Goal: Task Accomplishment & Management: Use online tool/utility

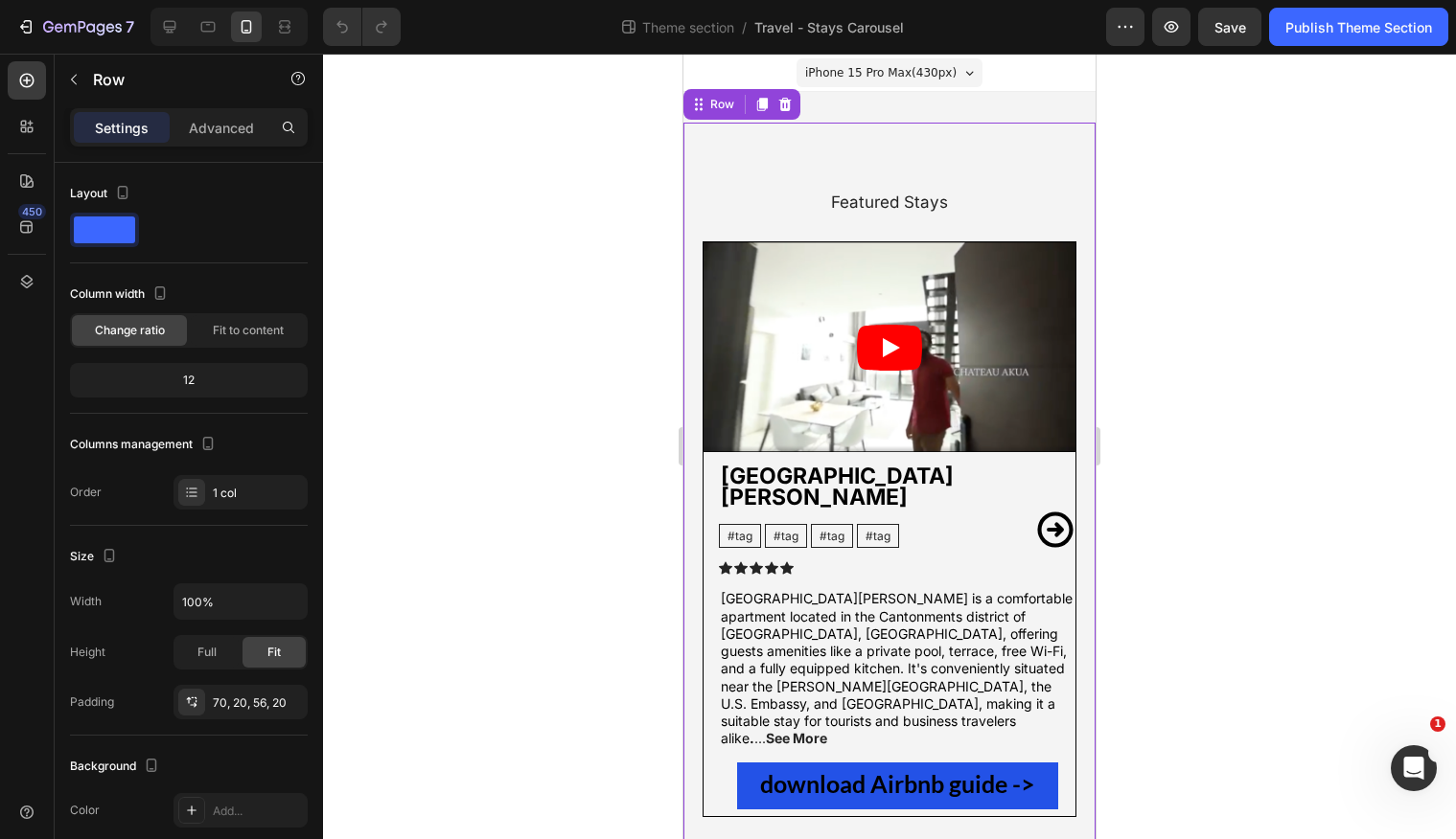
click at [776, 219] on div "Featured Stays Heading Video [GEOGRAPHIC_DATA][PERSON_NAME] Text Block #tag Tex…" at bounding box center [890, 510] width 374 height 641
click at [244, 139] on div "Advanced" at bounding box center [221, 128] width 96 height 31
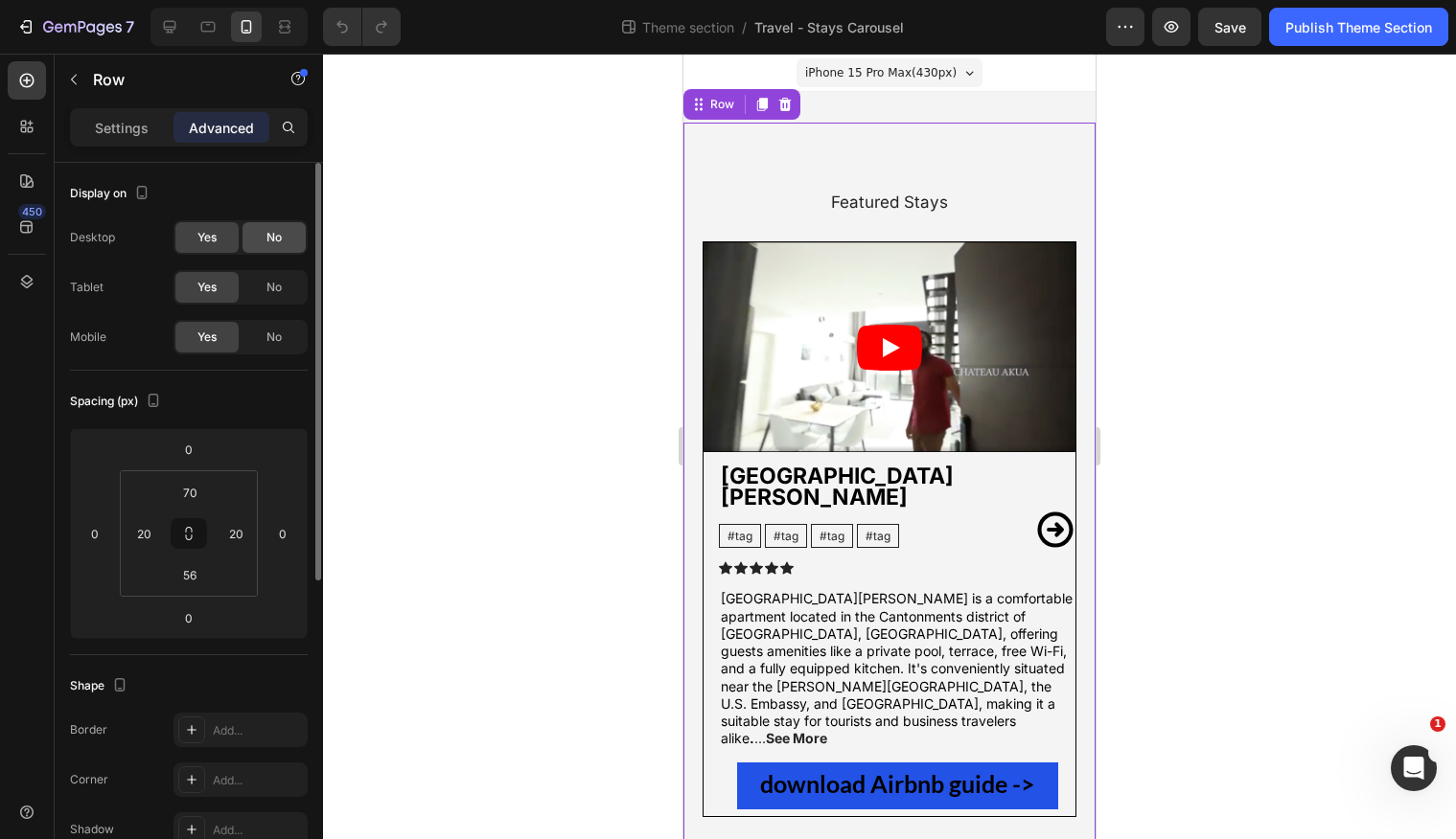
click at [265, 224] on div "No" at bounding box center [274, 238] width 63 height 31
click at [210, 234] on span "Yes" at bounding box center [207, 238] width 19 height 17
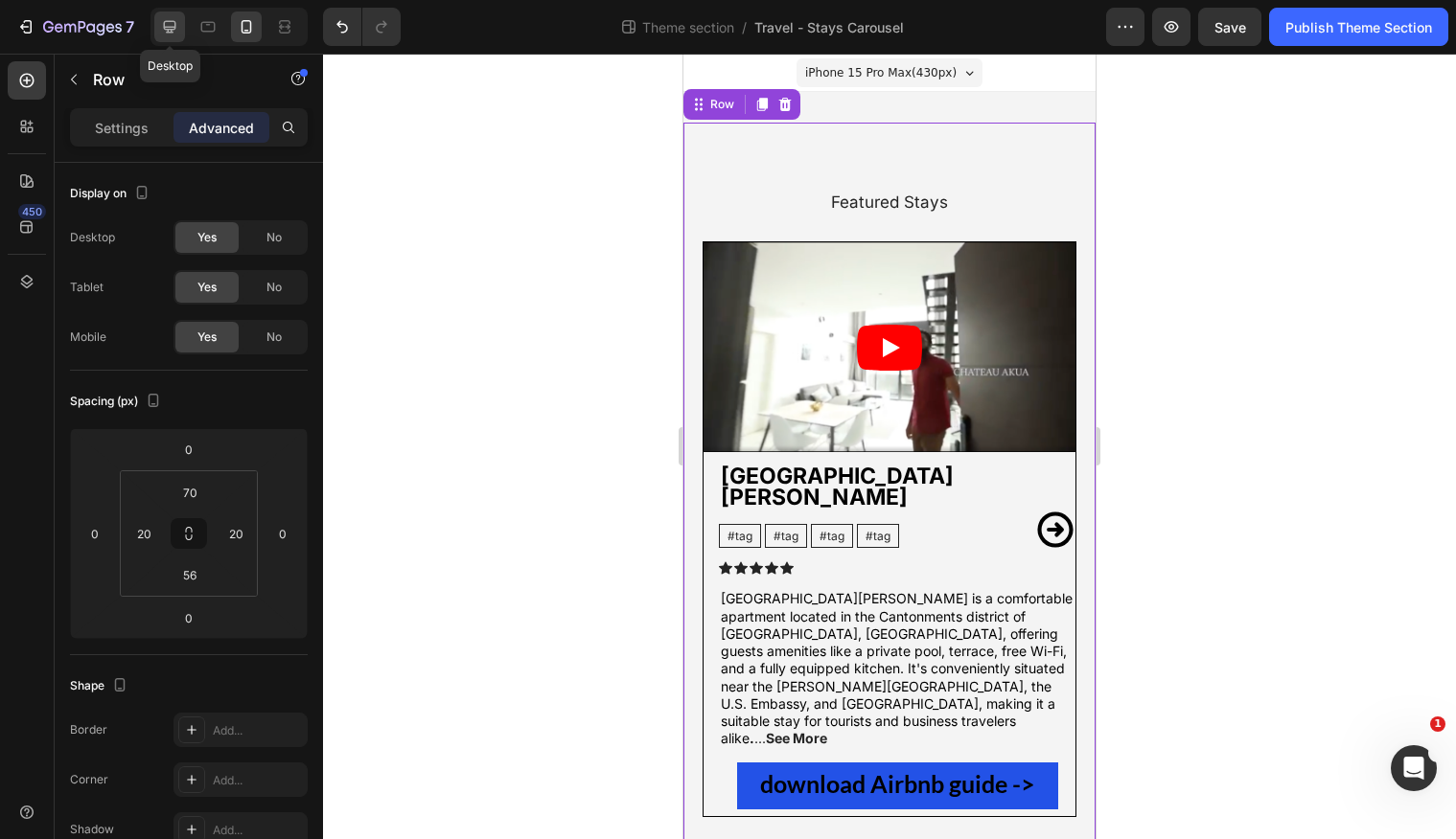
click at [173, 29] on icon at bounding box center [169, 27] width 13 height 13
type input "80"
type input "60"
type input "64"
type input "60"
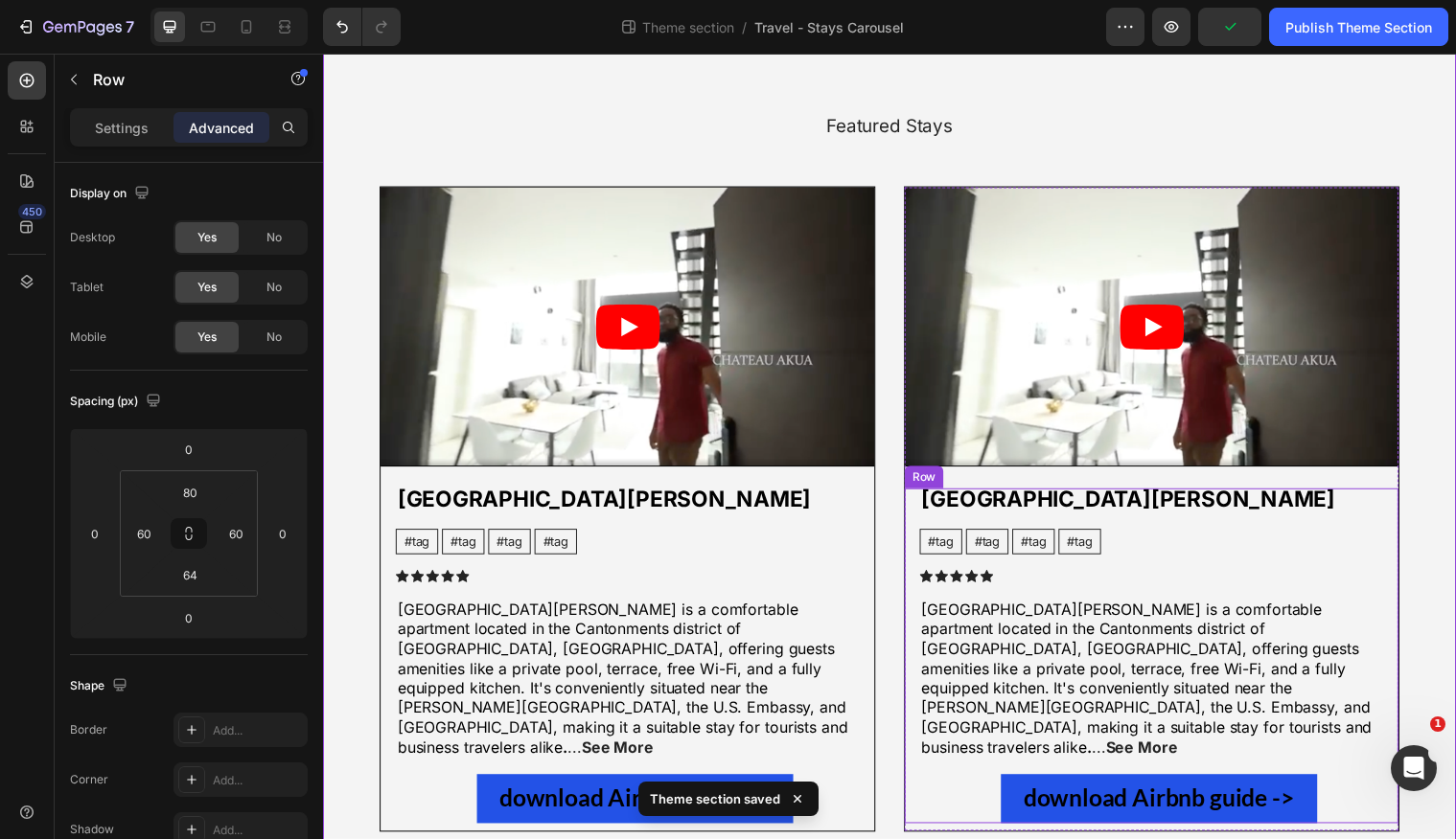
scroll to position [130, 0]
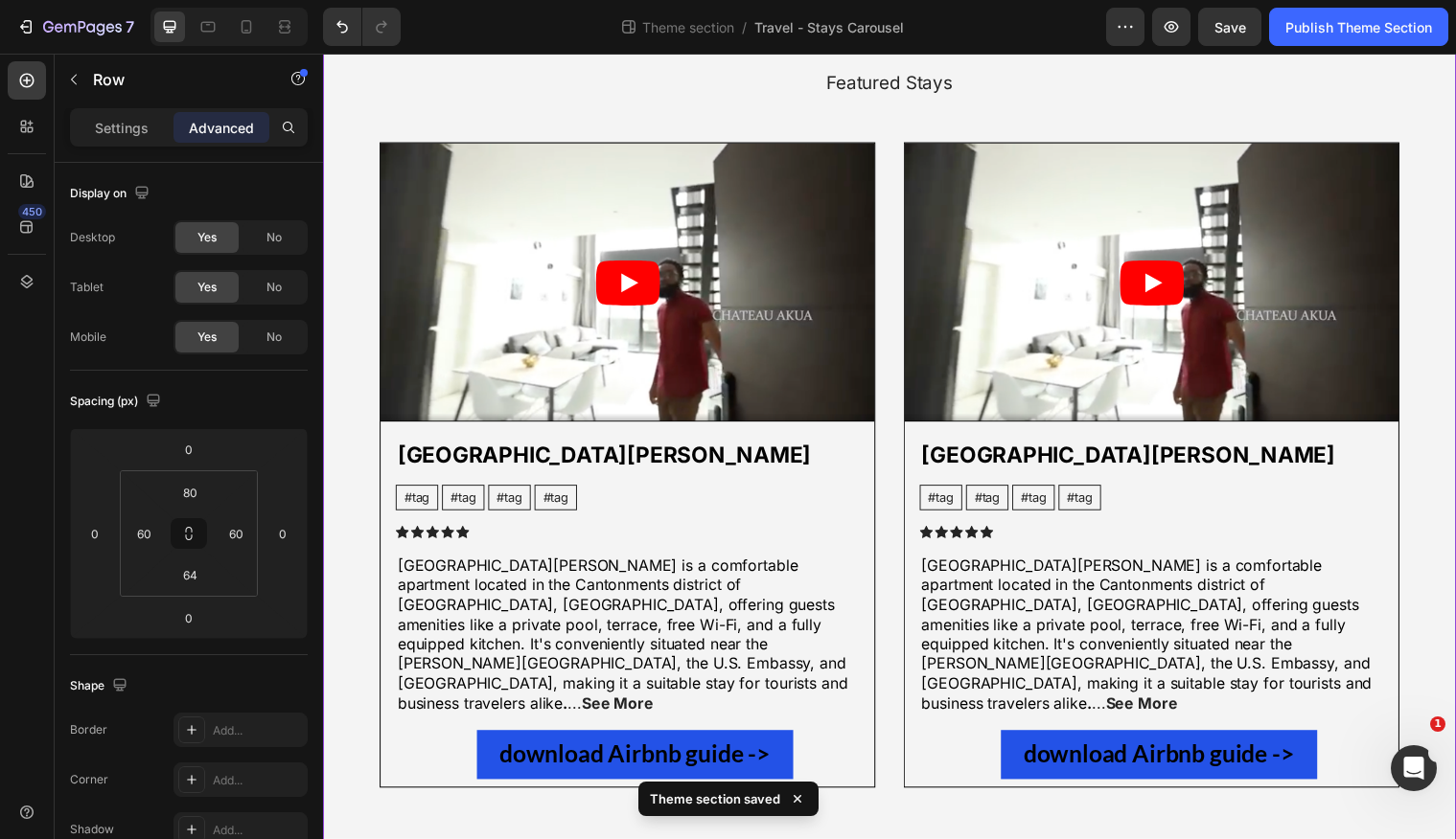
click at [912, 797] on div "Featured Stays Heading Video [GEOGRAPHIC_DATA][PERSON_NAME] Text Block #tag Tex…" at bounding box center [898, 427] width 1150 height 867
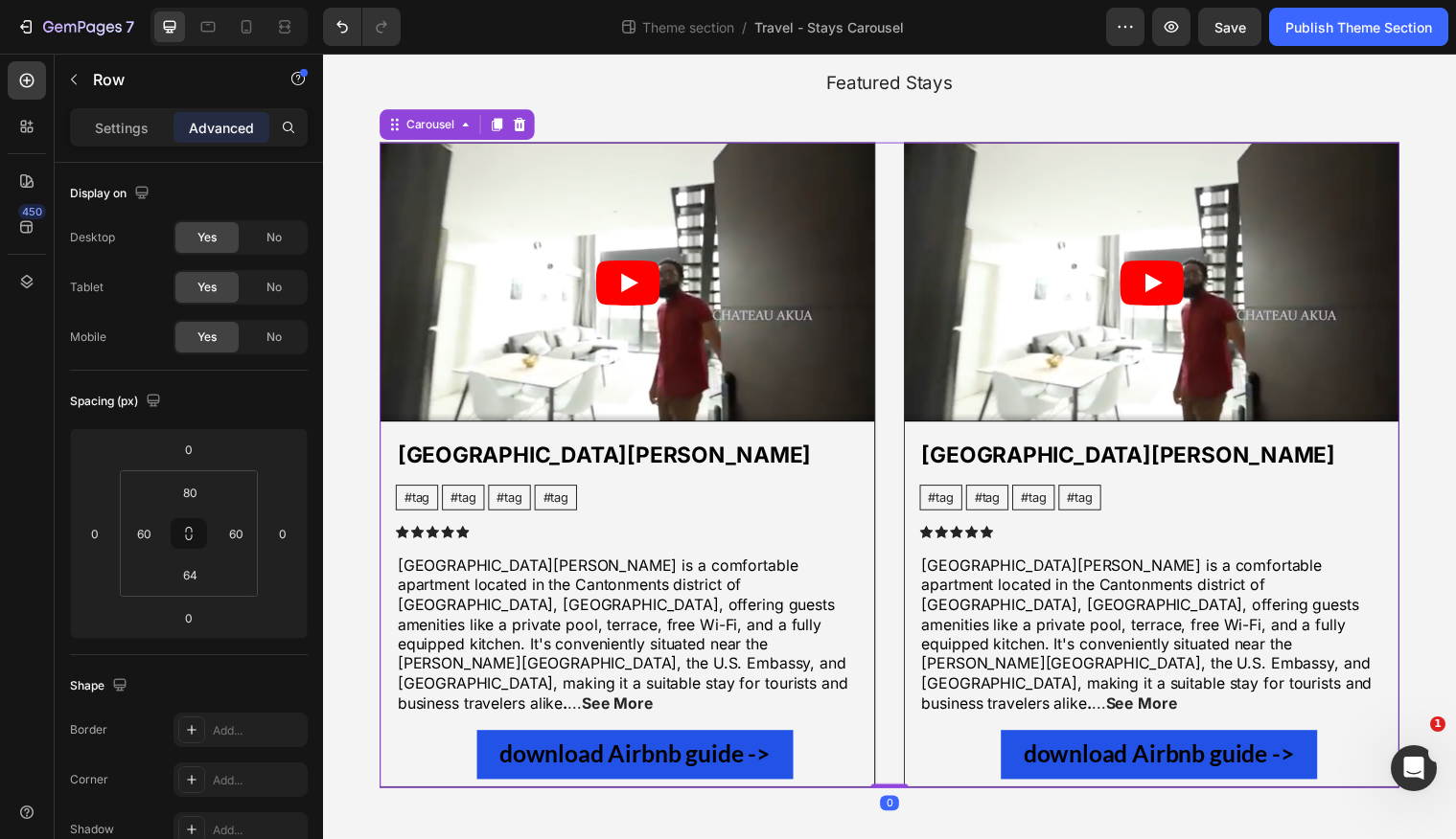
click at [895, 491] on div "Video [GEOGRAPHIC_DATA][PERSON_NAME] Text Block #tag Text Block #tag Text Block…" at bounding box center [897, 471] width 1035 height 655
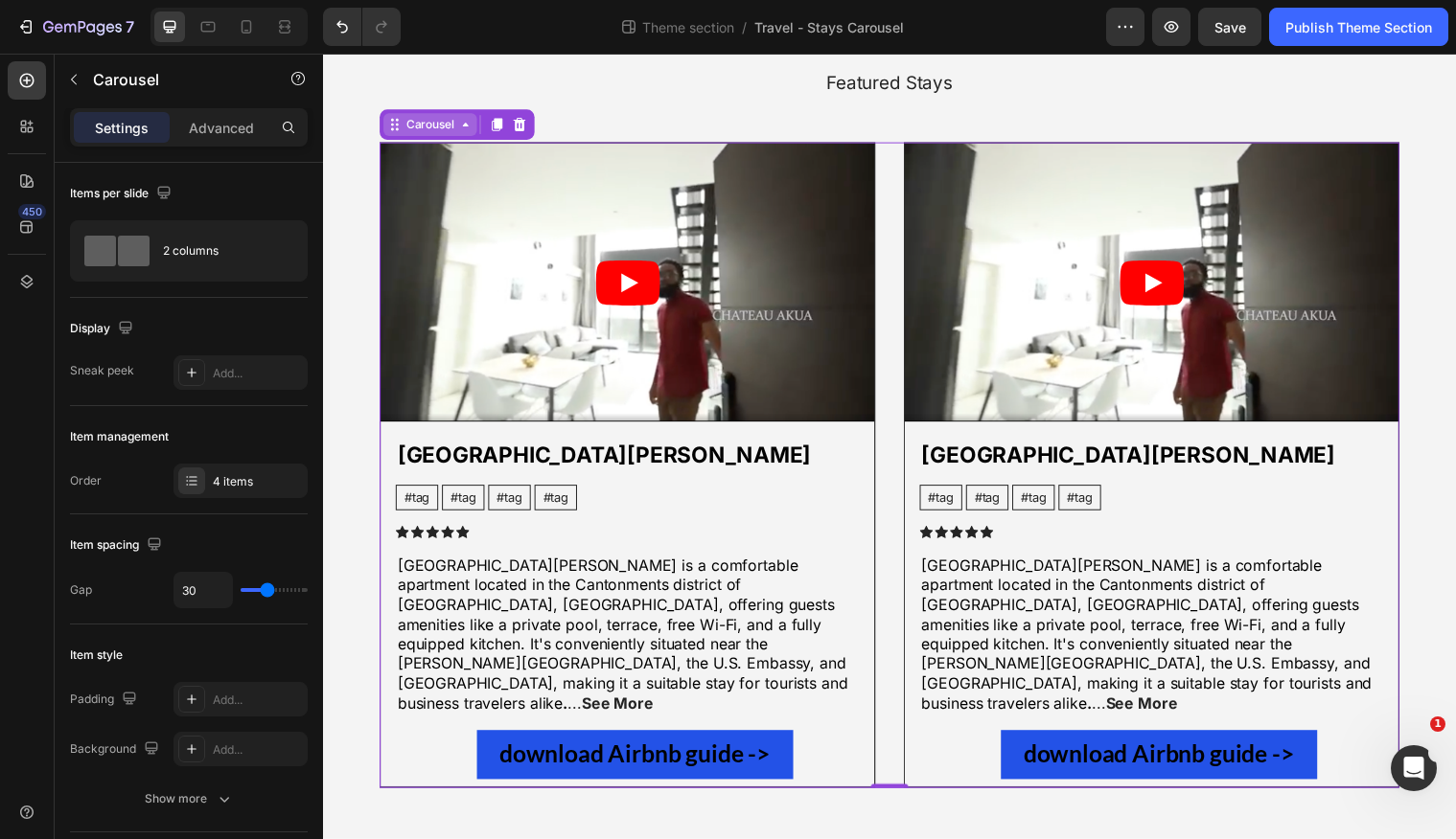
click at [467, 132] on icon at bounding box center [468, 126] width 15 height 15
click at [454, 128] on div "Carousel" at bounding box center [432, 126] width 56 height 17
click at [447, 129] on div "Carousel" at bounding box center [432, 126] width 56 height 17
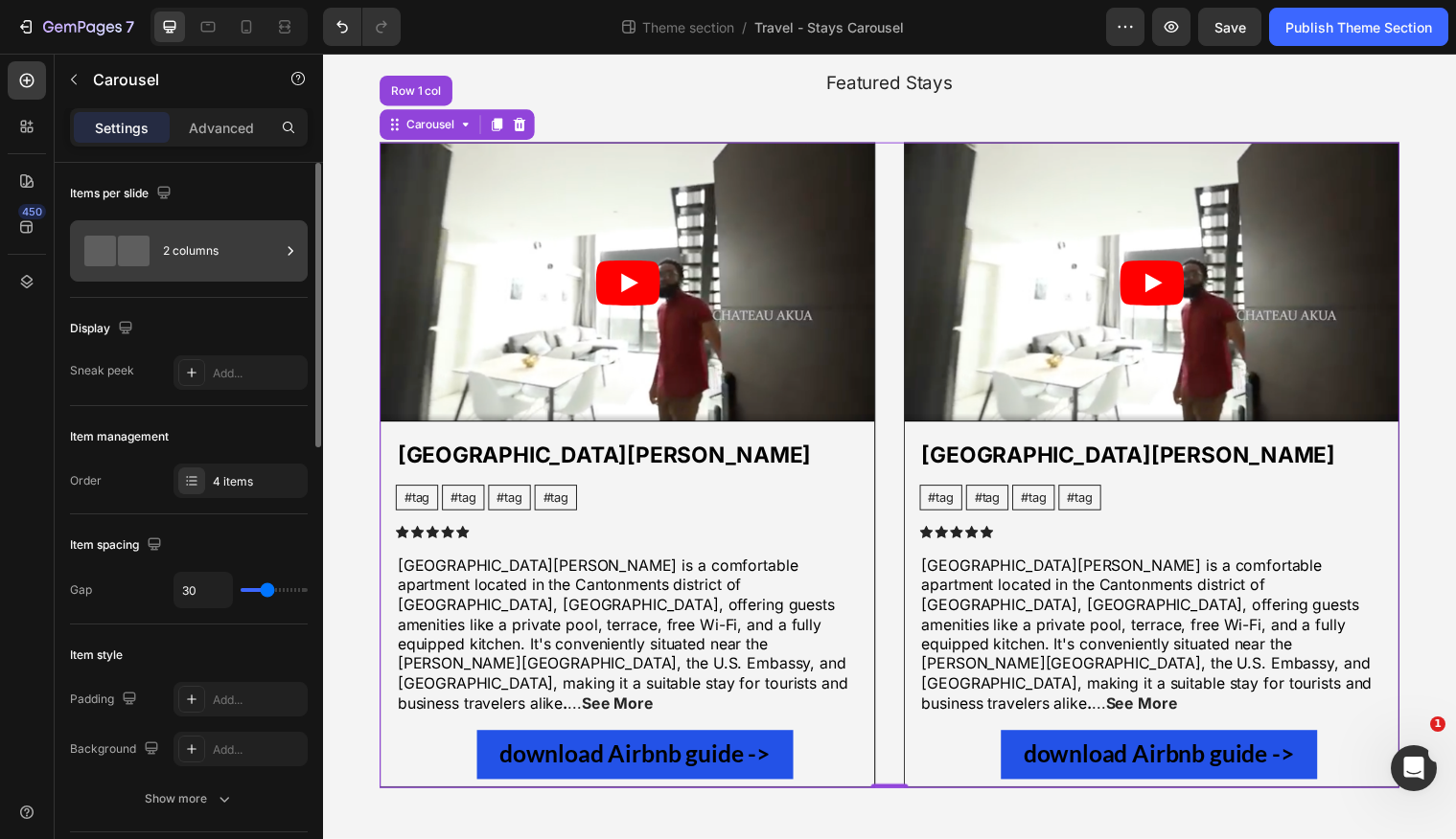
click at [188, 246] on div "2 columns" at bounding box center [221, 252] width 117 height 45
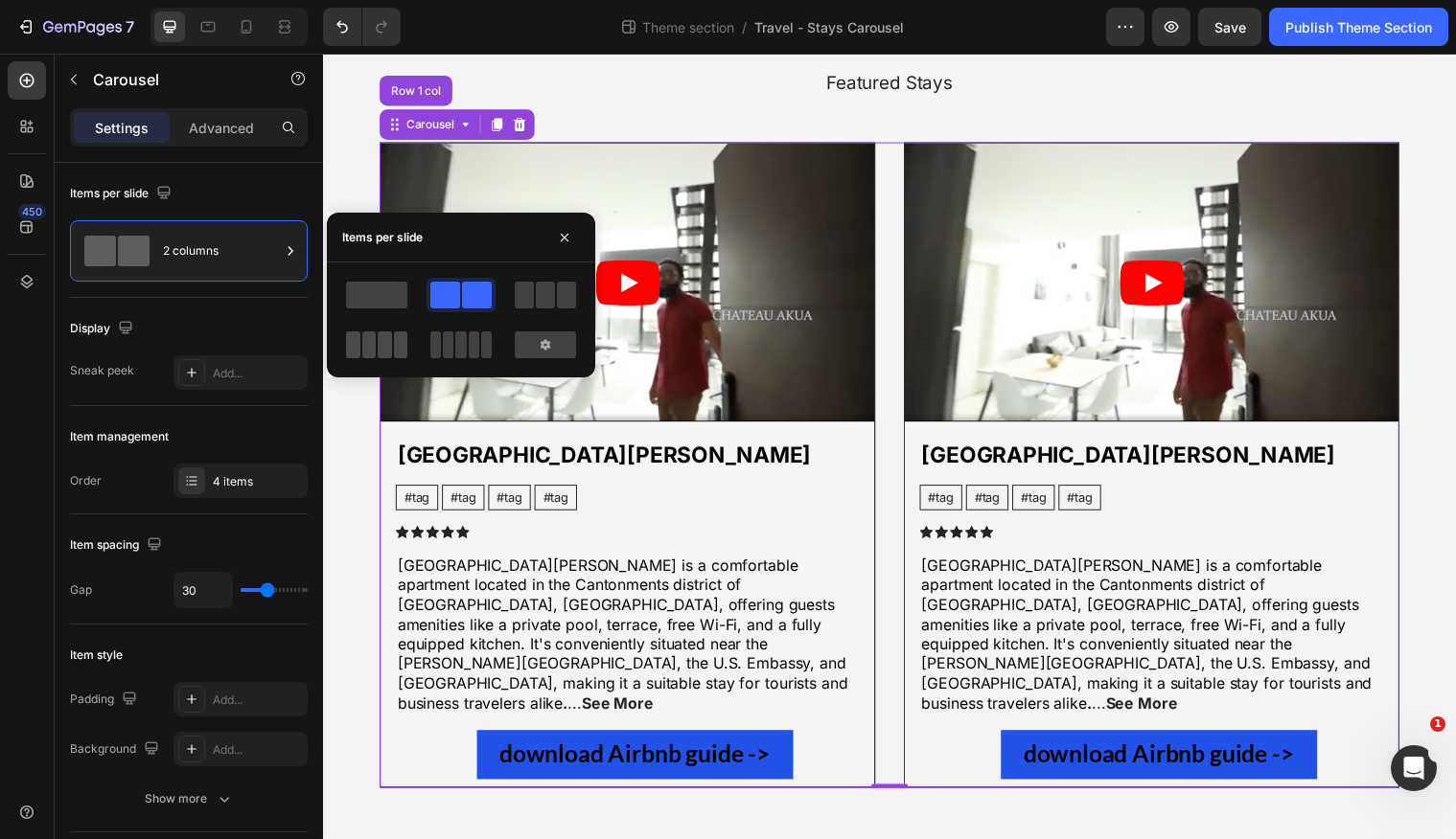
click at [392, 344] on div at bounding box center [376, 345] width 61 height 27
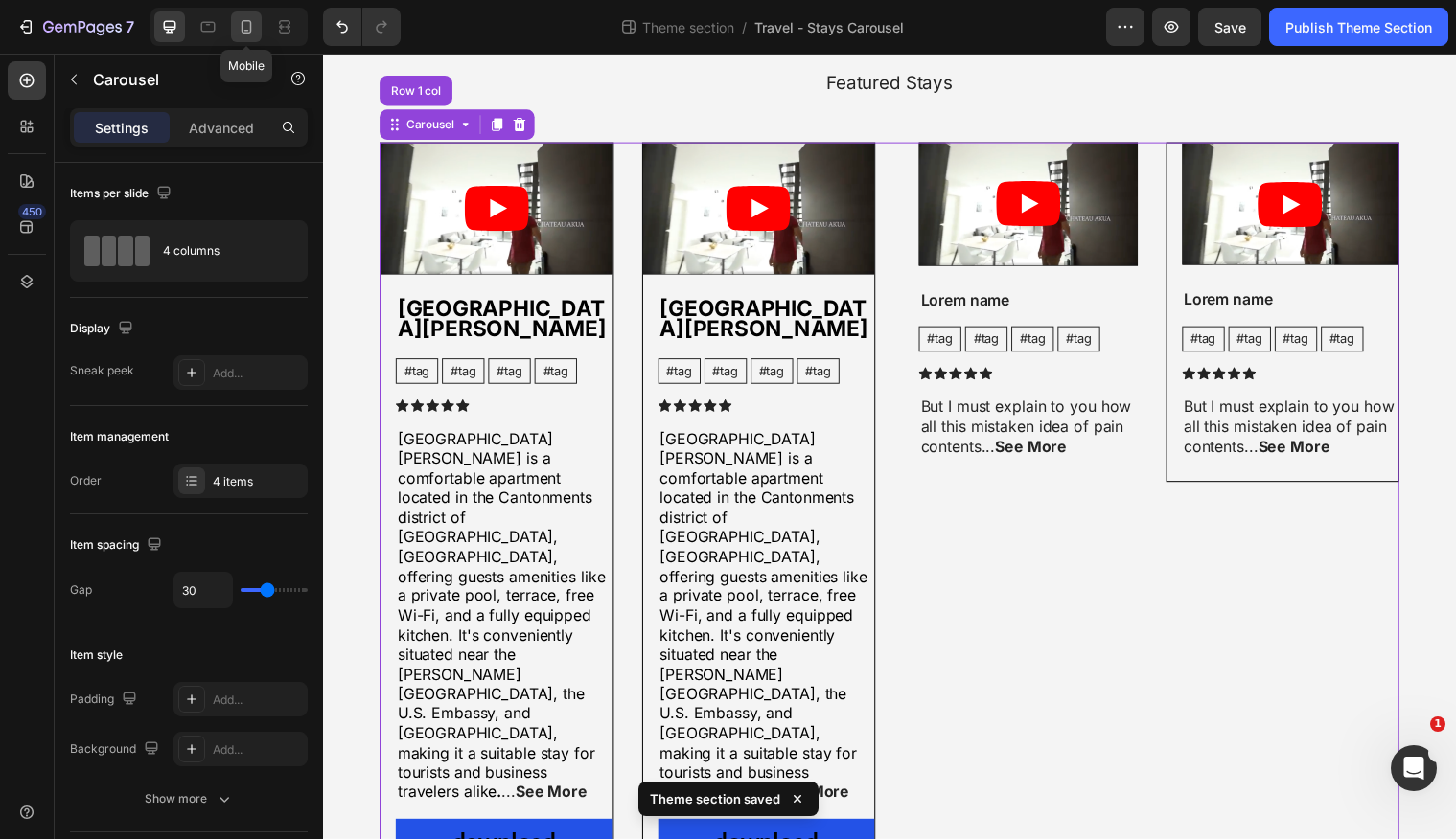
click at [241, 27] on icon at bounding box center [247, 27] width 19 height 19
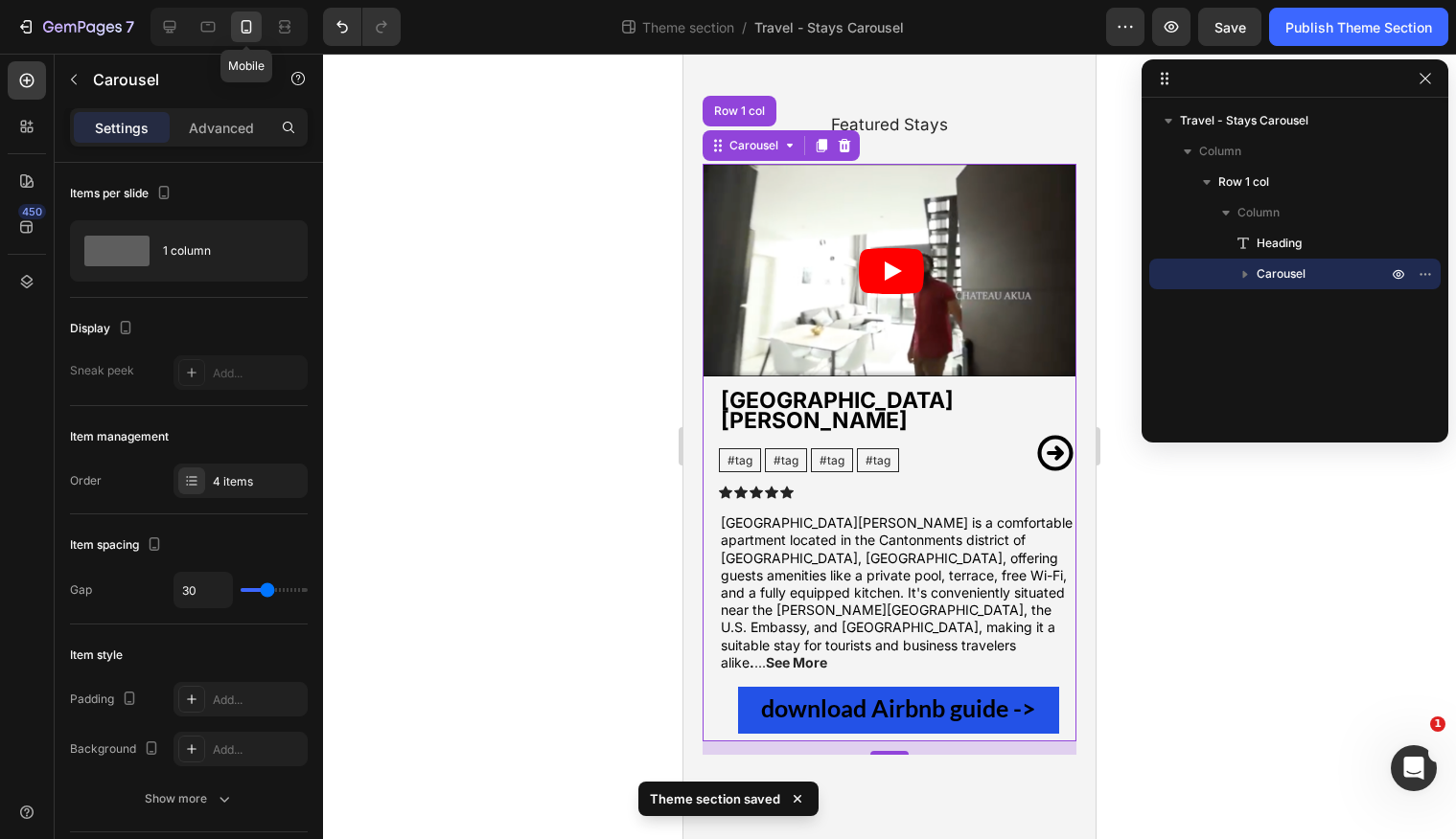
scroll to position [39, 0]
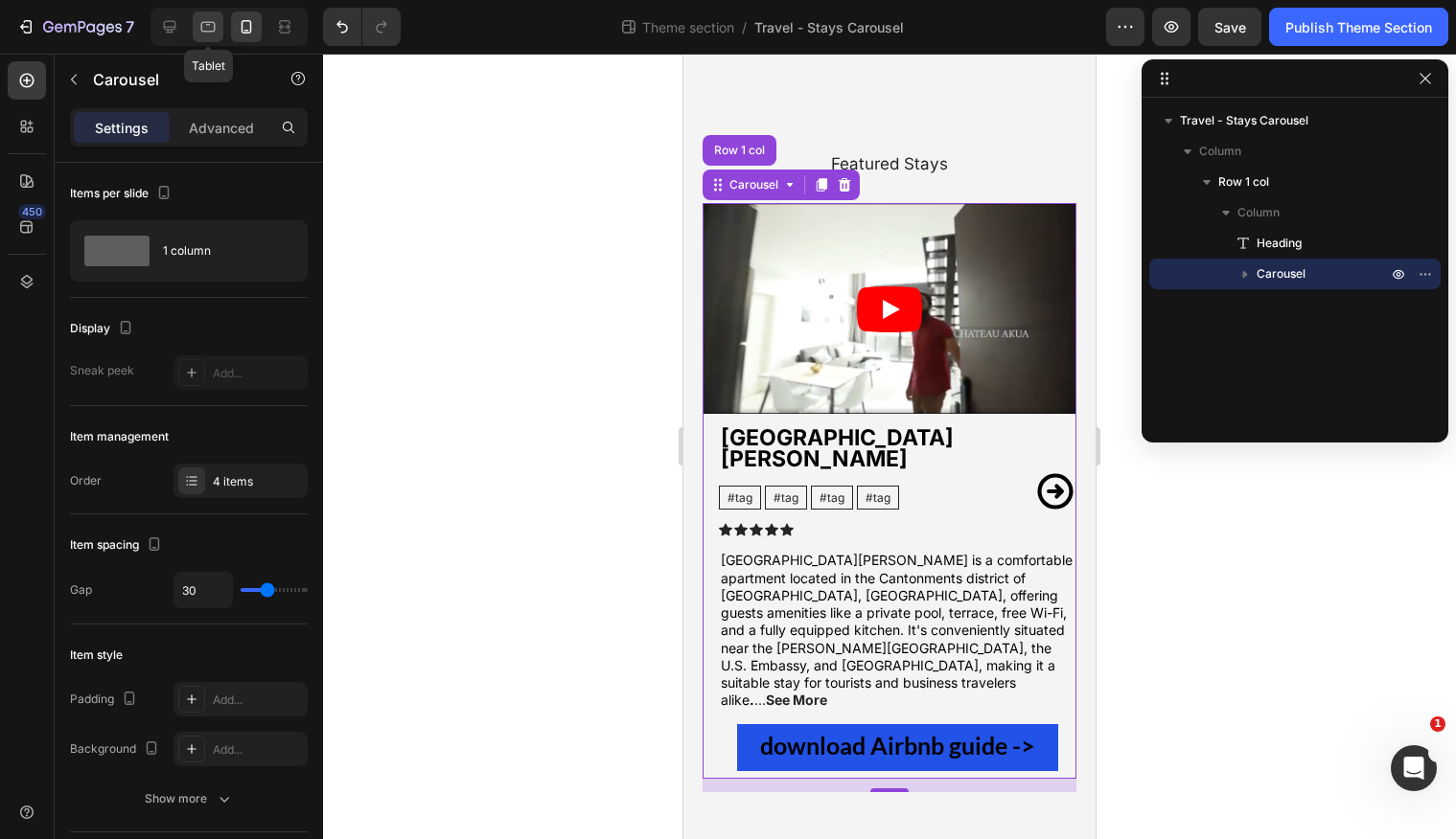
click at [199, 29] on icon at bounding box center [208, 27] width 19 height 19
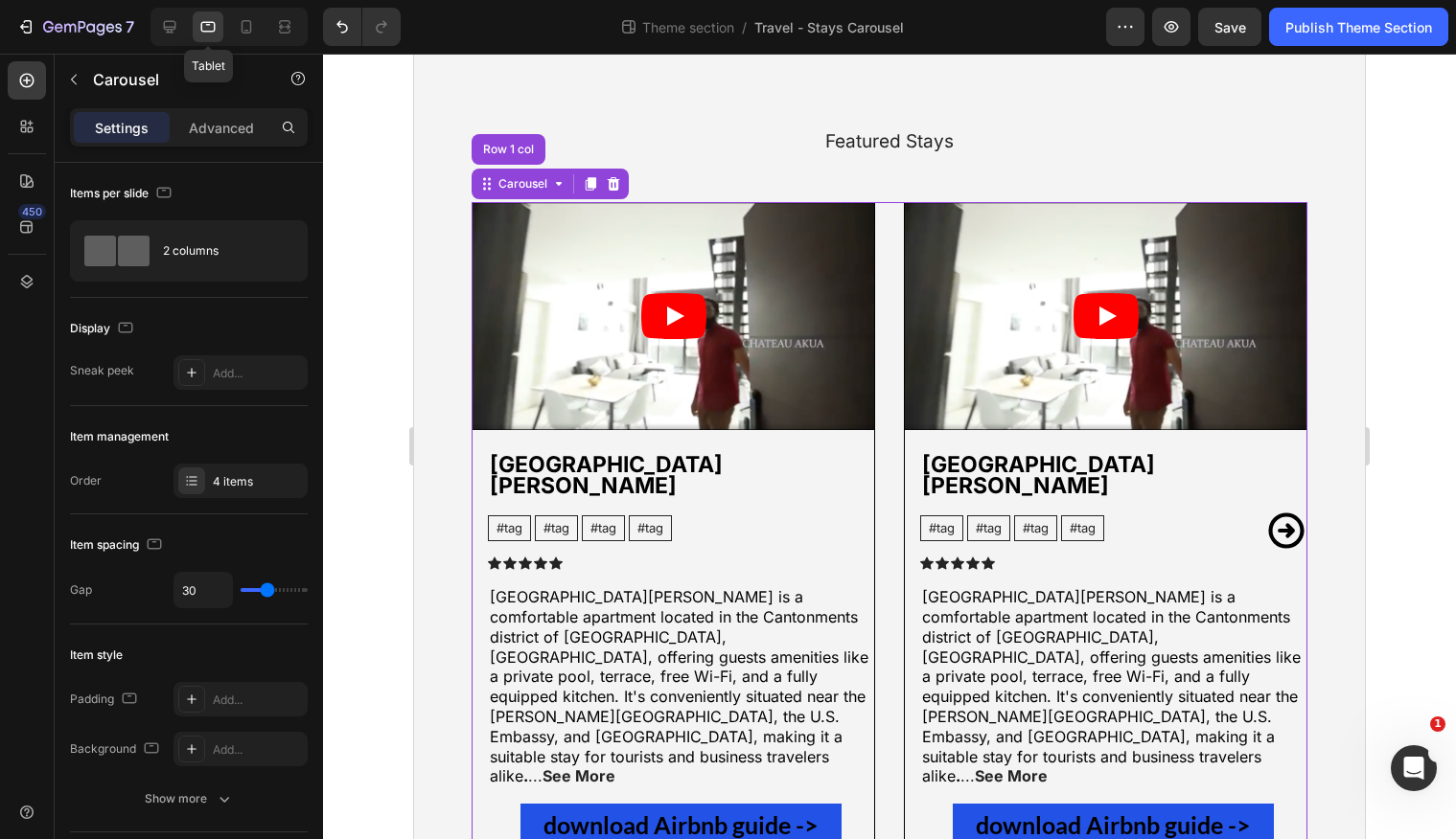
scroll to position [122, 0]
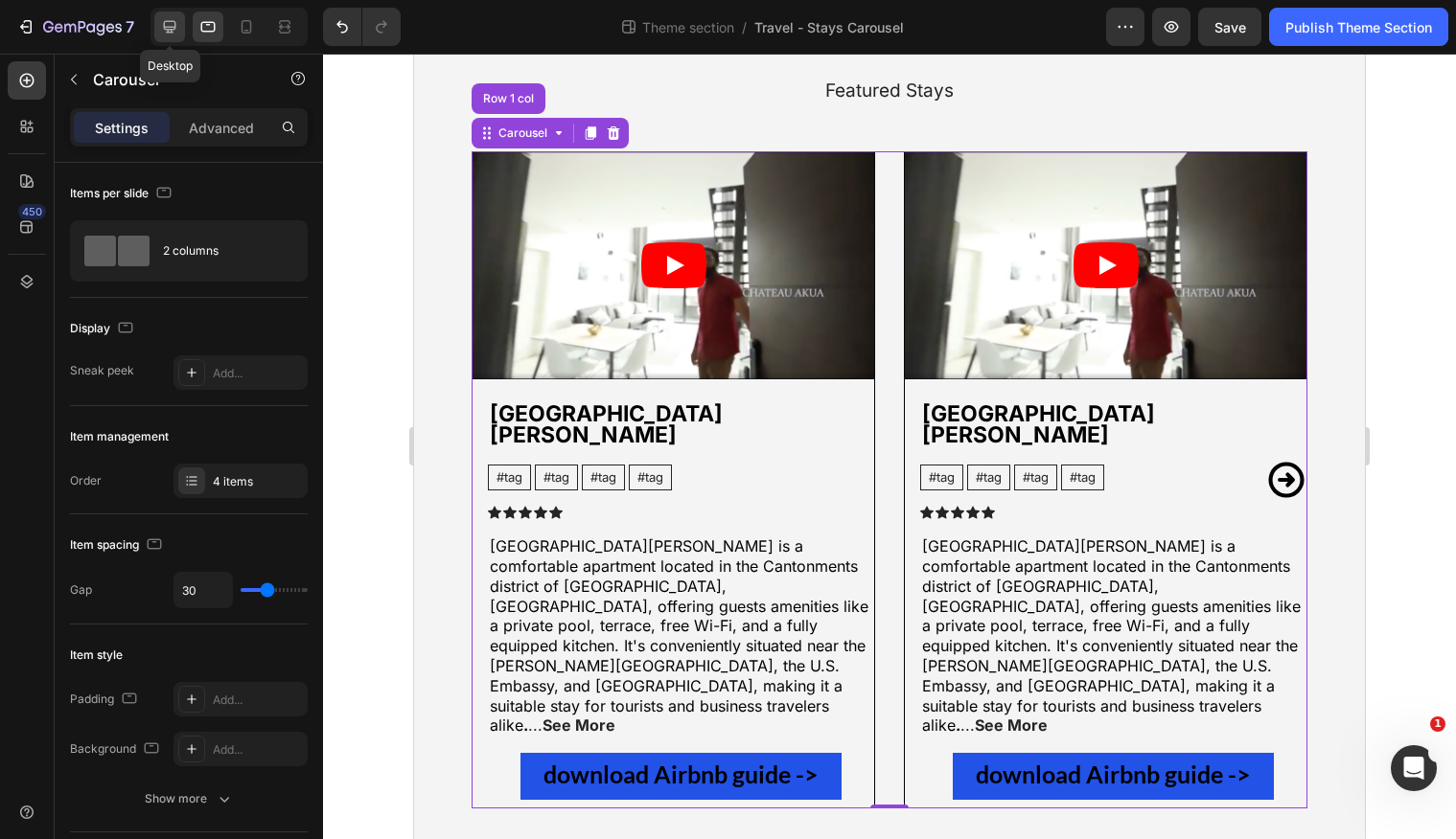
click at [169, 27] on icon at bounding box center [169, 27] width 13 height 13
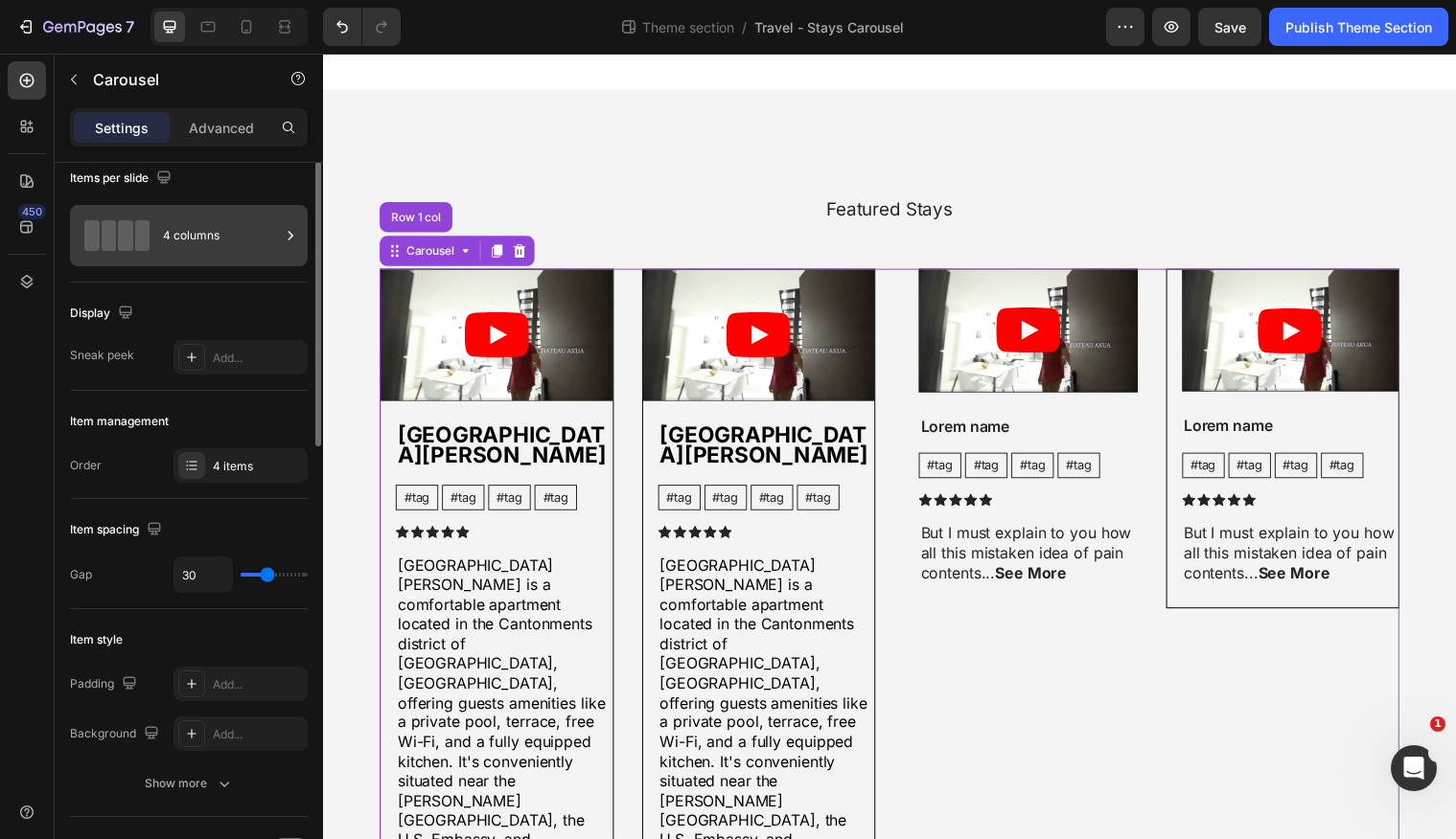
scroll to position [16, 0]
click at [194, 227] on div "4 columns" at bounding box center [221, 235] width 117 height 45
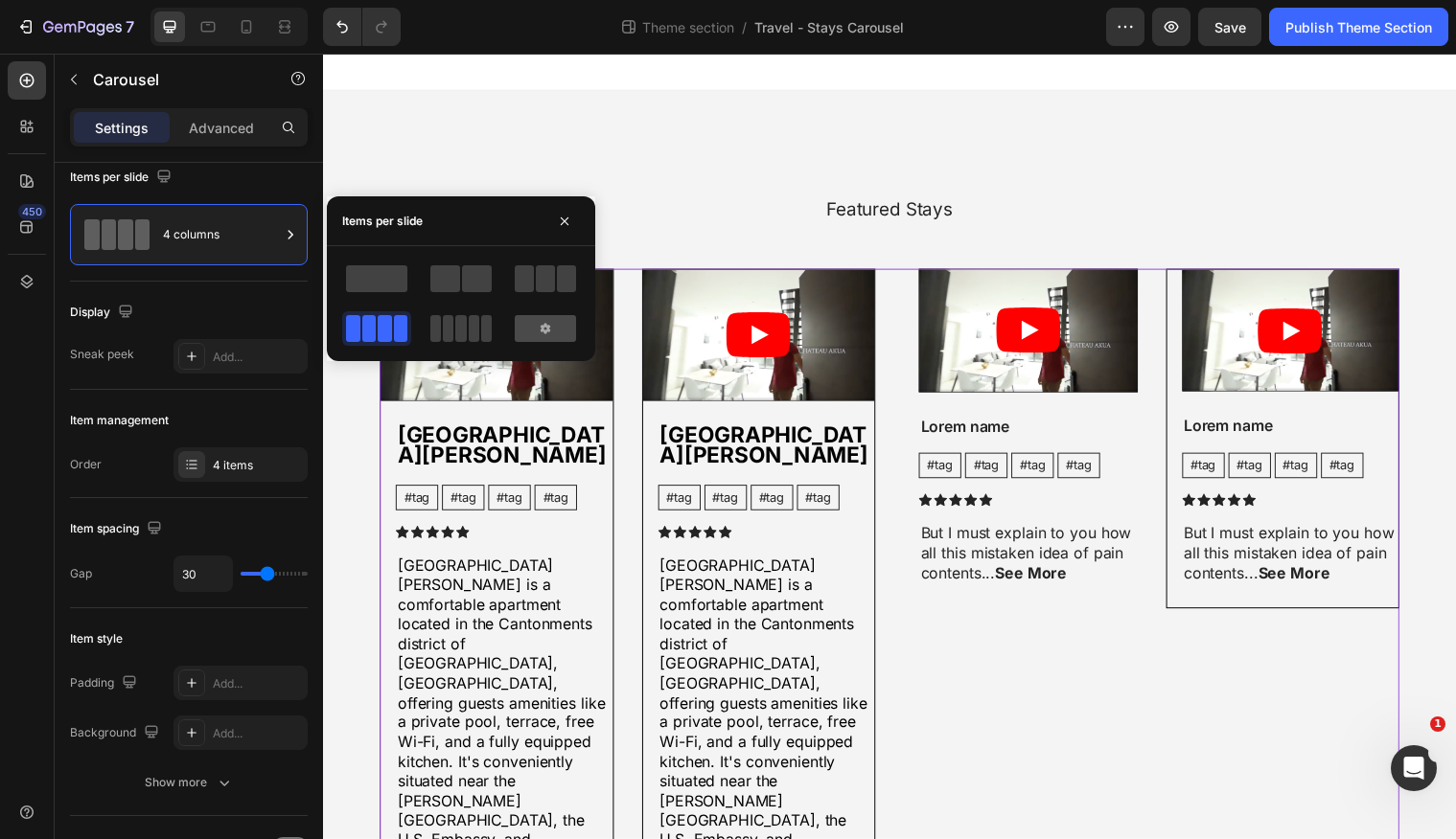
click at [539, 331] on icon at bounding box center [546, 329] width 15 height 15
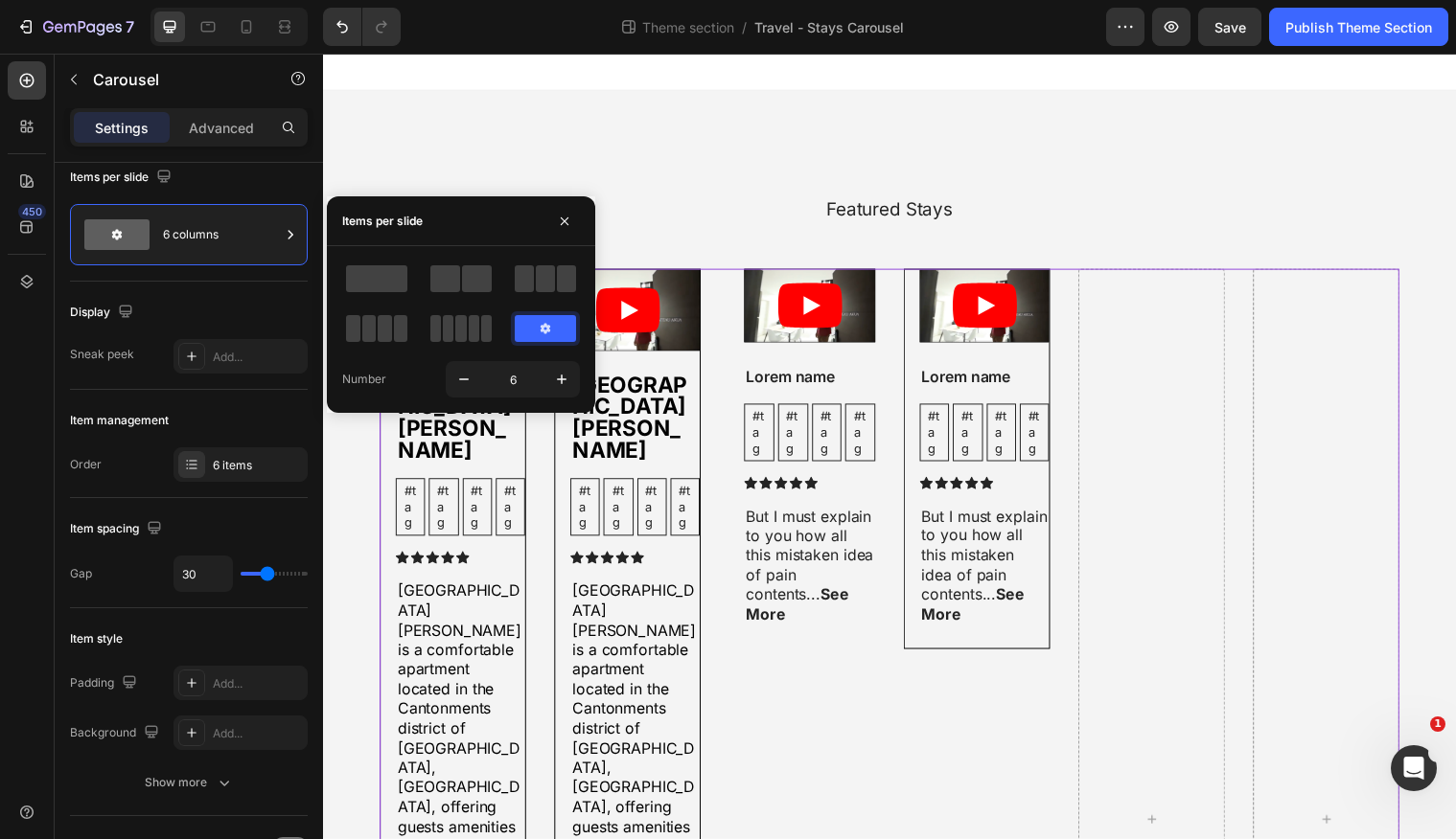
click at [539, 331] on icon at bounding box center [546, 329] width 15 height 15
click at [440, 324] on span at bounding box center [436, 329] width 11 height 27
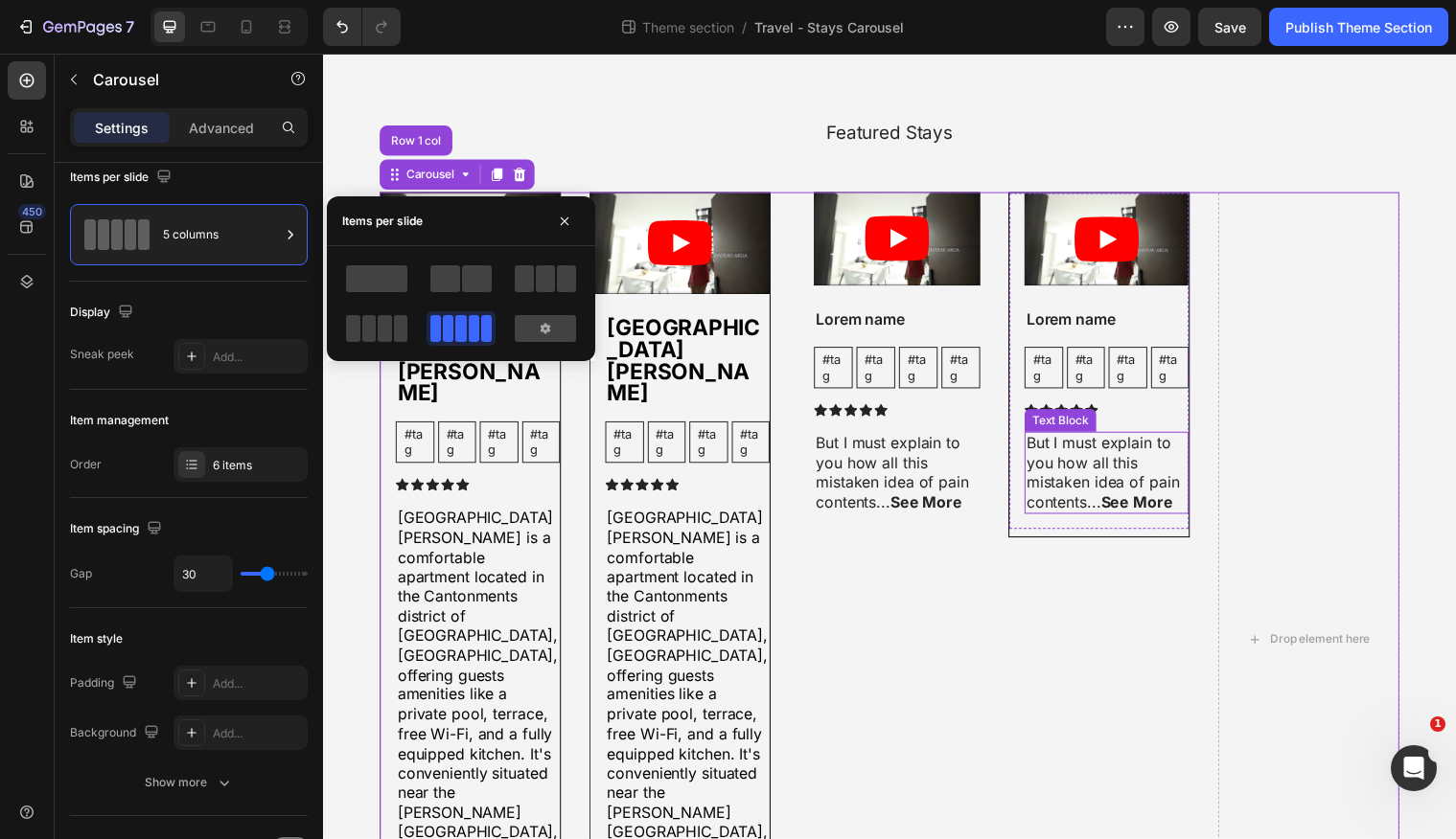
scroll to position [92, 0]
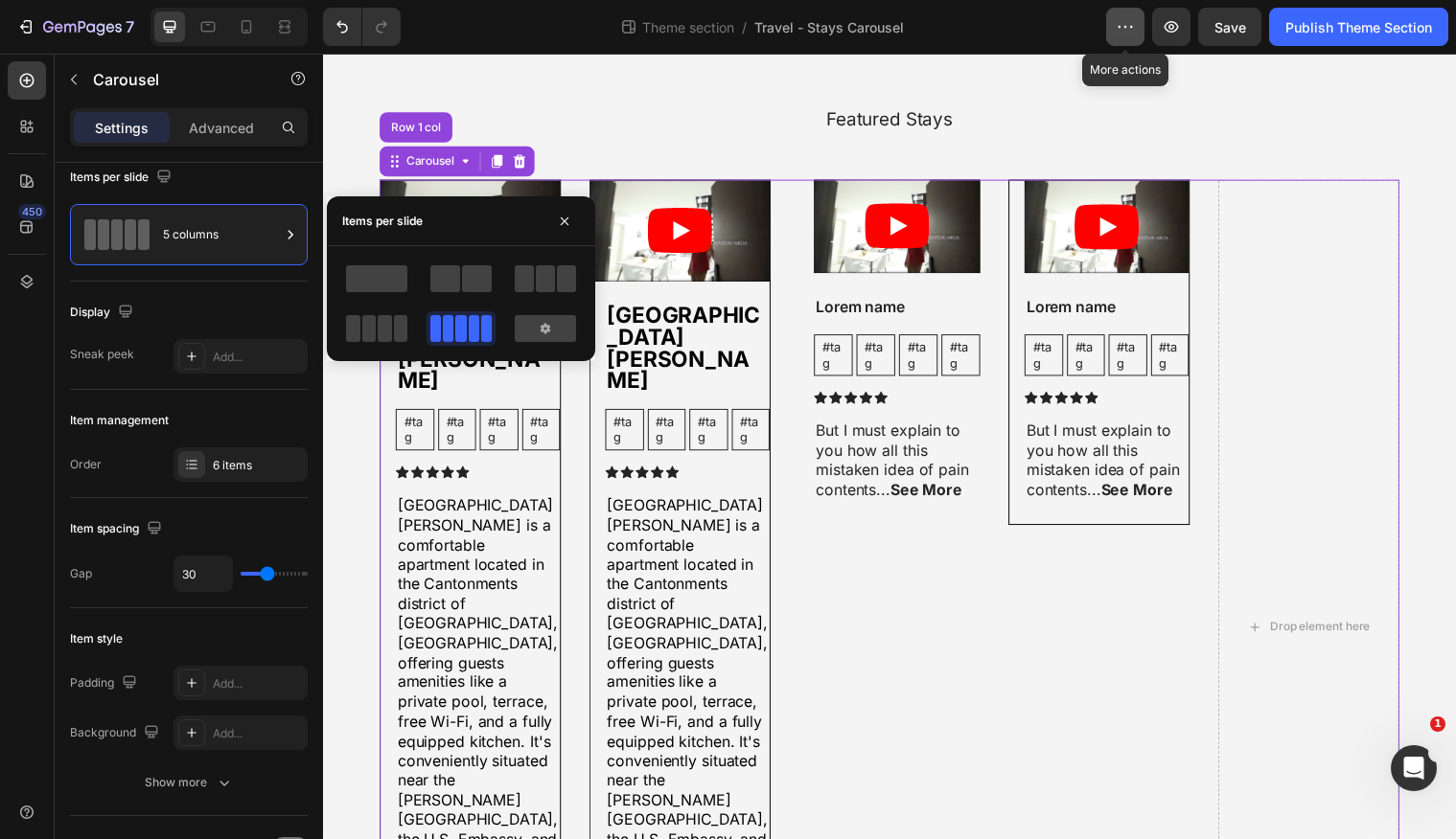
click at [1117, 40] on button "button" at bounding box center [1126, 27] width 39 height 39
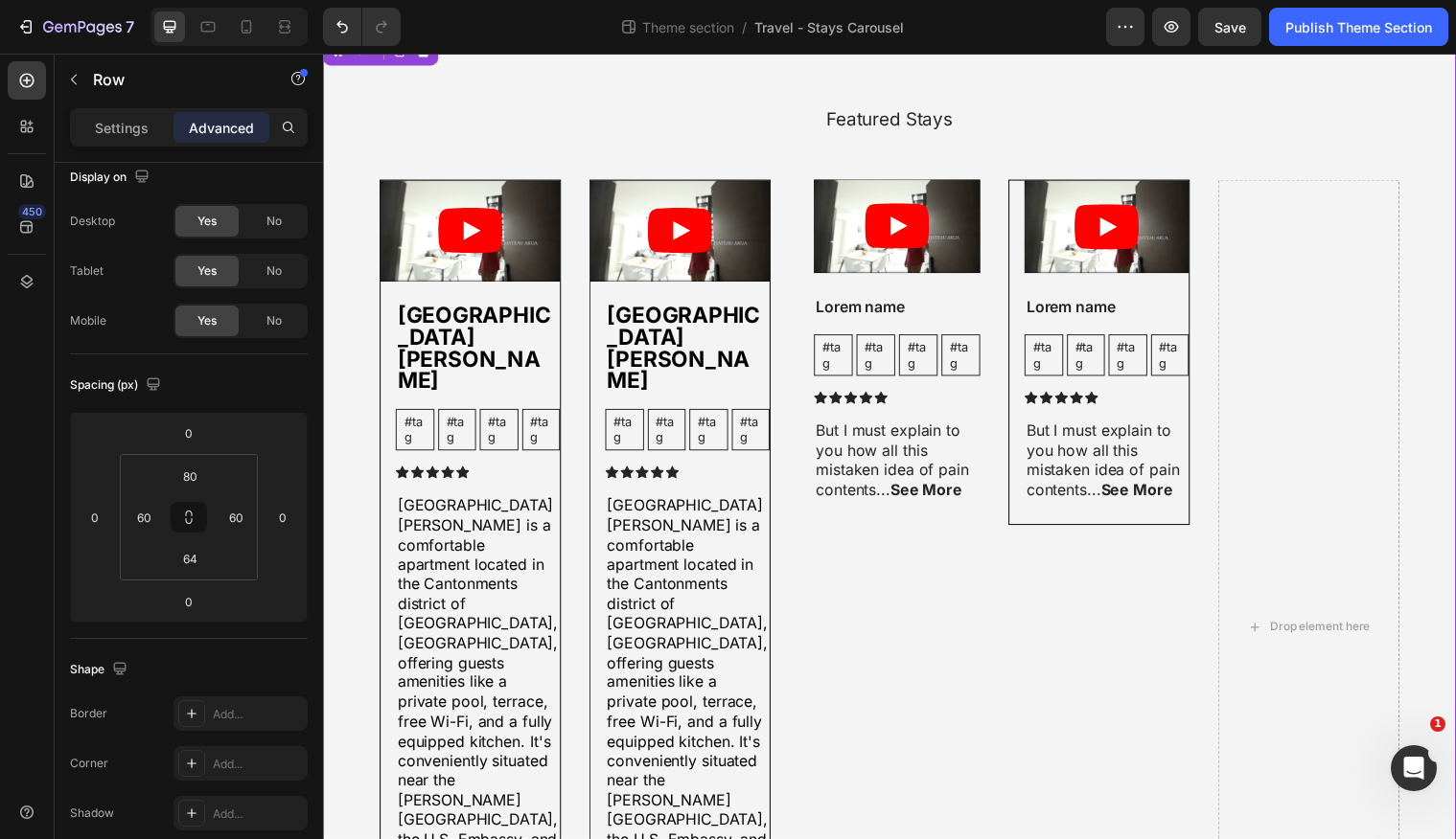
click at [1002, 100] on div "Featured Stays Heading Video [GEOGRAPHIC_DATA][PERSON_NAME] Text Block #tag Tex…" at bounding box center [898, 591] width 1150 height 1121
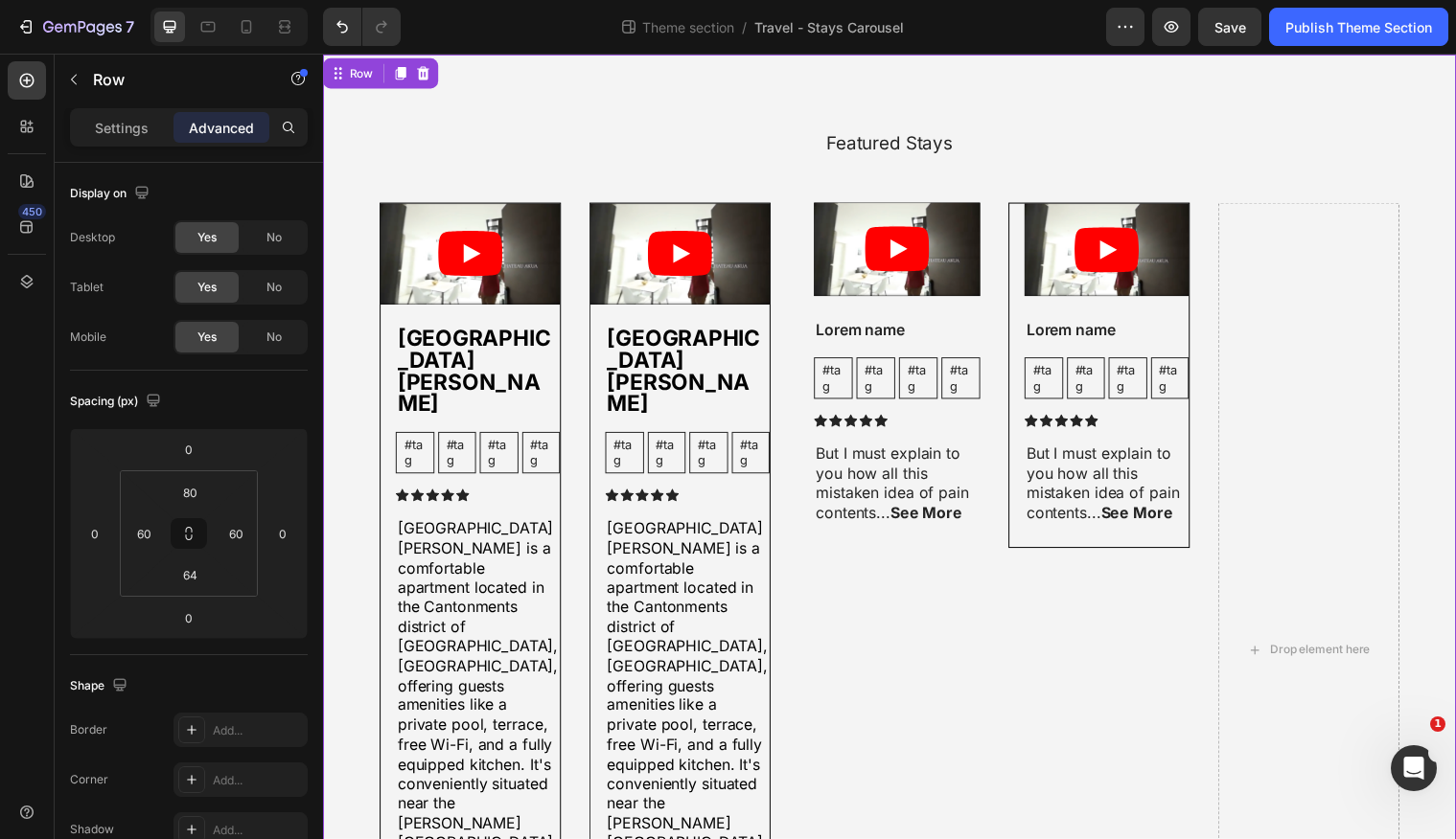
scroll to position [69, 0]
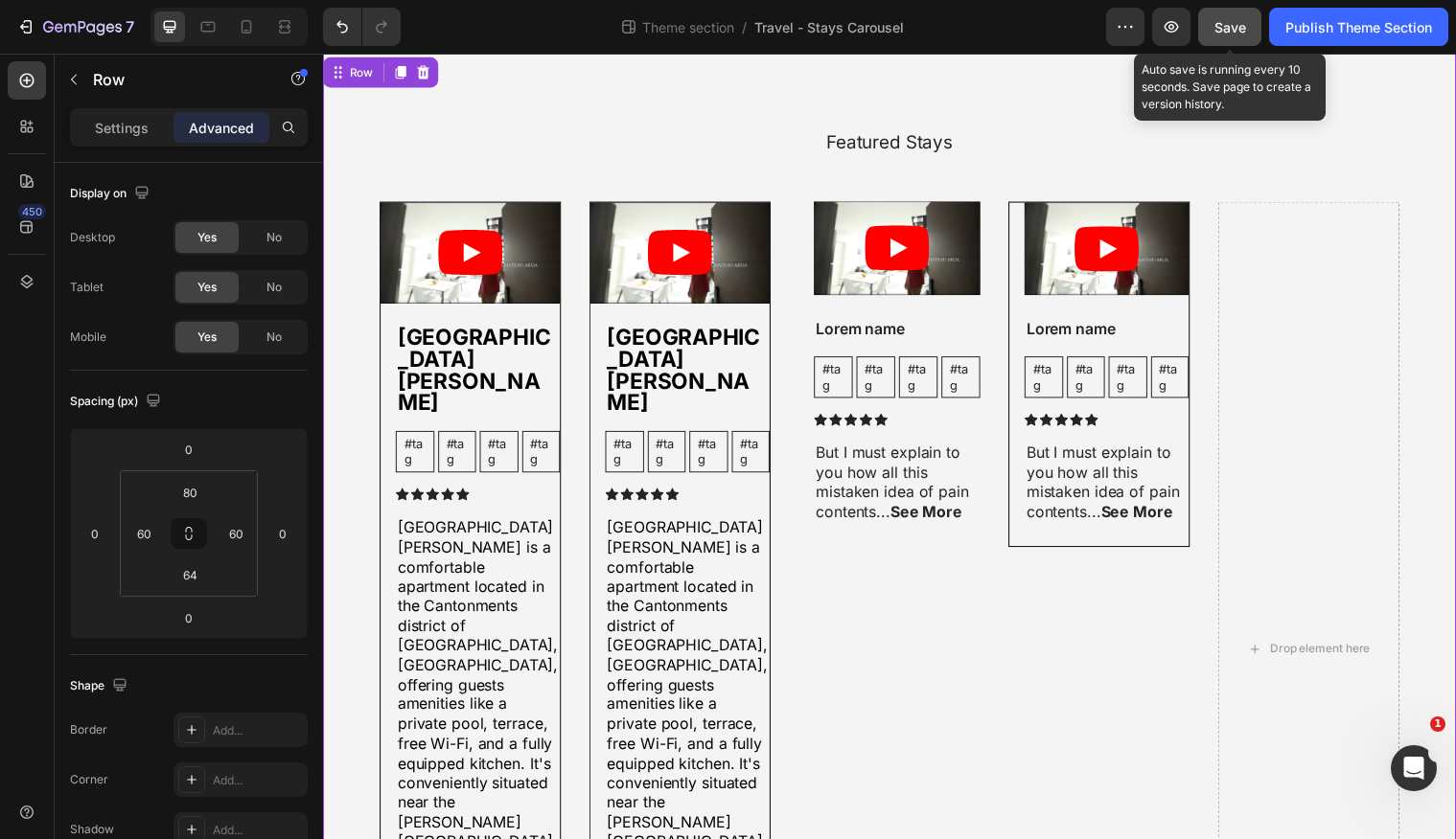
click at [1227, 33] on span "Save" at bounding box center [1230, 27] width 32 height 16
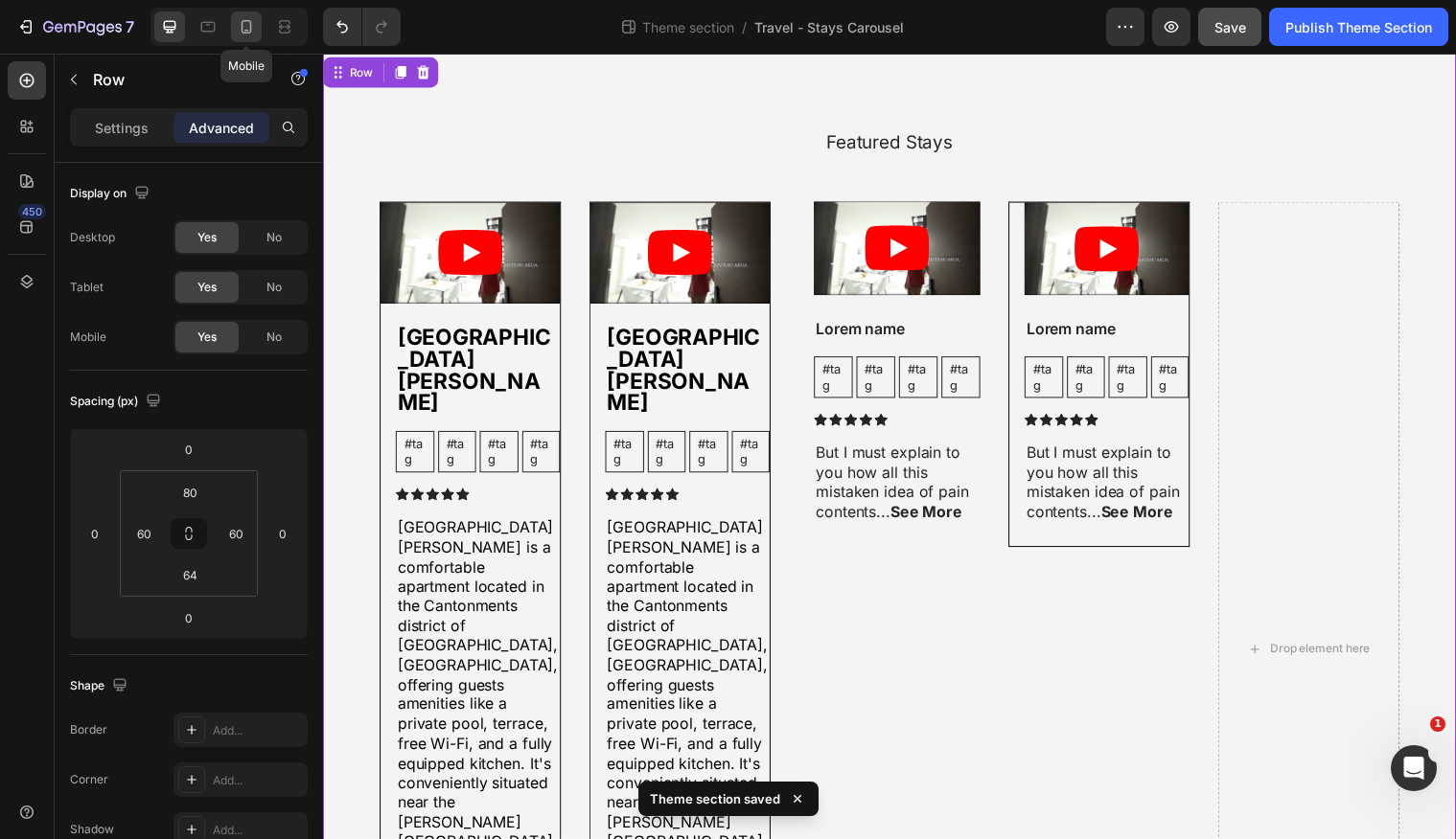
click at [243, 39] on div at bounding box center [247, 27] width 31 height 31
type input "70"
type input "20"
type input "56"
type input "20"
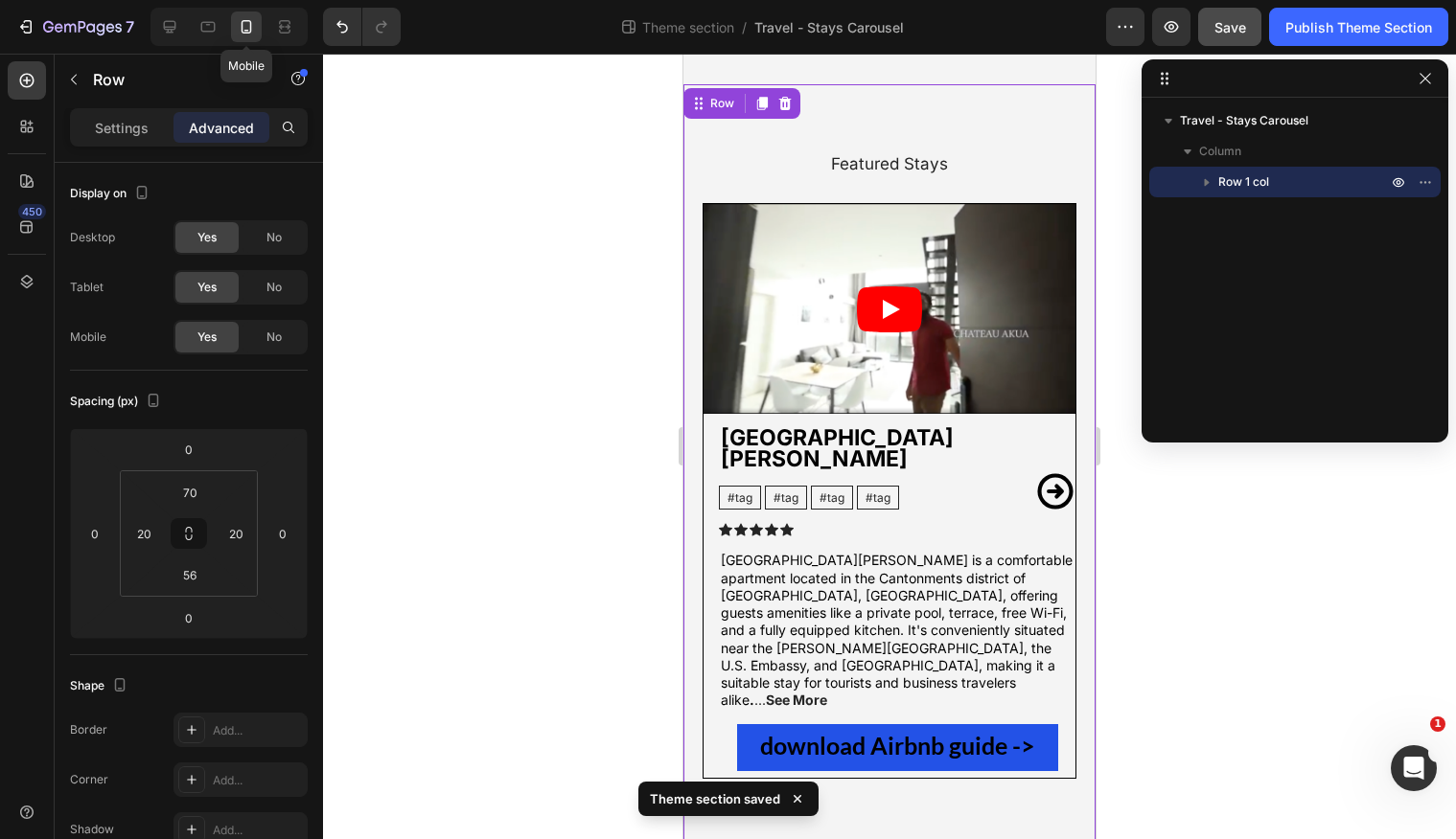
scroll to position [2, 0]
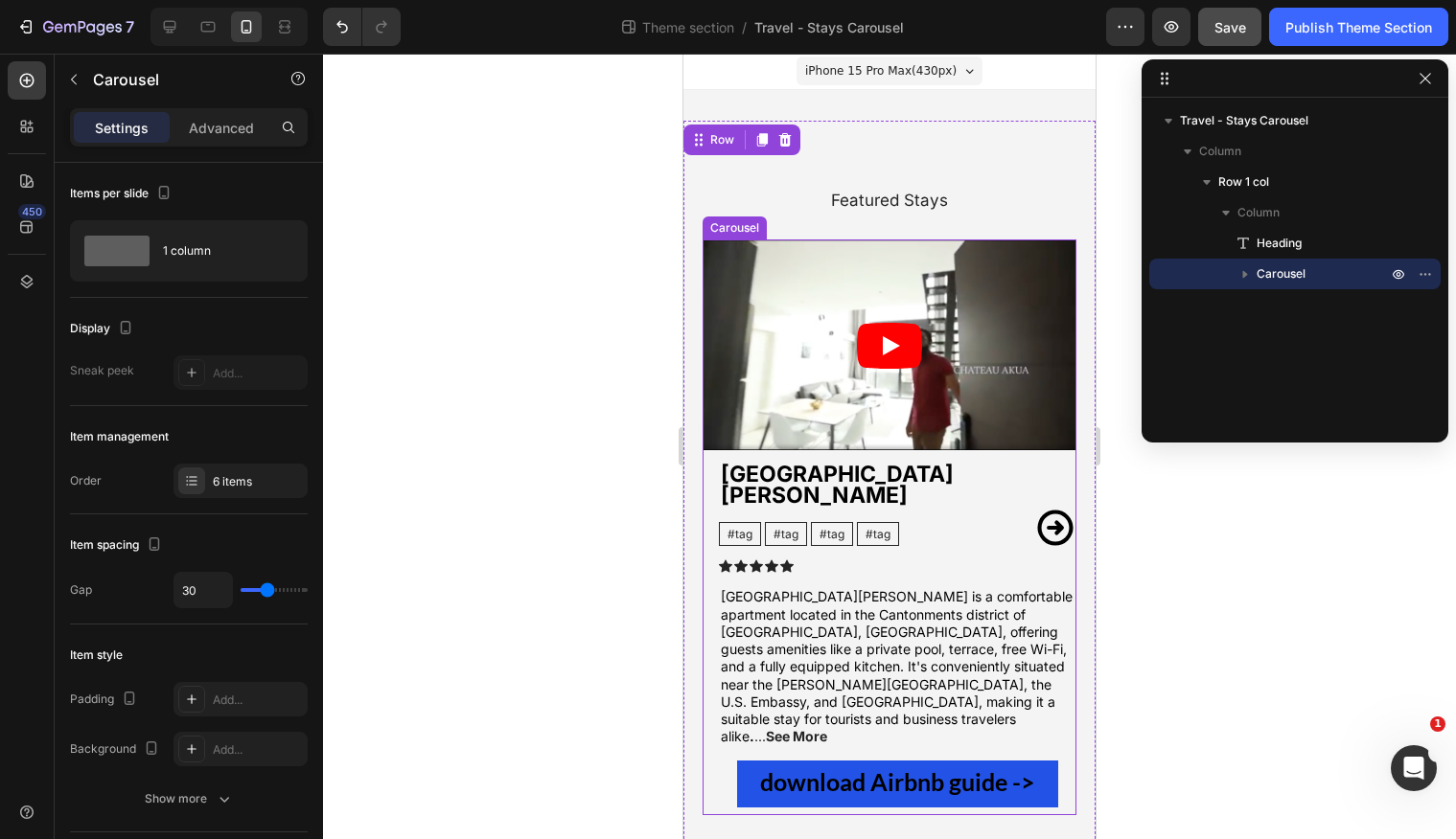
click at [1048, 510] on icon "Carousel Next Arrow" at bounding box center [1054, 527] width 36 height 36
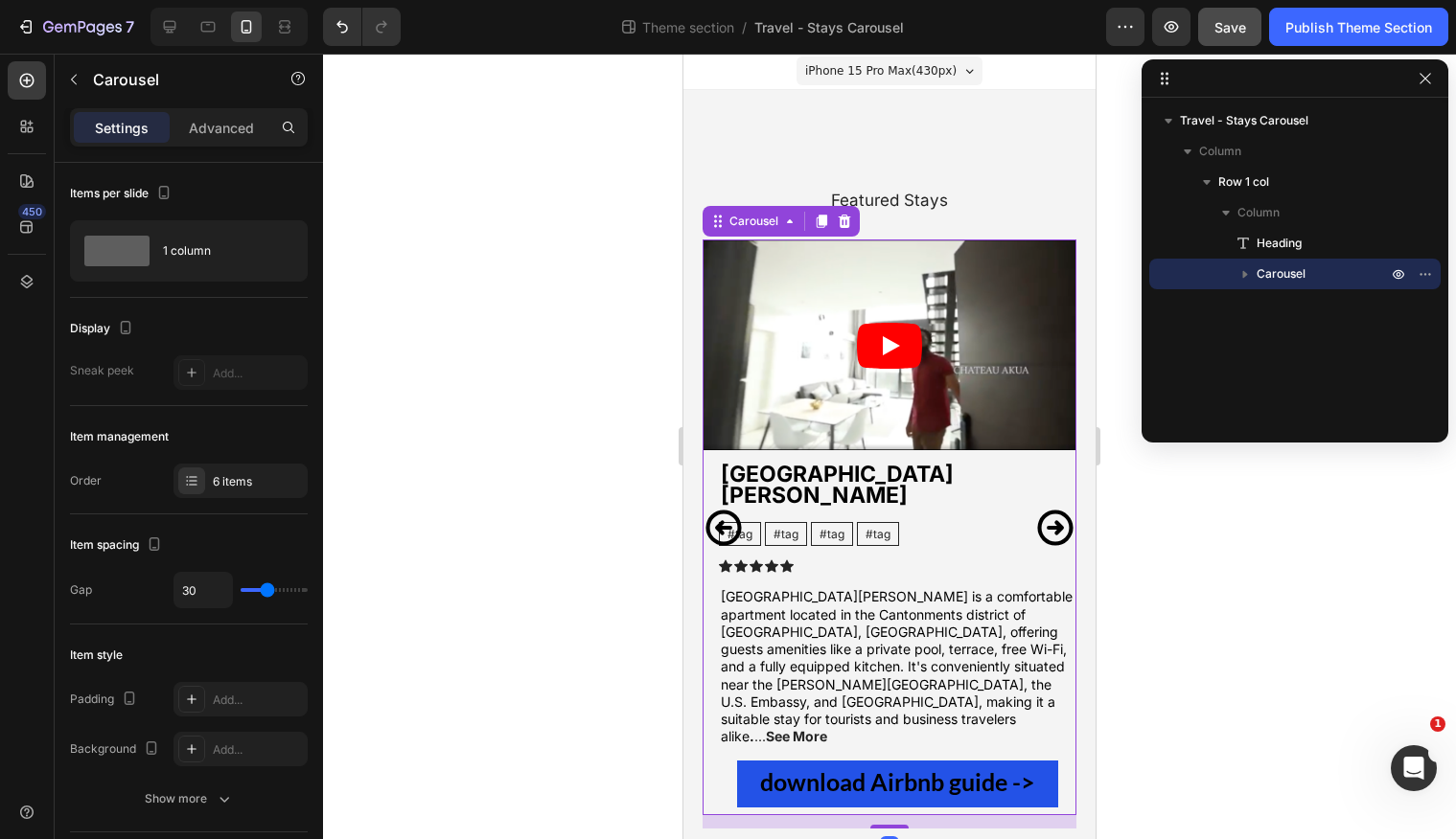
click at [1048, 510] on icon "Carousel Next Arrow" at bounding box center [1054, 527] width 36 height 36
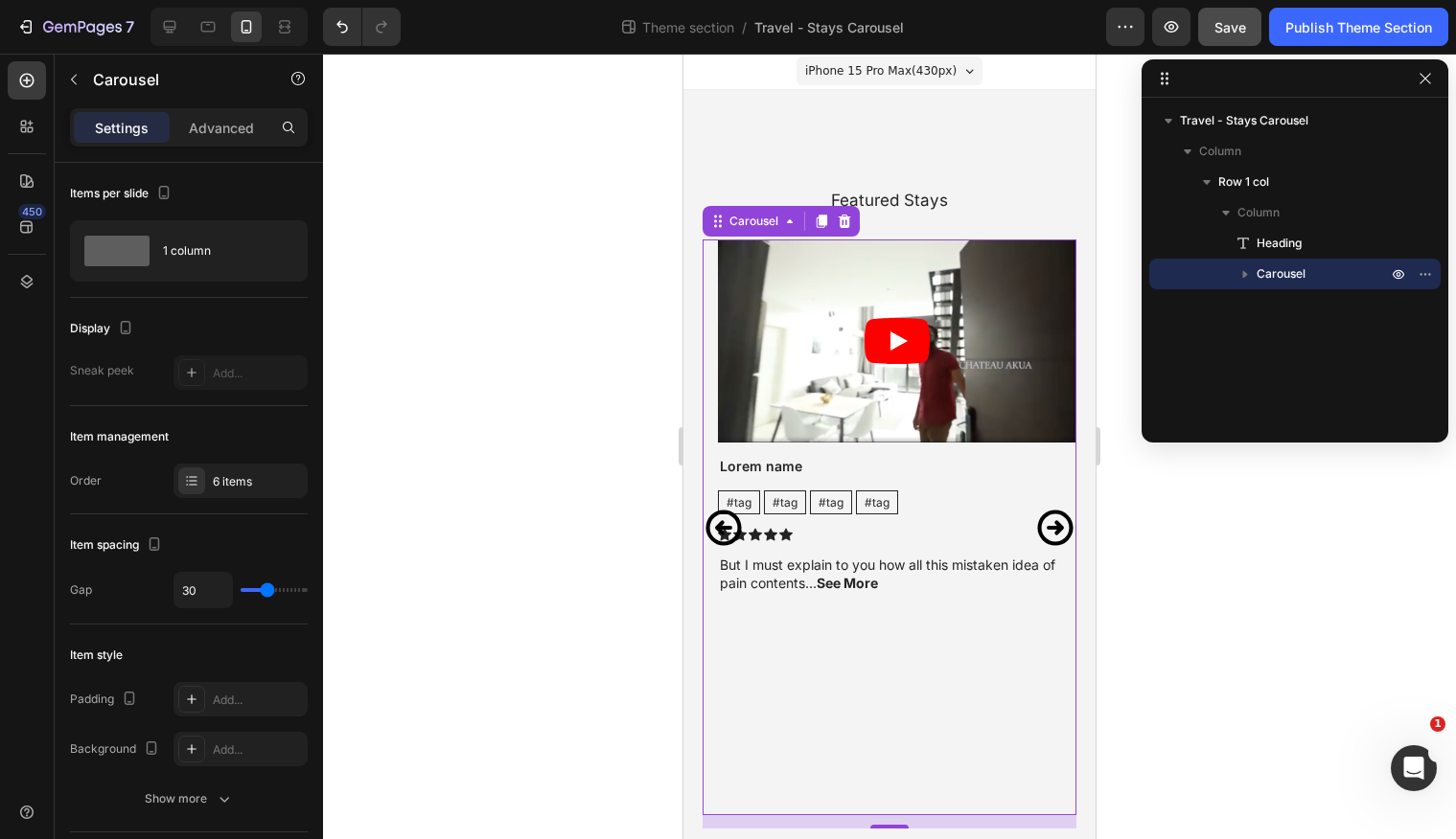
click at [1048, 510] on icon "Carousel Next Arrow" at bounding box center [1054, 527] width 36 height 36
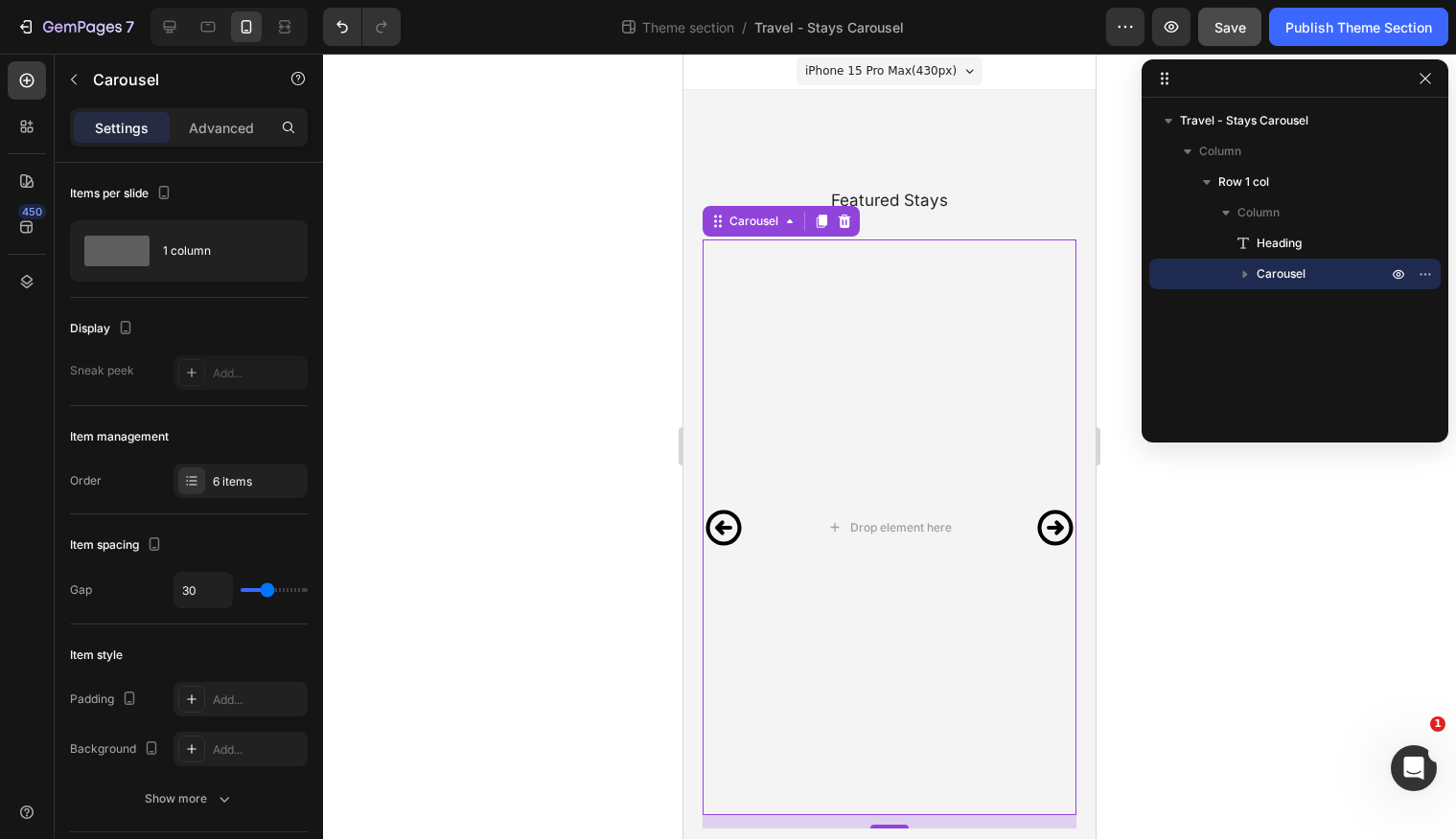
click at [1048, 510] on icon "Carousel Next Arrow" at bounding box center [1054, 527] width 36 height 36
click at [1048, 510] on div "Drop element here" at bounding box center [890, 527] width 374 height 576
click at [725, 507] on icon "Carousel Back Arrow" at bounding box center [724, 528] width 43 height 43
click at [726, 507] on icon "Carousel Back Arrow" at bounding box center [724, 528] width 43 height 43
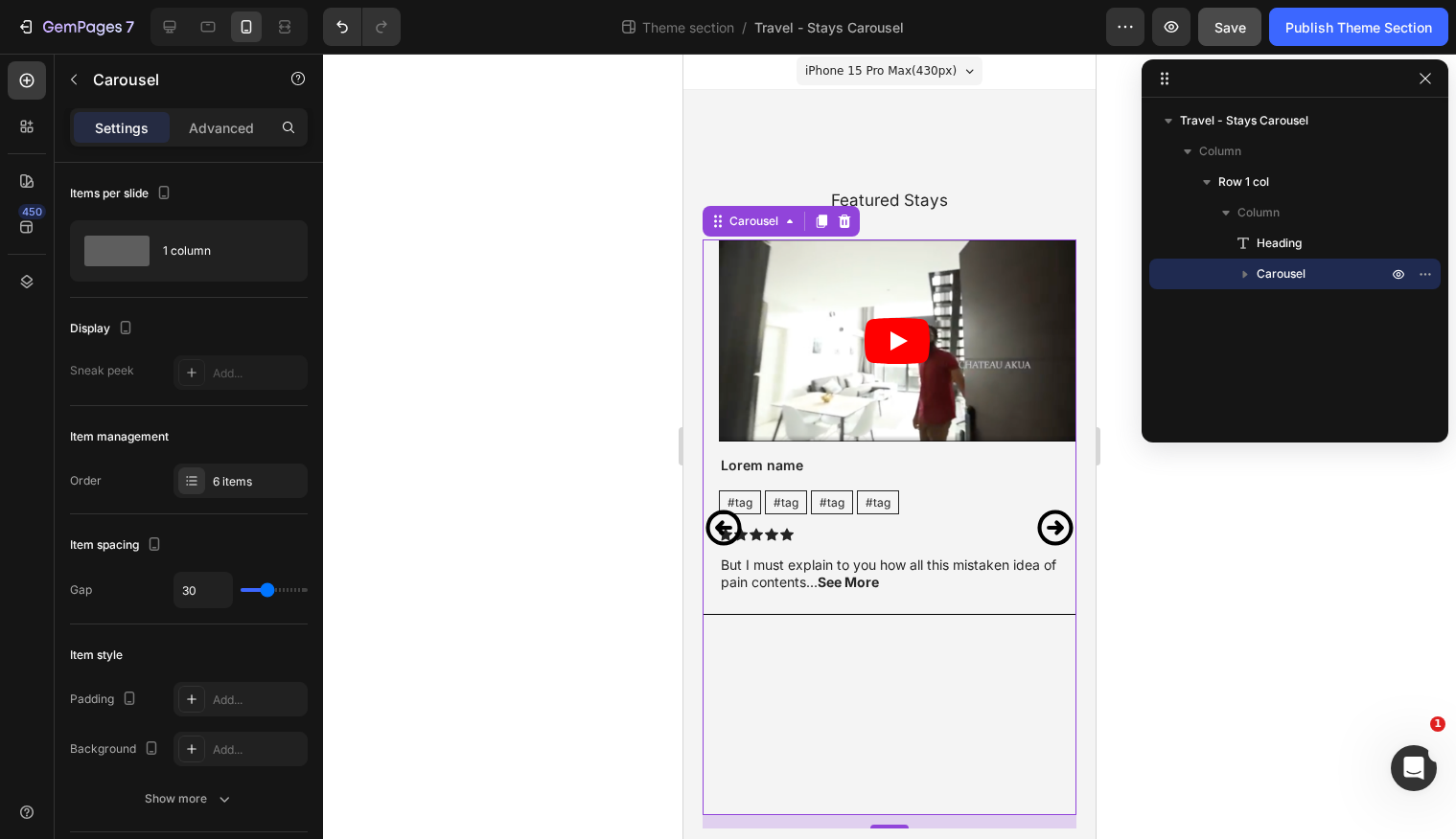
click at [725, 507] on icon "Carousel Back Arrow" at bounding box center [724, 528] width 43 height 43
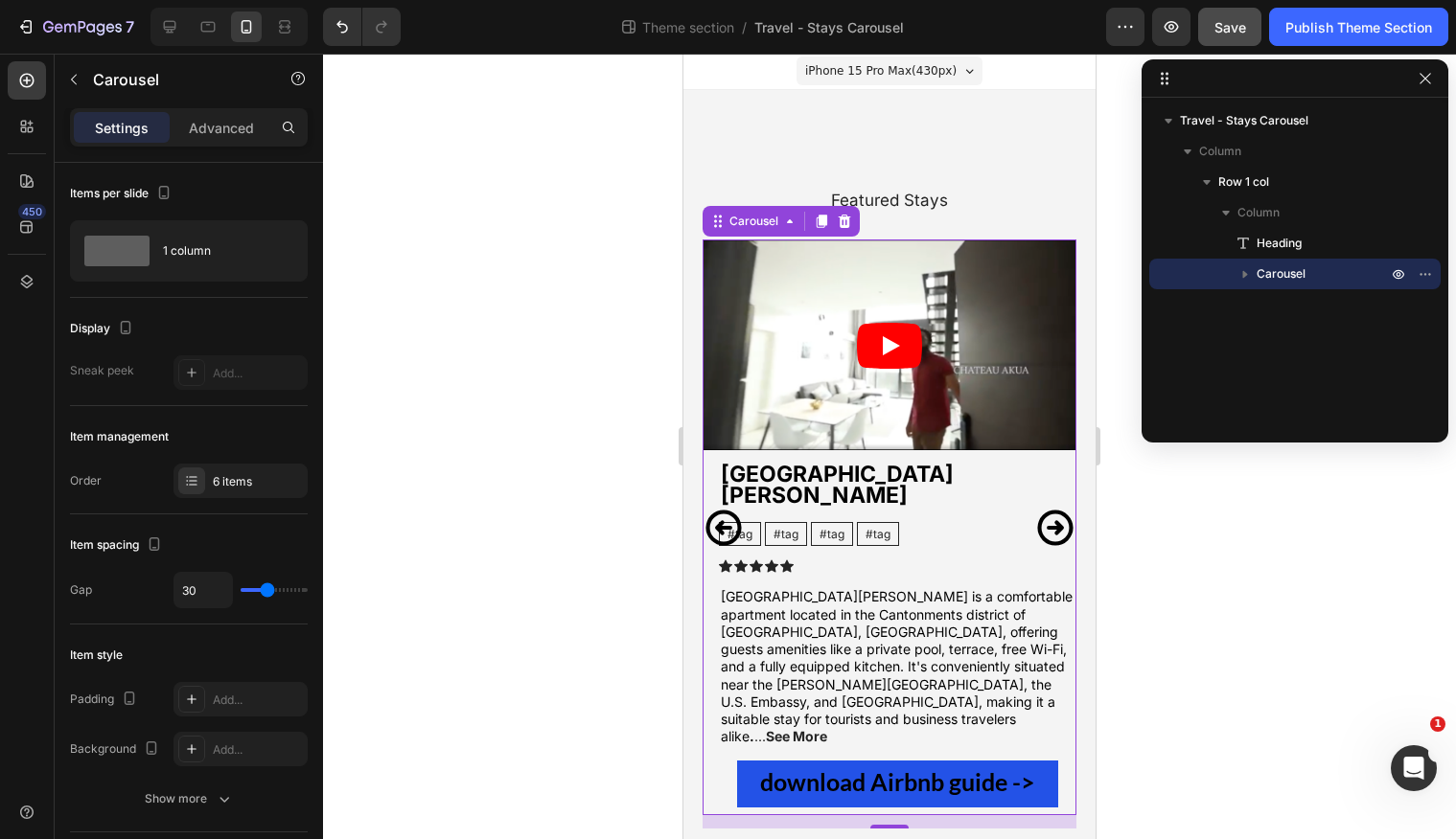
click at [725, 507] on icon "Carousel Back Arrow" at bounding box center [724, 528] width 43 height 43
click at [213, 38] on div at bounding box center [208, 27] width 31 height 31
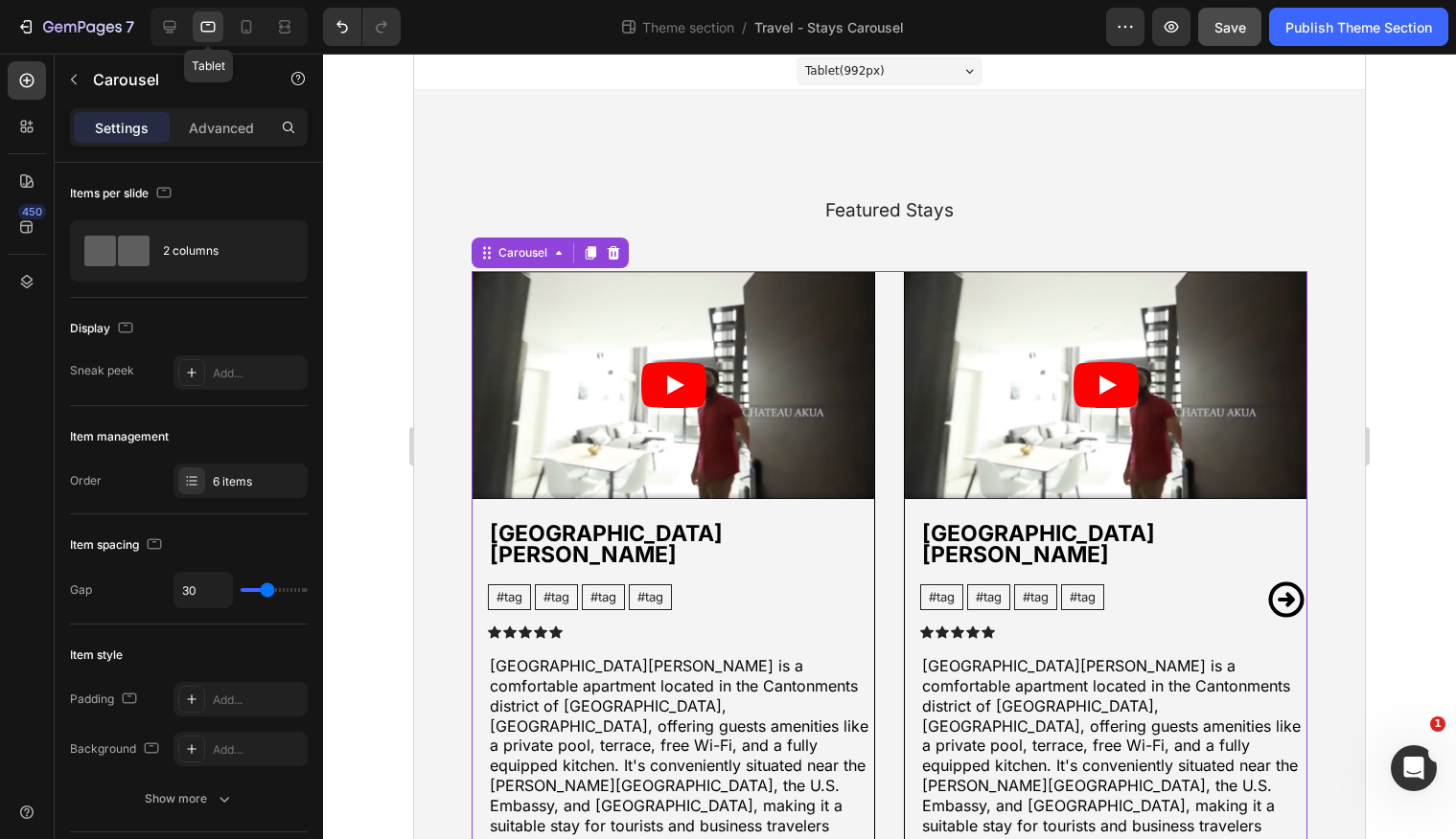
scroll to position [122, 0]
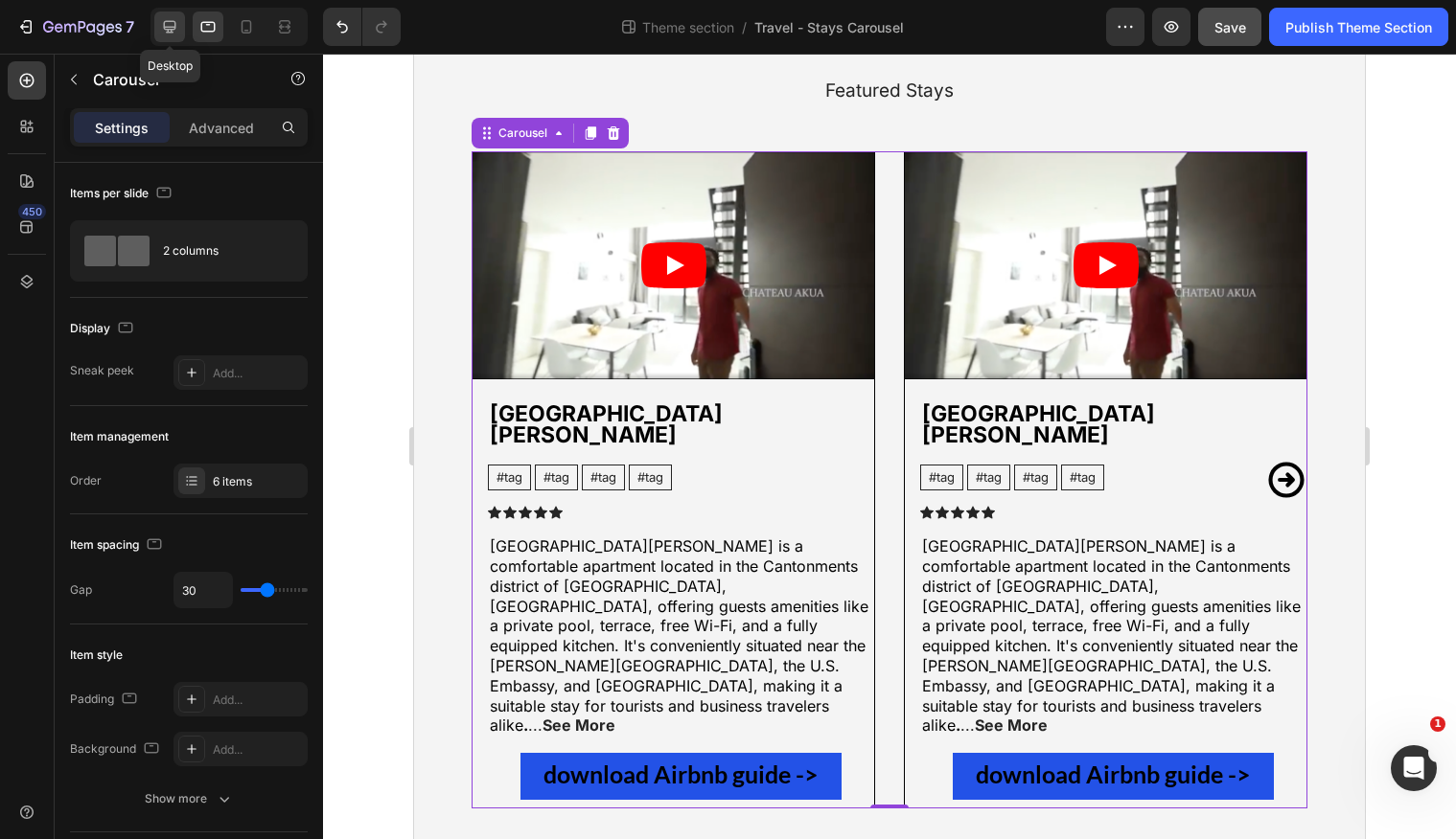
click at [170, 37] on div at bounding box center [169, 27] width 31 height 31
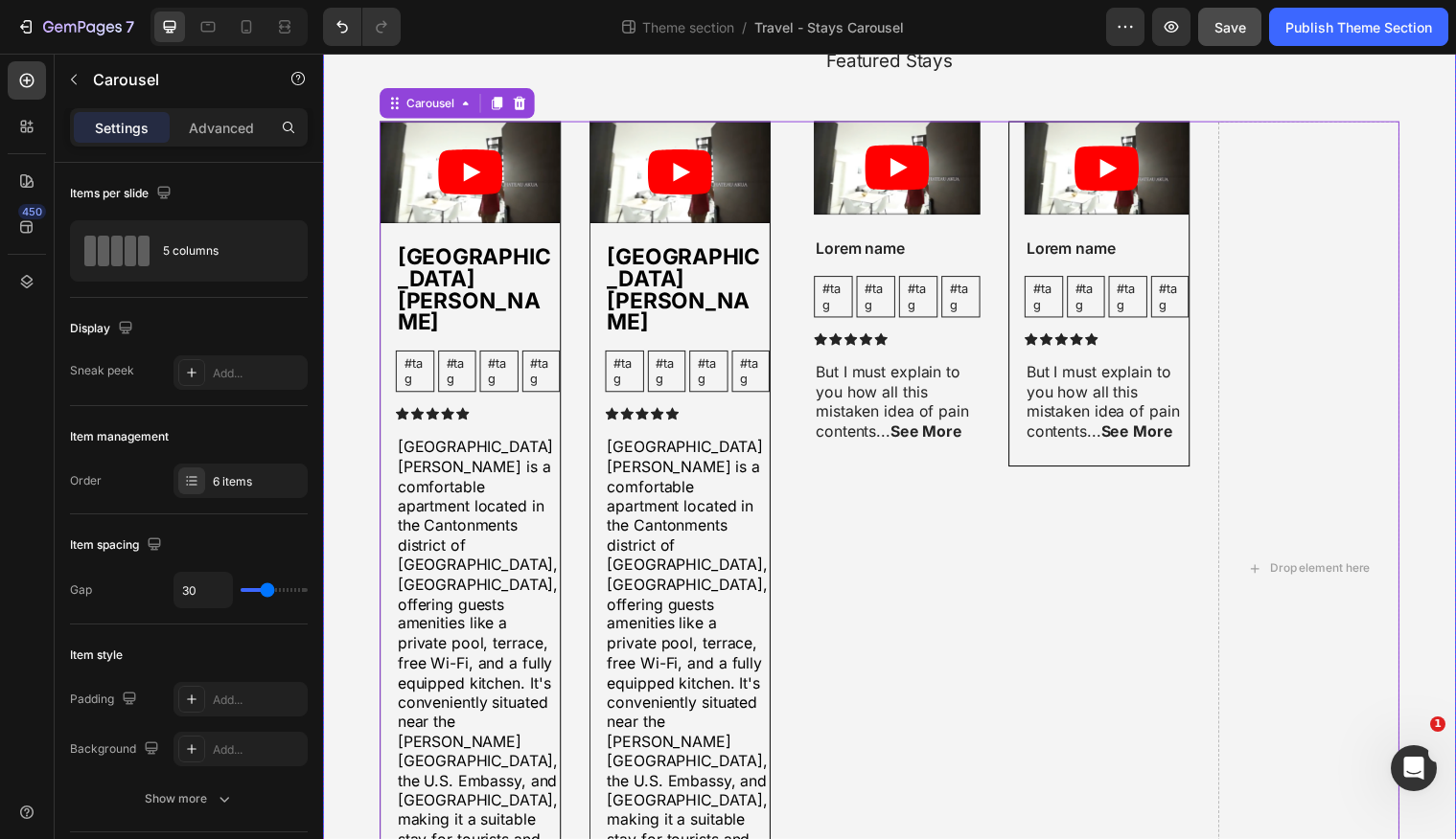
scroll to position [153, 0]
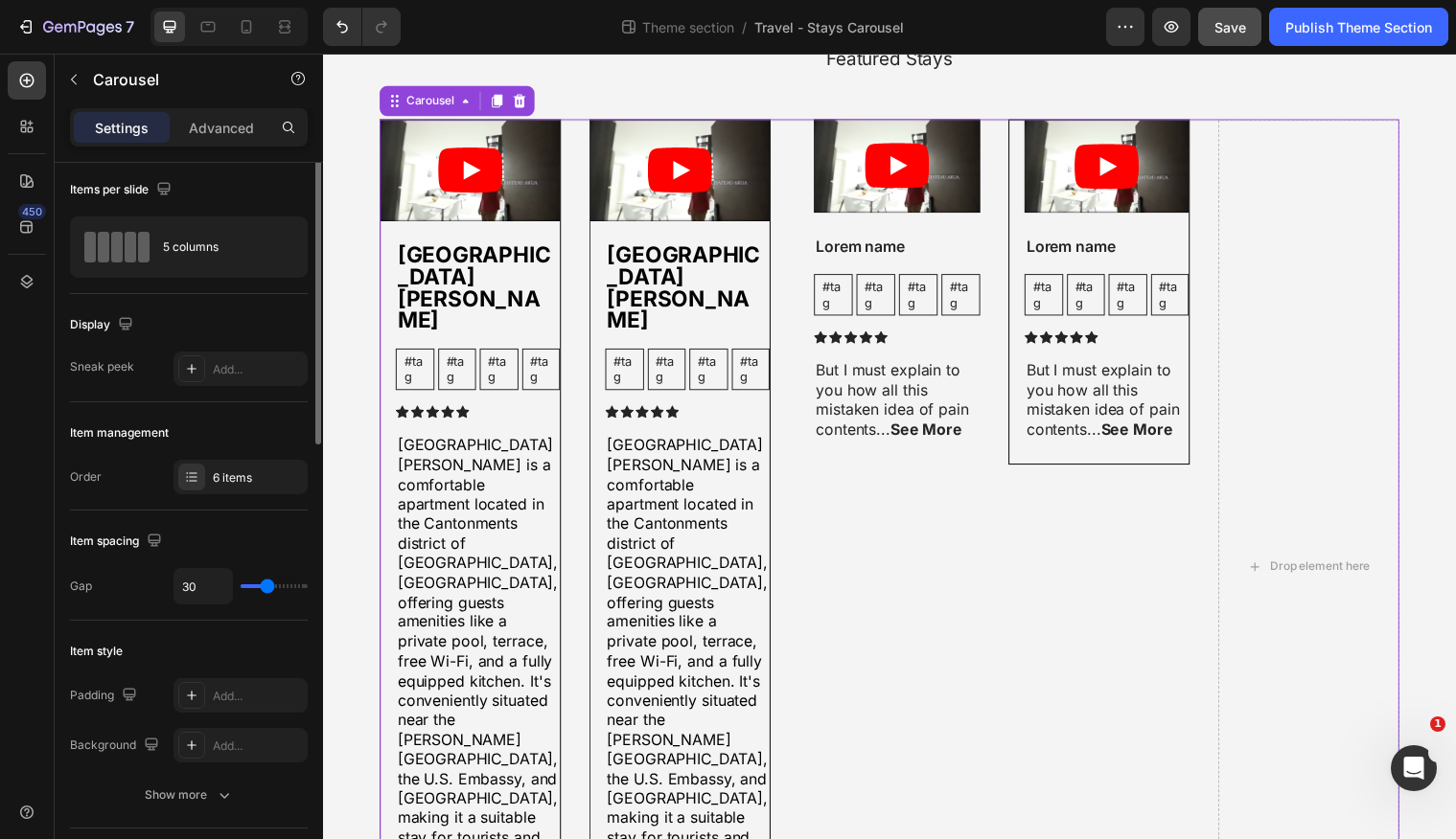
click at [241, 485] on div "Item management Order 6 items" at bounding box center [189, 457] width 238 height 108
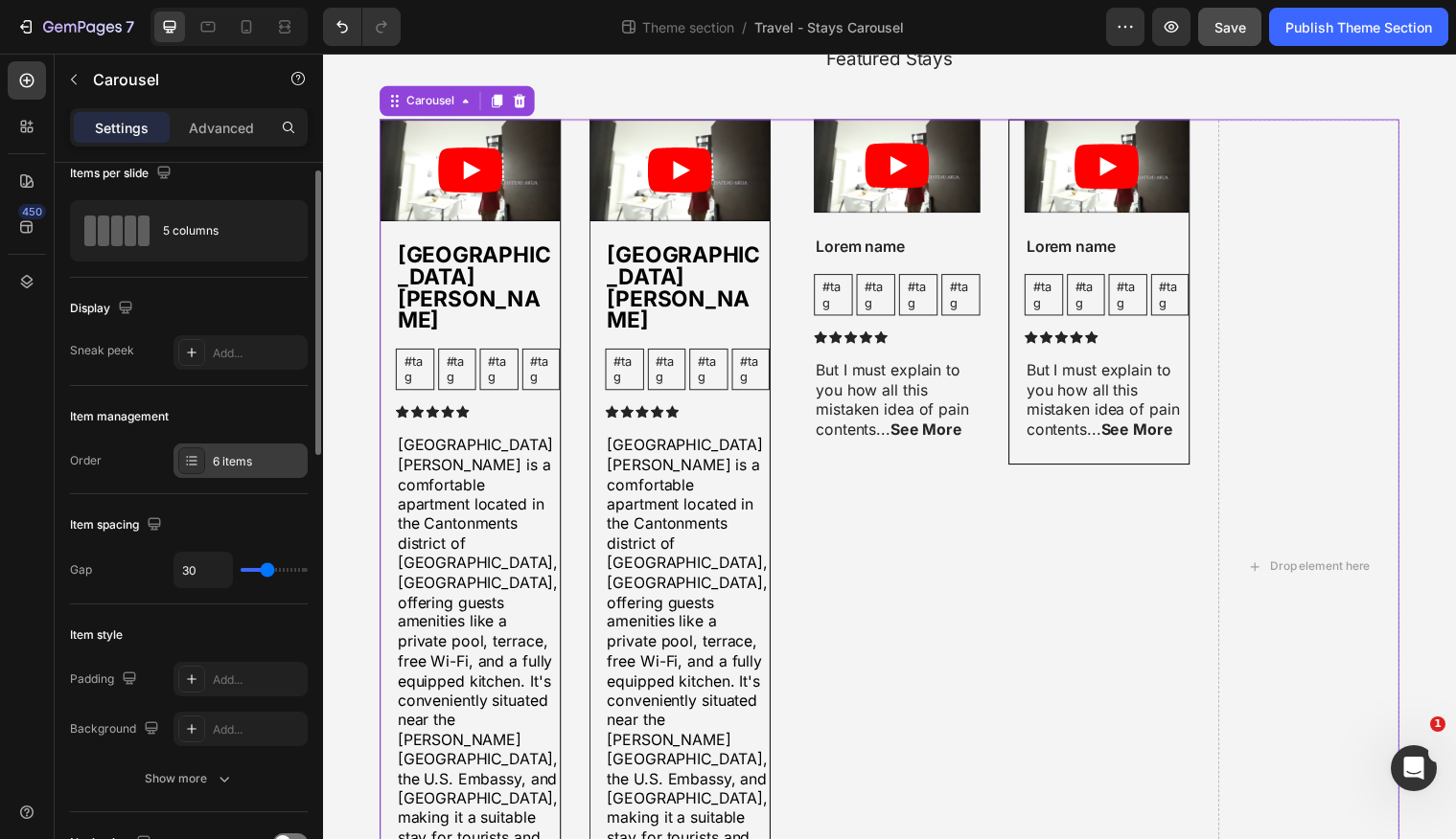
click at [198, 463] on div at bounding box center [192, 461] width 27 height 27
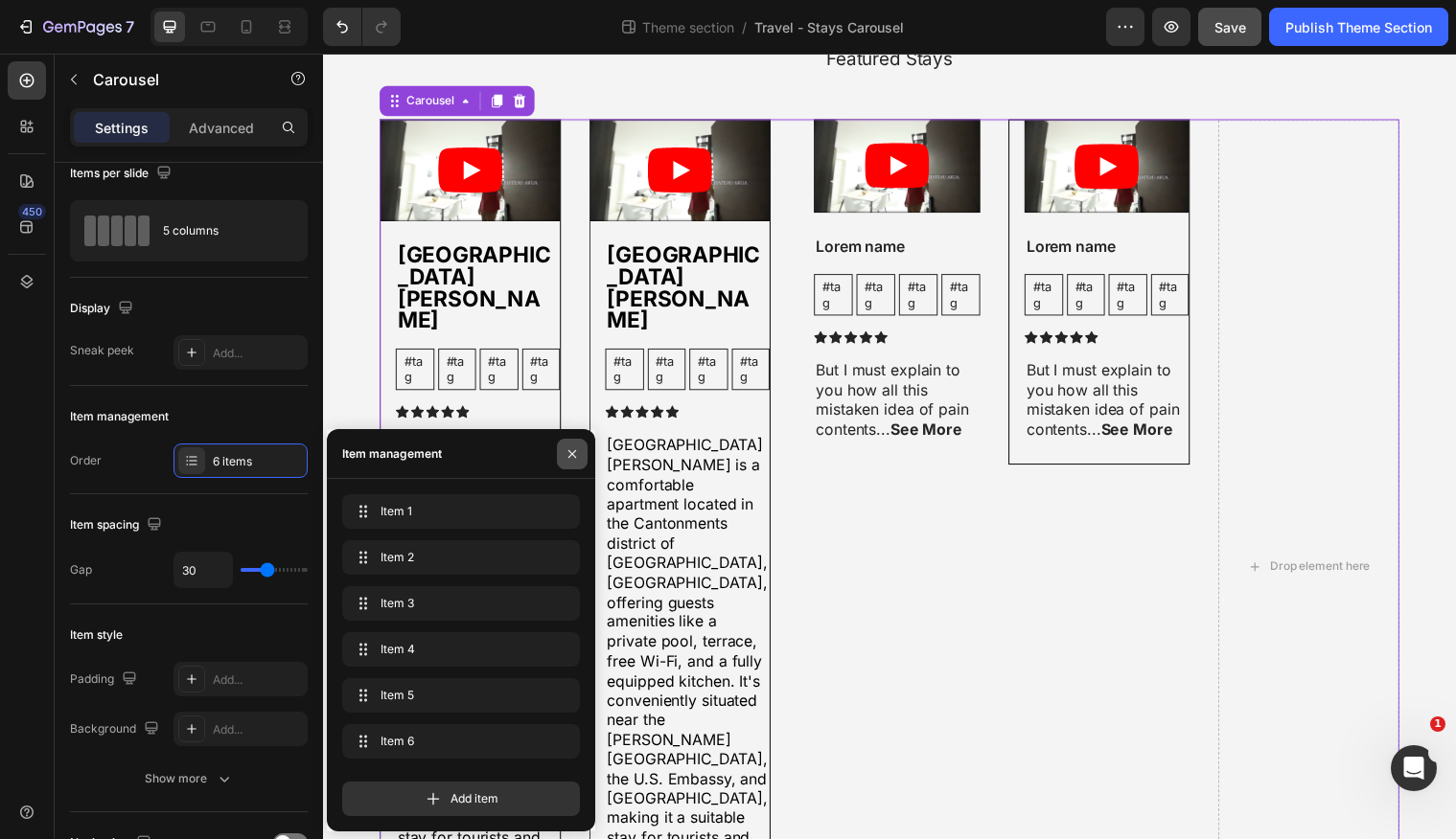
click at [576, 454] on icon "button" at bounding box center [572, 454] width 15 height 15
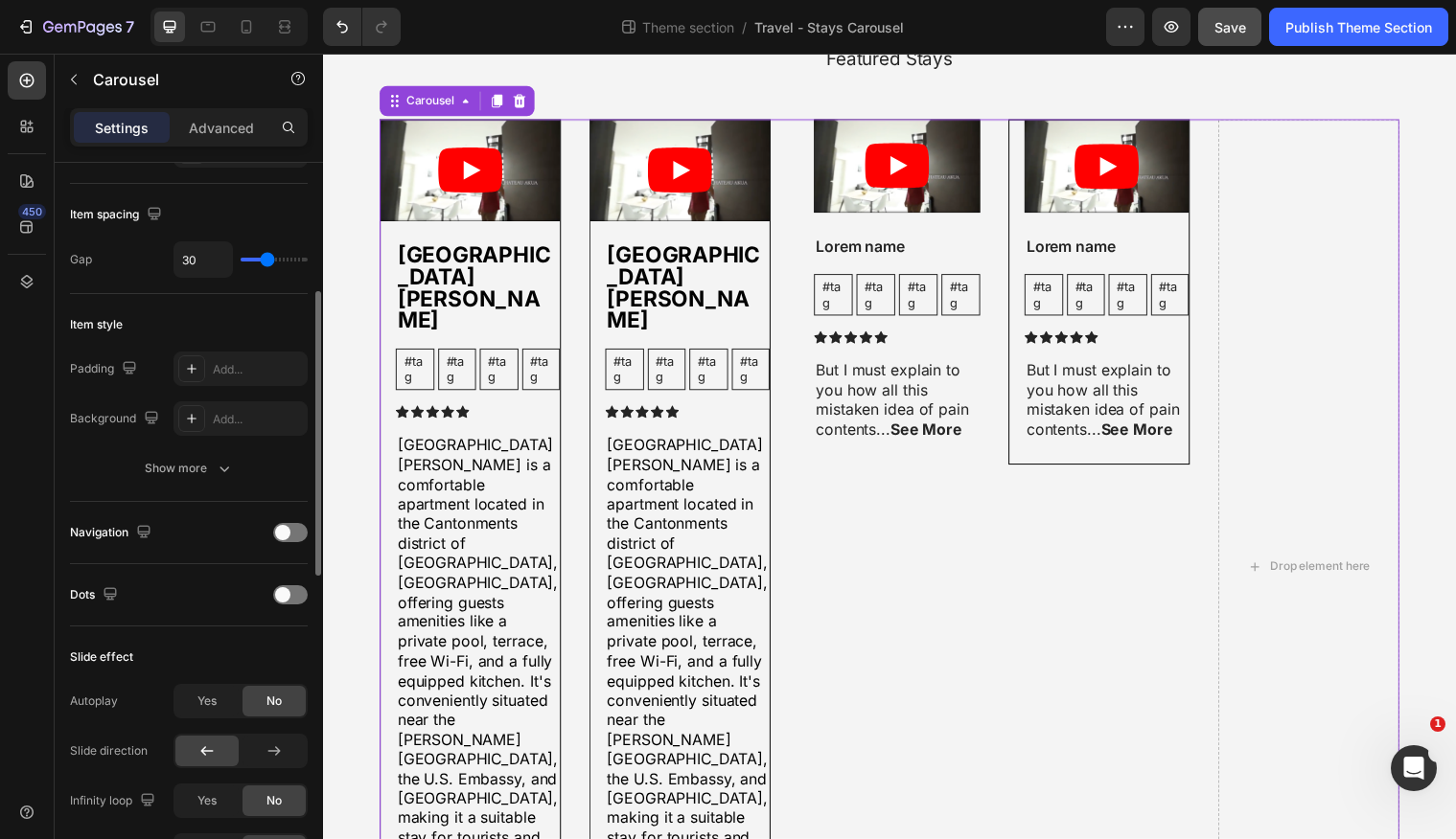
scroll to position [349, 0]
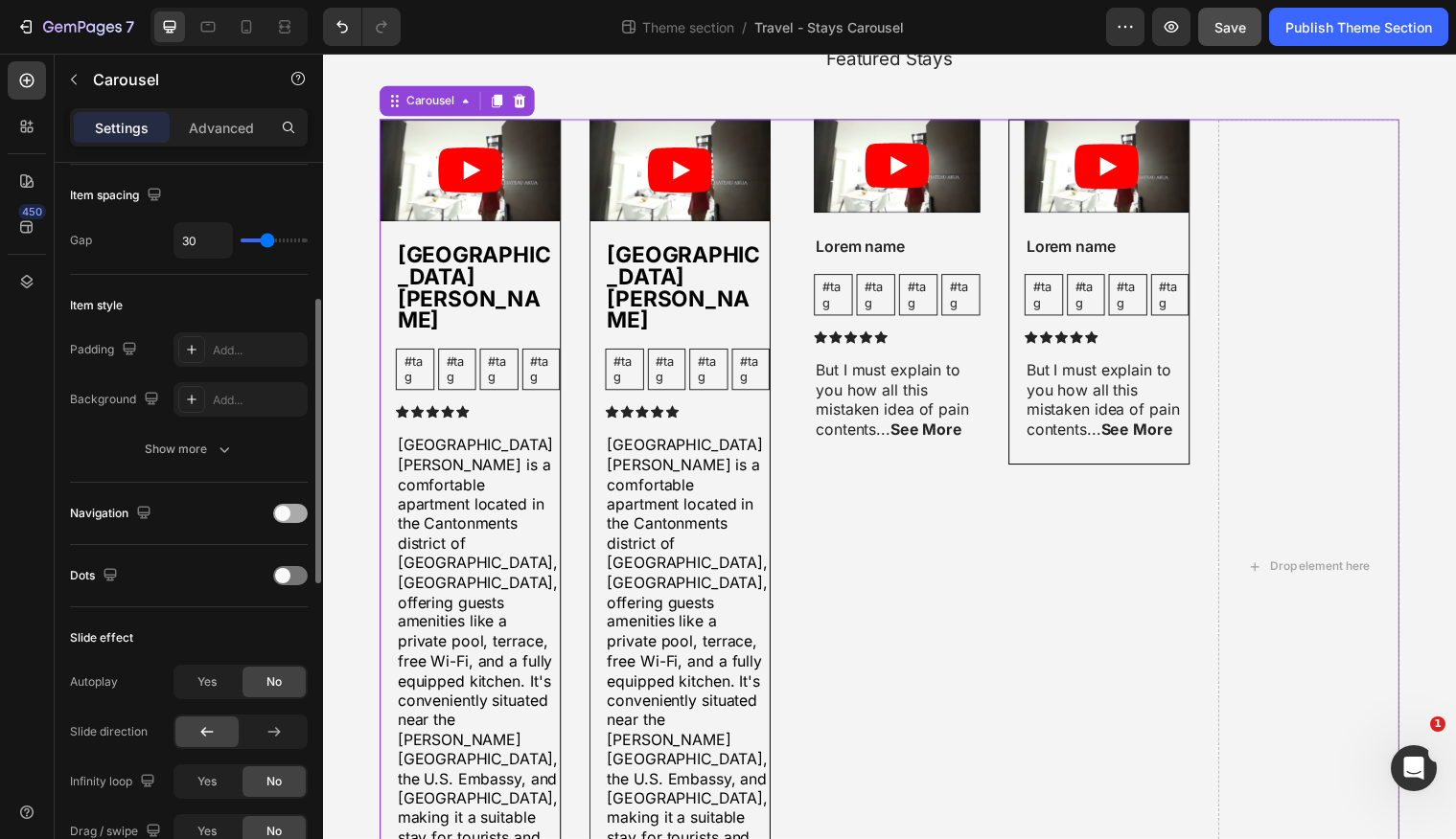
click at [281, 510] on span at bounding box center [283, 514] width 15 height 15
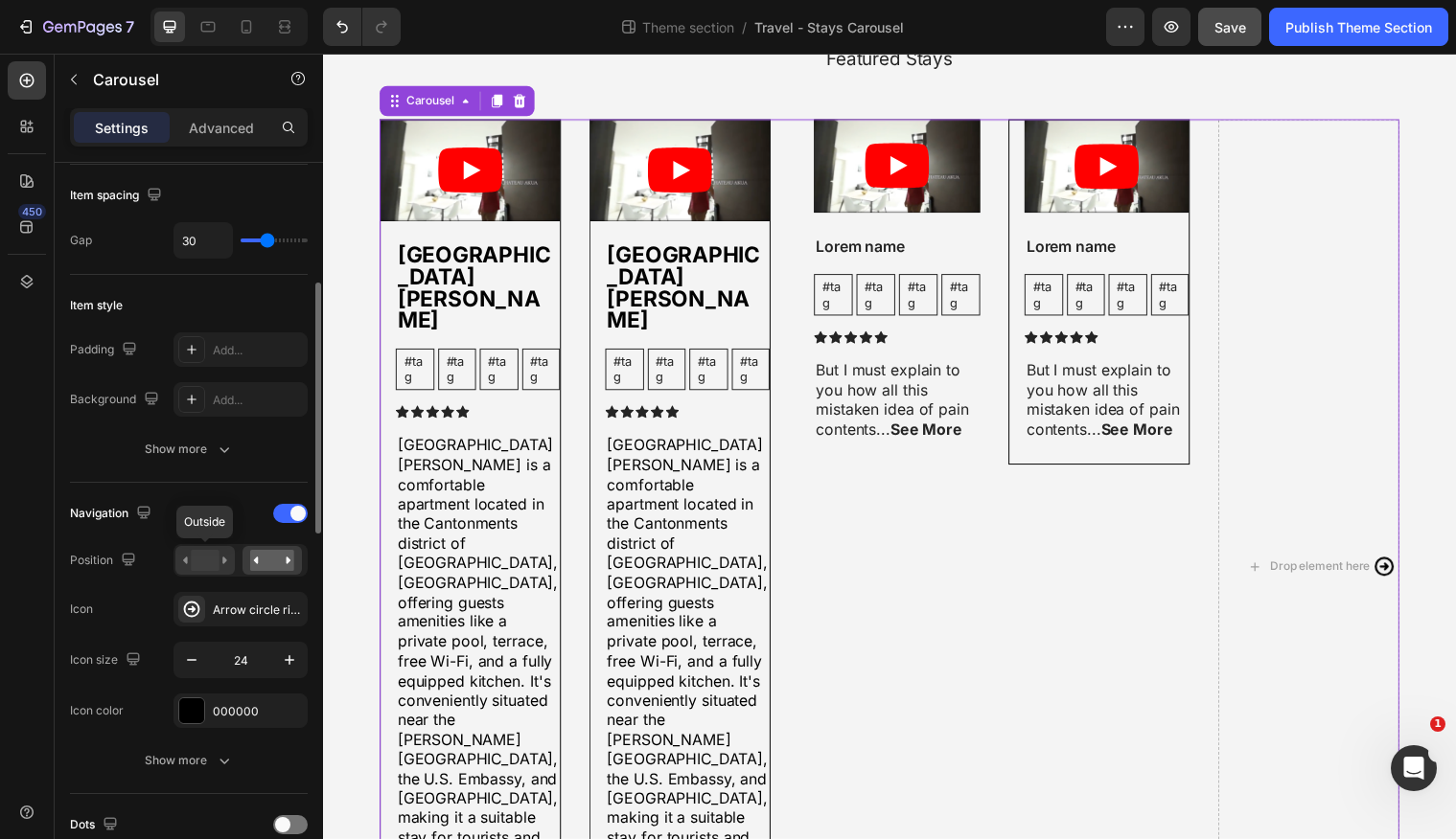
click at [225, 562] on icon at bounding box center [225, 559] width 5 height 7
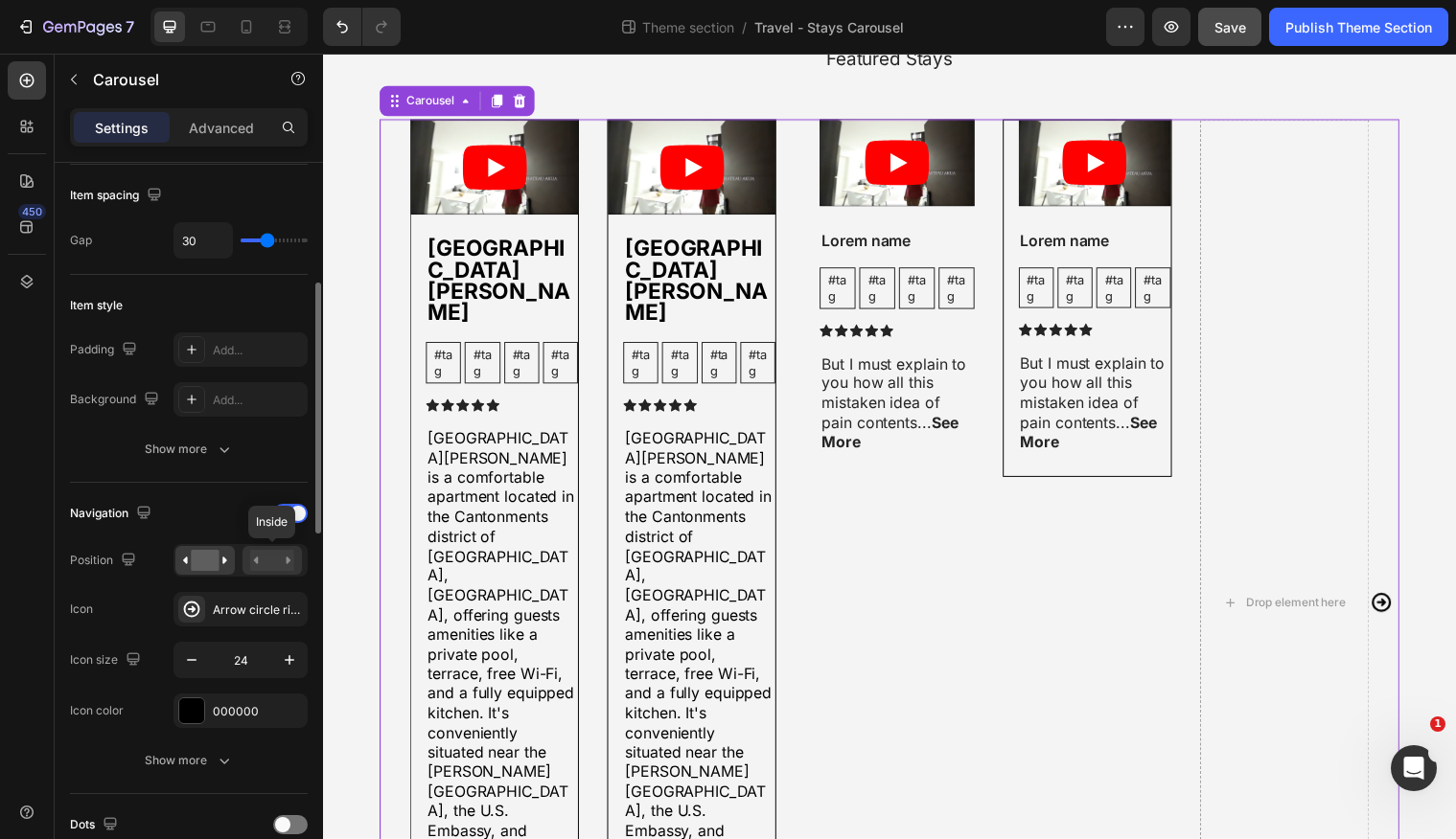
click at [279, 560] on rect at bounding box center [272, 560] width 45 height 21
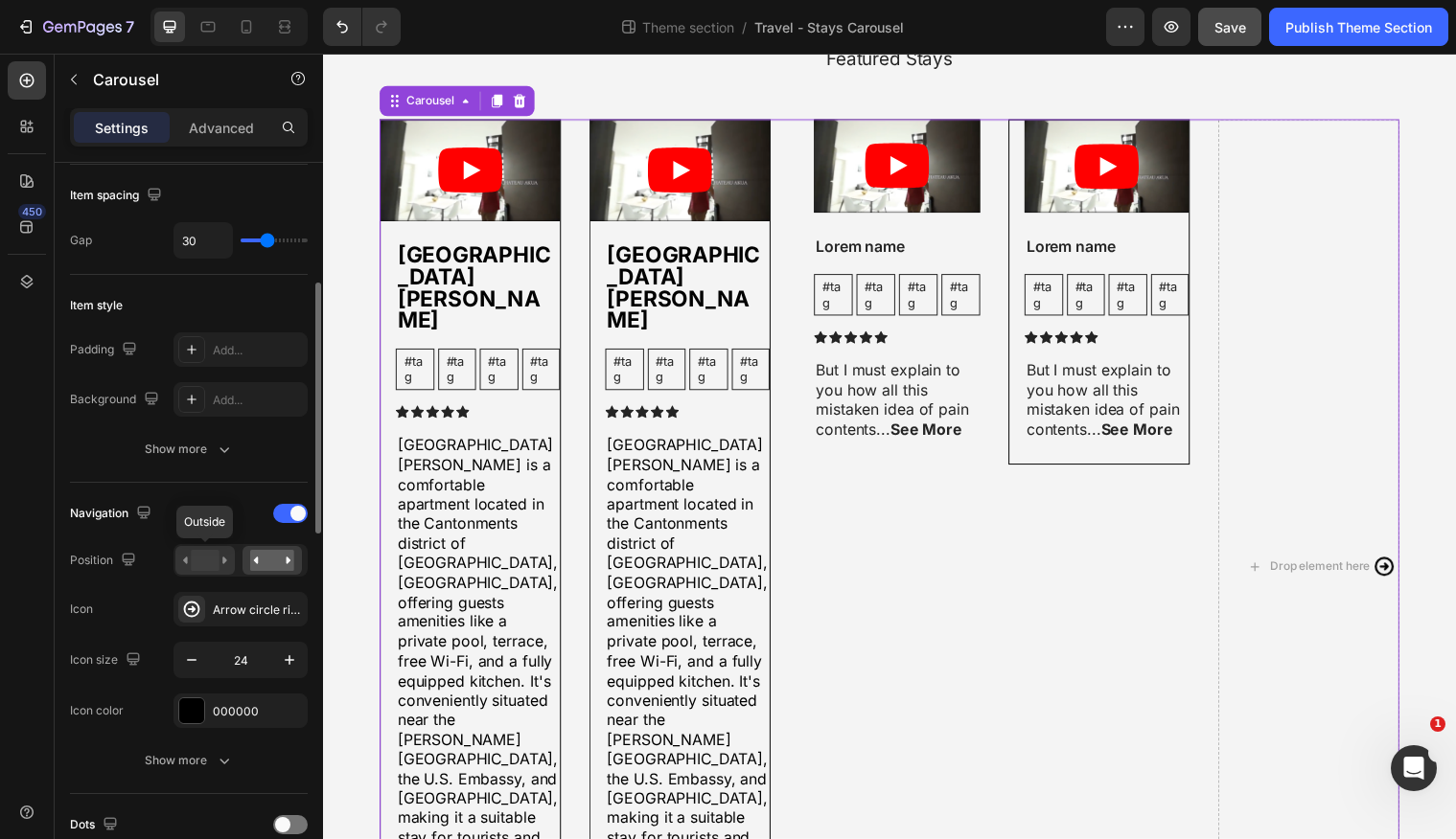
click at [211, 559] on rect at bounding box center [204, 560] width 28 height 21
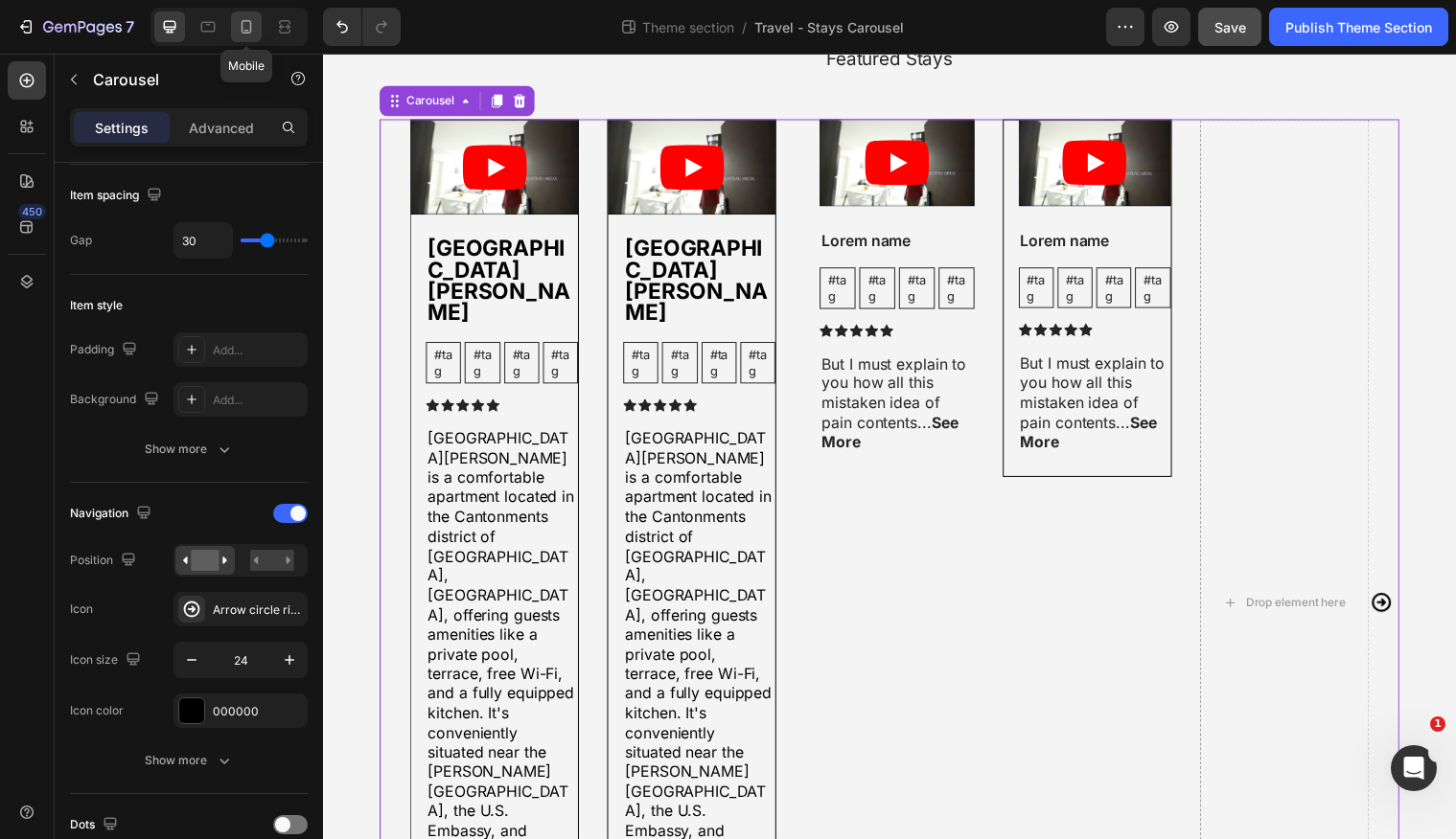
click at [242, 37] on div at bounding box center [247, 27] width 31 height 31
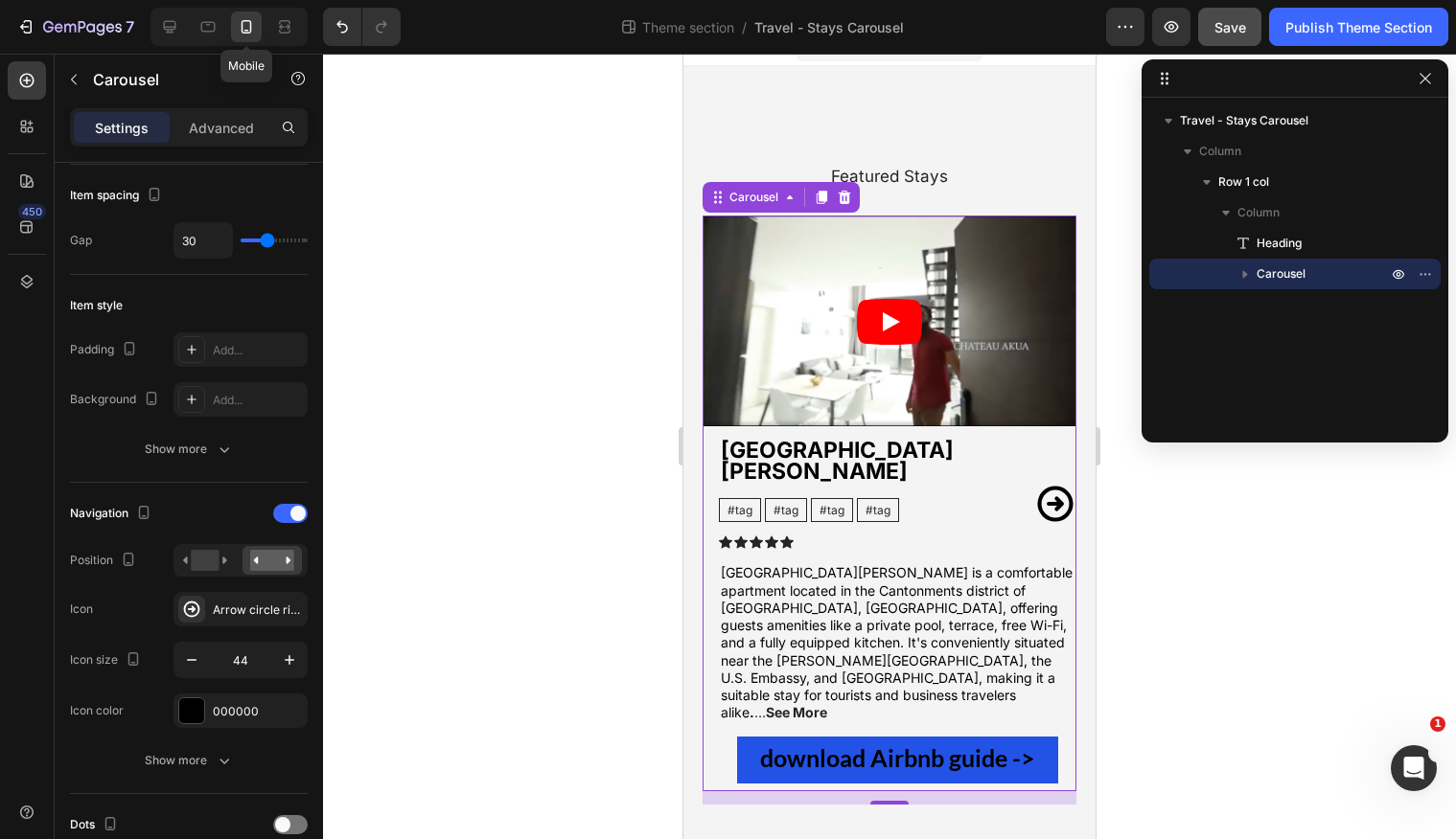
scroll to position [39, 0]
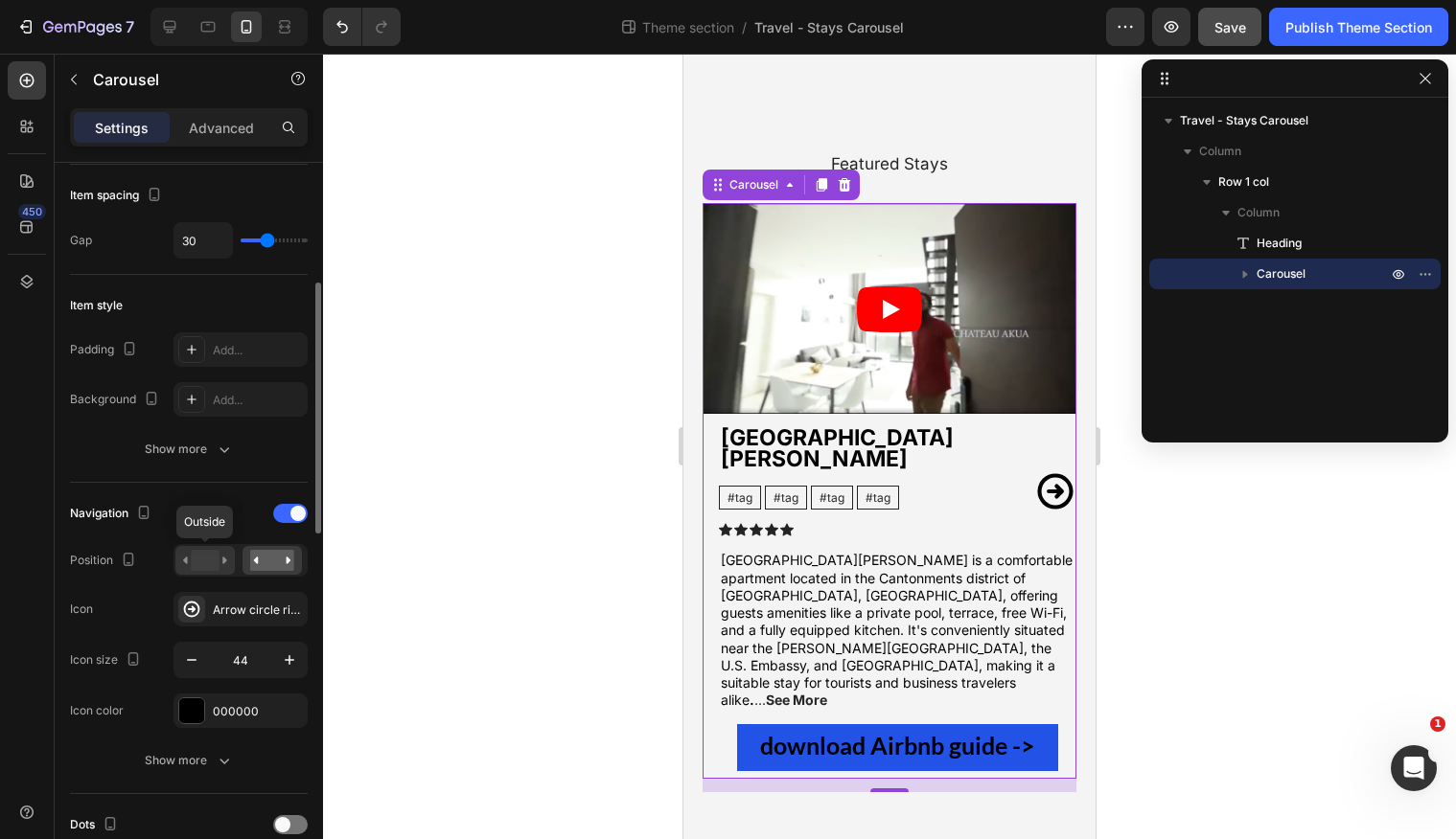
click at [211, 557] on rect at bounding box center [204, 560] width 28 height 21
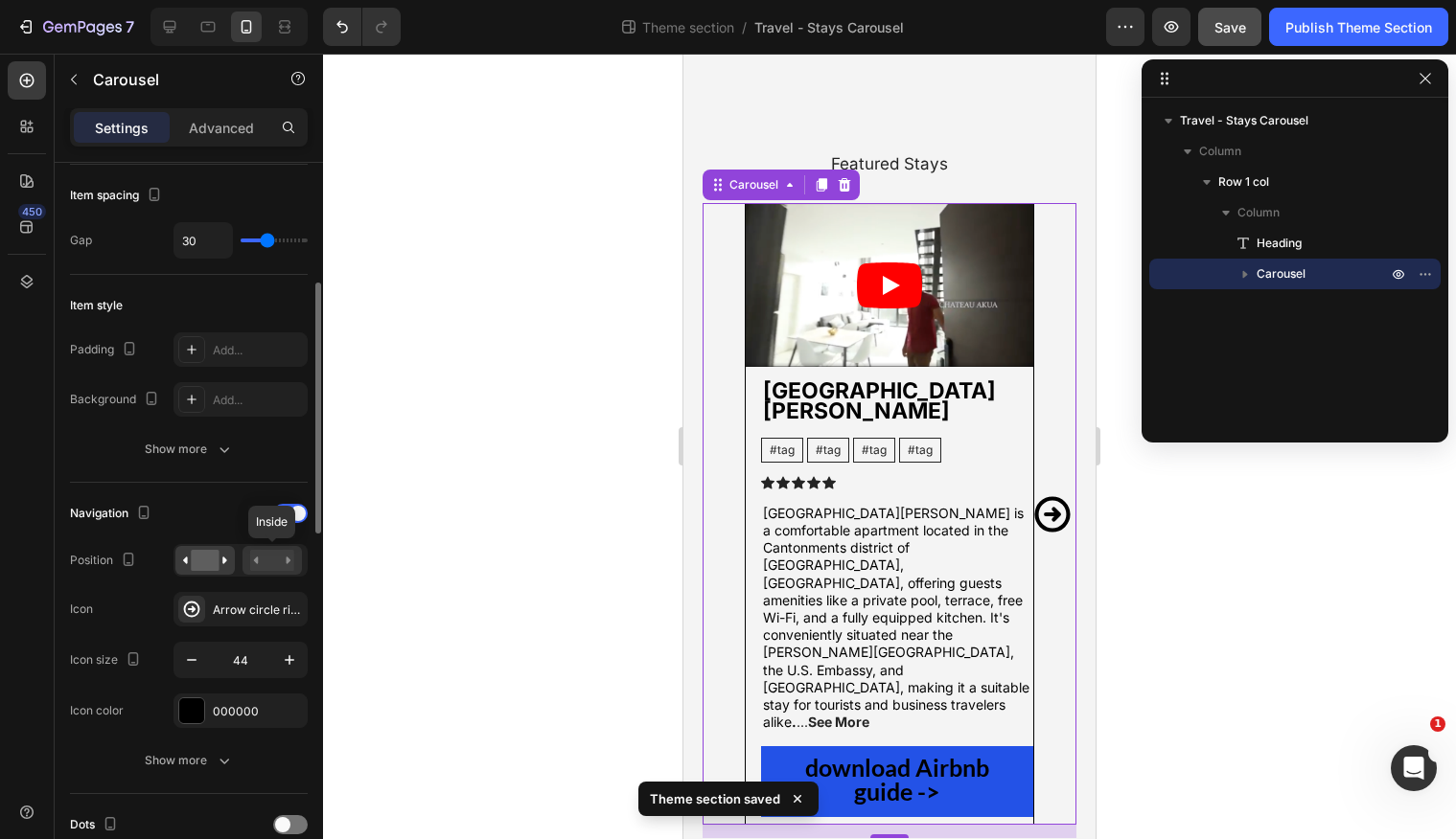
click at [261, 555] on rect at bounding box center [272, 560] width 45 height 21
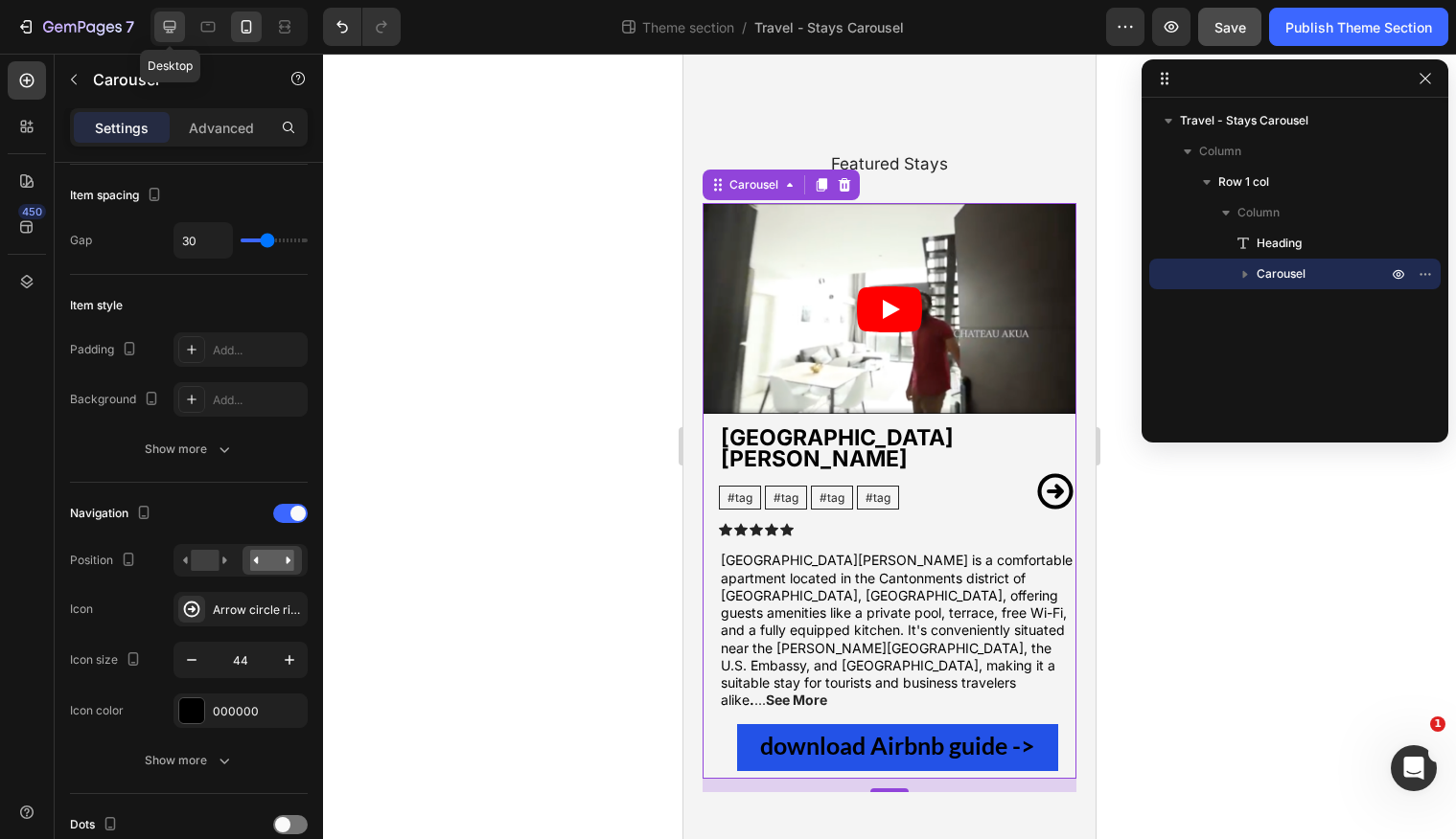
click at [175, 33] on icon at bounding box center [169, 27] width 19 height 19
type input "24"
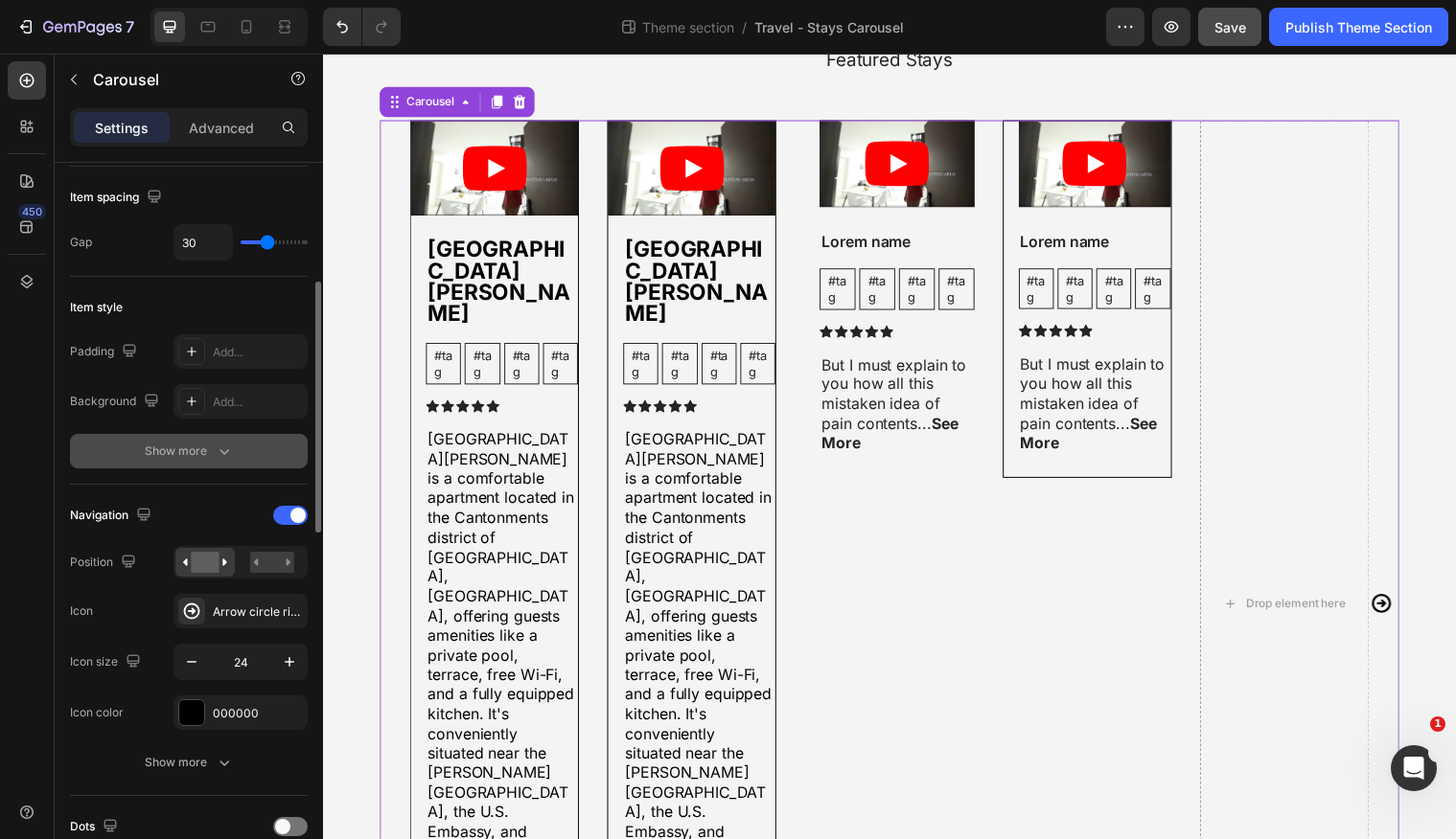
scroll to position [352, 0]
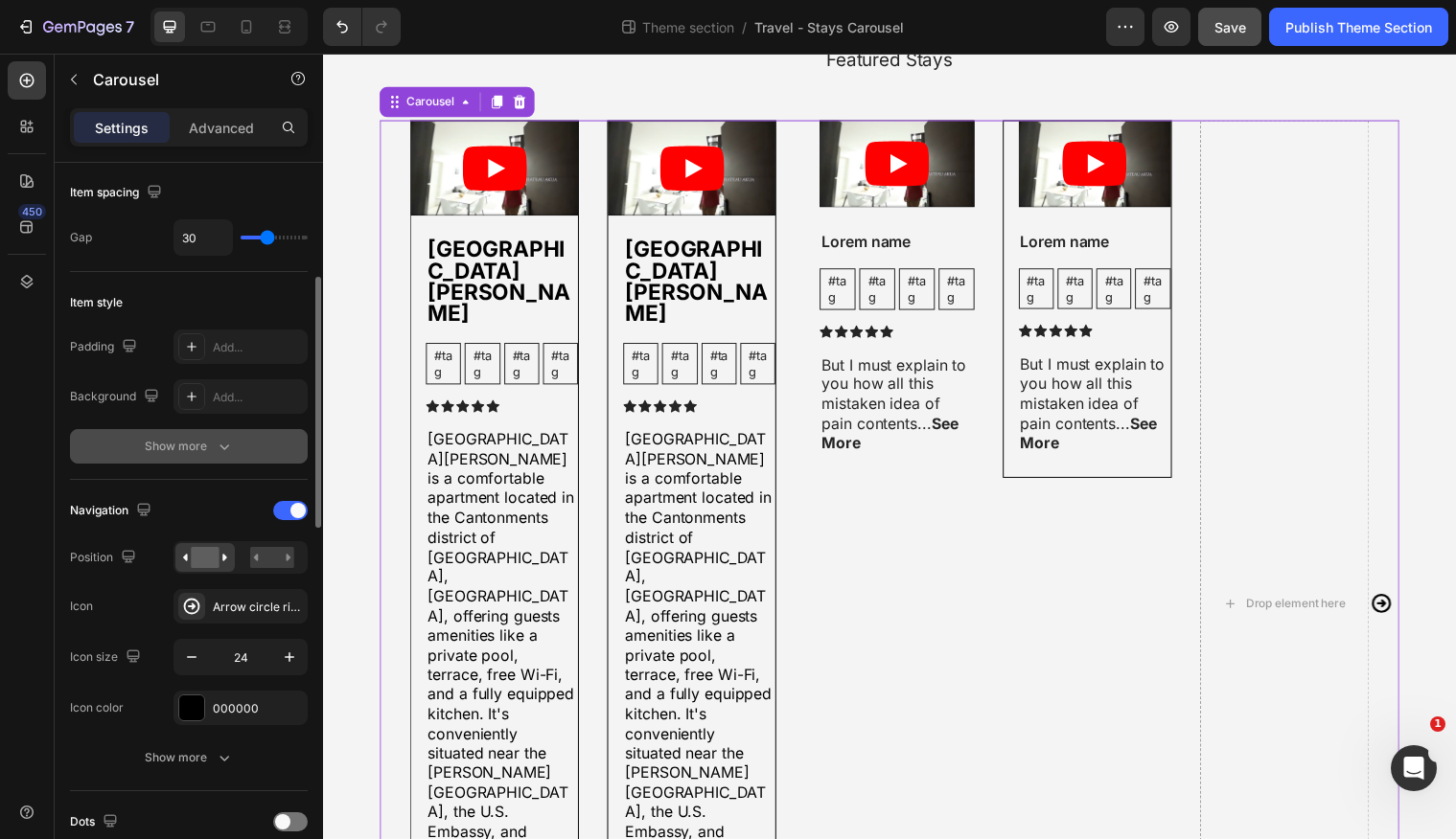
click at [215, 446] on icon "button" at bounding box center [225, 447] width 19 height 19
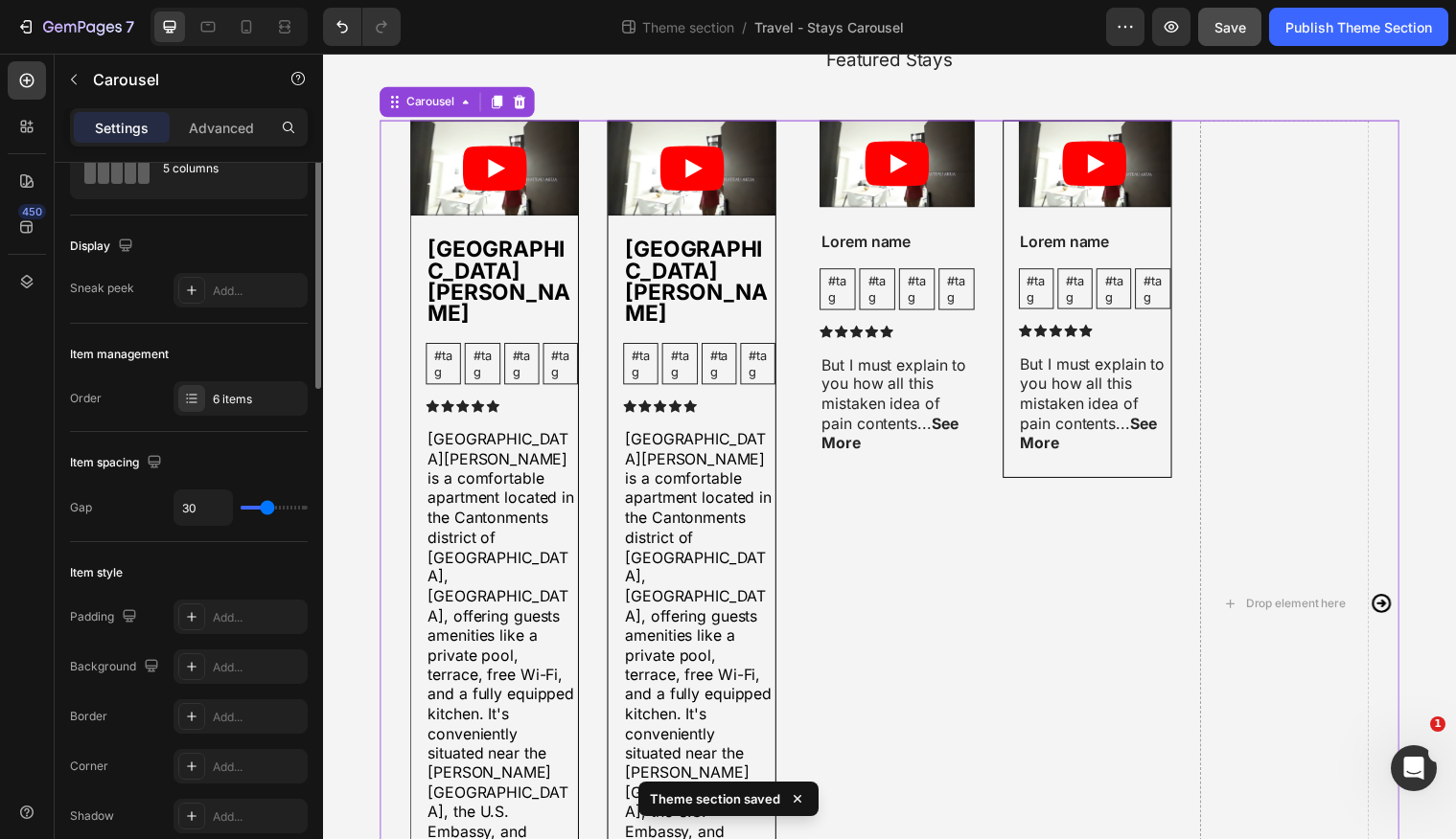
scroll to position [0, 0]
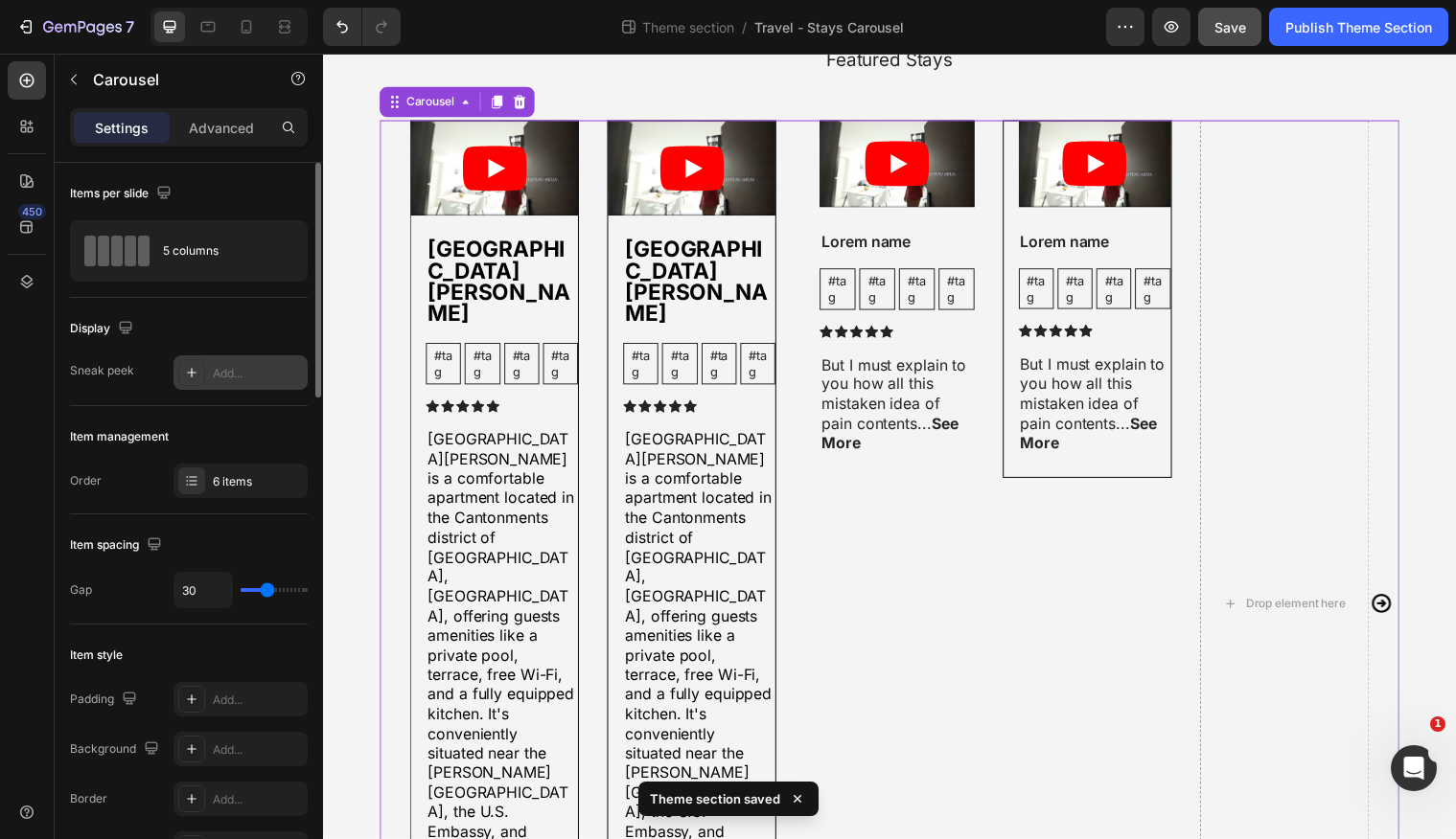
click at [200, 375] on div at bounding box center [192, 373] width 27 height 27
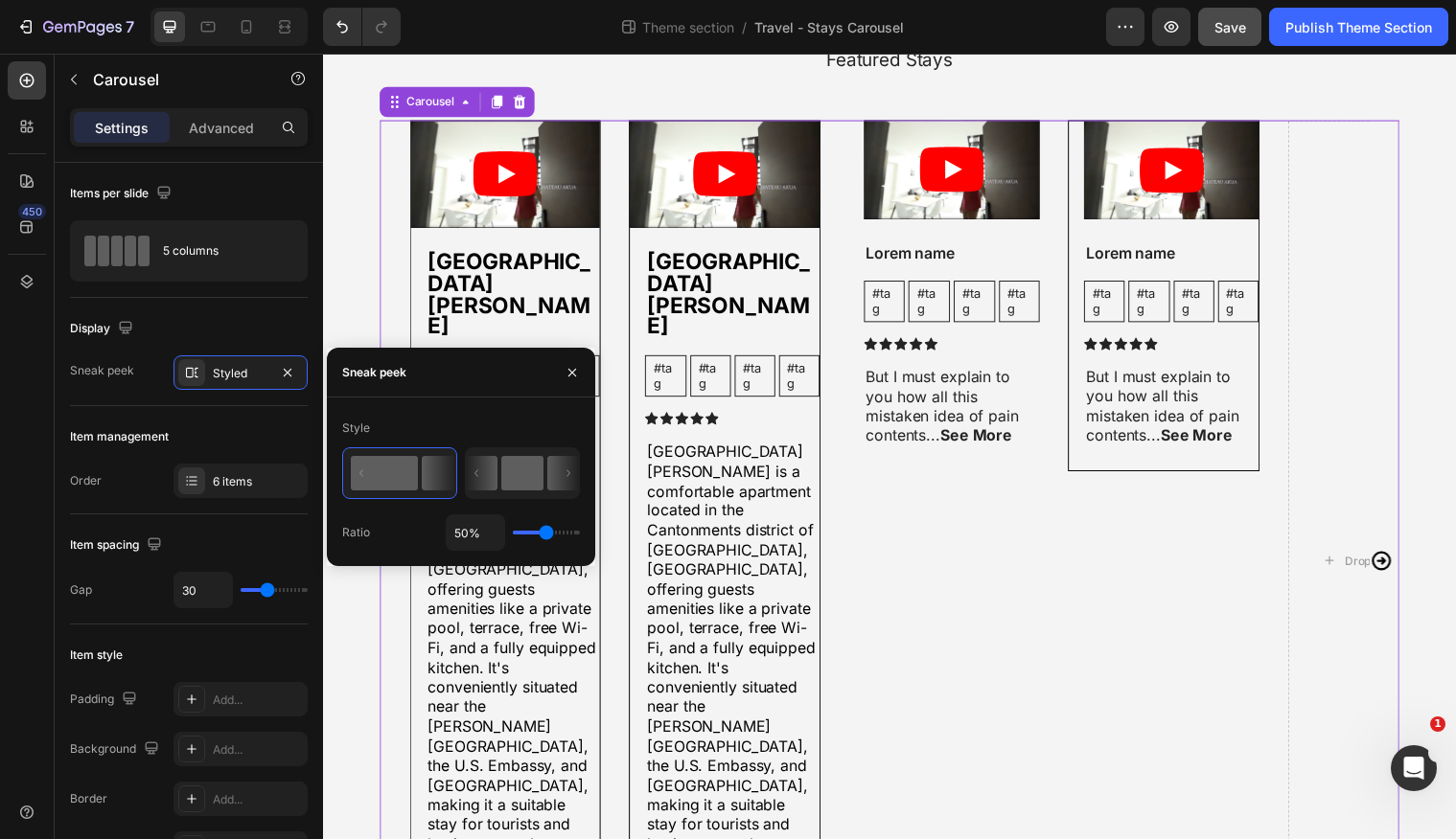
click at [490, 479] on icon at bounding box center [481, 473] width 32 height 35
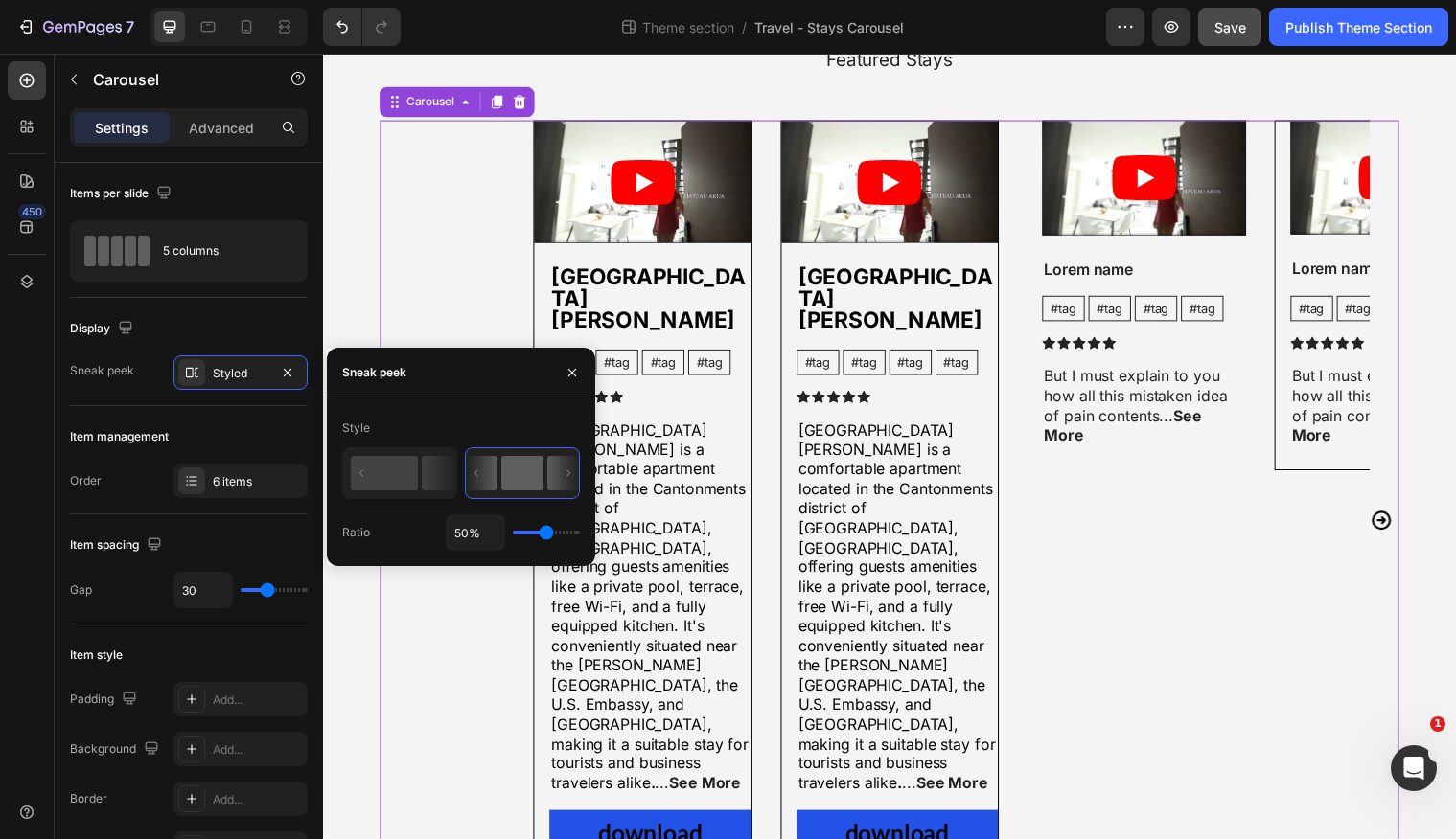
type input "51%"
type input "51"
type input "61%"
type input "61"
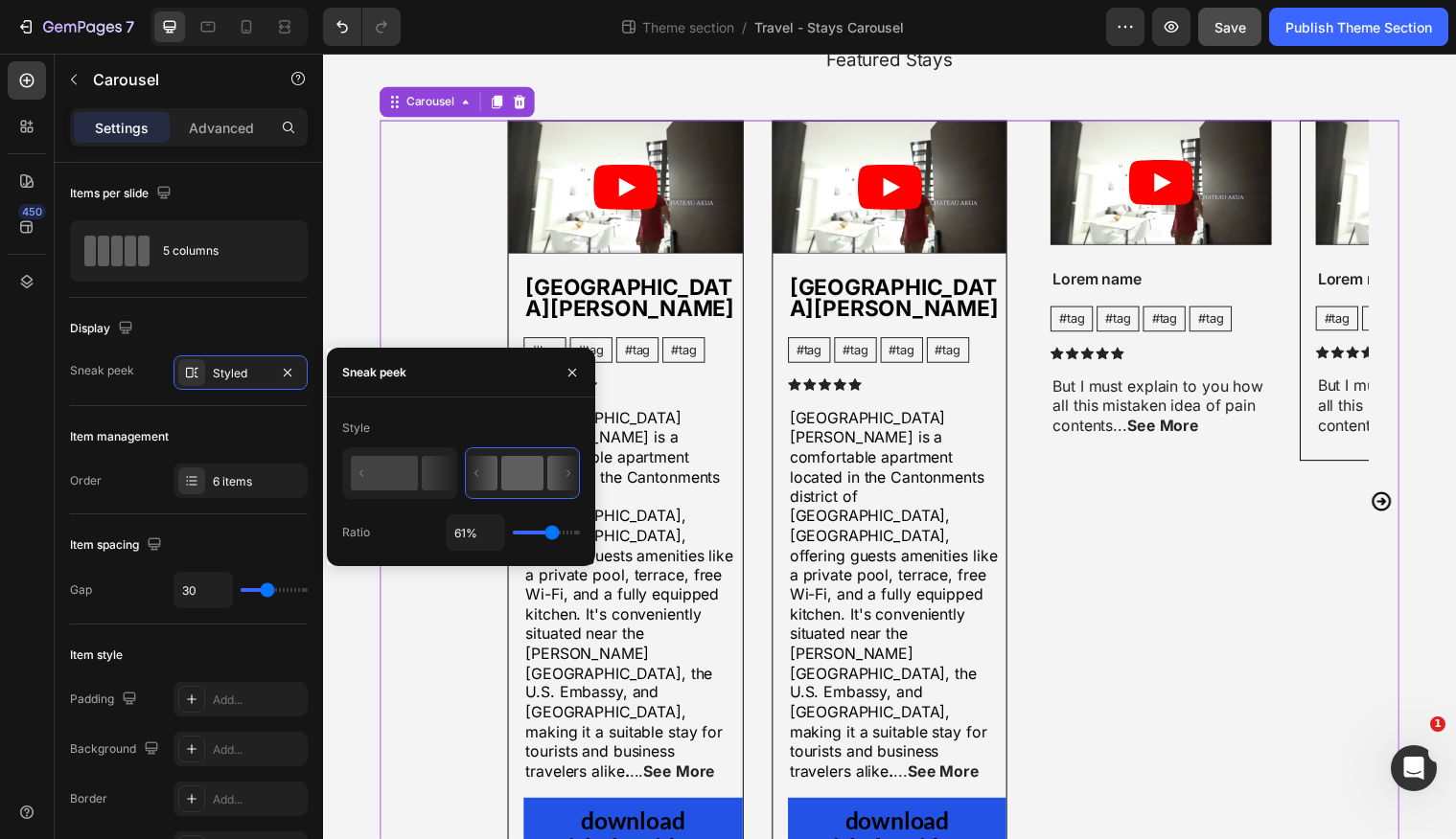
type input "63%"
type input "63"
type input "64%"
type input "64"
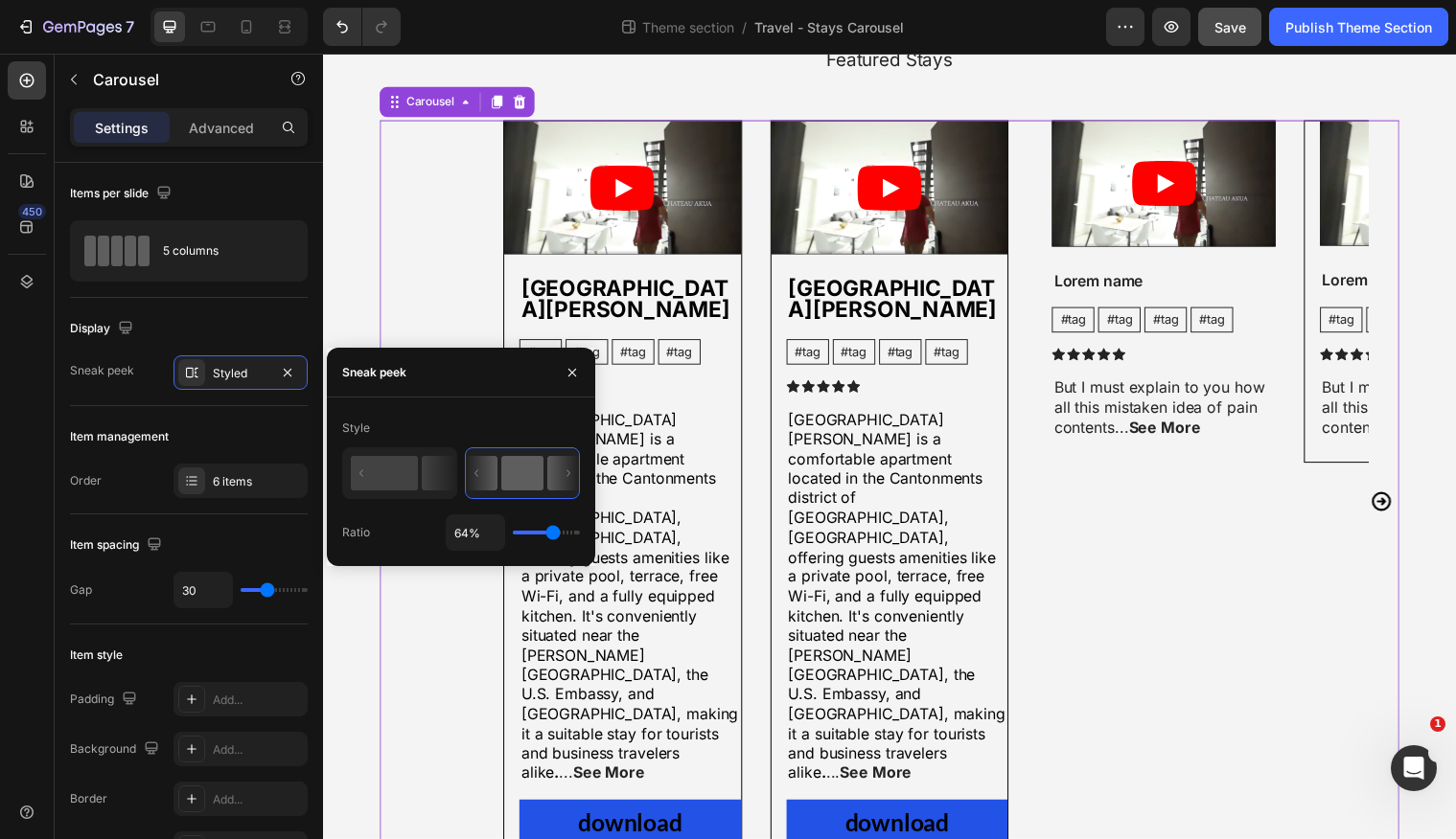
type input "65%"
type input "65"
type input "66%"
type input "66"
type input "67%"
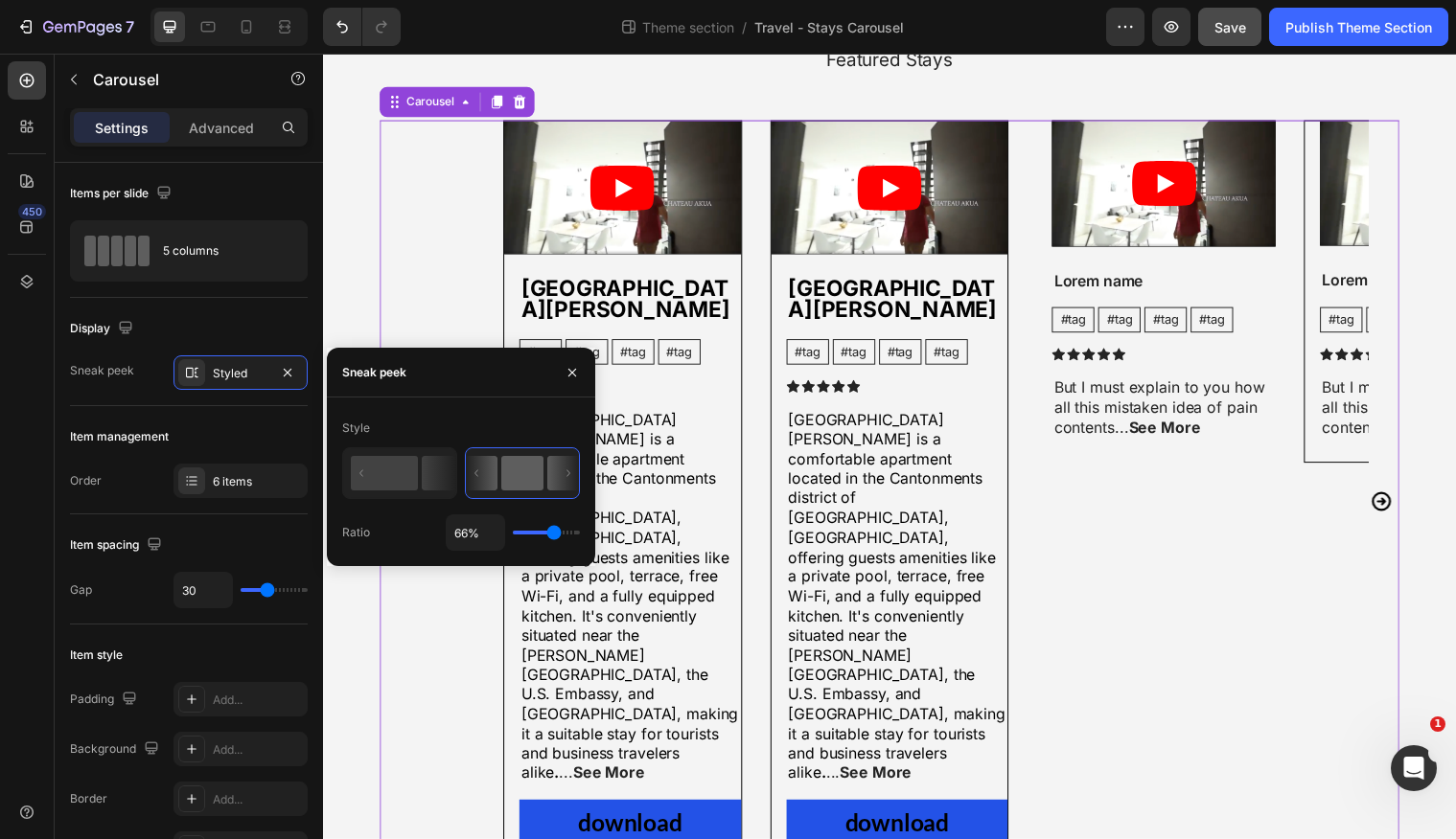
type input "67"
type input "71%"
type input "71"
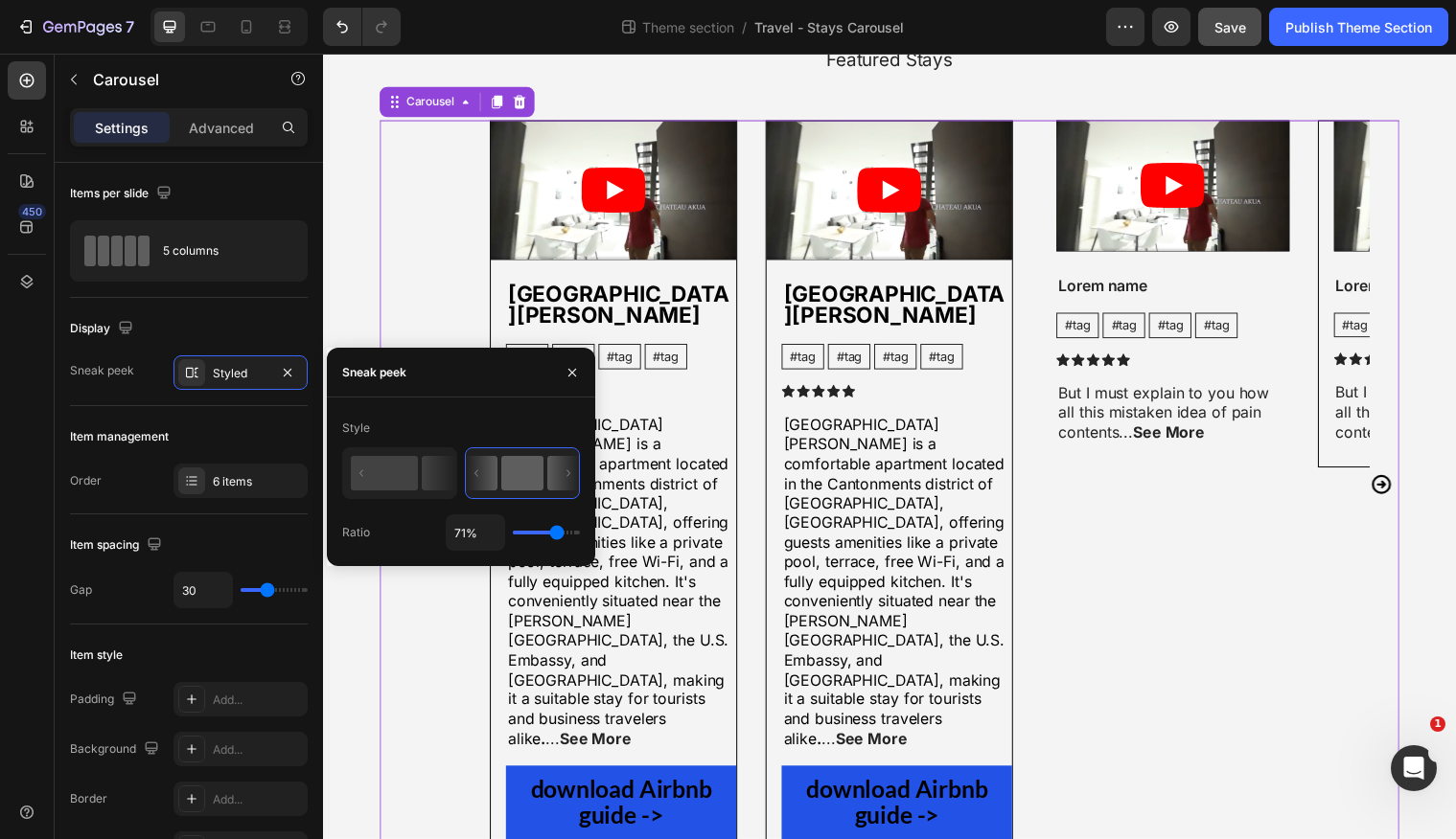
type input "72%"
type input "72"
type input "73%"
type input "73"
type input "74%"
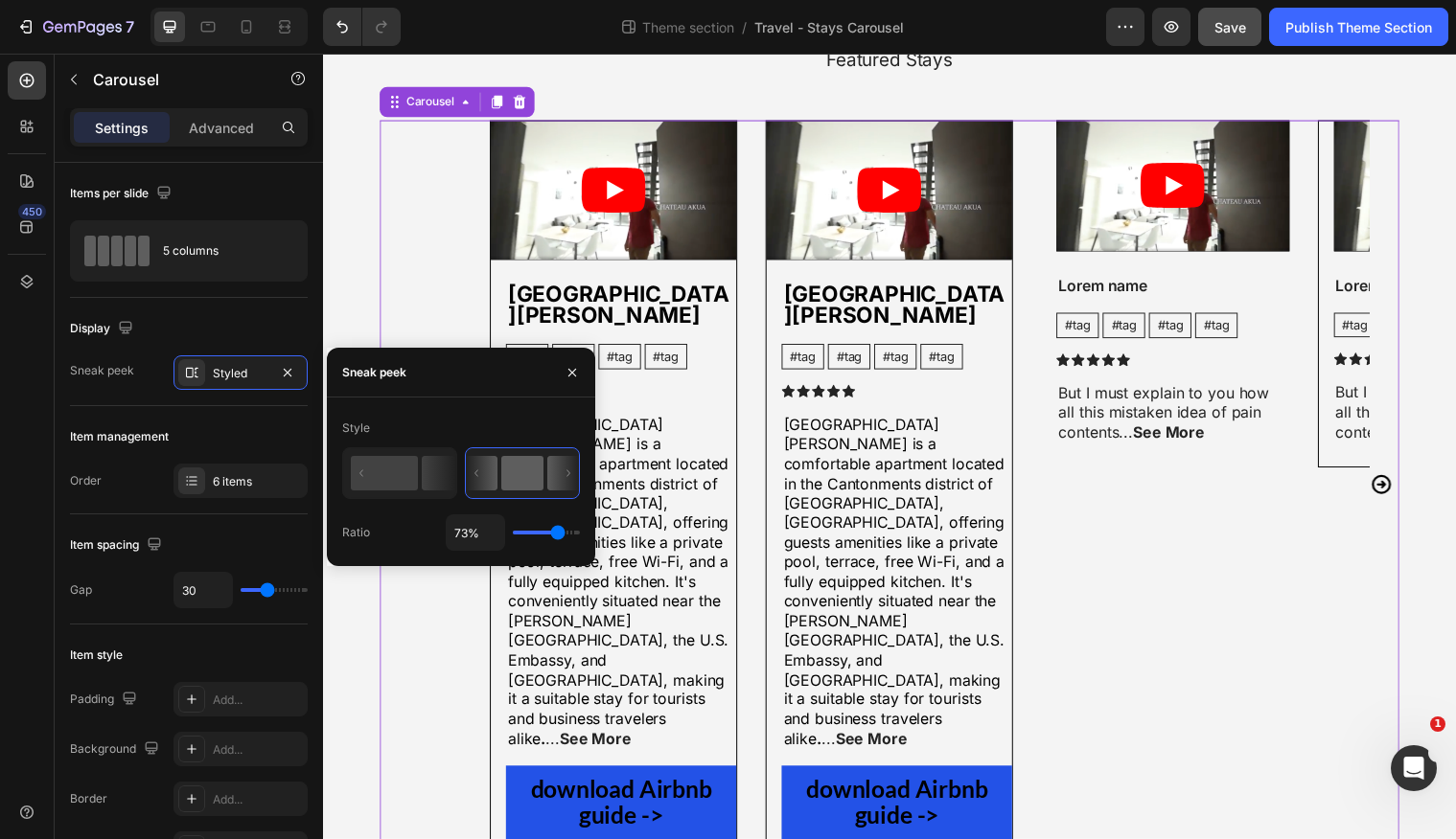
type input "74"
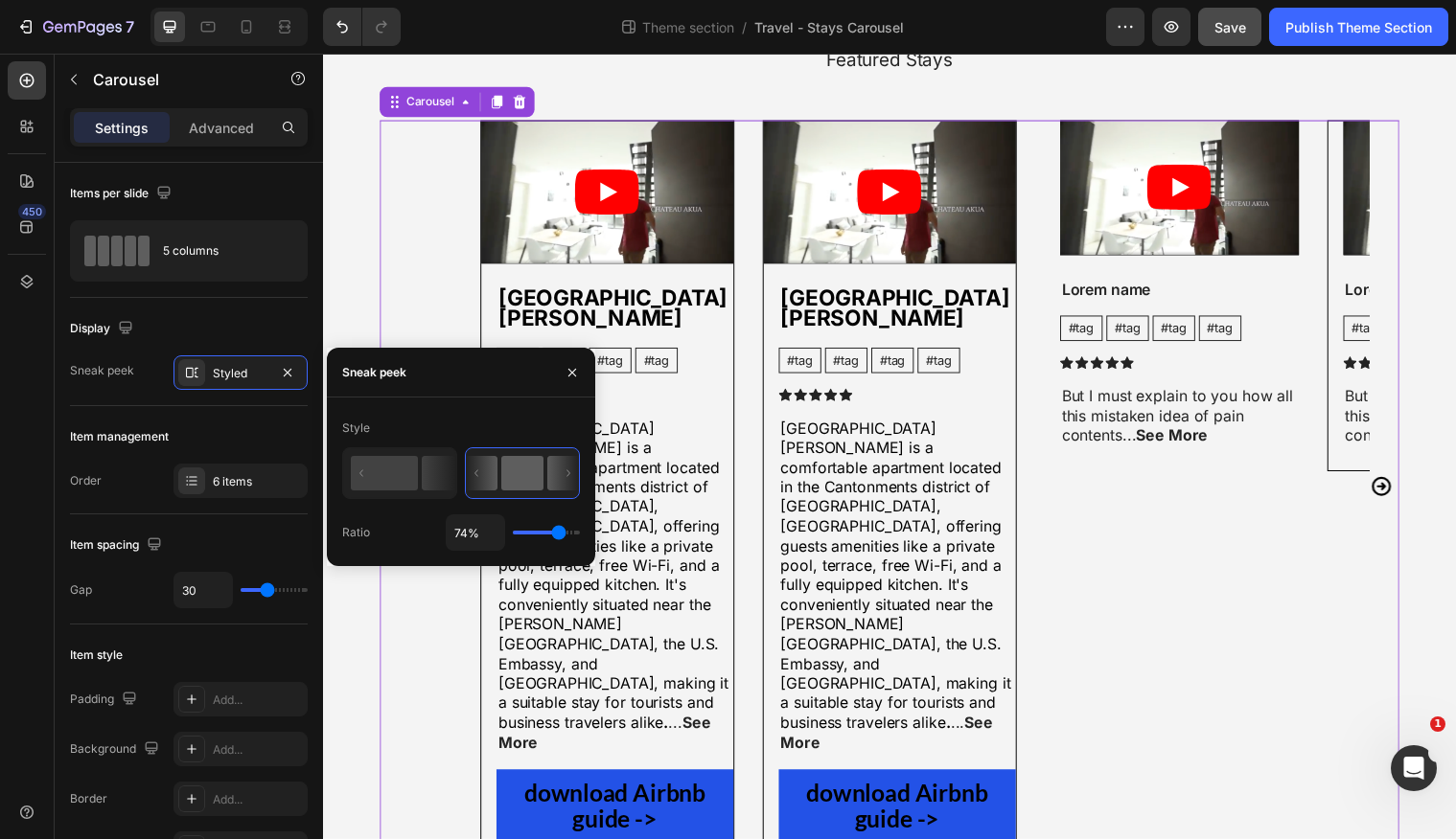
type input "75%"
type input "75"
type input "76%"
type input "76"
type input "77%"
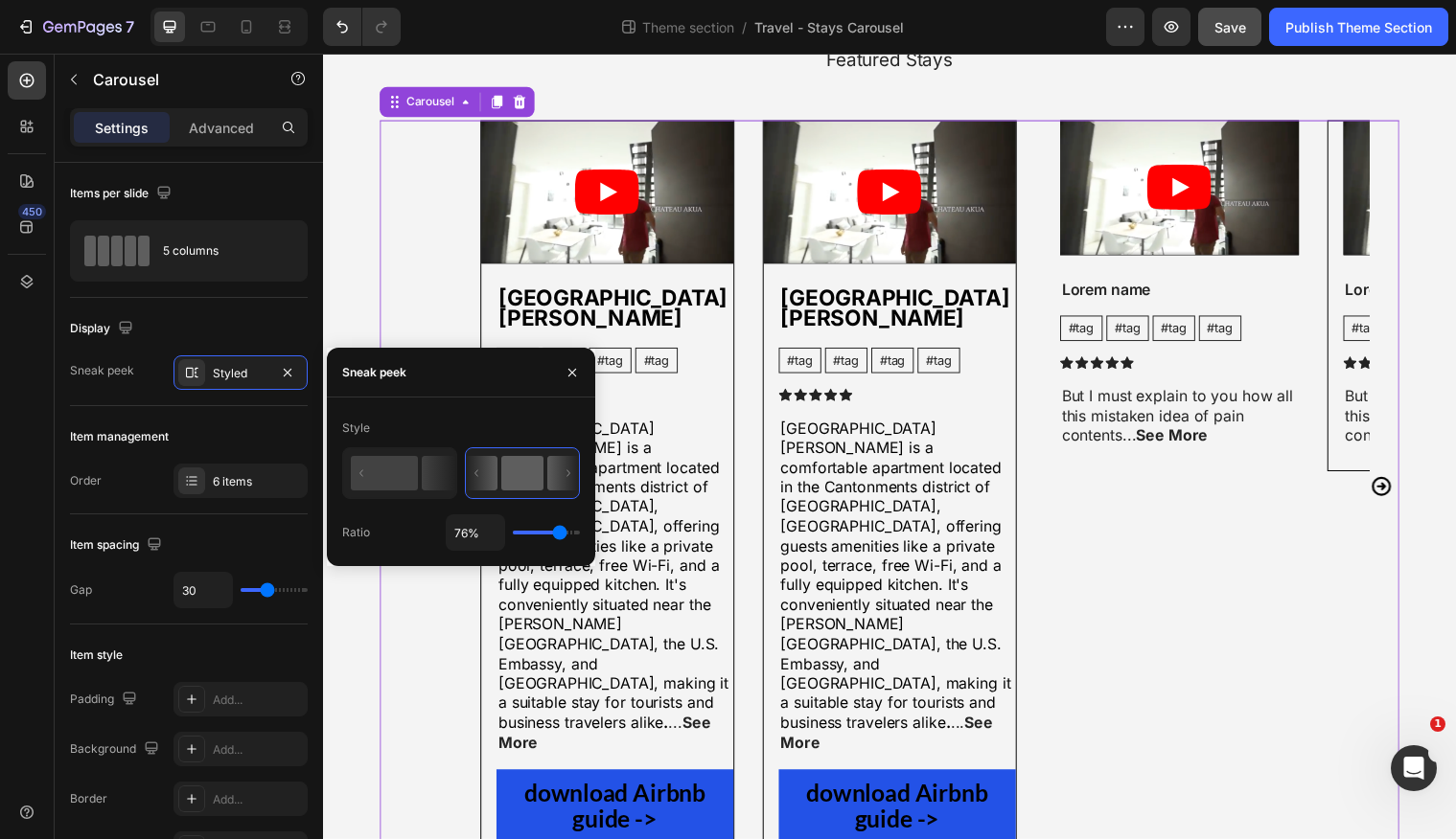
type input "77"
type input "78%"
type input "78"
type input "79%"
type input "79"
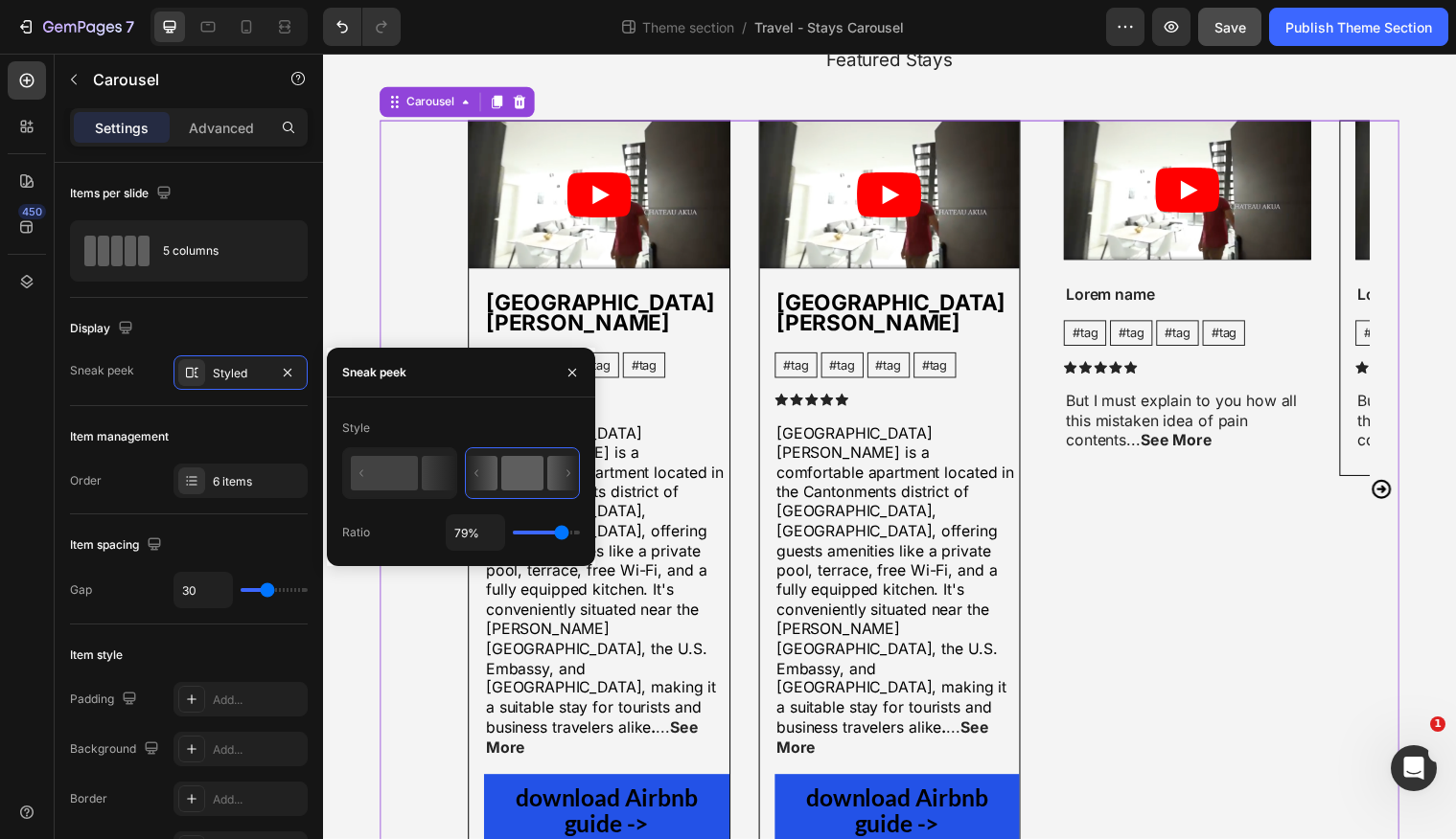
type input "80%"
type input "80"
type input "81%"
type input "81"
type input "83%"
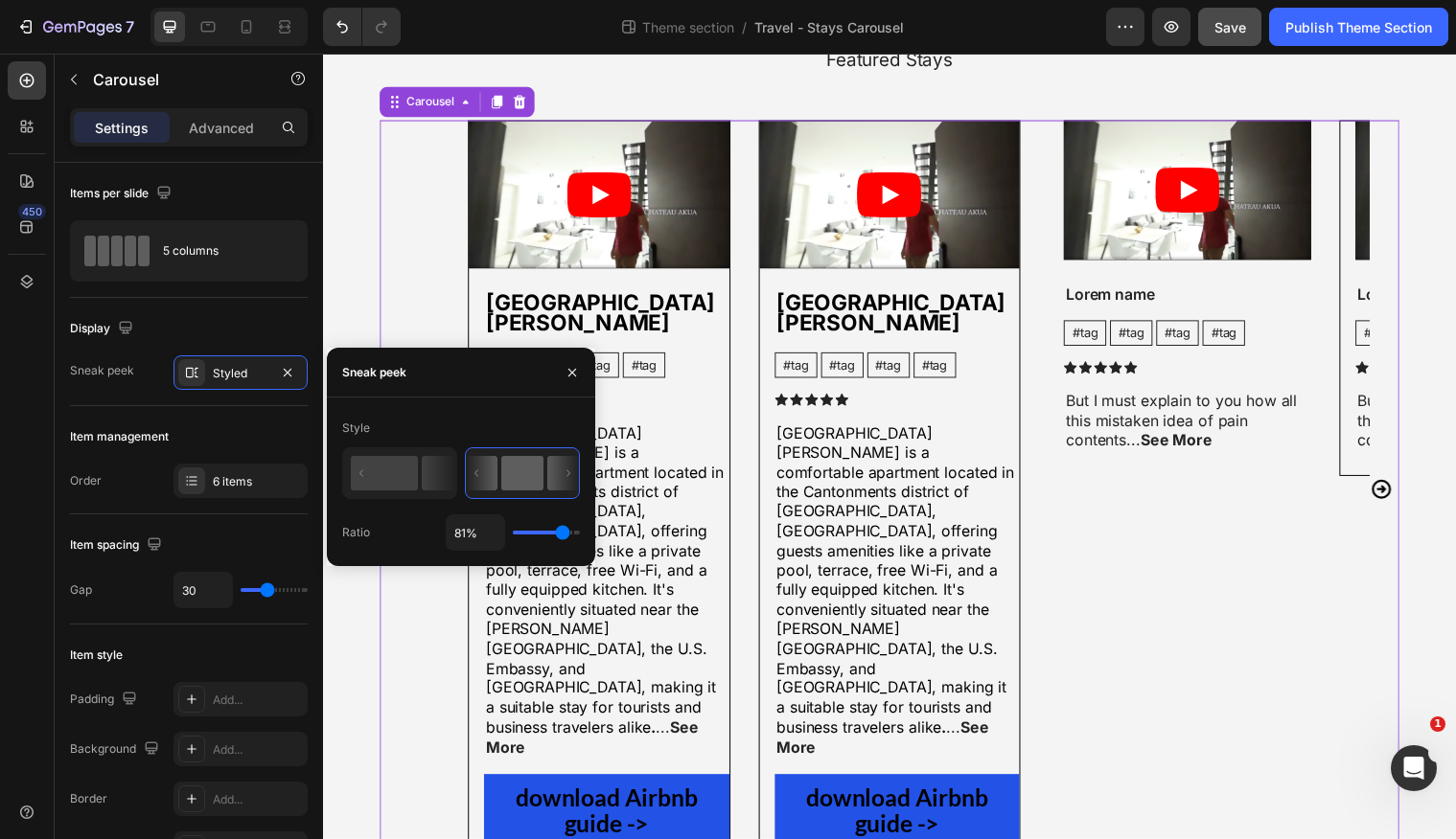
type input "83"
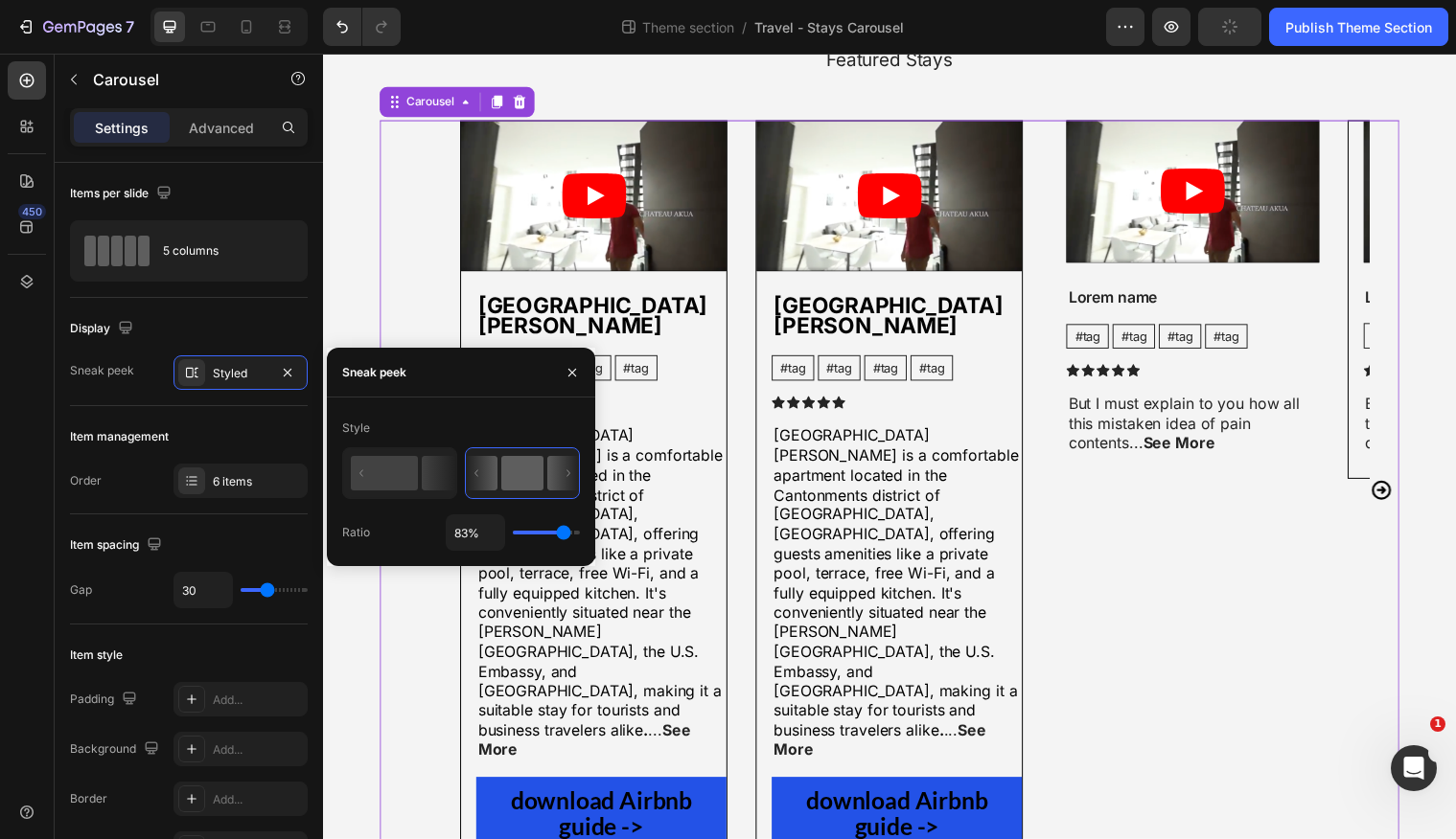
type input "84%"
type input "84"
type input "86%"
type input "86"
type input "87%"
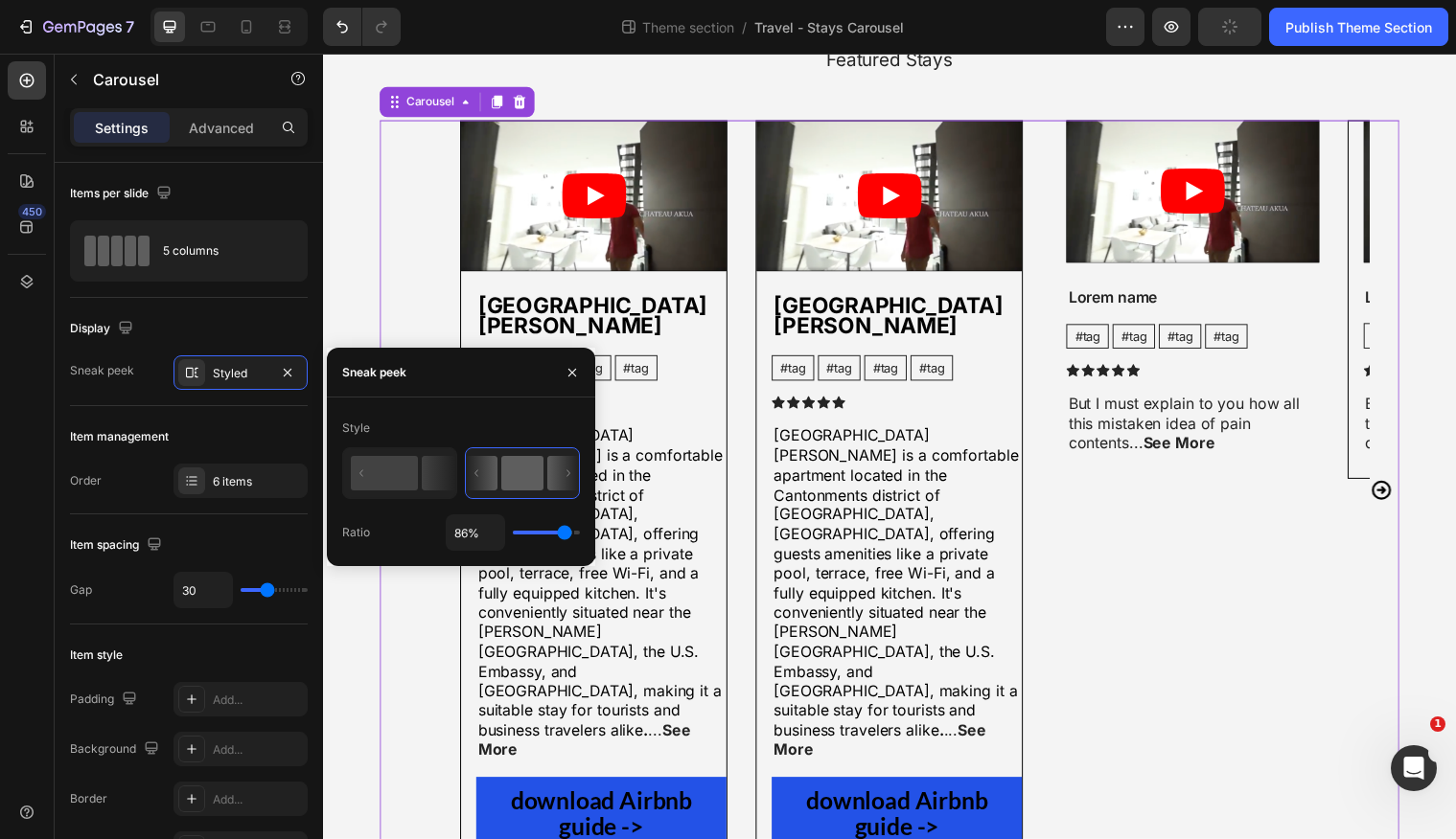
type input "87"
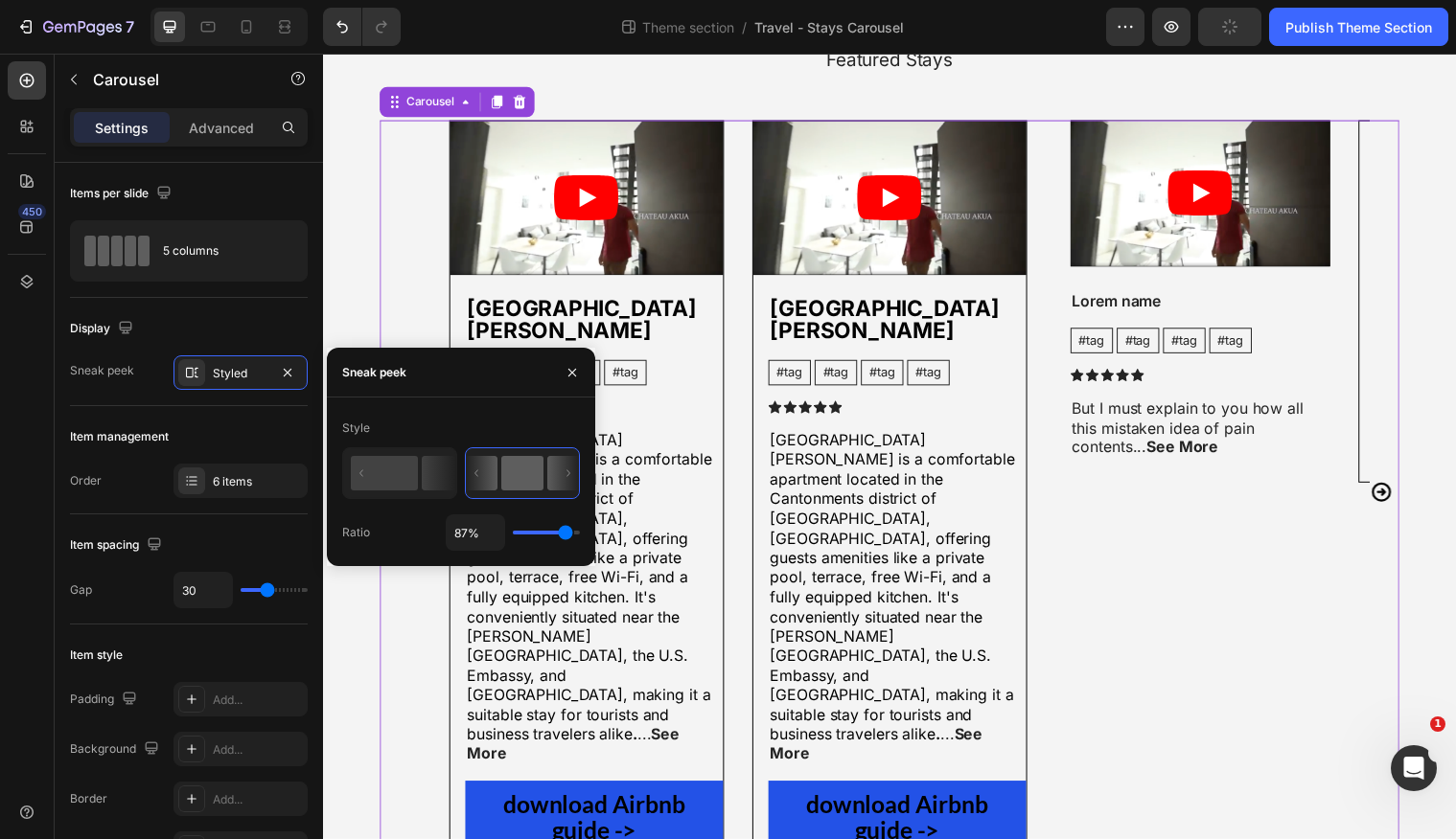
type input "89%"
type input "89"
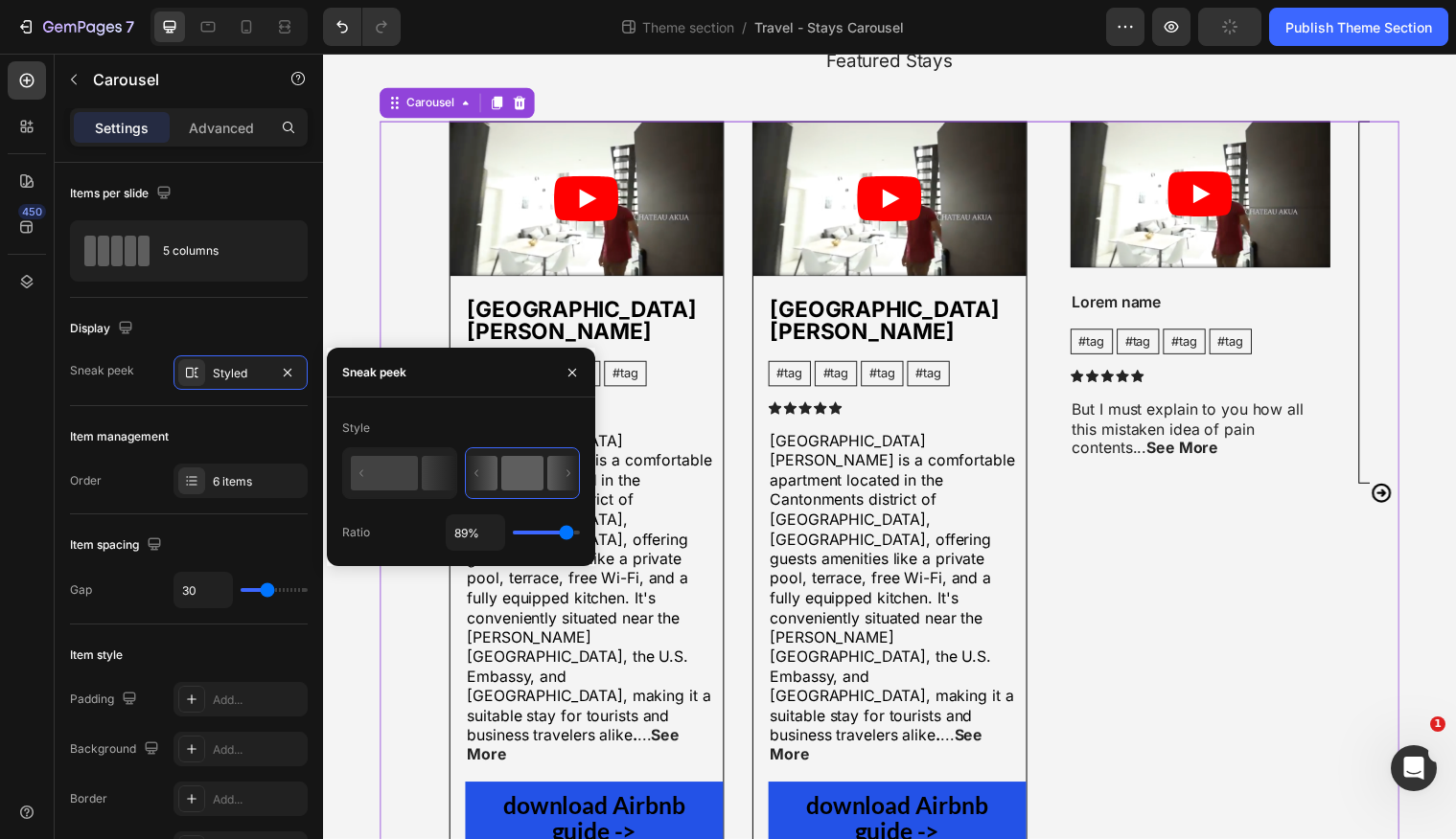
type input "91%"
type input "91"
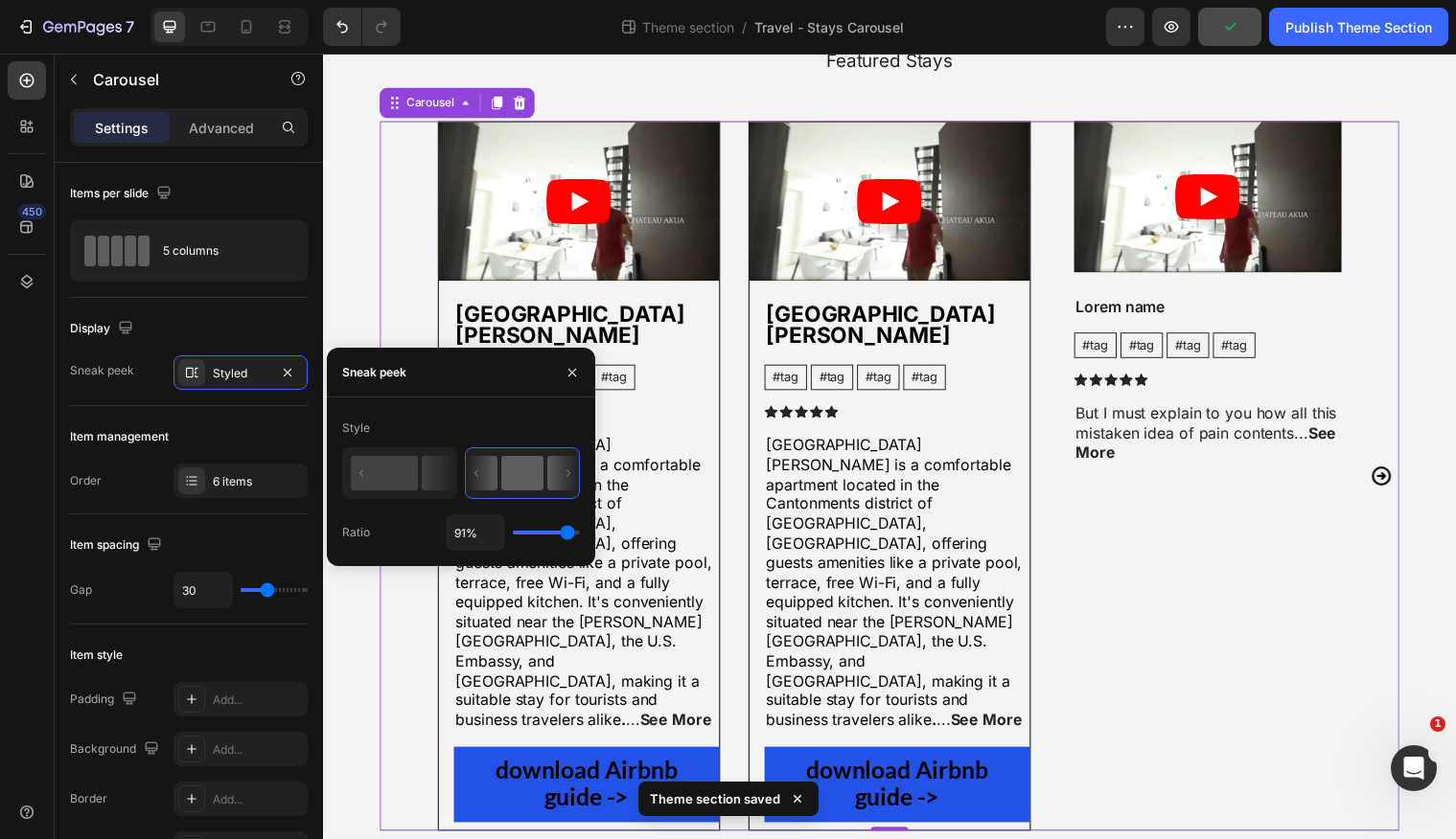
type input "93%"
type input "93"
type input "95%"
type input "95"
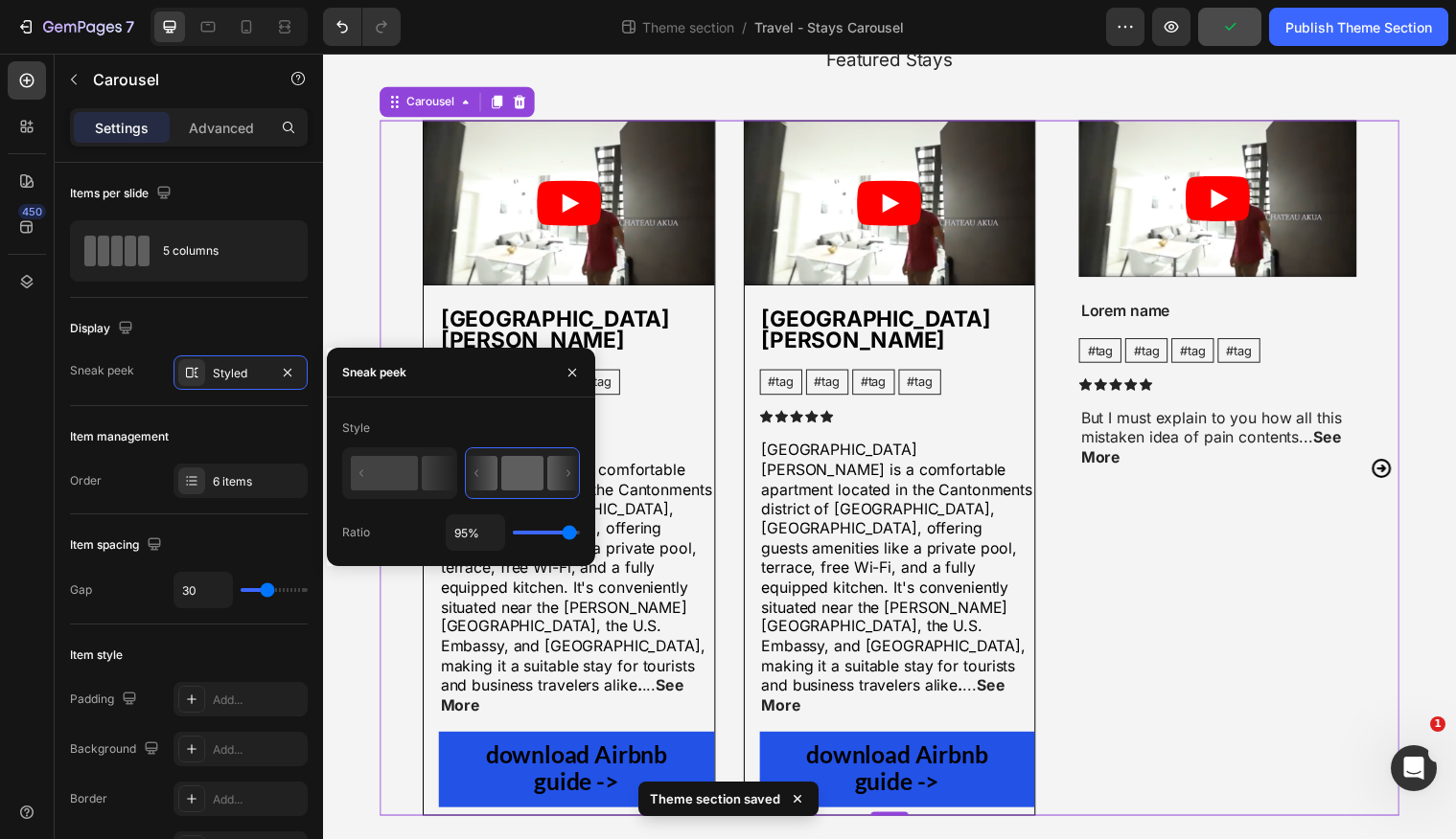
type input "96%"
type input "96"
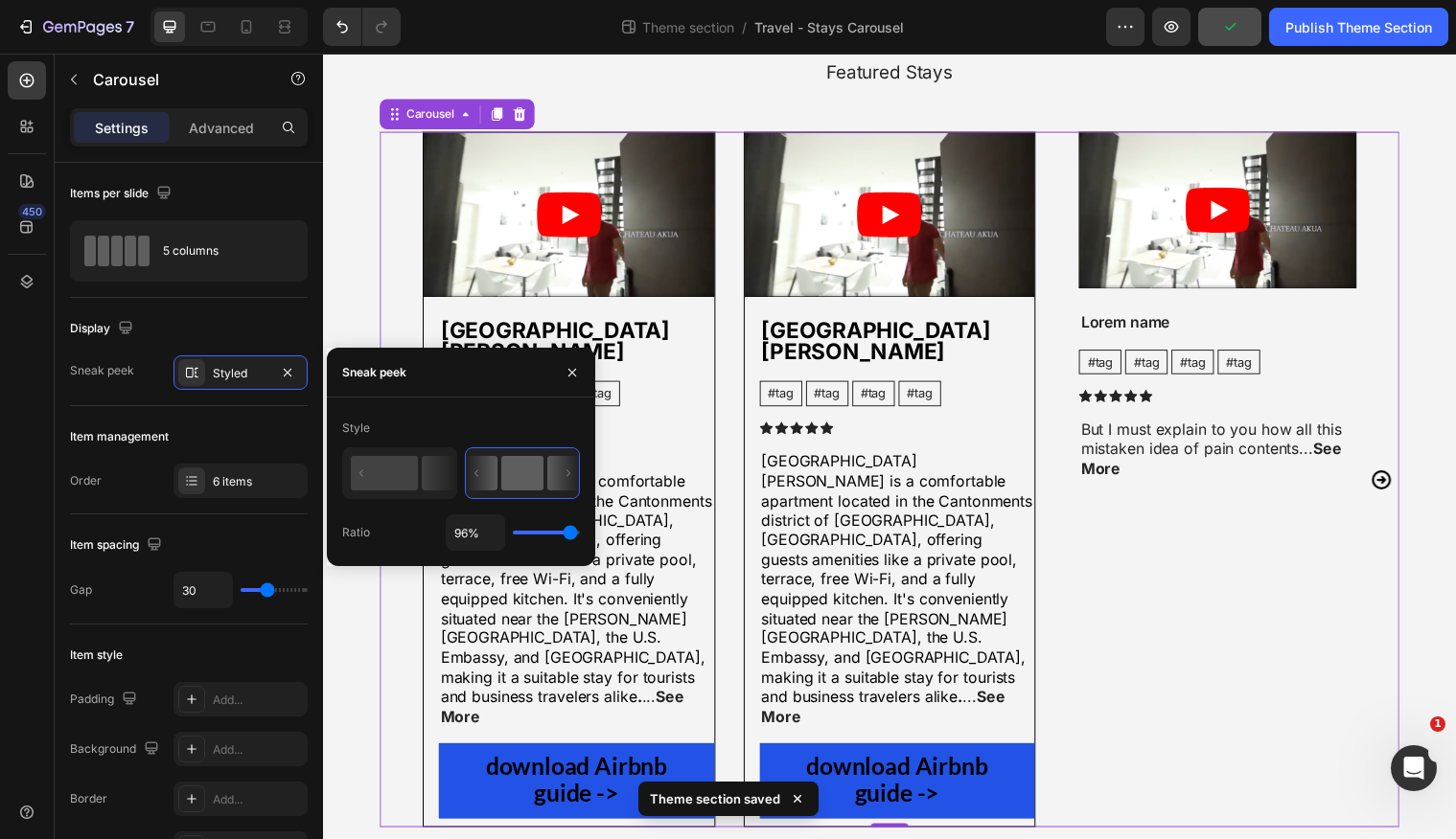
type input "97%"
type input "97"
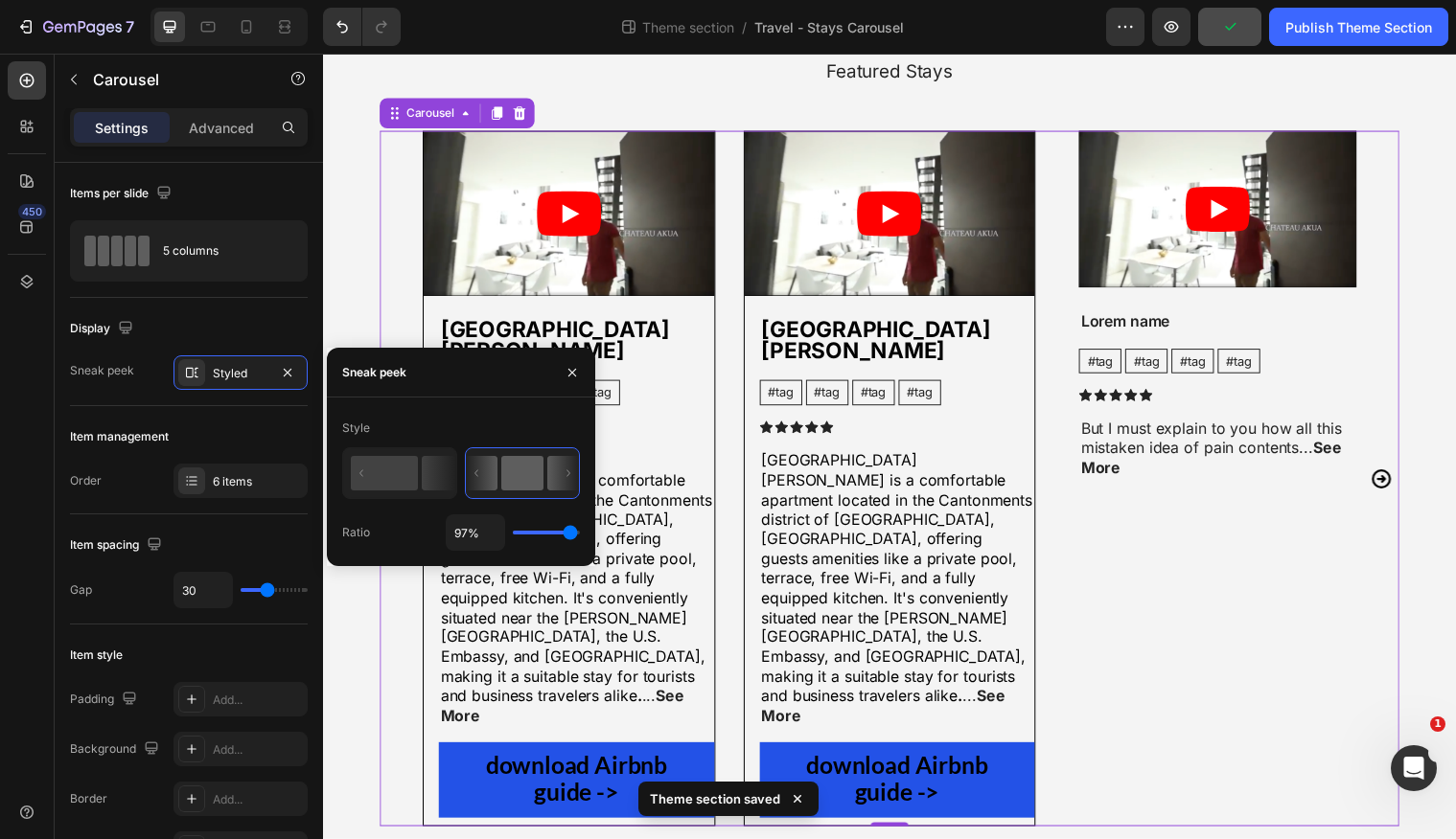
type input "98%"
type input "98"
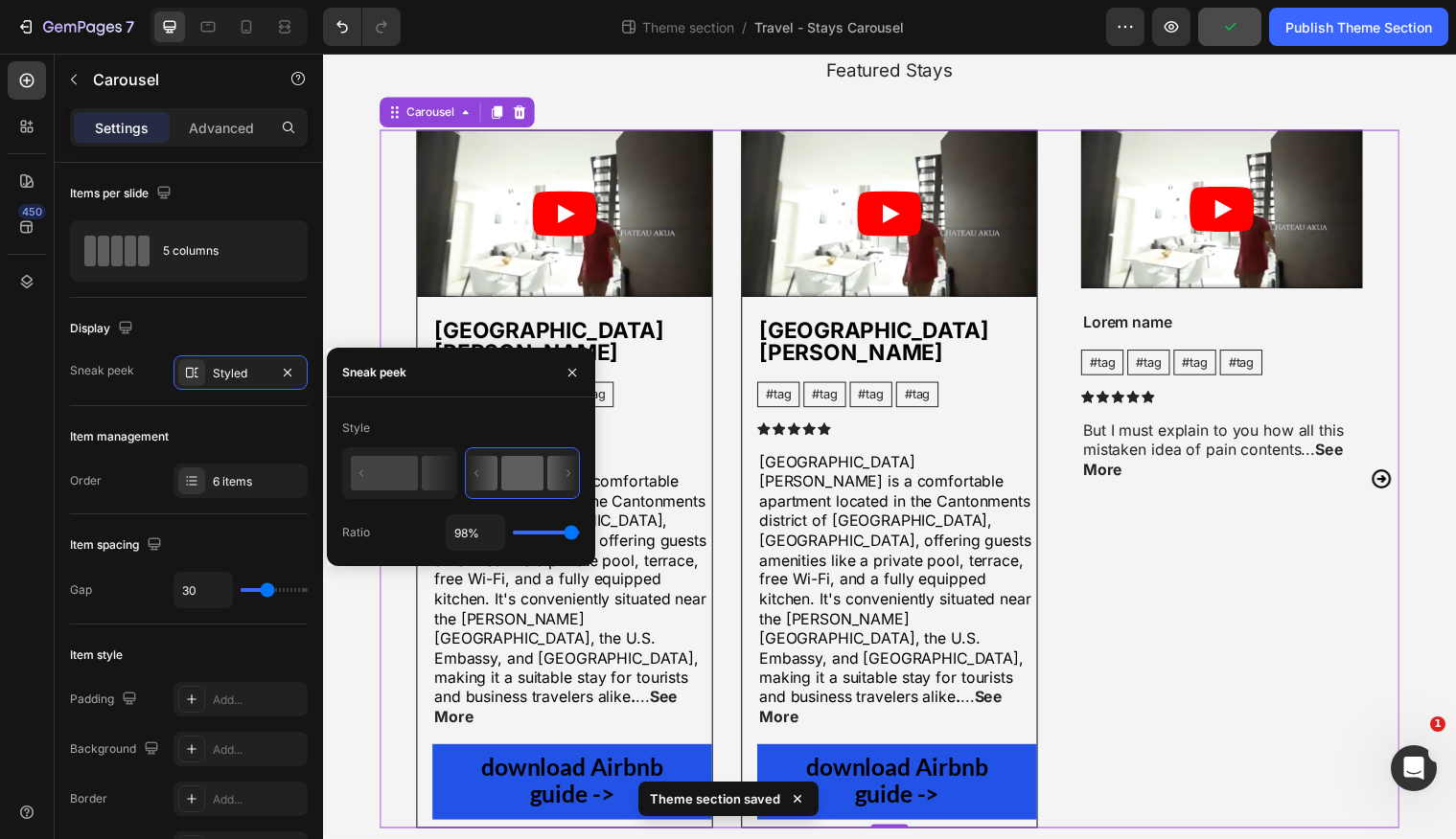
type input "99%"
type input "99"
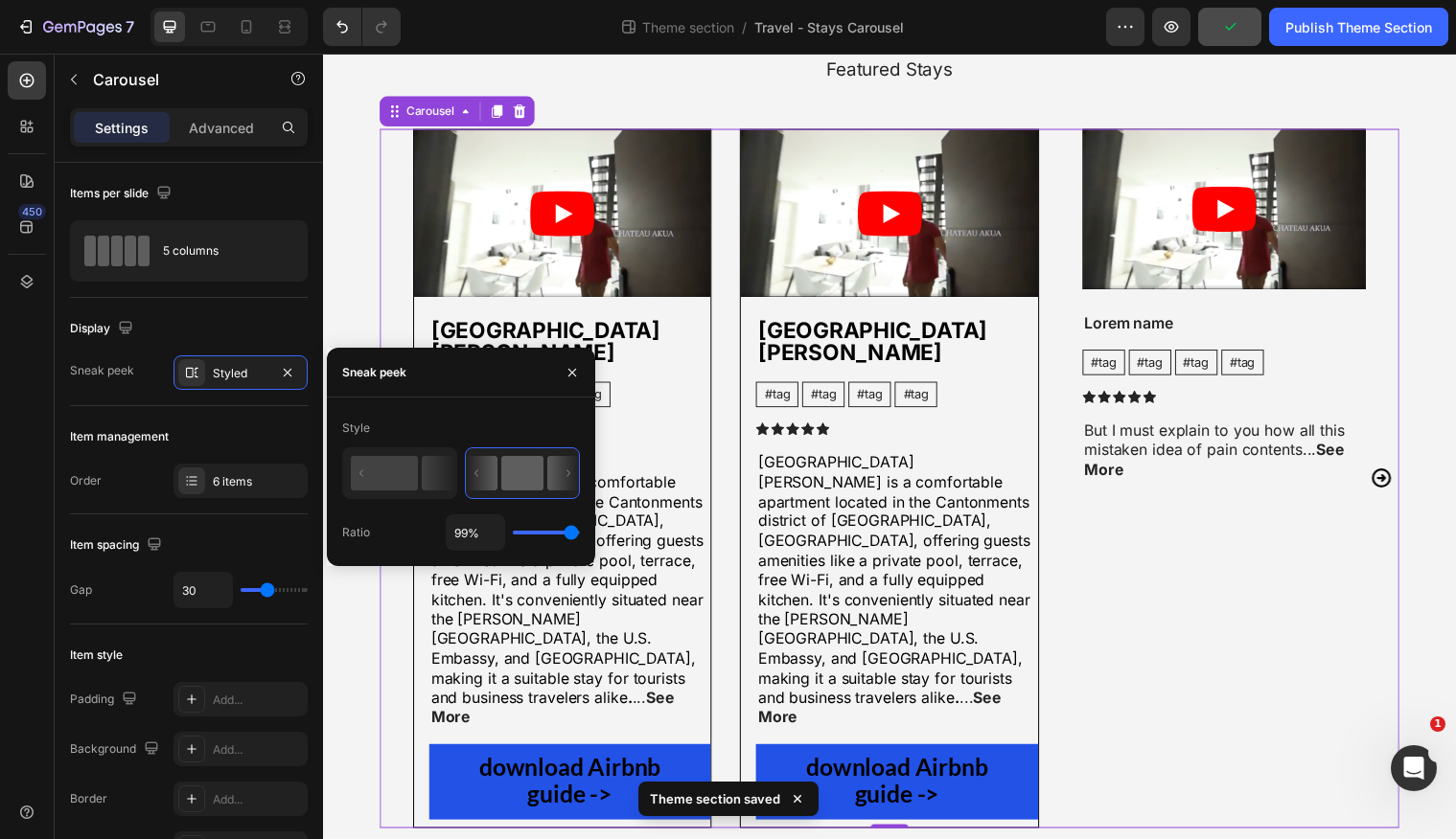
type input "100%"
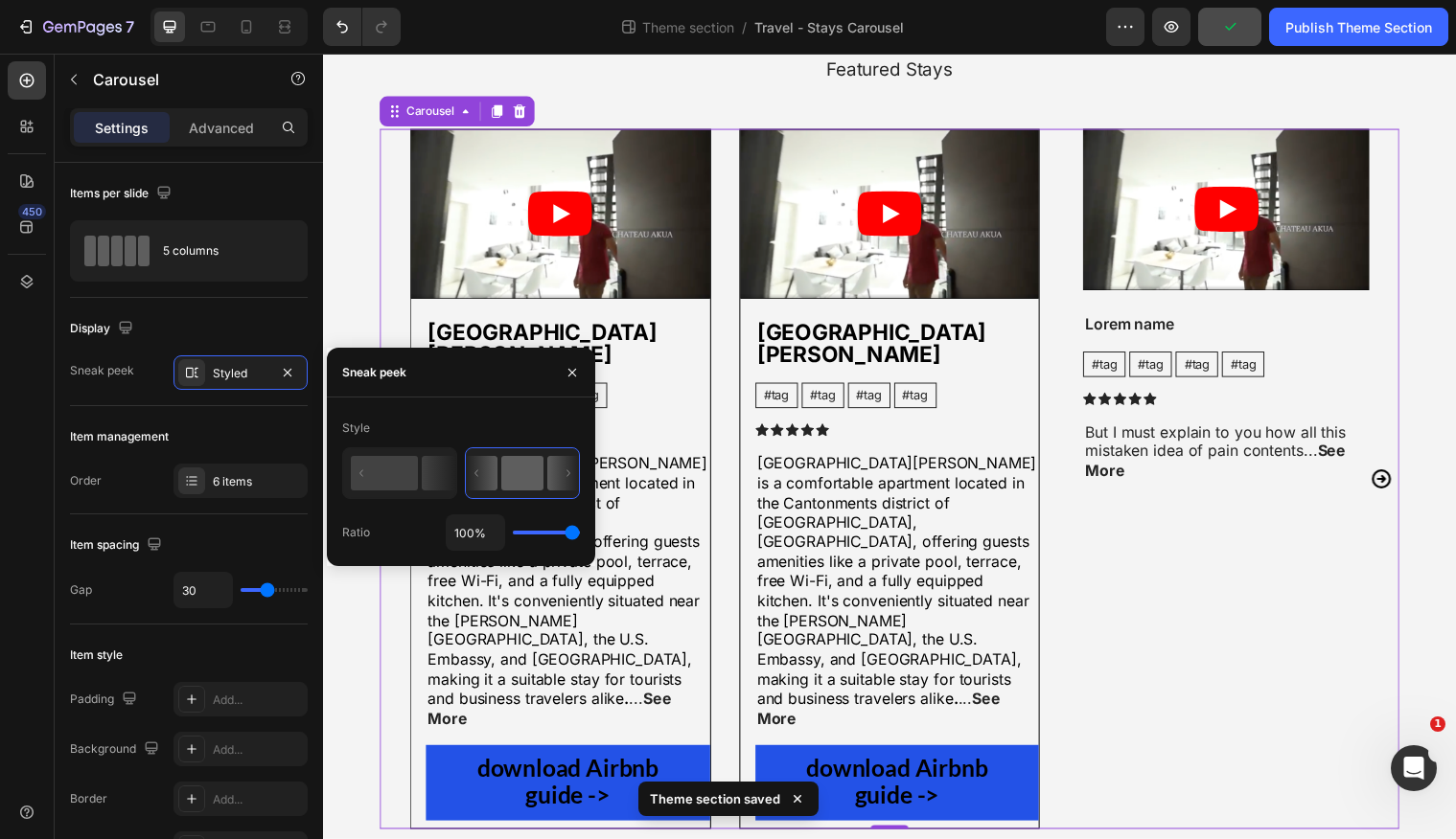
scroll to position [144, 0]
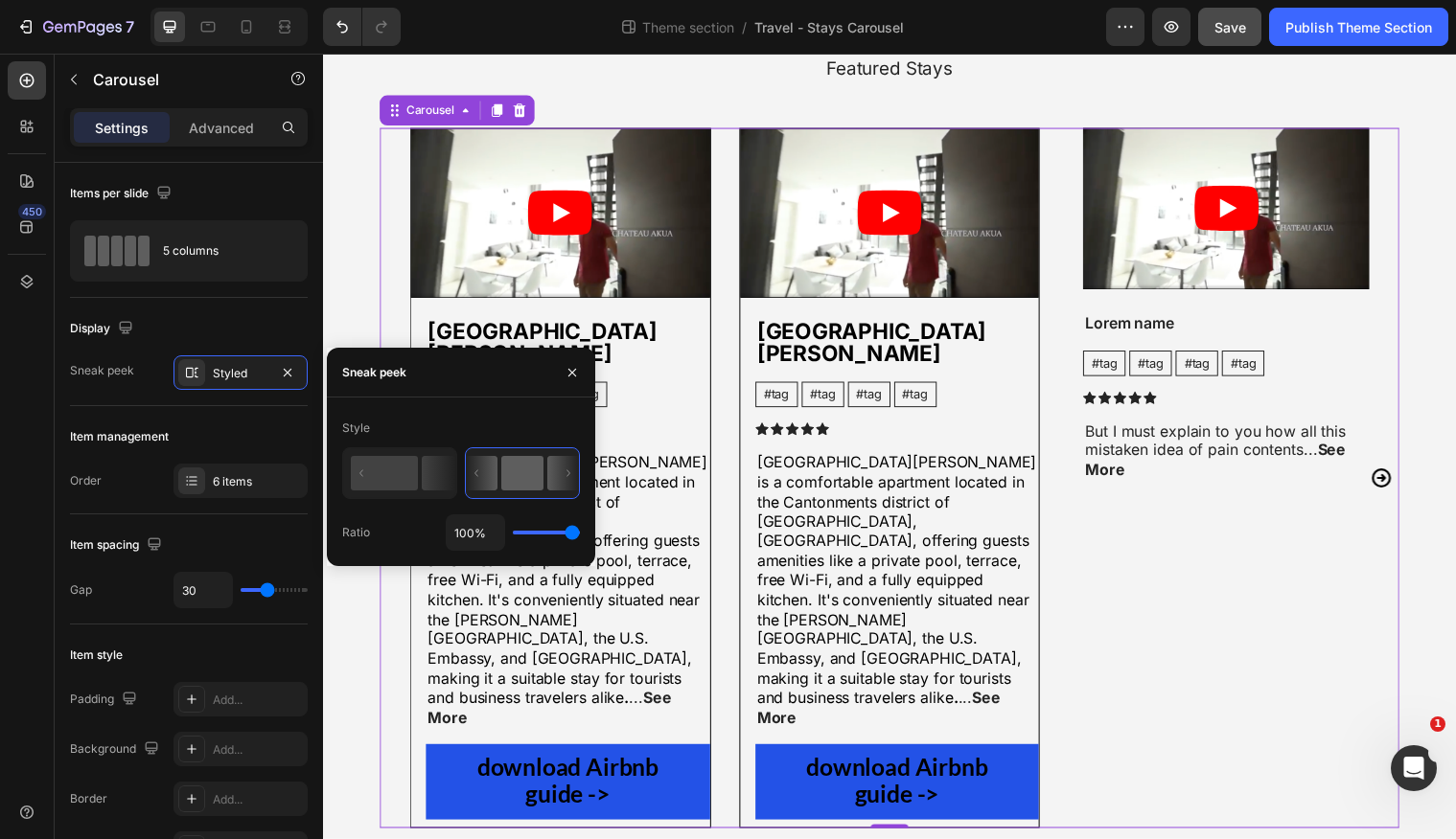
drag, startPoint x: 546, startPoint y: 536, endPoint x: 576, endPoint y: 538, distance: 30.1
type input "100"
click at [576, 535] on input "range" at bounding box center [546, 533] width 67 height 4
click at [408, 473] on rect at bounding box center [383, 473] width 67 height 35
type input "50%"
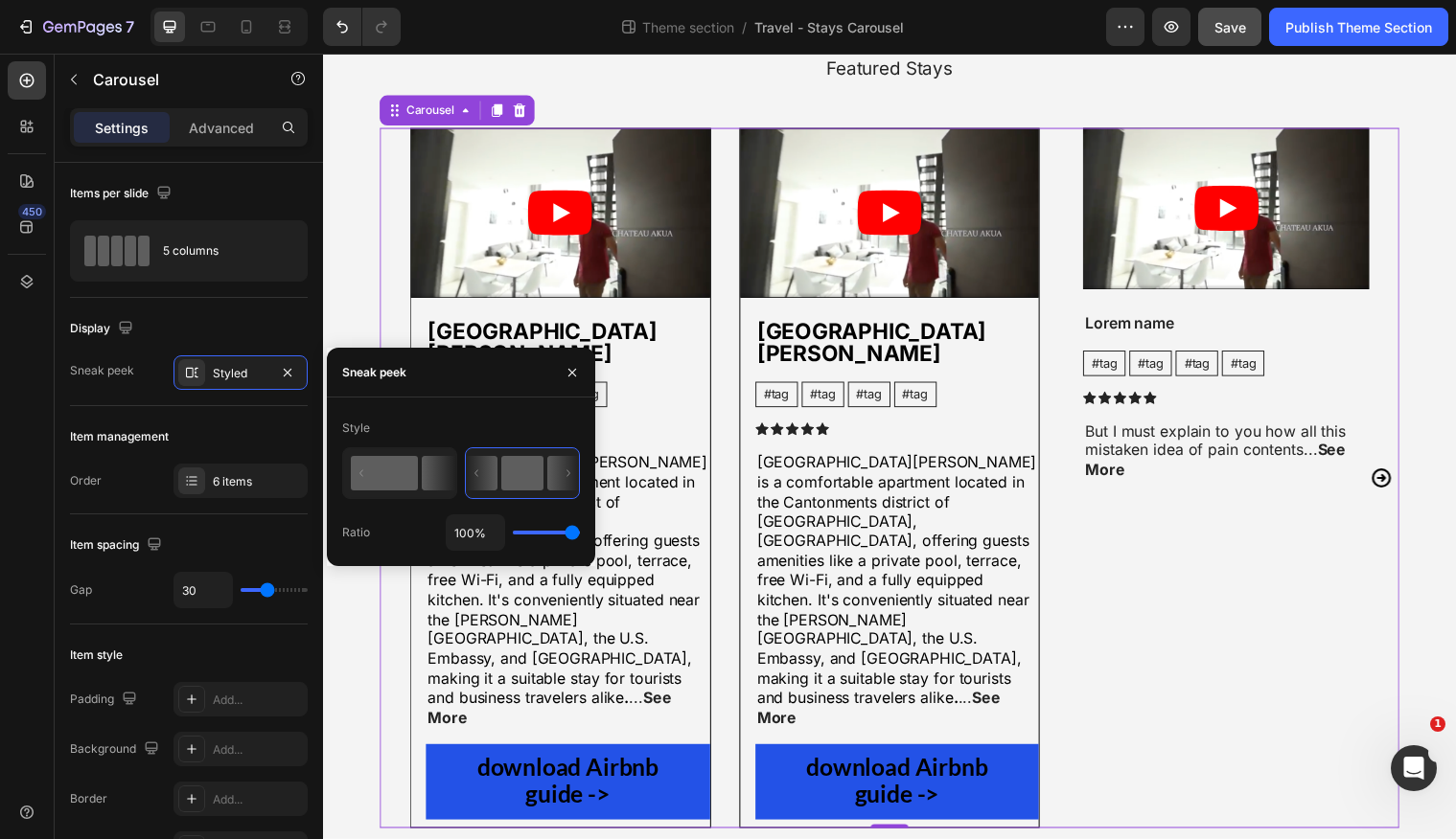
type input "50"
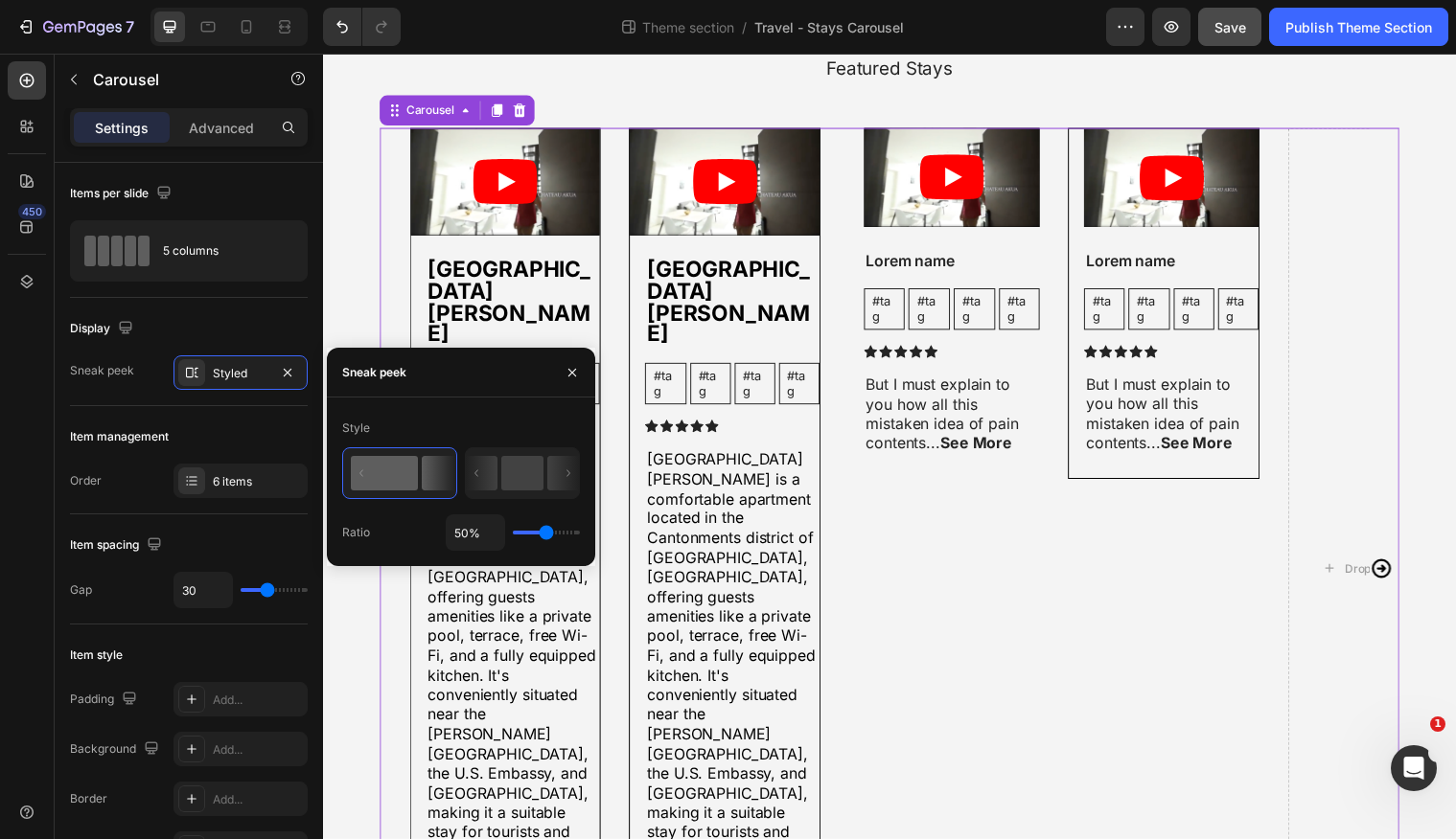
scroll to position [152, 0]
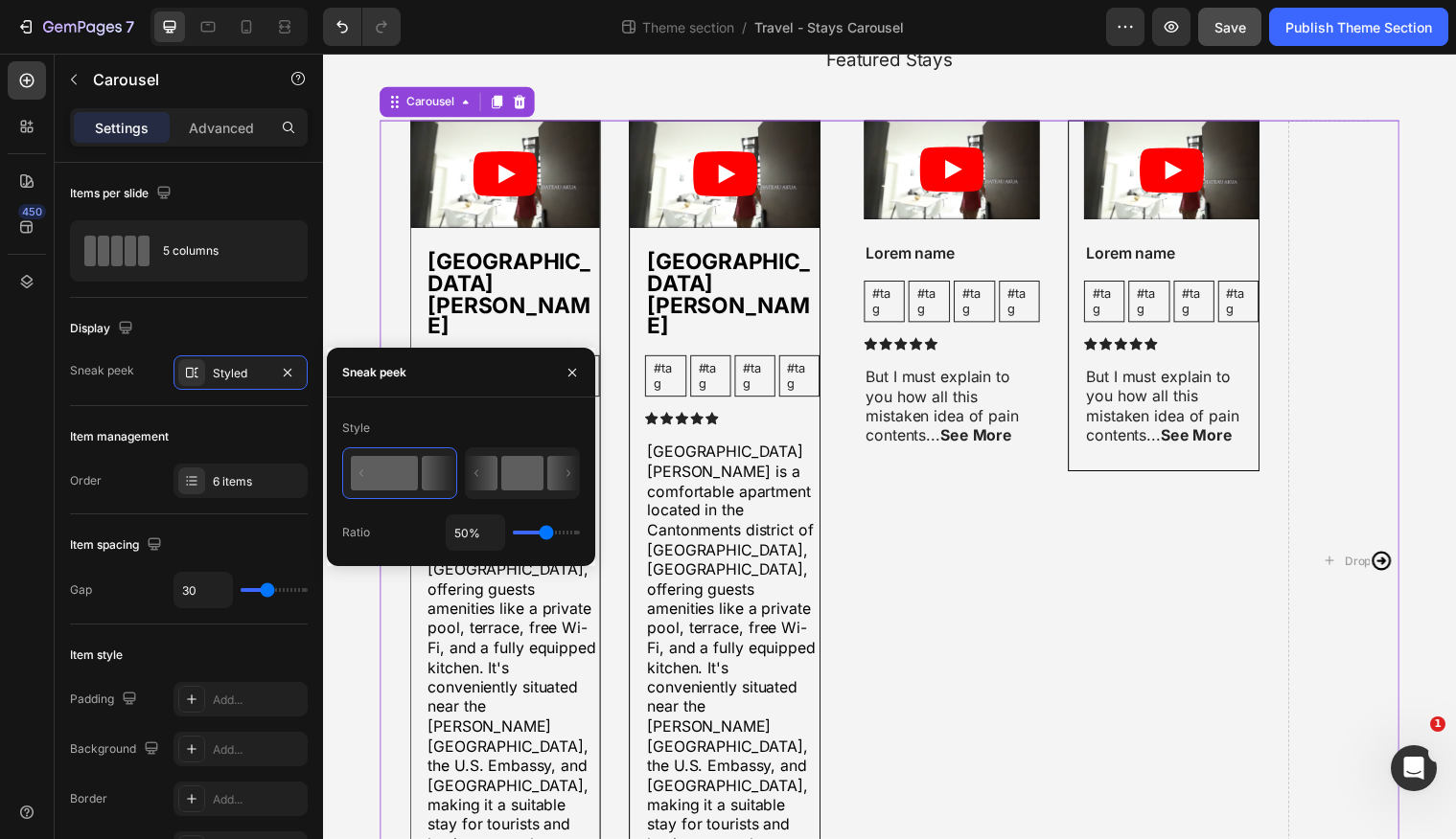
click at [507, 476] on rect at bounding box center [523, 473] width 43 height 35
type input "100%"
type input "100"
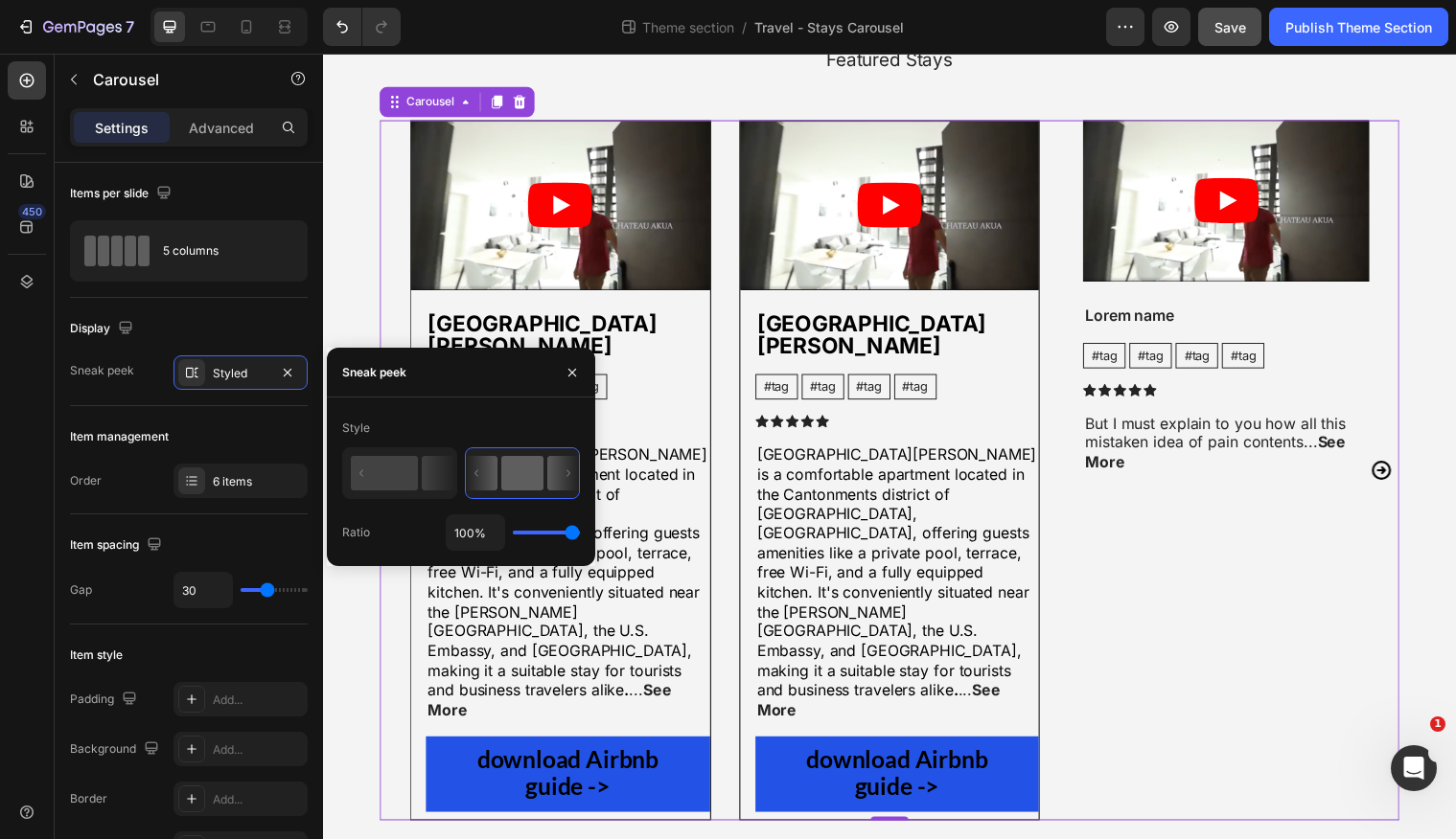
scroll to position [144, 0]
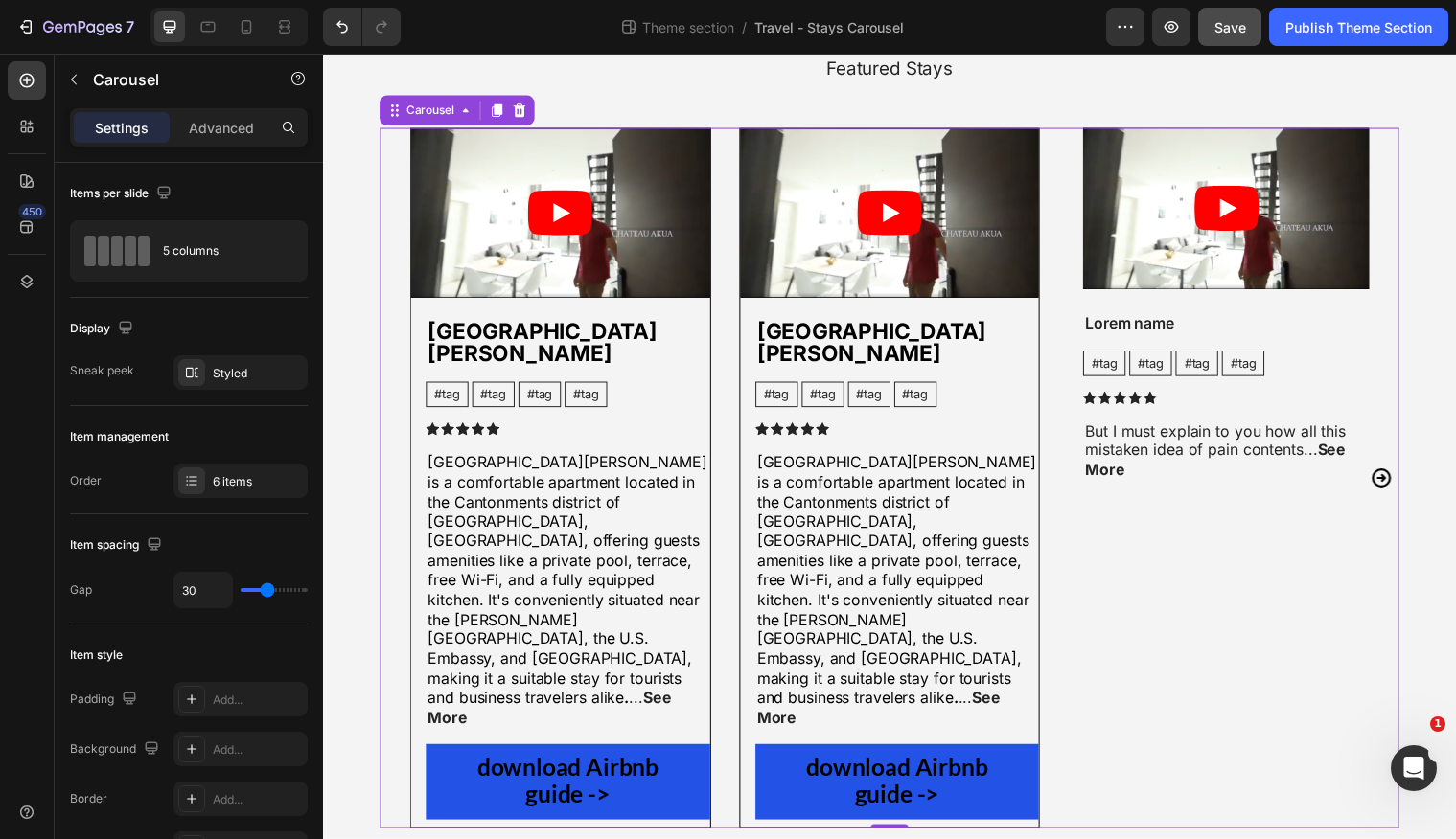
click at [1400, 473] on icon "Carousel Next Arrow" at bounding box center [1398, 485] width 23 height 23
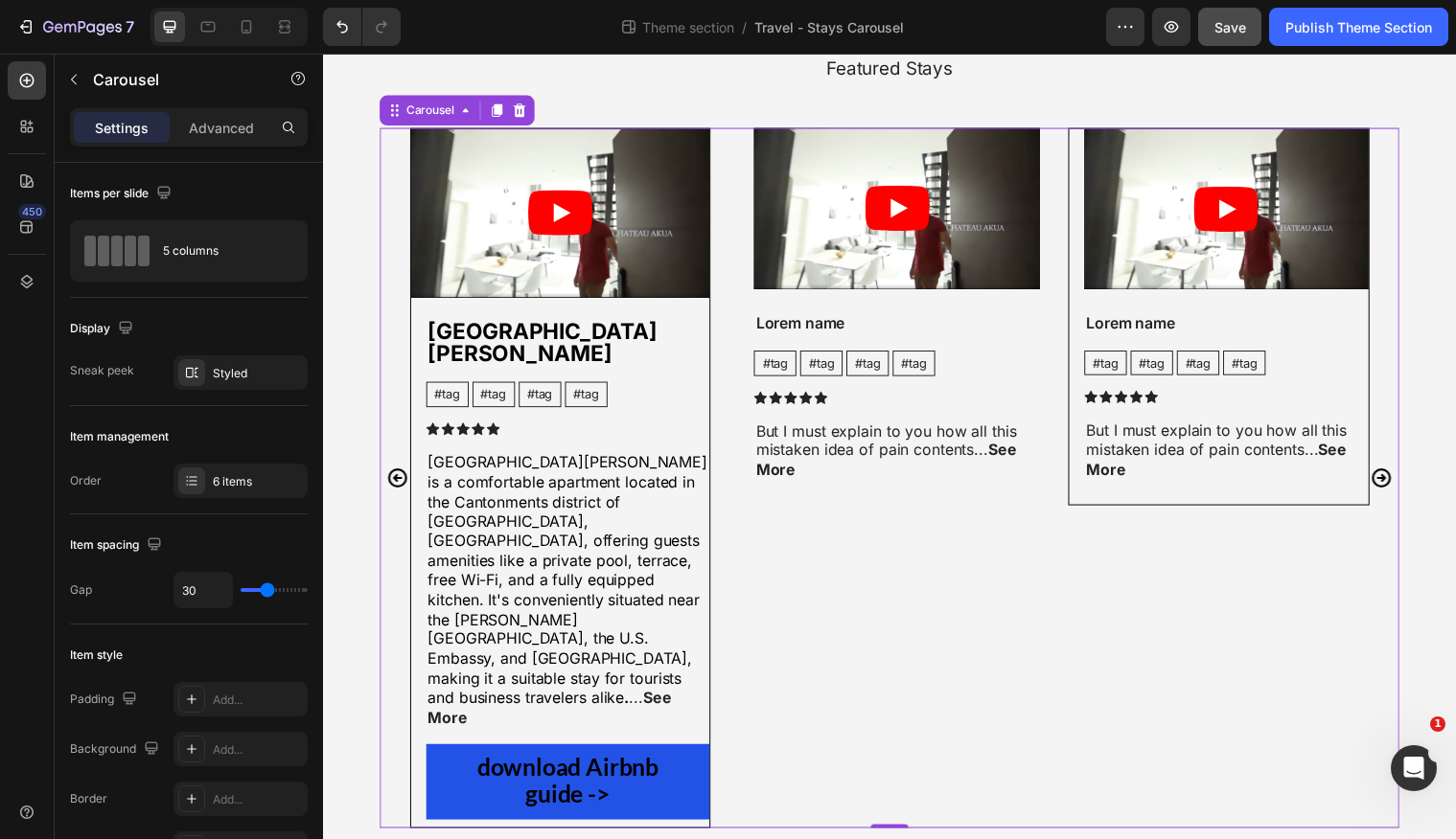
click at [1400, 473] on icon "Carousel Next Arrow" at bounding box center [1398, 485] width 23 height 23
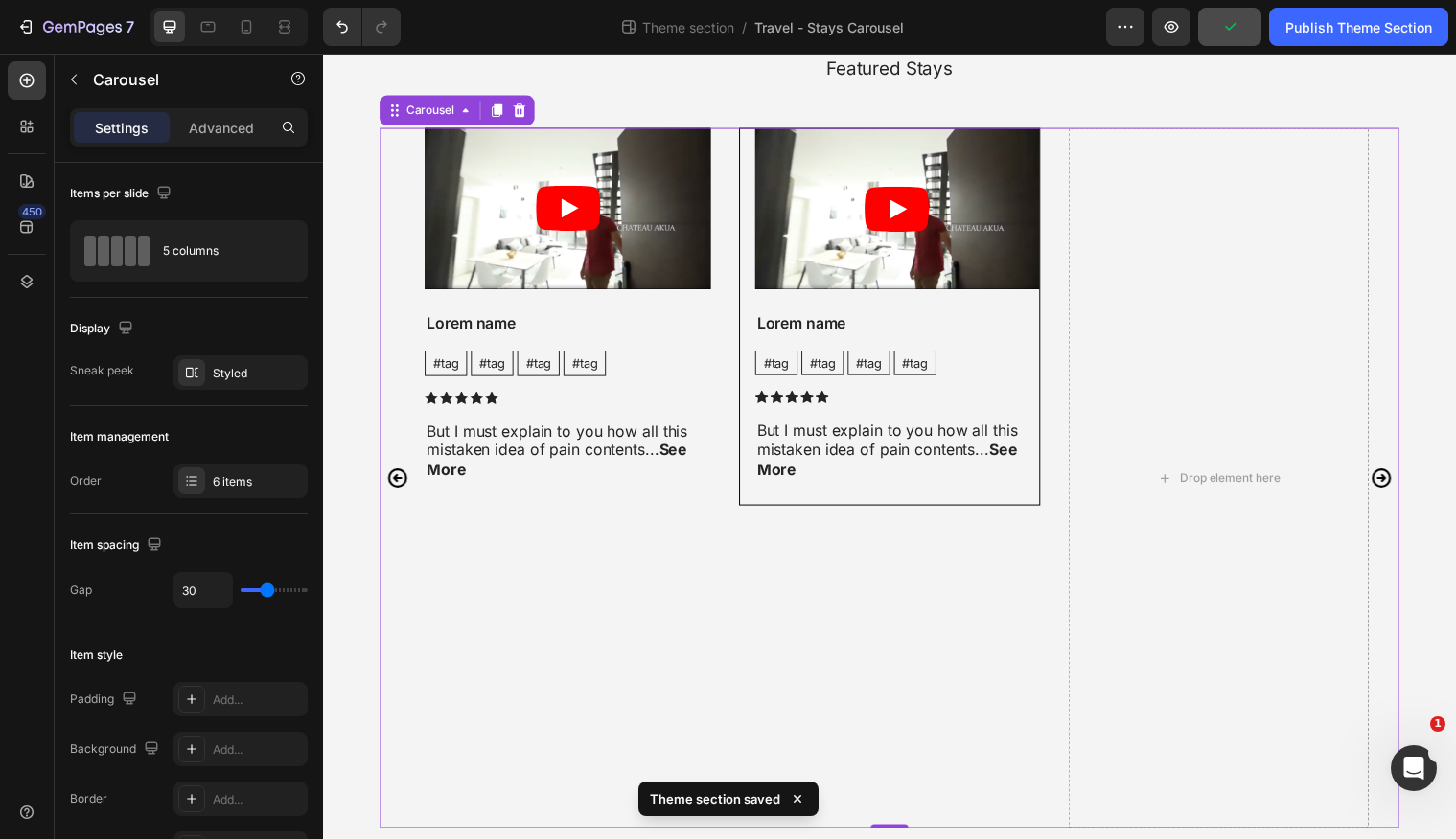
click at [1400, 475] on icon "Carousel Next Arrow" at bounding box center [1398, 485] width 19 height 19
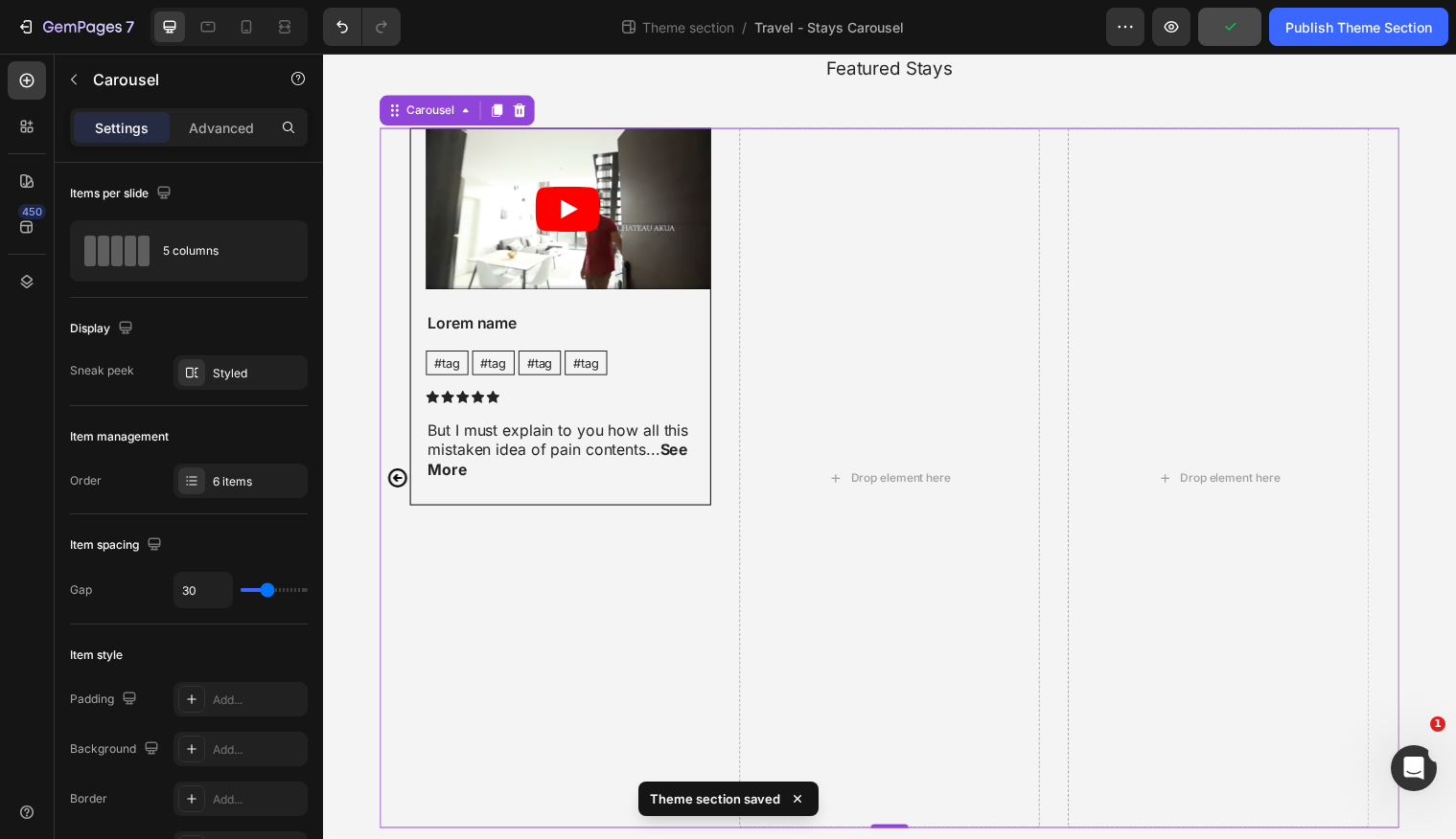
click at [1400, 442] on div "Video [GEOGRAPHIC_DATA][PERSON_NAME] Text Block #tag Text Block #tag Text Block…" at bounding box center [897, 486] width 1035 height 712
click at [403, 473] on icon "Carousel Back Arrow" at bounding box center [399, 485] width 23 height 23
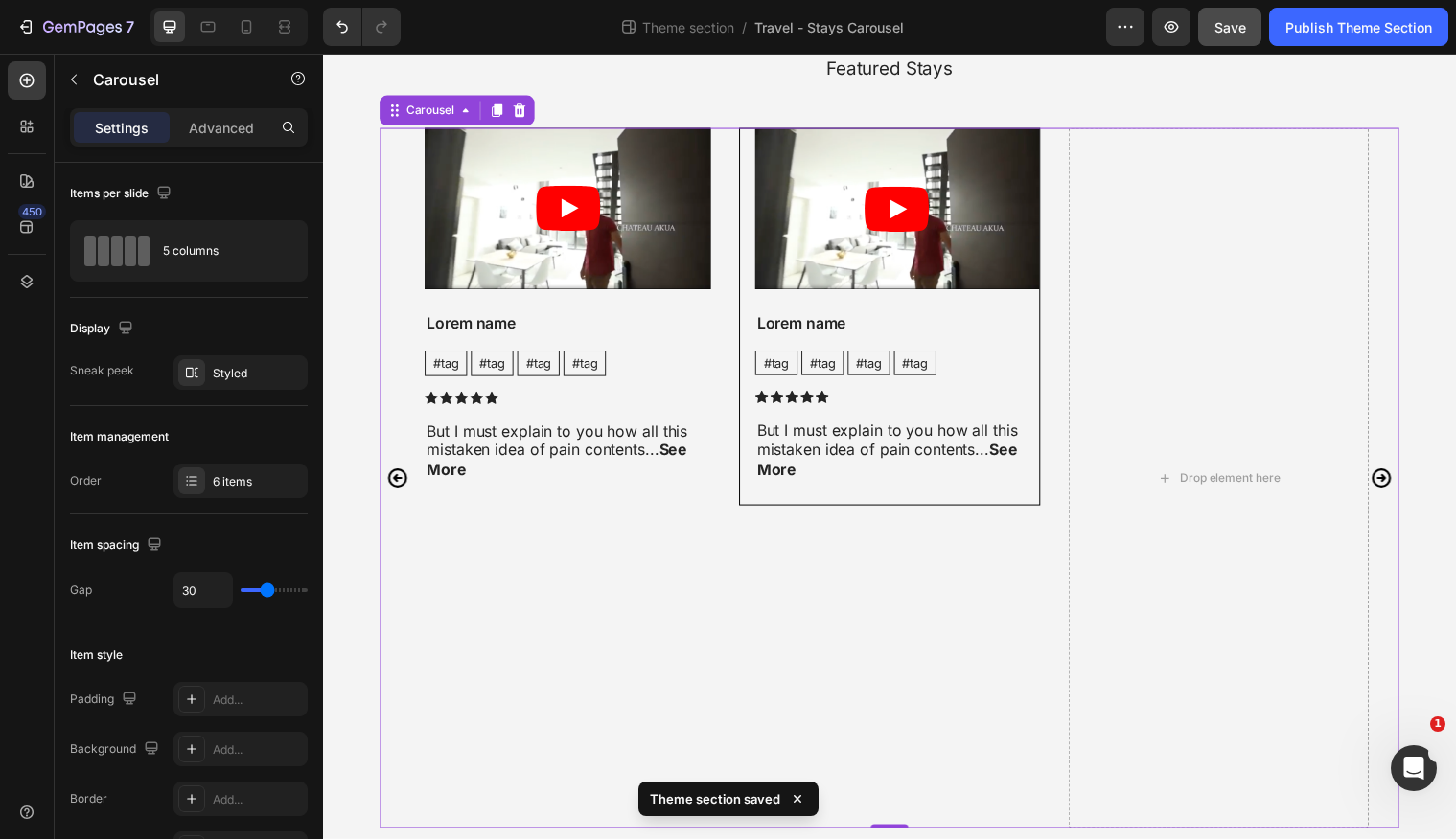
click at [403, 473] on icon "Carousel Back Arrow" at bounding box center [399, 485] width 23 height 23
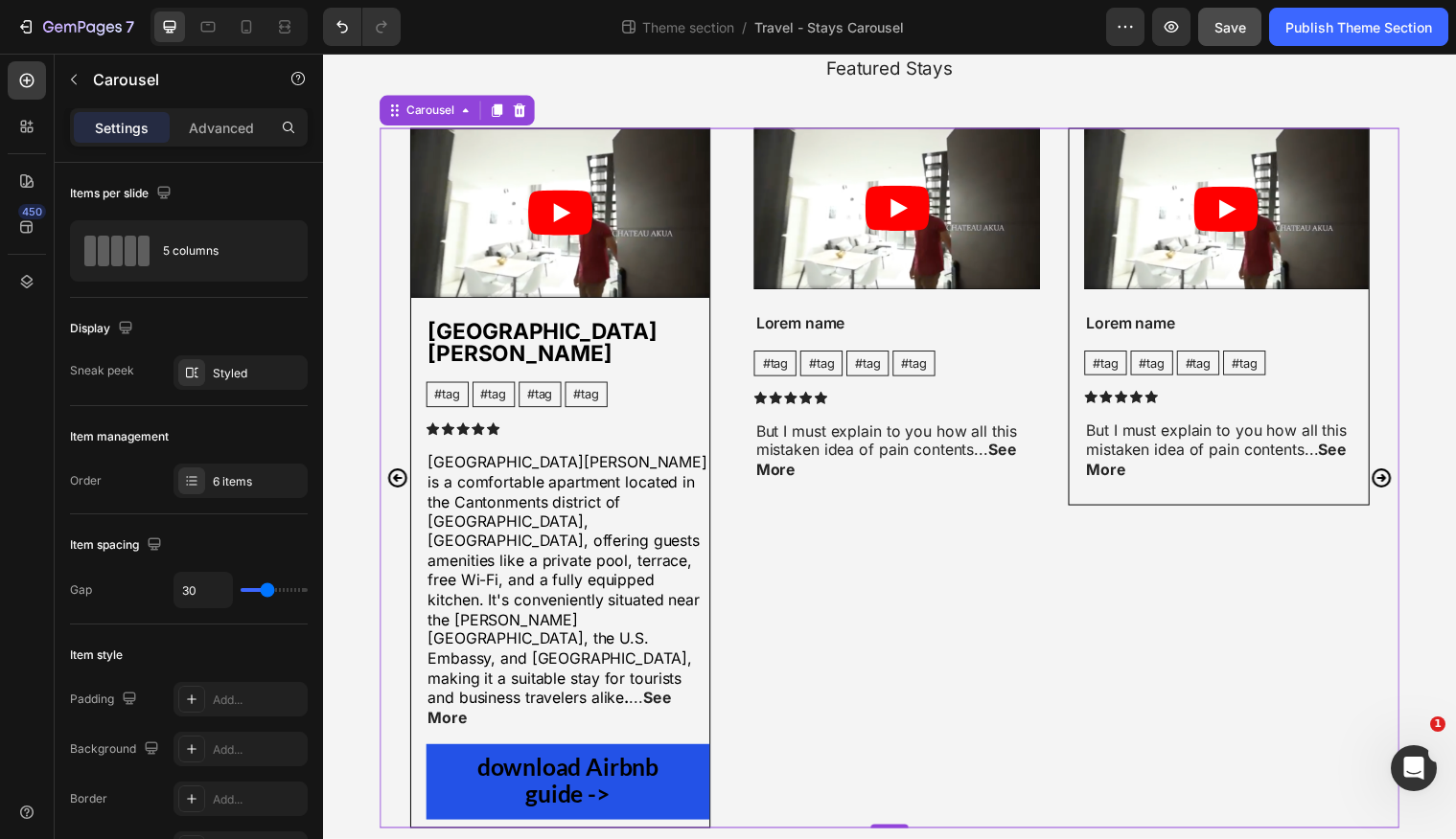
click at [403, 473] on icon "Carousel Back Arrow" at bounding box center [399, 485] width 23 height 23
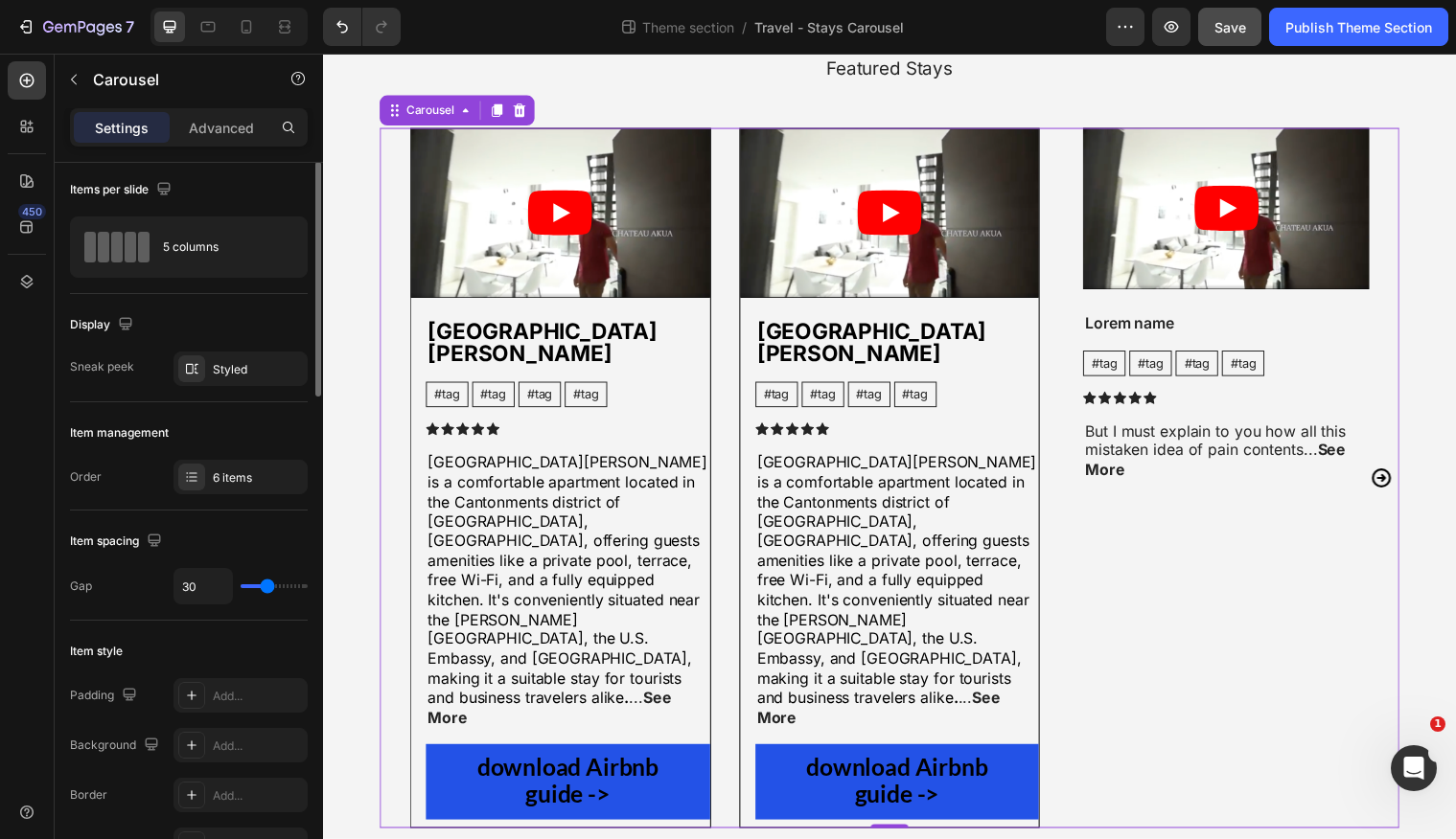
scroll to position [0, 0]
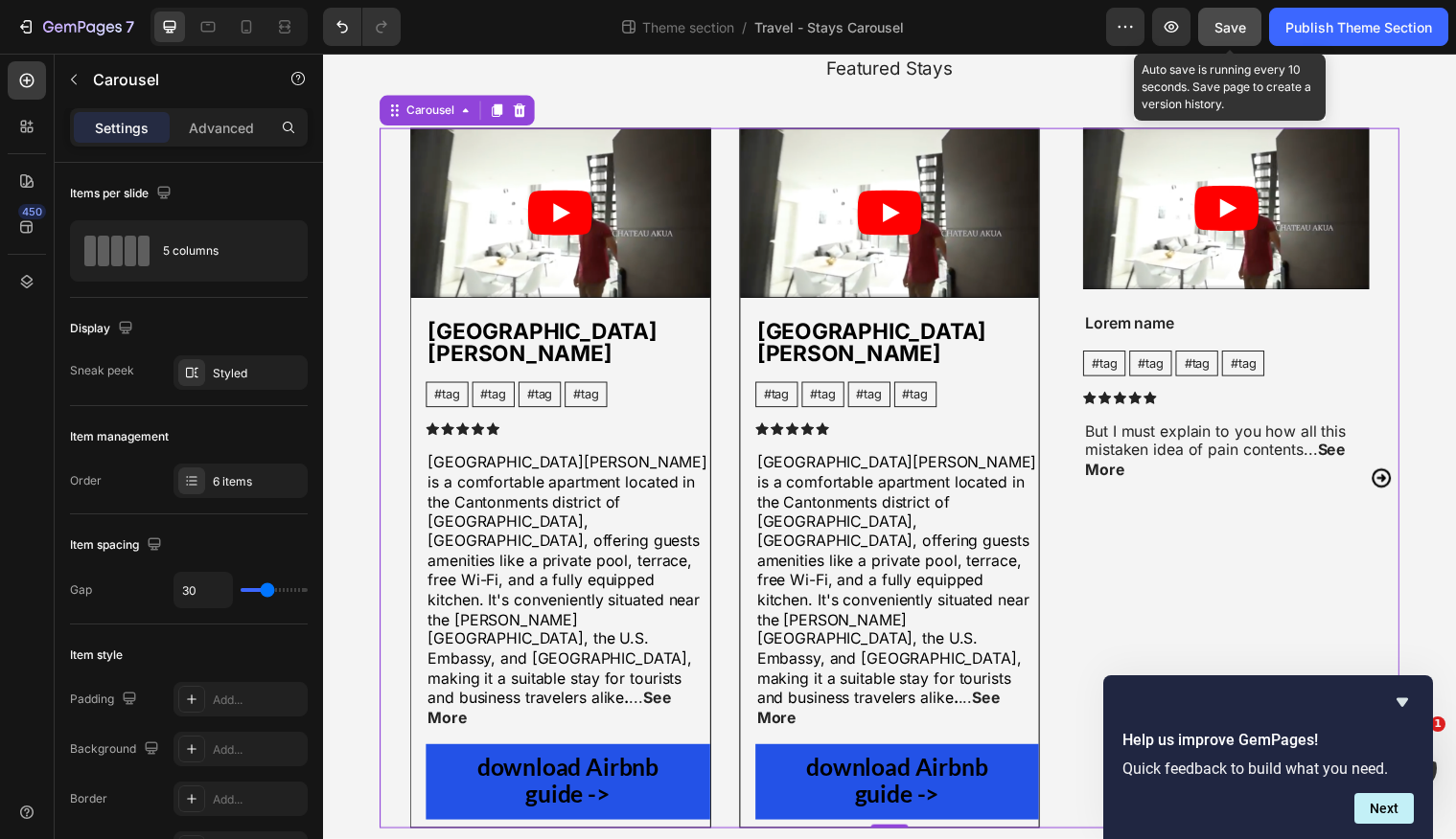
click at [1205, 37] on button "Save" at bounding box center [1229, 27] width 63 height 39
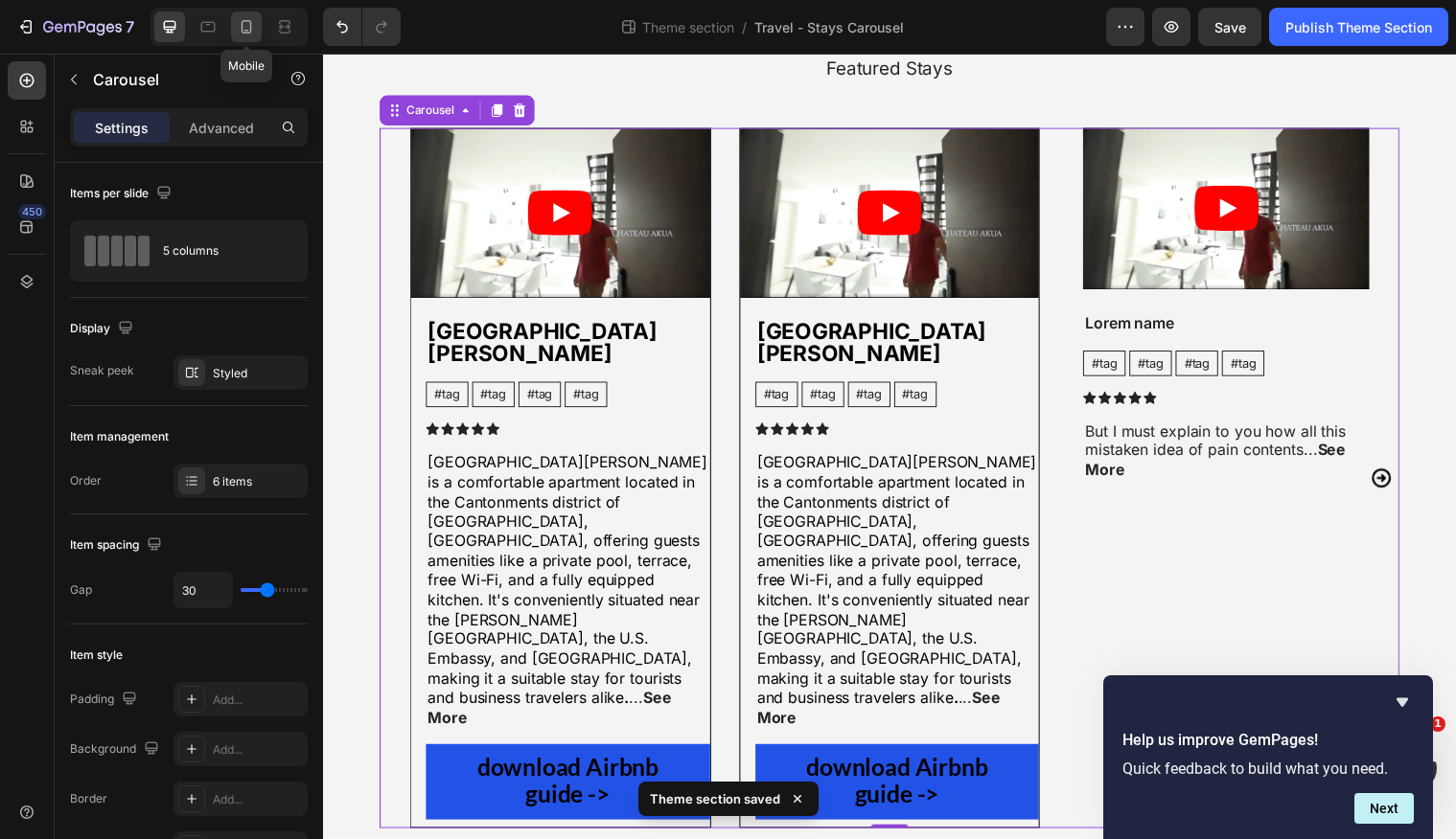
click at [252, 36] on icon at bounding box center [247, 27] width 19 height 19
type input "44"
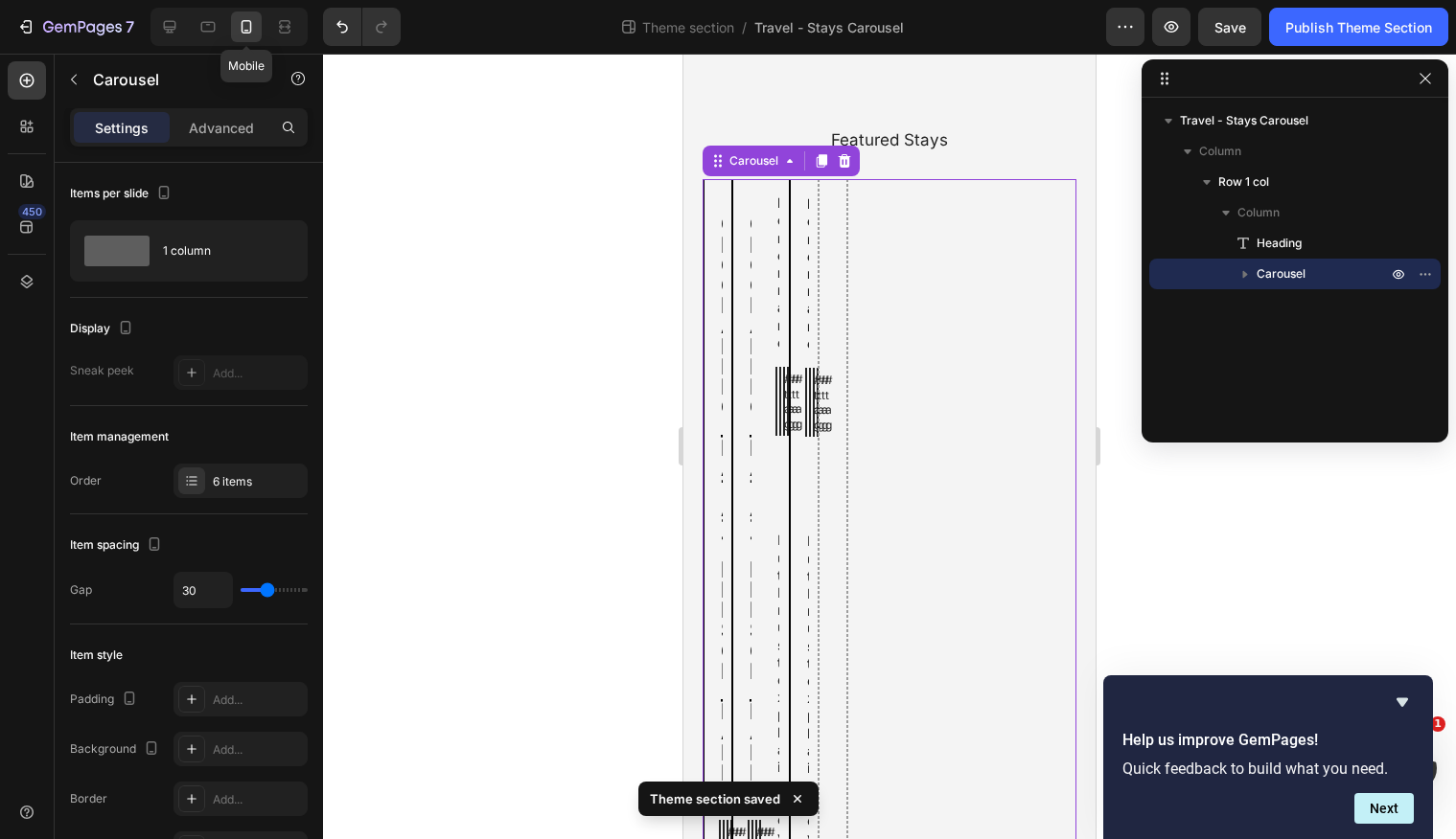
scroll to position [121, 0]
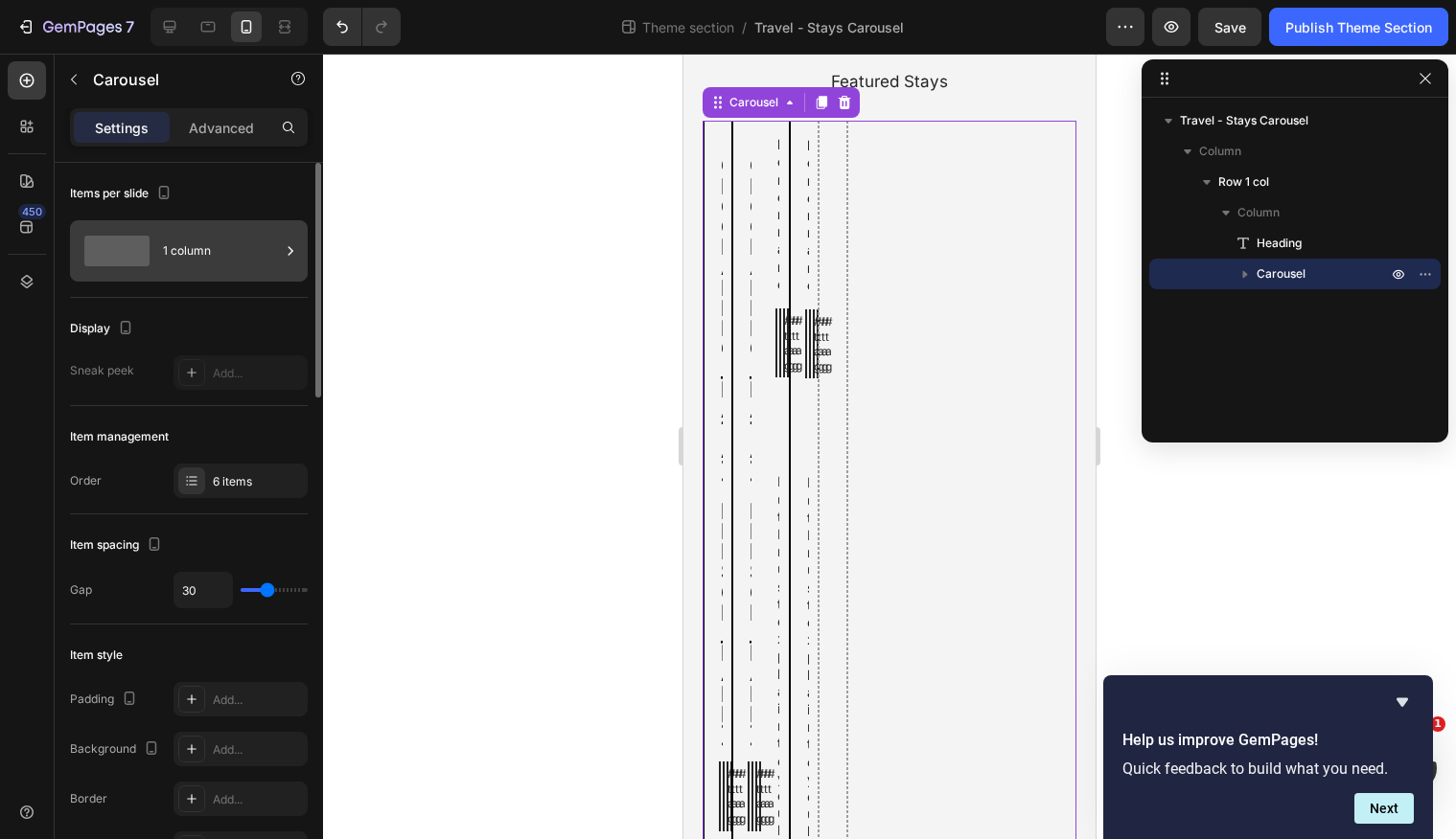
click at [238, 253] on div "1 column" at bounding box center [221, 252] width 117 height 45
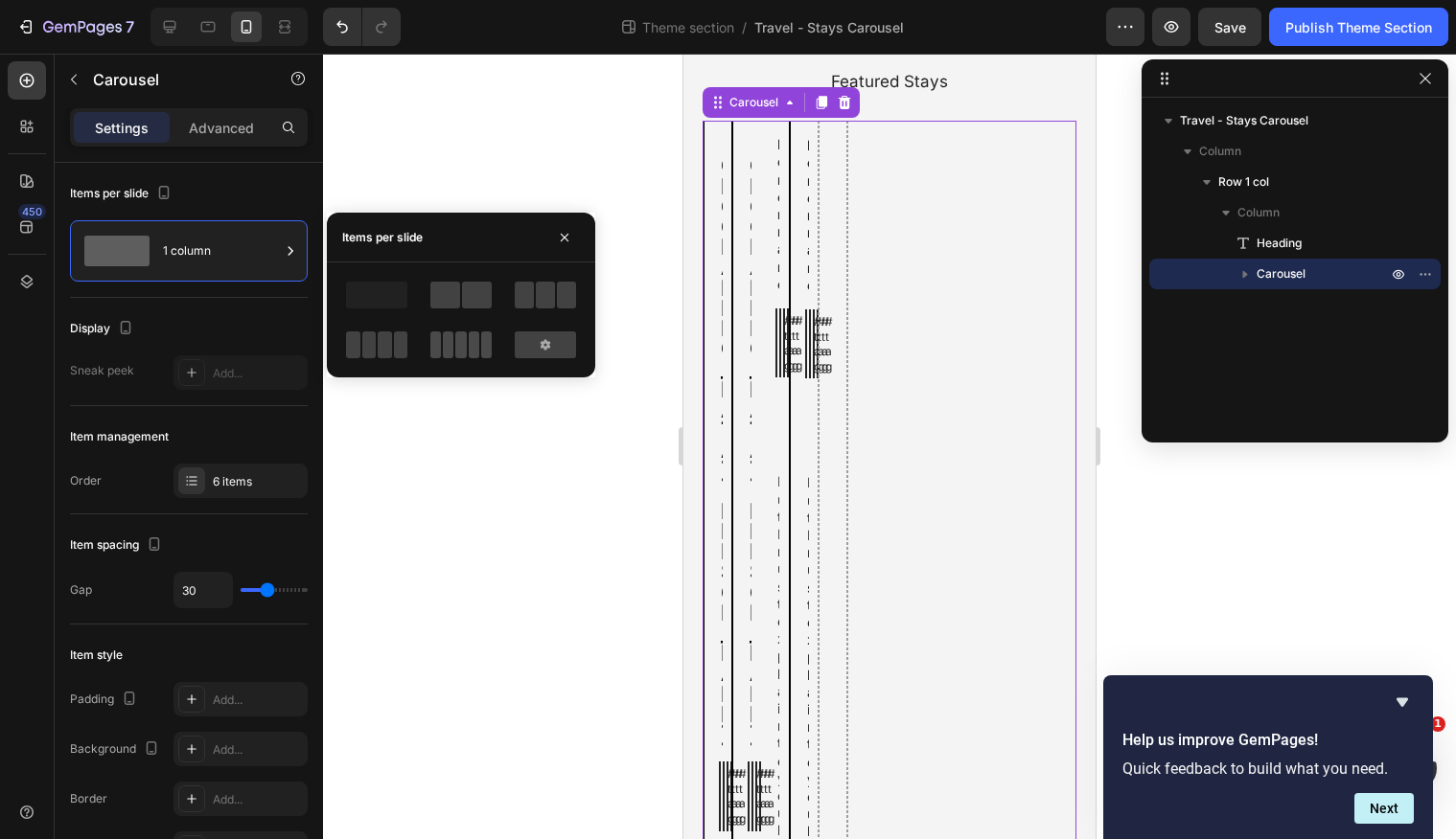
click at [470, 337] on span at bounding box center [473, 345] width 11 height 27
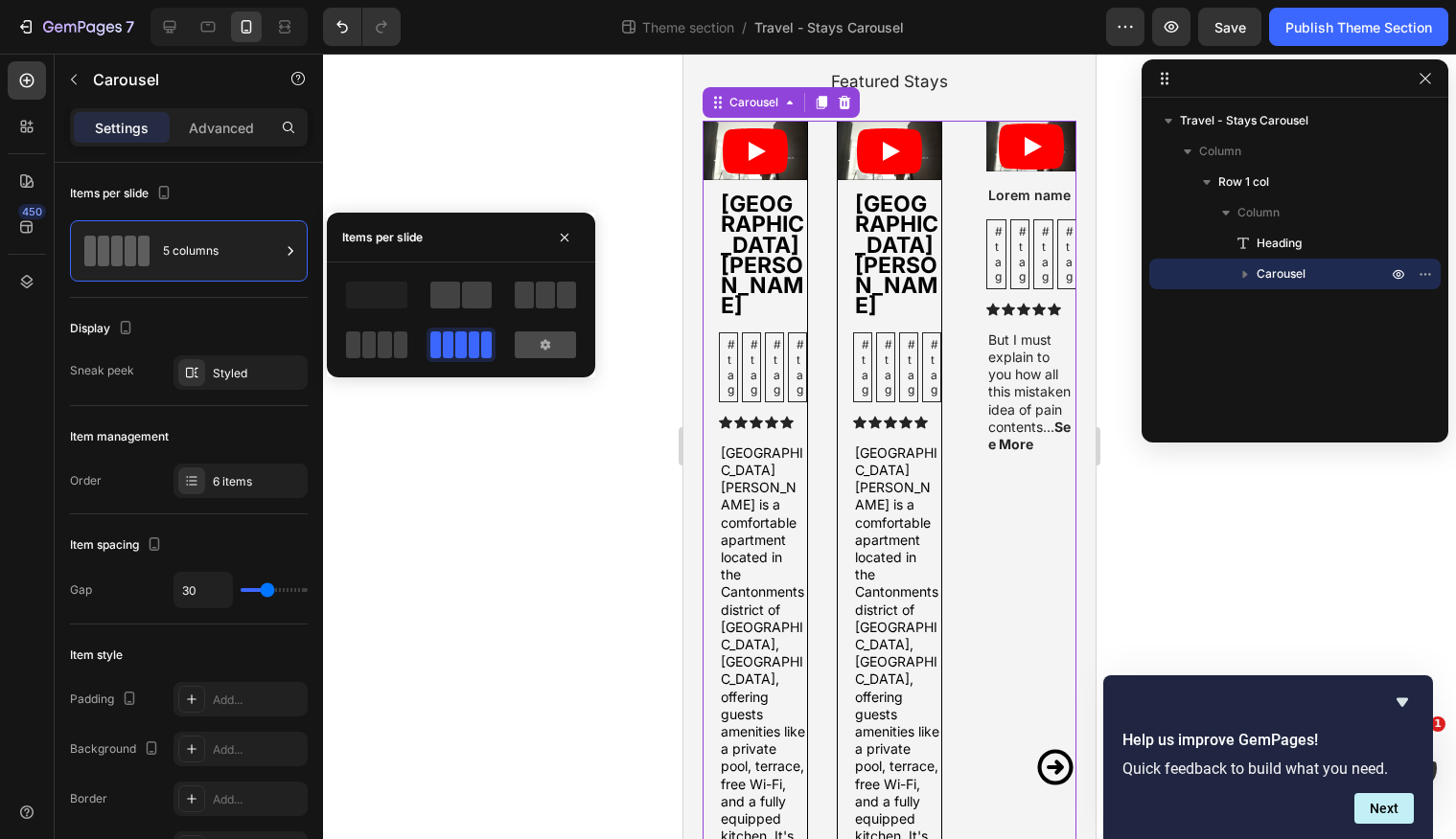
click at [527, 339] on div at bounding box center [545, 345] width 61 height 27
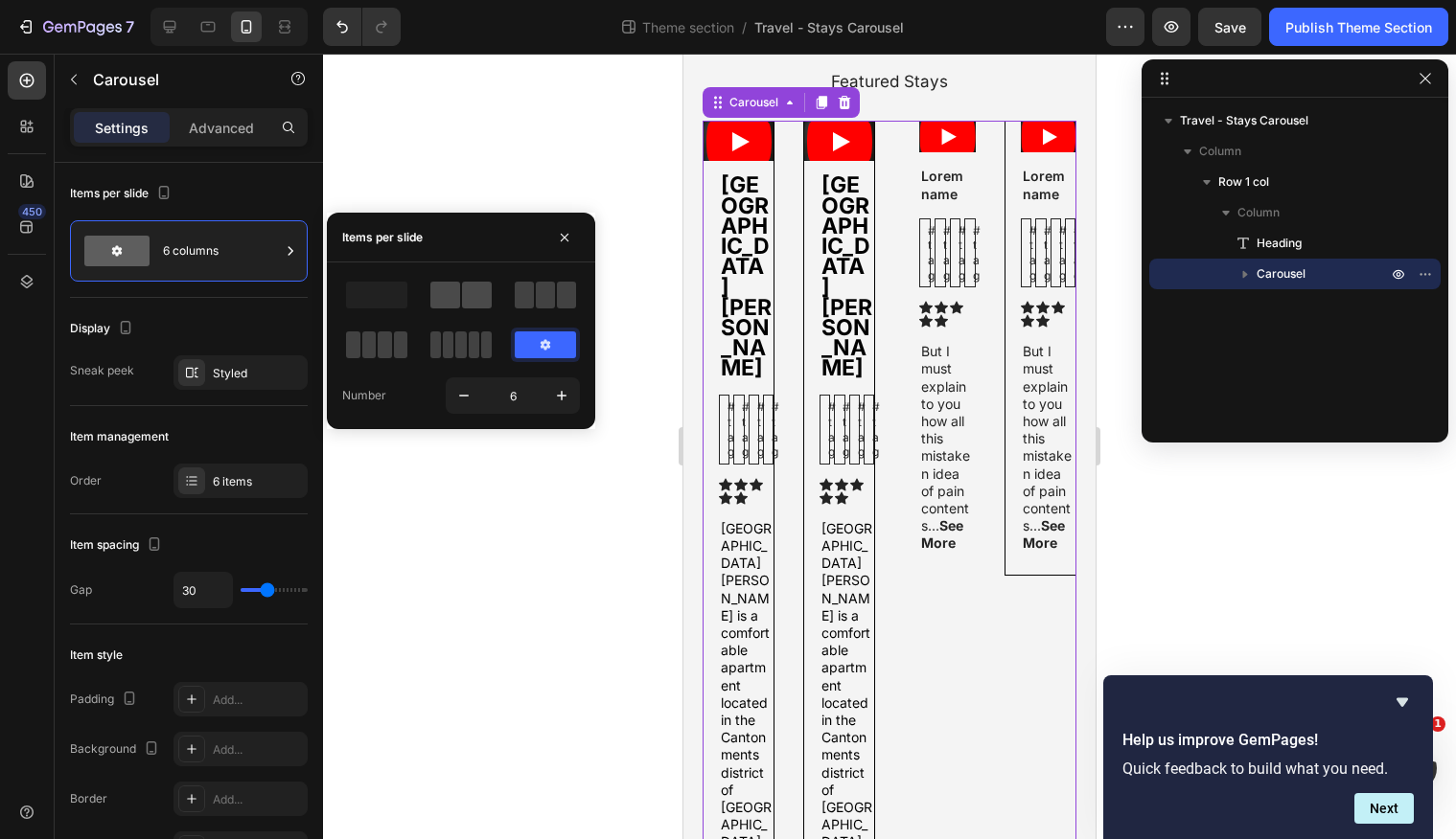
click at [453, 290] on span at bounding box center [445, 295] width 30 height 27
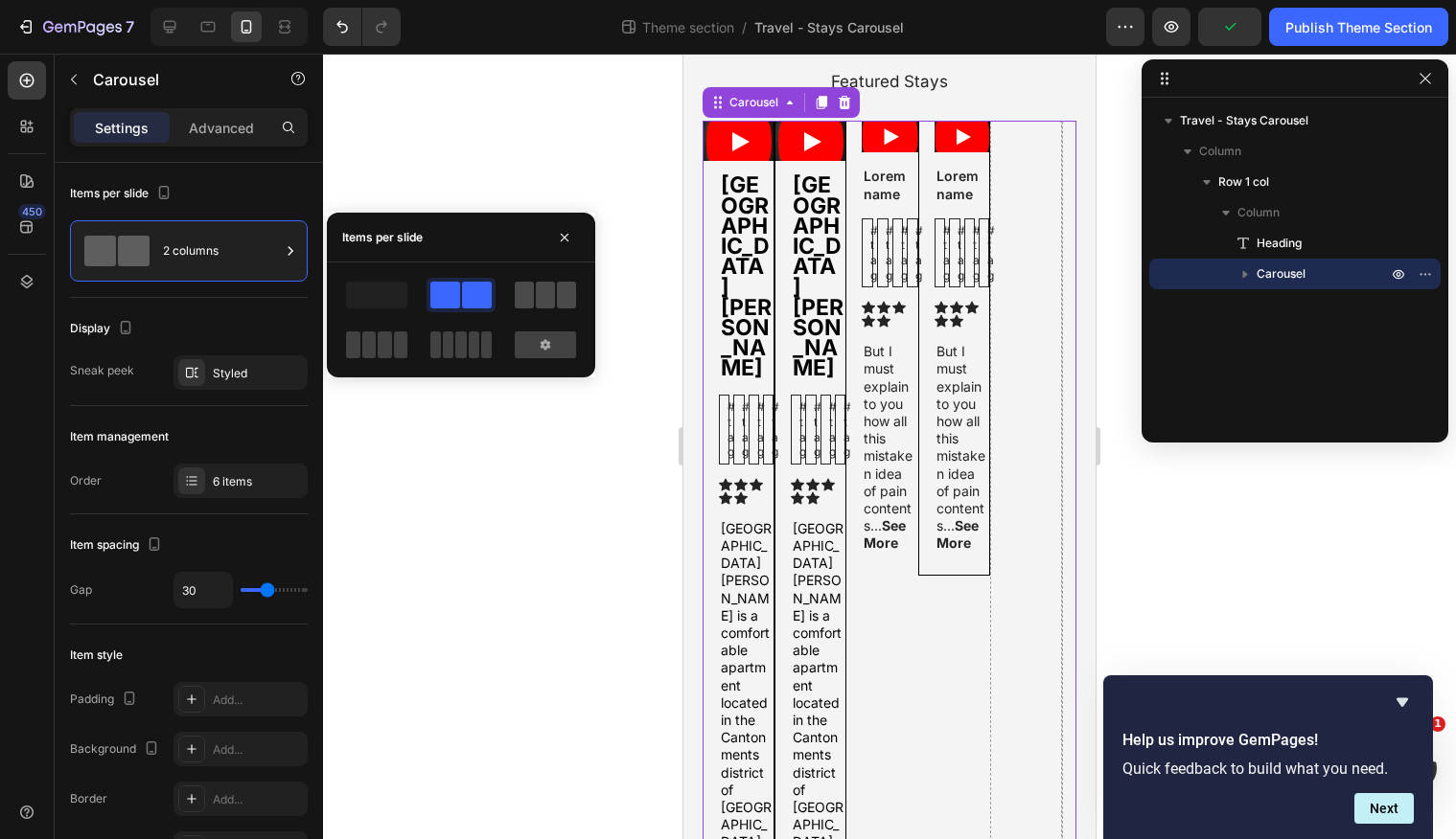
click at [516, 292] on span at bounding box center [525, 295] width 19 height 27
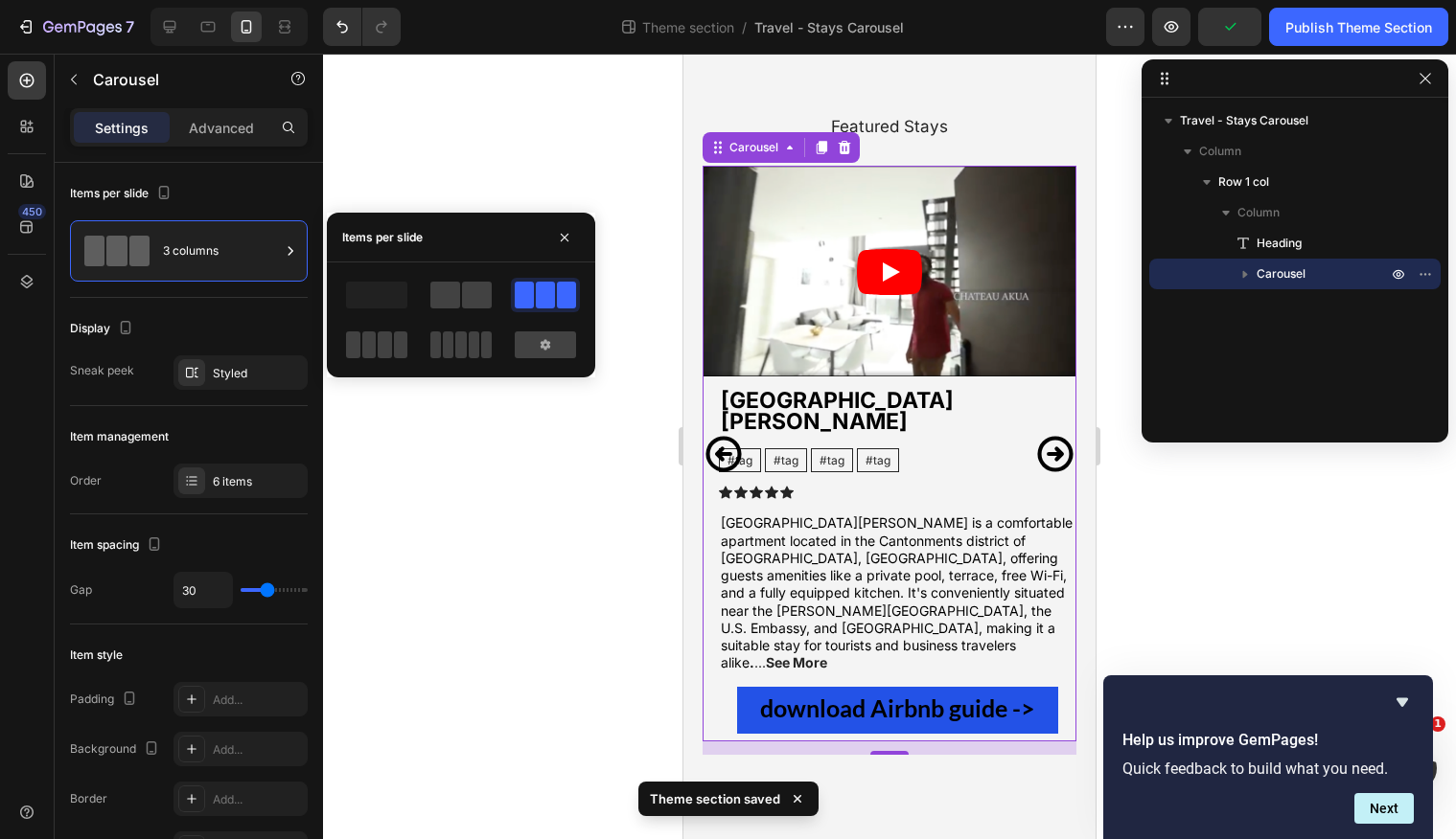
scroll to position [39, 0]
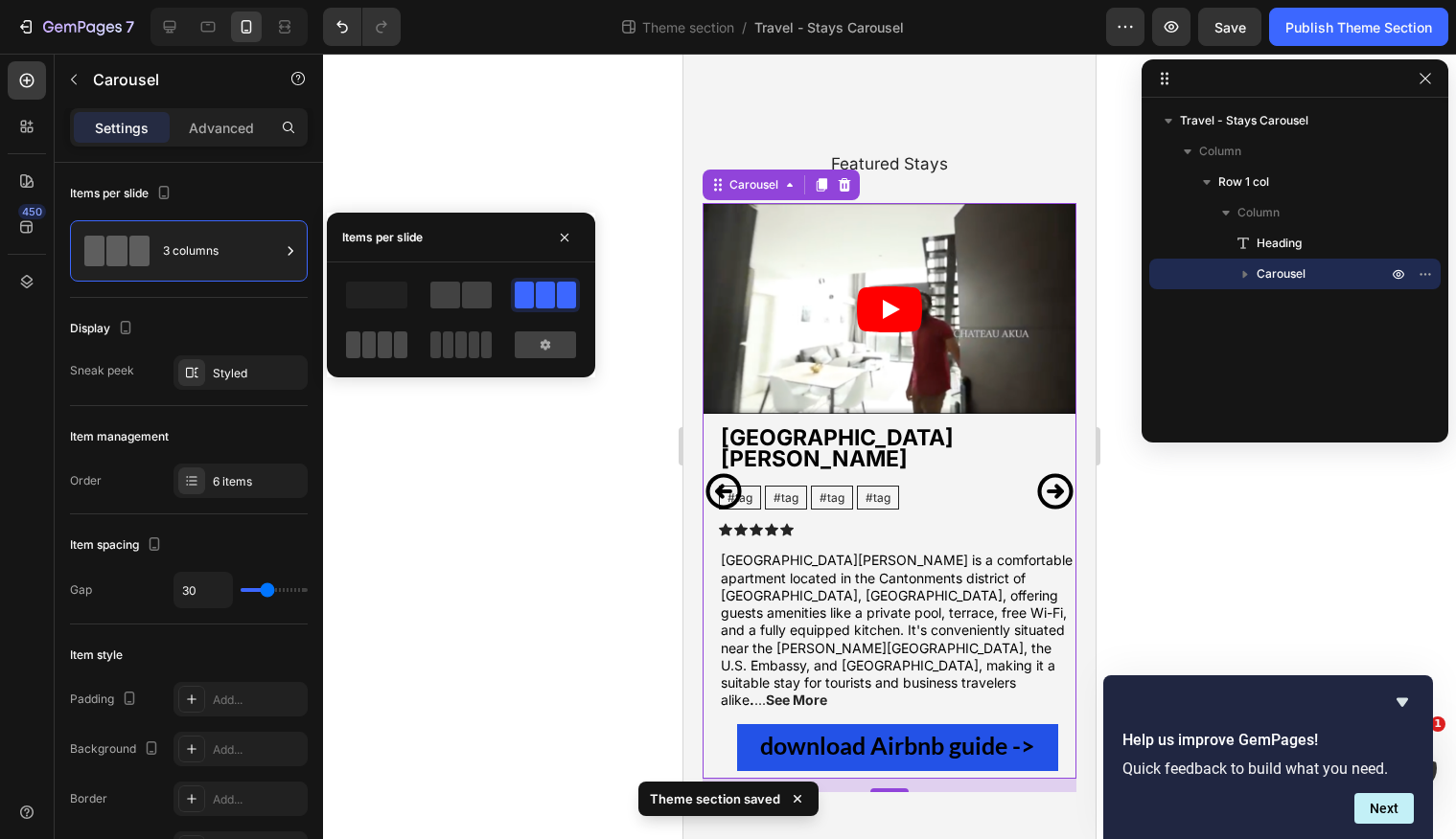
click at [391, 343] on div at bounding box center [376, 345] width 61 height 27
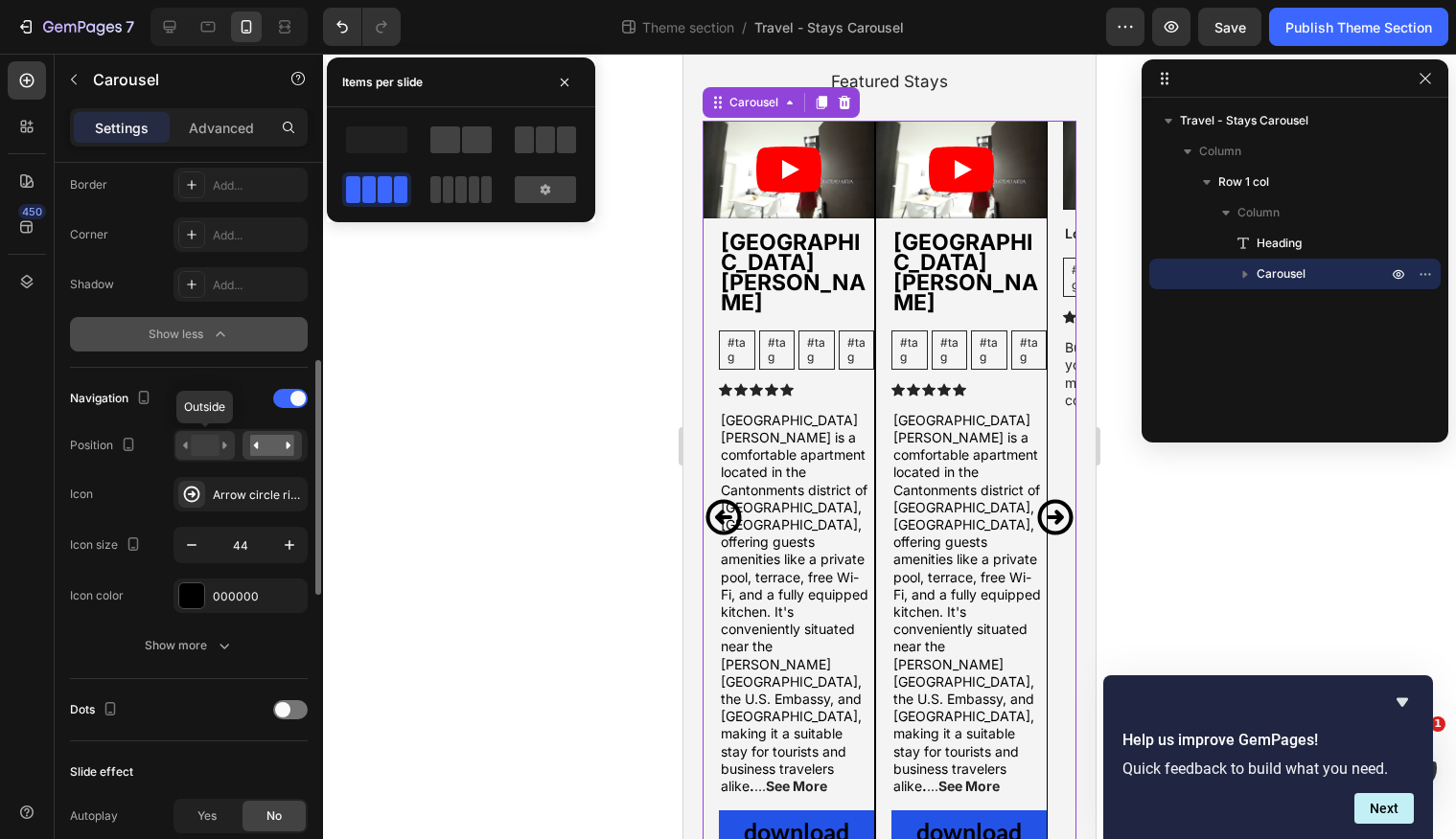
scroll to position [616, 0]
click at [200, 450] on rect at bounding box center [204, 444] width 28 height 21
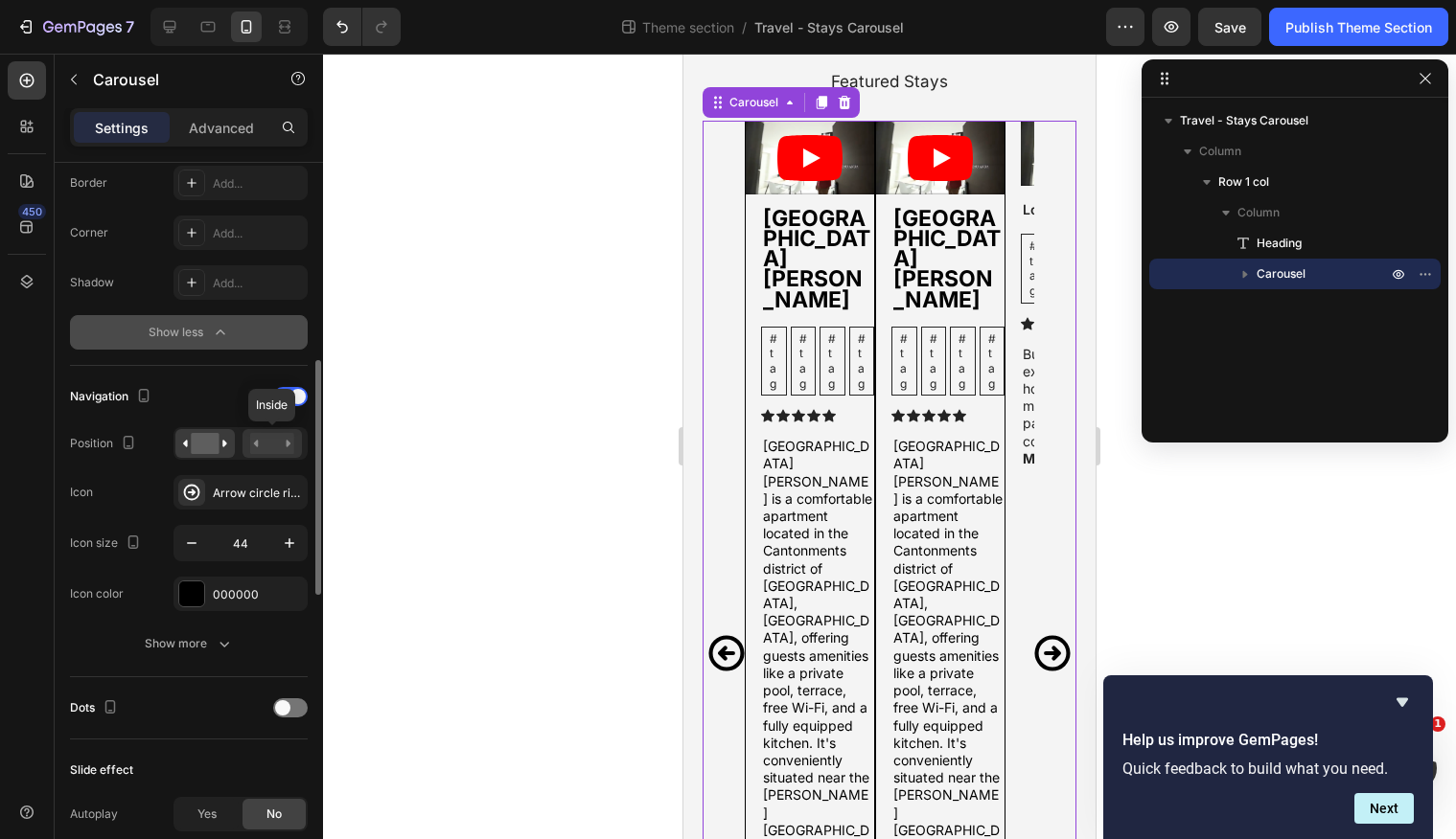
click at [262, 448] on rect at bounding box center [272, 444] width 45 height 21
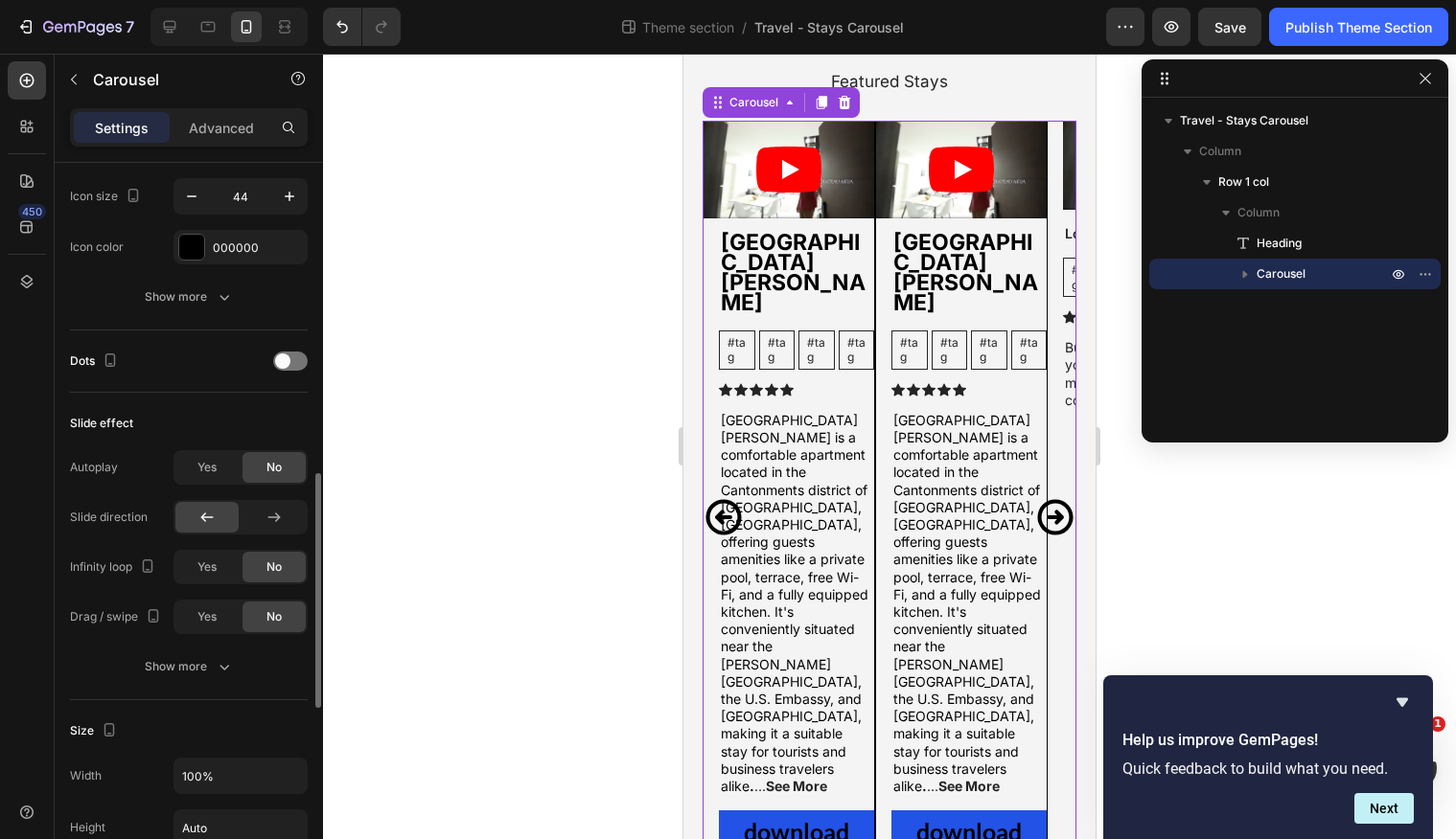
scroll to position [965, 0]
click at [216, 561] on span "Yes" at bounding box center [207, 565] width 19 height 17
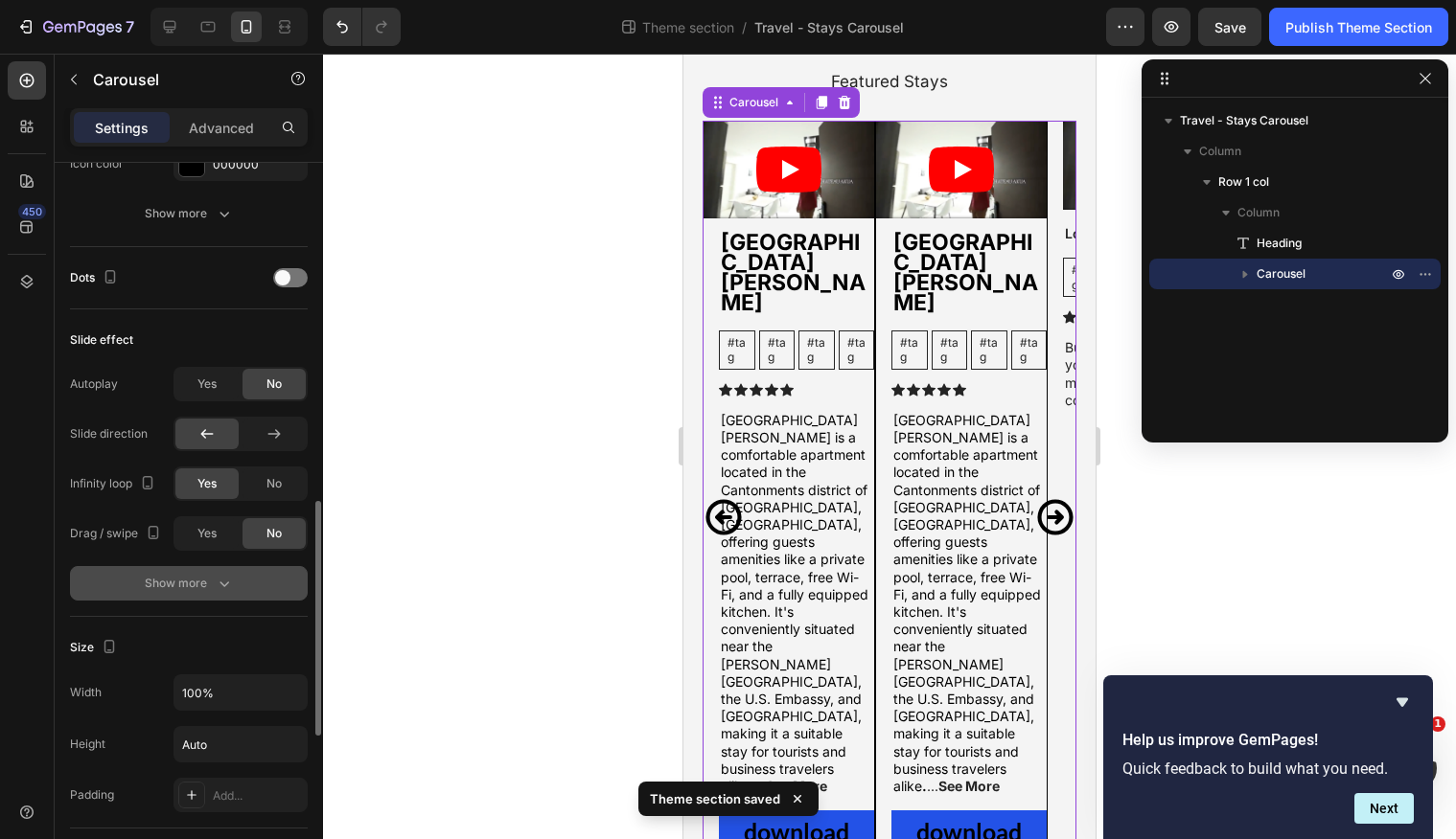
scroll to position [1048, 0]
click at [217, 578] on icon "button" at bounding box center [225, 582] width 19 height 19
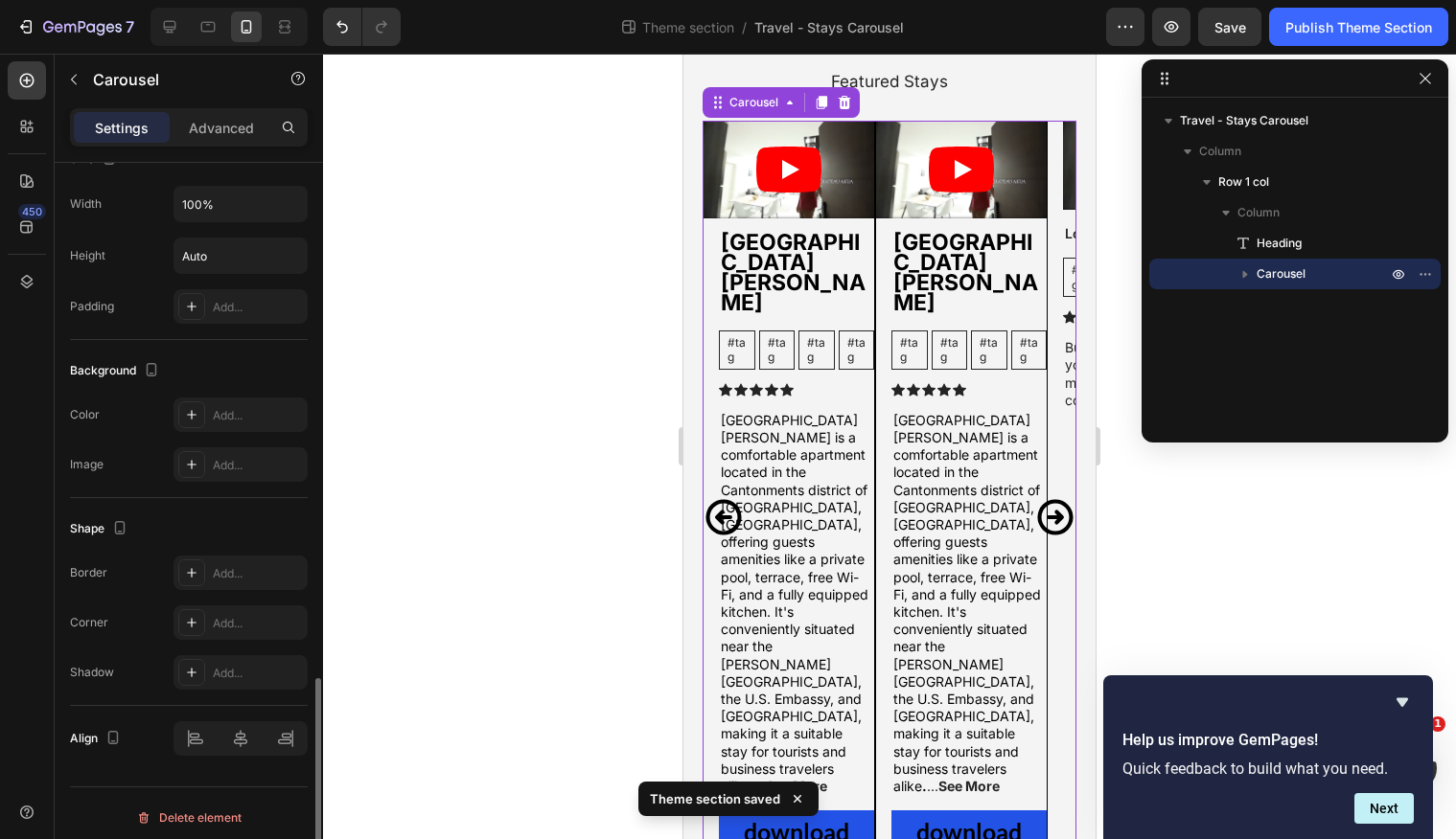
scroll to position [1645, 0]
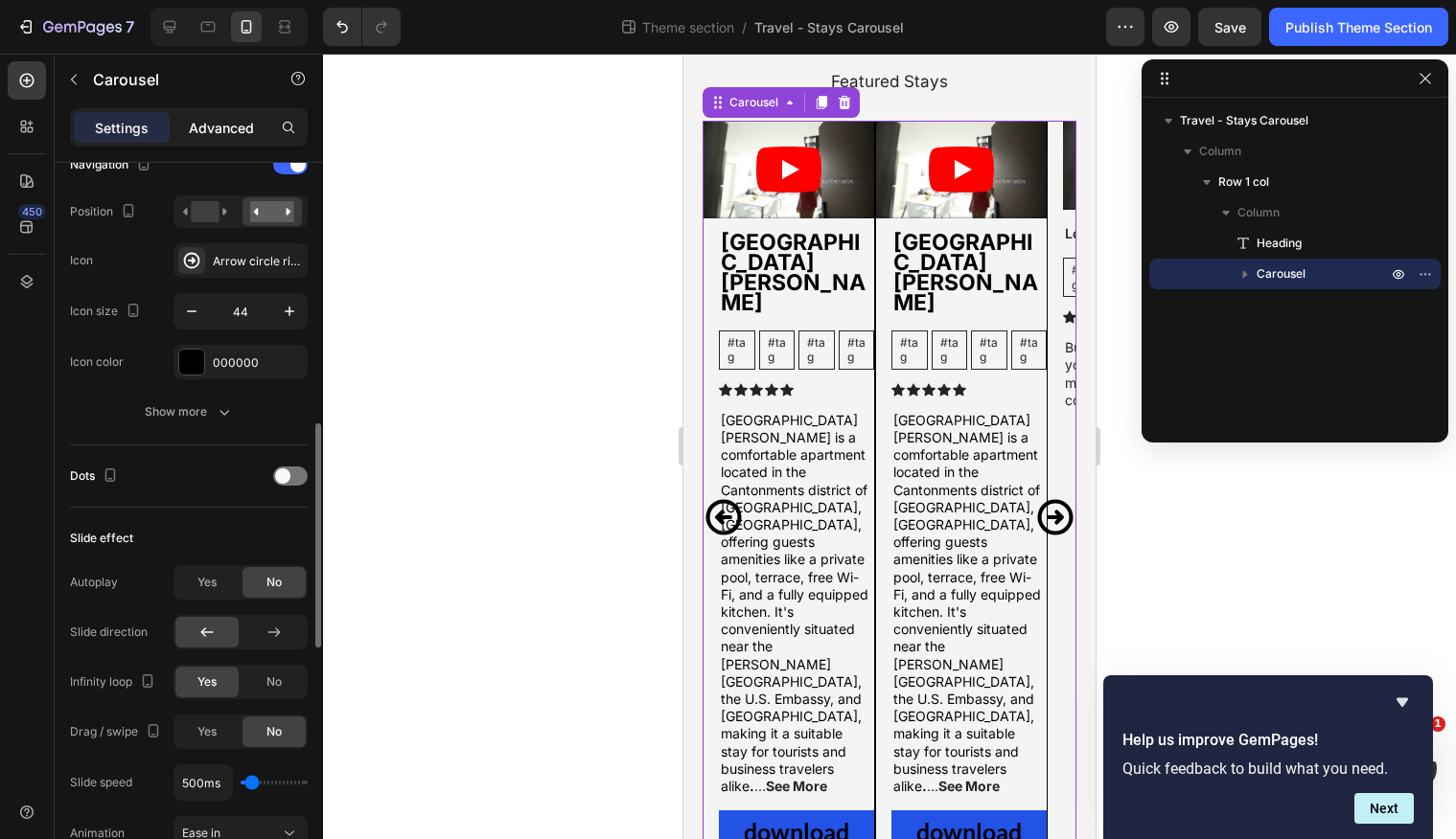
click at [216, 120] on p "Advanced" at bounding box center [221, 128] width 65 height 20
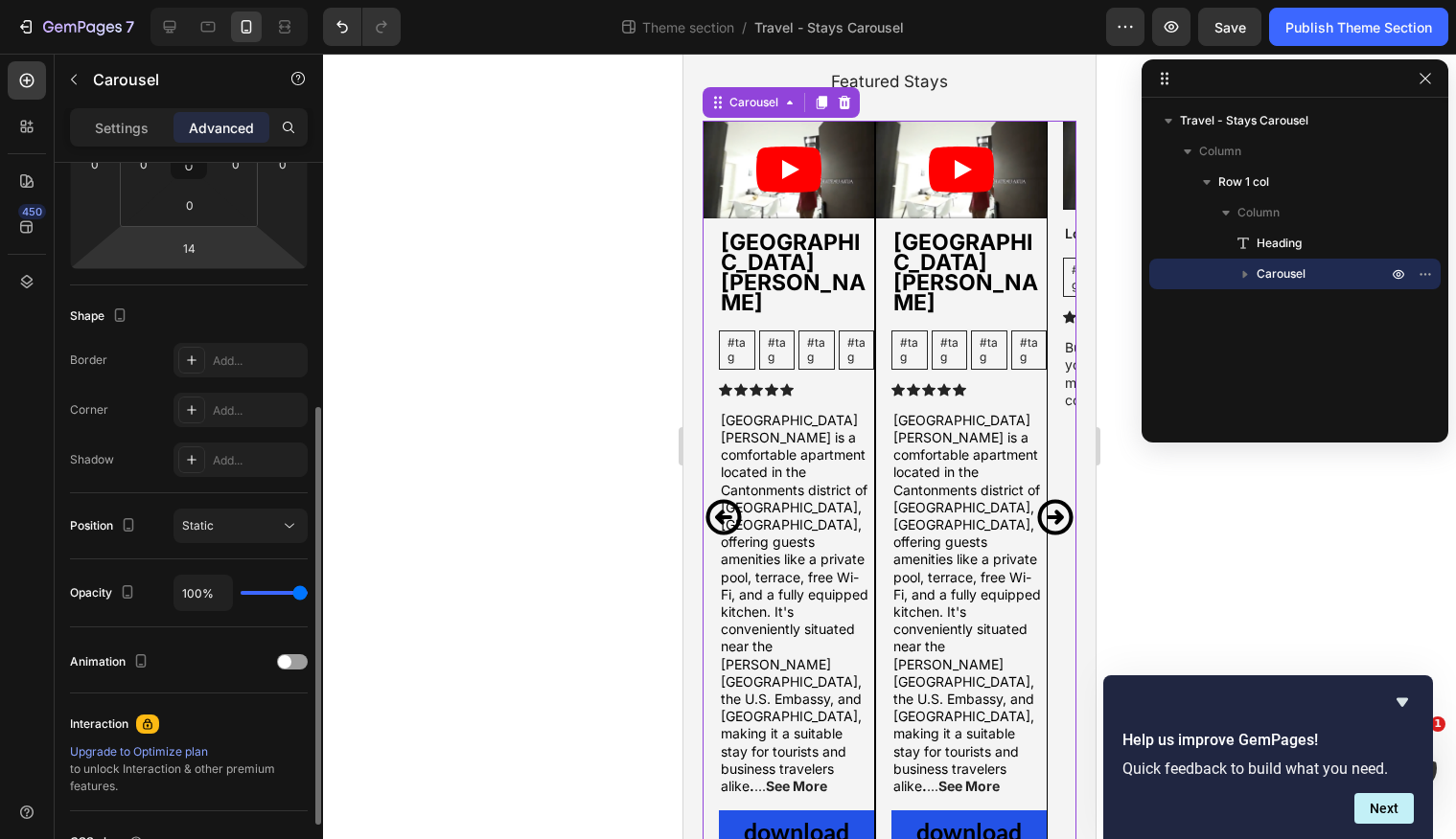
scroll to position [364, 0]
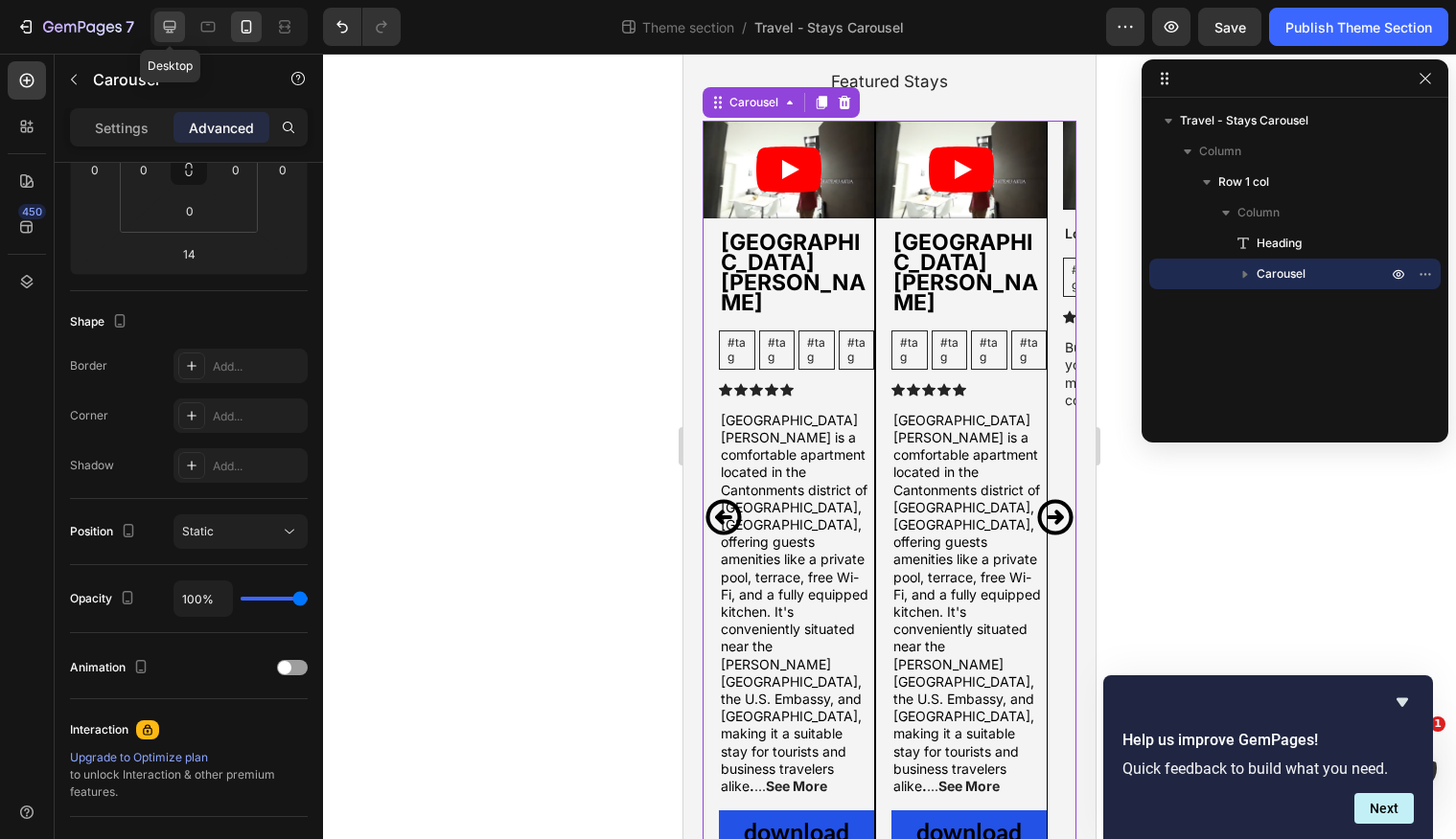
click at [167, 22] on icon at bounding box center [169, 27] width 19 height 19
type input "0"
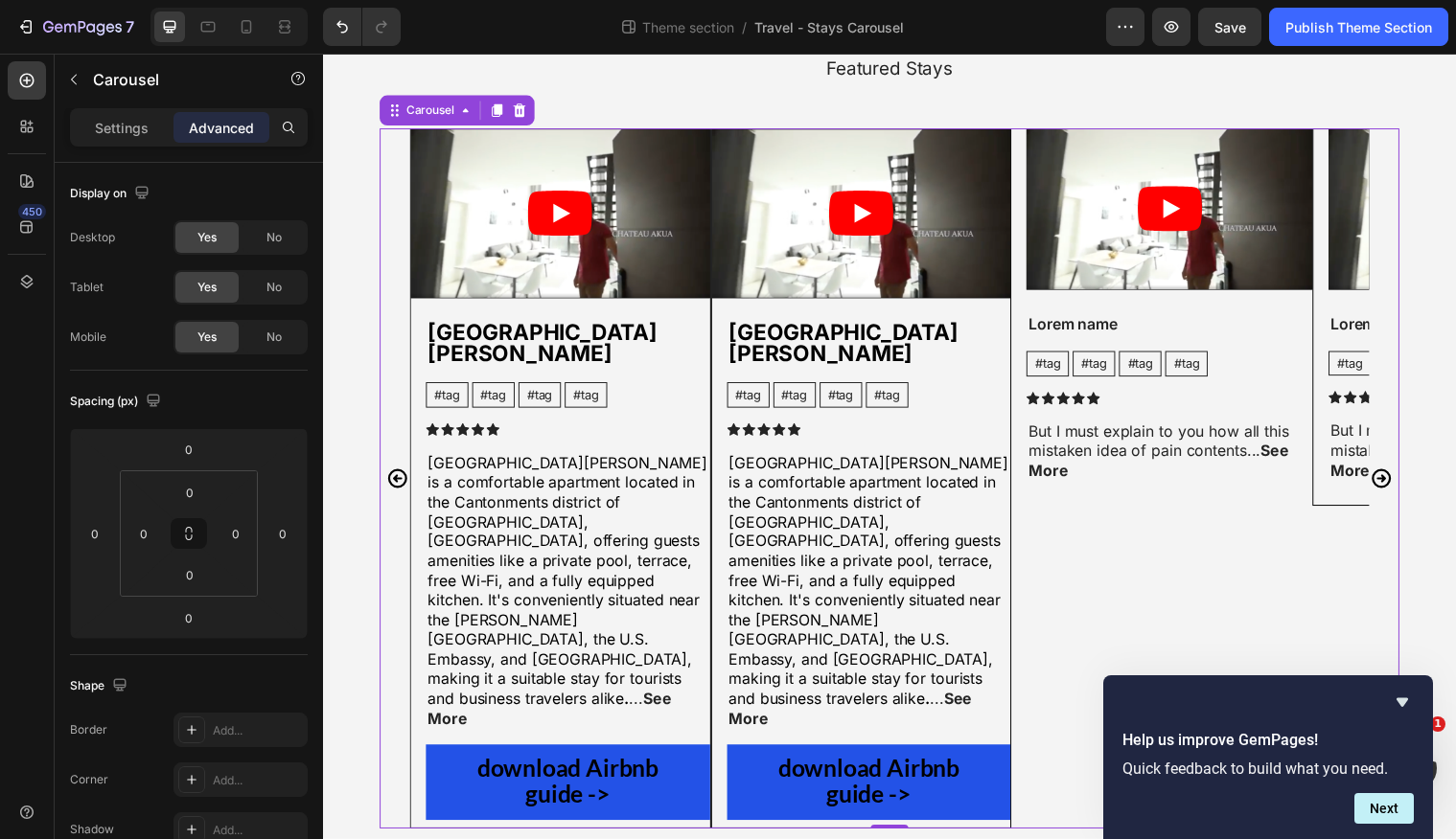
click at [1399, 475] on icon "Carousel Next Arrow" at bounding box center [1398, 485] width 19 height 19
click at [1401, 475] on icon "Carousel Next Arrow" at bounding box center [1398, 485] width 19 height 19
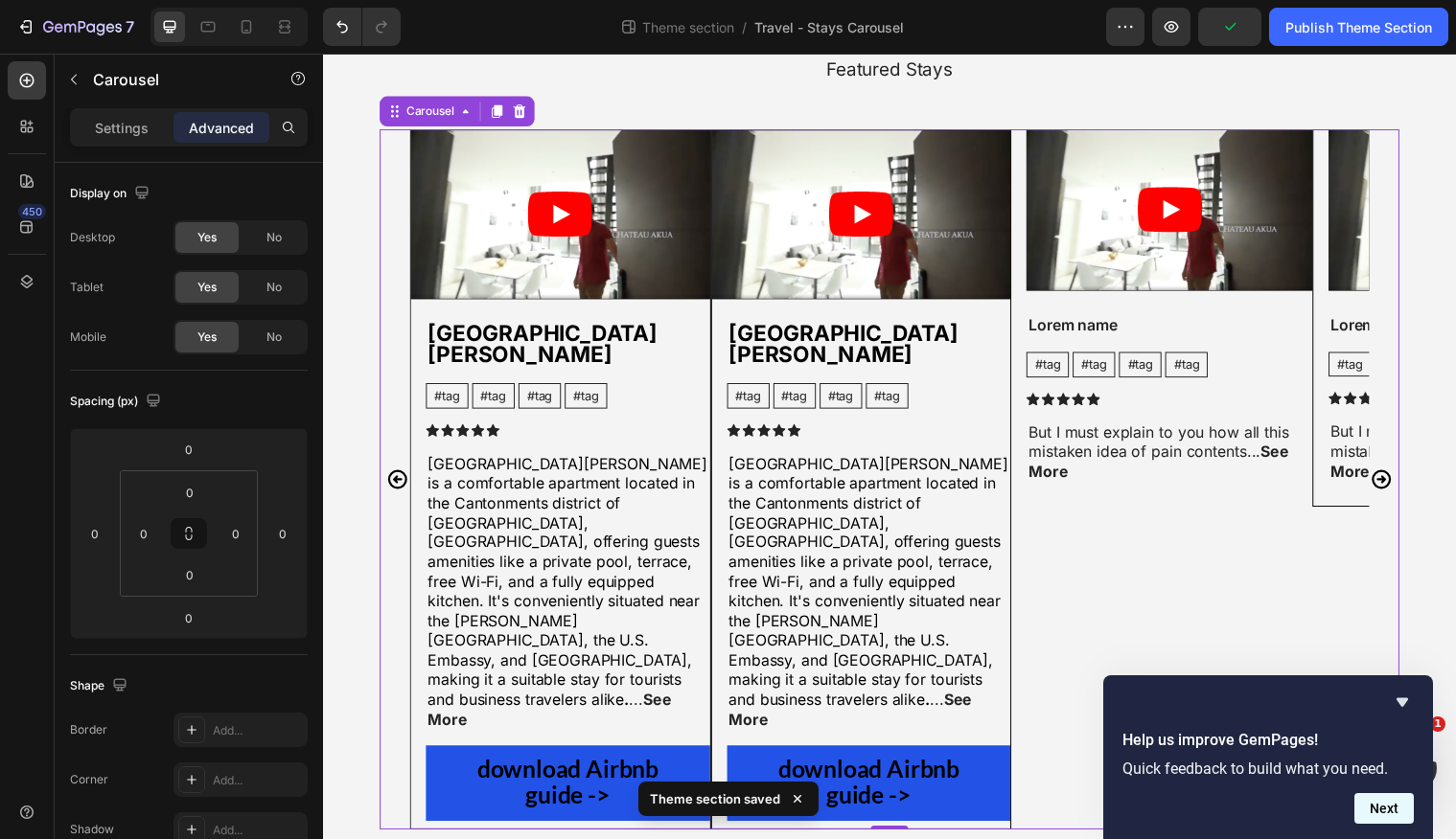
click at [1384, 810] on button "Next" at bounding box center [1383, 809] width 59 height 31
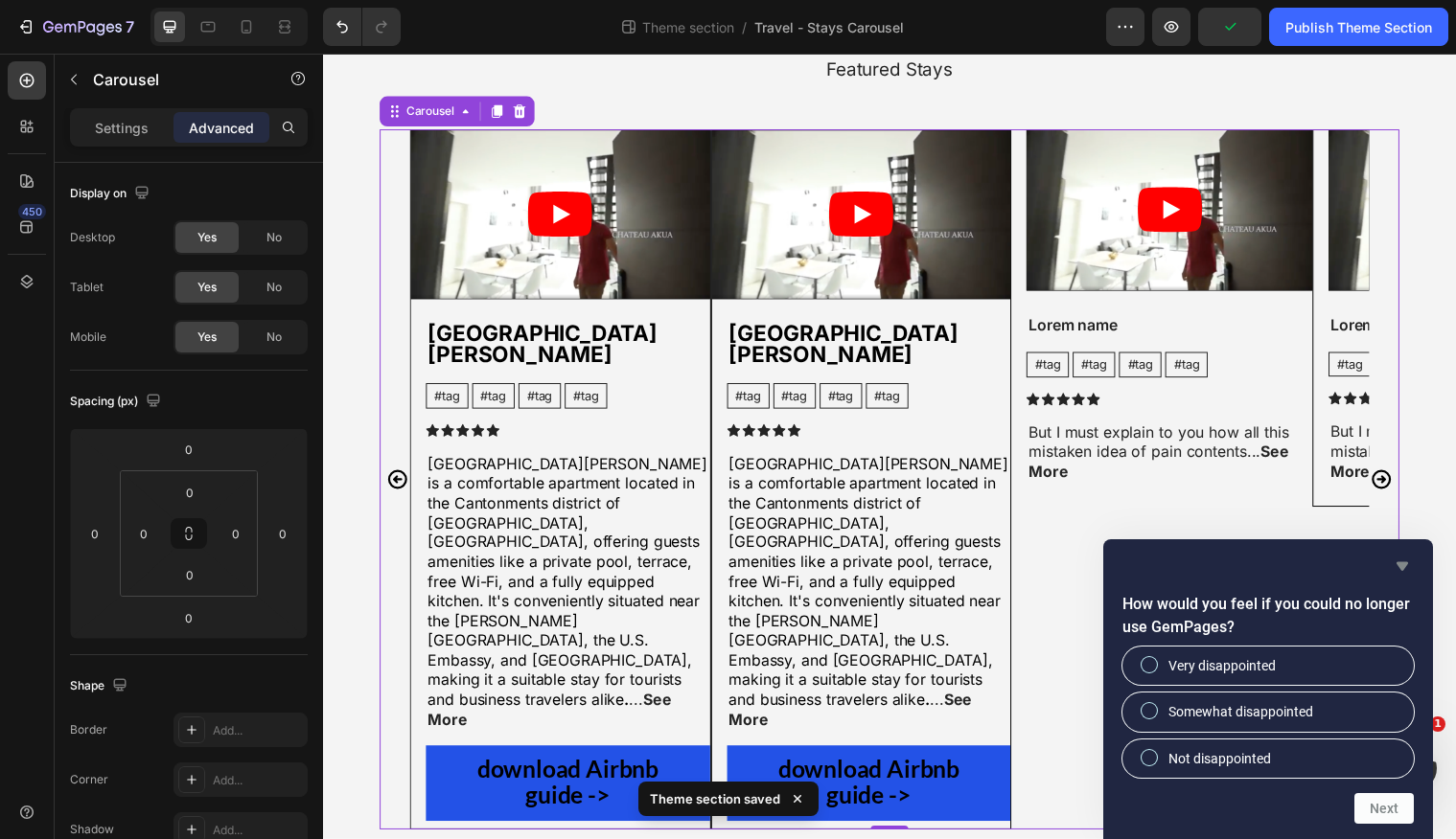
click at [1406, 569] on icon "Hide survey" at bounding box center [1403, 566] width 23 height 23
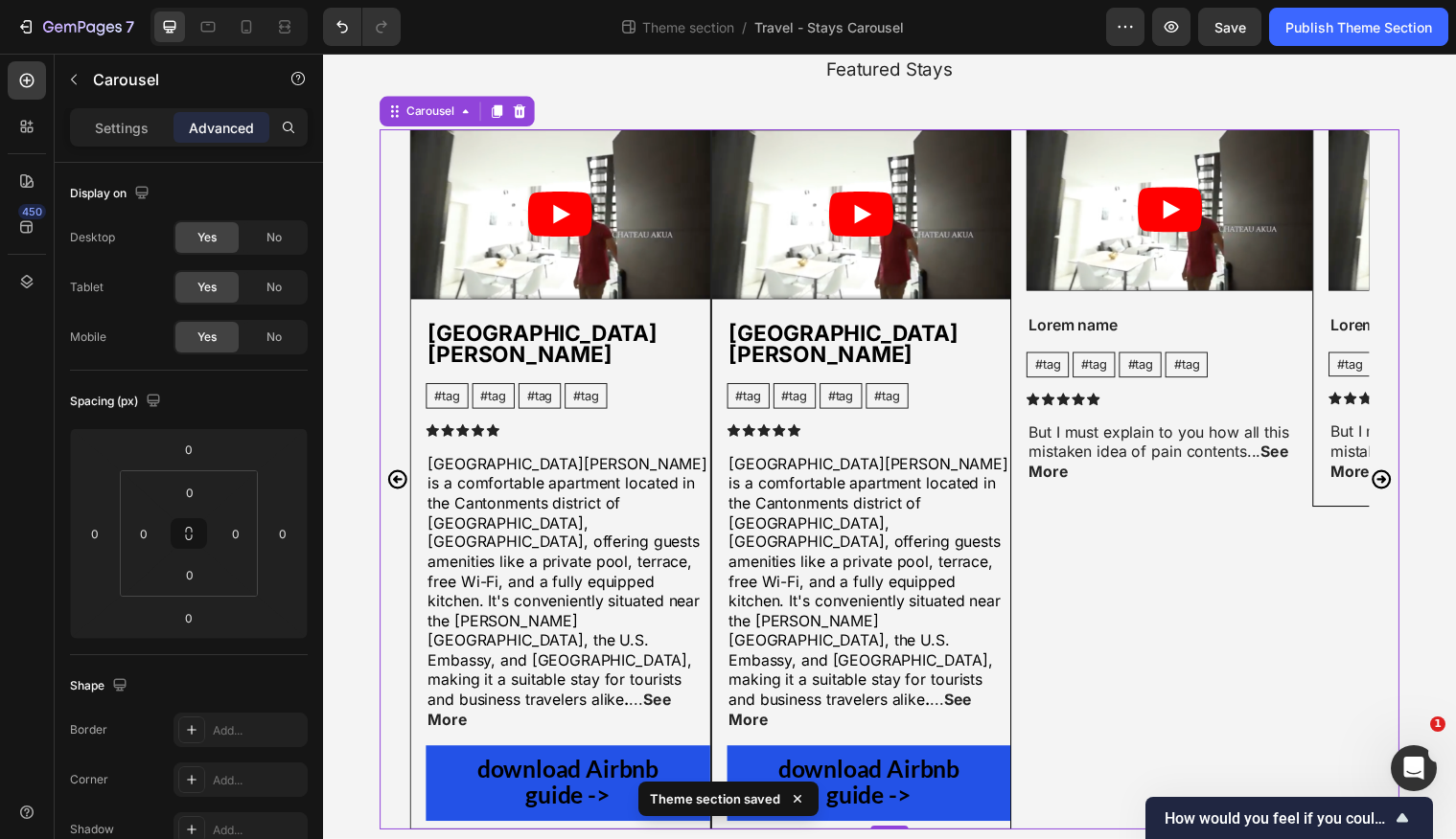
click at [1363, 558] on div "Video Lorem name Text Block #tag Text Block #tag Text Block #tag Text Block #ta…" at bounding box center [1481, 487] width 306 height 712
click at [1396, 474] on icon "Carousel Next Arrow" at bounding box center [1398, 486] width 23 height 23
click at [1395, 474] on icon "Carousel Next Arrow" at bounding box center [1398, 486] width 23 height 23
click at [1396, 474] on icon "Carousel Next Arrow" at bounding box center [1398, 486] width 23 height 23
click at [401, 474] on icon "Carousel Back Arrow" at bounding box center [399, 486] width 23 height 23
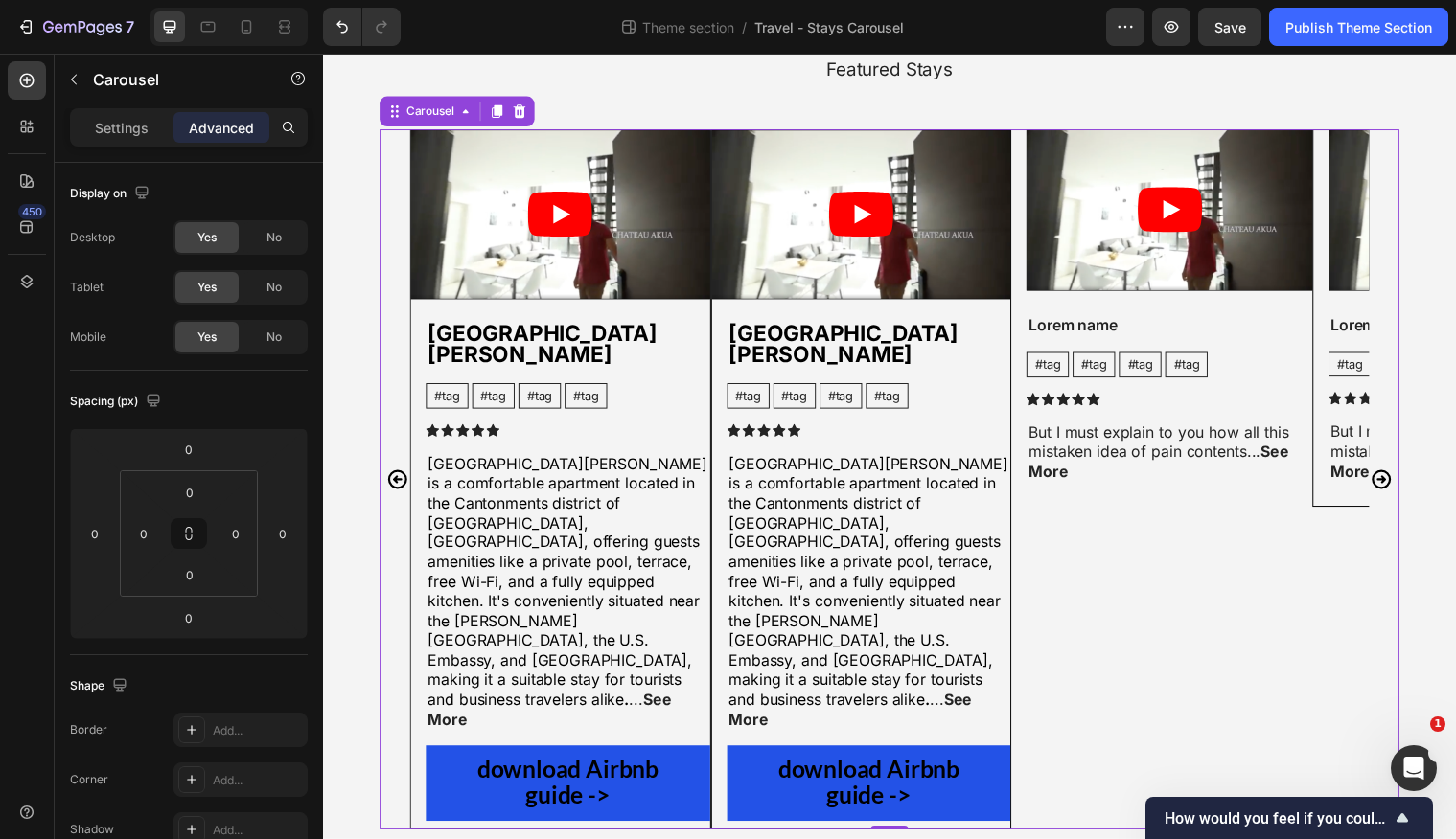
click at [401, 474] on icon "Carousel Back Arrow" at bounding box center [399, 486] width 23 height 23
click at [1402, 474] on icon "Carousel Next Arrow" at bounding box center [1398, 486] width 23 height 23
click at [1402, 476] on icon "Carousel Next Arrow" at bounding box center [1398, 486] width 19 height 19
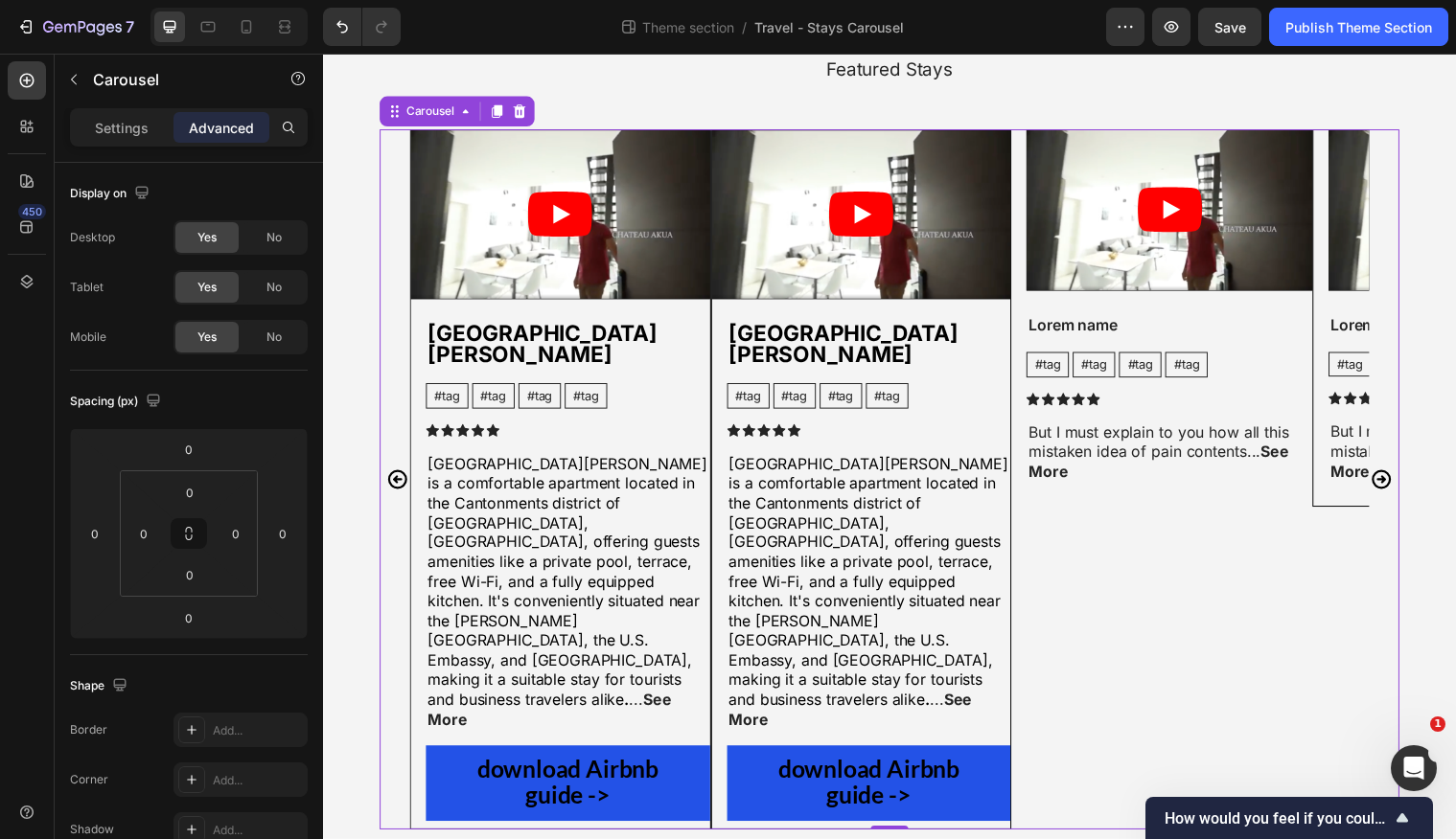
click at [1402, 474] on icon "Carousel Next Arrow" at bounding box center [1398, 486] width 23 height 23
click at [117, 134] on p "Settings" at bounding box center [121, 128] width 53 height 20
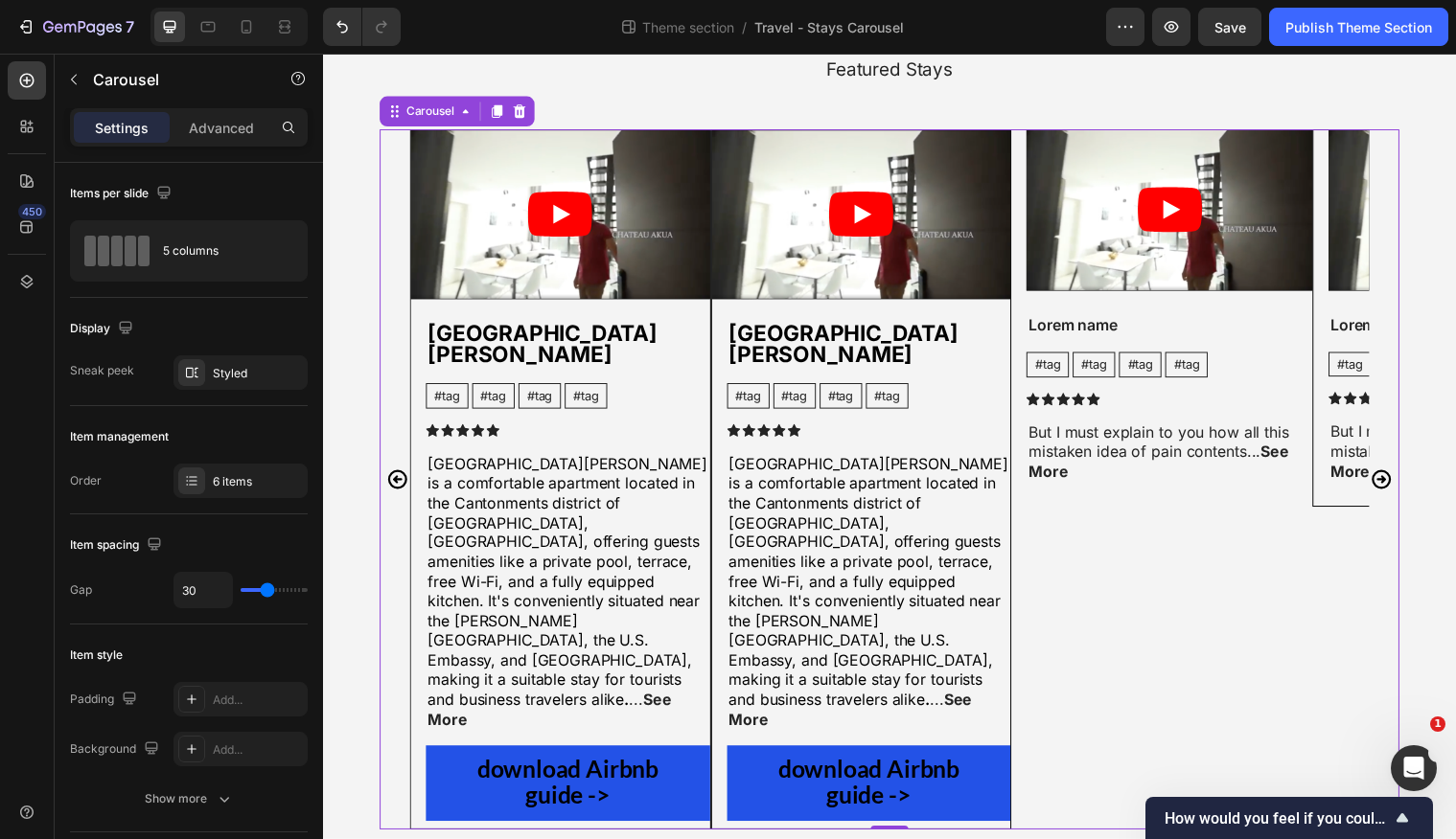
click at [113, 133] on p "Settings" at bounding box center [121, 128] width 53 height 20
click at [112, 133] on p "Settings" at bounding box center [121, 128] width 53 height 20
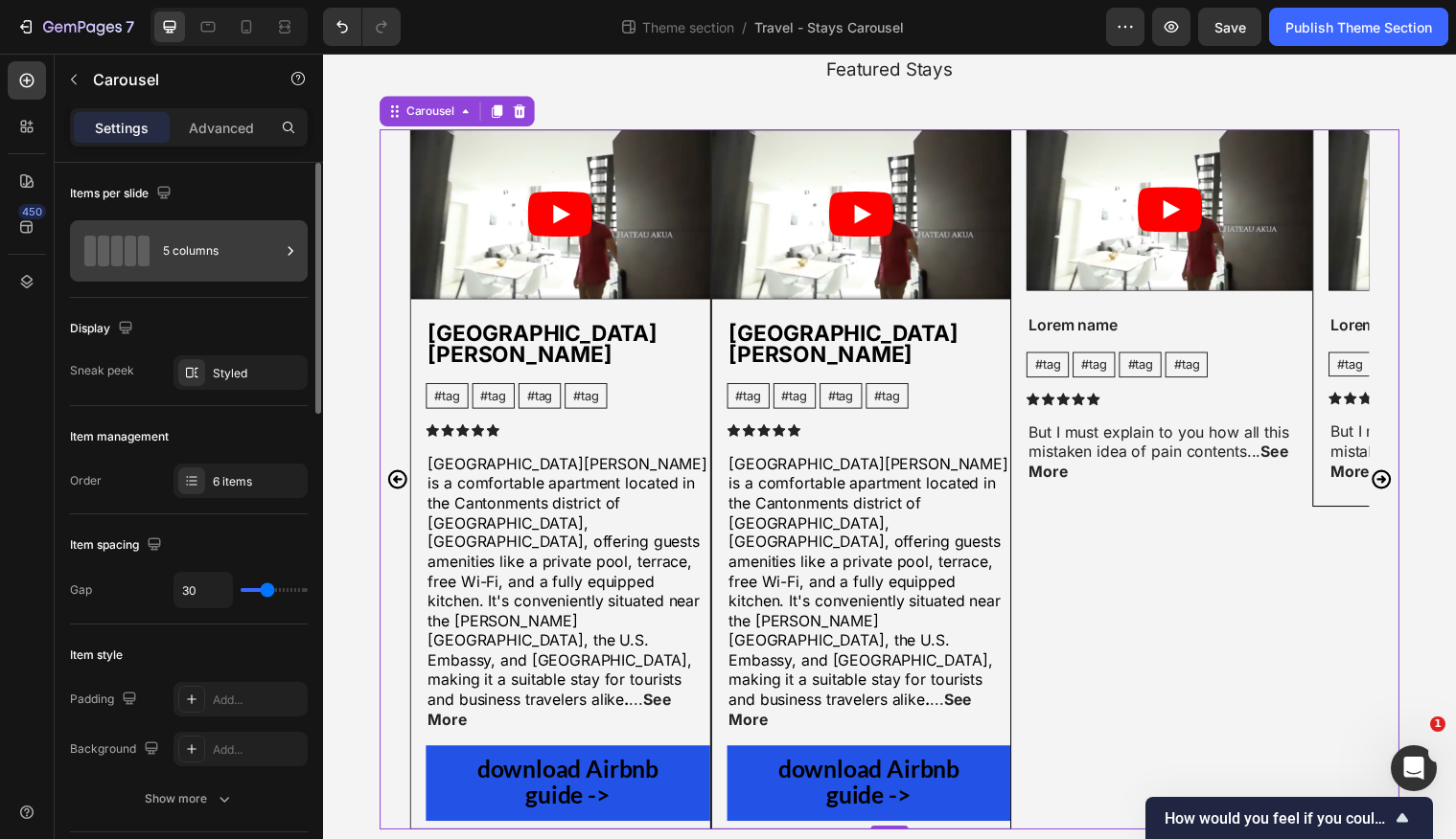
click at [177, 261] on div "5 columns" at bounding box center [221, 252] width 117 height 45
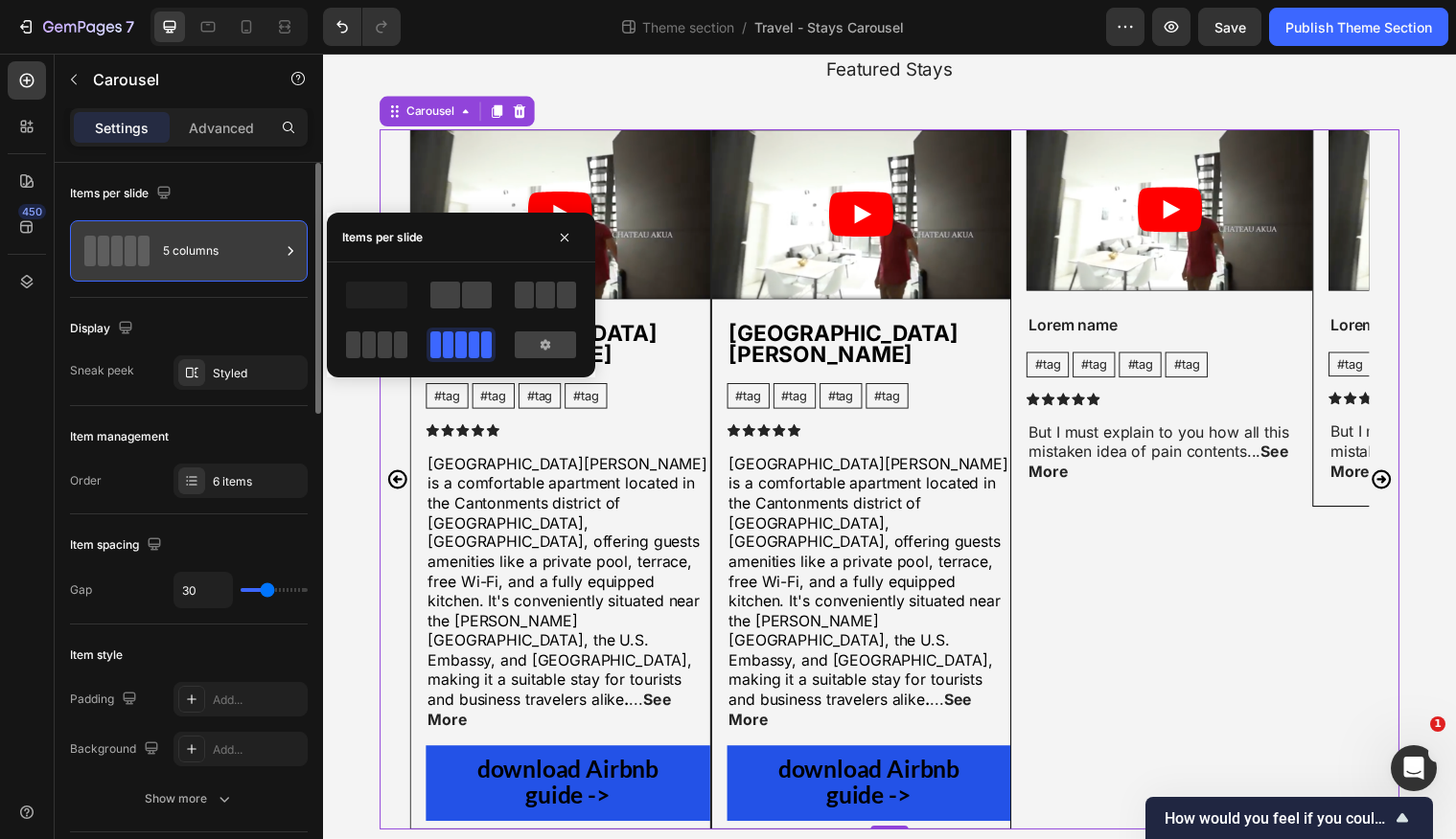
click at [176, 260] on div "5 columns" at bounding box center [221, 252] width 117 height 45
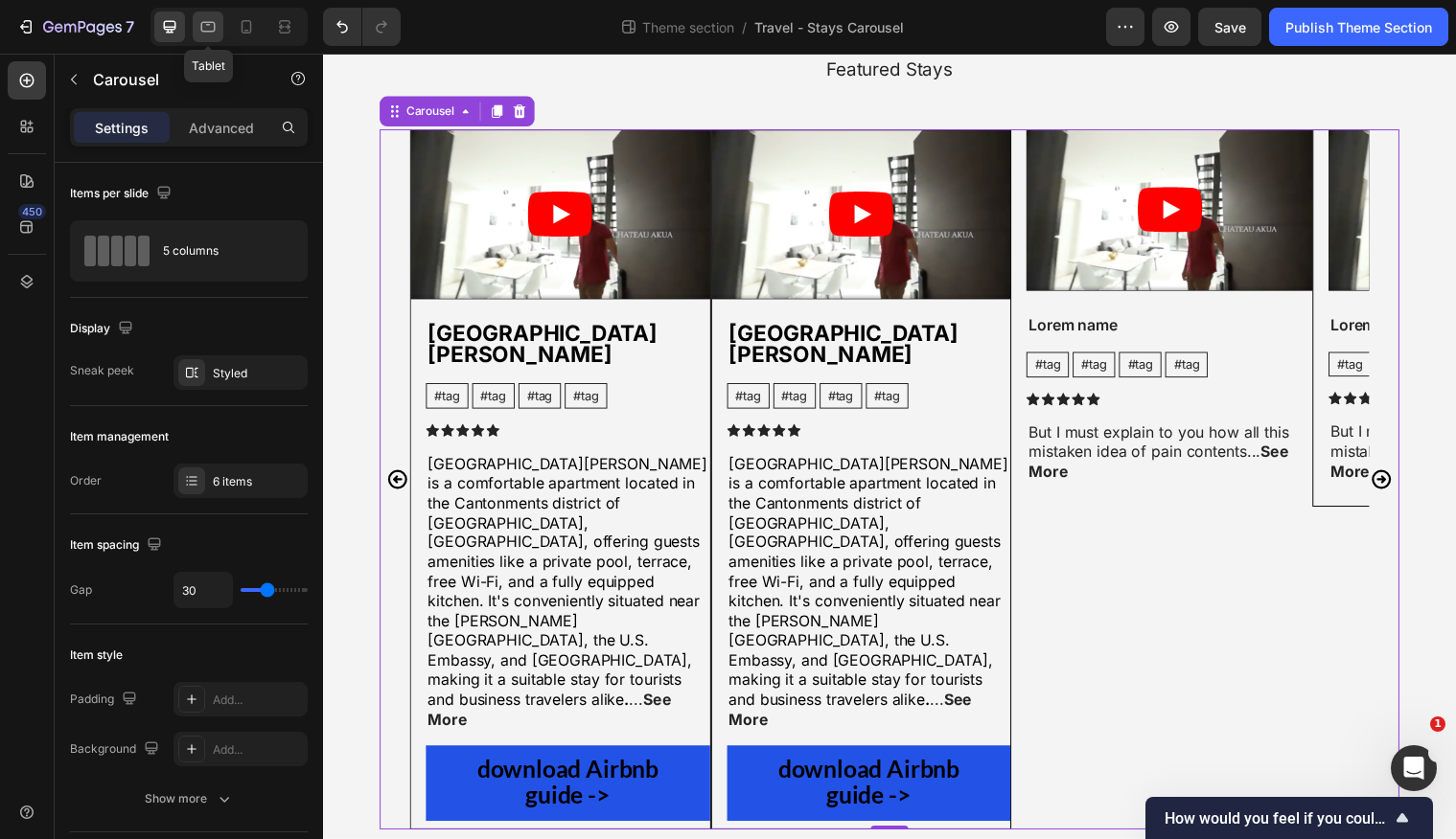
click at [203, 34] on icon at bounding box center [208, 27] width 19 height 19
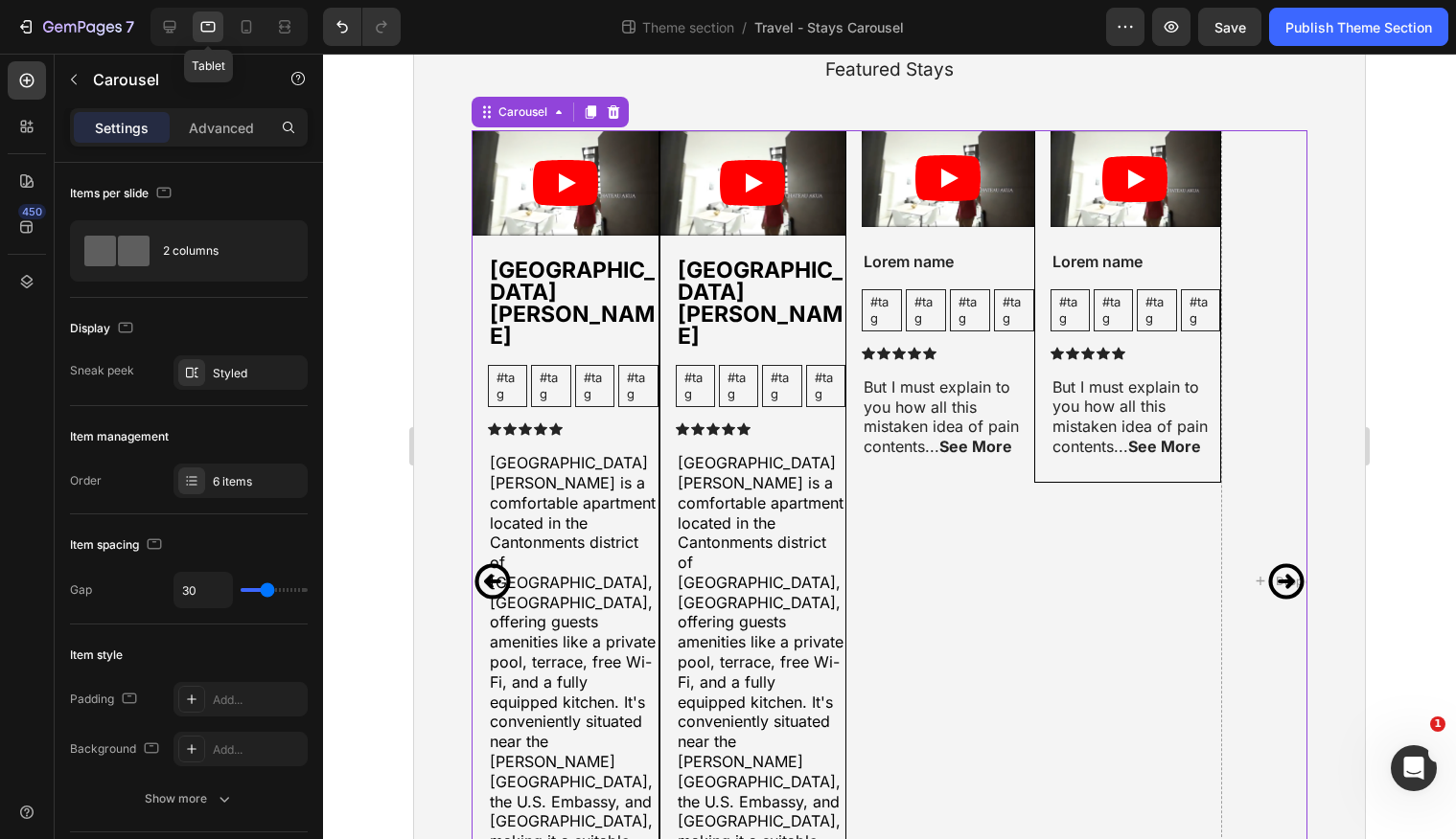
scroll to position [152, 0]
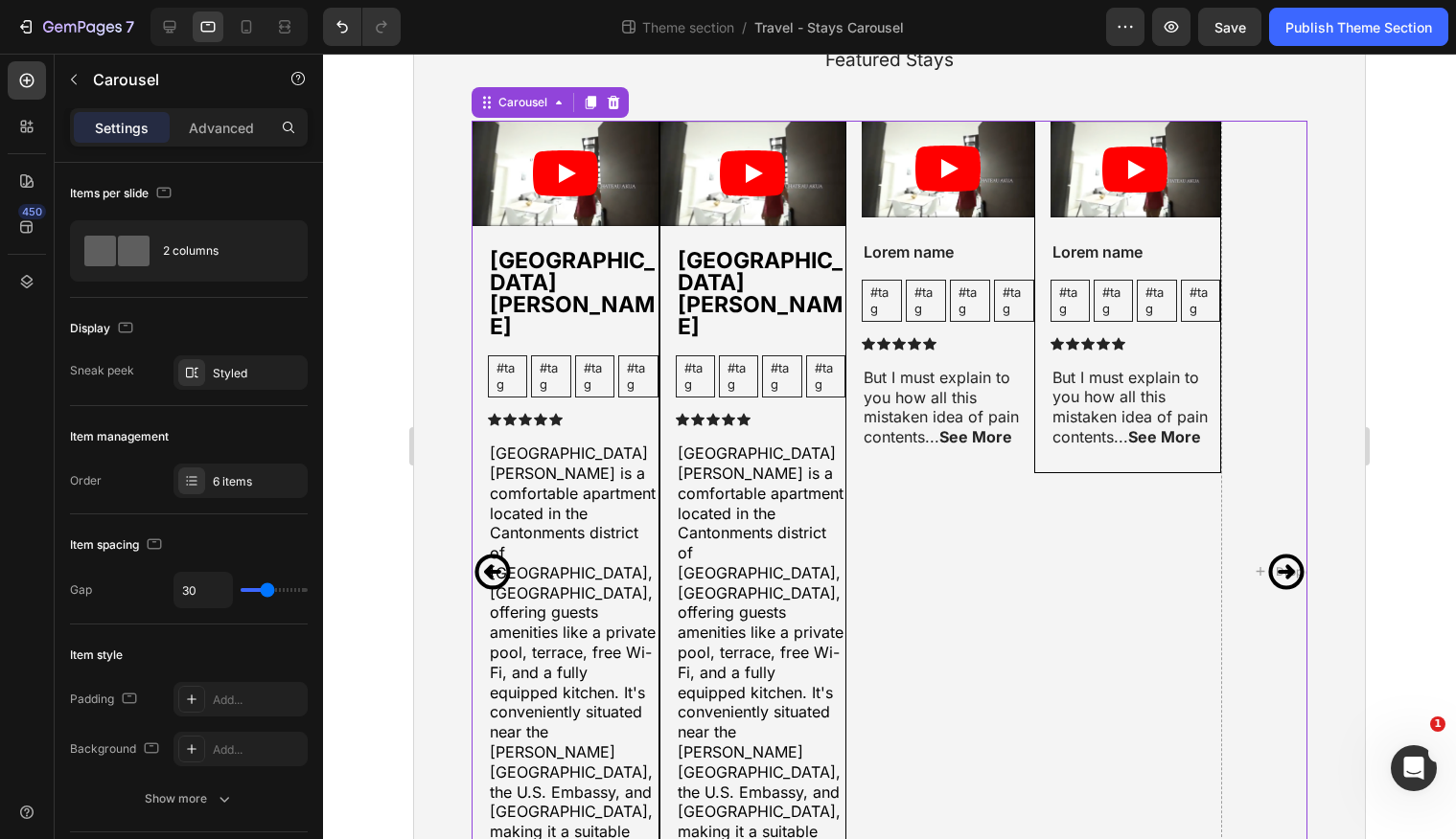
click at [1279, 551] on icon "Carousel Next Arrow" at bounding box center [1287, 572] width 43 height 43
click at [1286, 551] on icon "Carousel Next Arrow" at bounding box center [1287, 572] width 43 height 43
click at [248, 40] on div at bounding box center [247, 27] width 31 height 31
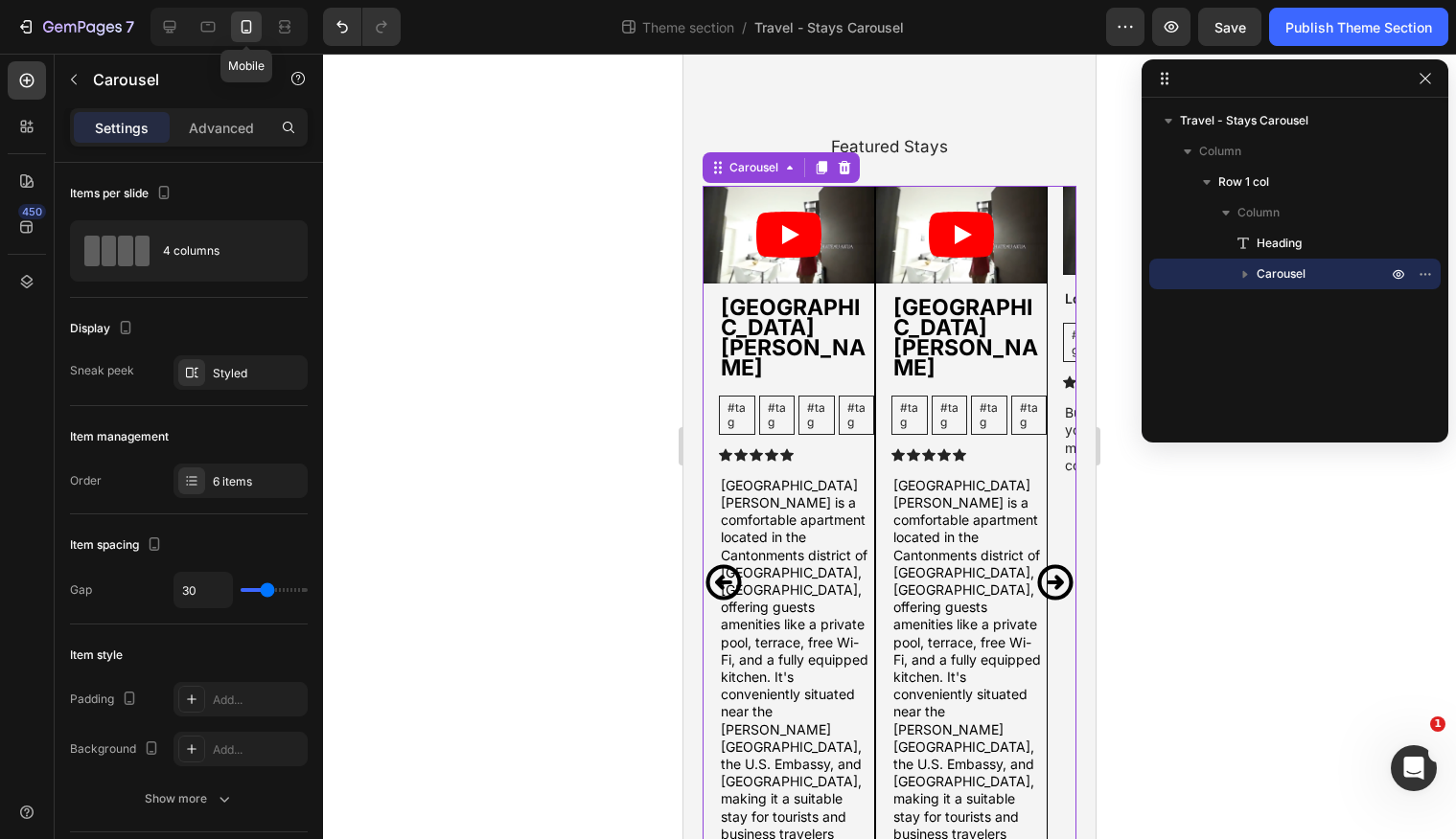
scroll to position [121, 0]
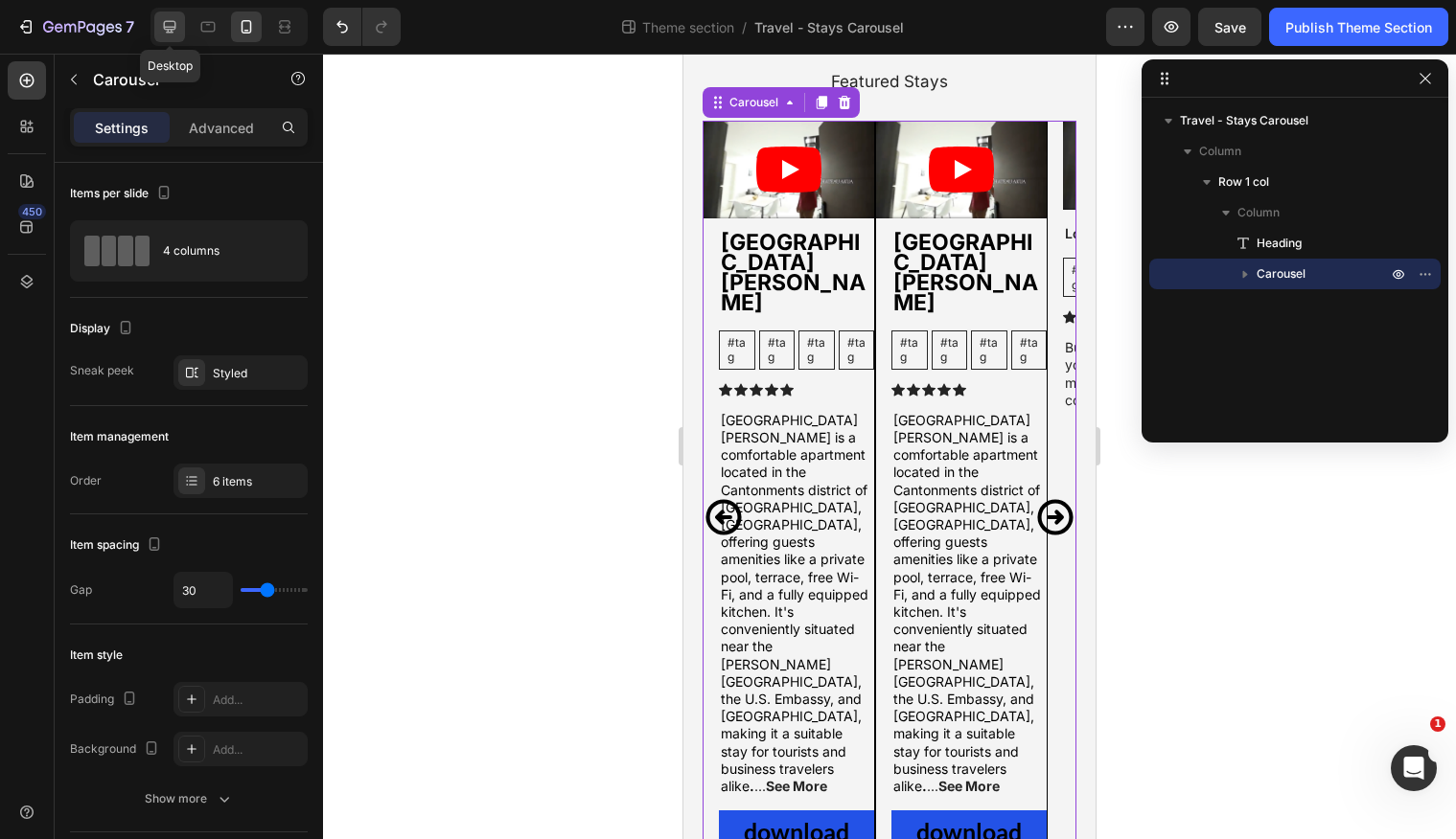
click at [169, 37] on div at bounding box center [169, 27] width 31 height 31
type input "24"
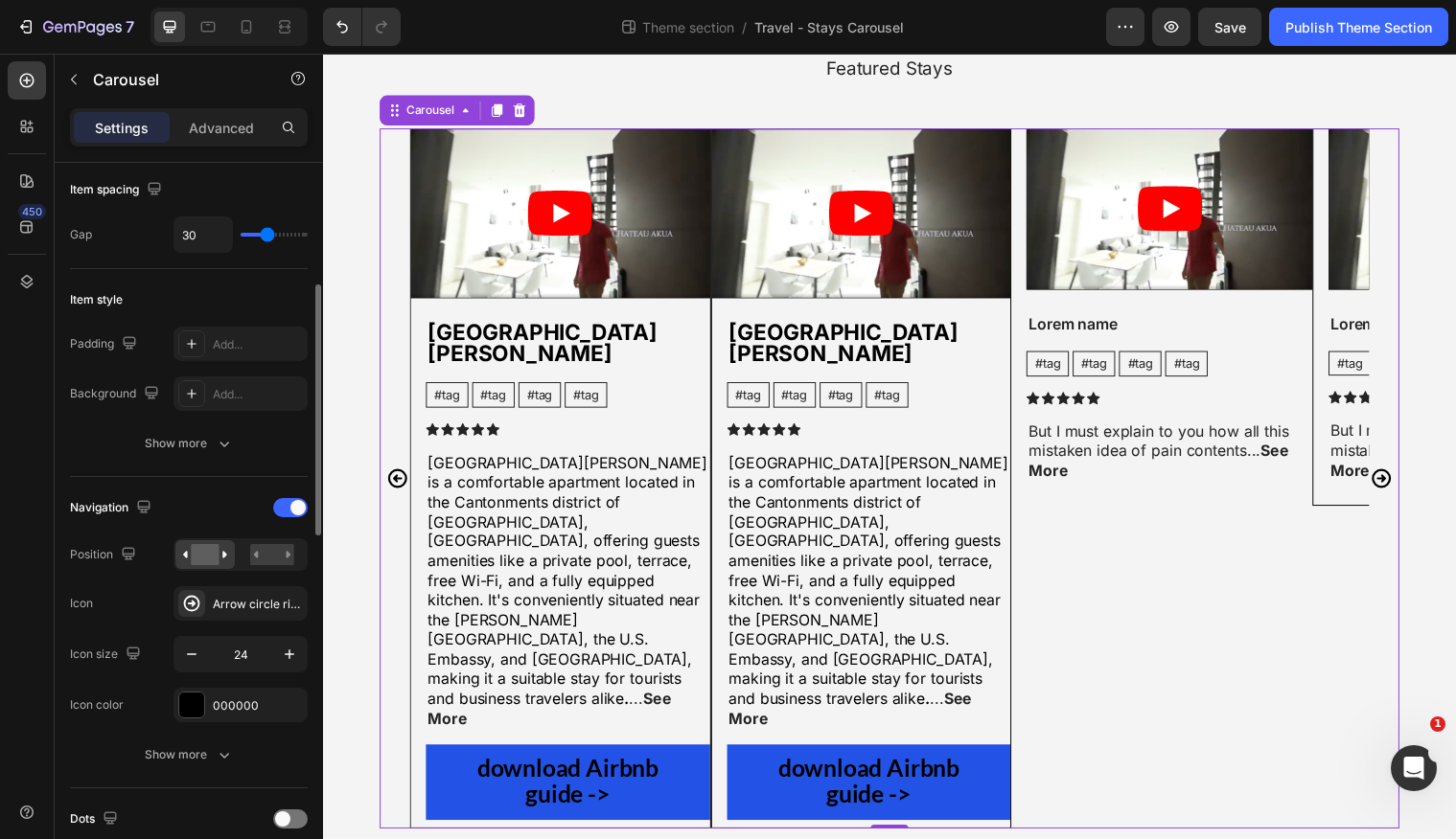
scroll to position [347, 0]
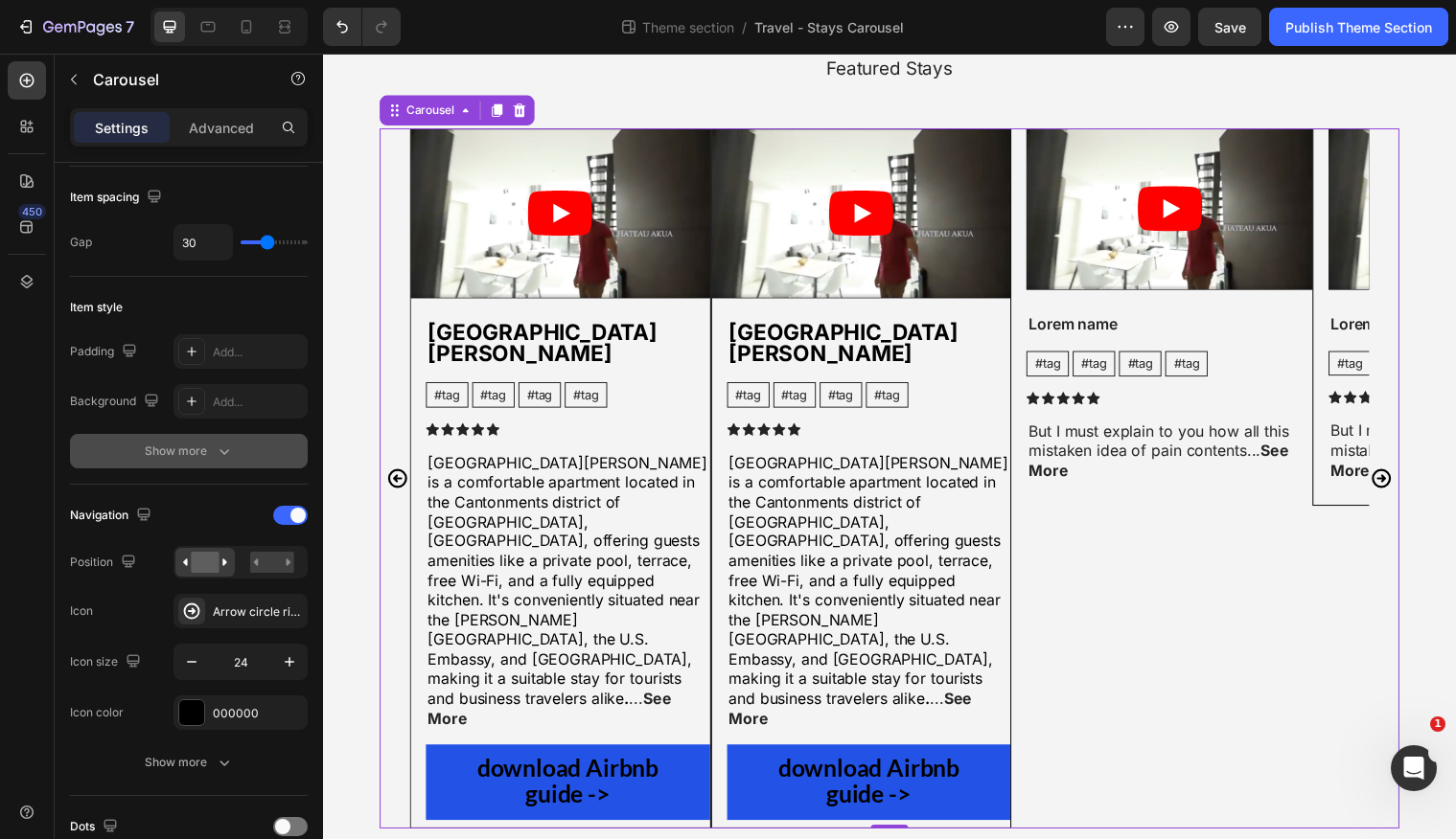
click at [193, 439] on button "Show more" at bounding box center [189, 452] width 238 height 35
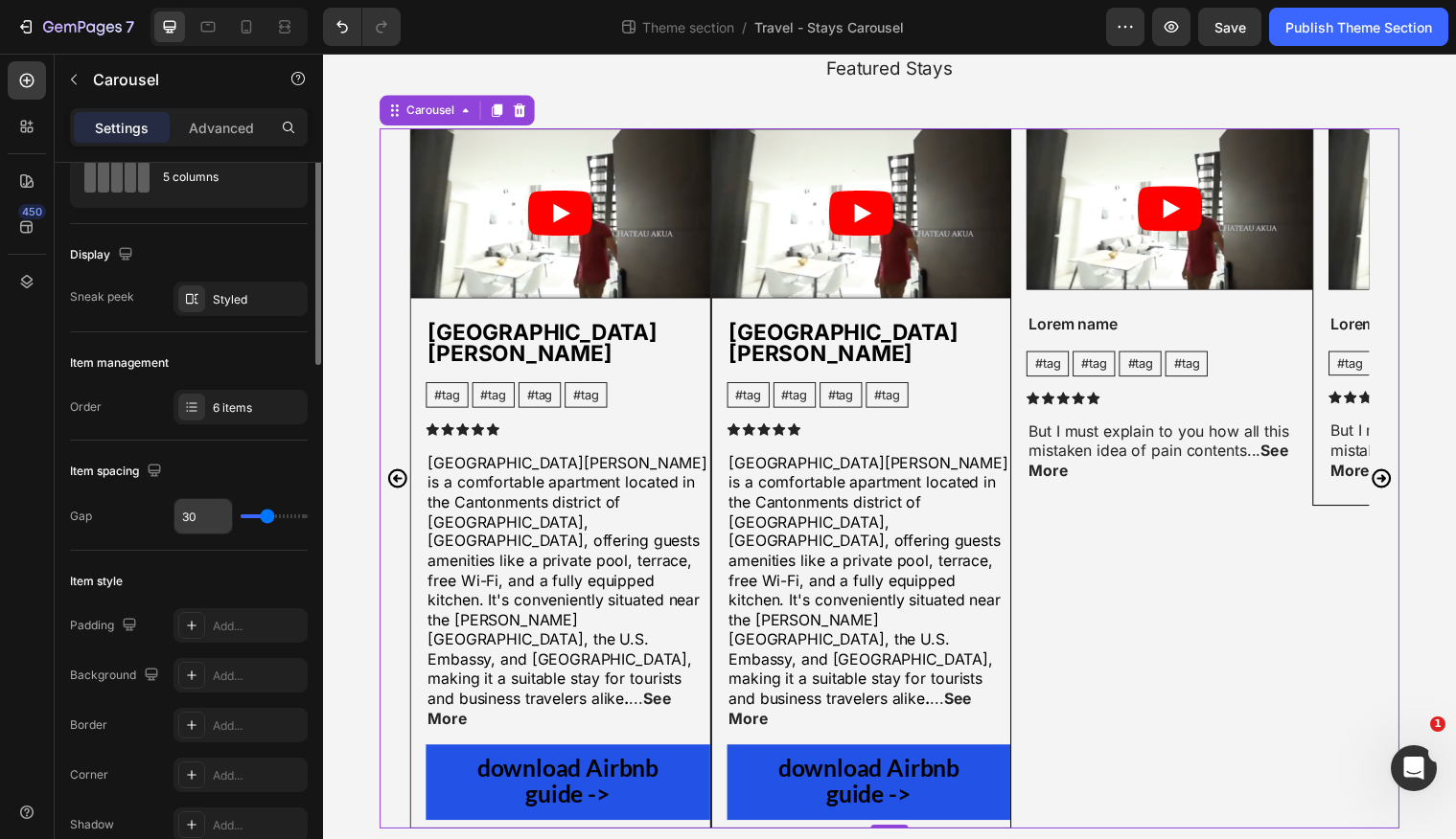
scroll to position [0, 0]
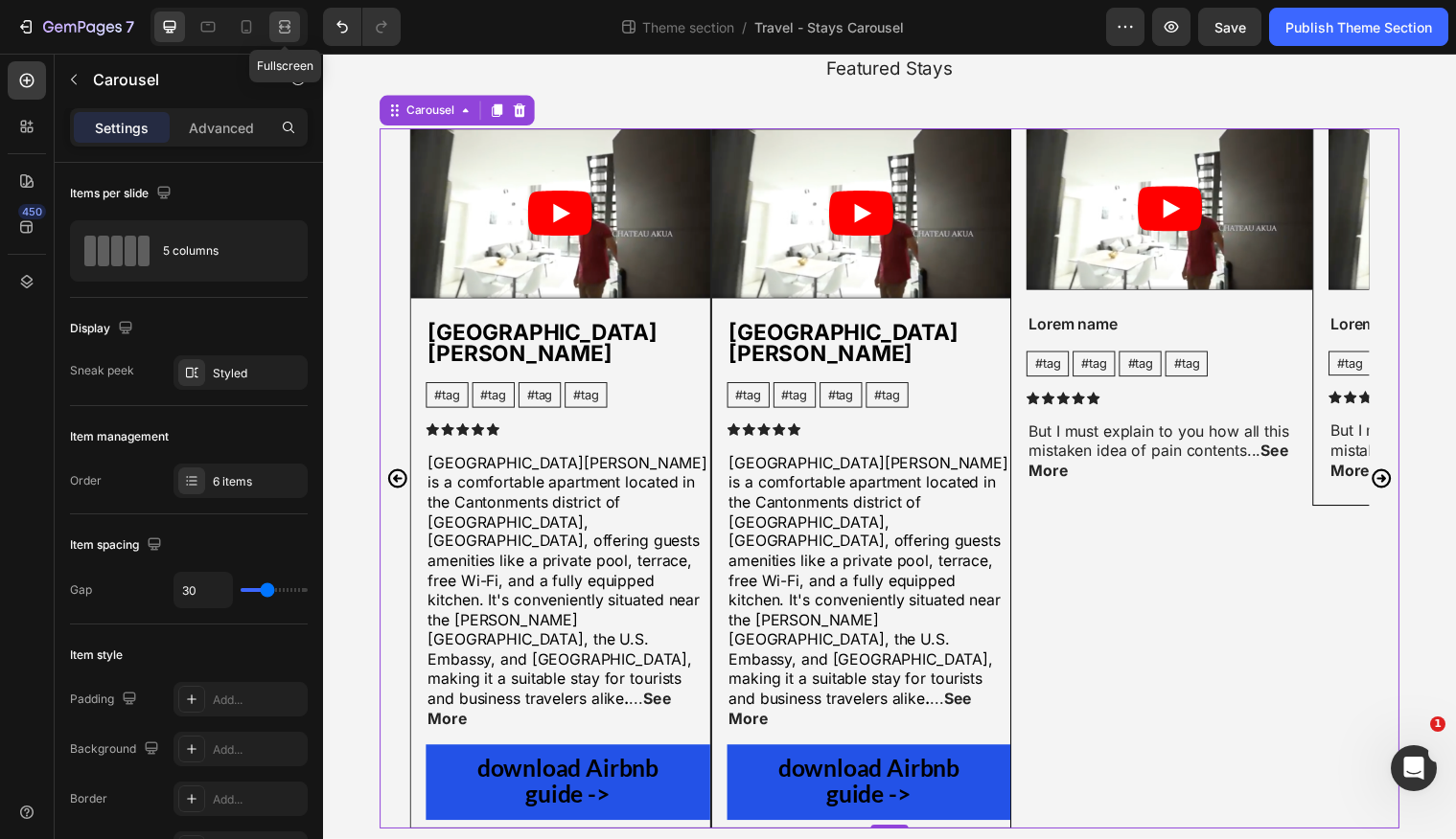
click at [288, 24] on icon at bounding box center [288, 26] width 6 height 5
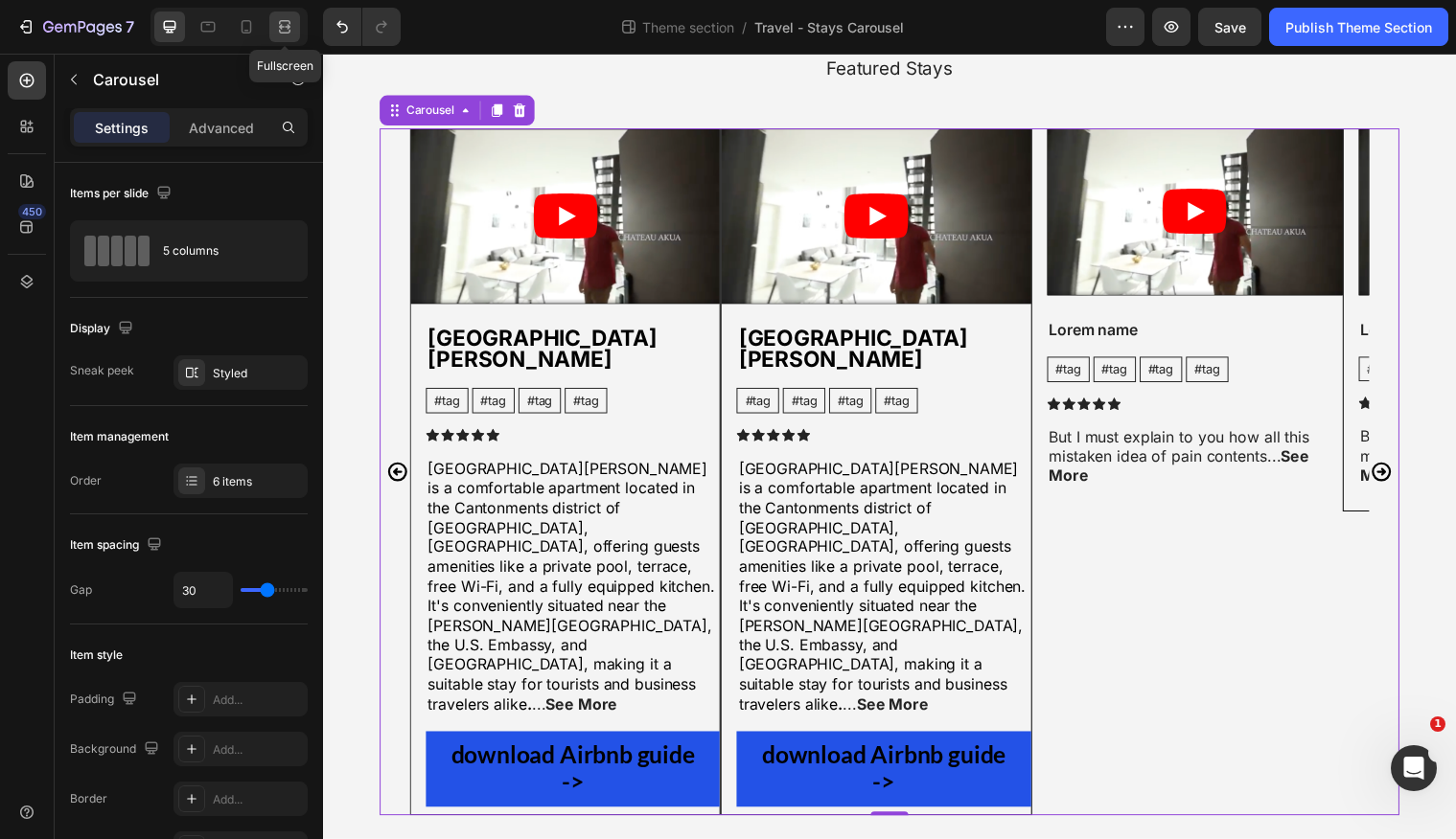
scroll to position [141, 0]
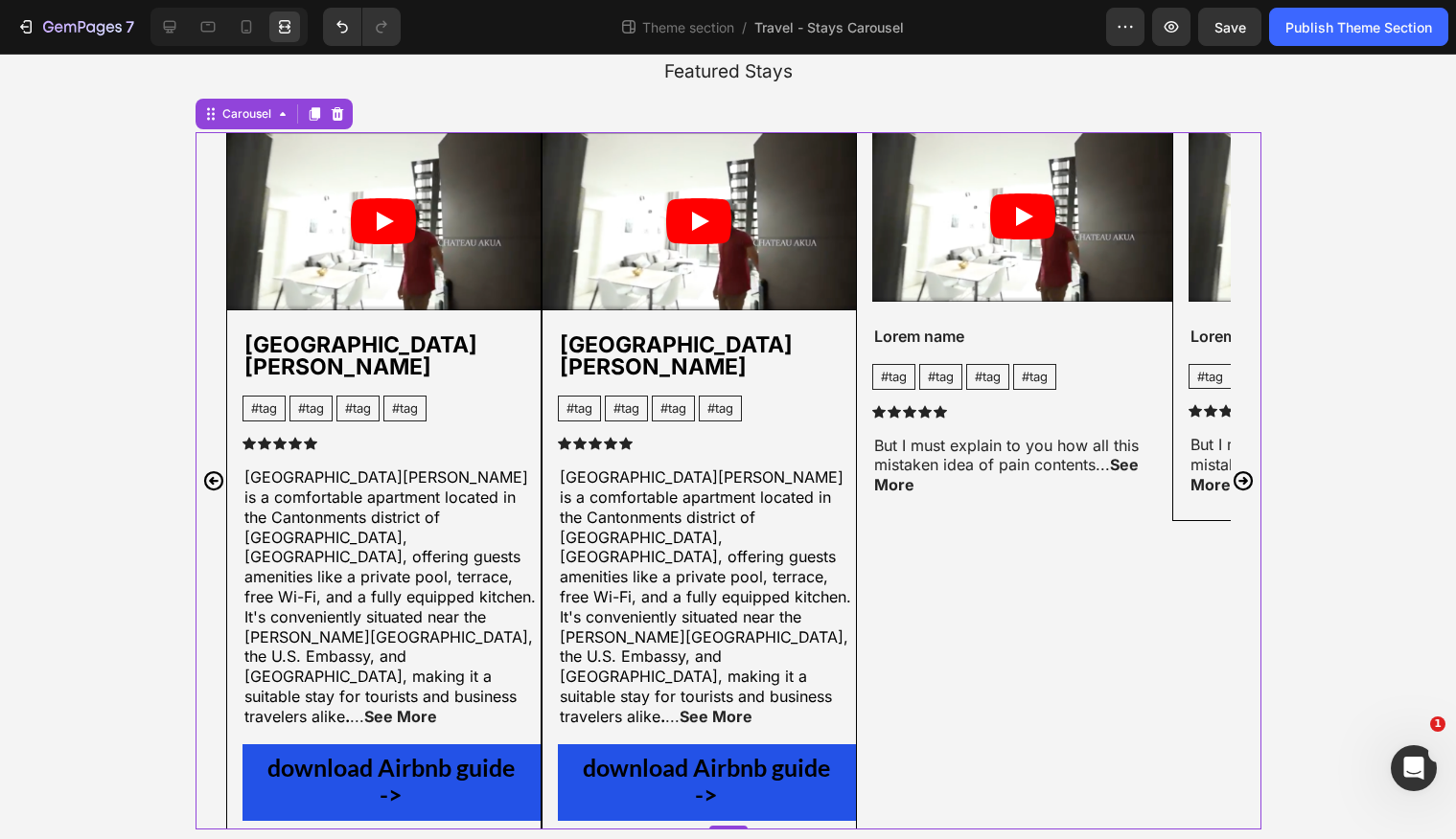
click at [1242, 471] on icon "Carousel Next Arrow" at bounding box center [1242, 481] width 19 height 19
click at [1243, 471] on icon "Carousel Next Arrow" at bounding box center [1242, 481] width 19 height 19
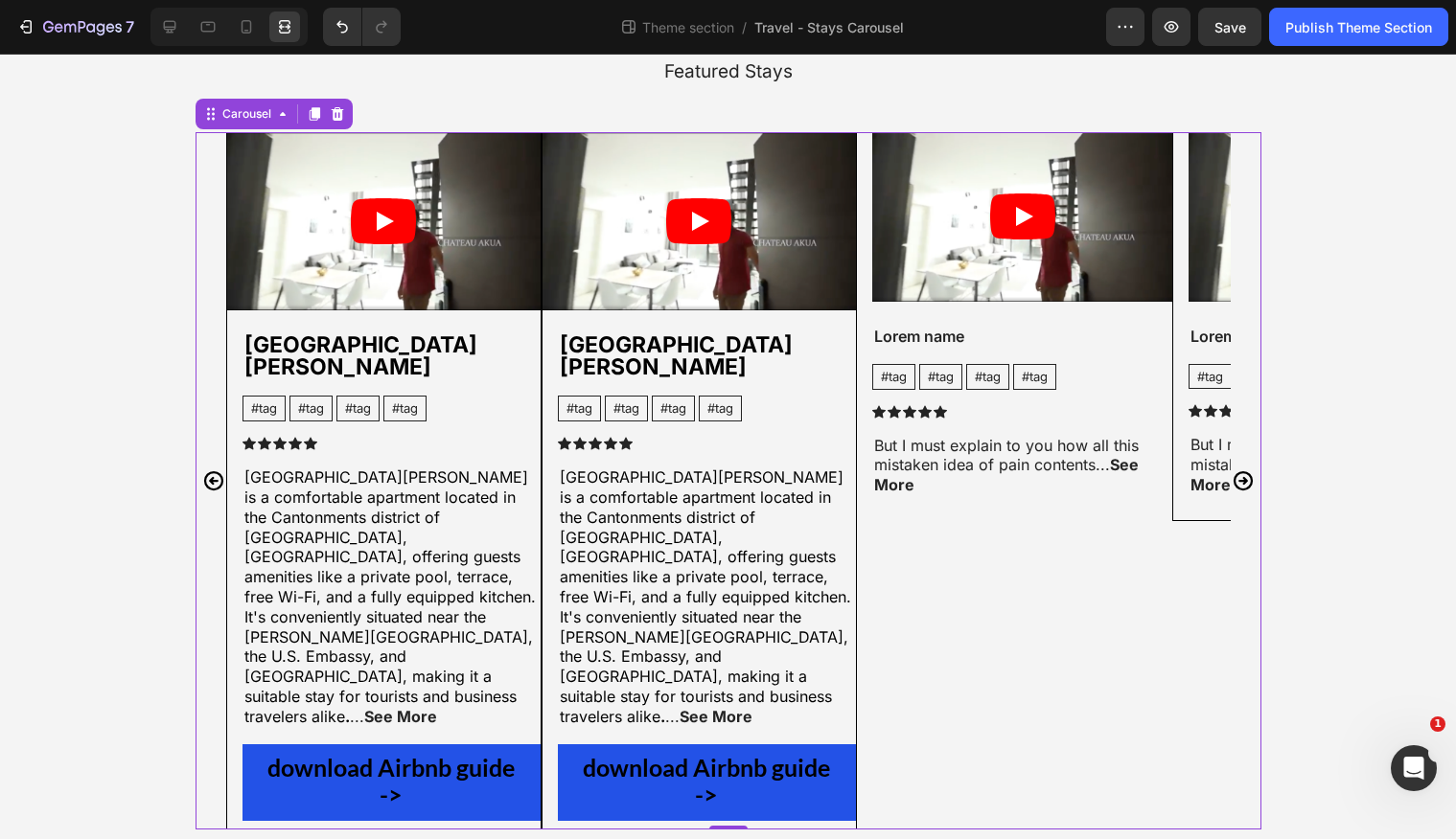
click at [214, 469] on icon "Carousel Back Arrow" at bounding box center [214, 481] width 23 height 23
click at [330, 24] on button "Undo/Redo" at bounding box center [343, 27] width 39 height 39
click at [331, 24] on button "Undo/Redo" at bounding box center [343, 27] width 39 height 39
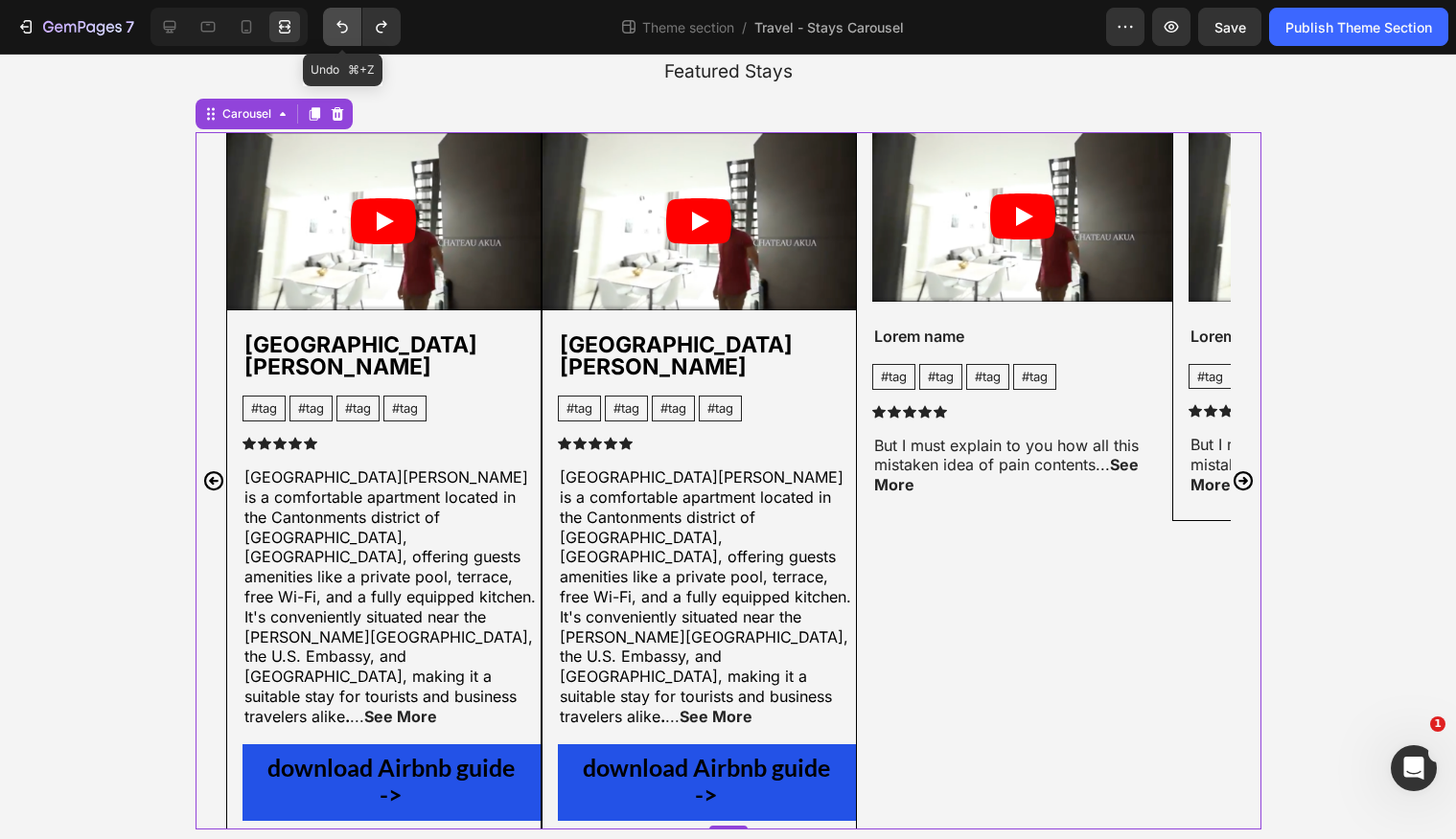
click at [334, 24] on icon "Undo/Redo" at bounding box center [343, 27] width 19 height 19
click at [336, 26] on icon "Undo/Redo" at bounding box center [343, 27] width 19 height 19
click at [340, 26] on icon "Undo/Redo" at bounding box center [343, 27] width 12 height 13
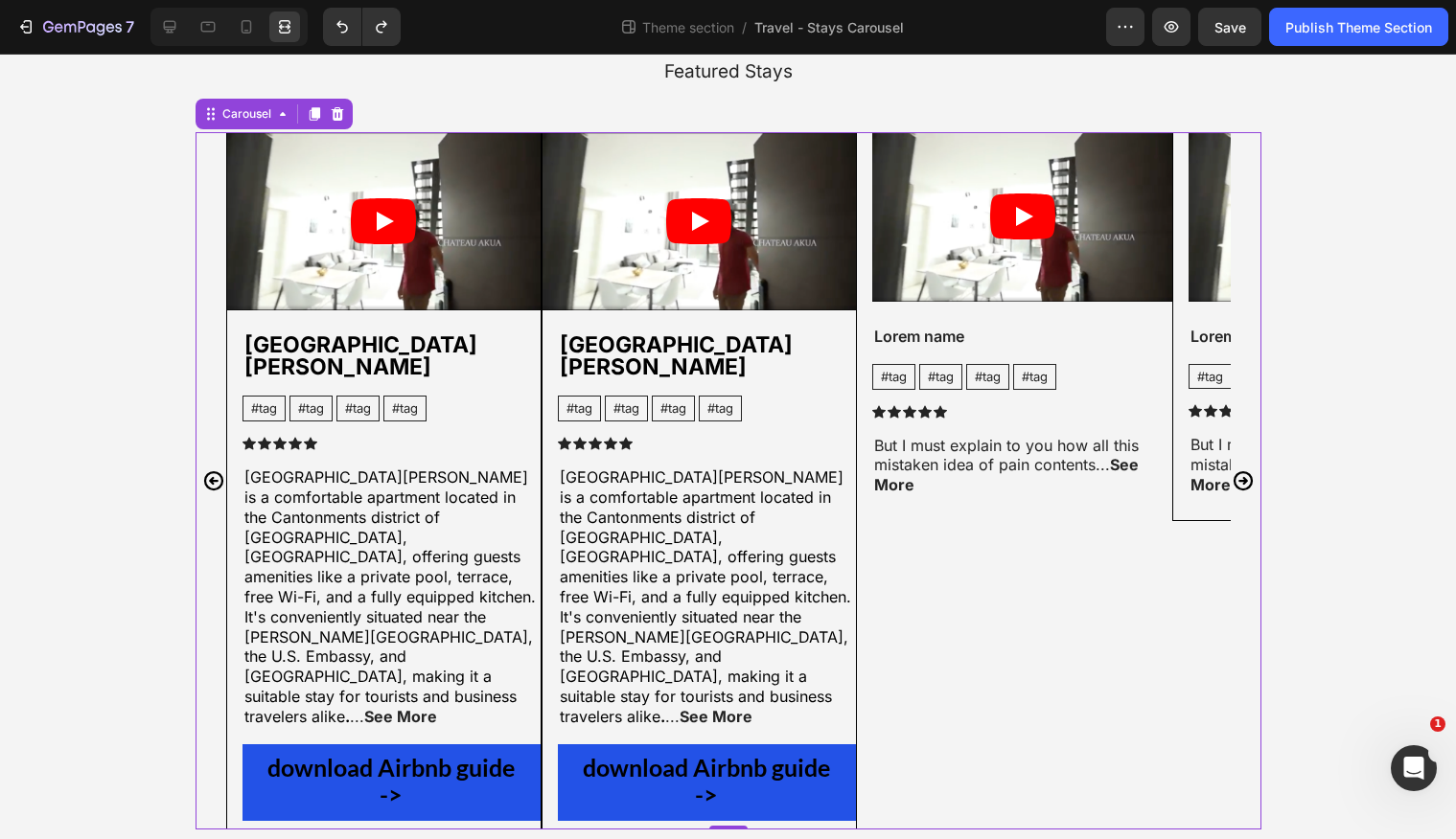
click at [214, 469] on icon "Carousel Back Arrow" at bounding box center [214, 481] width 23 height 23
drag, startPoint x: 214, startPoint y: 434, endPoint x: 223, endPoint y: 401, distance: 34.2
click at [215, 469] on icon "Carousel Back Arrow" at bounding box center [214, 481] width 23 height 23
click at [394, 33] on button "Undo/Redo" at bounding box center [381, 27] width 39 height 39
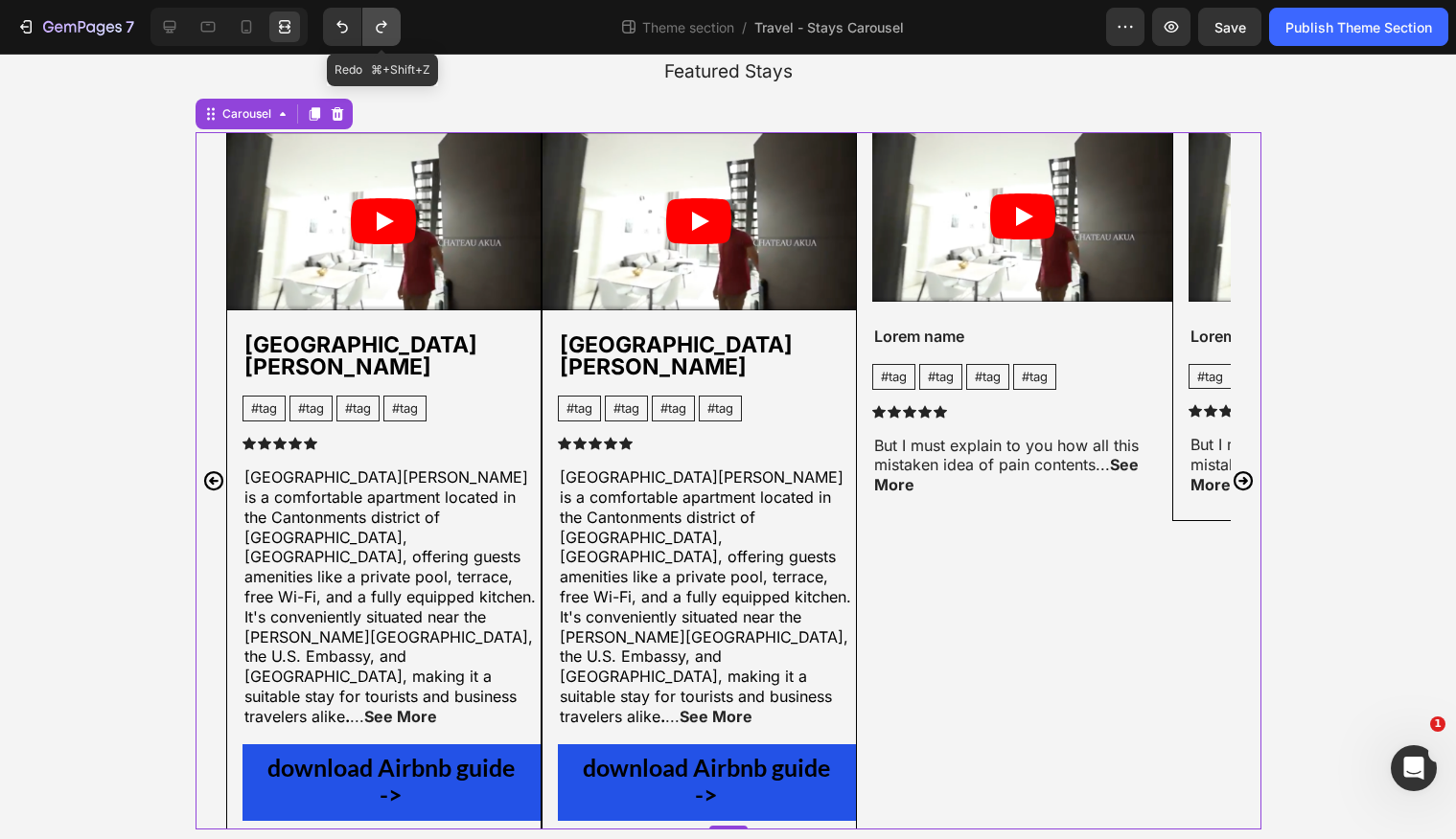
click at [394, 33] on button "Undo/Redo" at bounding box center [381, 27] width 39 height 39
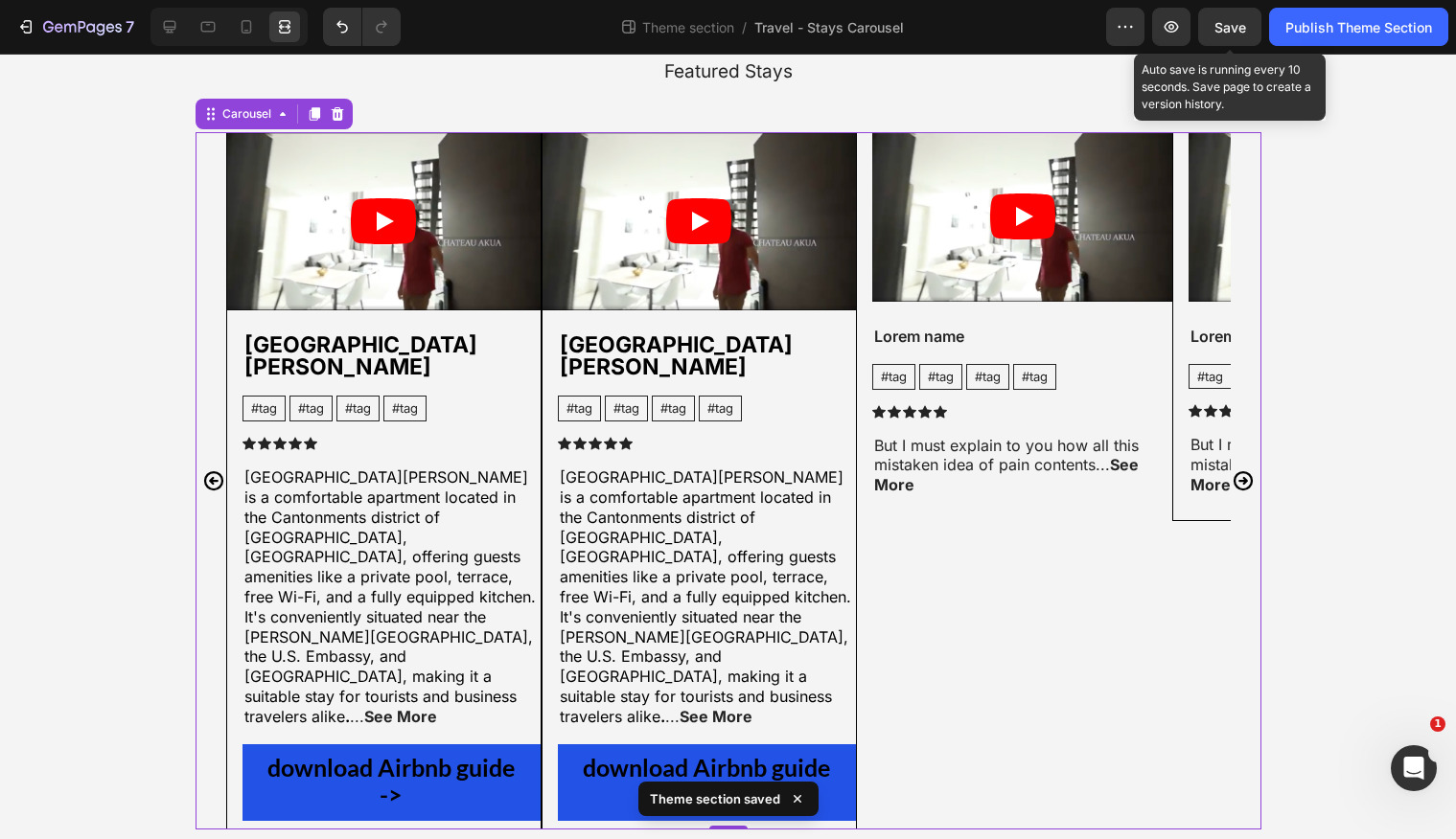
click at [1230, 22] on span "Save" at bounding box center [1230, 27] width 32 height 16
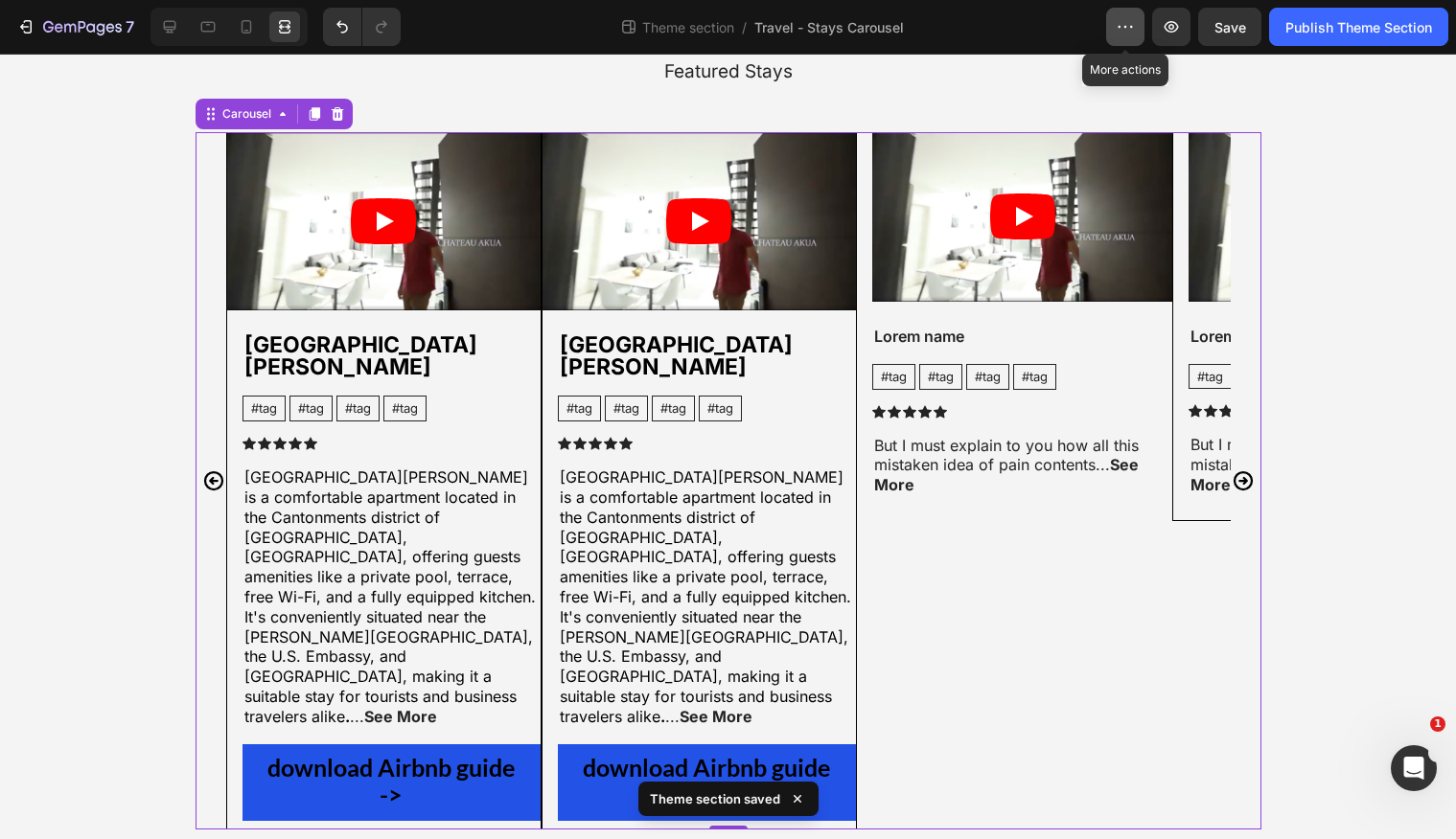
click at [1129, 30] on icon "button" at bounding box center [1126, 27] width 19 height 19
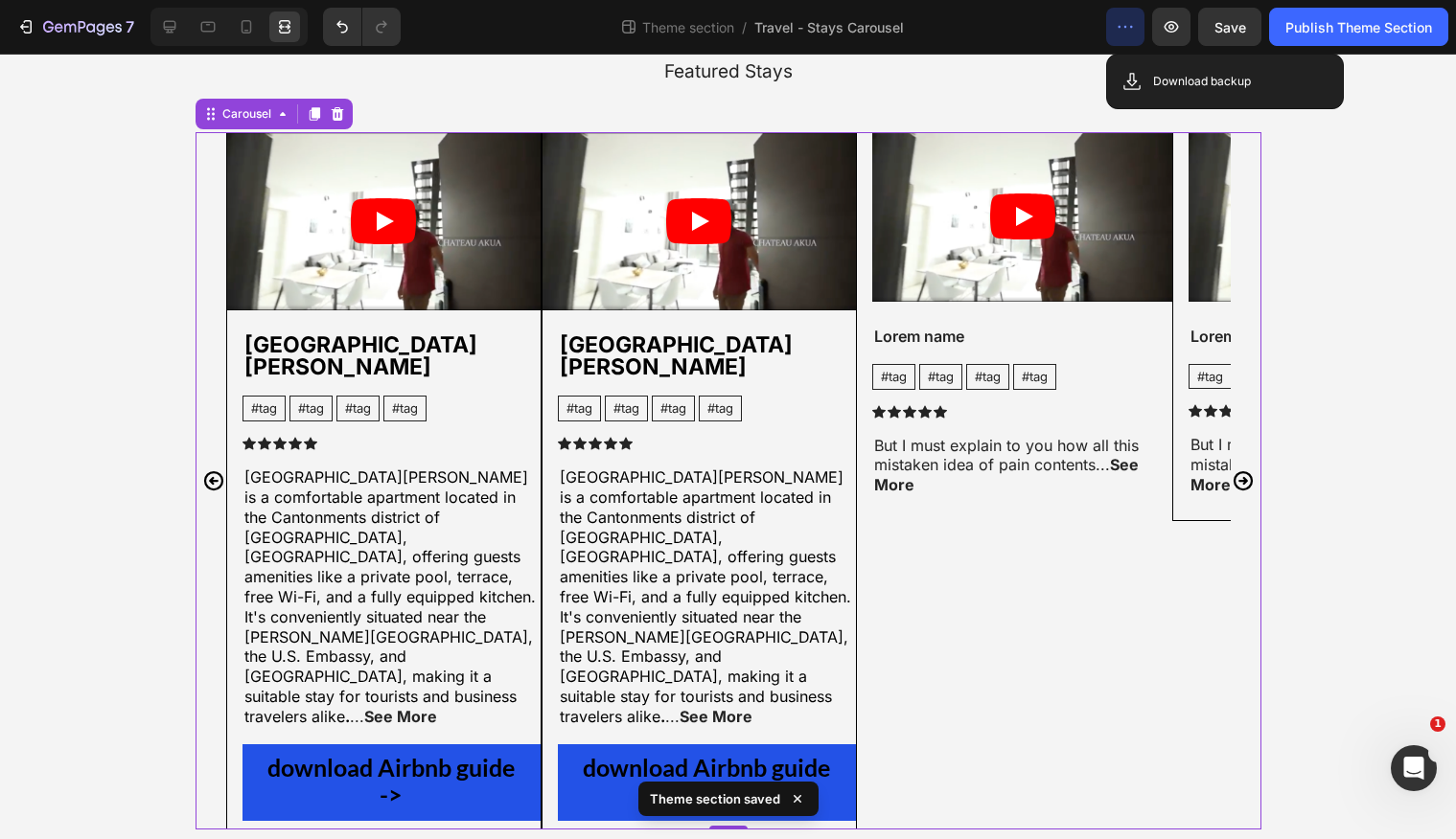
click at [1129, 30] on icon "button" at bounding box center [1126, 27] width 19 height 19
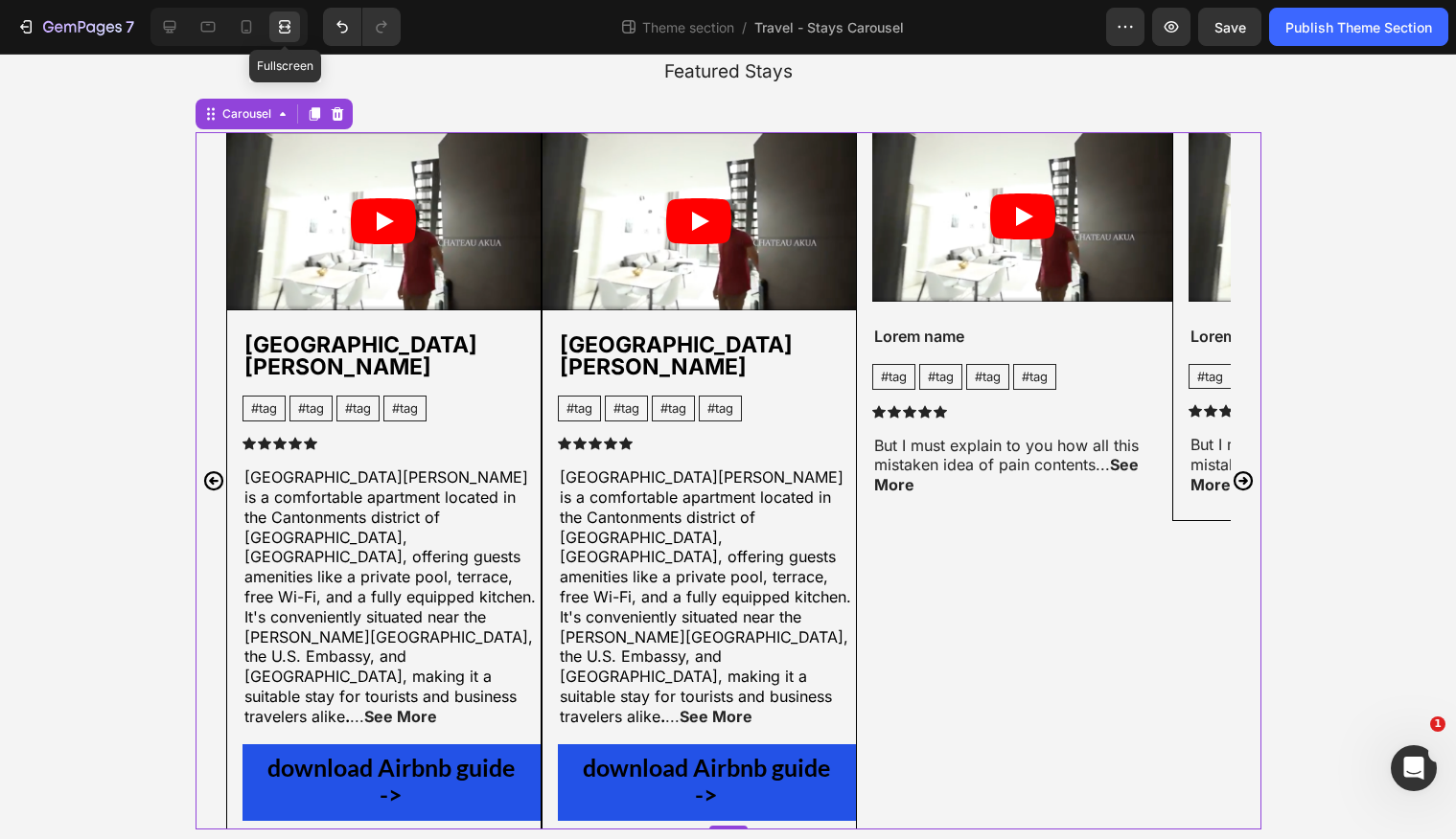
click at [279, 22] on icon at bounding box center [285, 22] width 12 height 4
click at [168, 28] on icon at bounding box center [169, 27] width 19 height 19
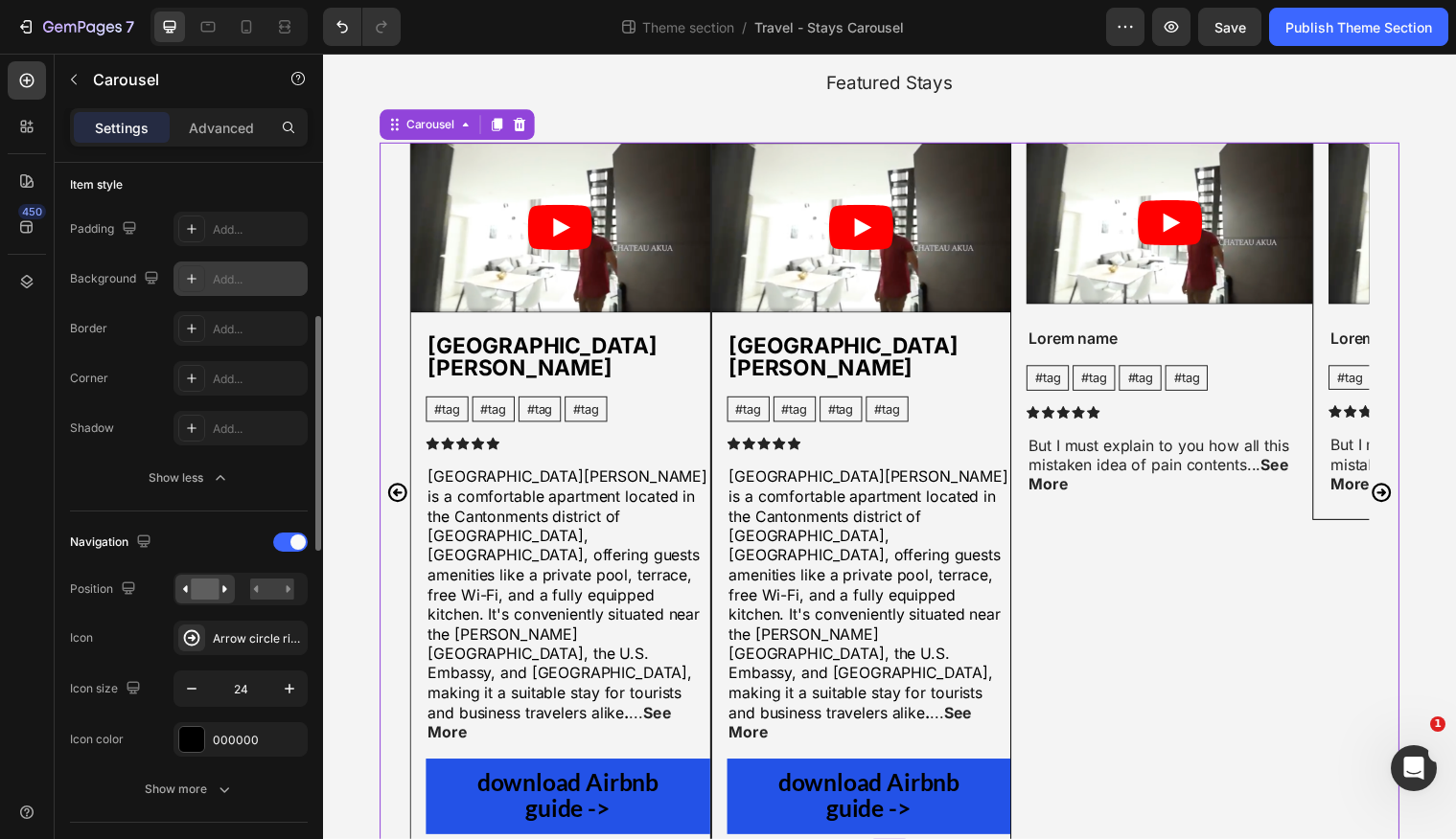
scroll to position [472, 0]
click at [383, 210] on div "Video [GEOGRAPHIC_DATA][PERSON_NAME] Text Block #tag Text Block #tag Text Block…" at bounding box center [897, 500] width 1035 height 712
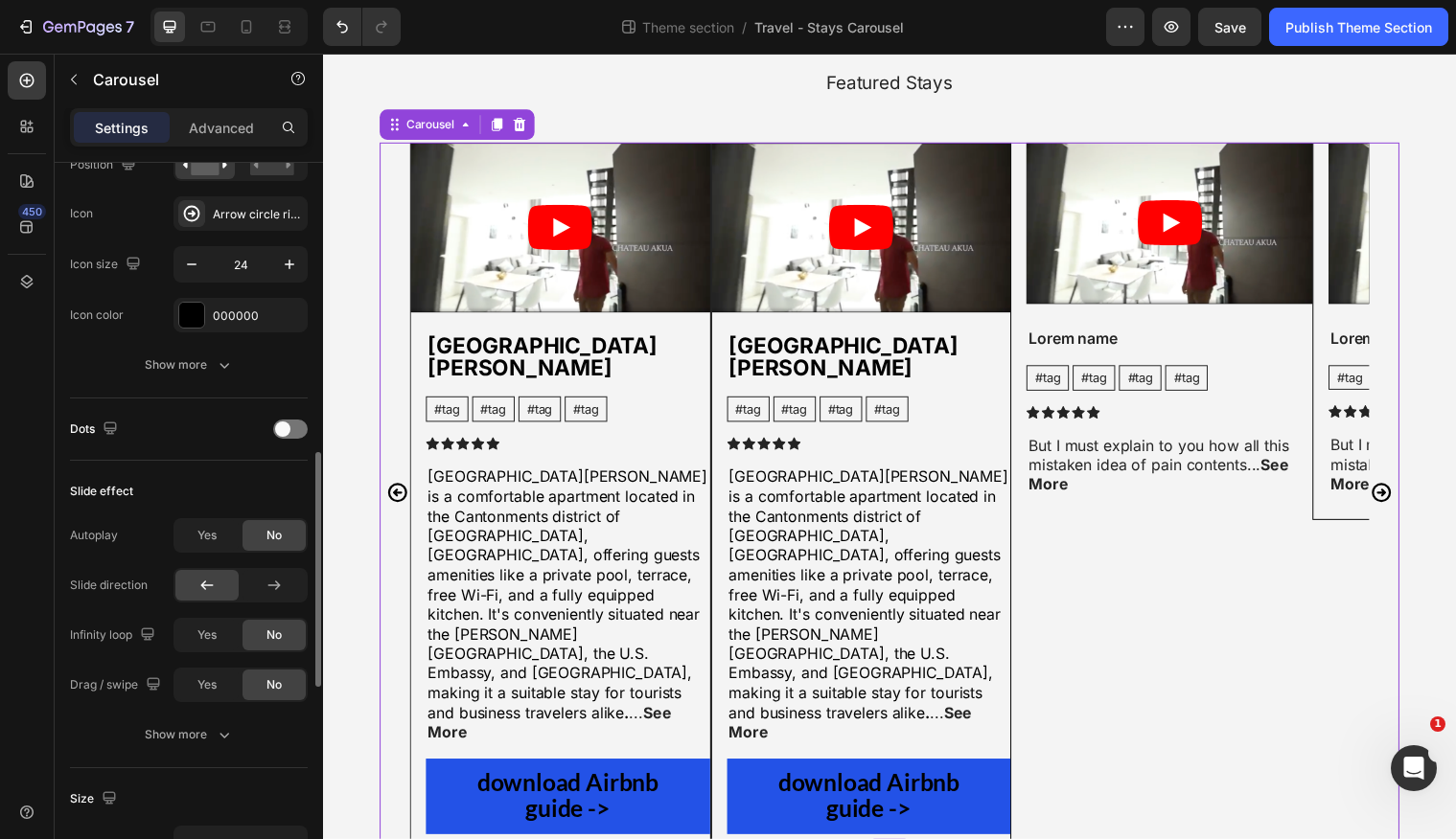
scroll to position [898, 0]
click at [30, 182] on icon at bounding box center [27, 181] width 19 height 19
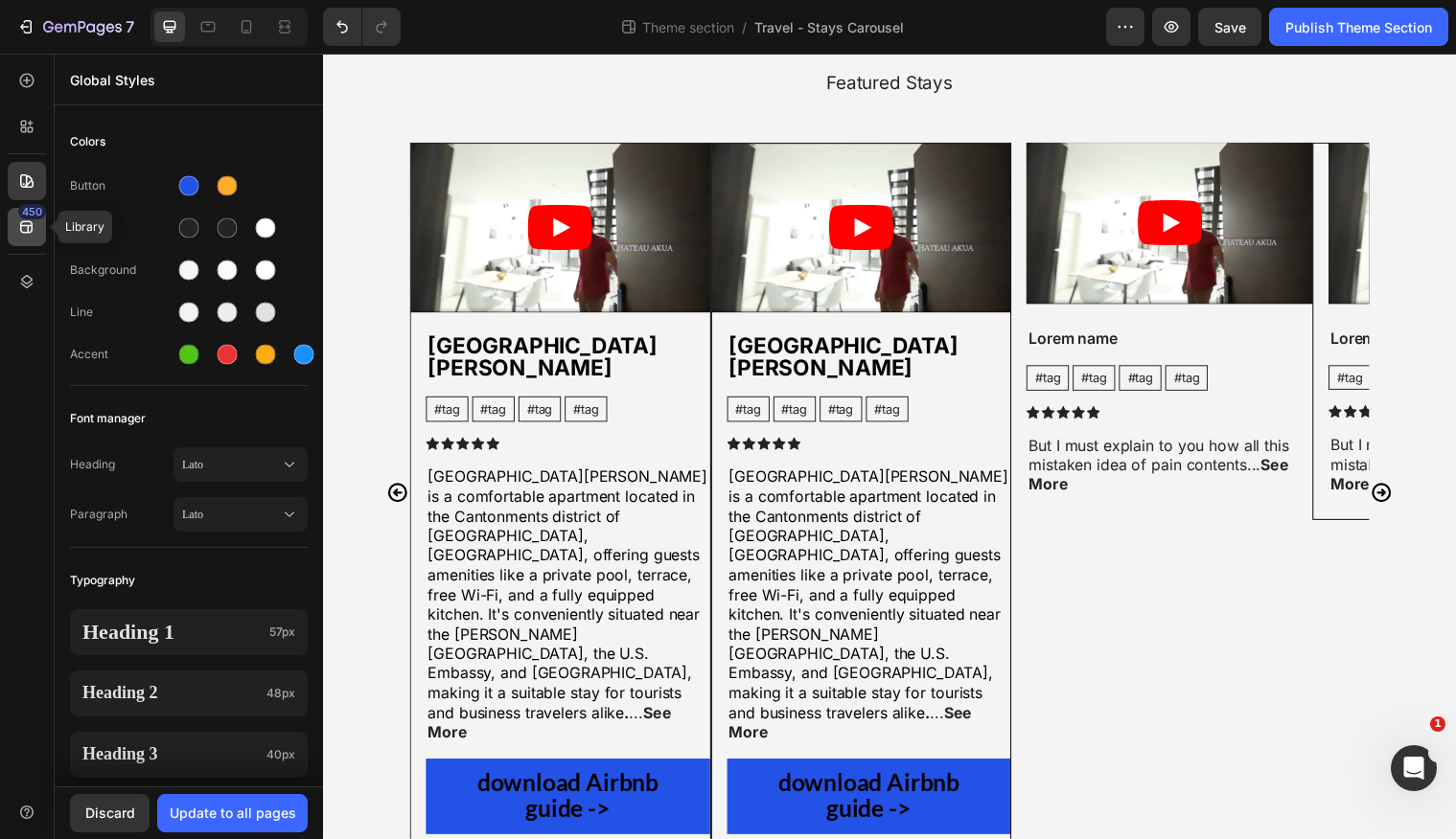
click at [20, 231] on icon at bounding box center [26, 227] width 13 height 13
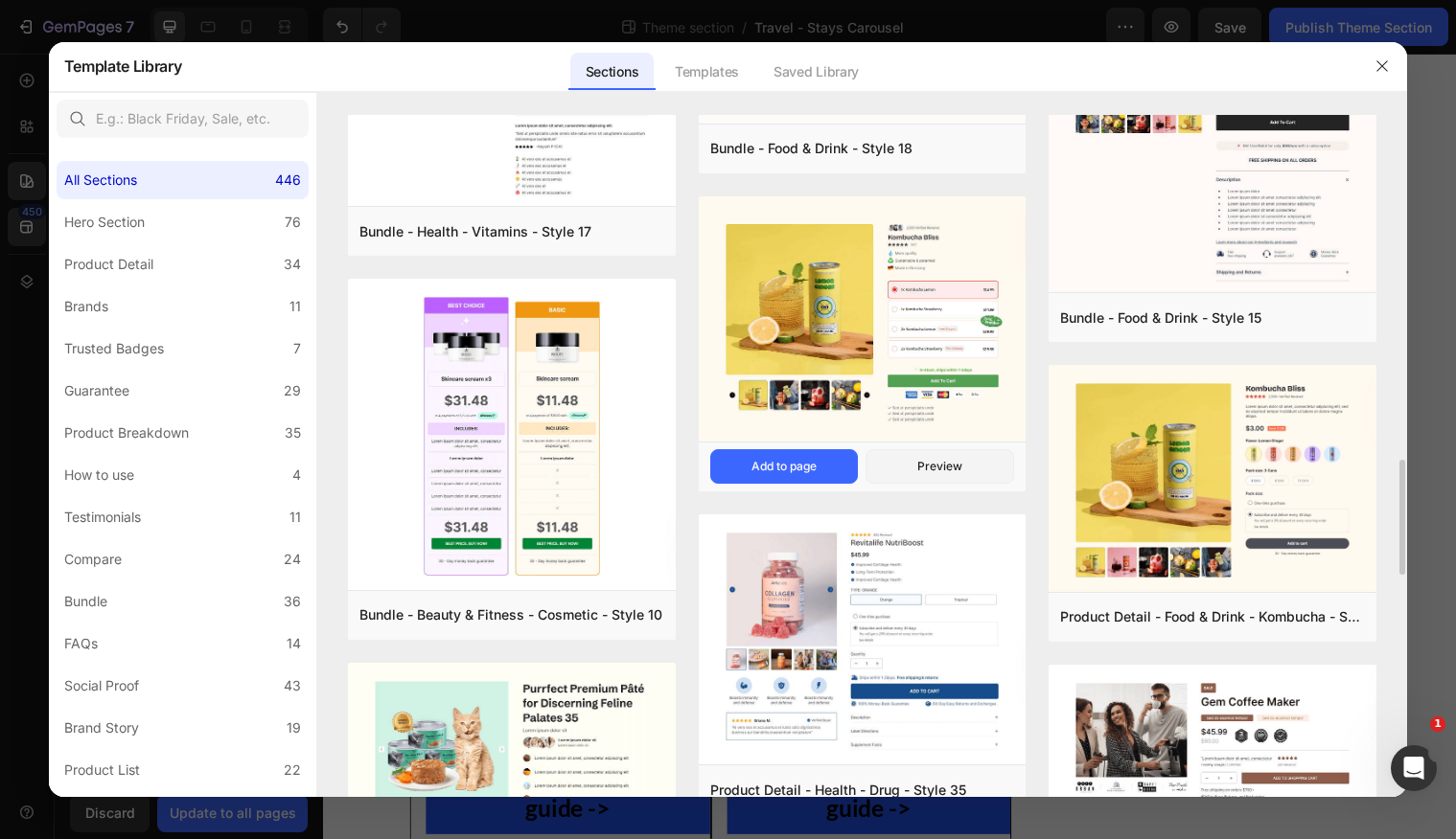
scroll to position [2348, 0]
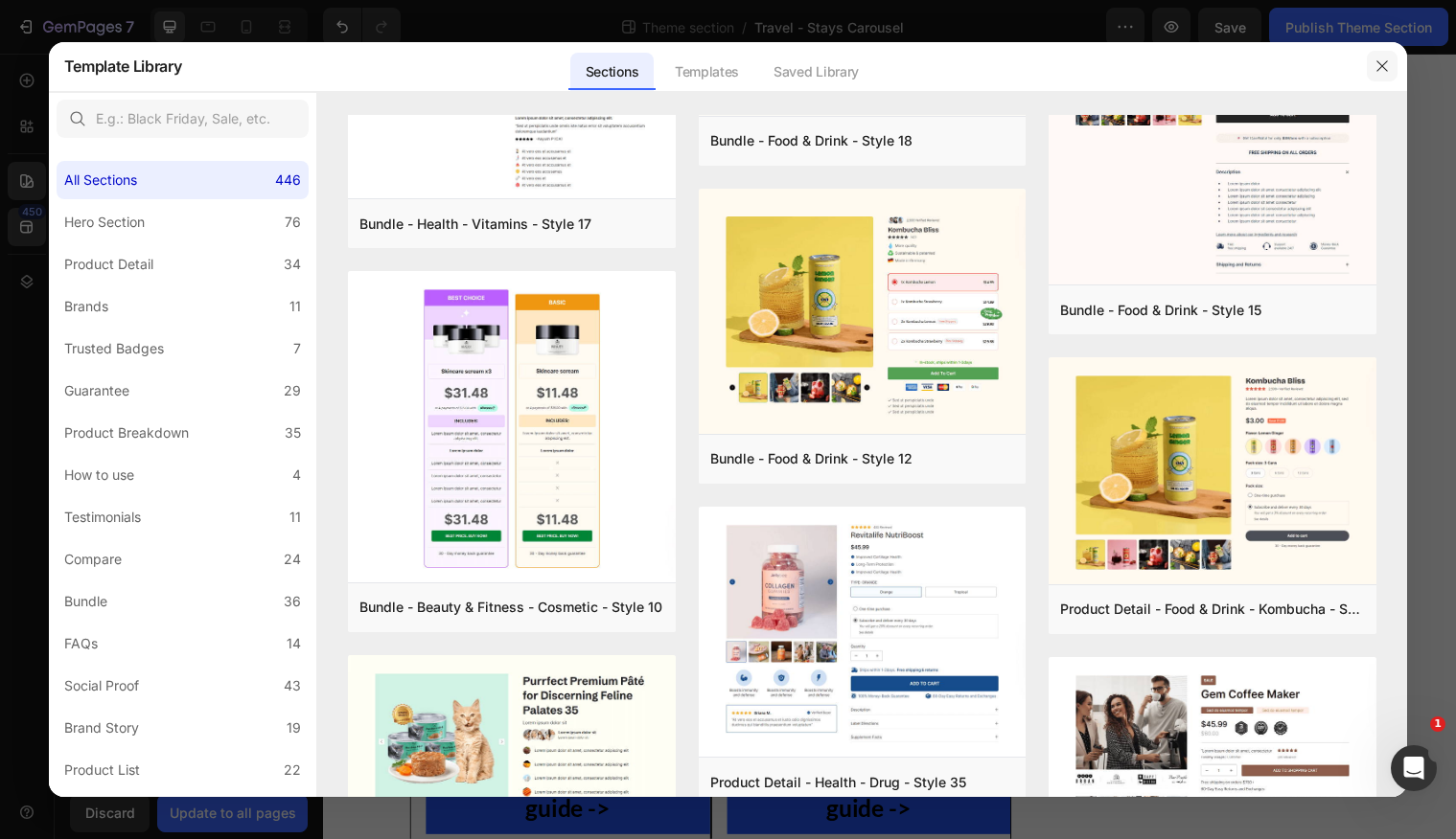
click at [1390, 67] on button "button" at bounding box center [1382, 66] width 31 height 31
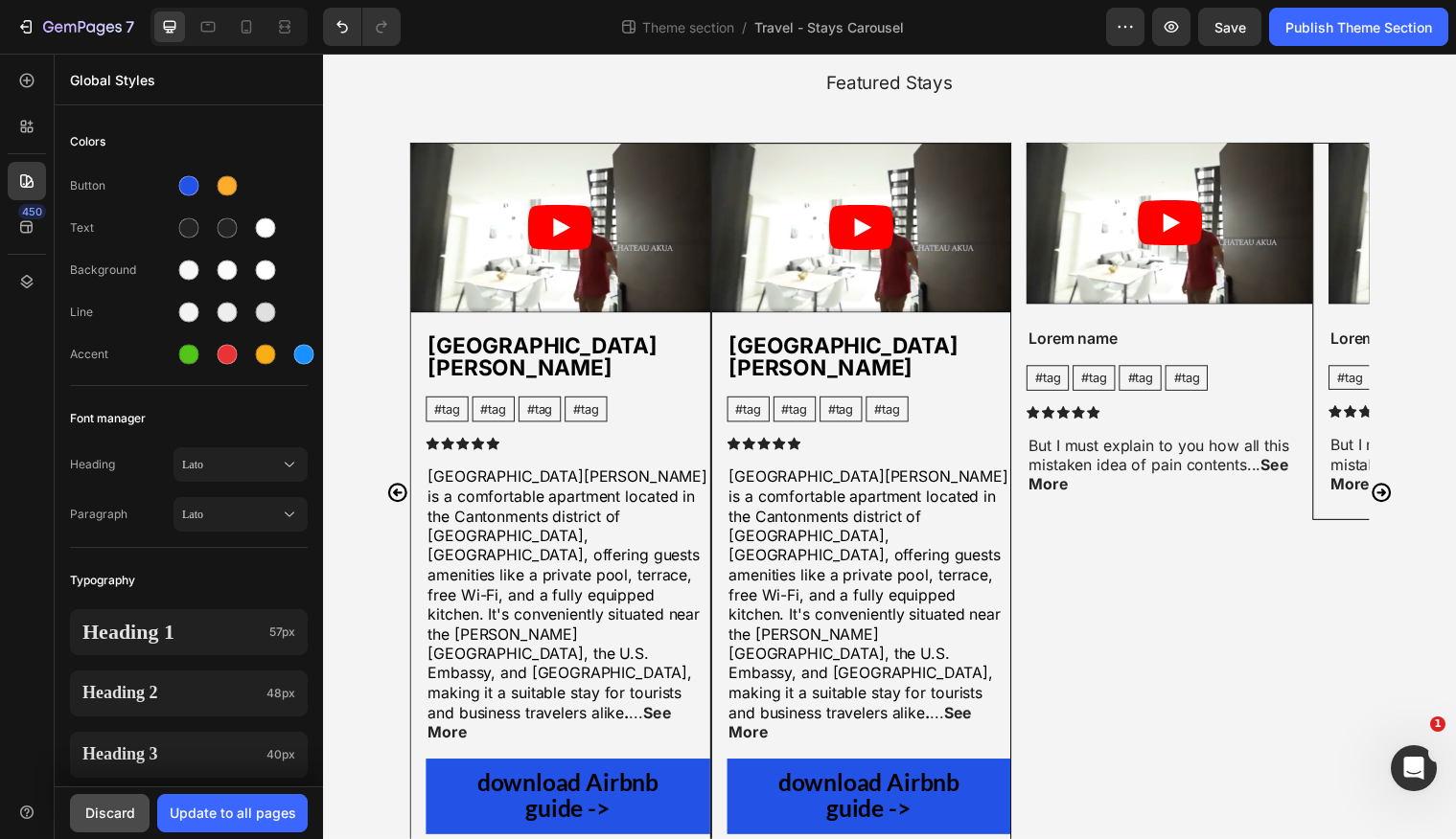
click at [112, 803] on div "Discard" at bounding box center [109, 813] width 49 height 20
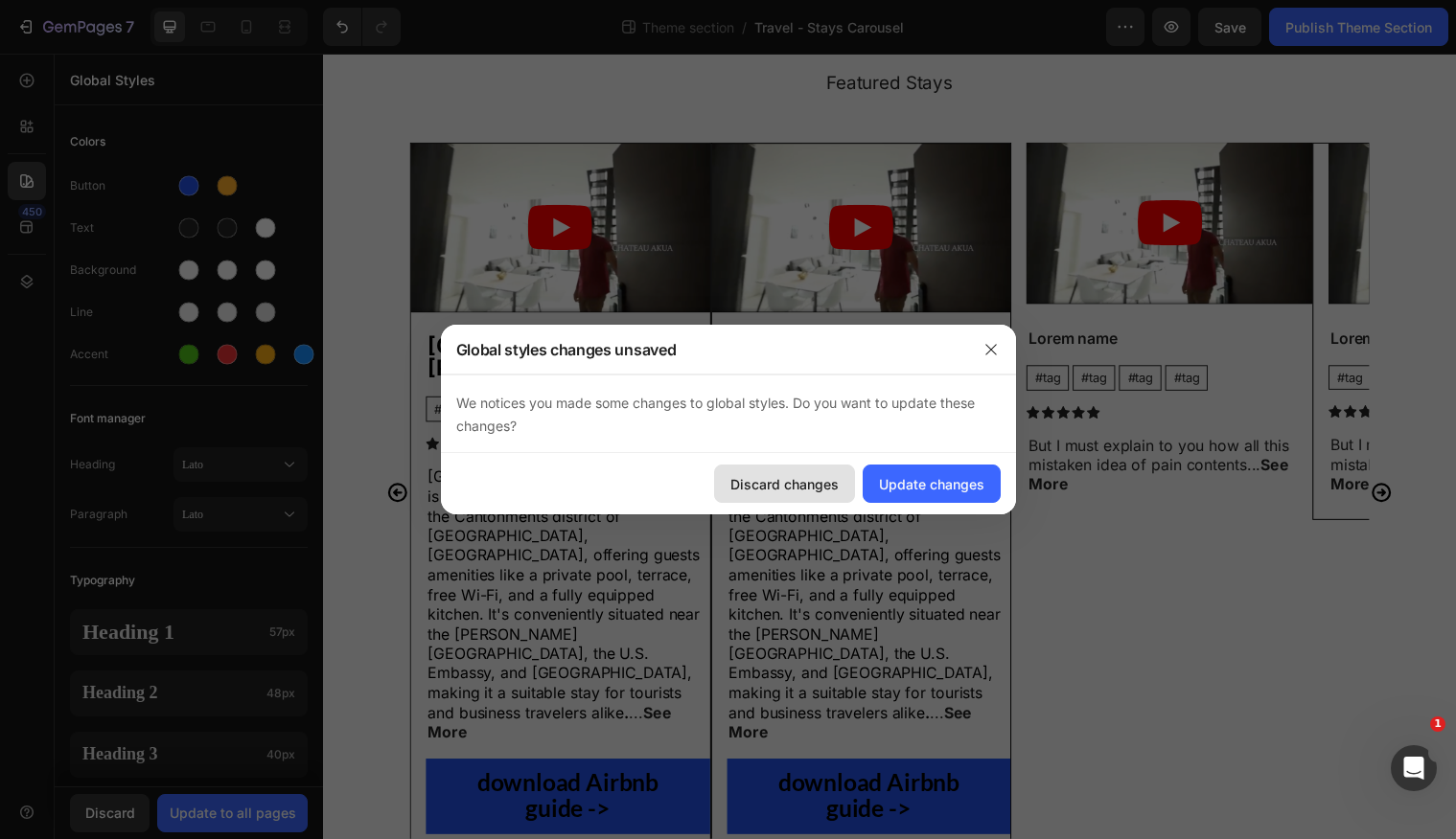
click at [782, 485] on div "Discard changes" at bounding box center [785, 484] width 108 height 20
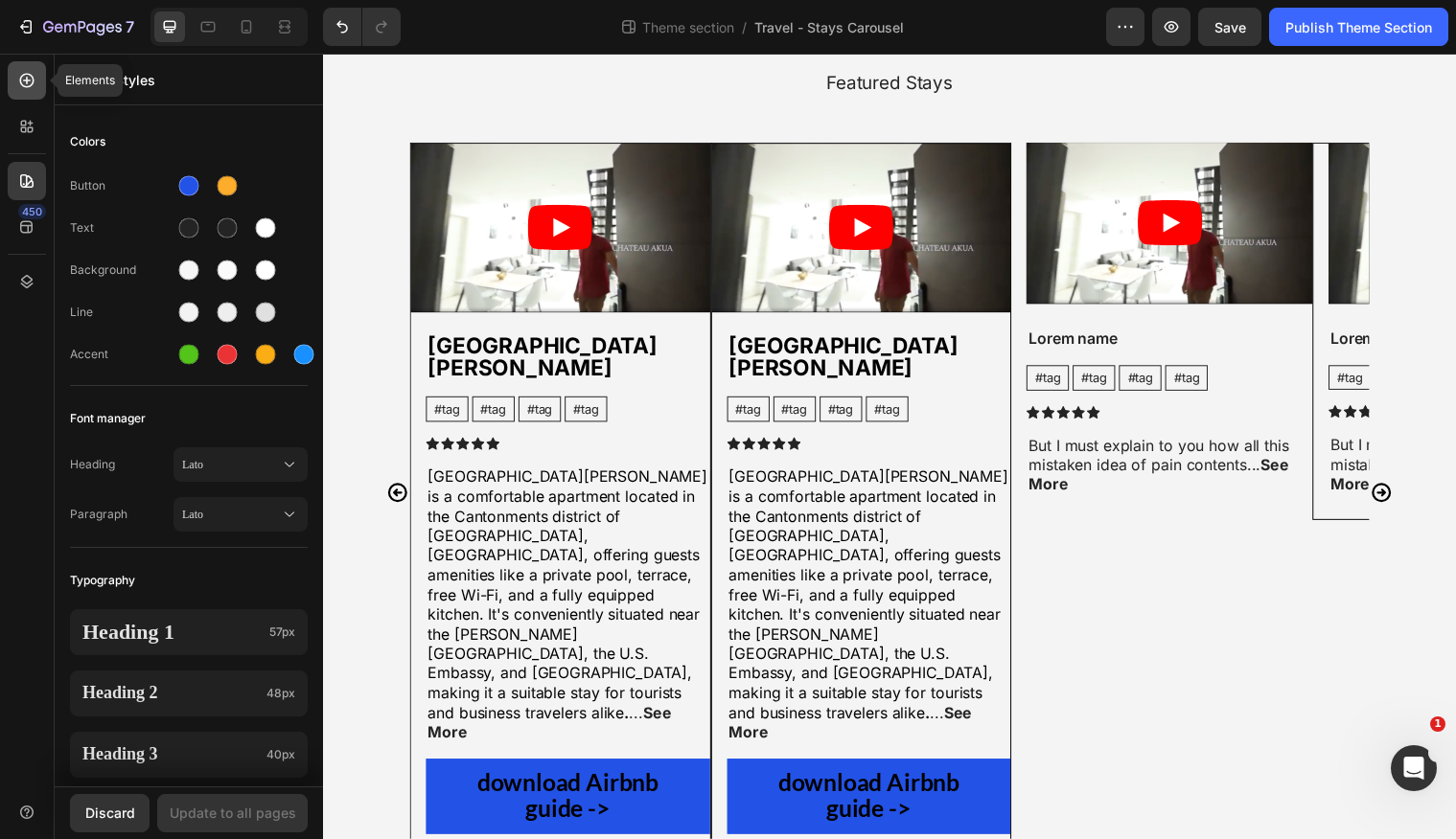
click at [32, 74] on icon at bounding box center [27, 80] width 19 height 19
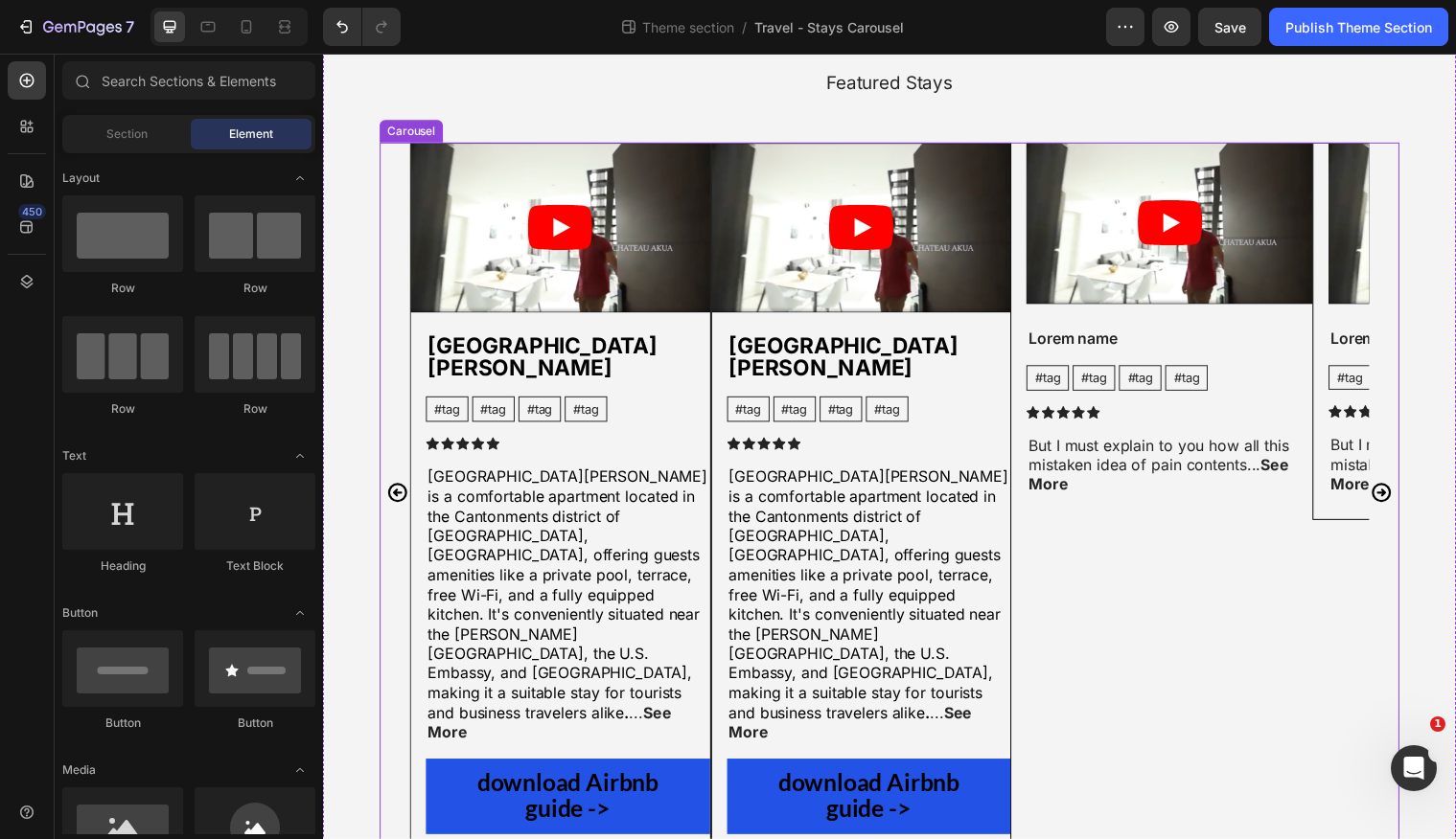
click at [410, 173] on div "Video [GEOGRAPHIC_DATA][PERSON_NAME] Text Block #tag Text Block #tag Text Block…" at bounding box center [897, 500] width 1035 height 712
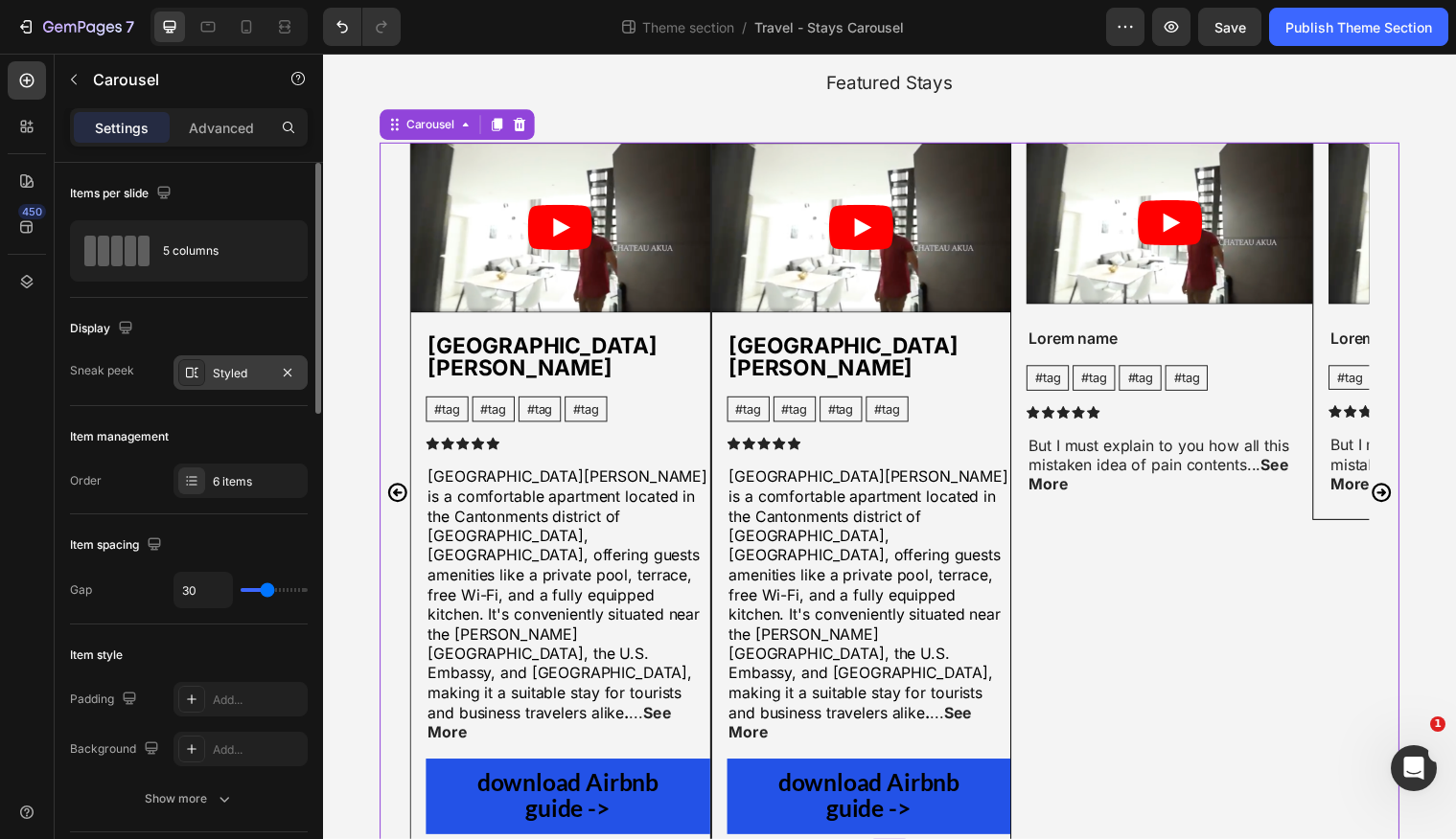
click at [226, 374] on div "Styled" at bounding box center [240, 374] width 55 height 17
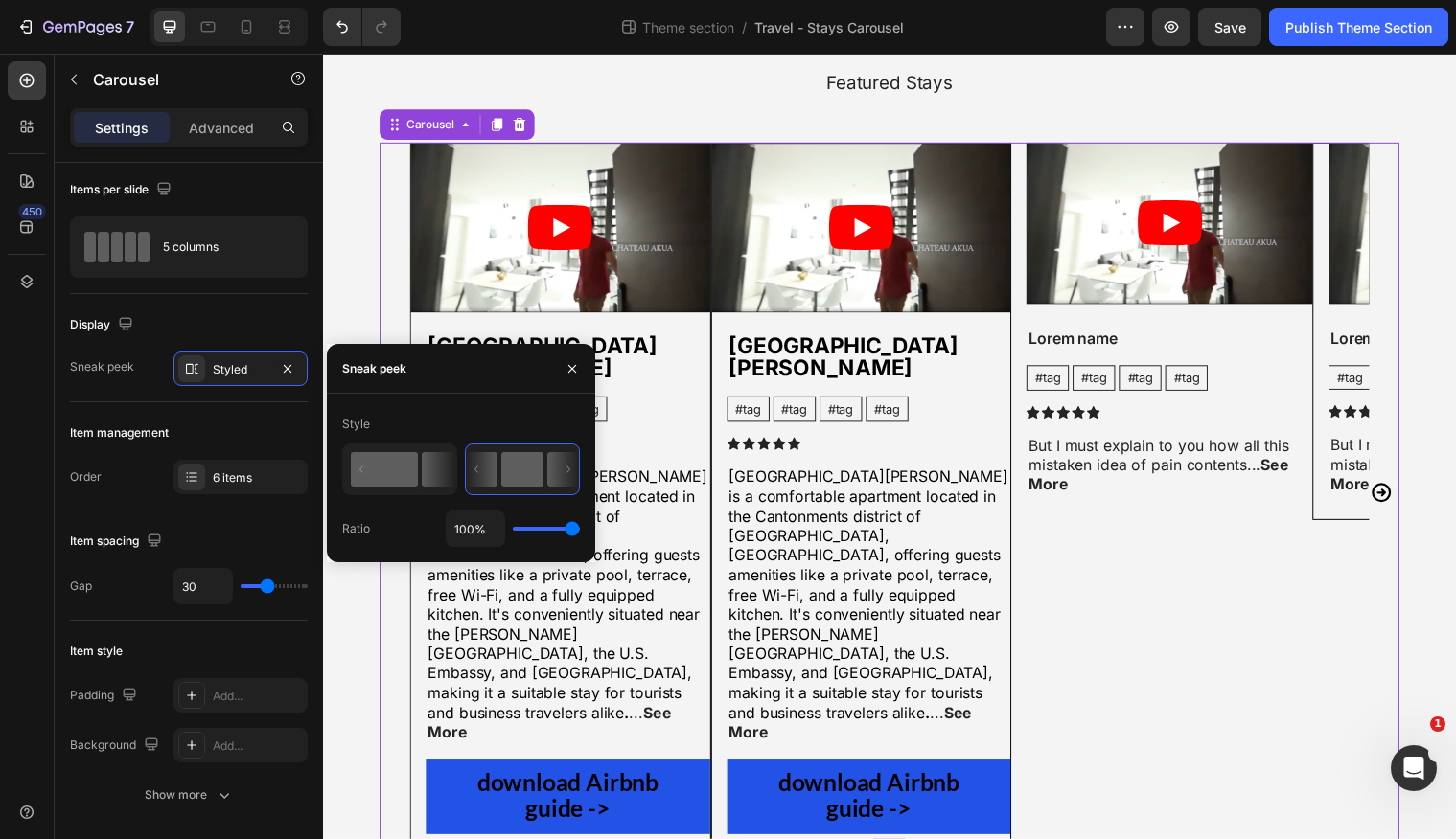
scroll to position [0, 0]
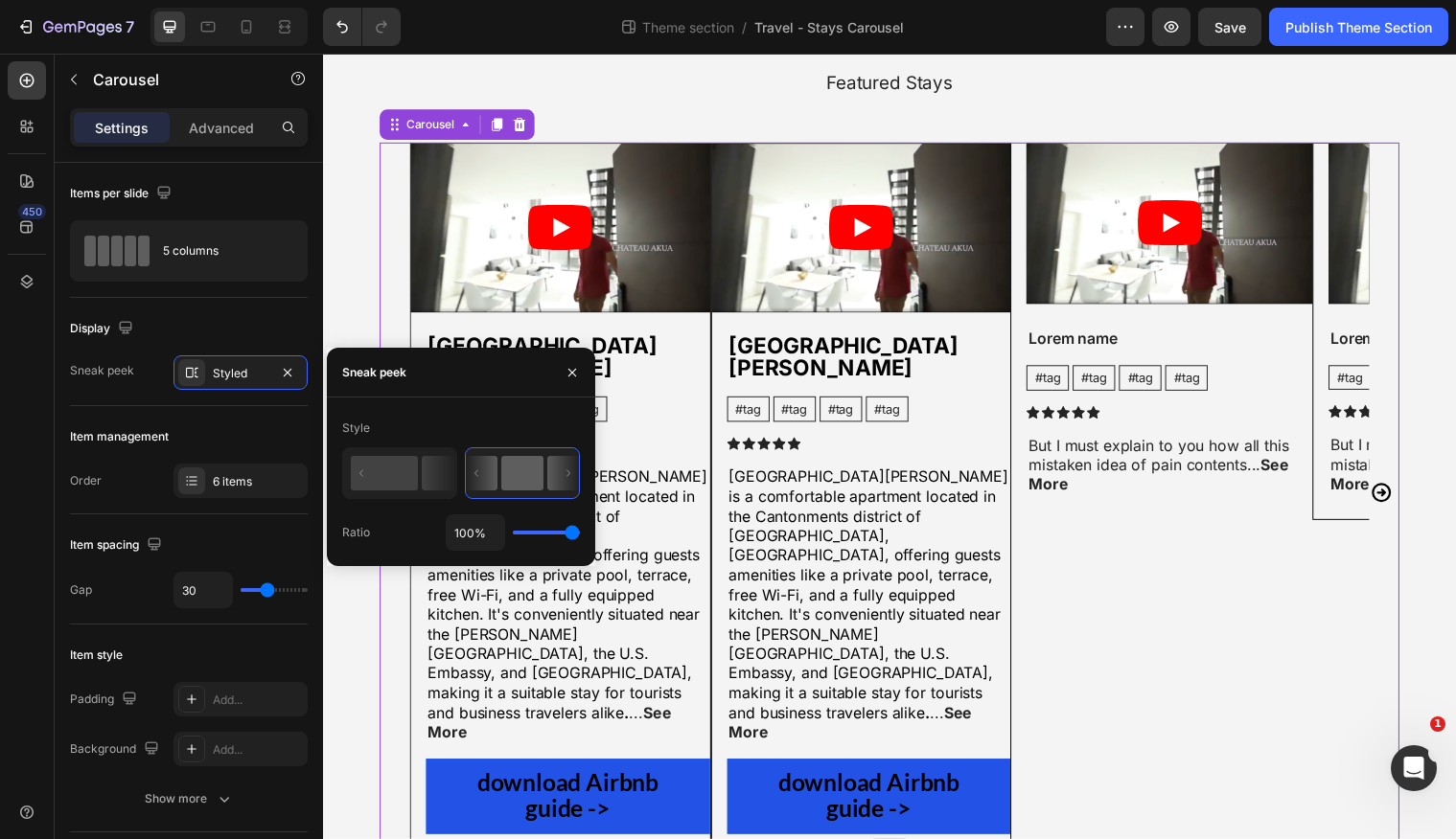
type input "97%"
type input "97"
type input "86%"
type input "86"
type input "81%"
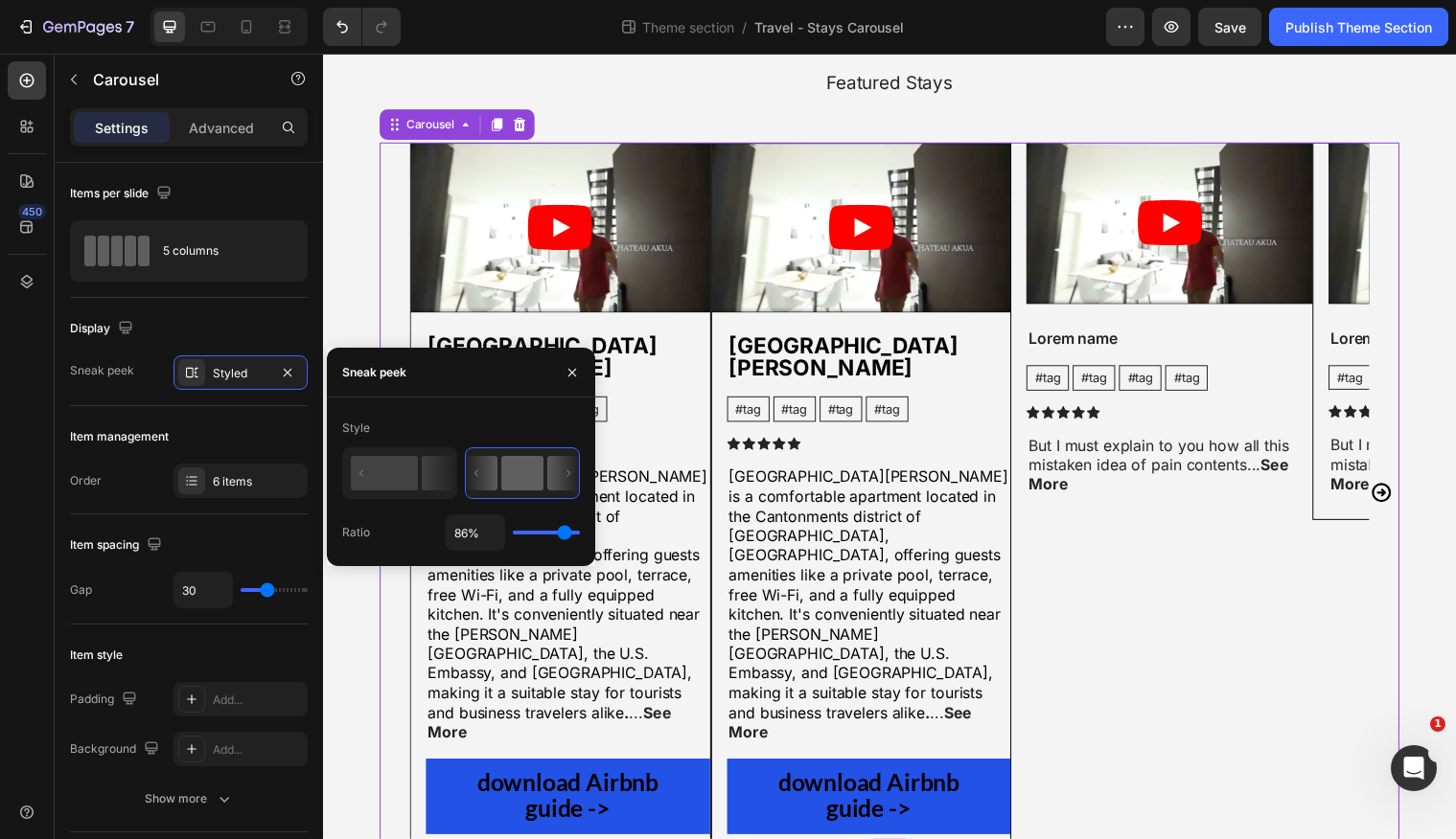
type input "81"
type input "77%"
type input "77"
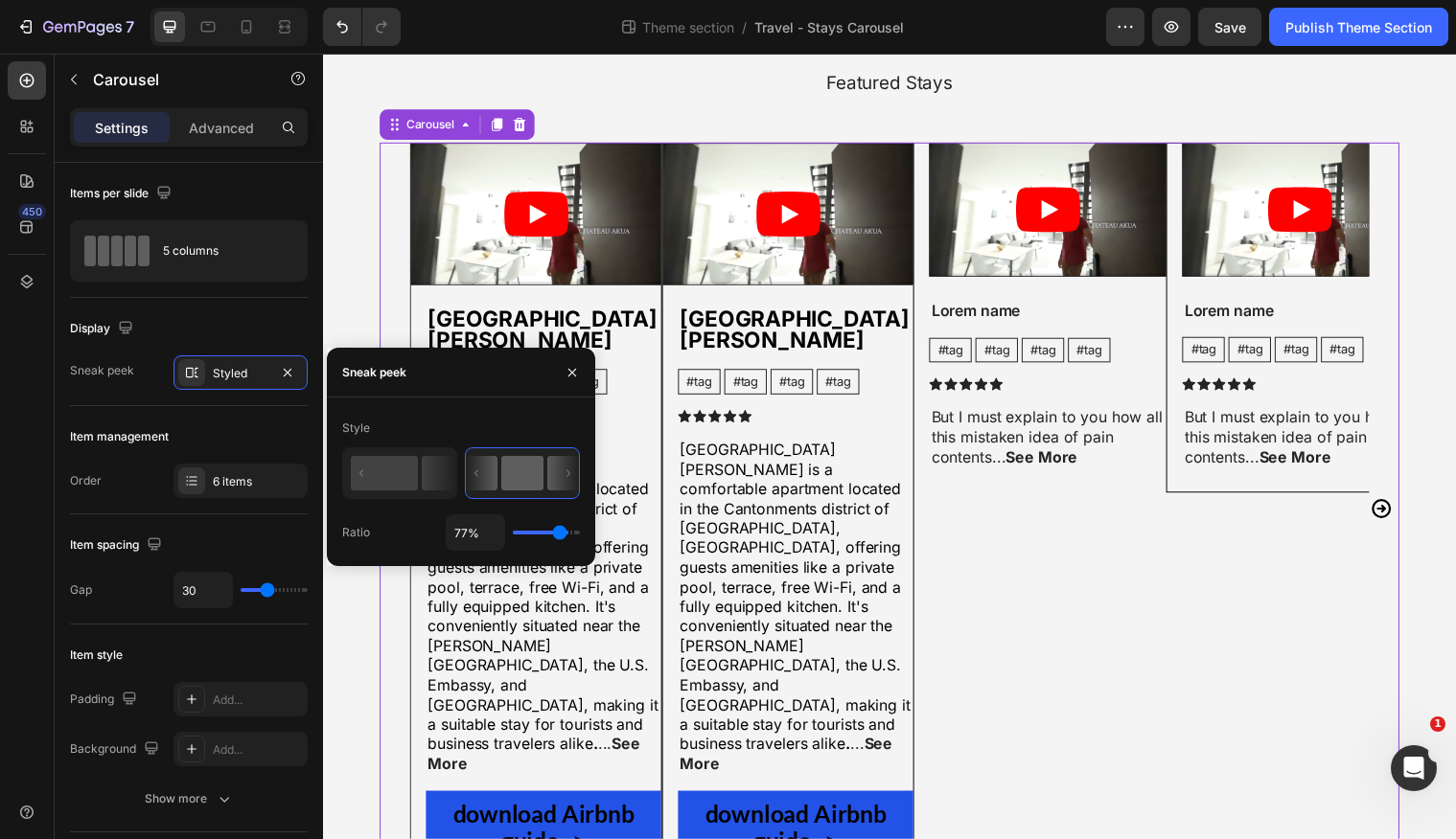
type input "74%"
type input "74"
type input "70%"
type input "70"
type input "68%"
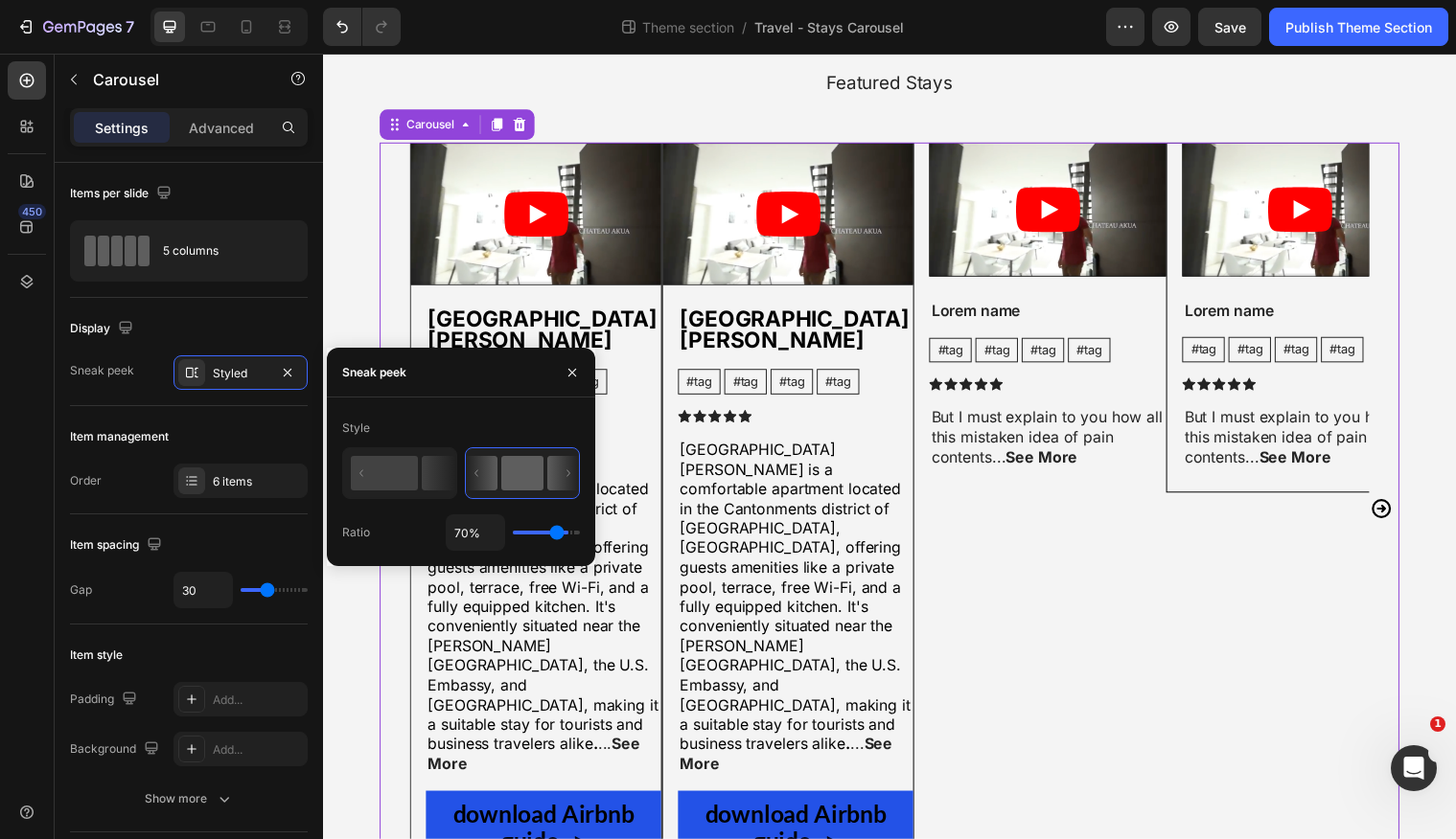
type input "68"
type input "62%"
type input "62"
type input "60%"
type input "60"
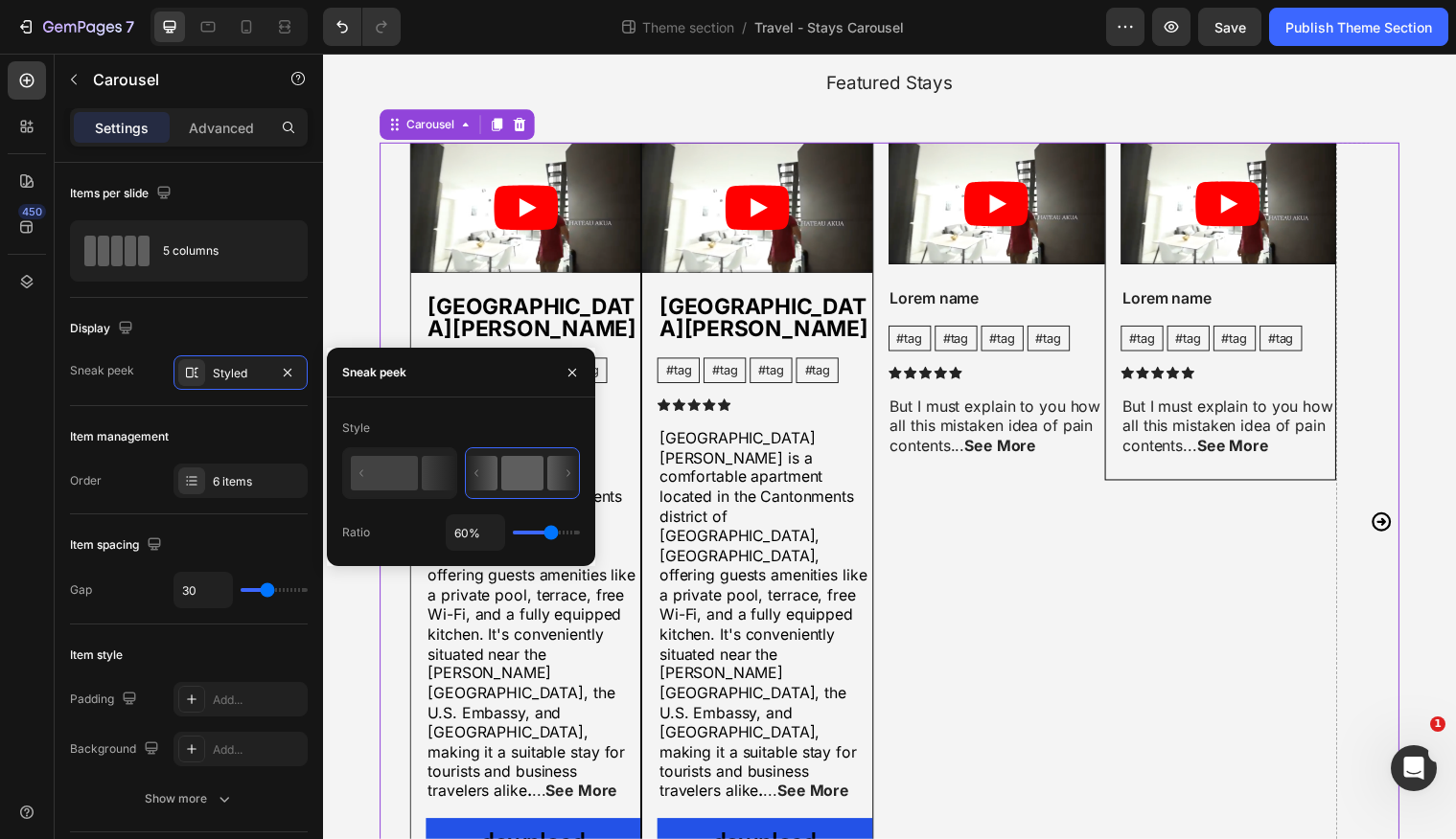
type input "59%"
type input "59"
type input "57%"
type input "57"
type input "56%"
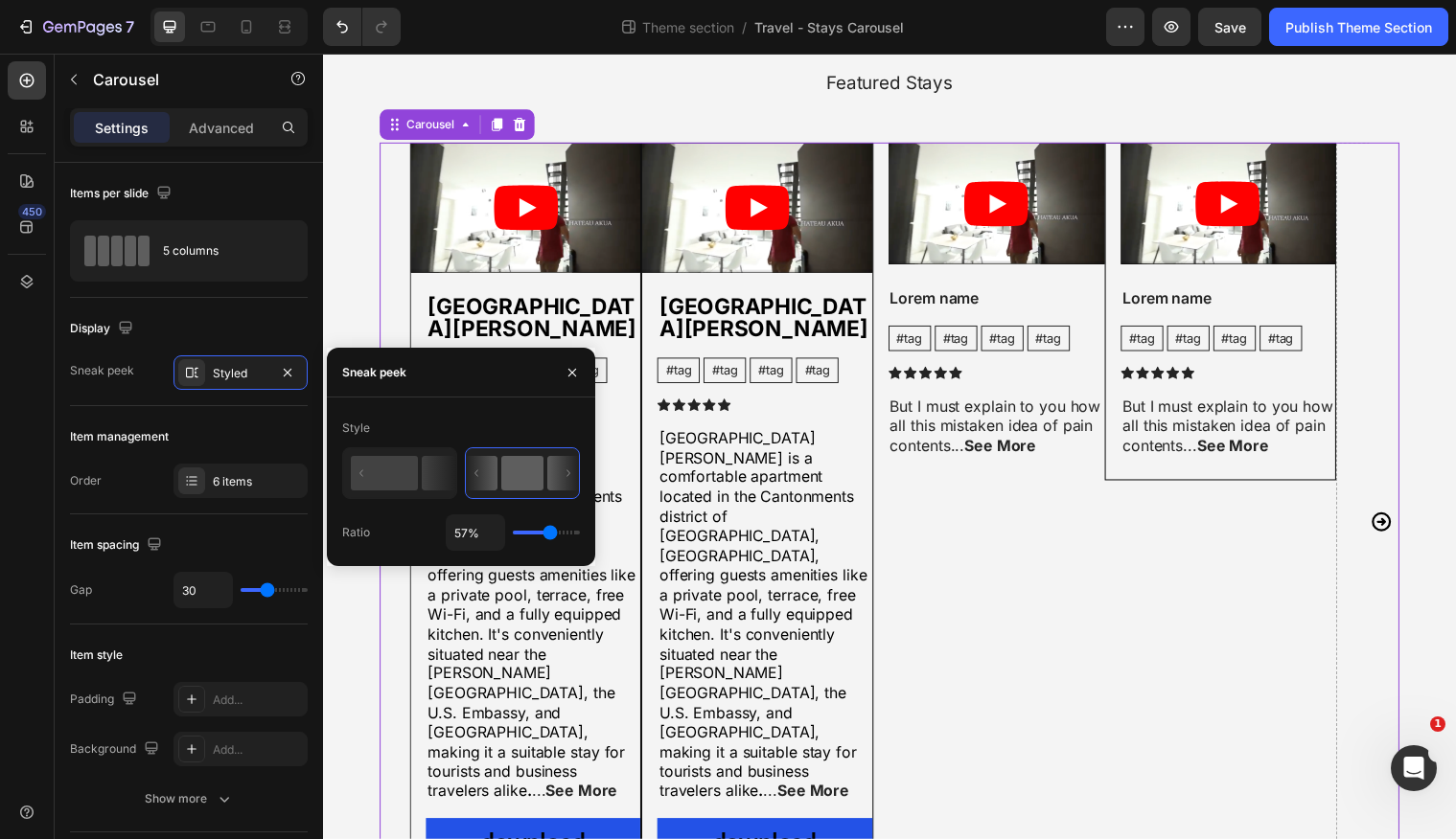
type input "56"
type input "55%"
type input "55"
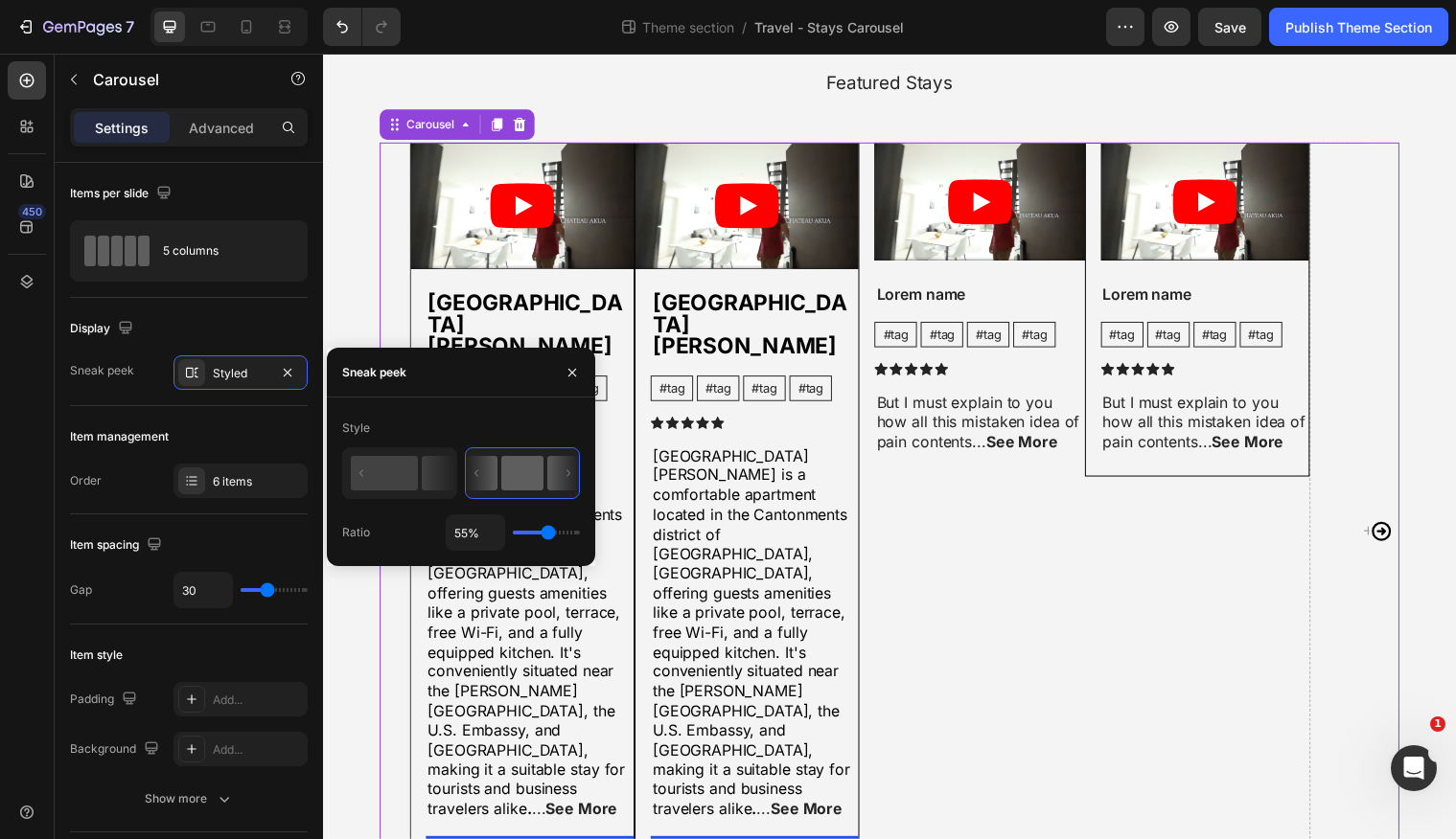
type input "54%"
type input "54"
type input "53%"
type input "53"
type input "52%"
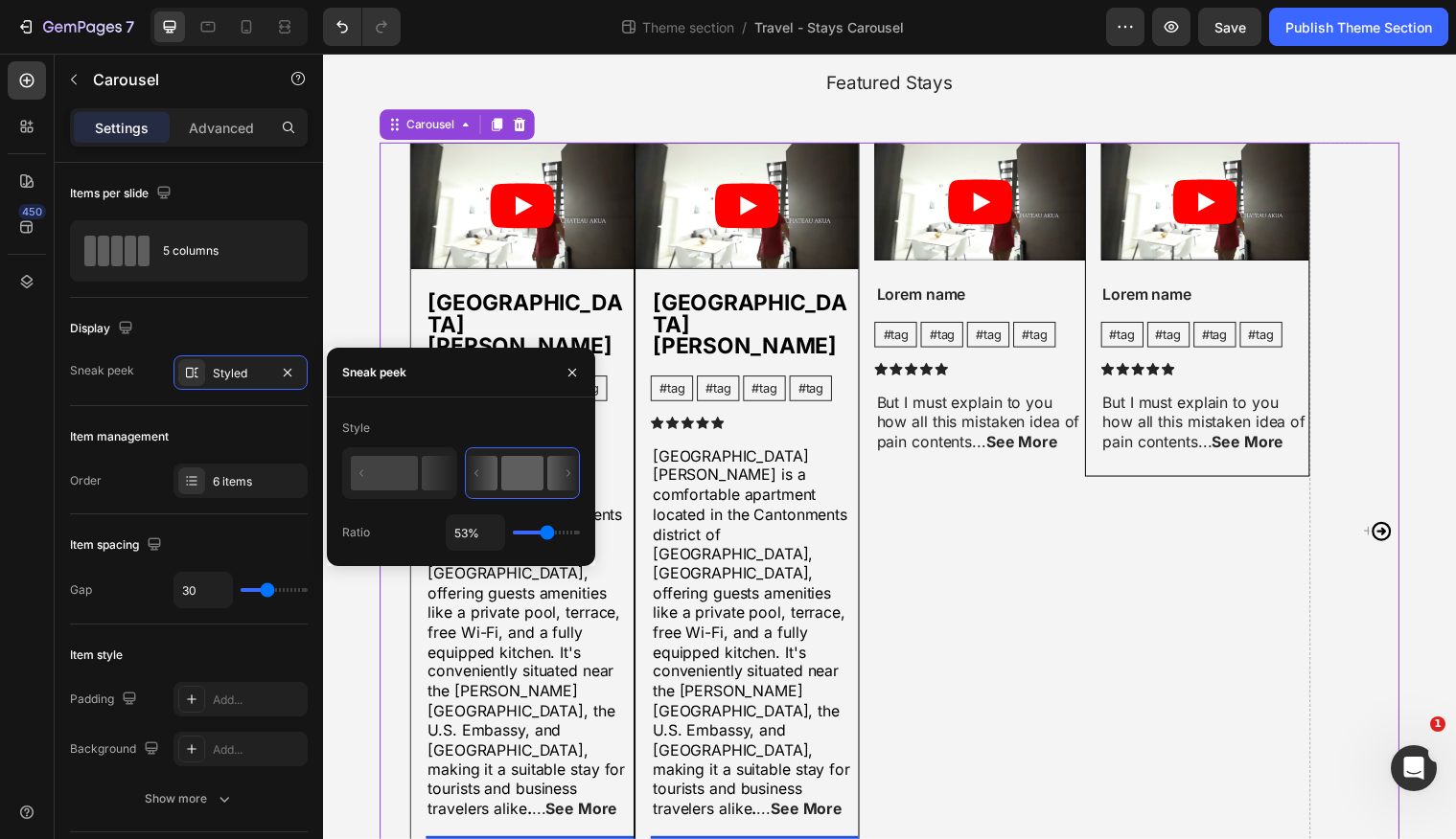
type input "52"
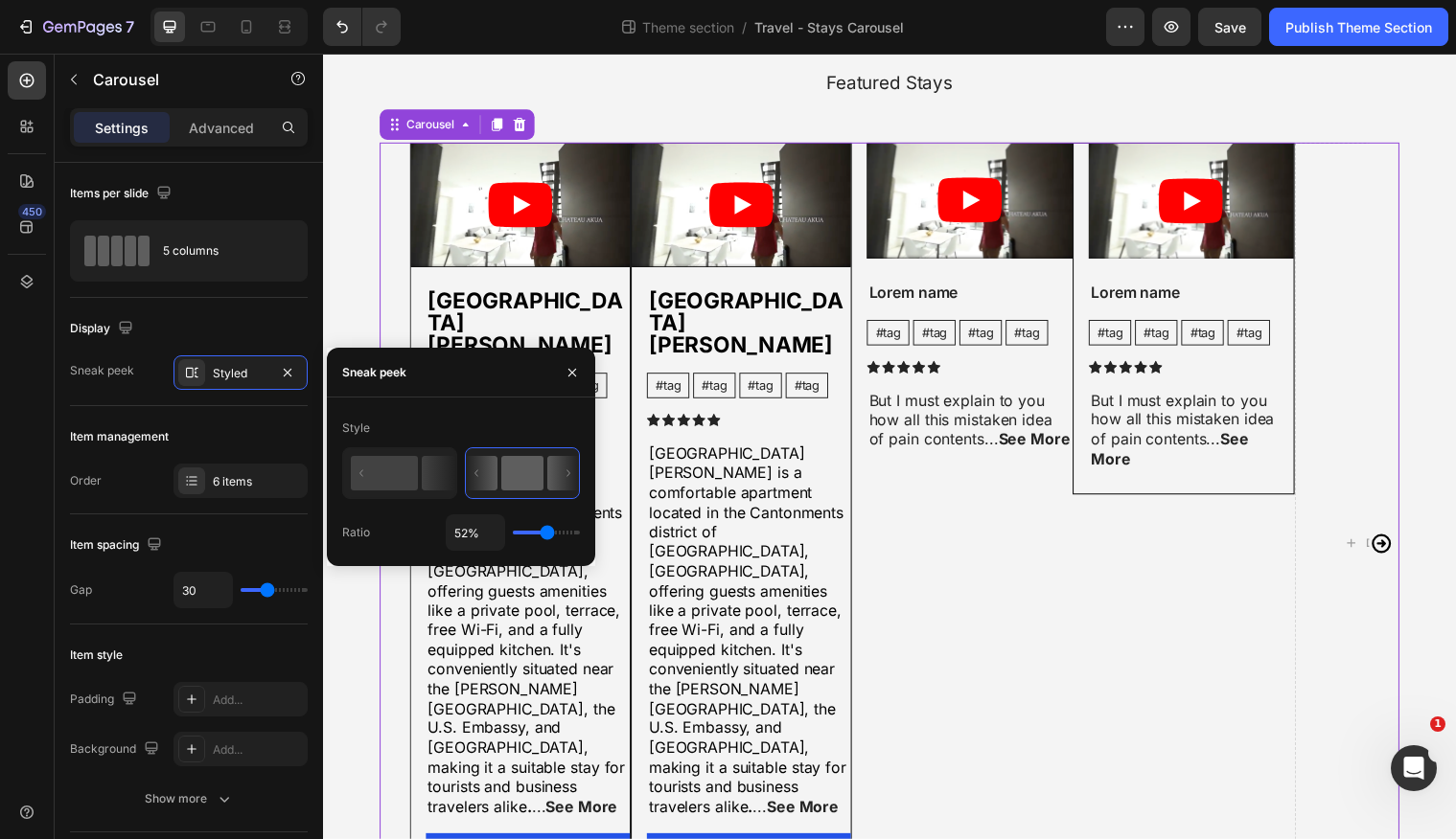
type input "53%"
type input "53"
type input "76%"
type input "76"
type input "89%"
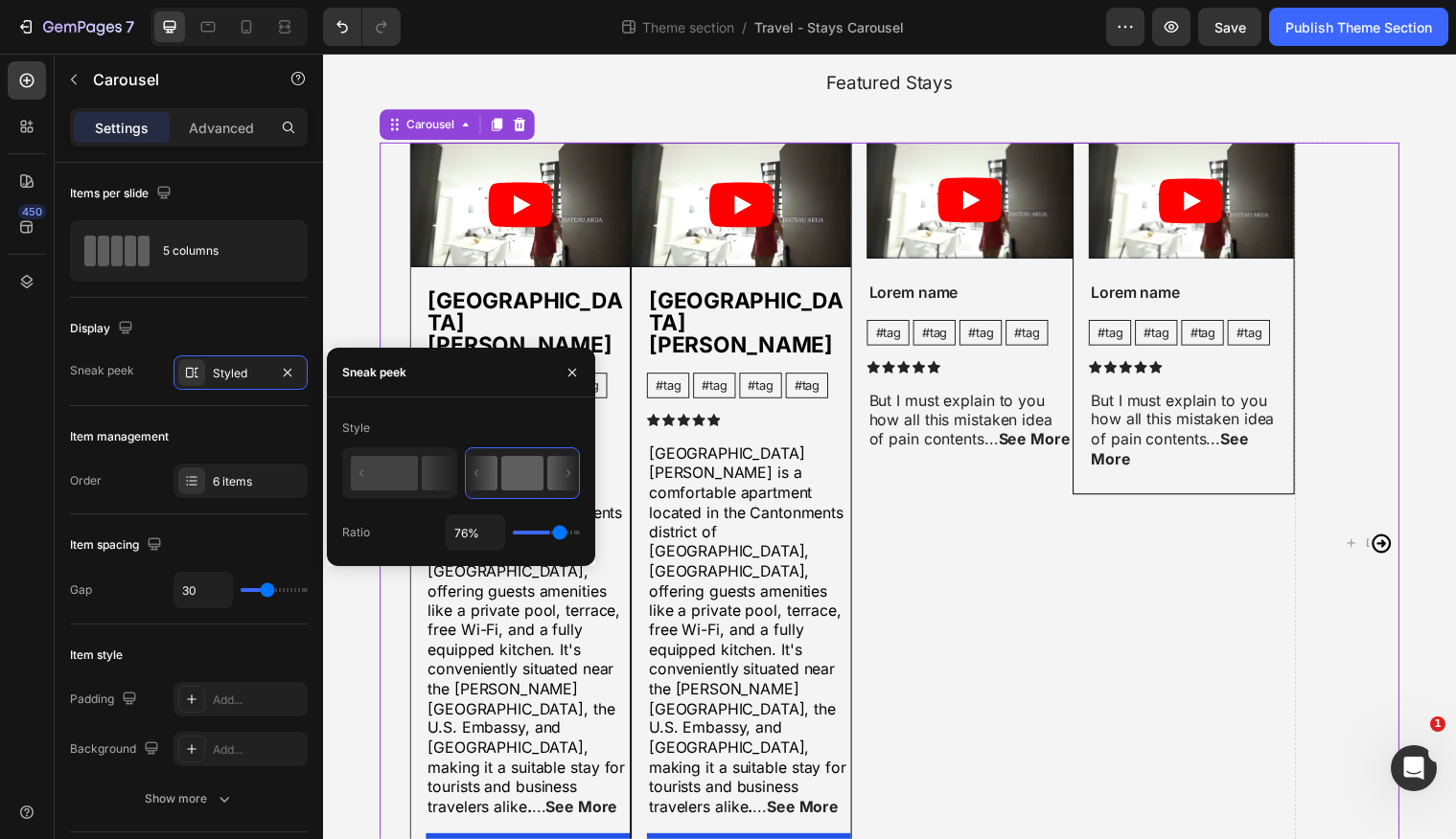
type input "89"
type input "99%"
type input "99"
type input "100%"
type input "100"
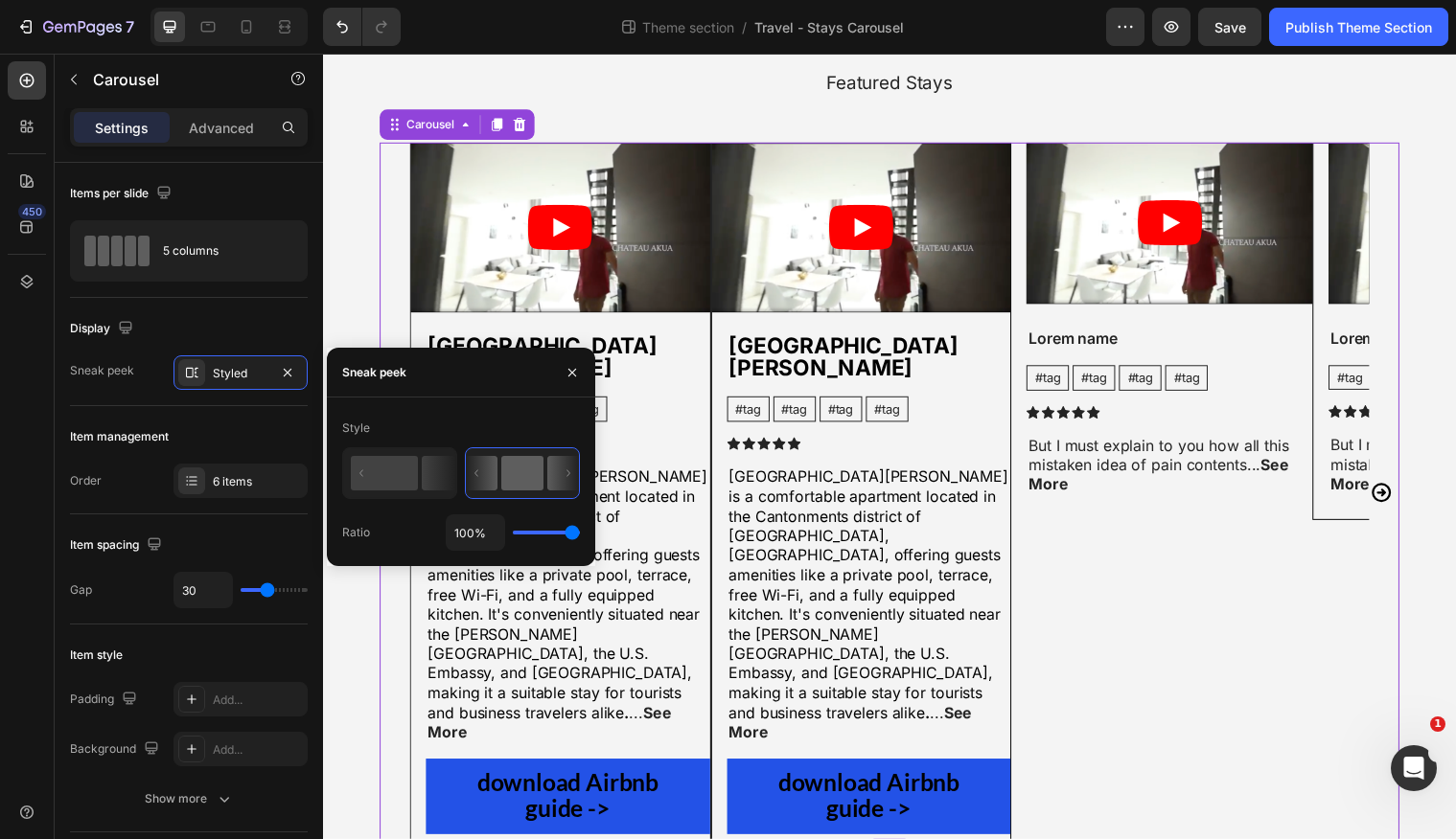
drag, startPoint x: 573, startPoint y: 535, endPoint x: 589, endPoint y: 535, distance: 16.0
click at [580, 535] on input "range" at bounding box center [546, 533] width 67 height 4
click at [250, 32] on icon at bounding box center [247, 27] width 11 height 14
type input "44"
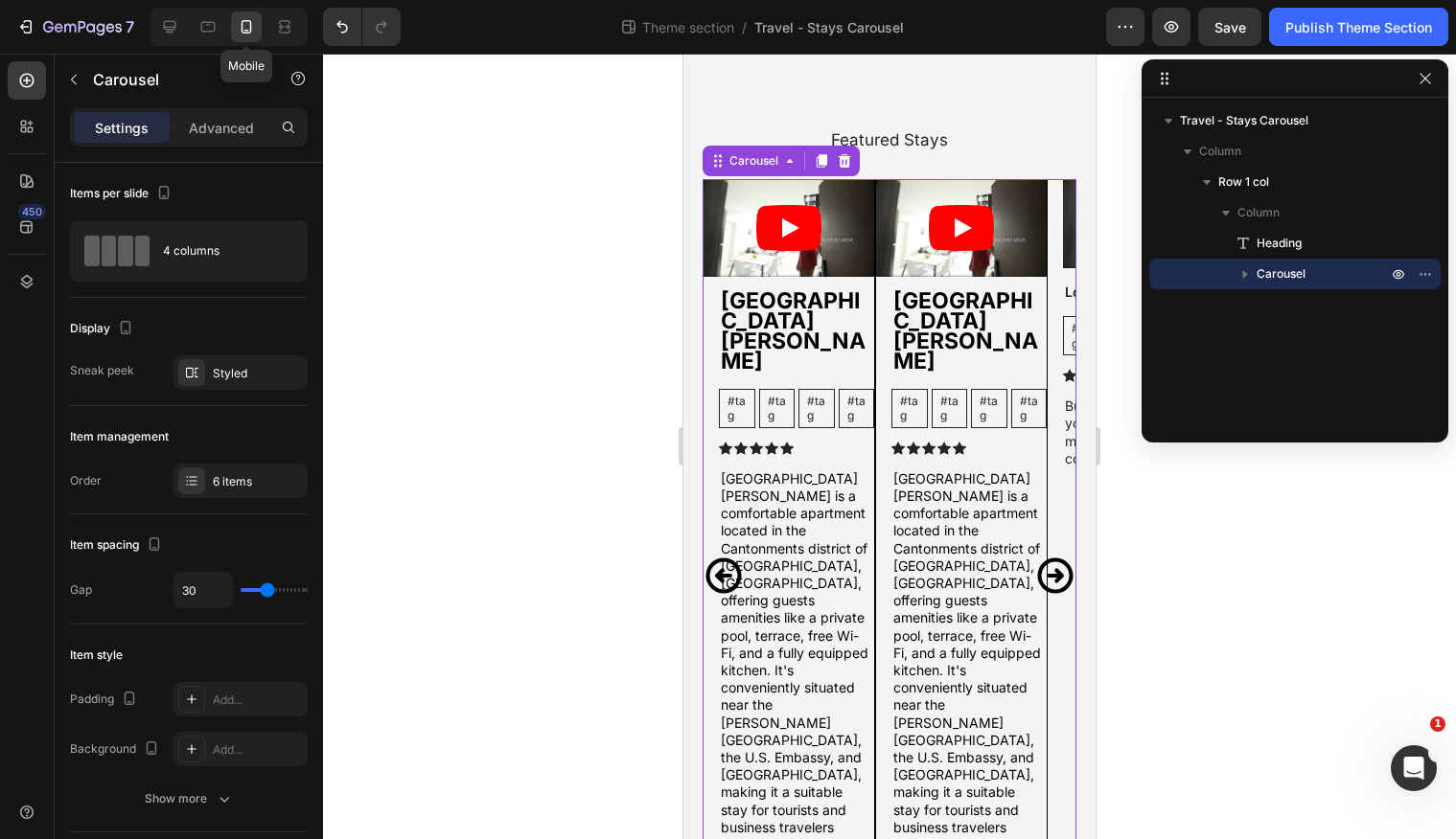
scroll to position [121, 0]
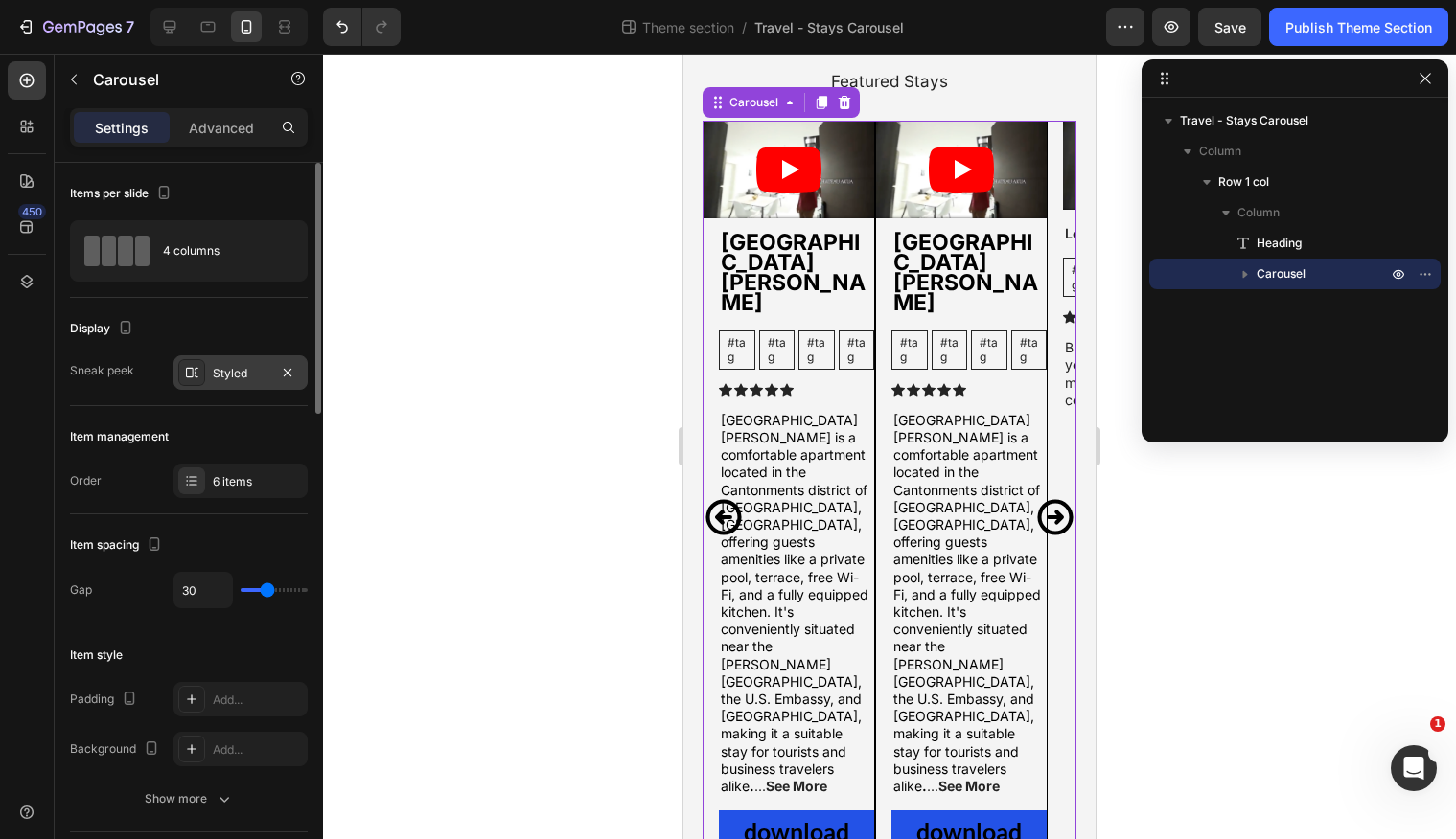
click at [261, 377] on div "Styled" at bounding box center [240, 374] width 55 height 17
click at [1128, 565] on div at bounding box center [890, 446] width 1133 height 786
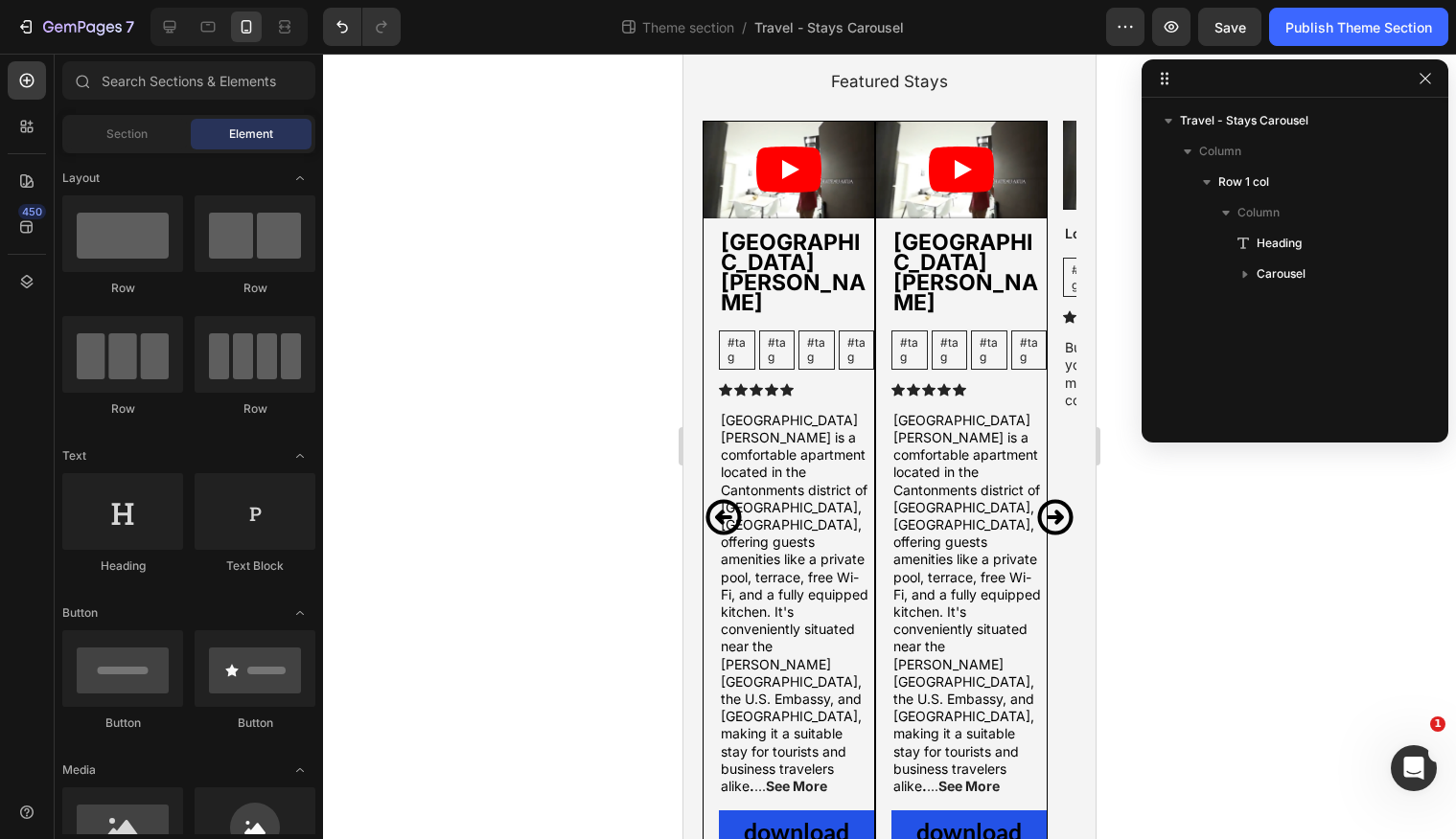
click at [1146, 541] on div at bounding box center [890, 446] width 1133 height 786
click at [1428, 84] on icon "button" at bounding box center [1426, 78] width 15 height 15
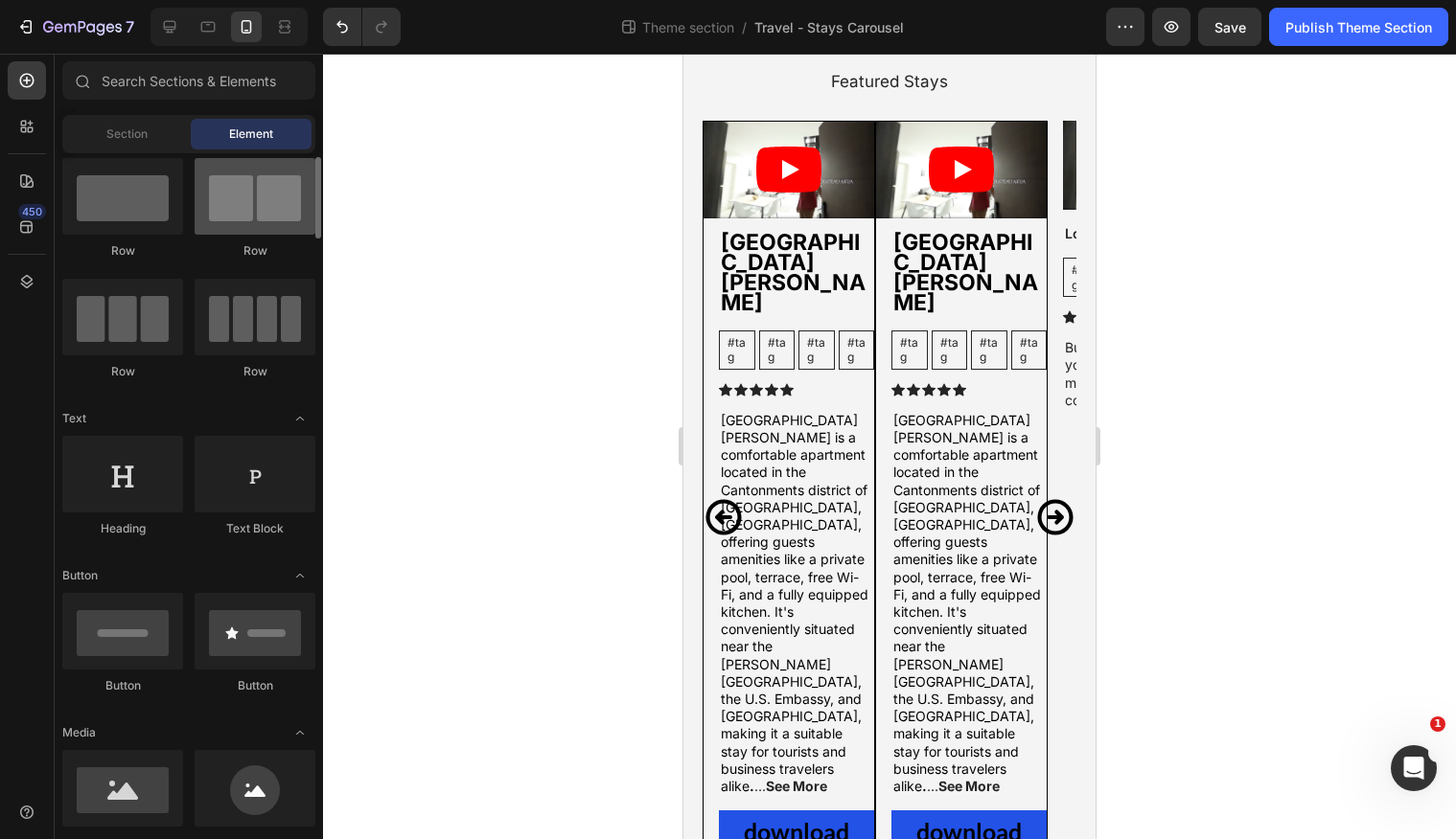
scroll to position [39, 0]
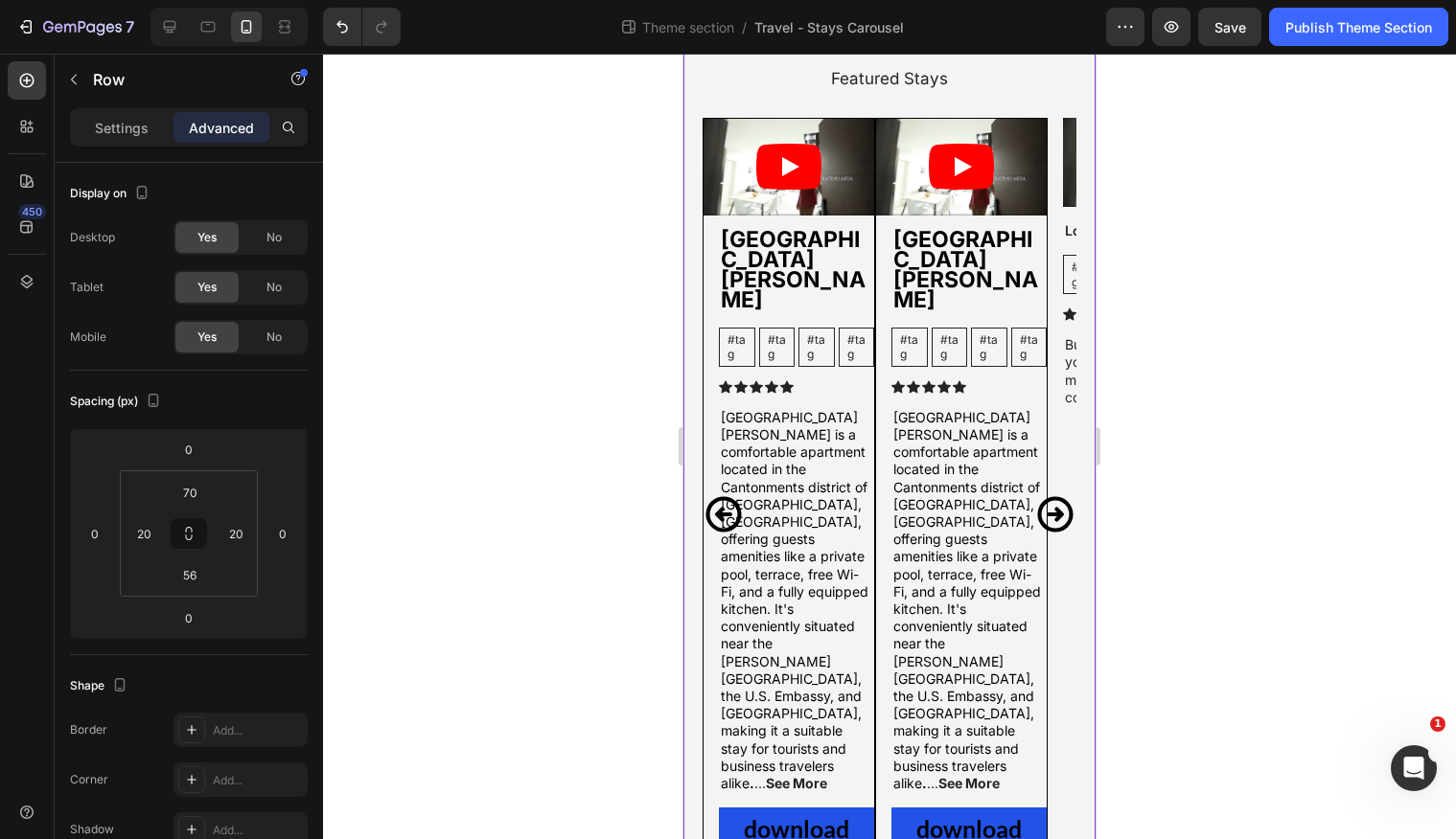
click at [690, 338] on div "Featured Stays Heading Video [GEOGRAPHIC_DATA][PERSON_NAME] Text Block #tag Tex…" at bounding box center [890, 488] width 412 height 978
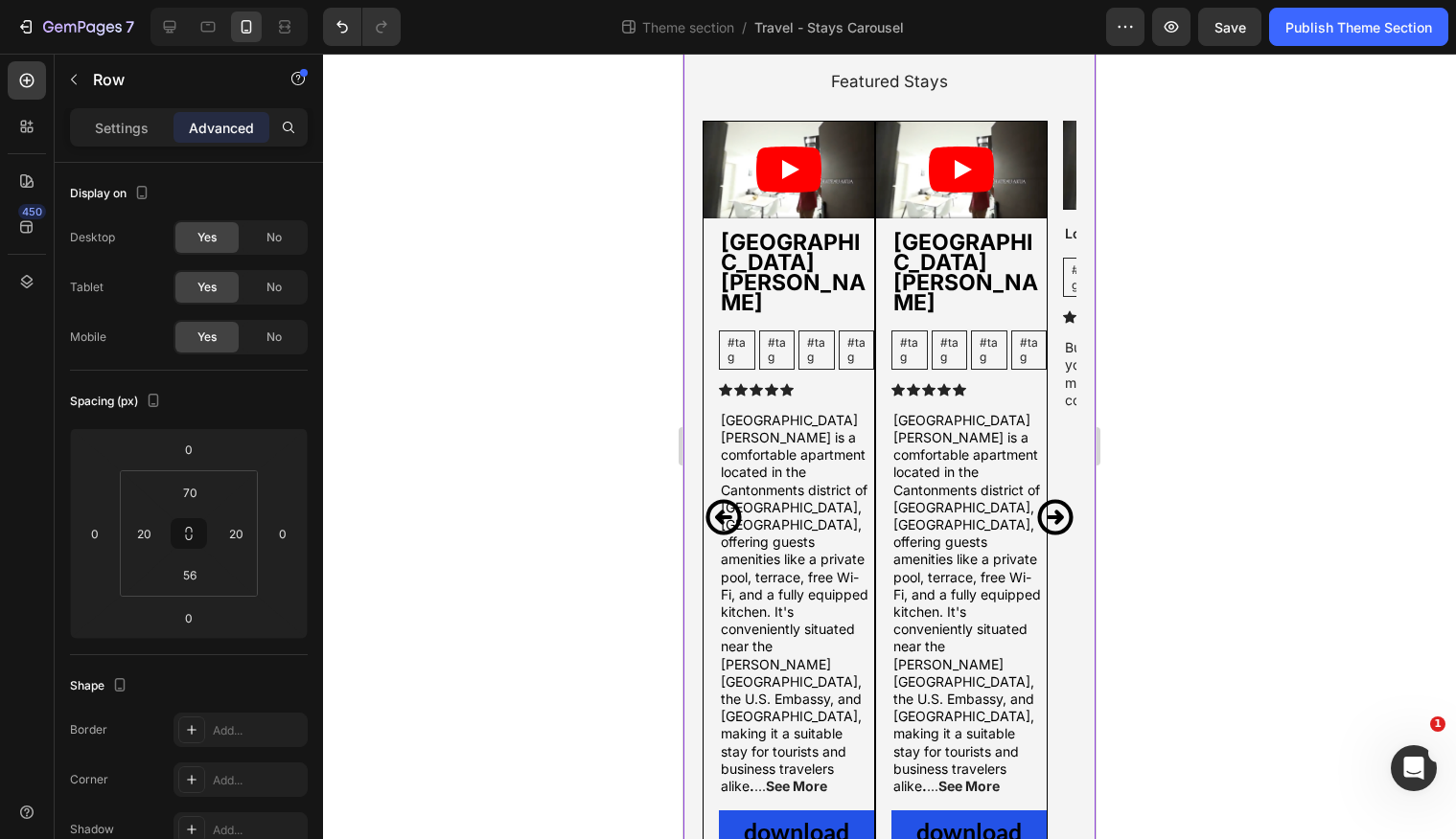
scroll to position [123, 0]
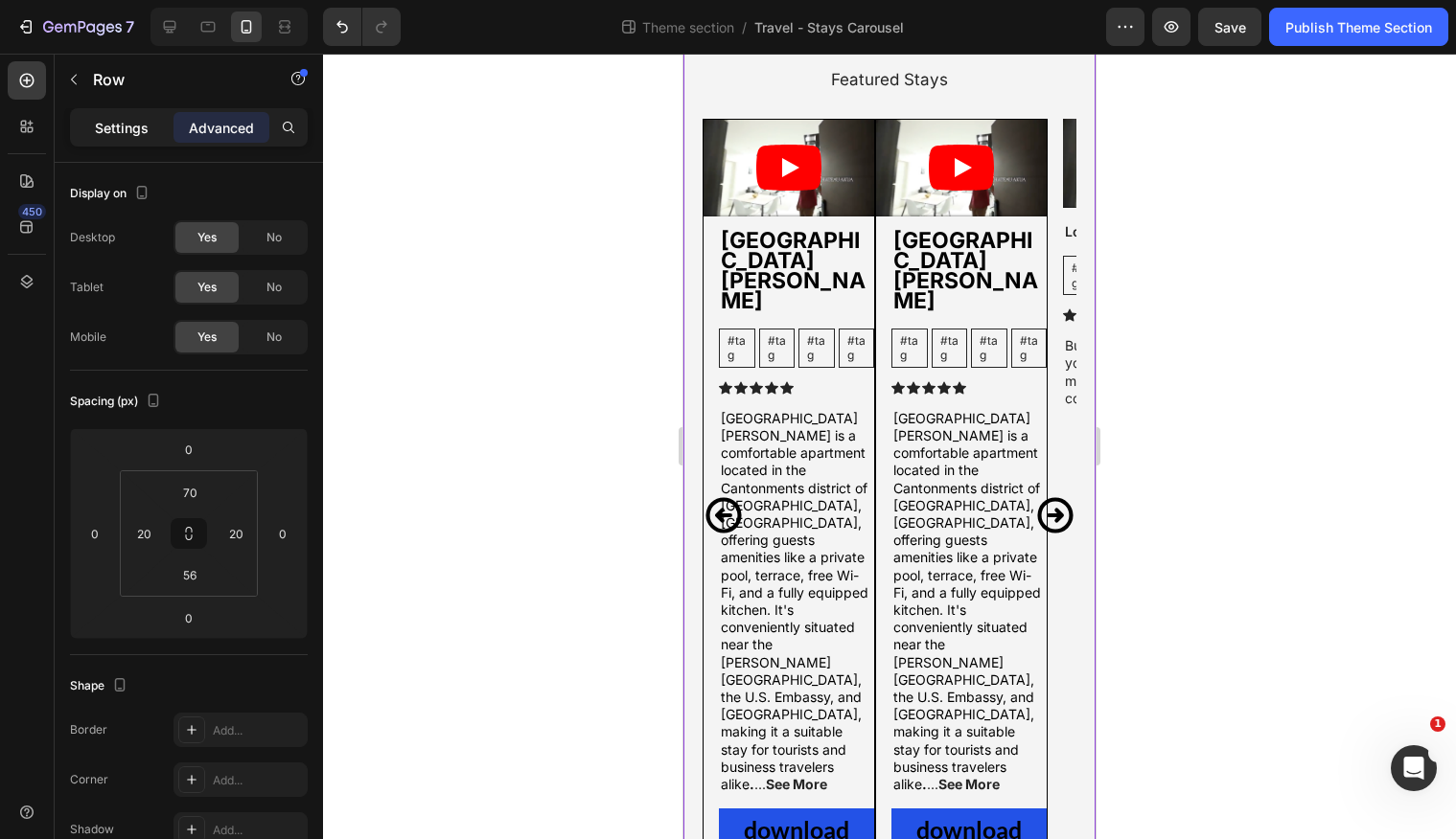
click at [137, 142] on div "Settings" at bounding box center [121, 128] width 96 height 31
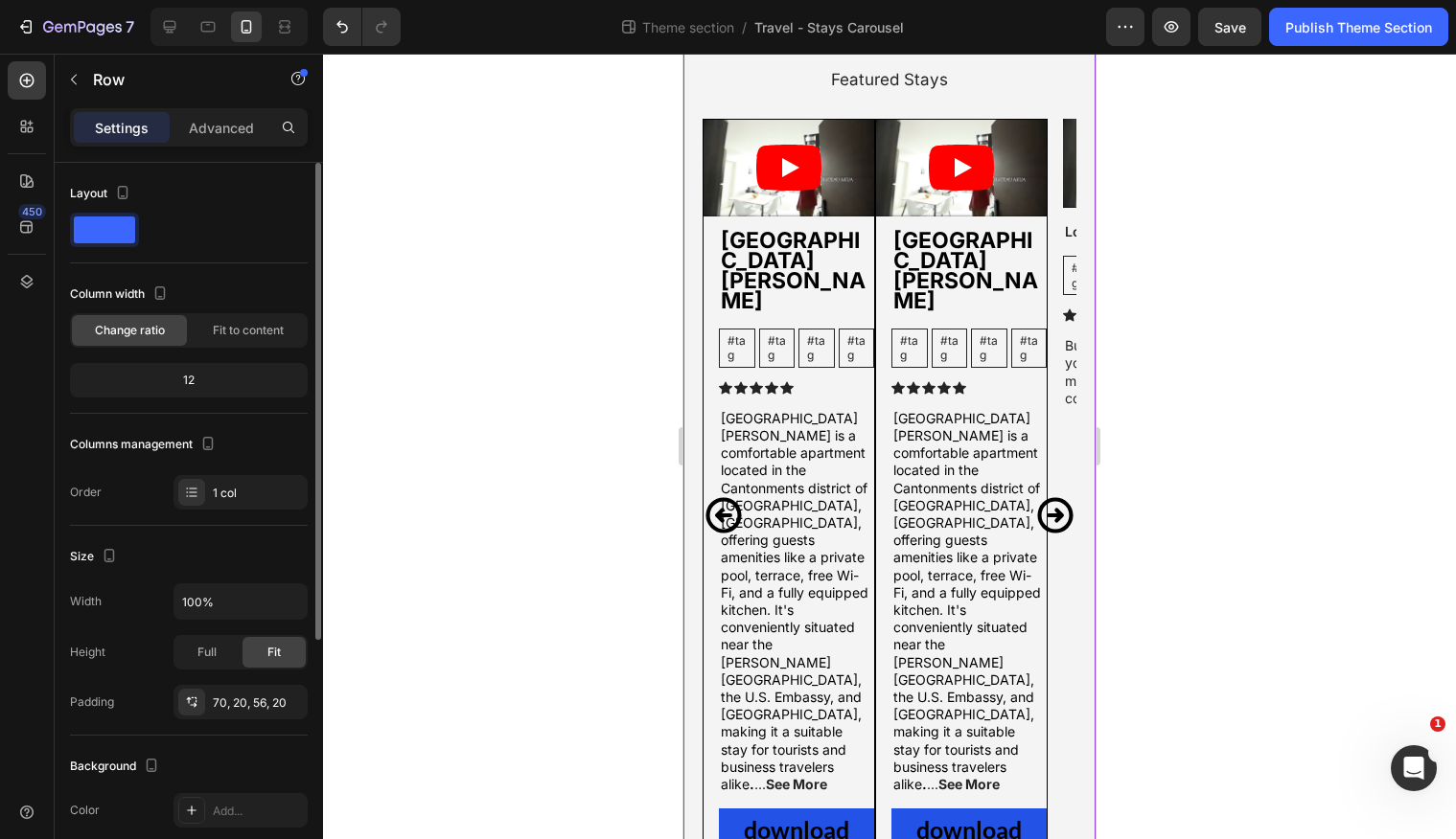
click at [197, 381] on div "12" at bounding box center [189, 380] width 230 height 27
click at [235, 336] on span "Fit to content" at bounding box center [248, 331] width 71 height 17
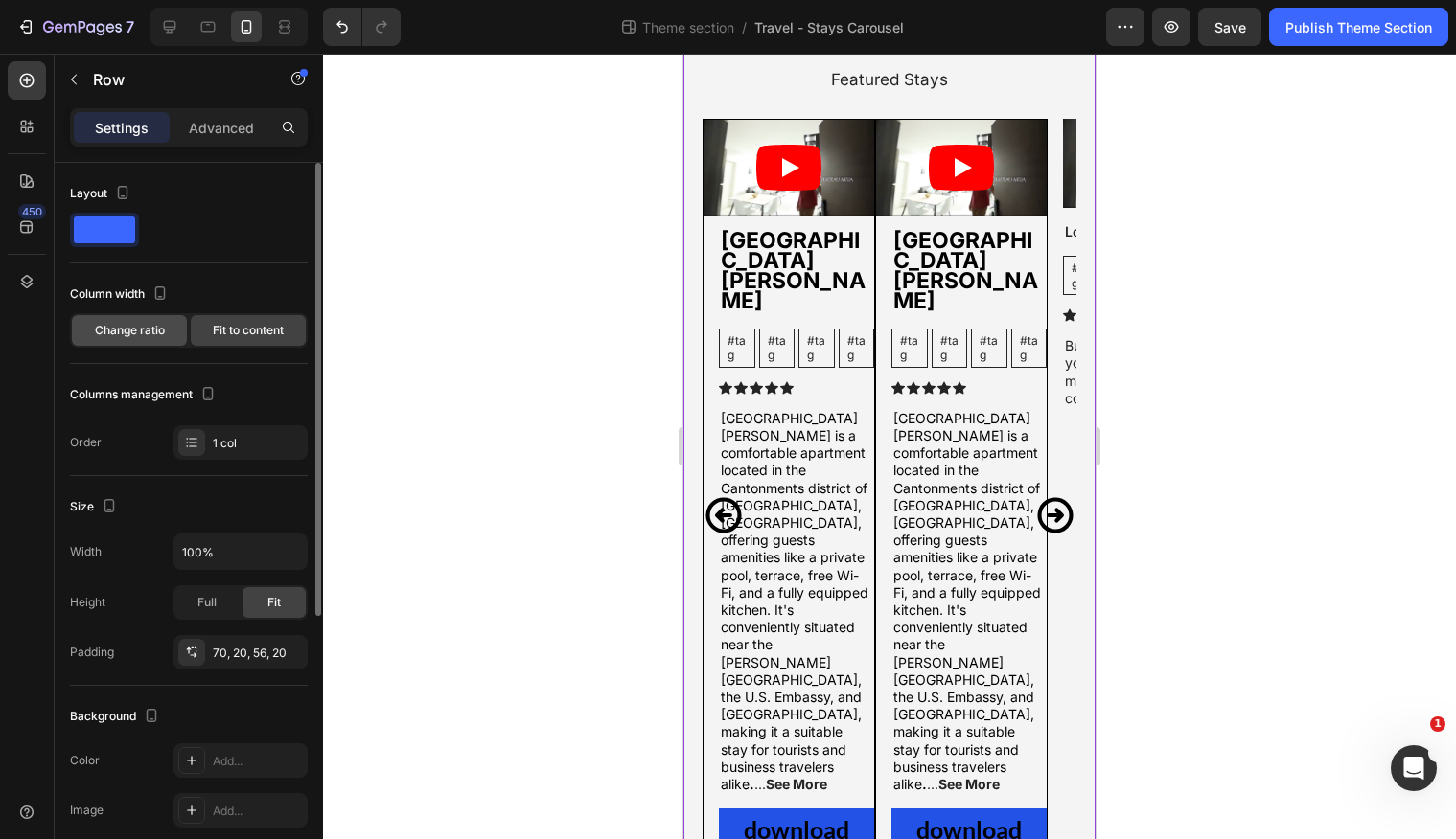
click at [157, 336] on span "Change ratio" at bounding box center [130, 331] width 70 height 17
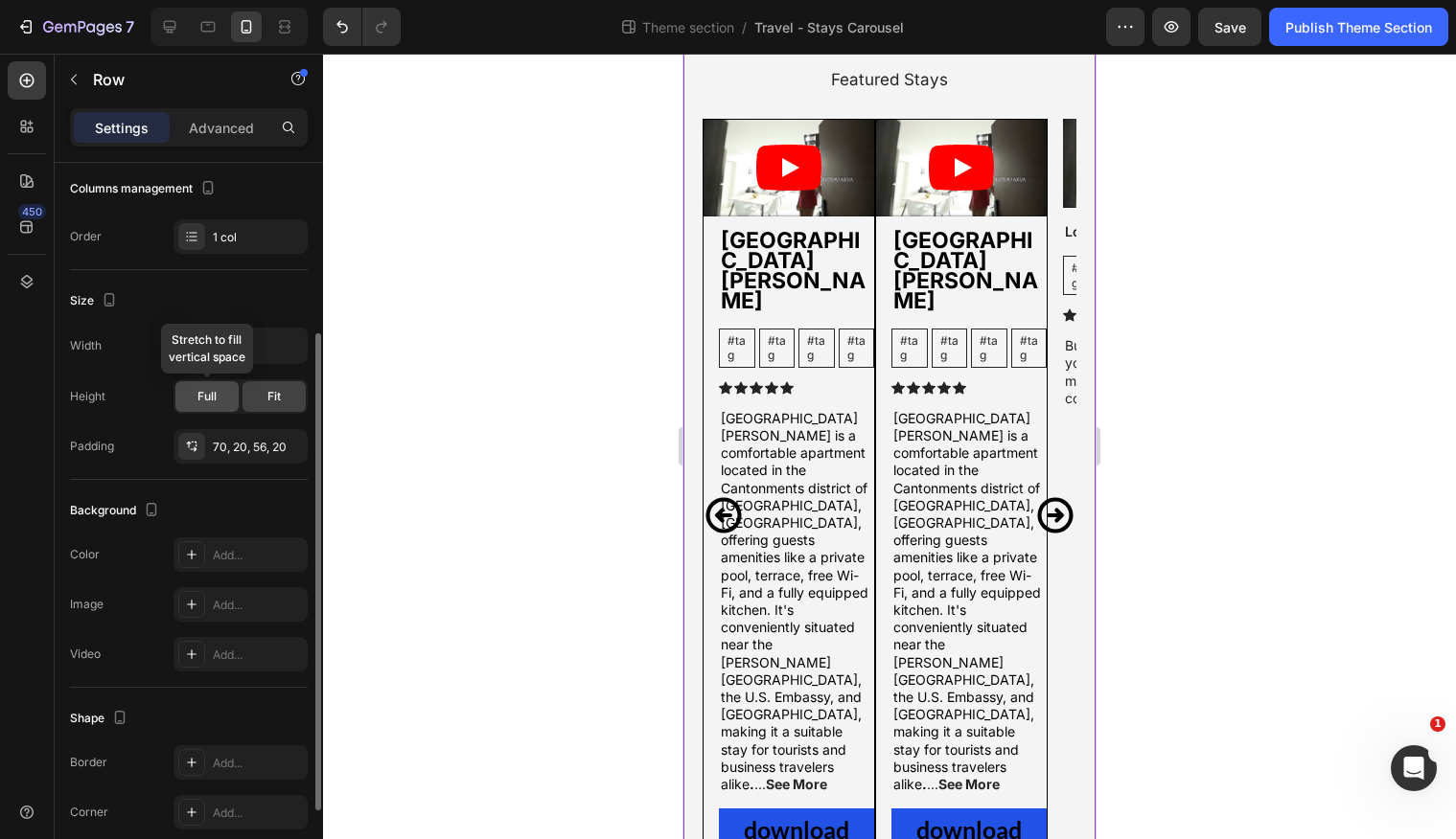
scroll to position [259, 0]
click at [246, 339] on input "100%" at bounding box center [240, 343] width 133 height 35
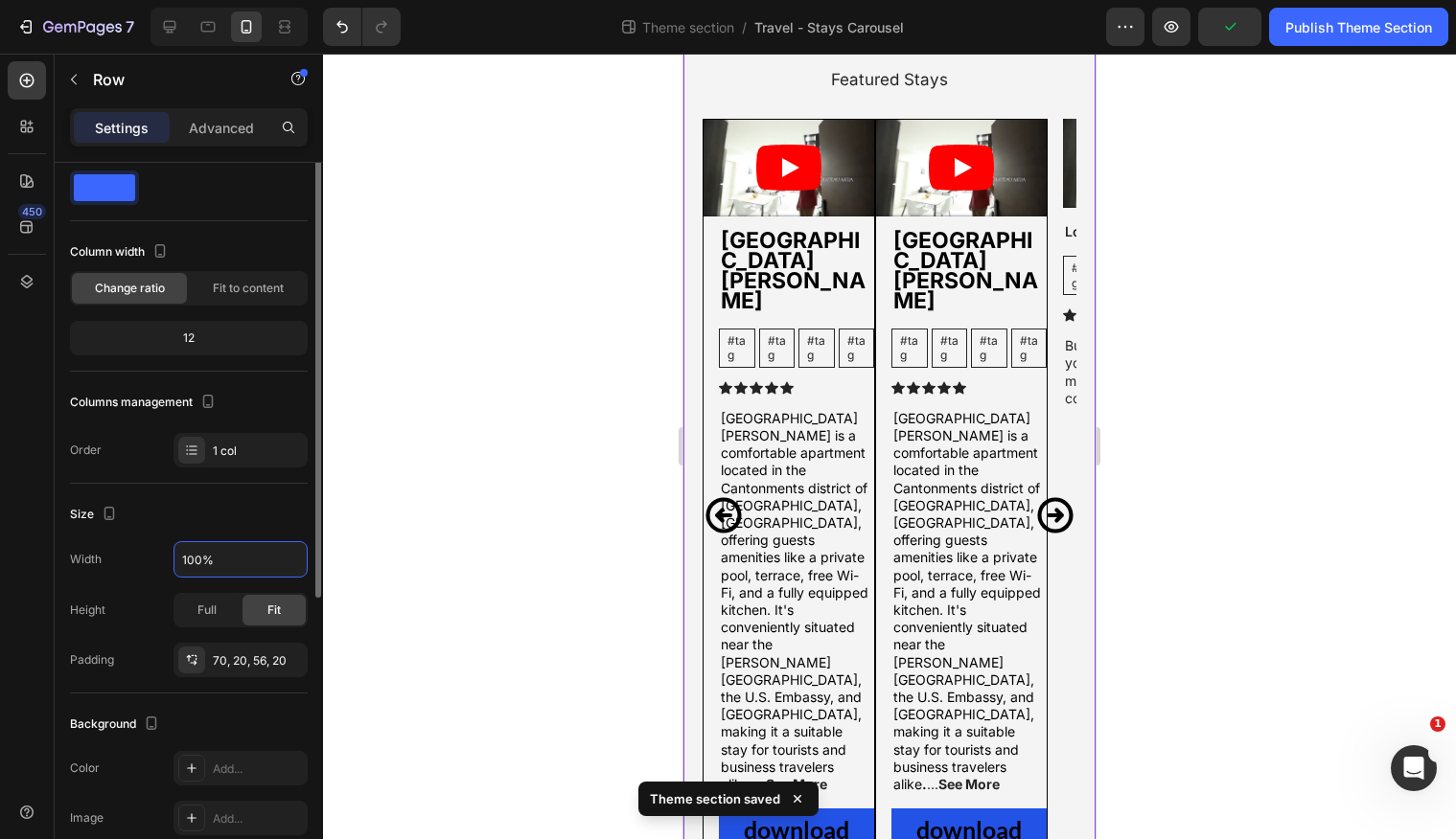
scroll to position [0, 0]
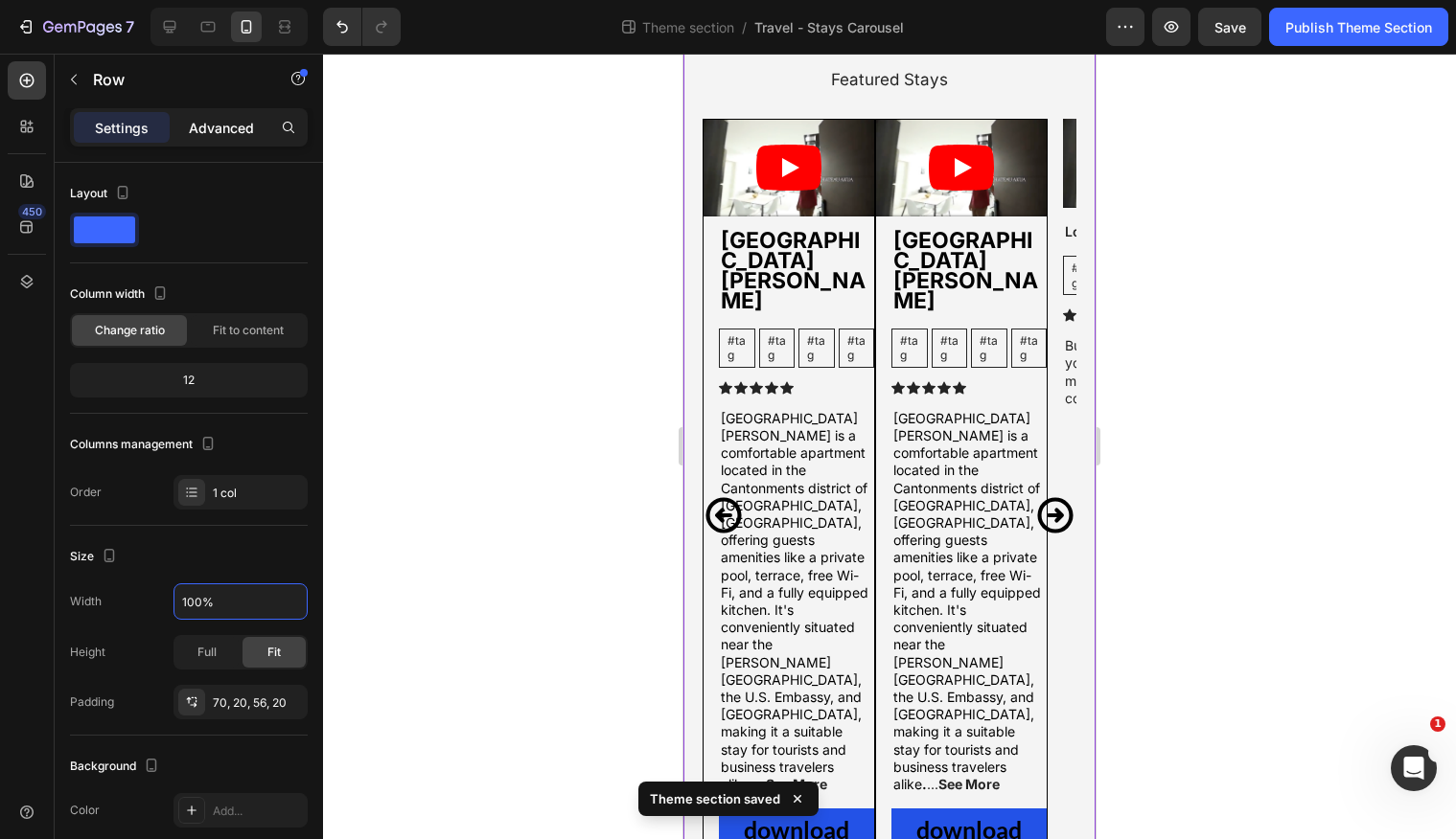
click at [219, 131] on p "Advanced" at bounding box center [221, 128] width 65 height 20
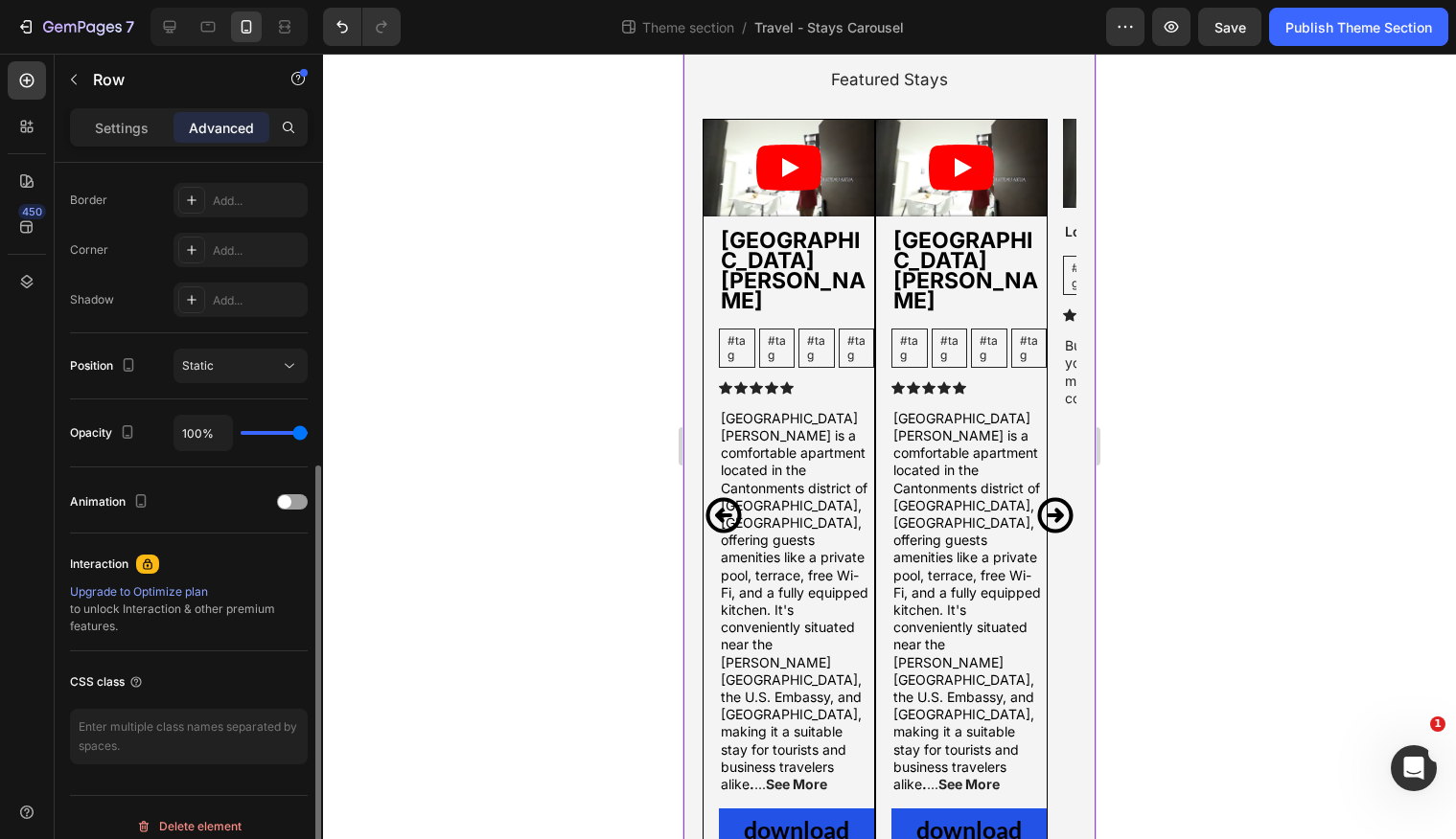
scroll to position [547, 0]
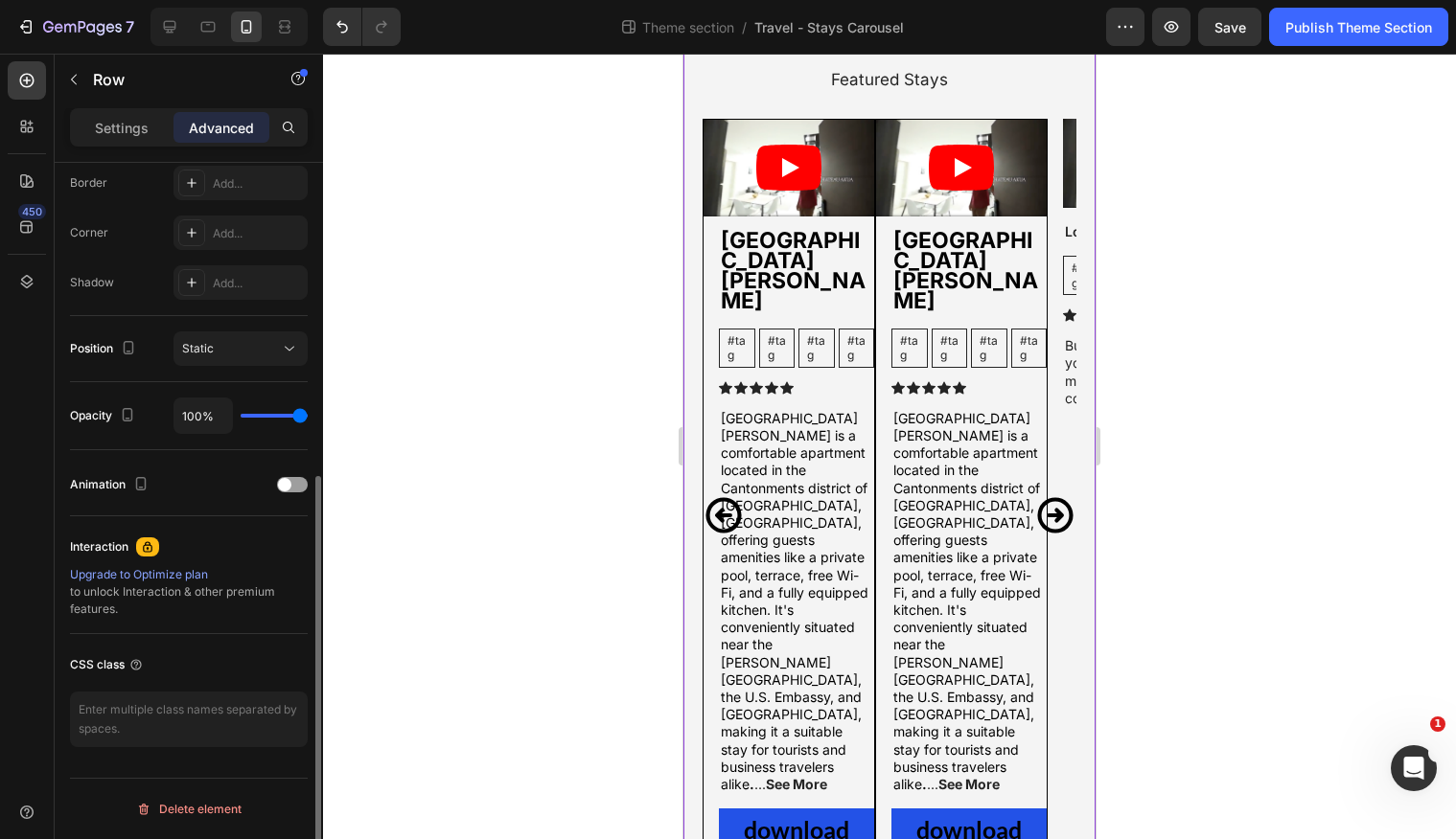
click at [185, 576] on div "Upgrade to Optimize plan" at bounding box center [189, 575] width 238 height 17
click at [700, 275] on div "Featured Stays Heading Video [GEOGRAPHIC_DATA][PERSON_NAME] Text Block #tag Tex…" at bounding box center [890, 489] width 412 height 978
click at [758, 120] on article at bounding box center [789, 168] width 170 height 97
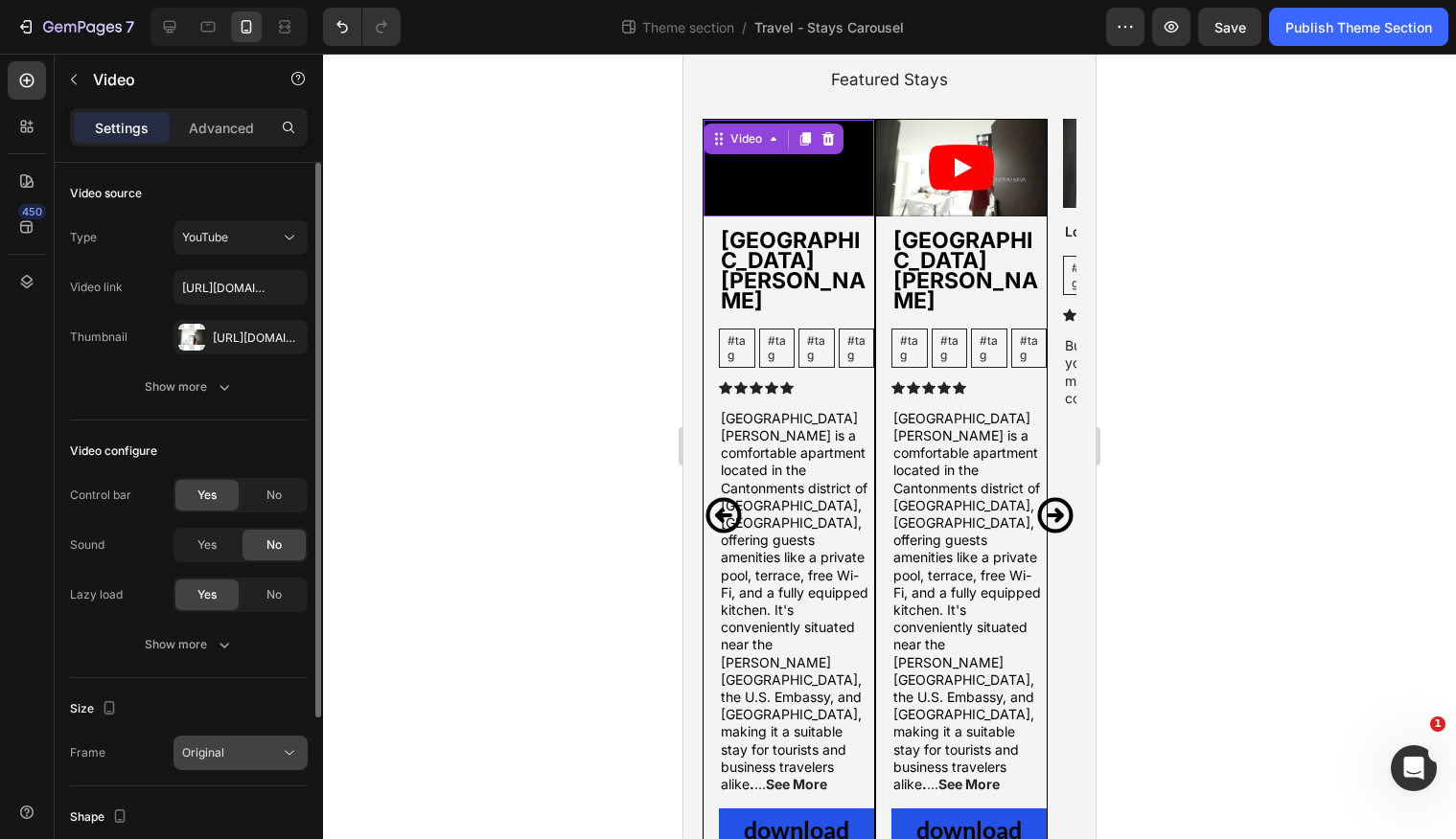
click at [259, 751] on div "Original" at bounding box center [230, 753] width 98 height 17
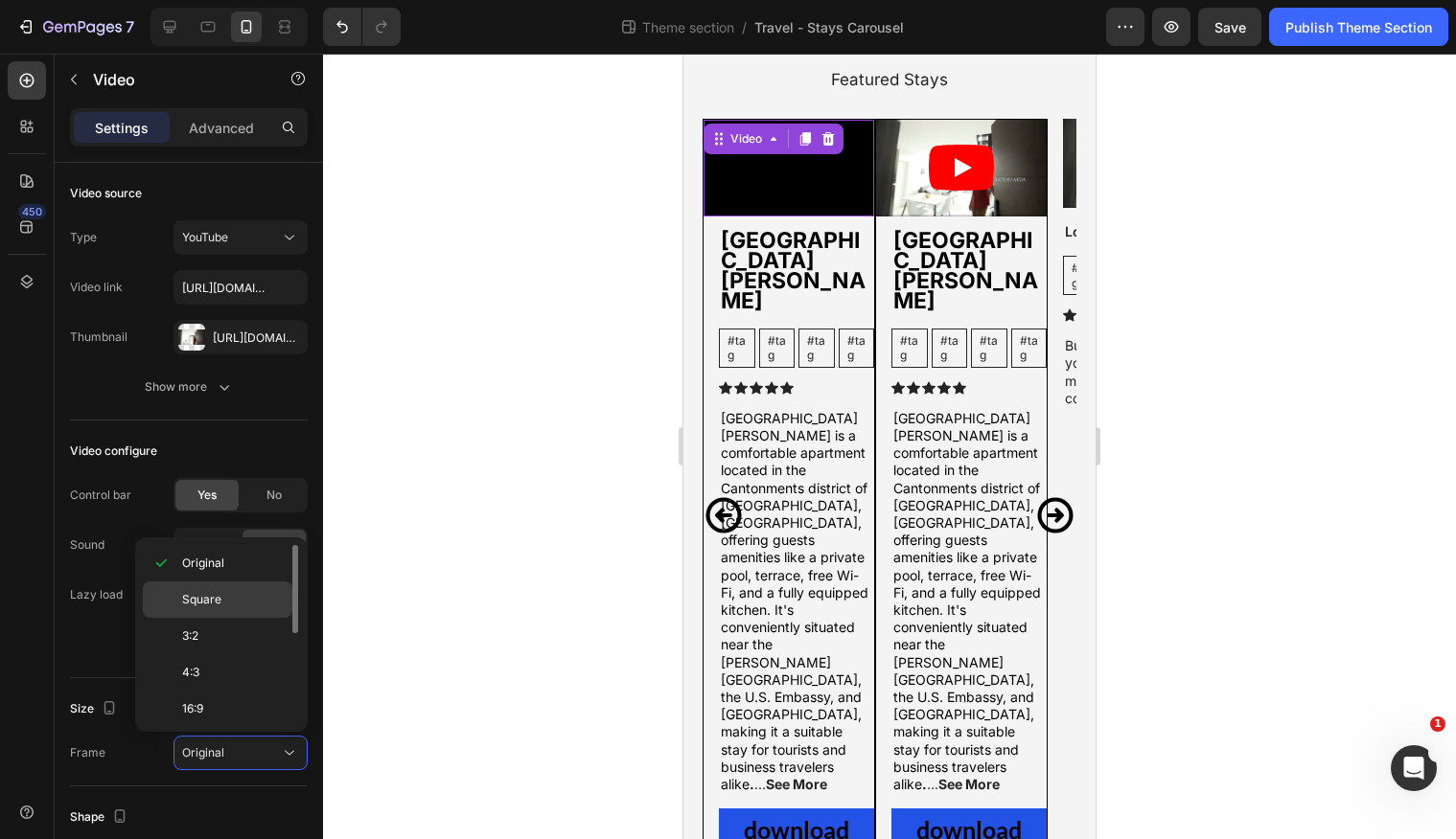
click at [250, 608] on p "Square" at bounding box center [232, 600] width 102 height 17
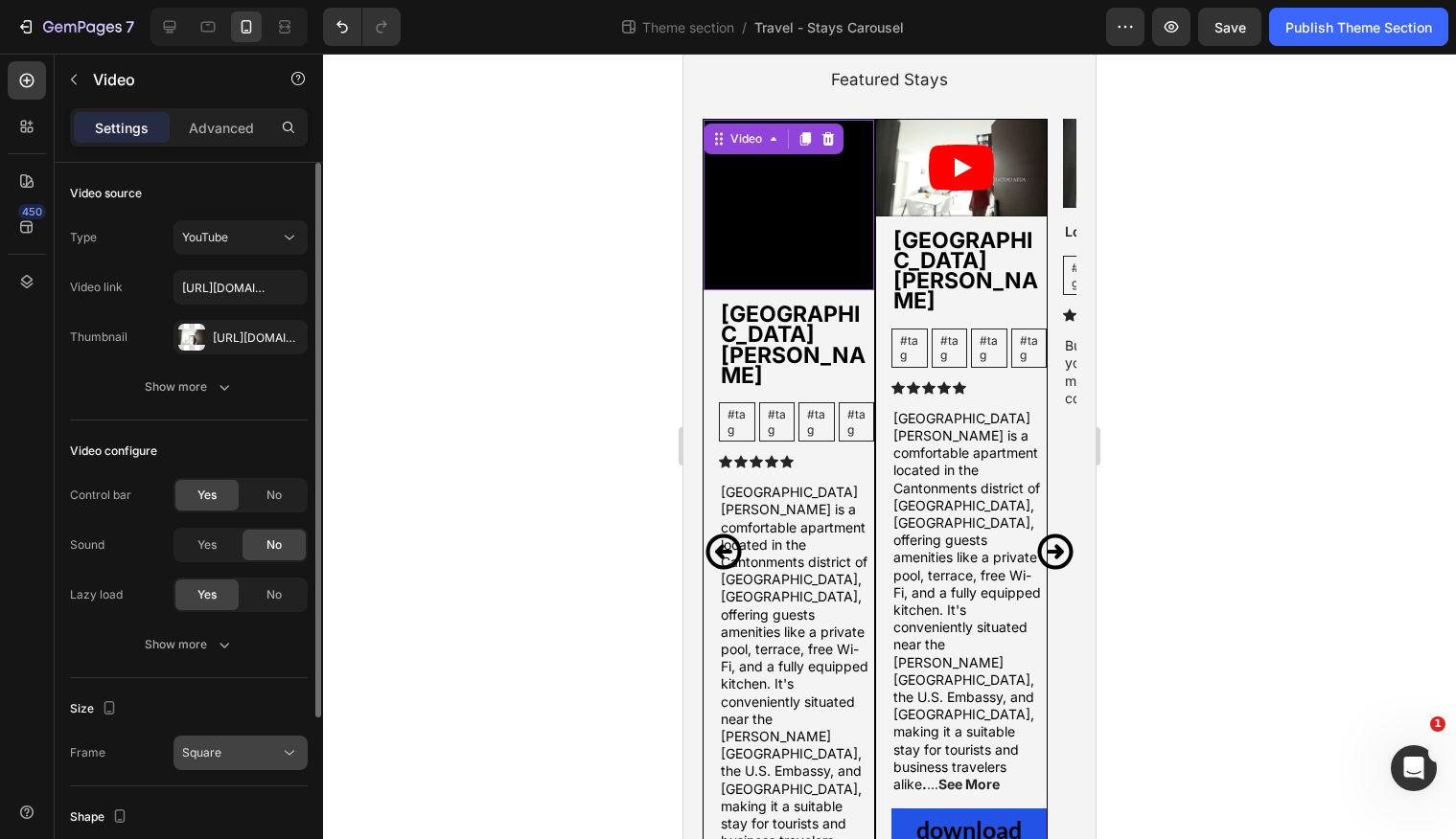
click at [248, 743] on div "Square" at bounding box center [240, 753] width 117 height 19
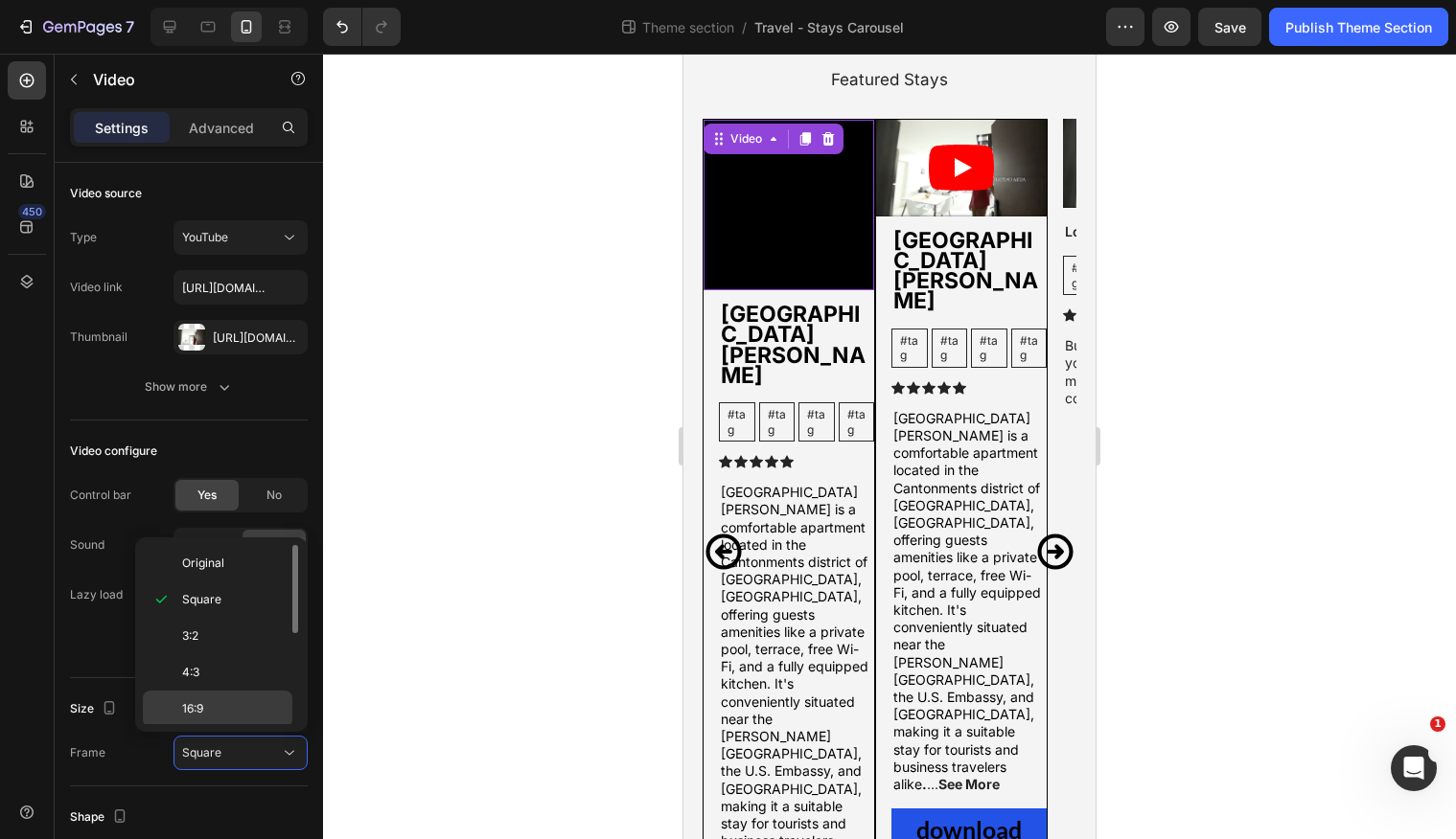
click at [215, 705] on p "16:9" at bounding box center [232, 709] width 102 height 17
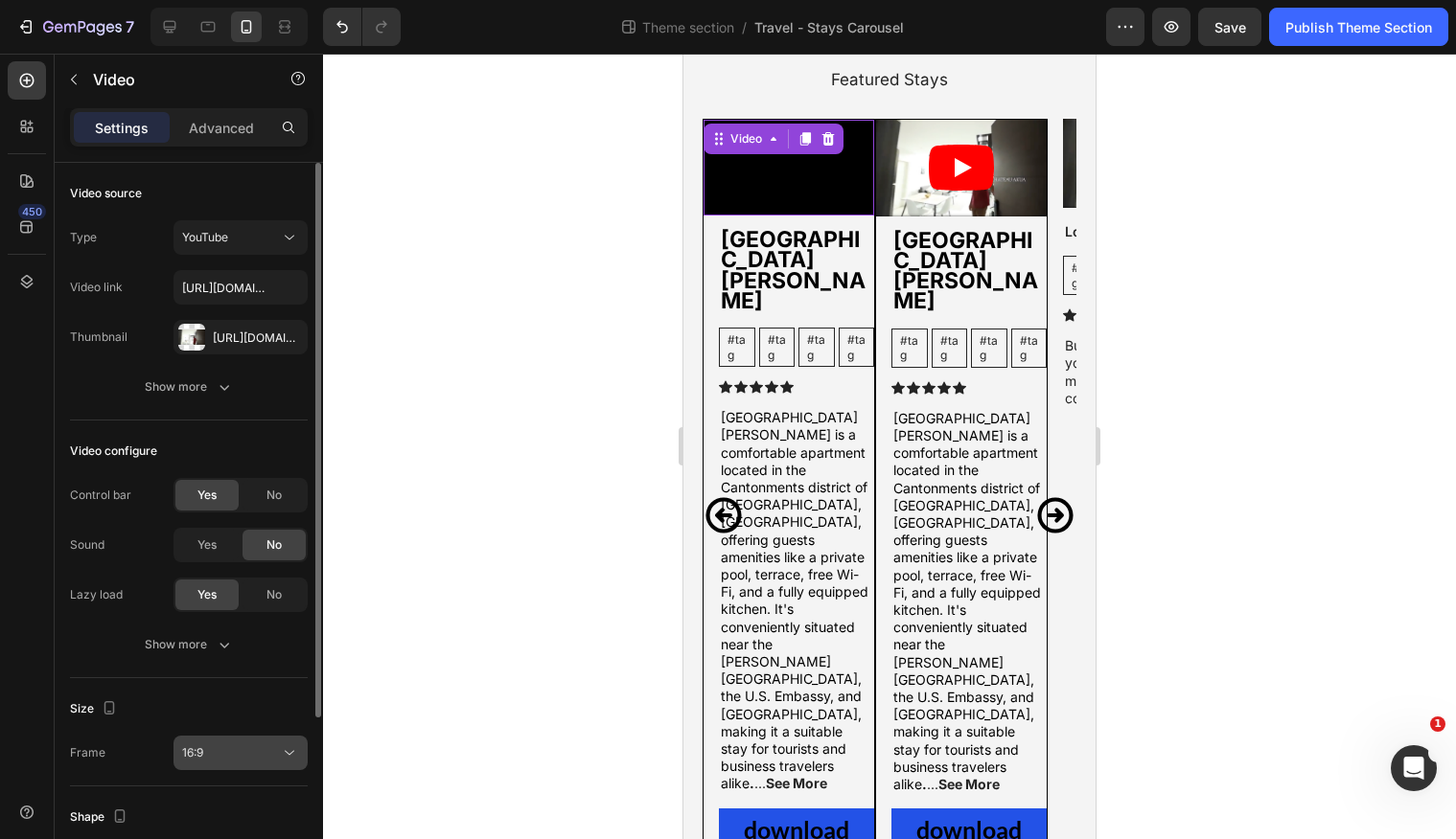
click at [236, 749] on div "16:9" at bounding box center [230, 753] width 98 height 17
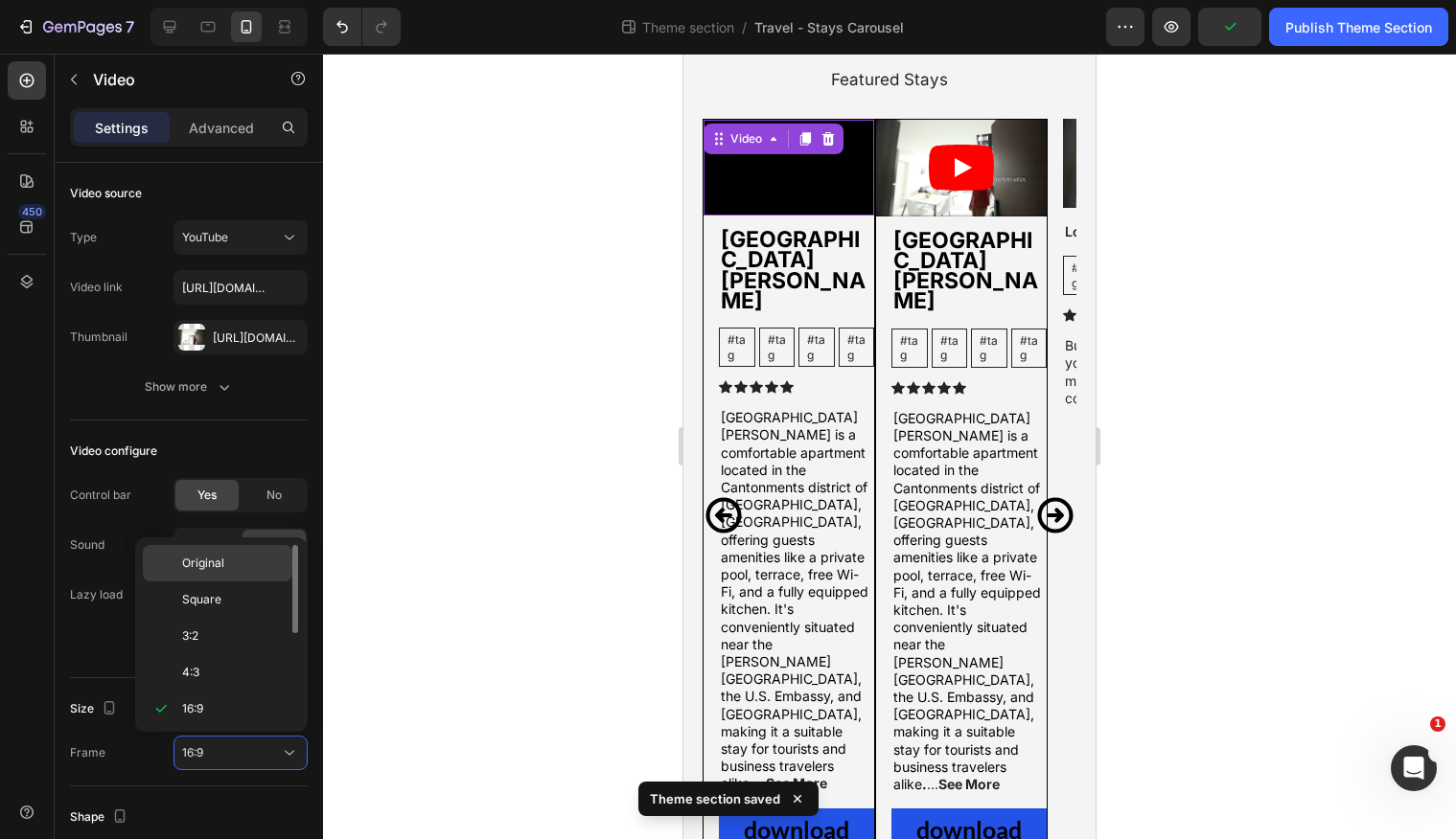
click at [227, 571] on p "Original" at bounding box center [232, 563] width 102 height 17
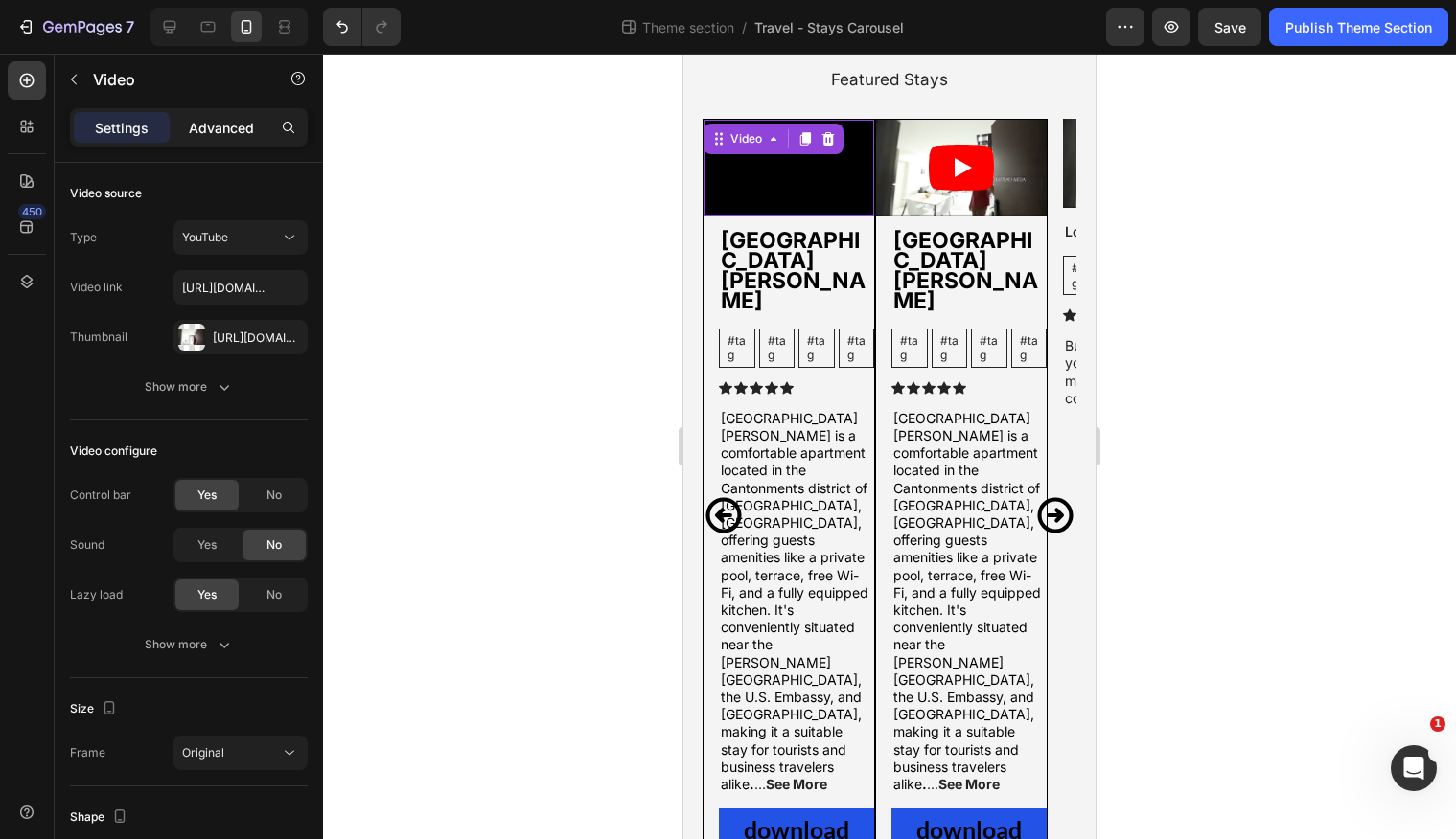
click at [221, 132] on p "Advanced" at bounding box center [221, 128] width 65 height 20
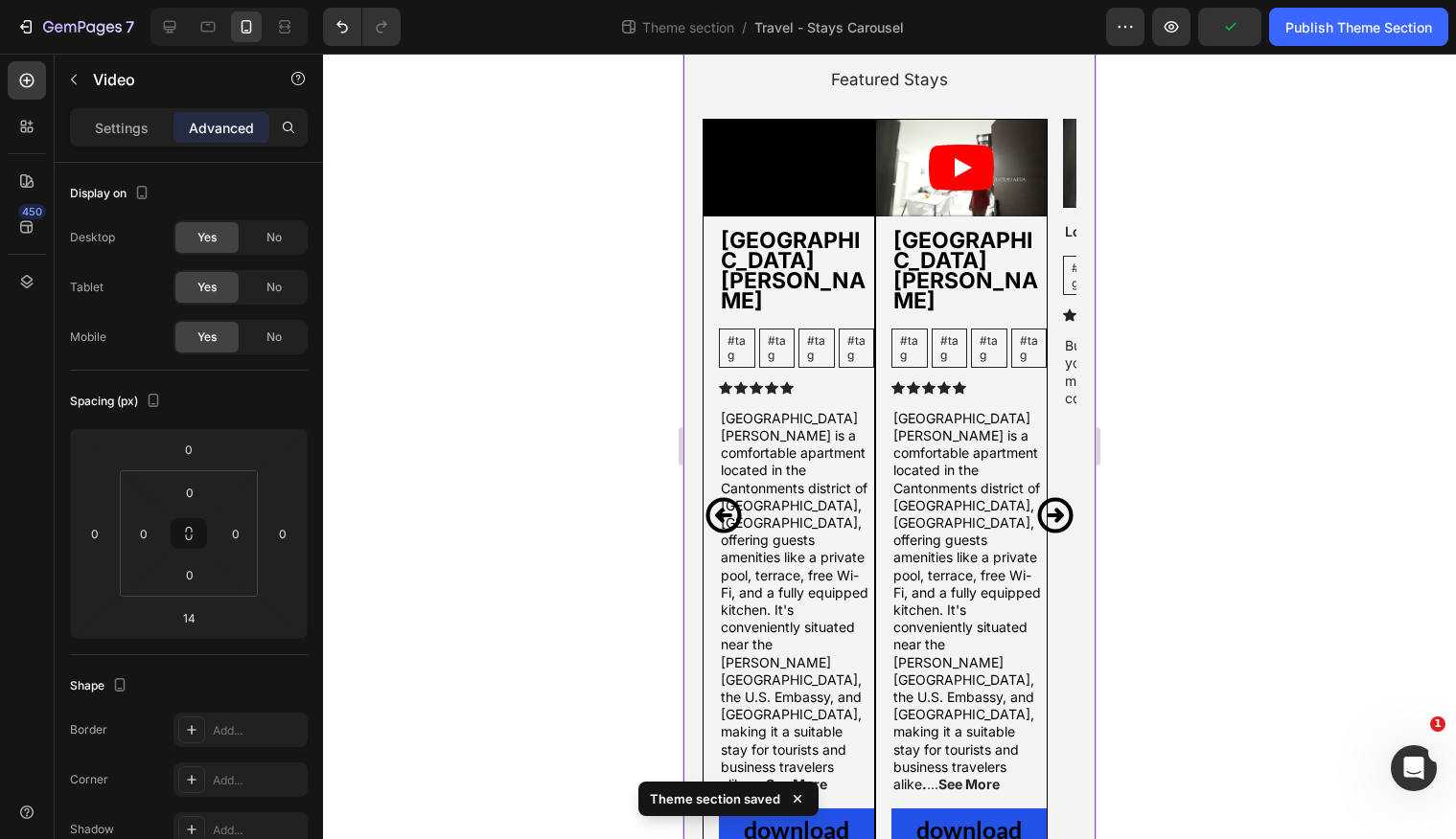
click at [776, 109] on div "Featured Stays Heading Video [GEOGRAPHIC_DATA][PERSON_NAME] Text Block #tag Tex…" at bounding box center [890, 495] width 374 height 857
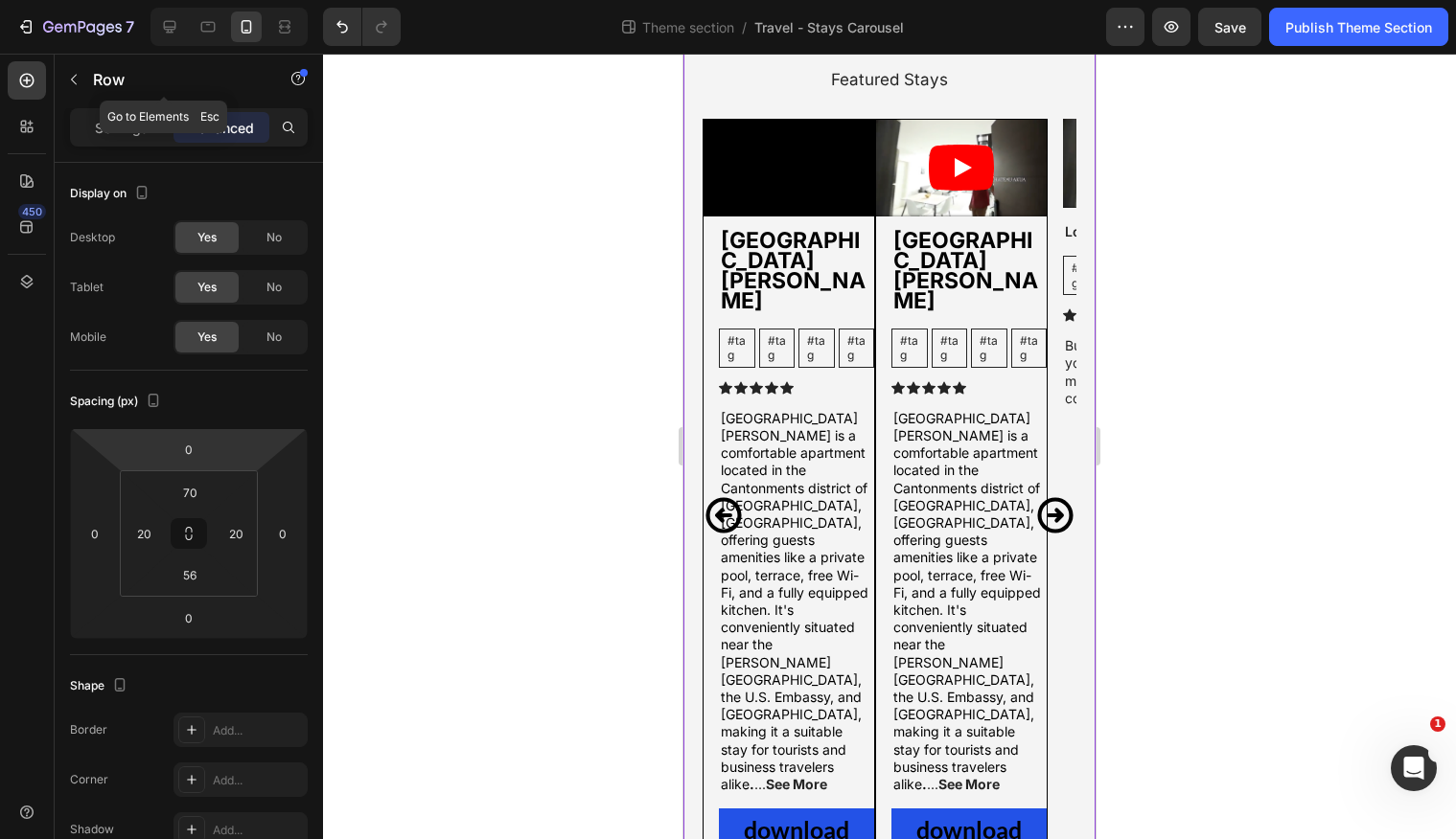
click at [78, 78] on icon "button" at bounding box center [74, 79] width 15 height 15
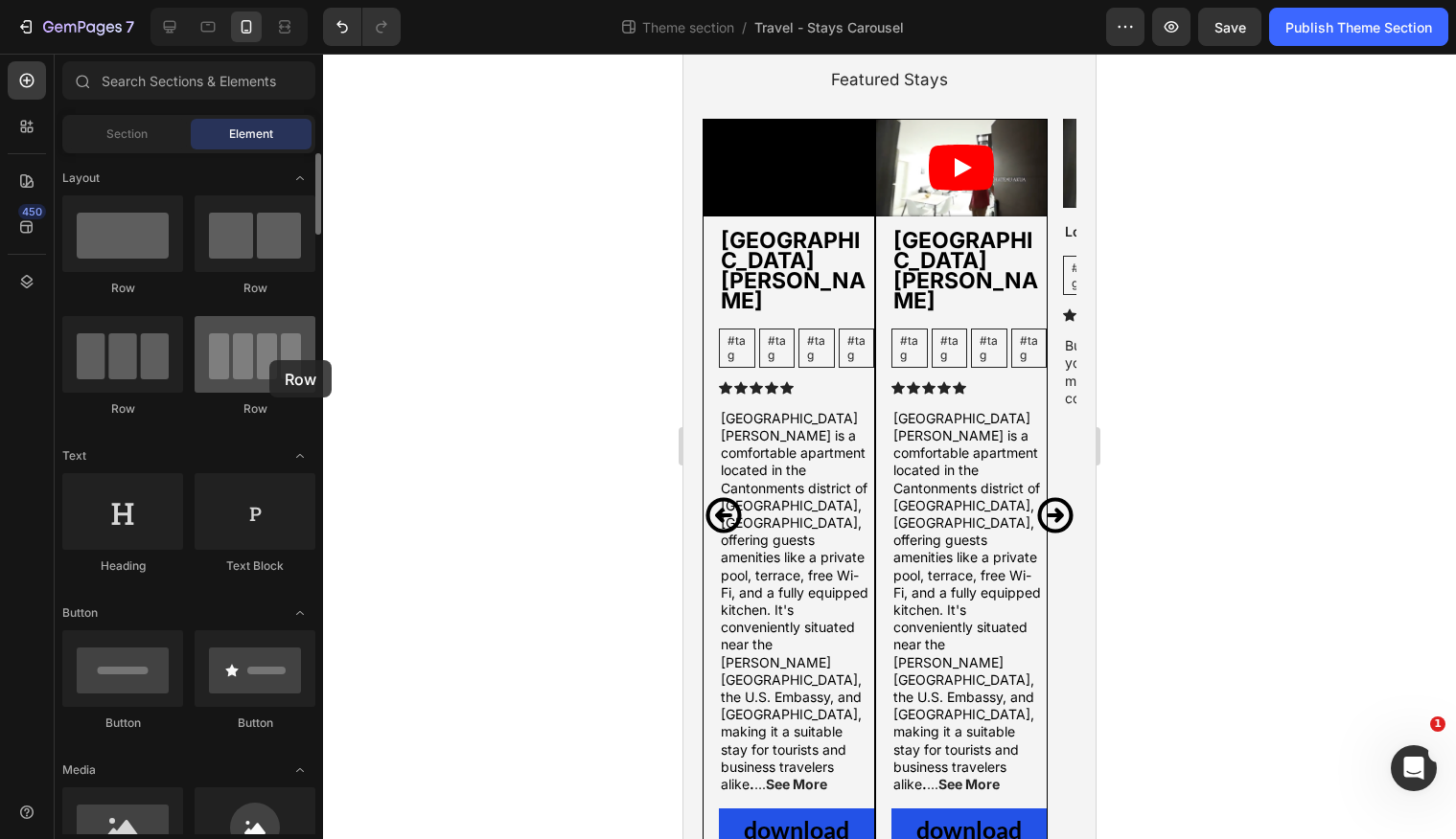
click at [269, 360] on div at bounding box center [255, 354] width 121 height 76
click at [269, 359] on div at bounding box center [255, 354] width 121 height 76
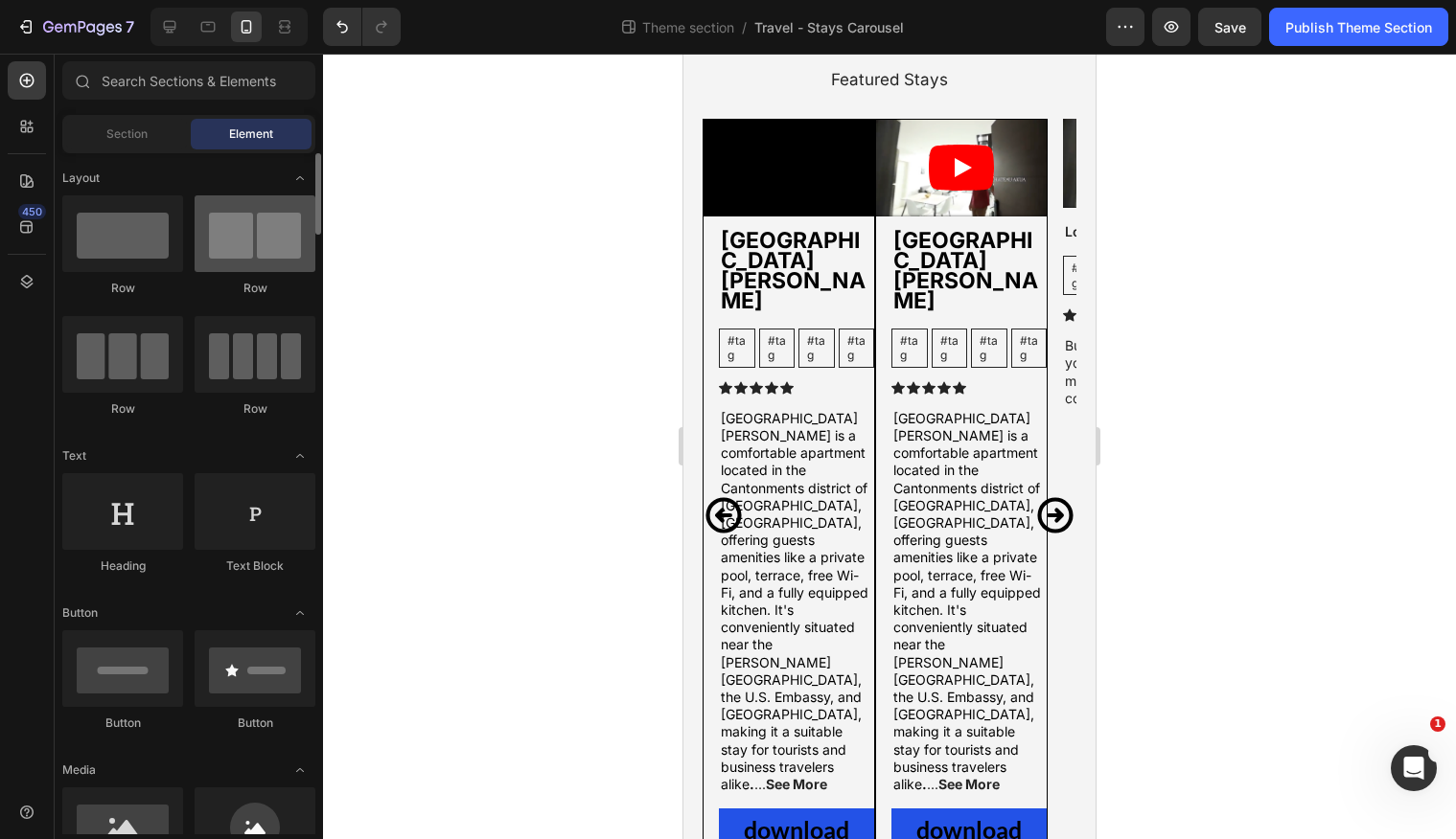
click at [237, 255] on div at bounding box center [255, 233] width 121 height 76
click at [243, 251] on div at bounding box center [255, 233] width 121 height 76
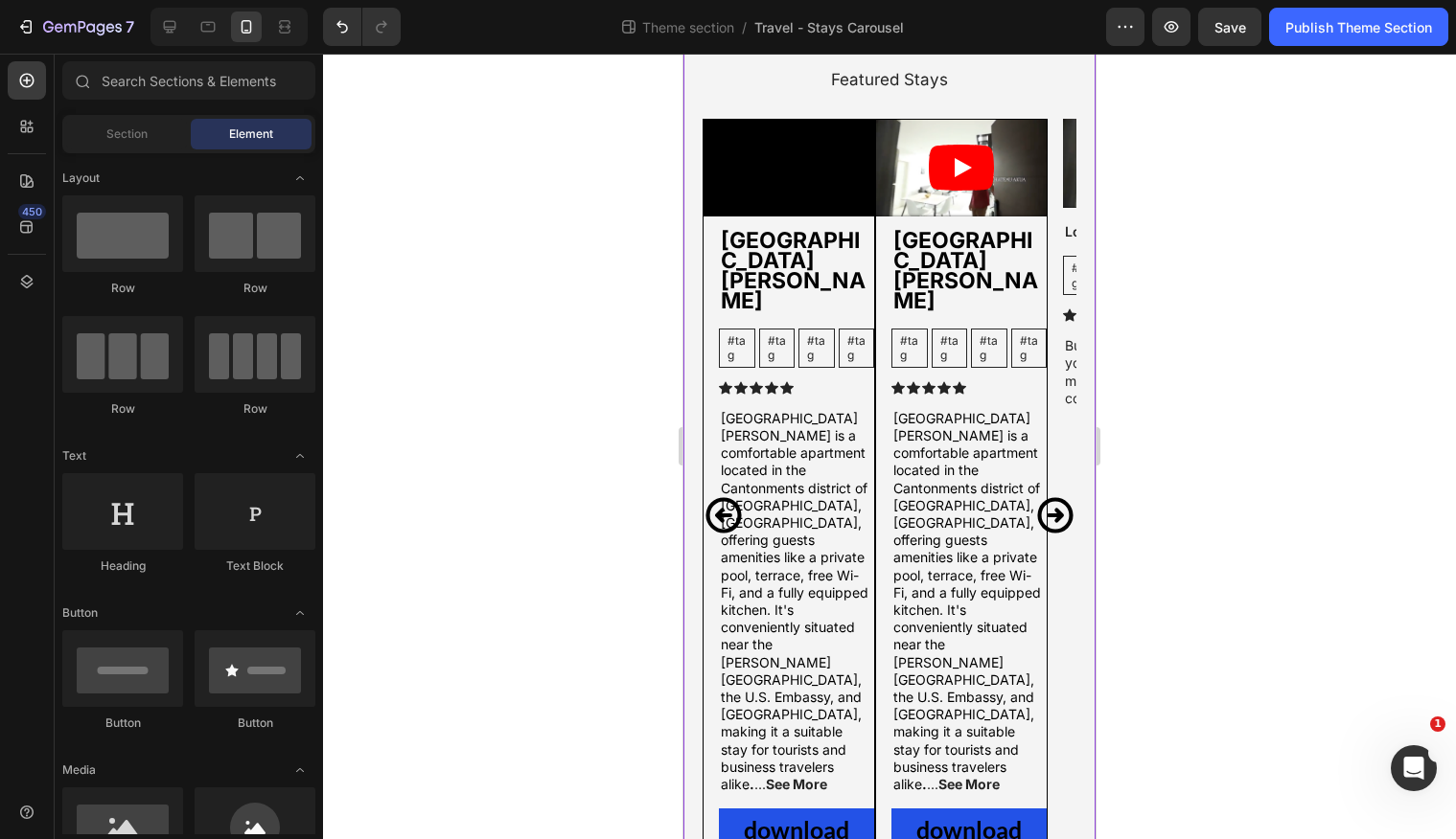
click at [685, 260] on div "Featured Stays Heading Video [GEOGRAPHIC_DATA][PERSON_NAME] Text Block #tag Tex…" at bounding box center [890, 489] width 412 height 978
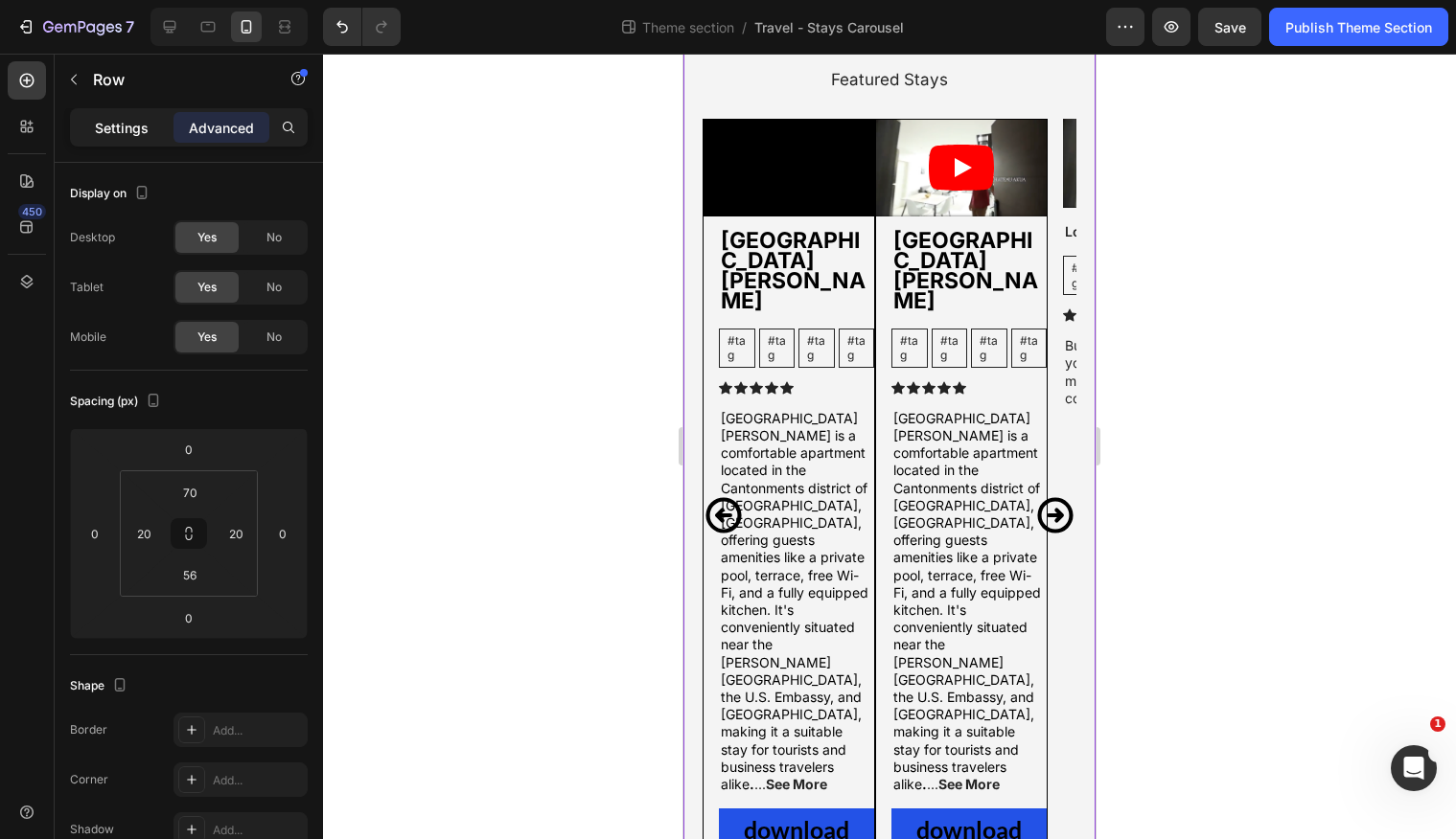
click at [140, 124] on p "Settings" at bounding box center [121, 128] width 53 height 20
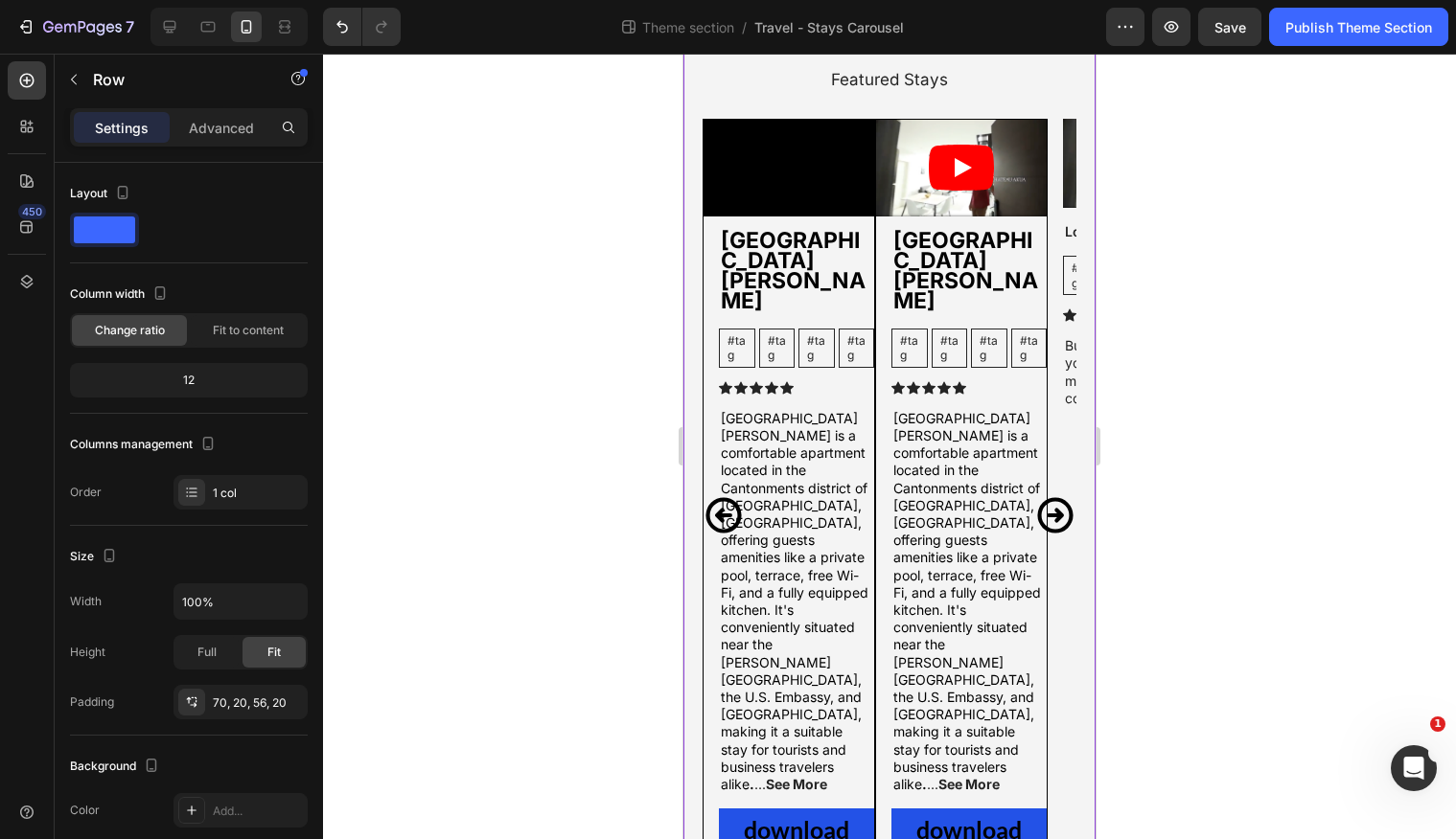
scroll to position [15, 0]
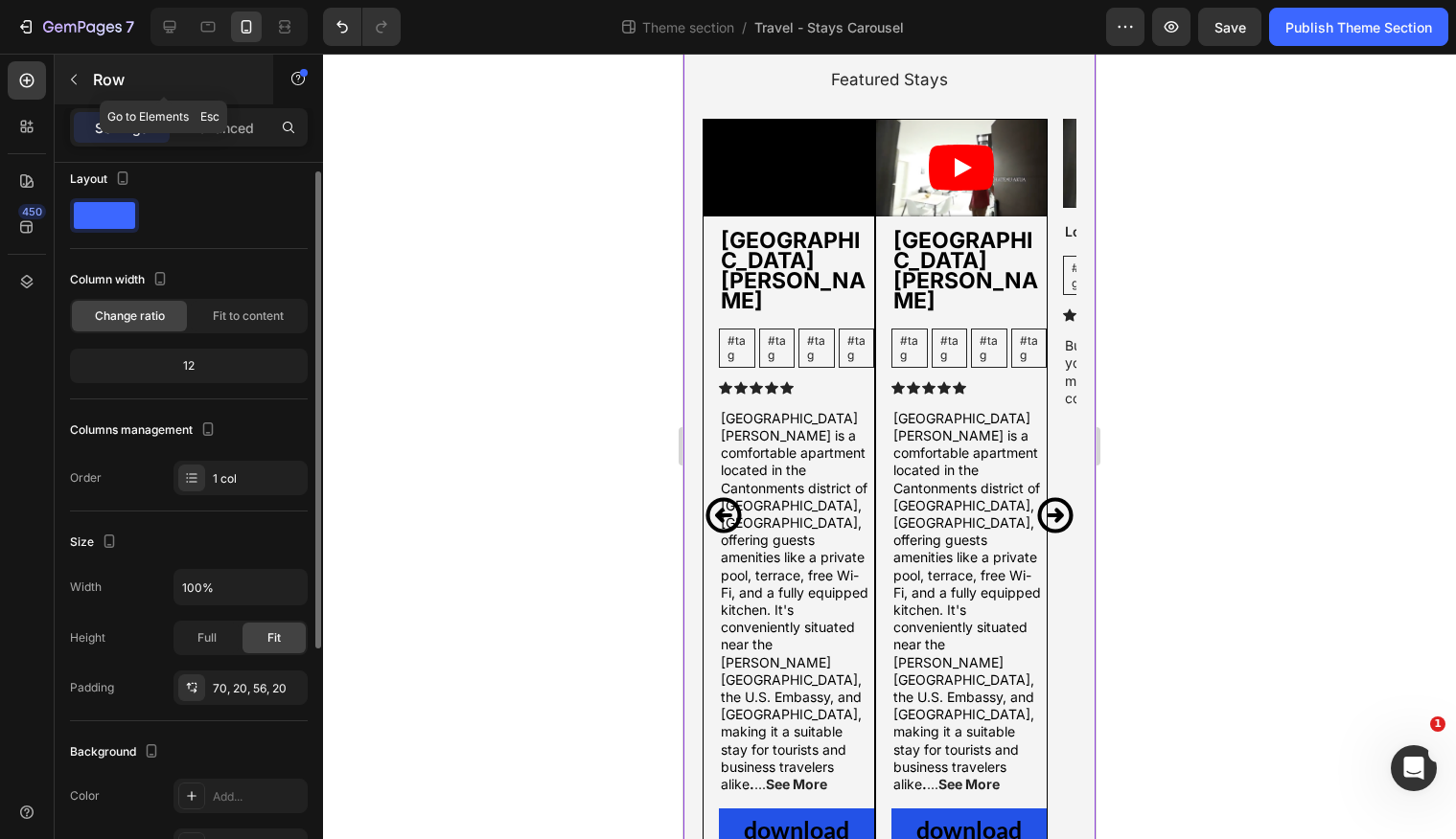
click at [80, 84] on icon "button" at bounding box center [74, 79] width 15 height 15
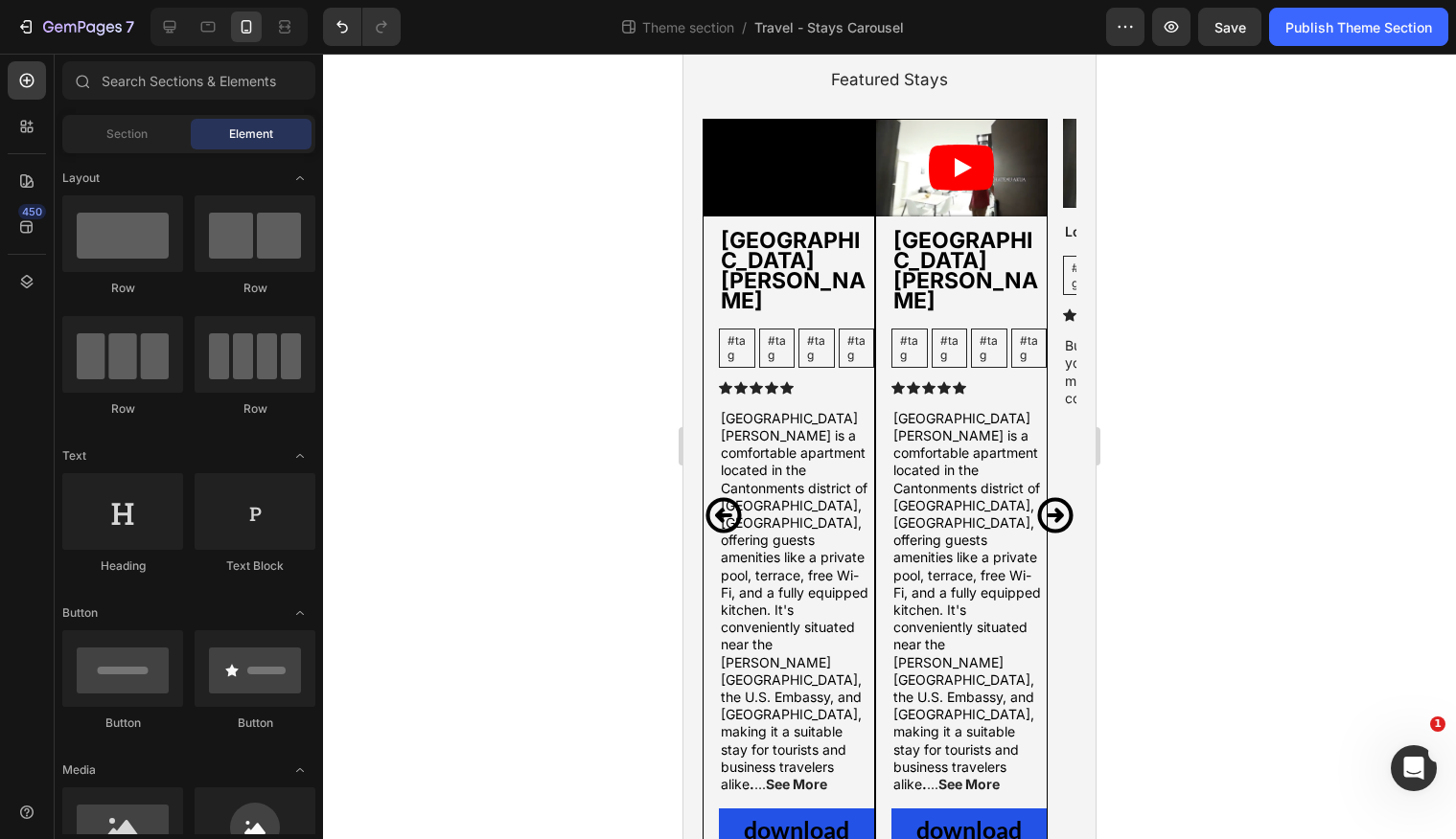
click at [400, 184] on div at bounding box center [890, 446] width 1133 height 786
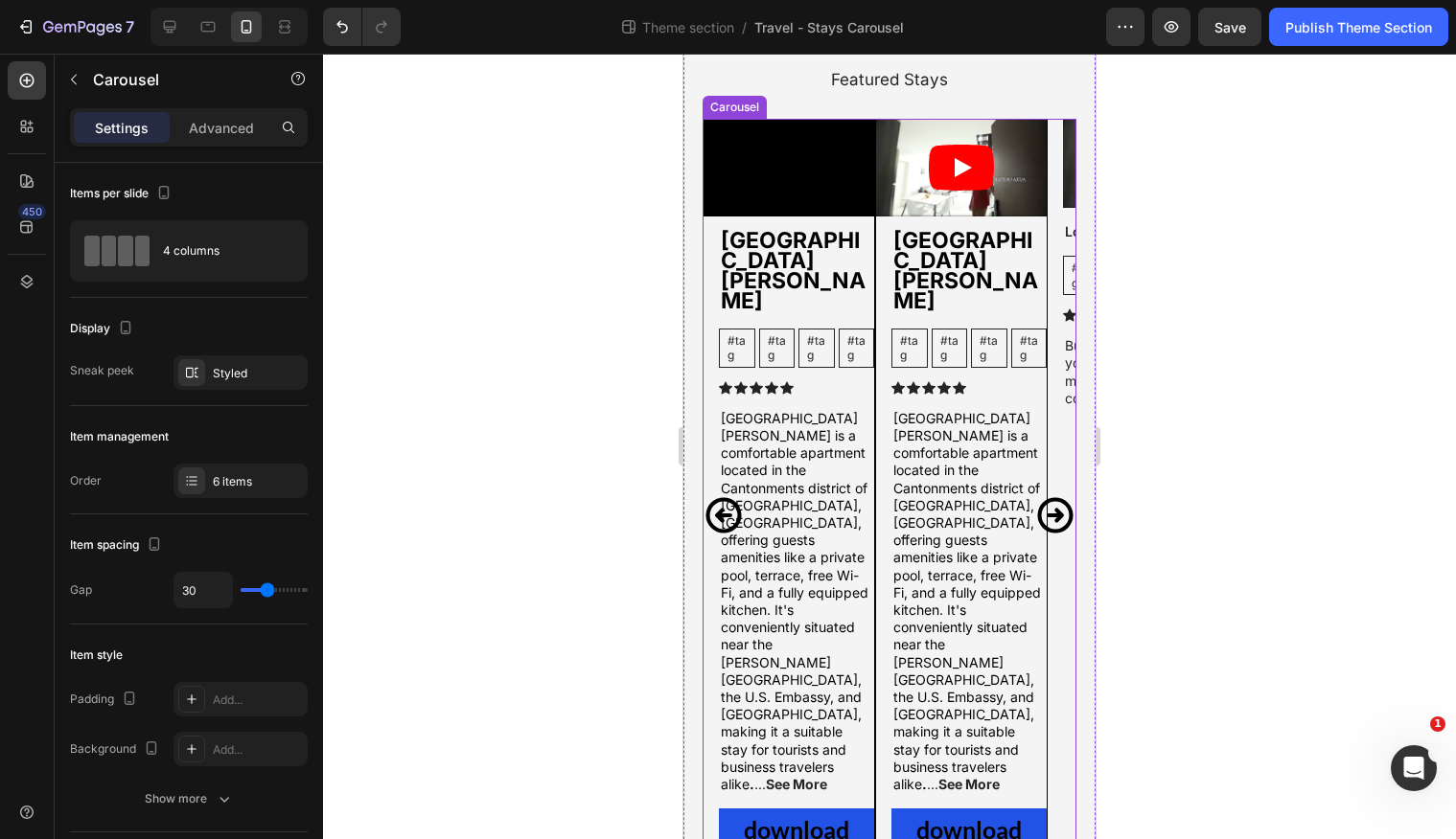
click at [1059, 497] on icon "Carousel Next Arrow" at bounding box center [1054, 515] width 36 height 36
click at [1060, 497] on icon "Carousel Next Arrow" at bounding box center [1054, 515] width 36 height 36
click at [1059, 497] on icon "Carousel Next Arrow" at bounding box center [1054, 515] width 36 height 36
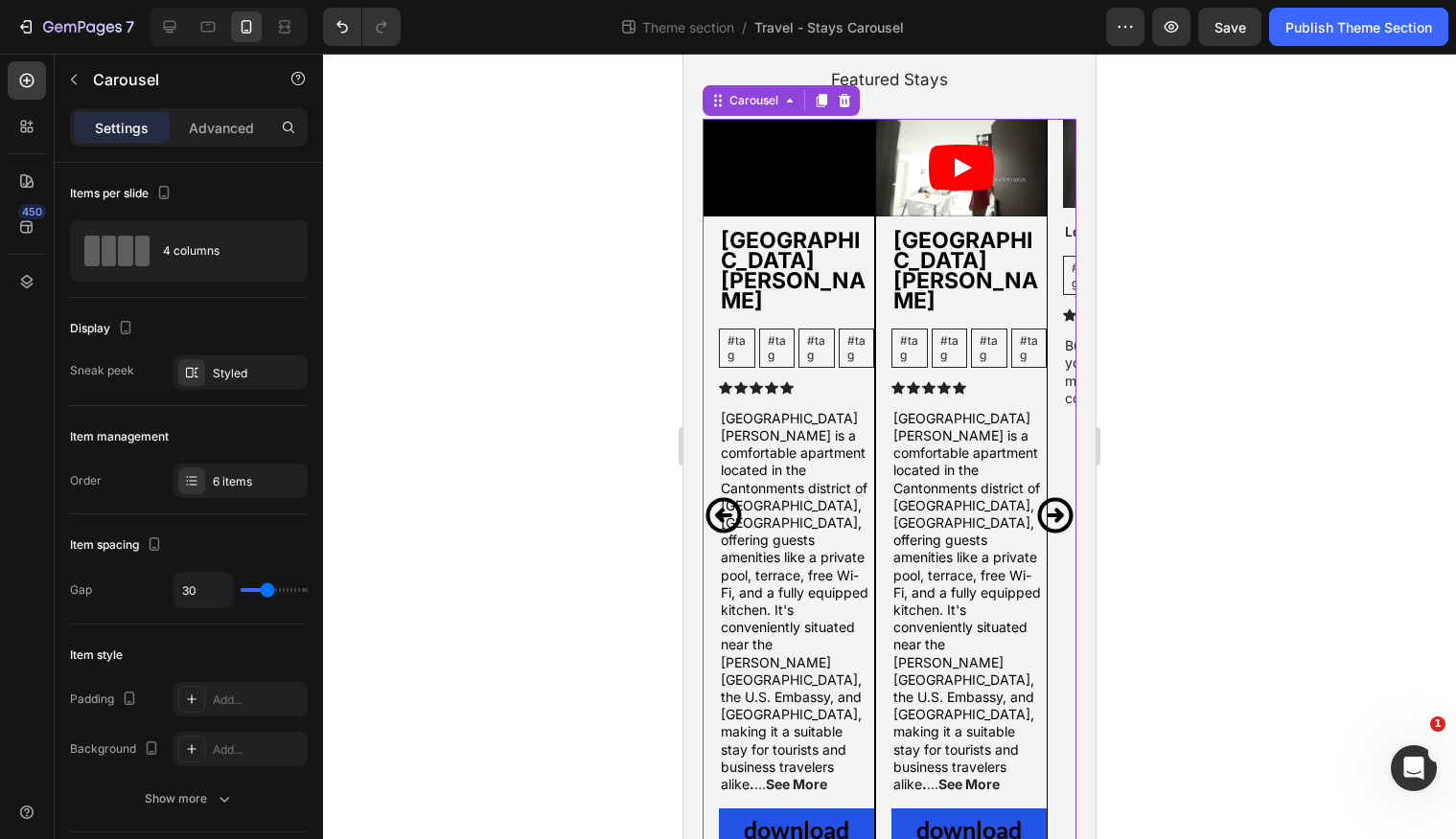
click at [1059, 497] on icon "Carousel Next Arrow" at bounding box center [1054, 515] width 36 height 36
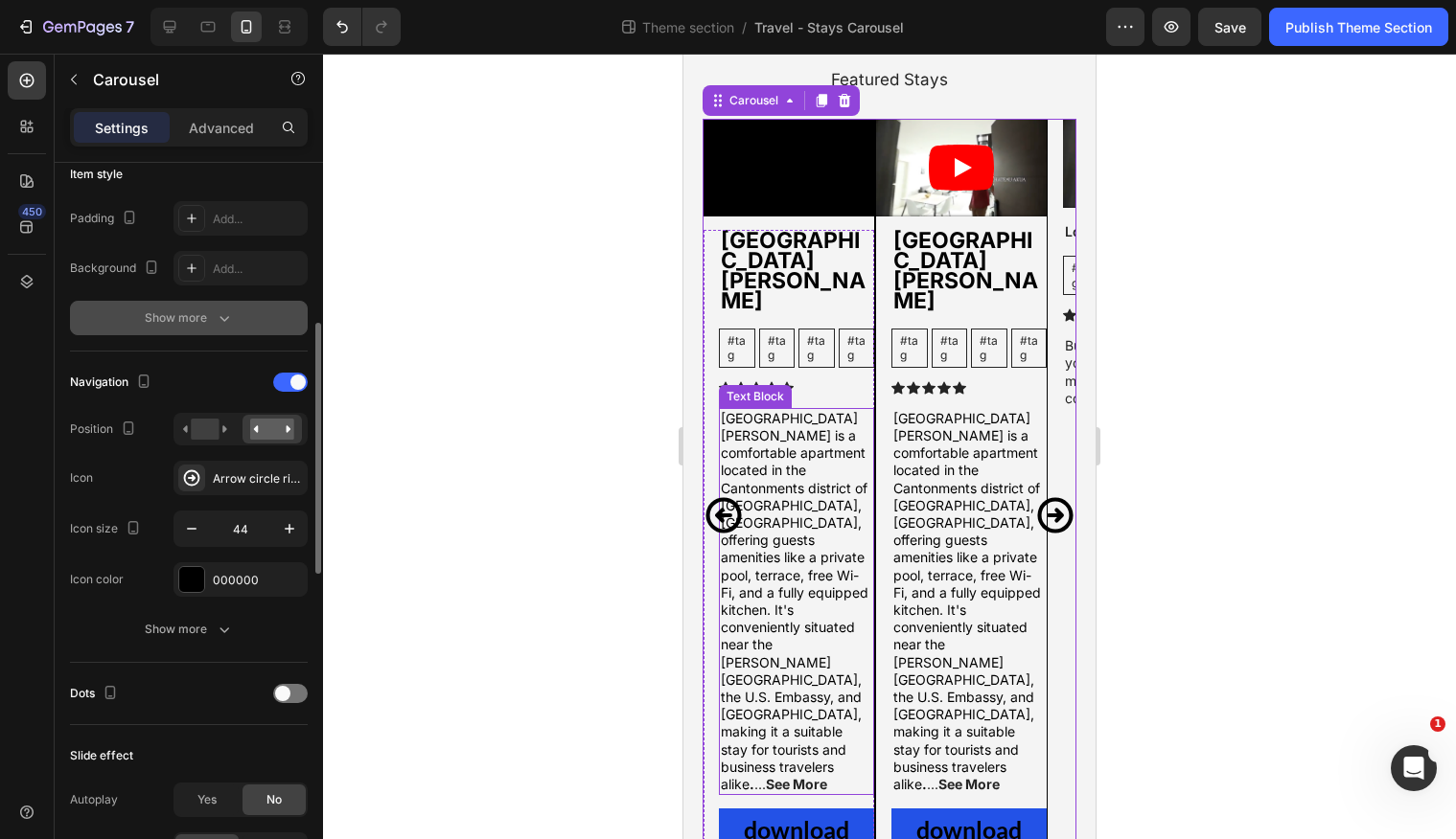
scroll to position [510, 0]
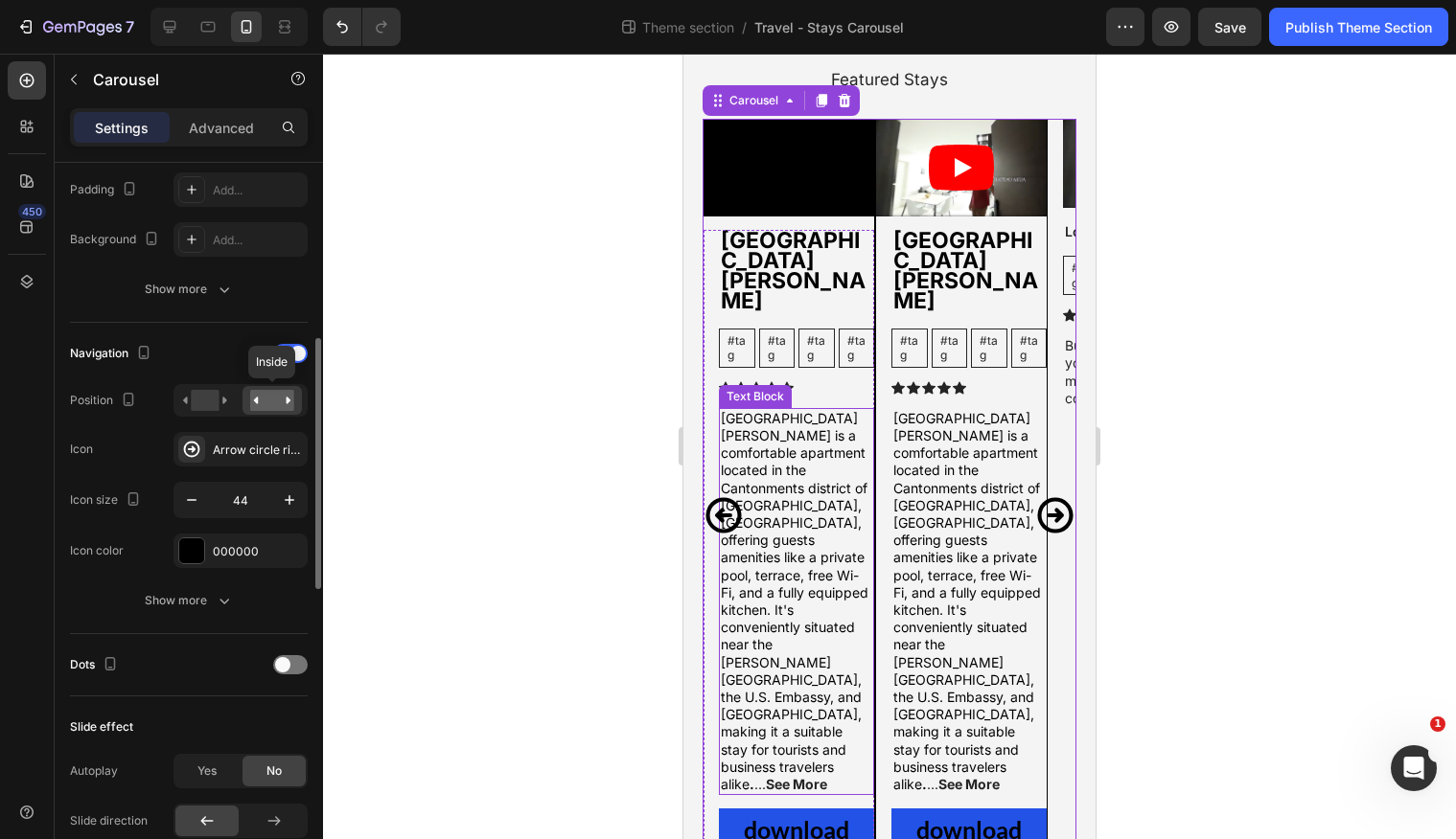
click at [259, 402] on rect at bounding box center [272, 401] width 45 height 21
click at [215, 400] on rect at bounding box center [204, 401] width 28 height 21
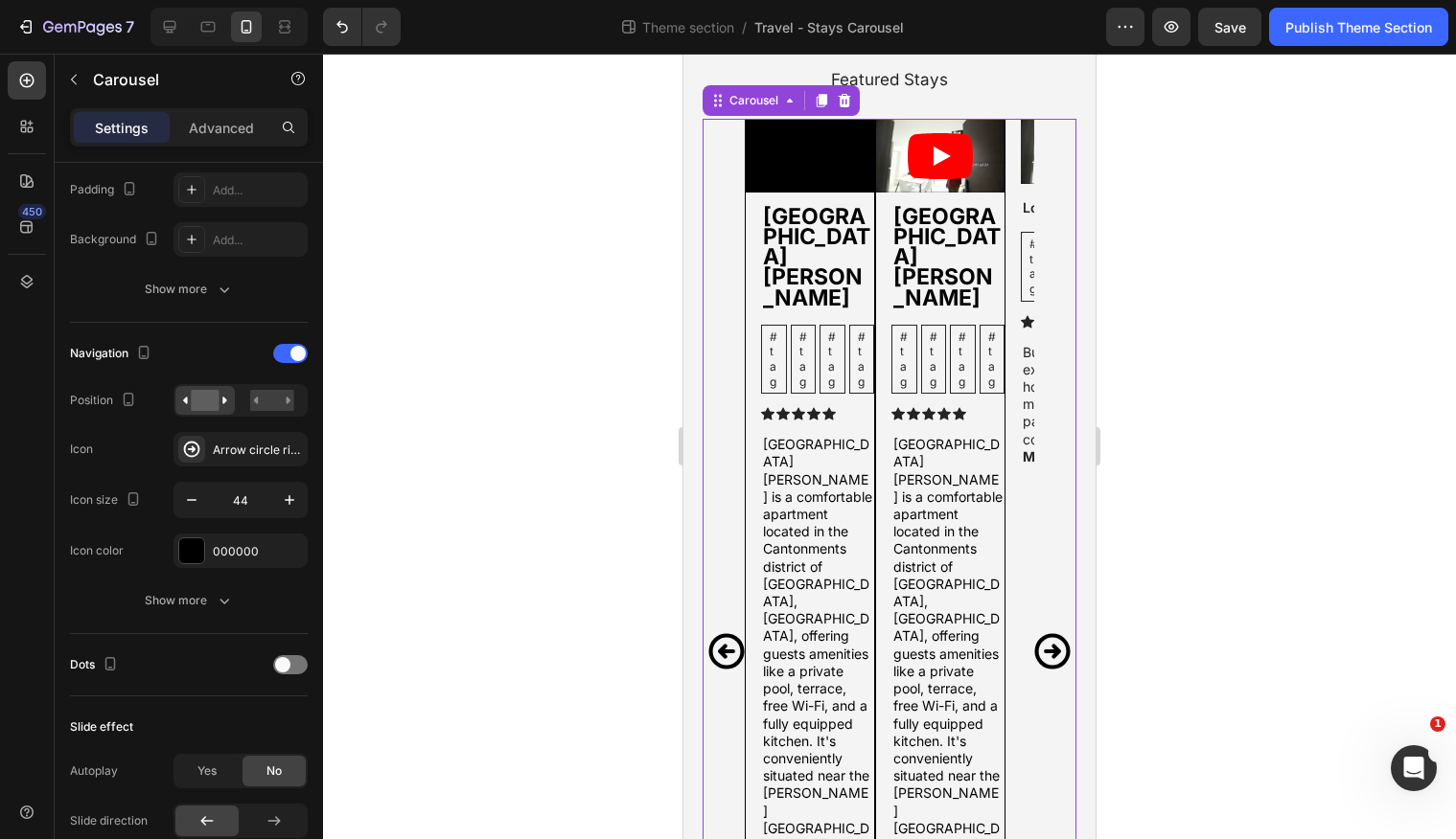
click at [1052, 634] on icon "Carousel Next Arrow" at bounding box center [1051, 651] width 36 height 36
click at [1051, 634] on icon "Carousel Next Arrow" at bounding box center [1051, 651] width 36 height 36
click at [713, 634] on icon "Carousel Back Arrow" at bounding box center [726, 651] width 36 height 36
click at [719, 634] on icon "Carousel Back Arrow" at bounding box center [726, 651] width 36 height 36
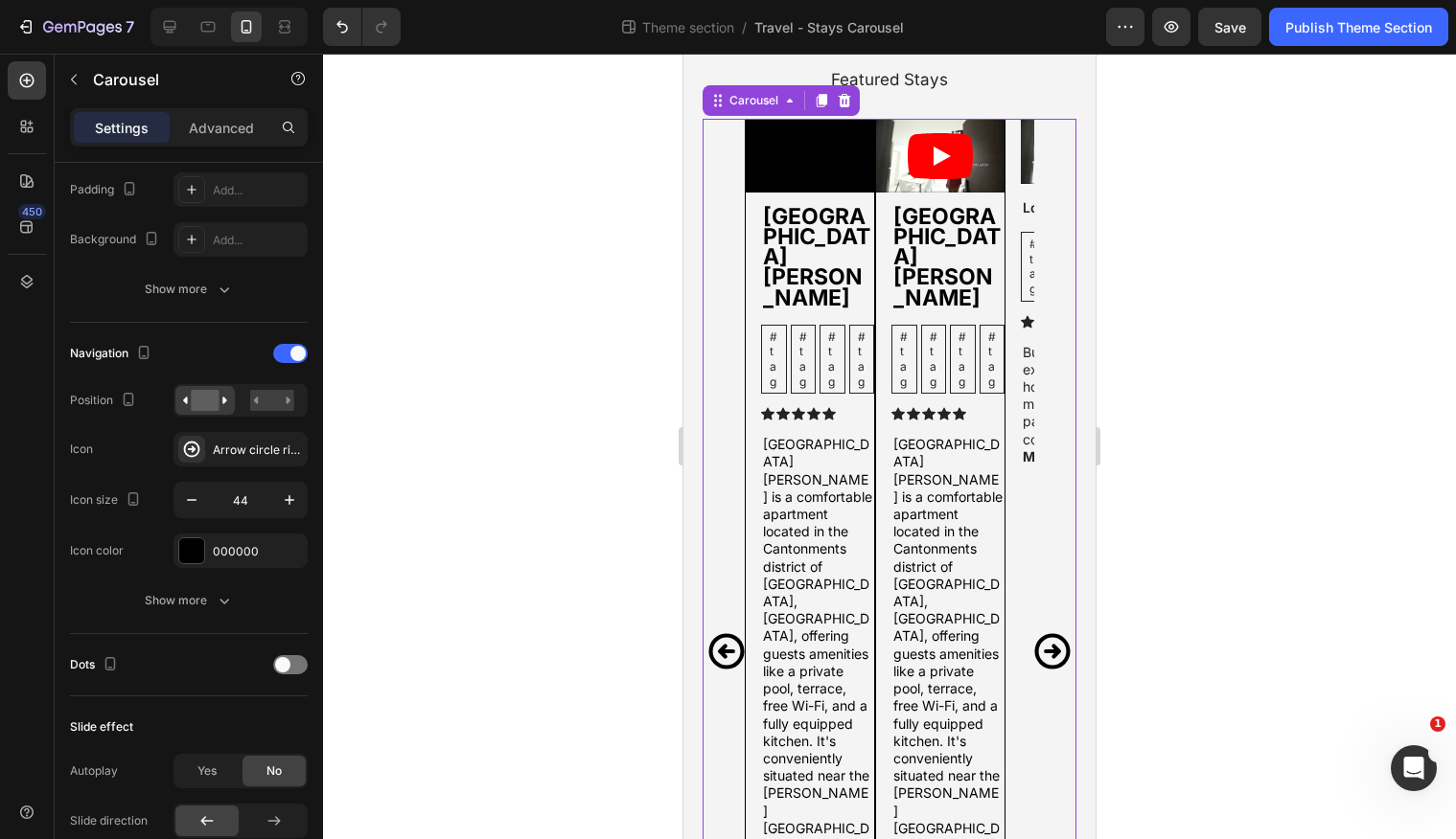
click at [720, 634] on icon "Carousel Back Arrow" at bounding box center [726, 651] width 36 height 36
click at [273, 401] on rect at bounding box center [272, 401] width 45 height 21
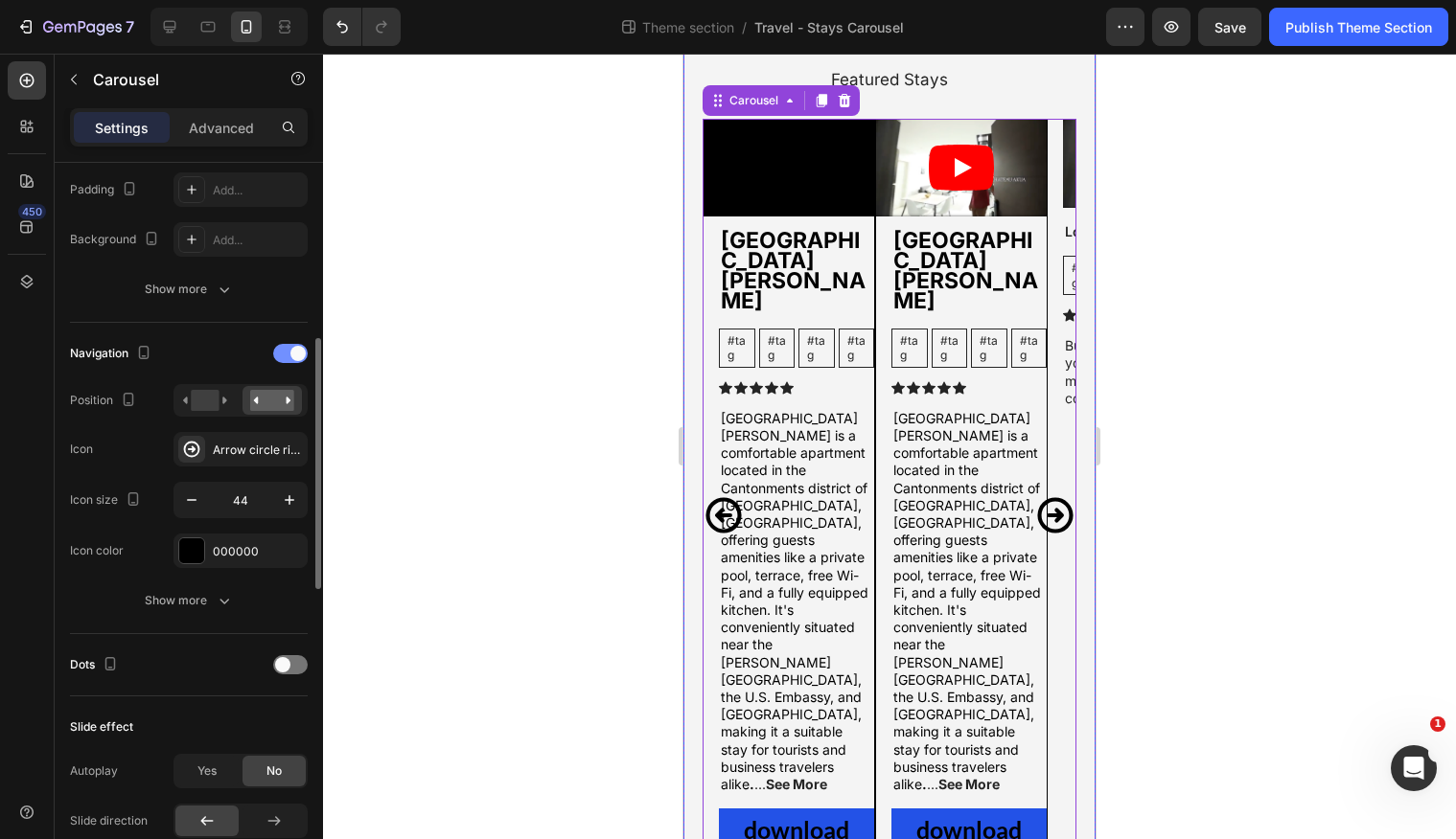
click at [292, 350] on span at bounding box center [298, 353] width 15 height 15
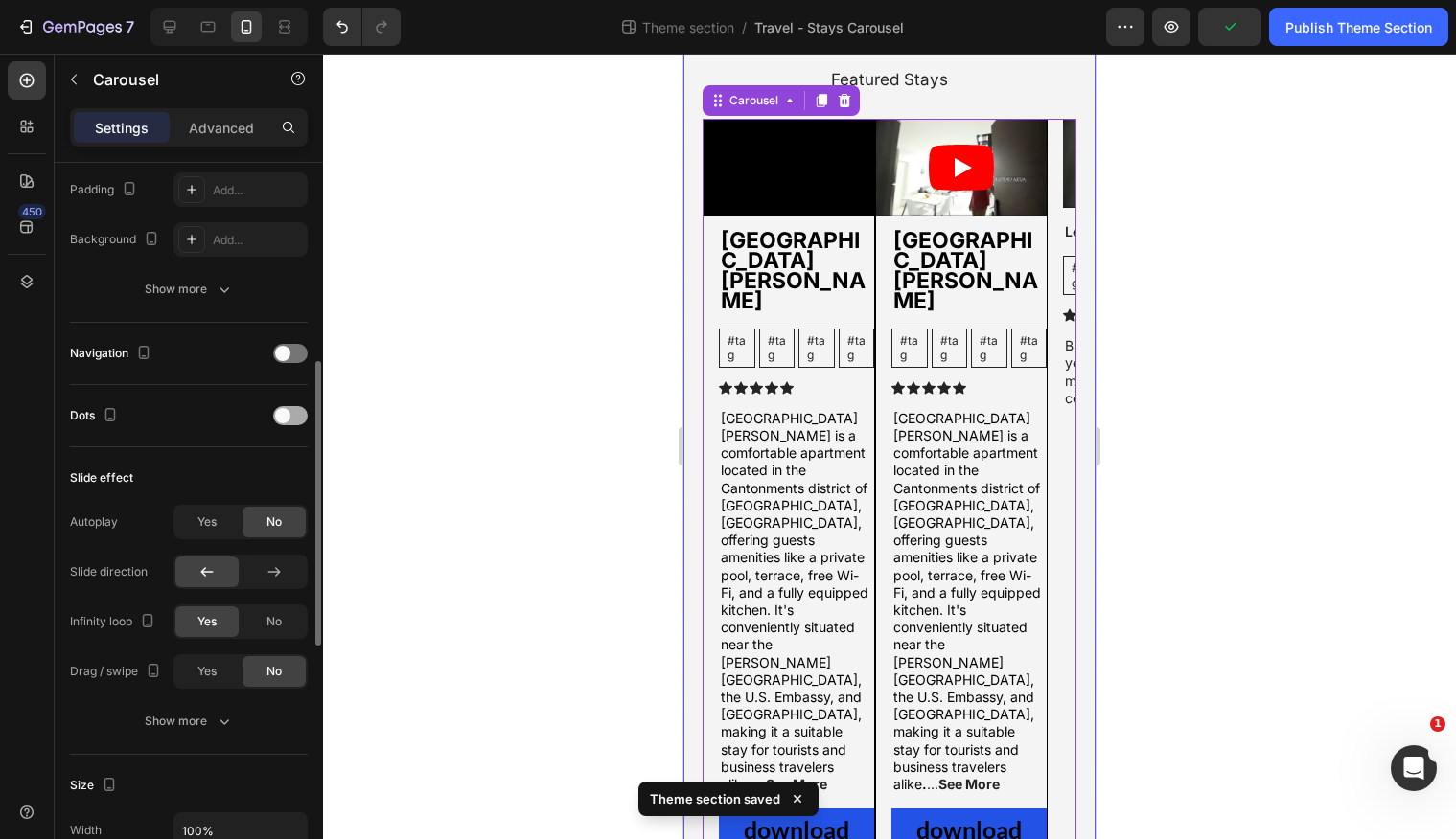
click at [282, 418] on span at bounding box center [283, 416] width 15 height 15
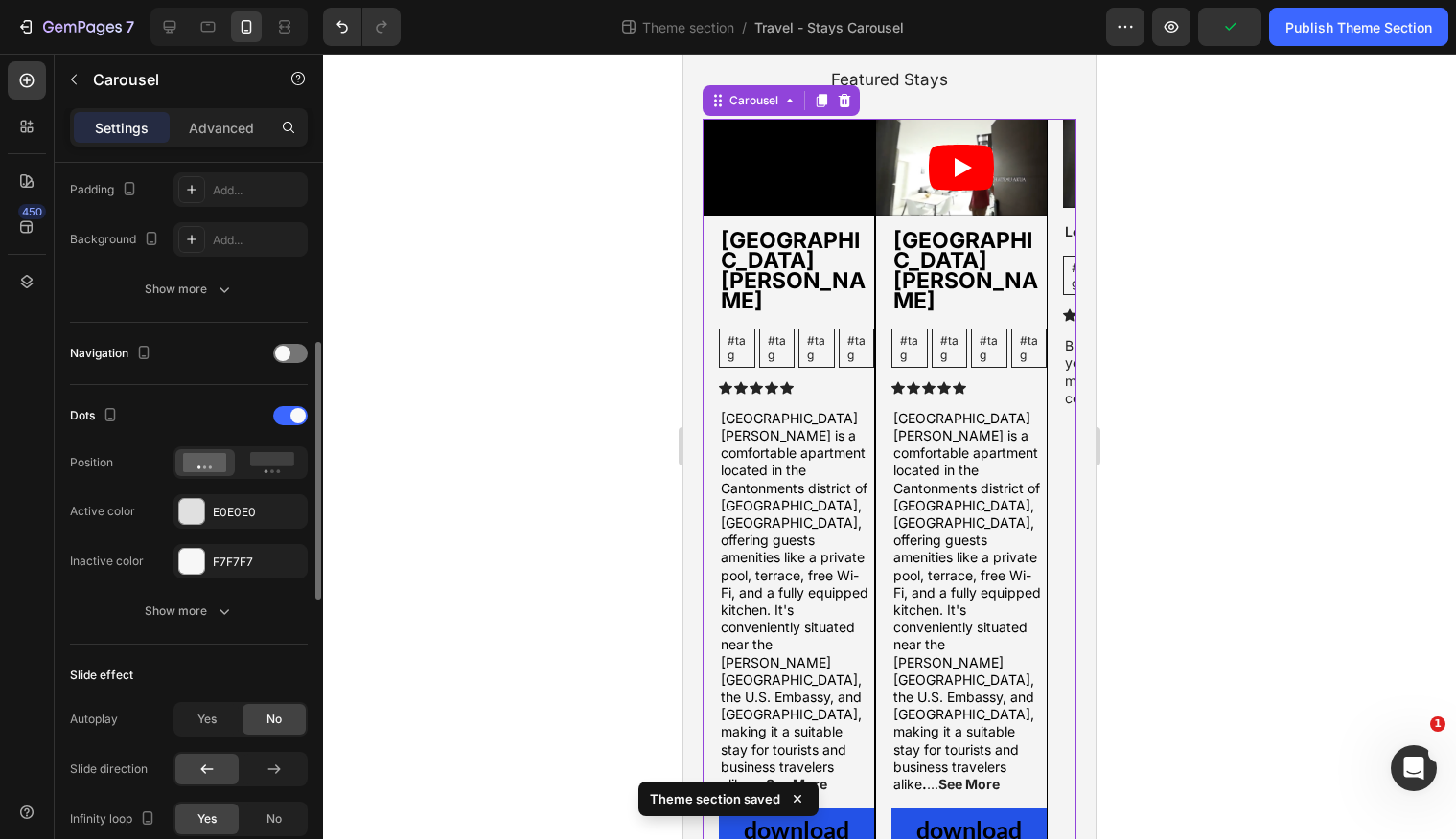
drag, startPoint x: 296, startPoint y: 412, endPoint x: 296, endPoint y: 402, distance: 10.0
click at [296, 412] on span at bounding box center [298, 416] width 15 height 15
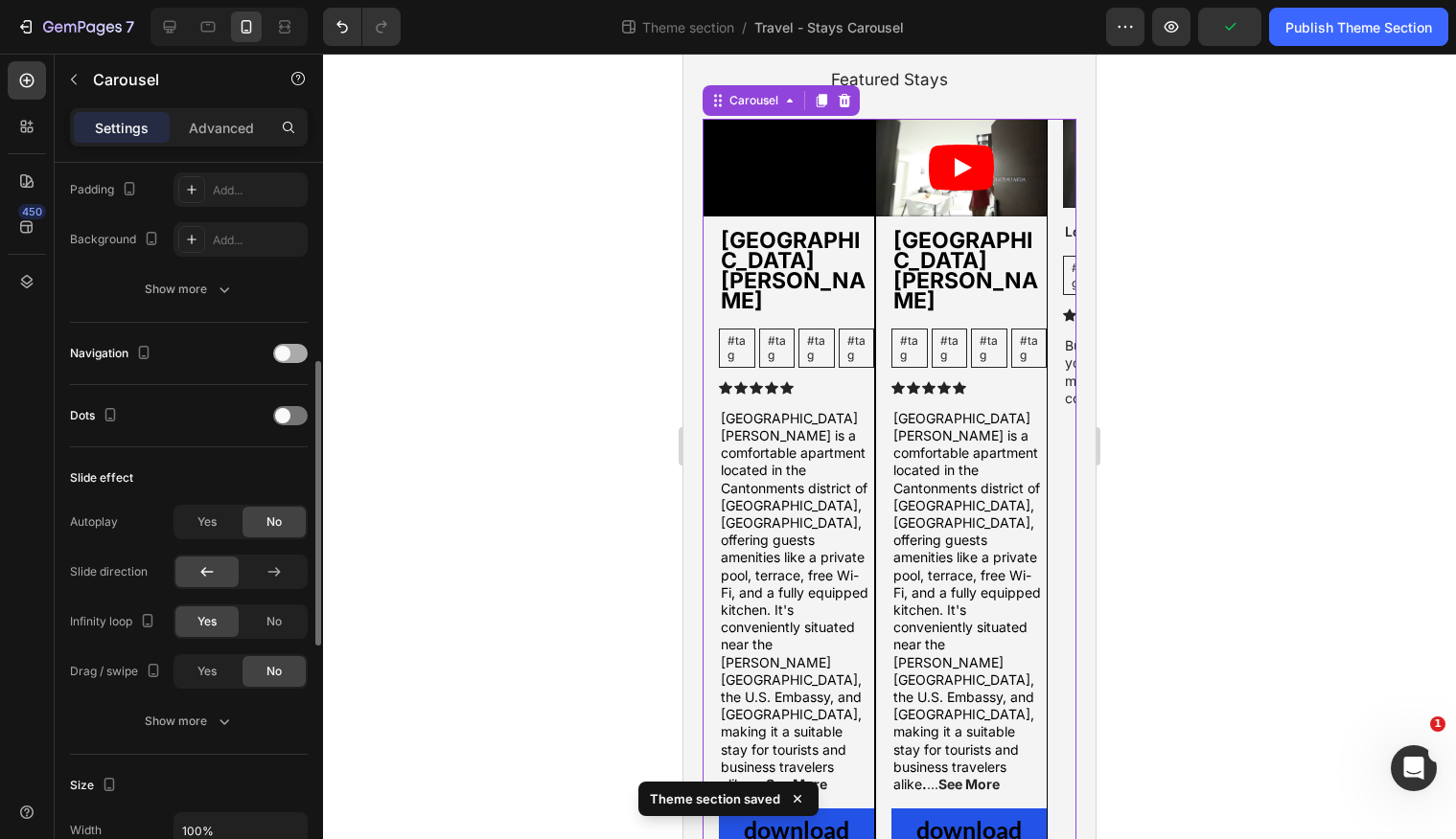
click at [288, 356] on span at bounding box center [283, 353] width 15 height 15
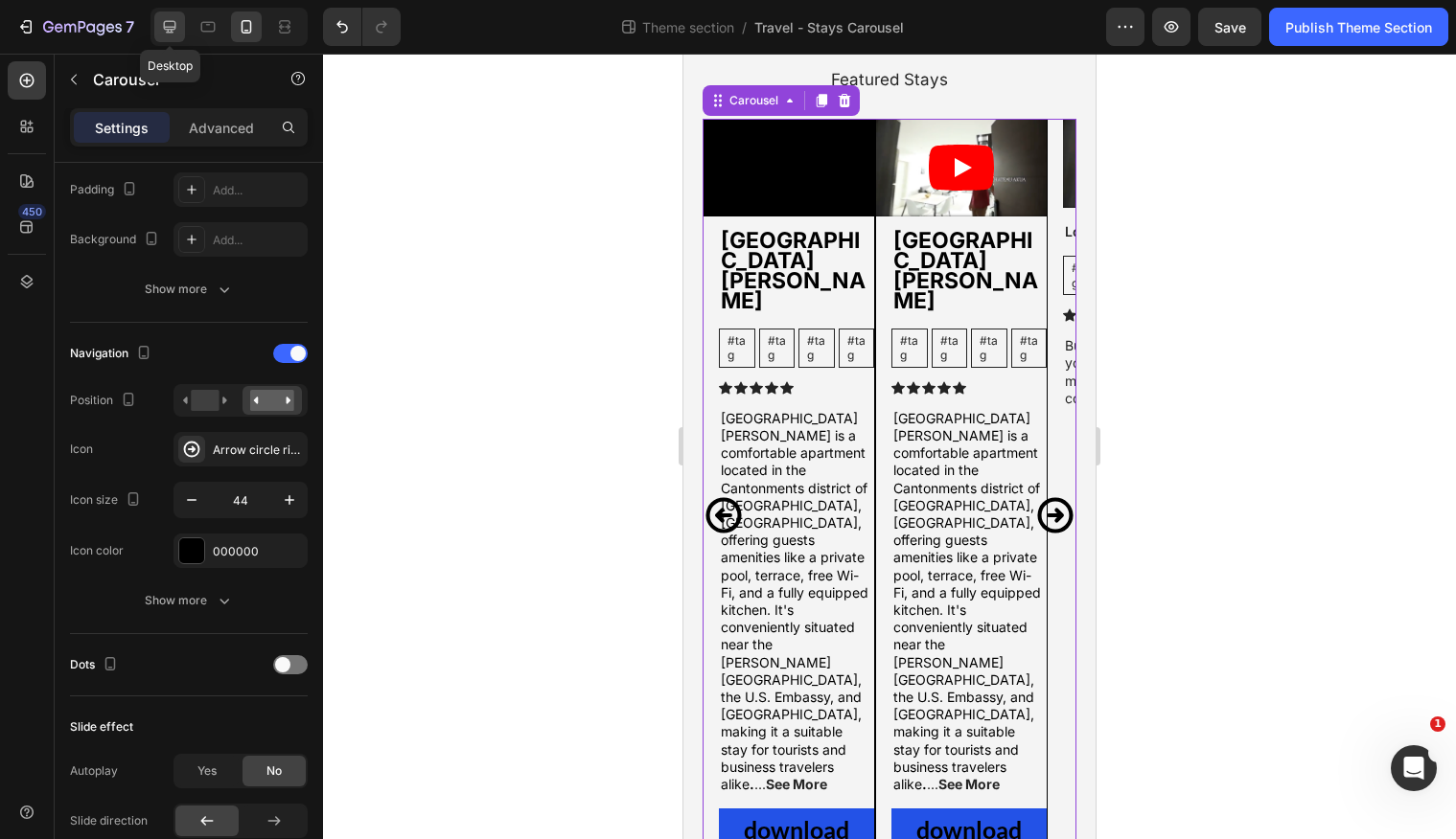
click at [164, 32] on icon at bounding box center [169, 27] width 19 height 19
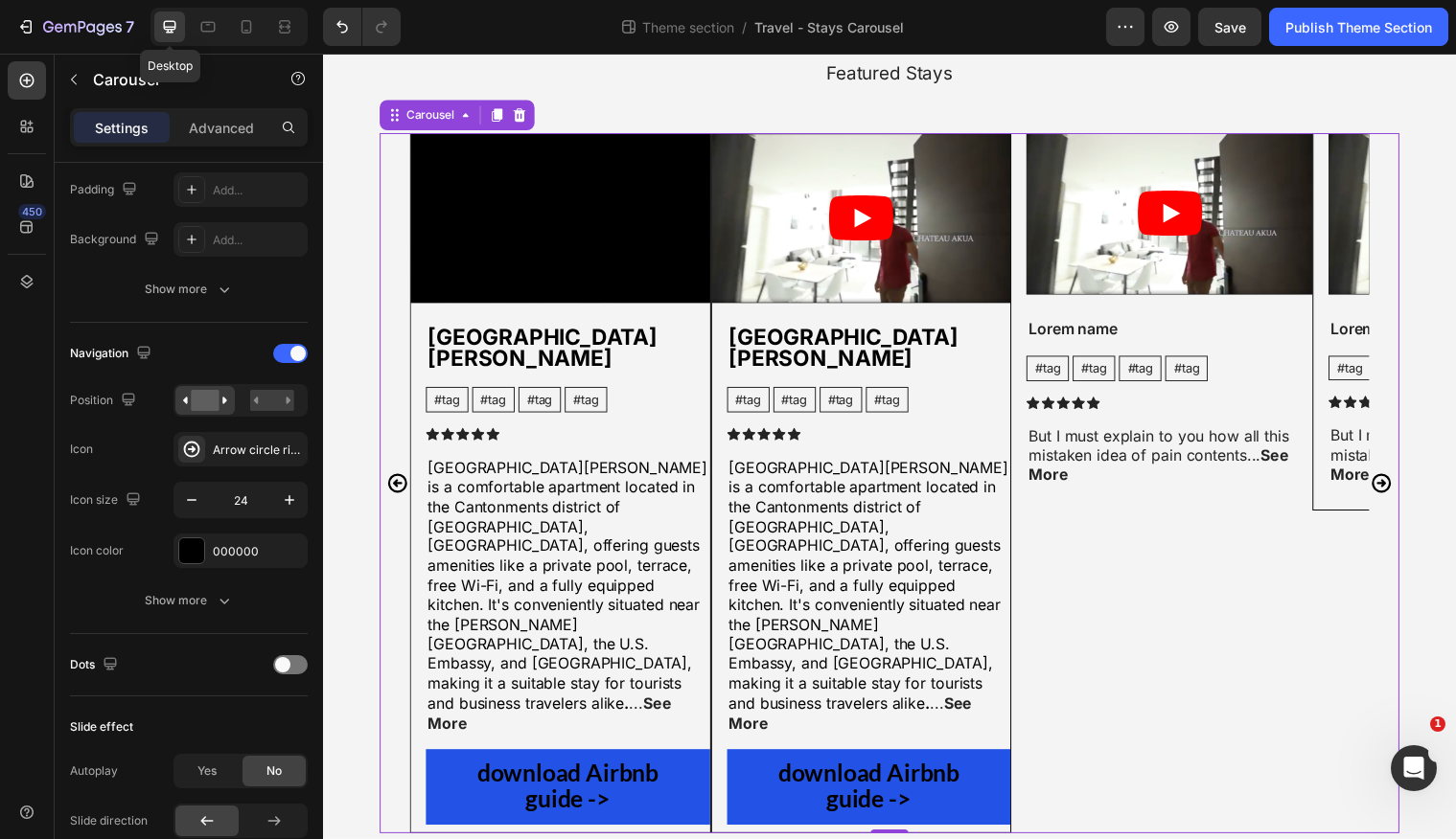
scroll to position [144, 0]
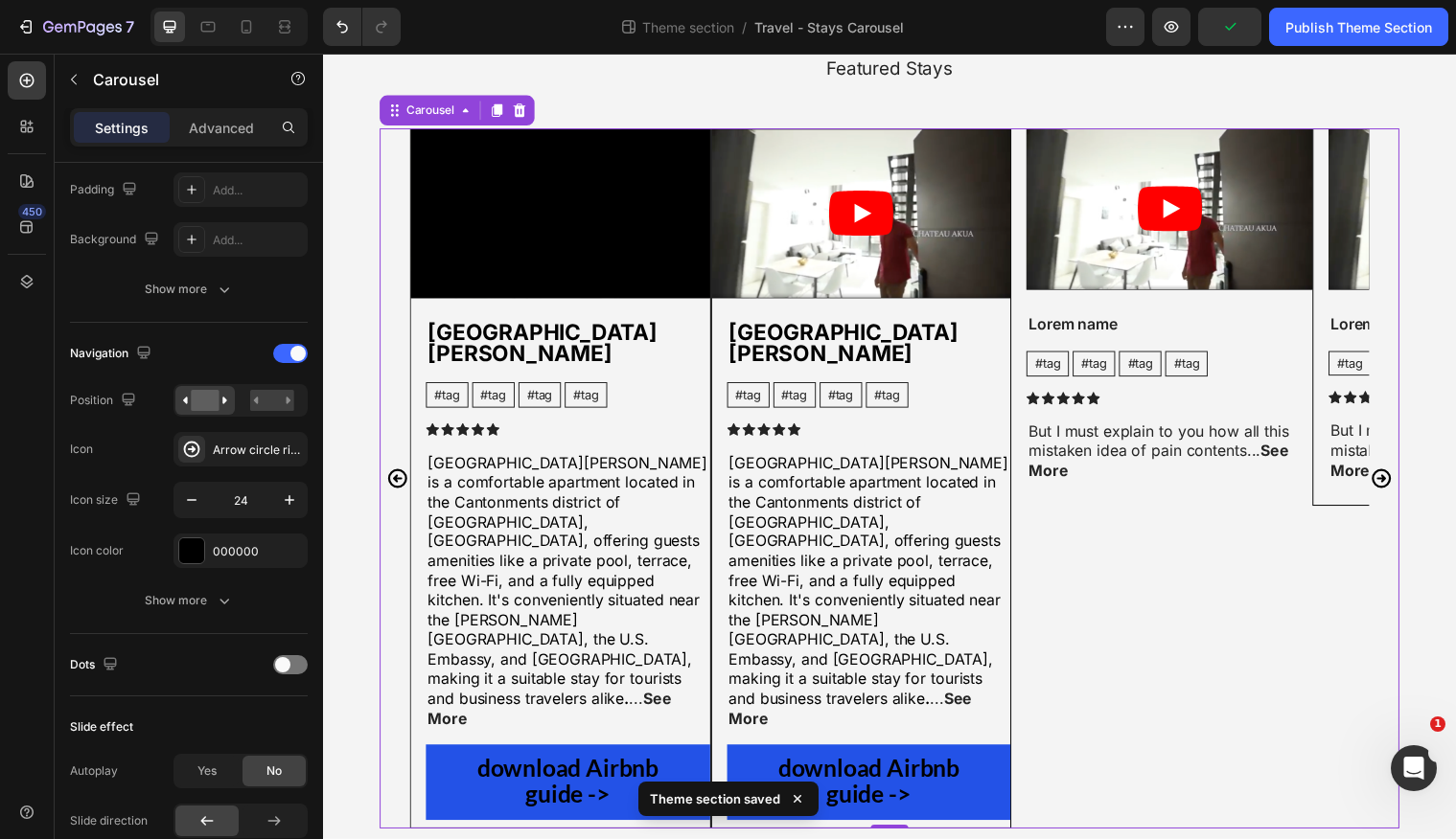
click at [1395, 473] on icon "Carousel Next Arrow" at bounding box center [1398, 485] width 23 height 23
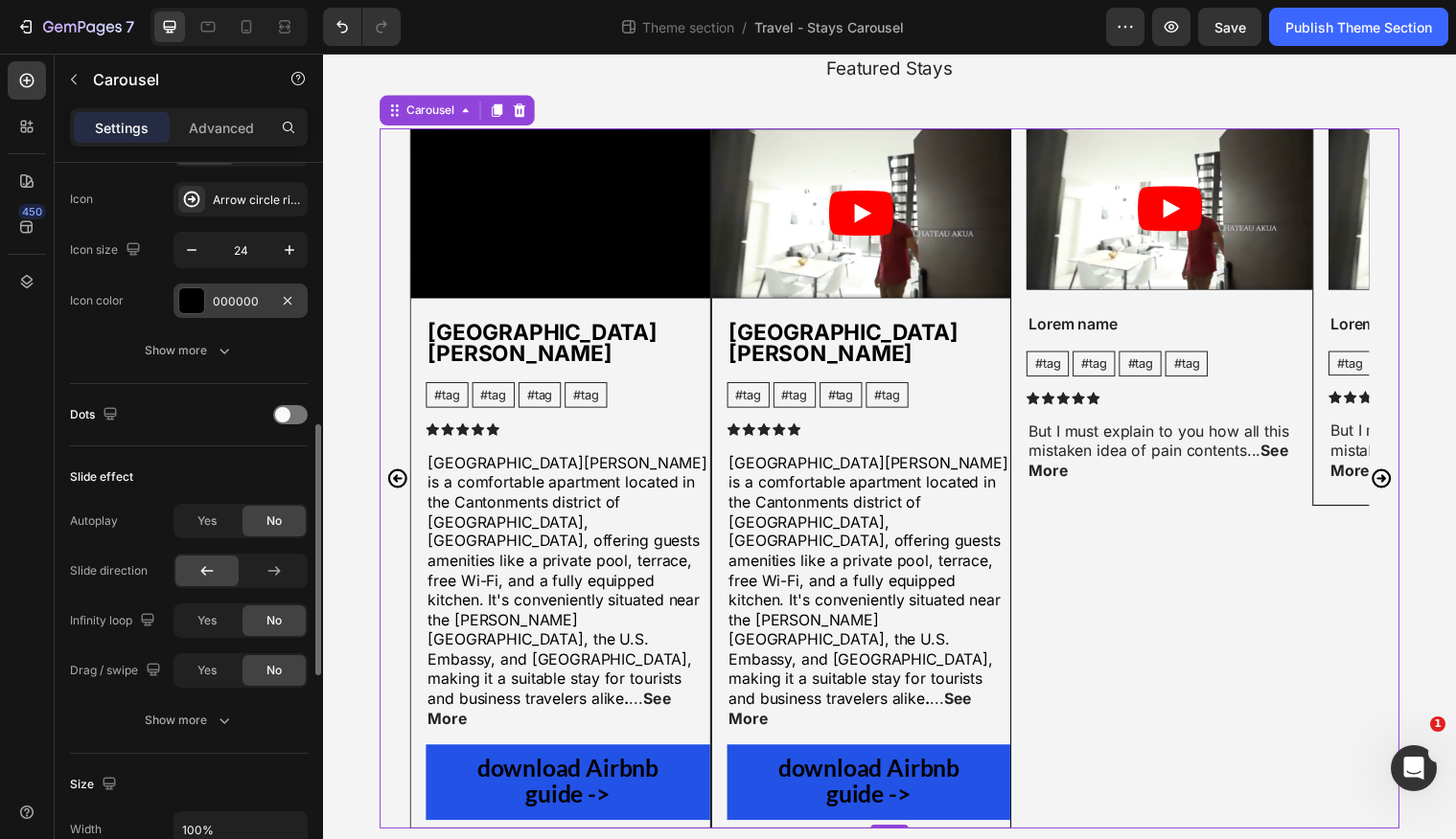
scroll to position [764, 0]
click at [264, 574] on icon at bounding box center [274, 567] width 19 height 19
click at [226, 571] on div at bounding box center [206, 567] width 63 height 31
click at [222, 613] on div "Yes" at bounding box center [206, 617] width 63 height 31
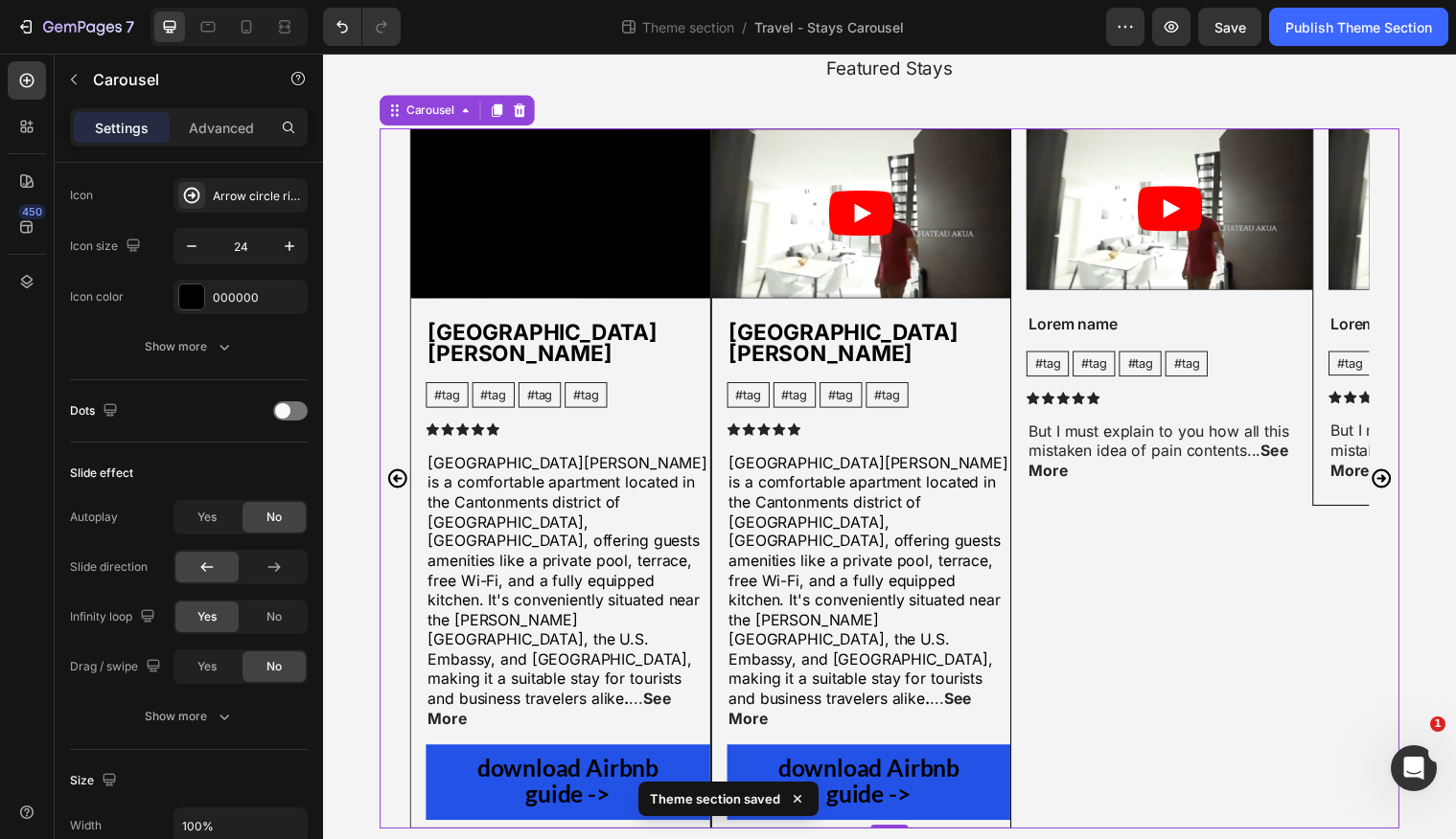
click at [1403, 473] on icon "Carousel Next Arrow" at bounding box center [1398, 485] width 23 height 23
click at [258, 623] on div "No" at bounding box center [274, 617] width 63 height 31
click at [1397, 473] on icon "Carousel Next Arrow" at bounding box center [1398, 485] width 23 height 23
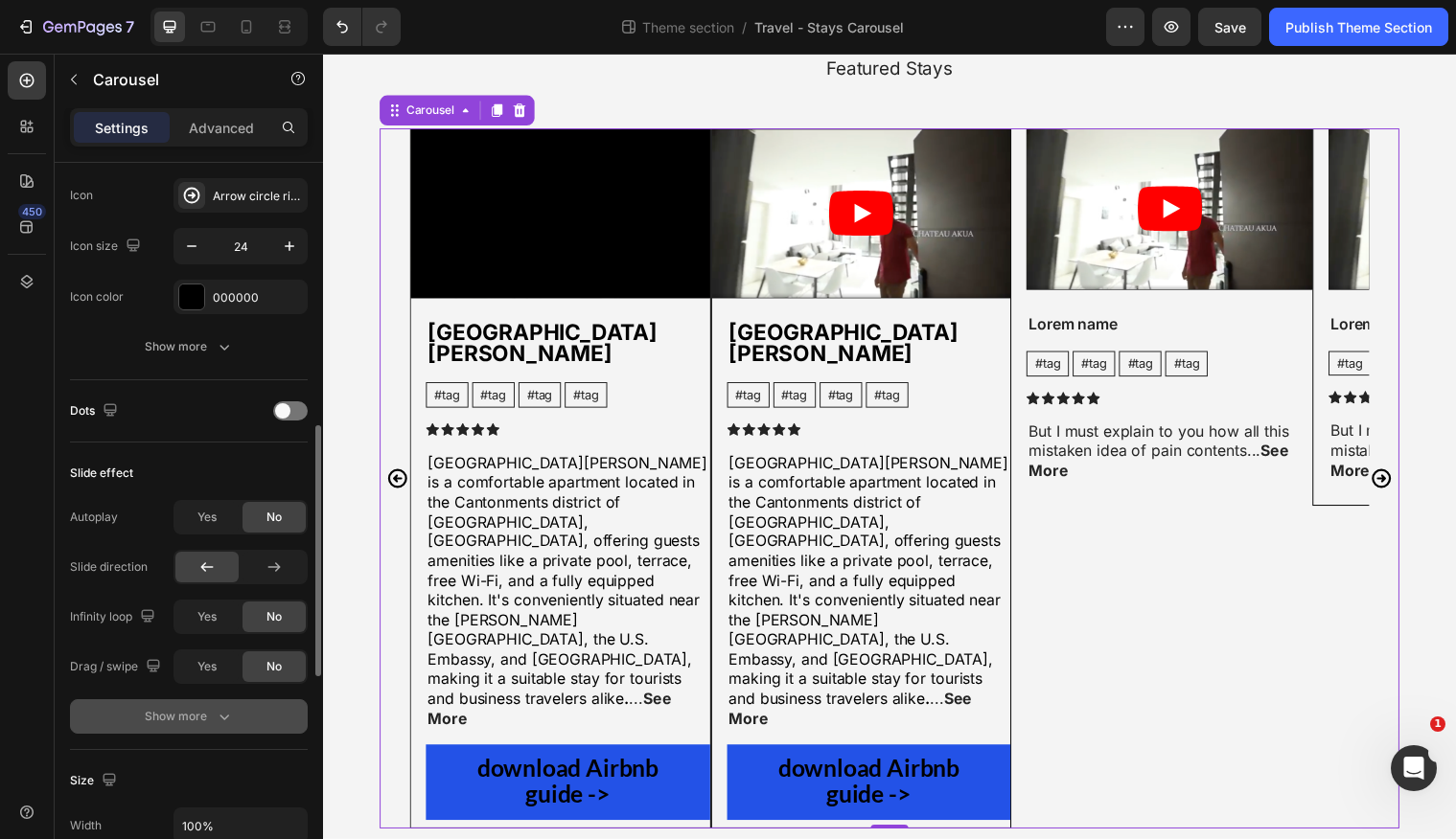
click at [184, 713] on div "Show more" at bounding box center [190, 717] width 89 height 19
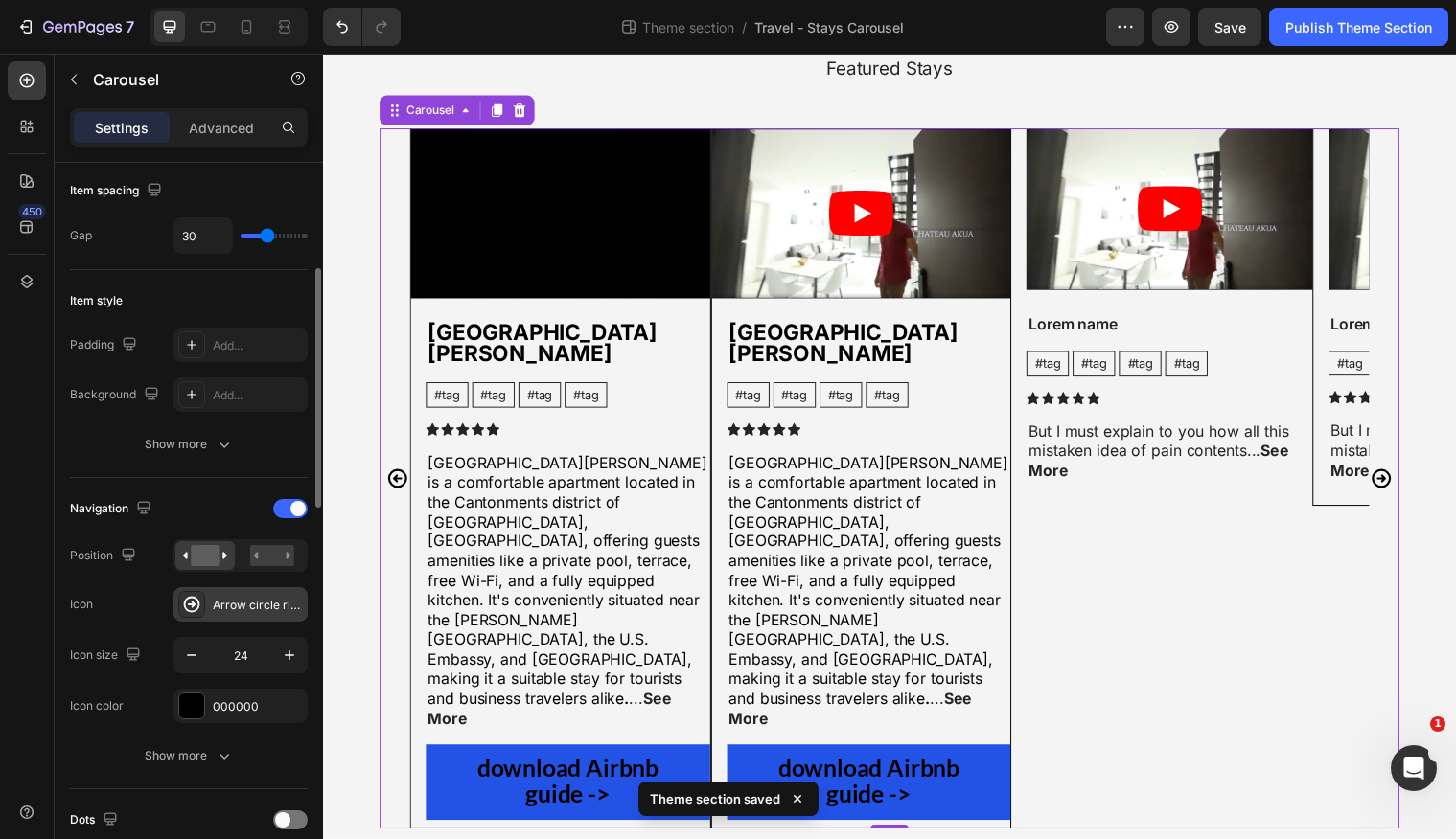
scroll to position [340, 0]
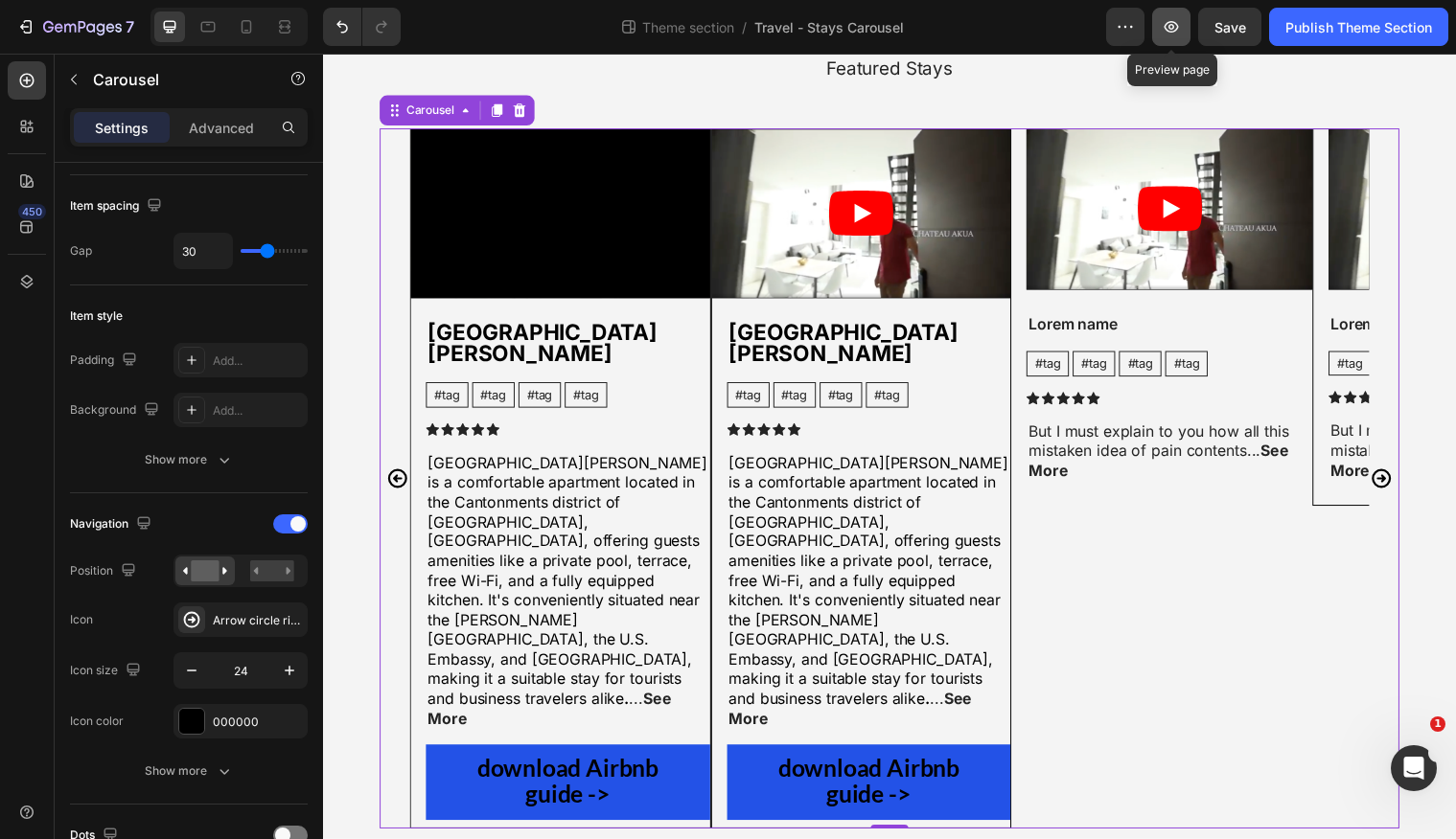
click at [1174, 30] on icon "button" at bounding box center [1171, 27] width 15 height 12
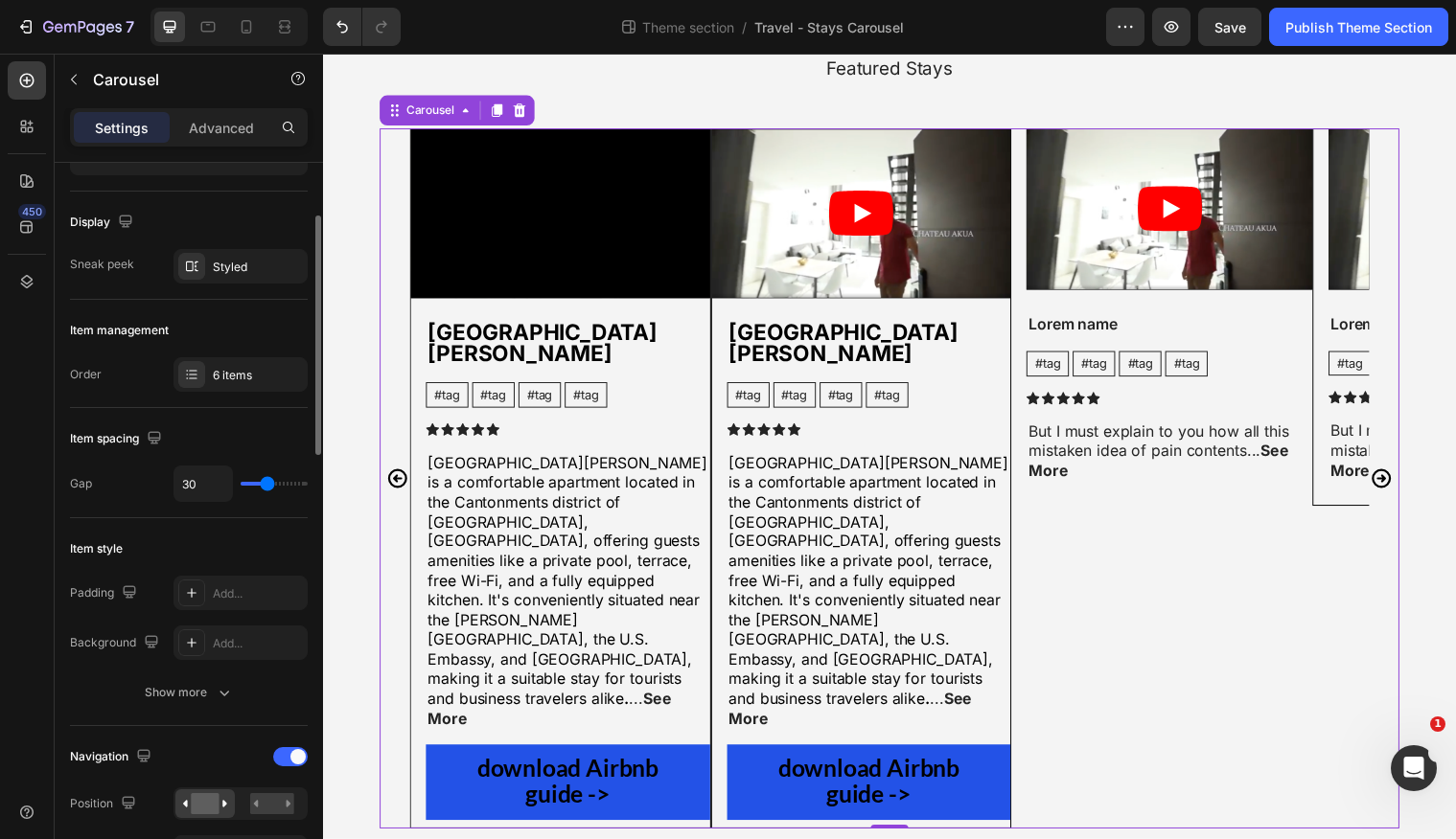
scroll to position [0, 0]
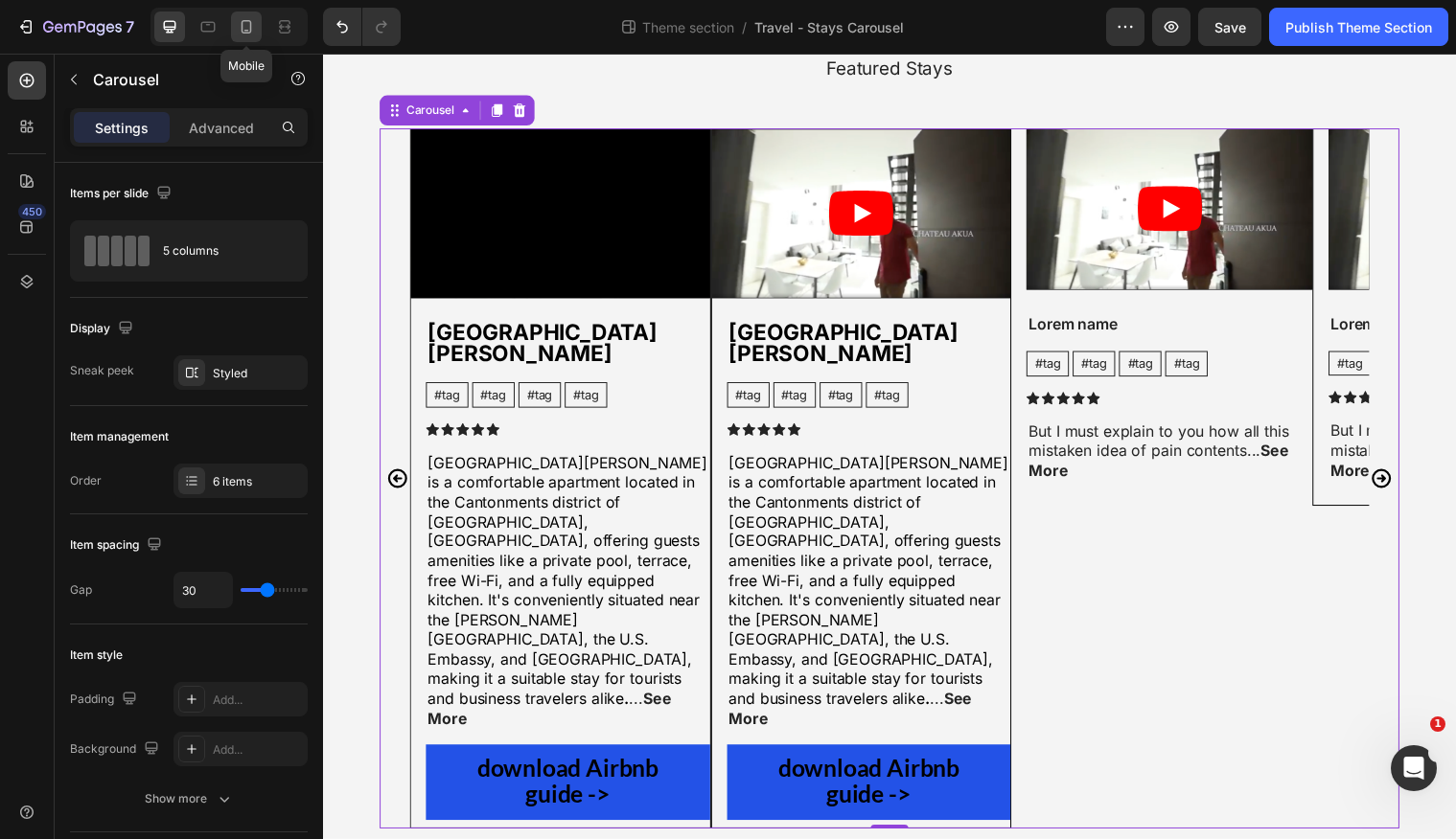
click at [246, 24] on icon at bounding box center [247, 27] width 19 height 19
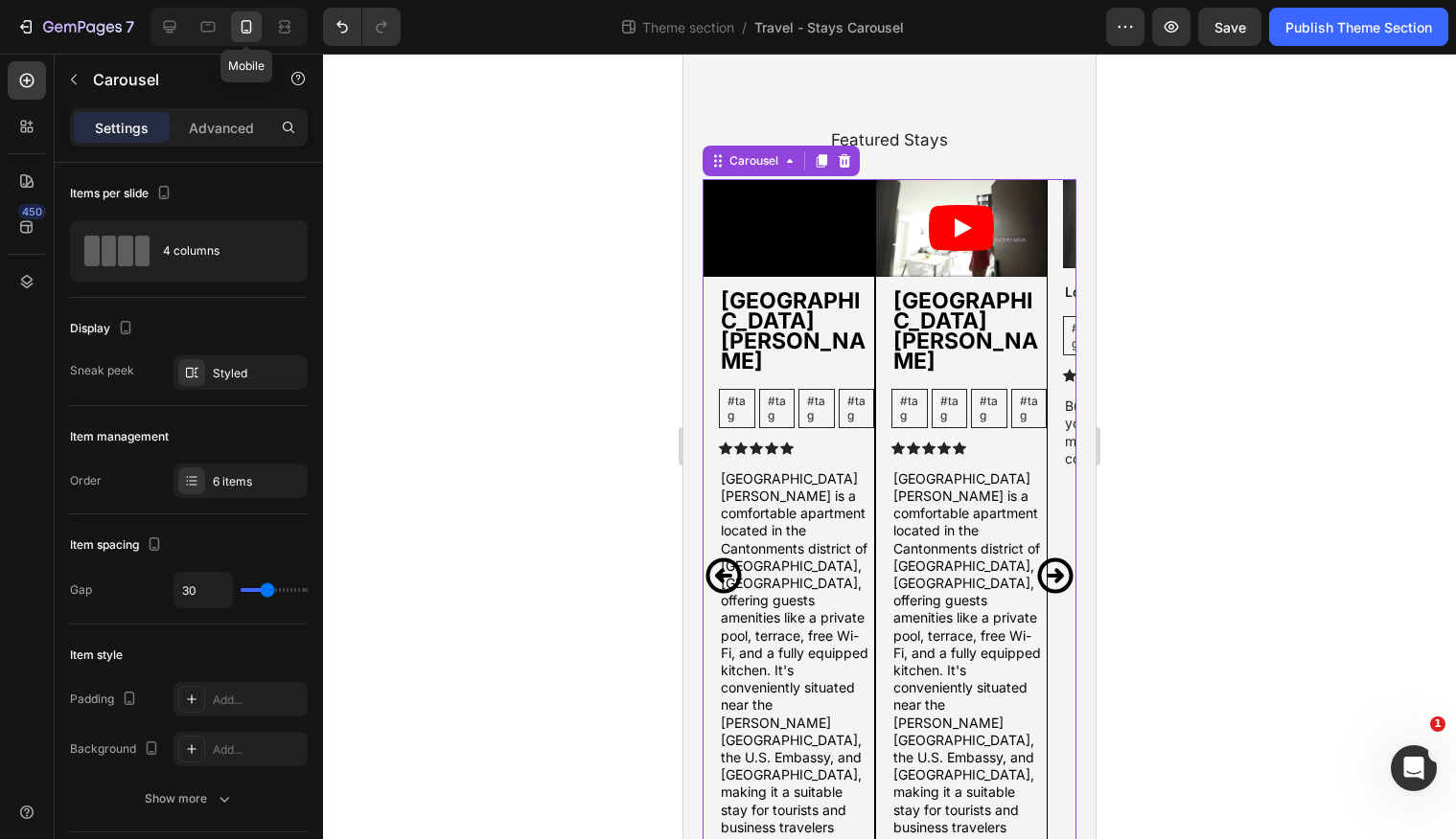
scroll to position [121, 0]
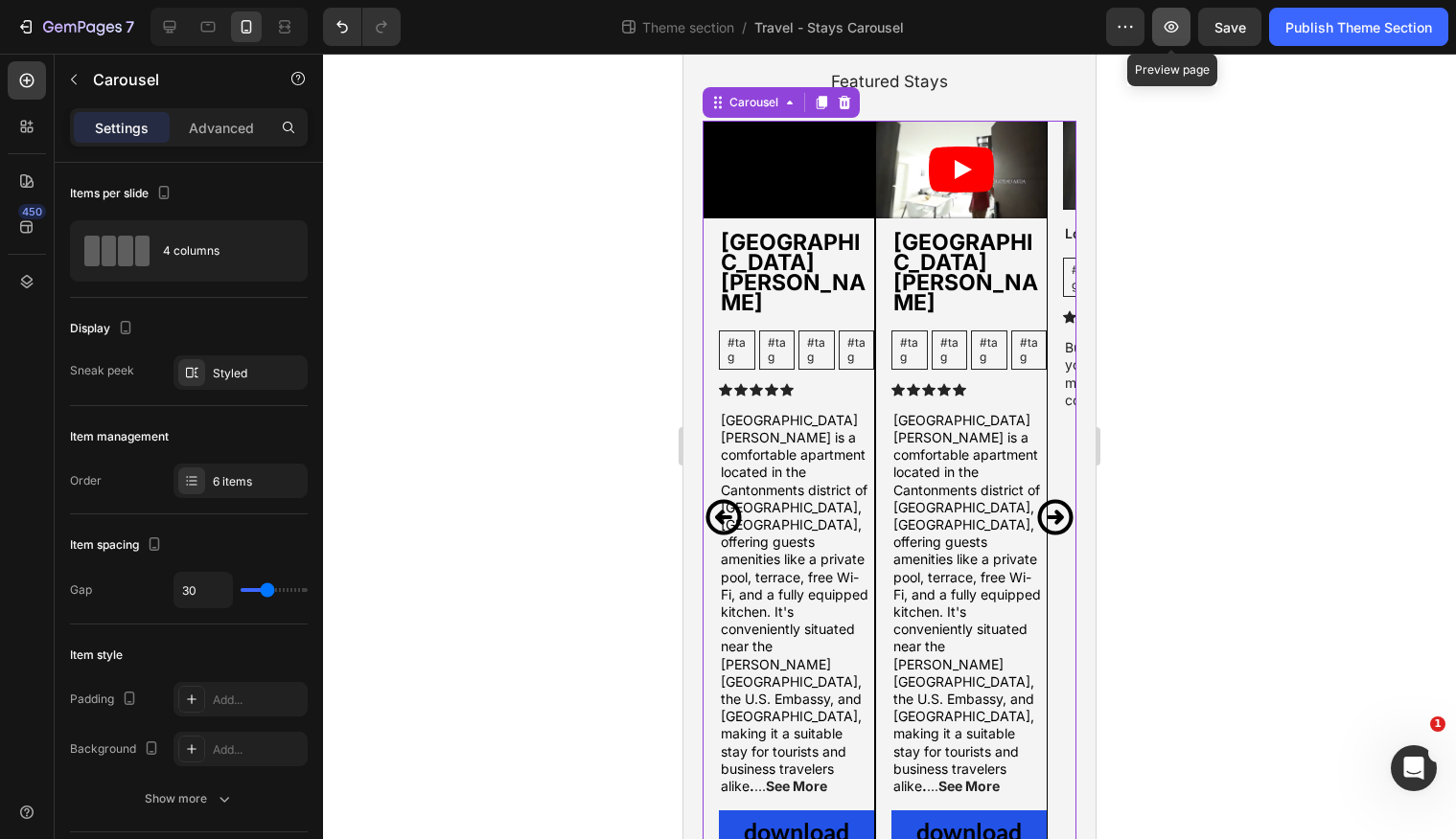
click at [1170, 30] on icon "button" at bounding box center [1171, 27] width 19 height 19
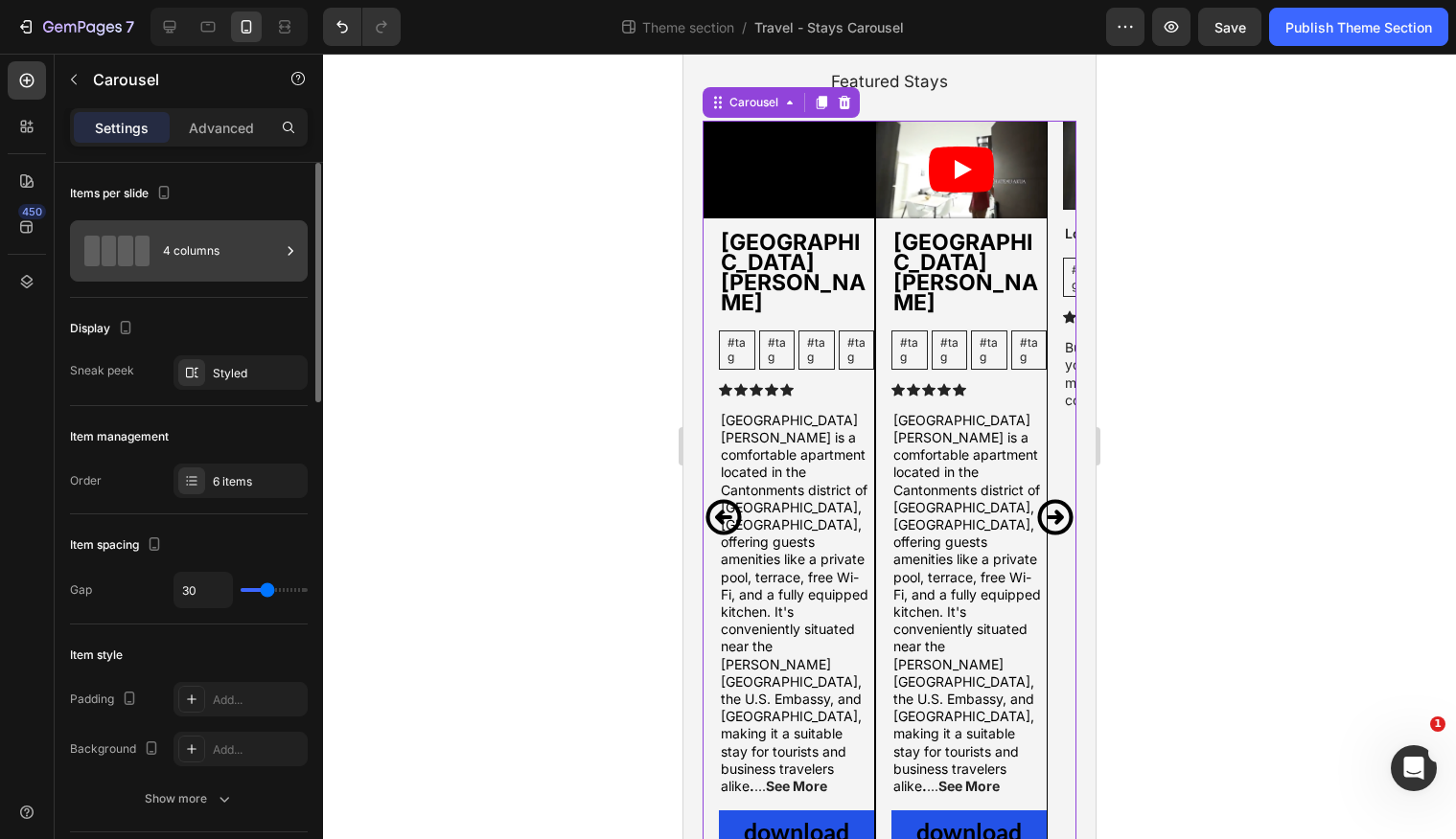
click at [262, 252] on div "4 columns" at bounding box center [221, 252] width 117 height 45
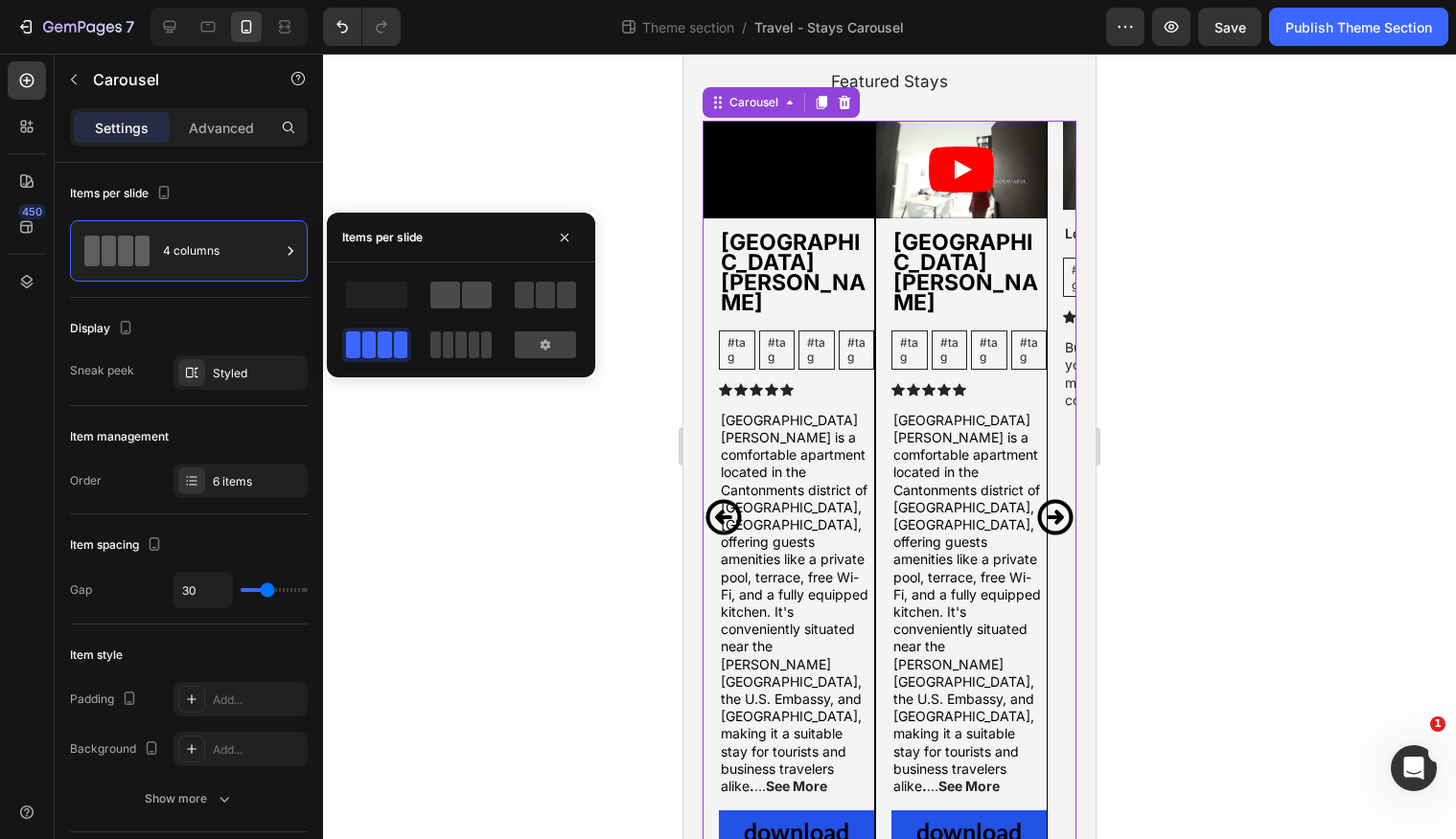
click at [462, 294] on span at bounding box center [476, 295] width 30 height 27
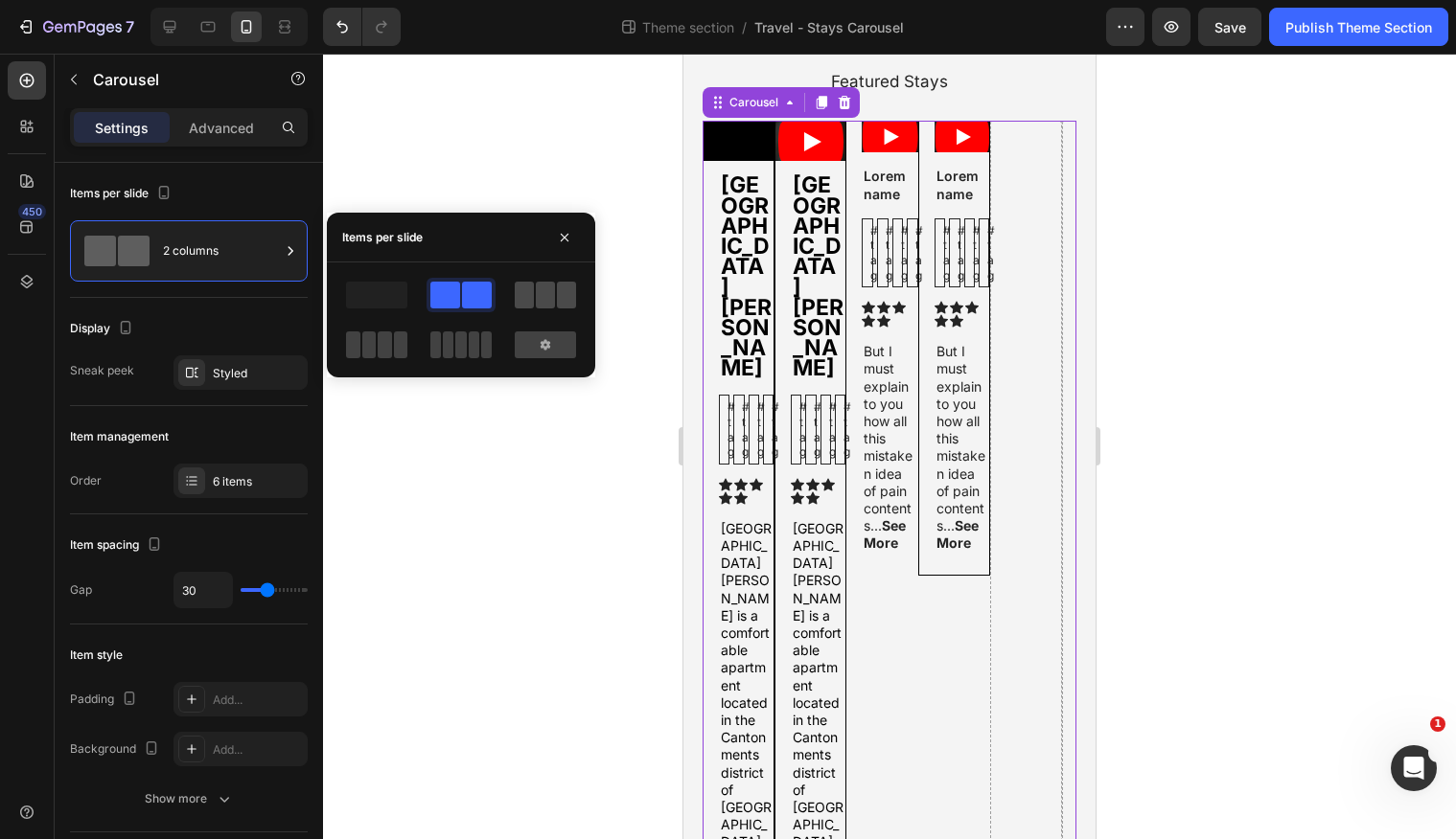
click at [524, 294] on span at bounding box center [525, 295] width 19 height 27
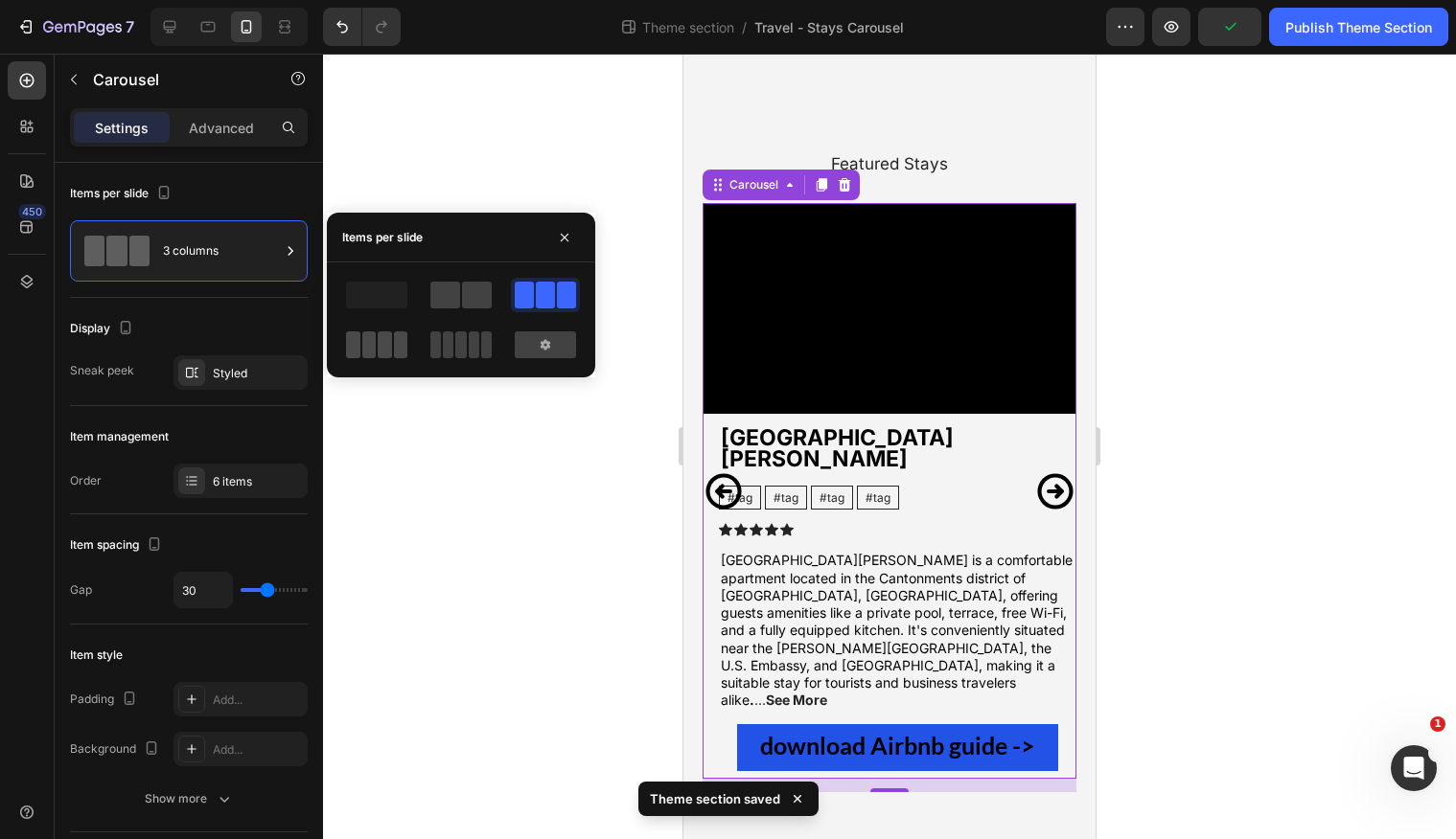
click at [397, 350] on span at bounding box center [401, 345] width 15 height 27
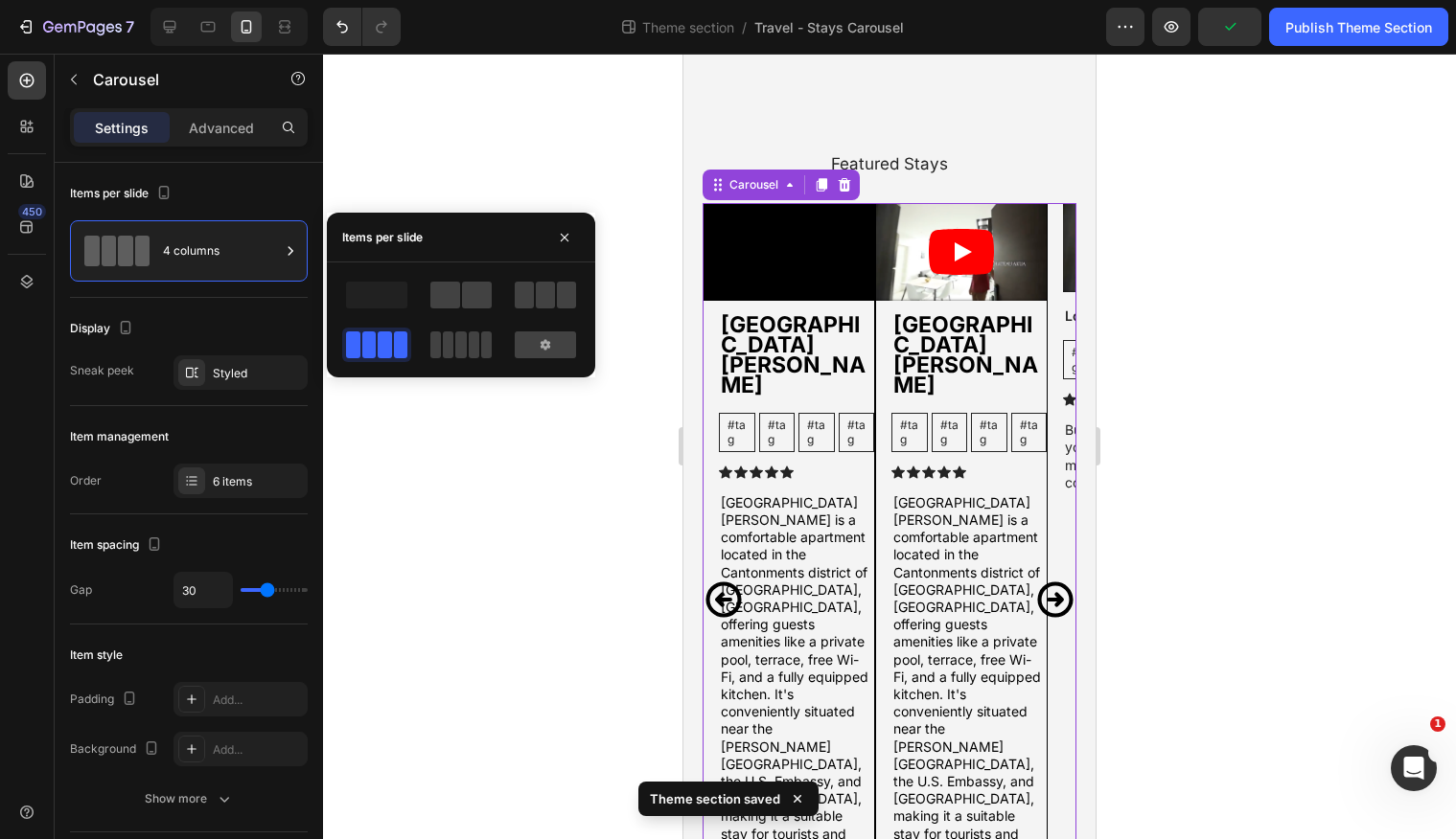
scroll to position [121, 0]
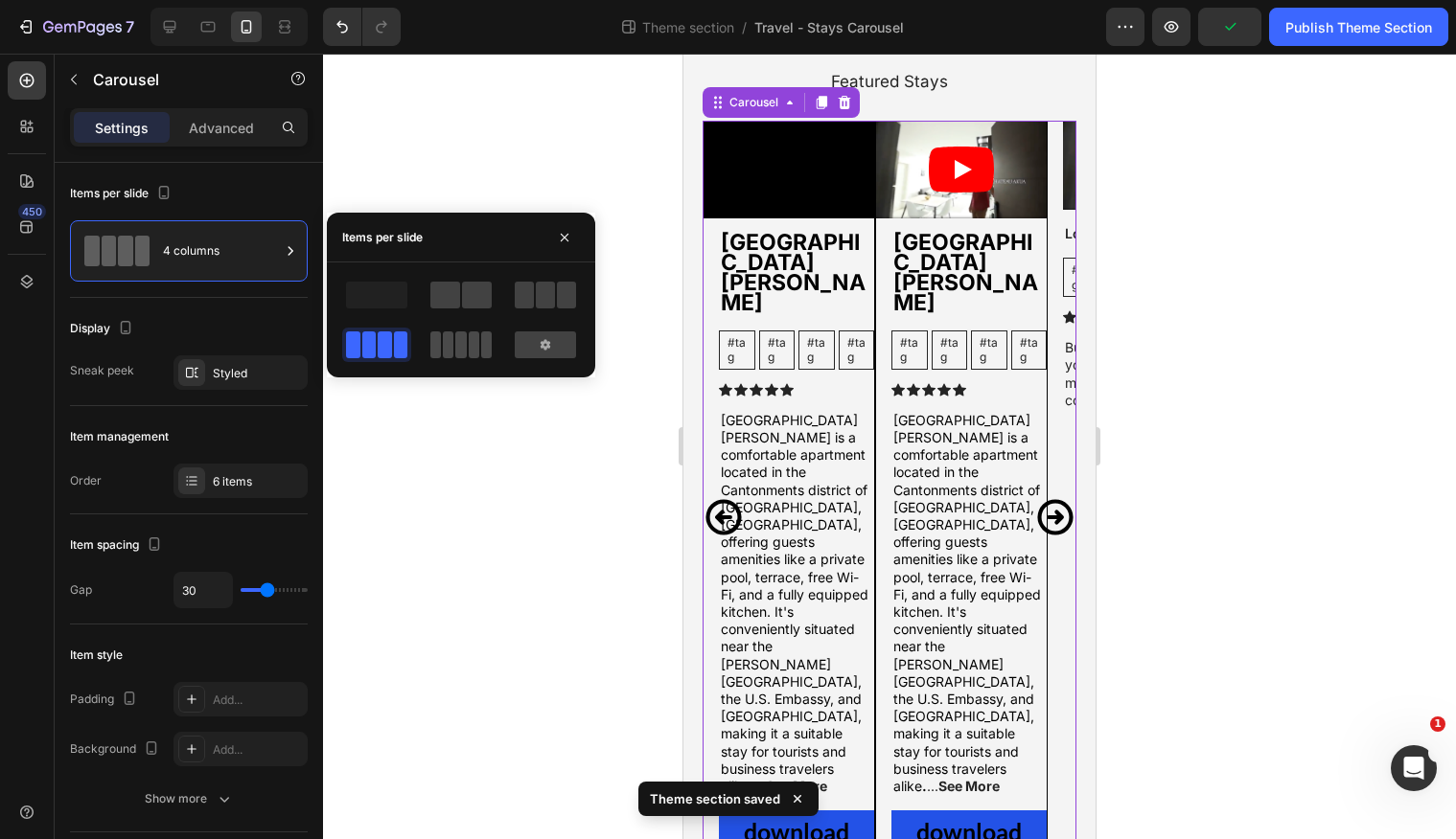
click at [458, 347] on span at bounding box center [460, 345] width 11 height 27
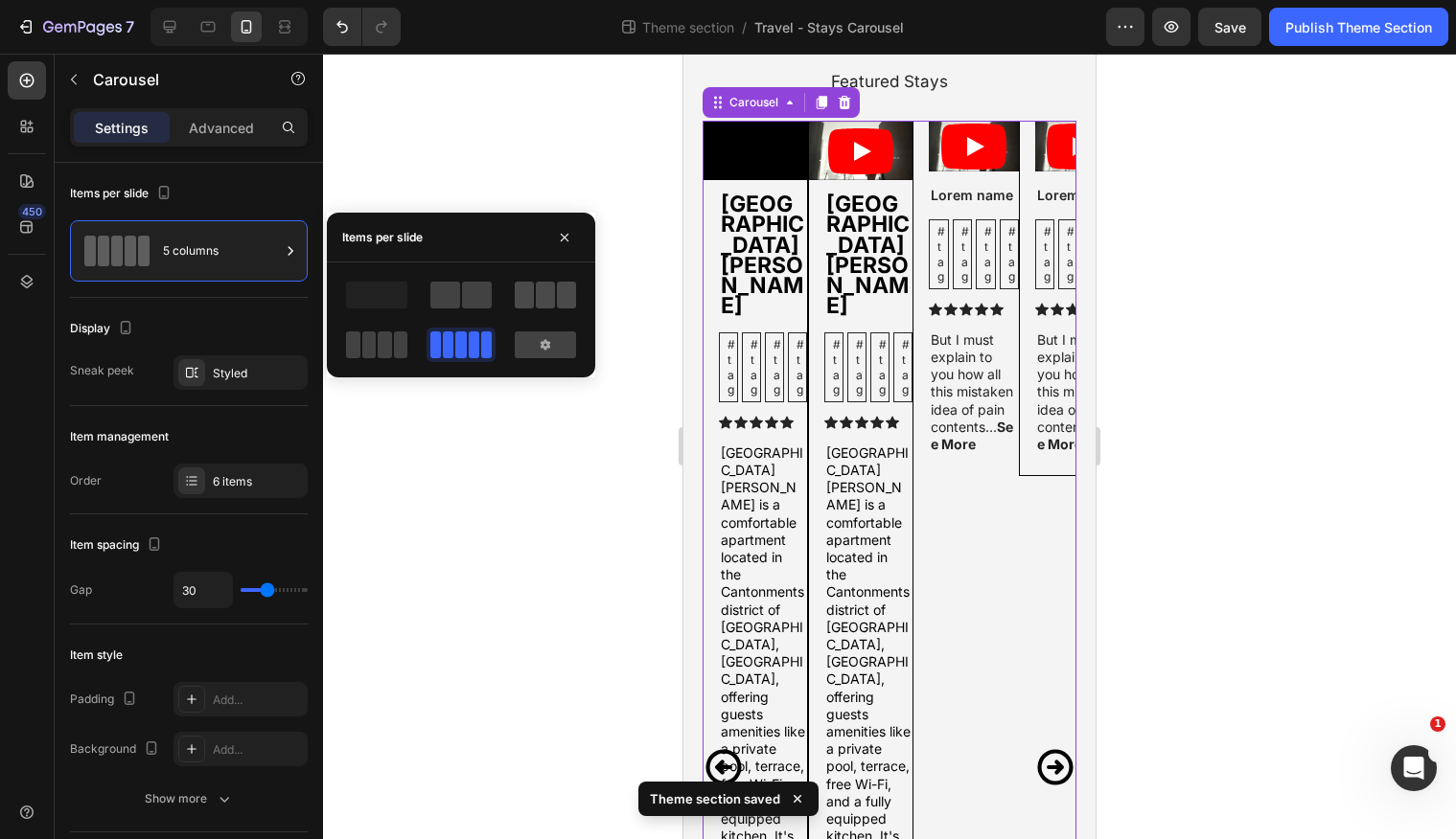
click at [544, 299] on span at bounding box center [546, 295] width 19 height 27
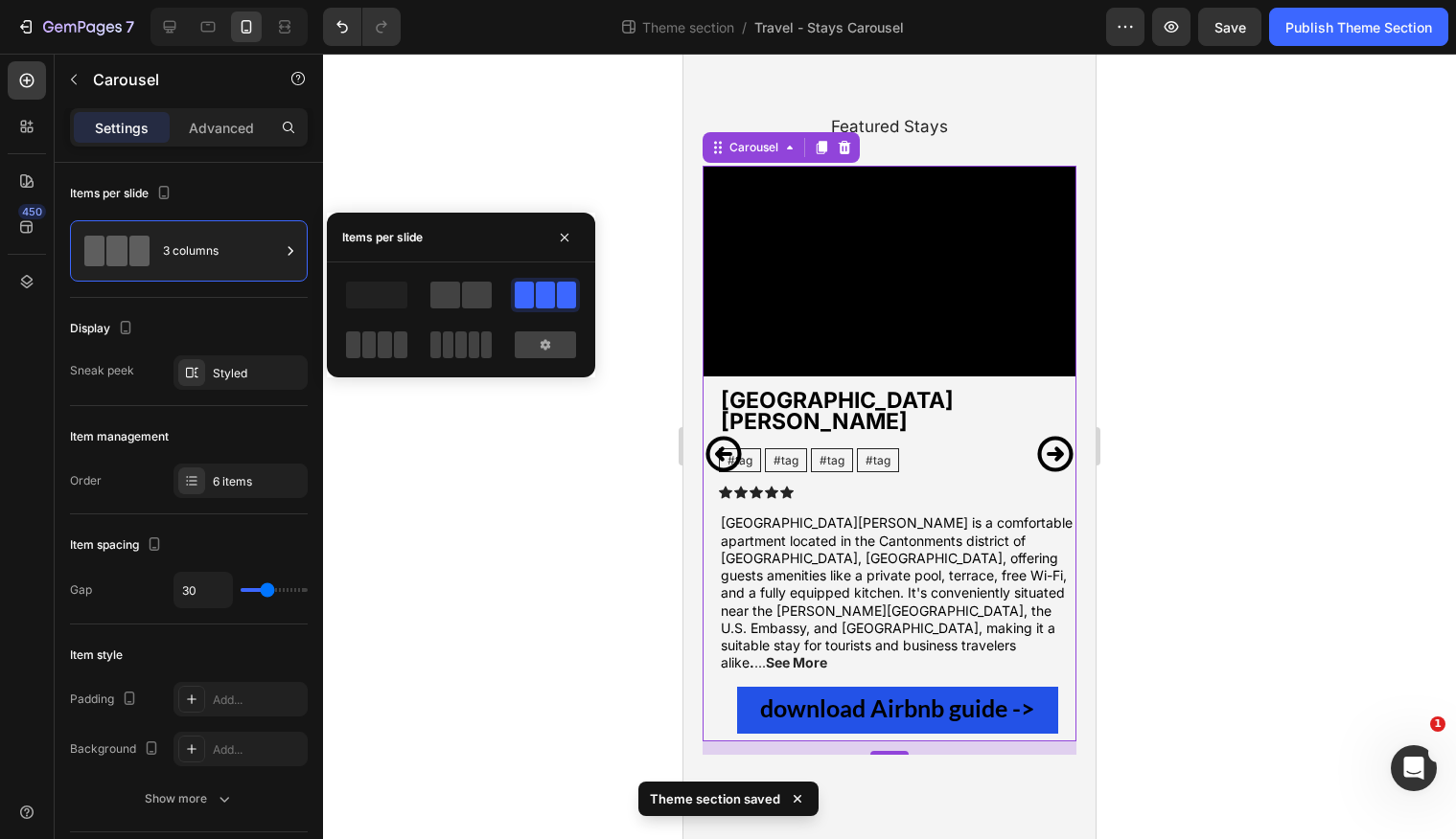
scroll to position [39, 0]
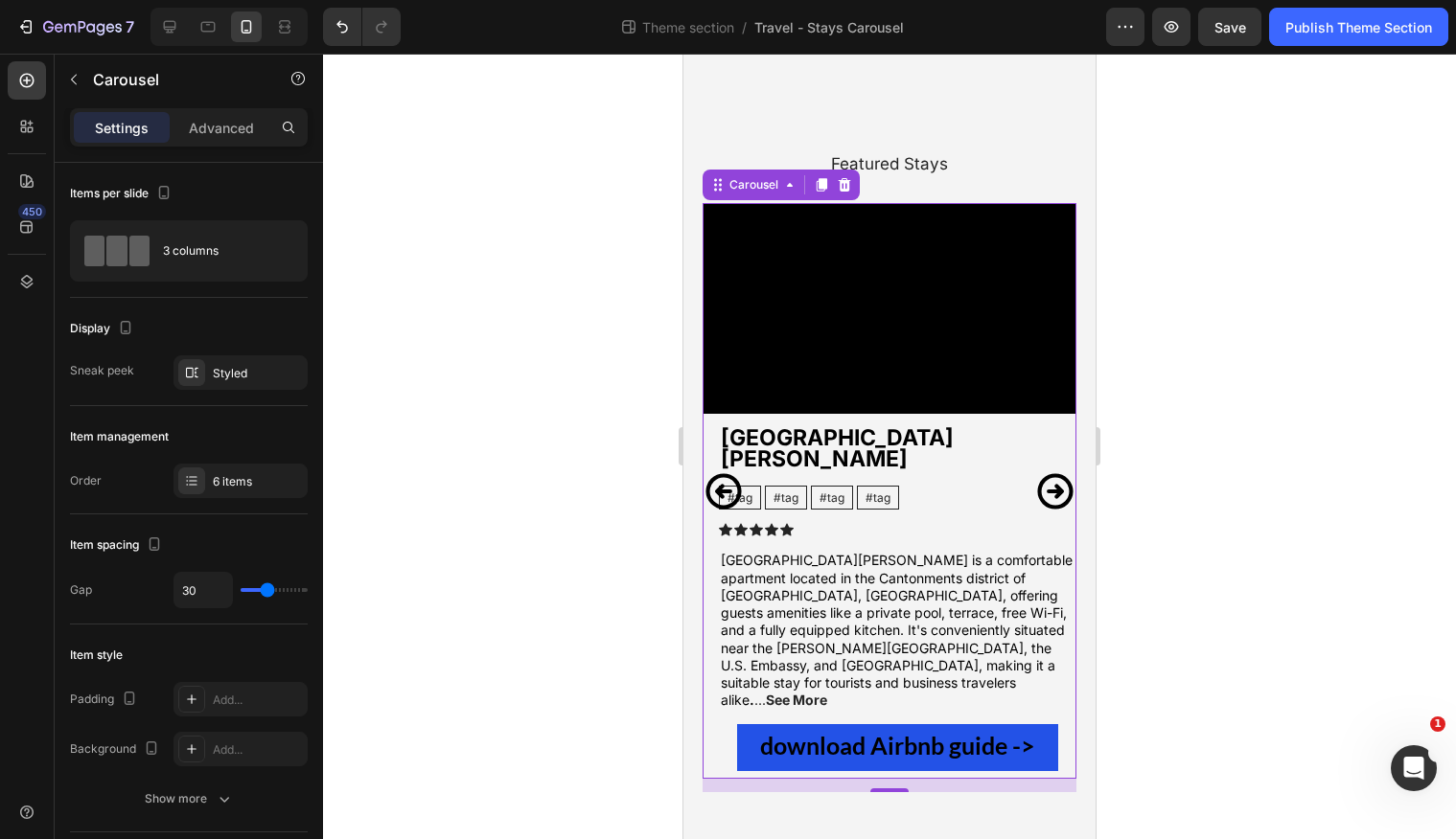
click at [1060, 470] on icon "Carousel Next Arrow" at bounding box center [1055, 492] width 43 height 43
click at [1058, 473] on icon "Carousel Next Arrow" at bounding box center [1054, 491] width 36 height 36
click at [1057, 473] on icon "Carousel Next Arrow" at bounding box center [1054, 491] width 36 height 36
click at [1170, 31] on icon "button" at bounding box center [1171, 27] width 15 height 12
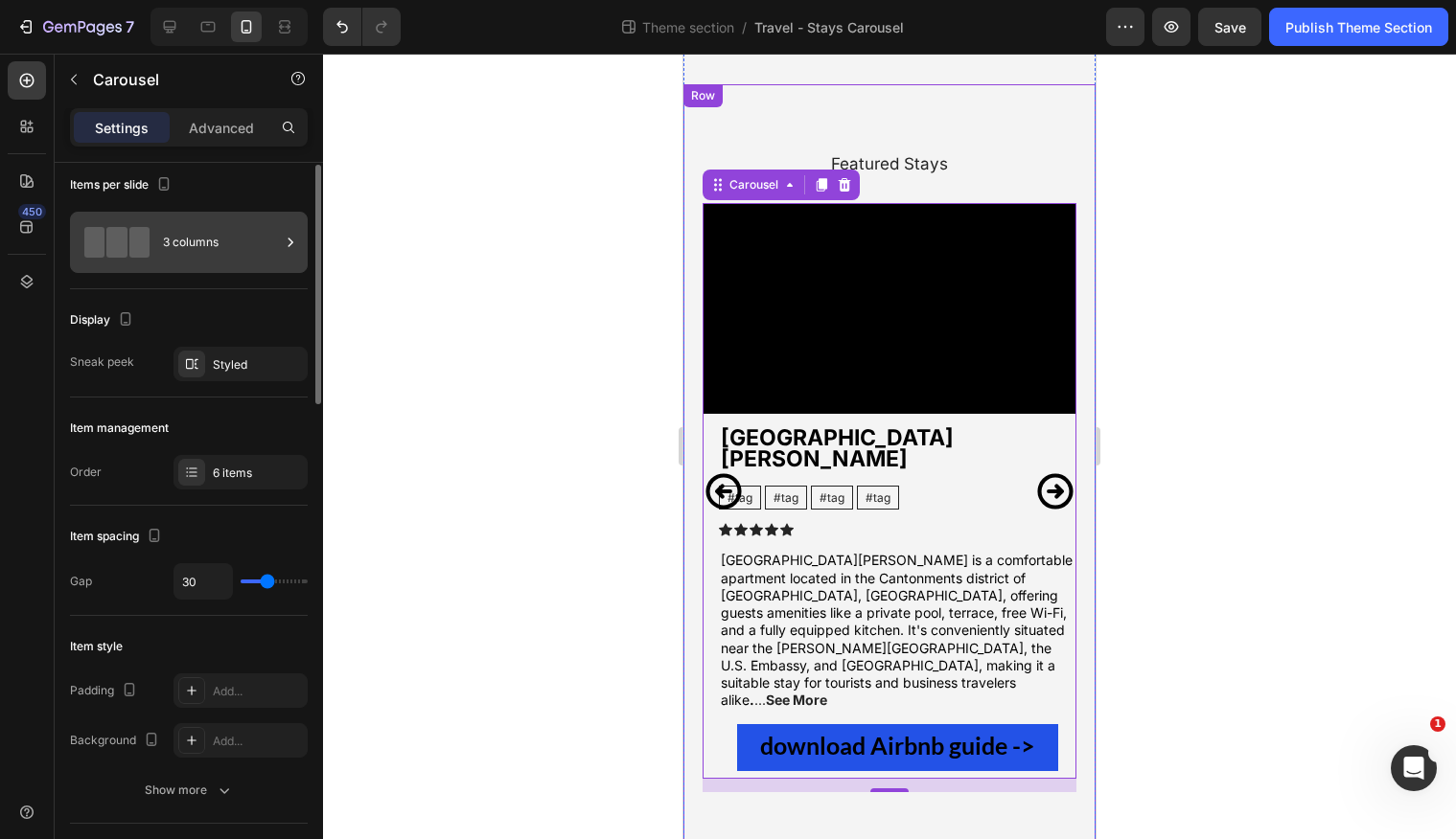
scroll to position [0, 0]
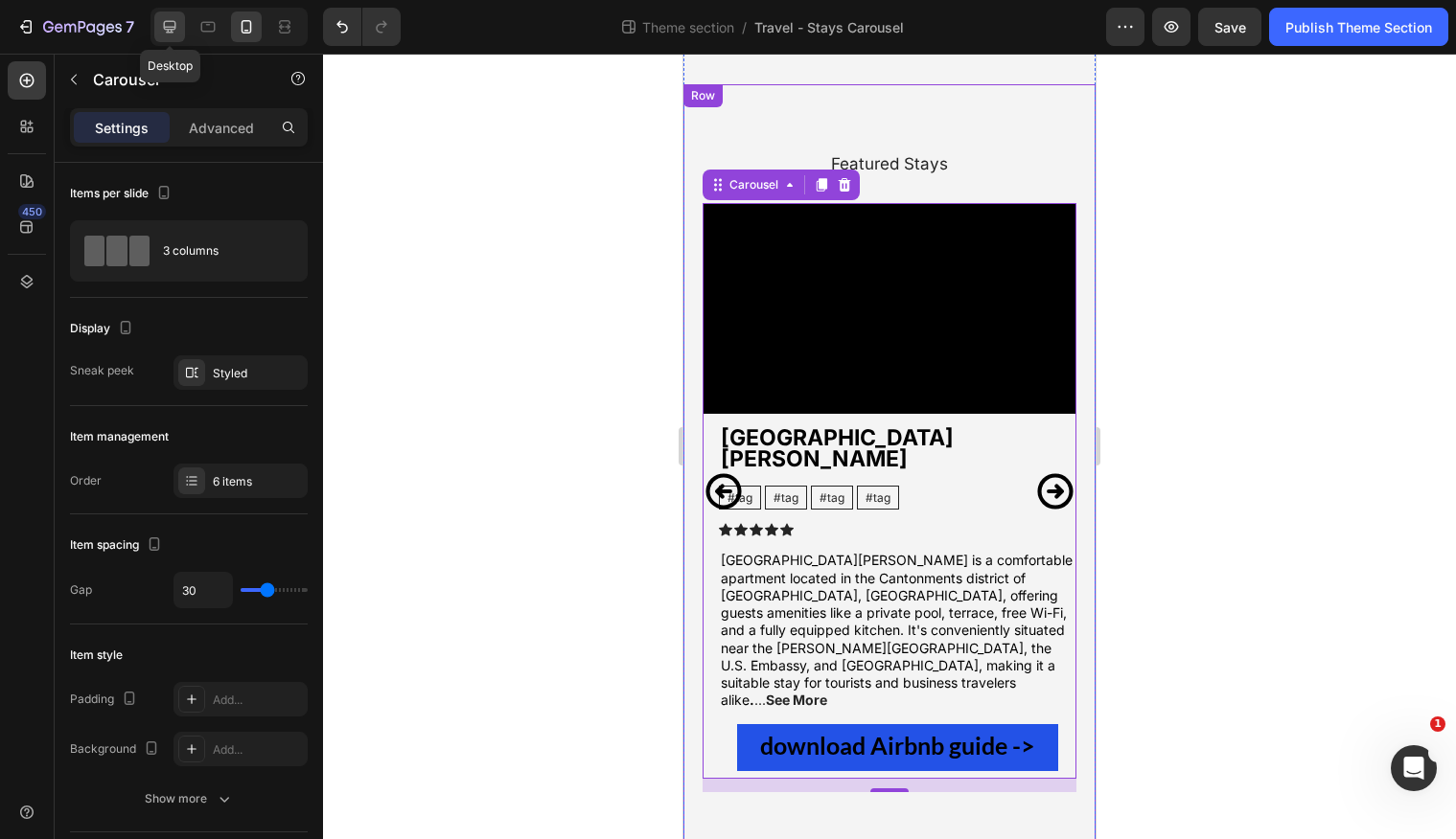
click at [170, 25] on icon at bounding box center [169, 27] width 19 height 19
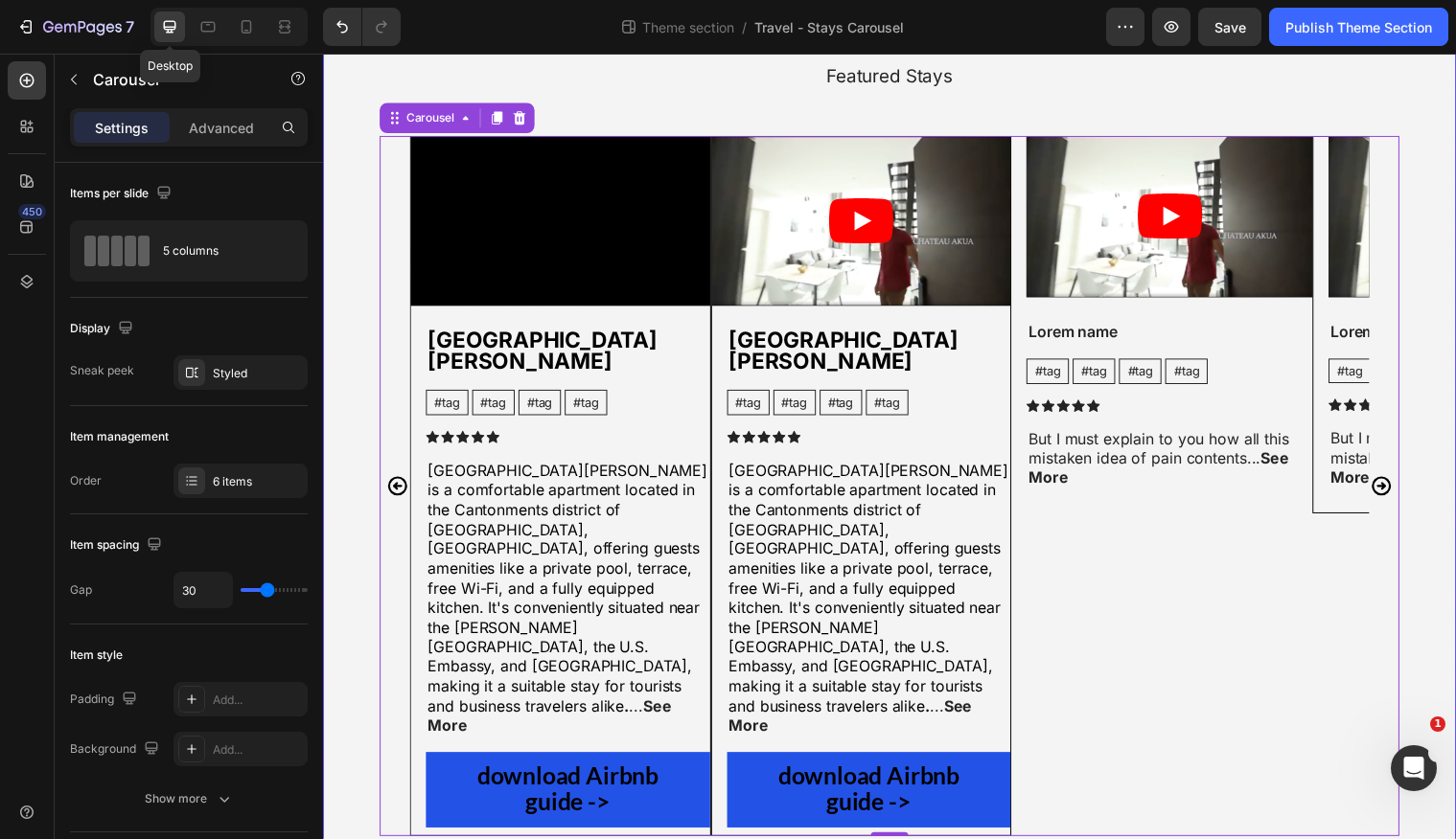
scroll to position [144, 0]
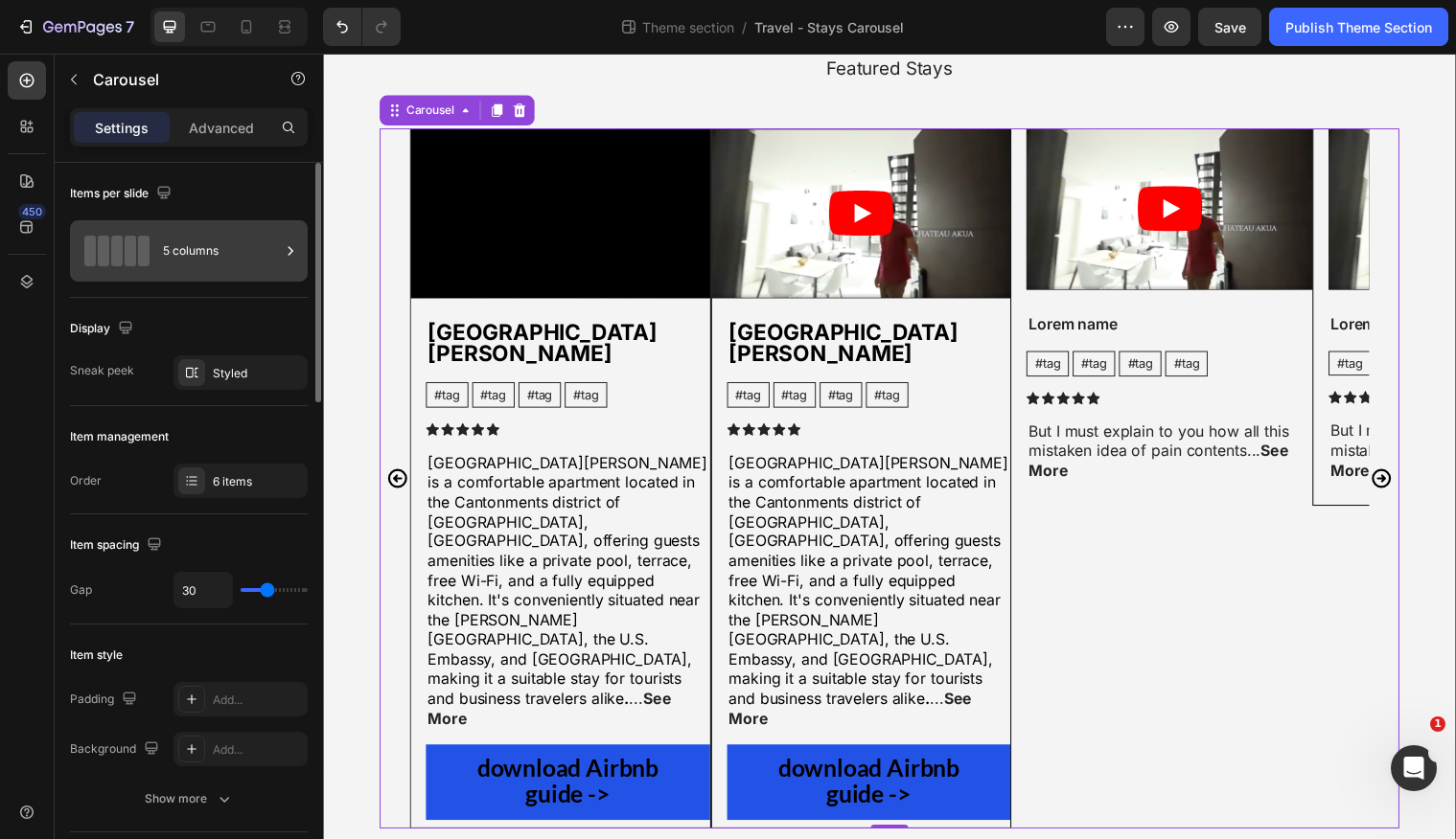
click at [248, 269] on div "5 columns" at bounding box center [221, 252] width 117 height 45
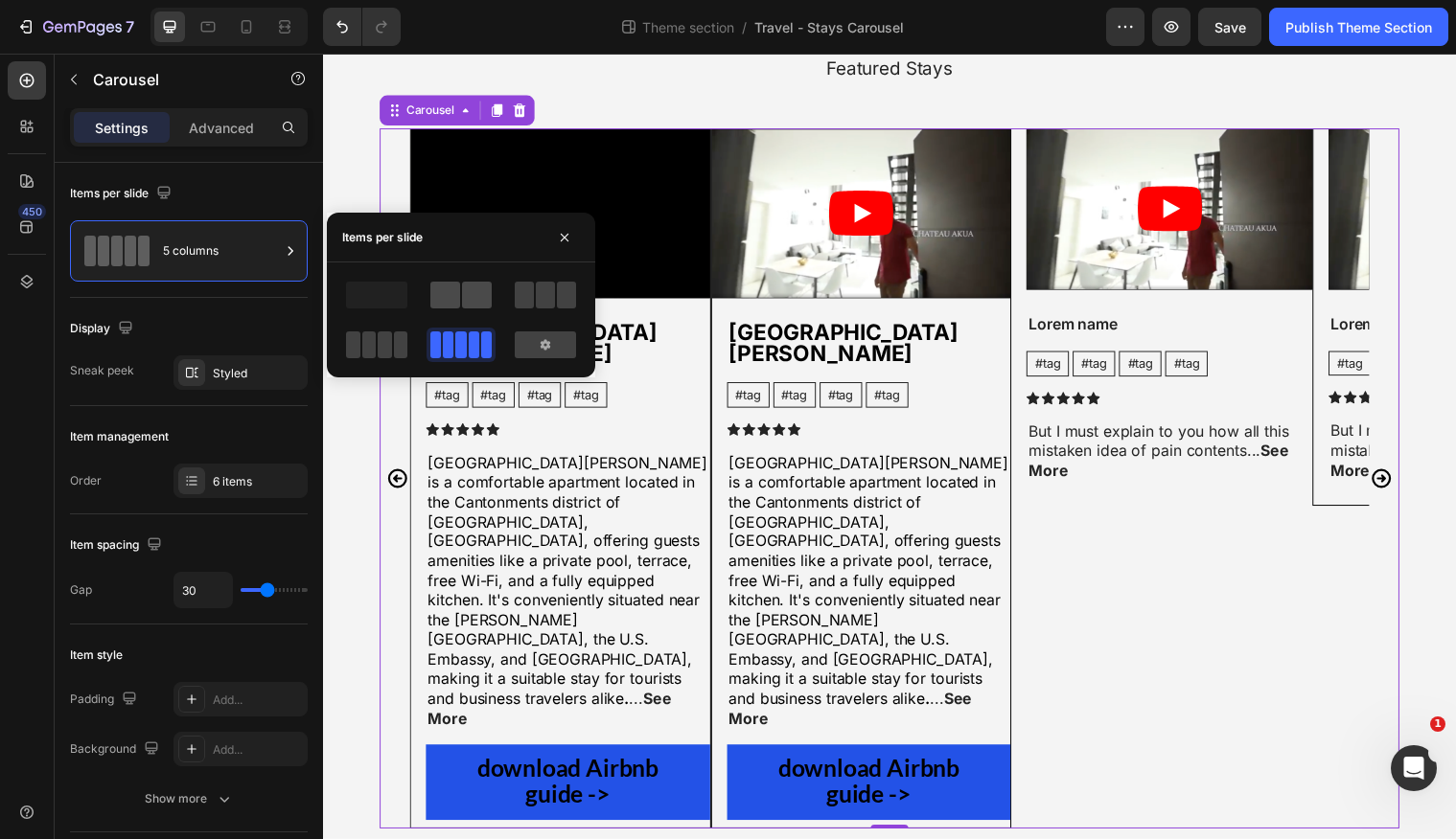
click at [456, 300] on span at bounding box center [445, 295] width 30 height 27
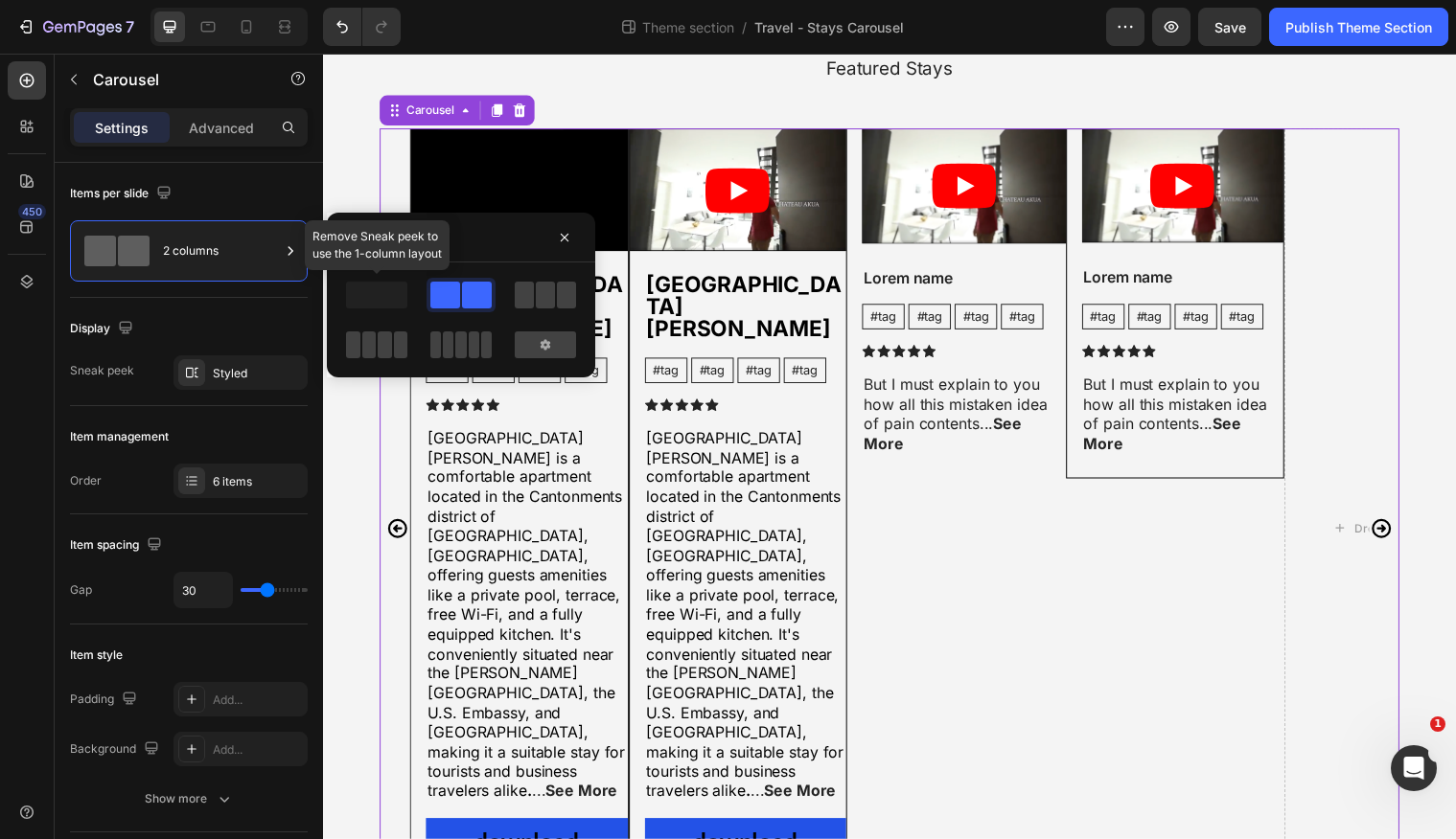
click at [389, 294] on span at bounding box center [376, 295] width 61 height 27
click at [521, 289] on span at bounding box center [525, 295] width 19 height 27
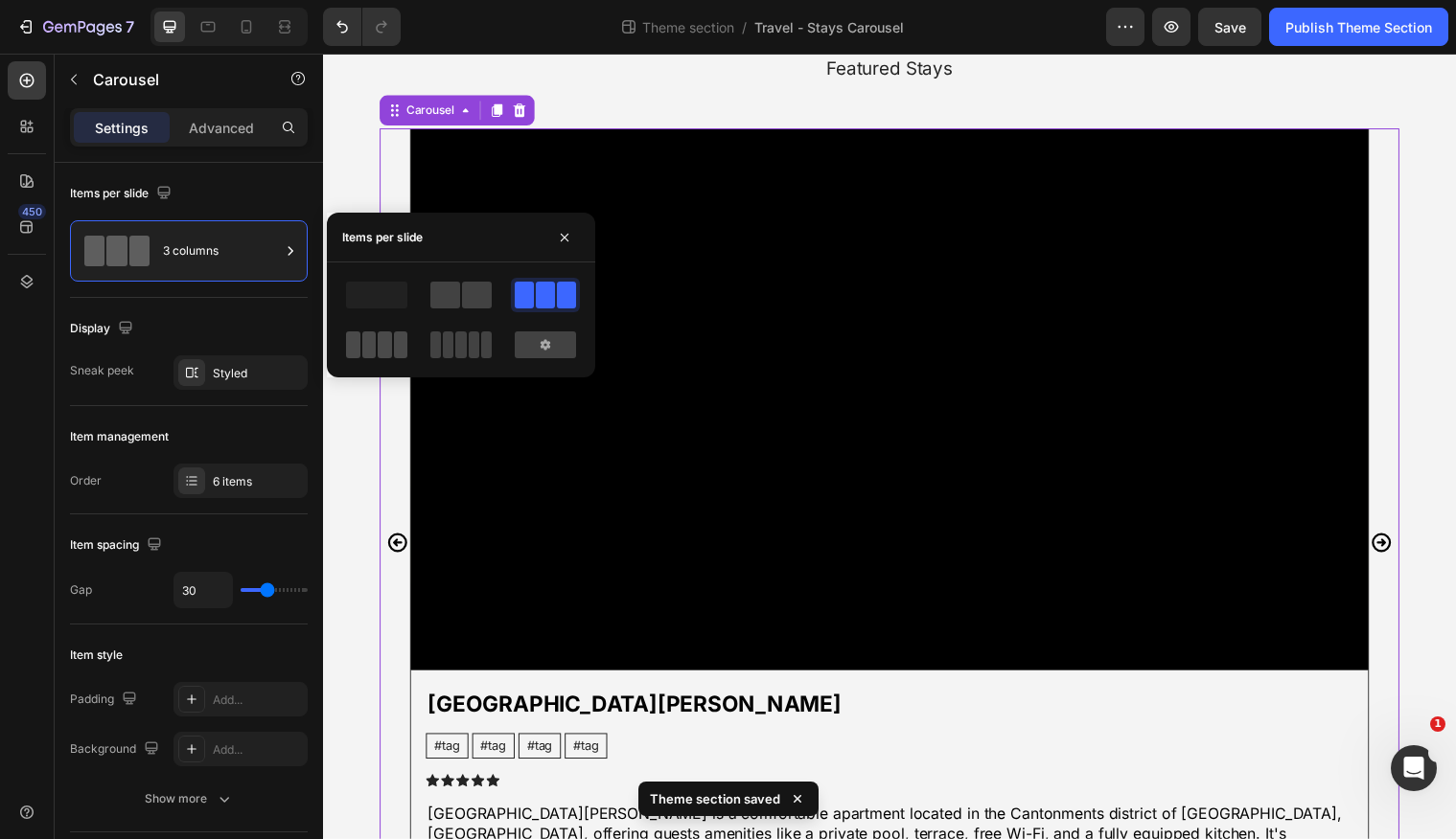
click at [380, 345] on span at bounding box center [384, 345] width 15 height 27
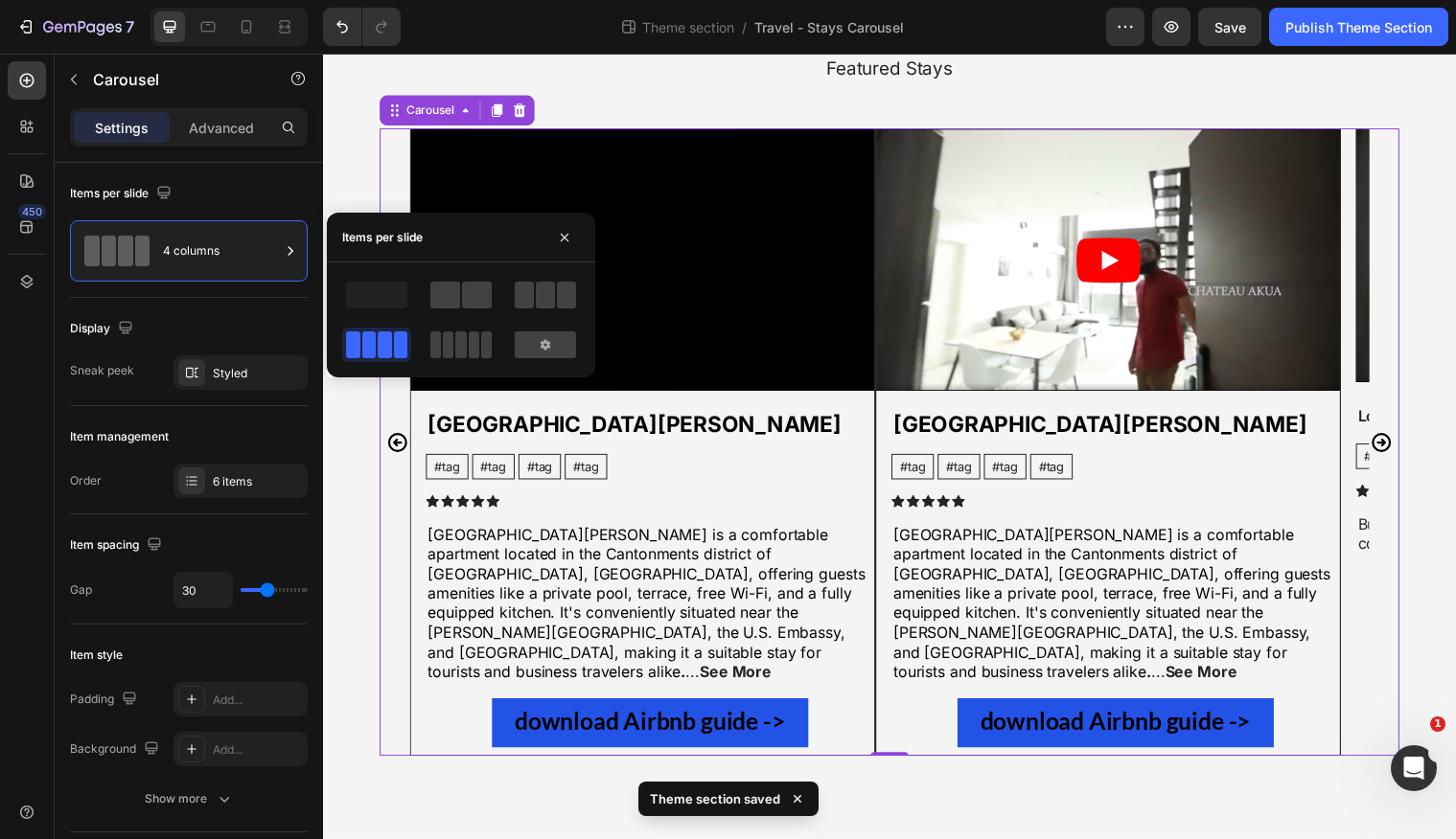
scroll to position [133, 0]
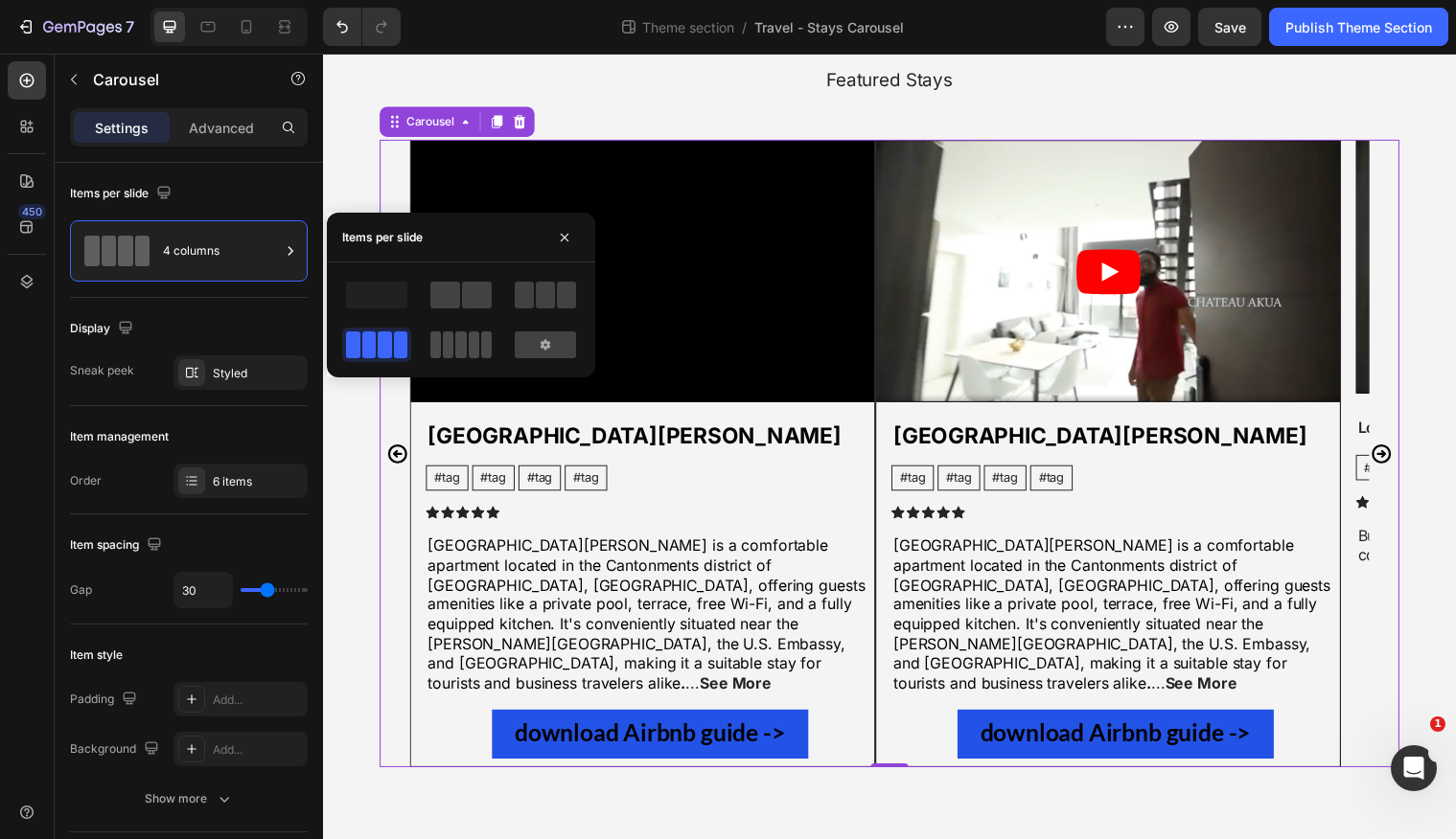
click at [454, 345] on div at bounding box center [461, 345] width 61 height 27
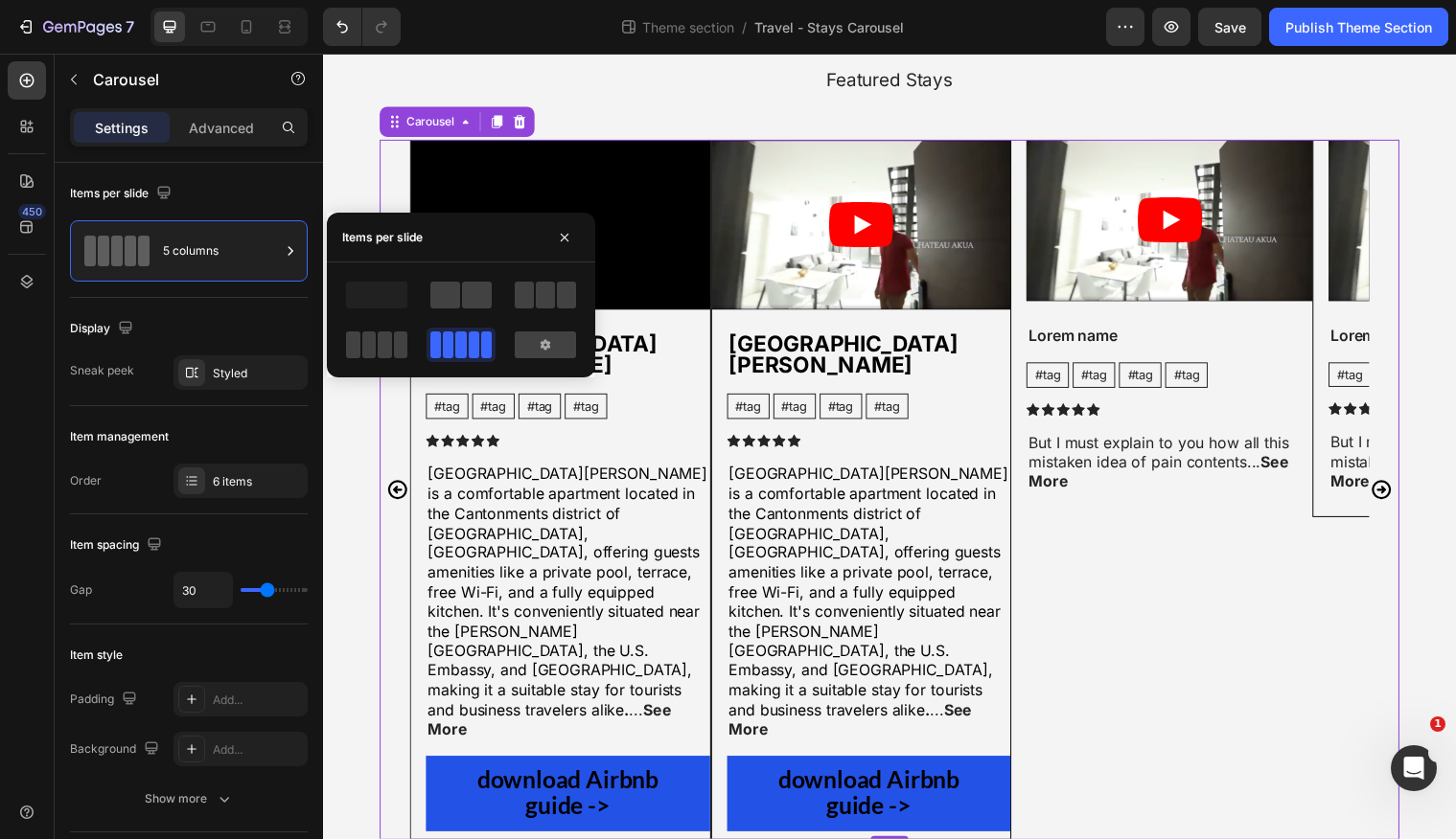
scroll to position [144, 0]
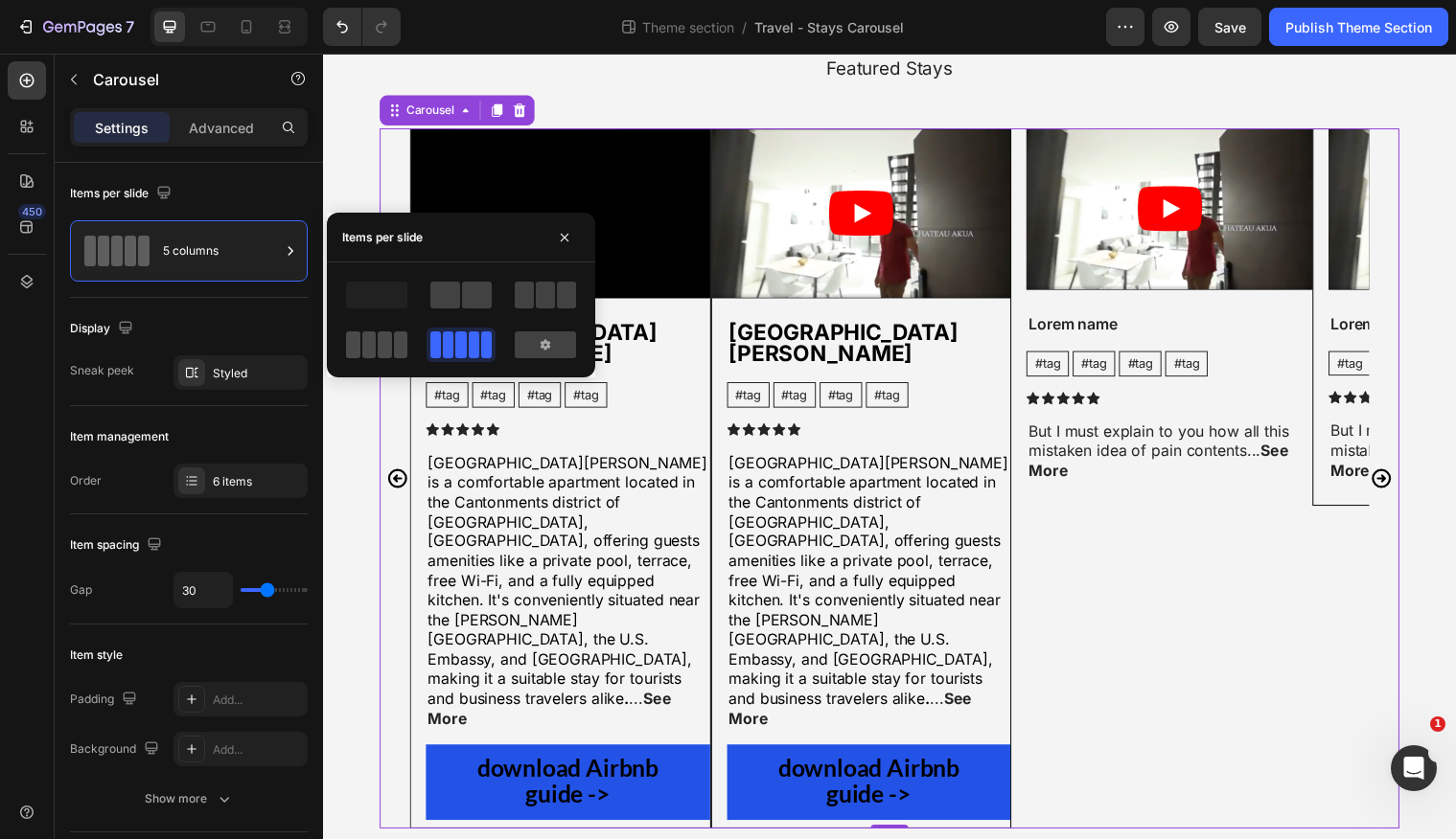
click at [394, 340] on span at bounding box center [401, 345] width 15 height 27
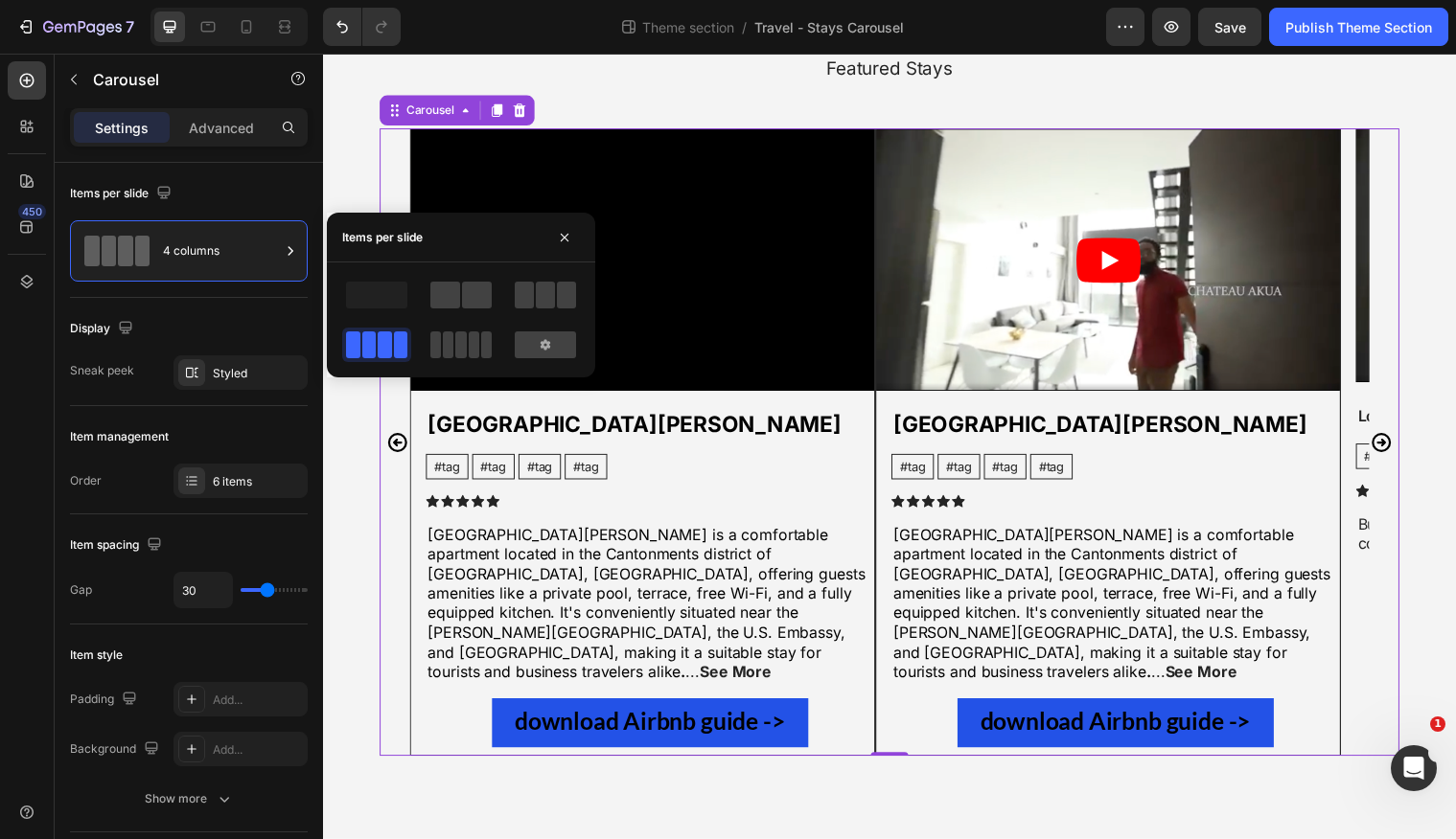
scroll to position [133, 0]
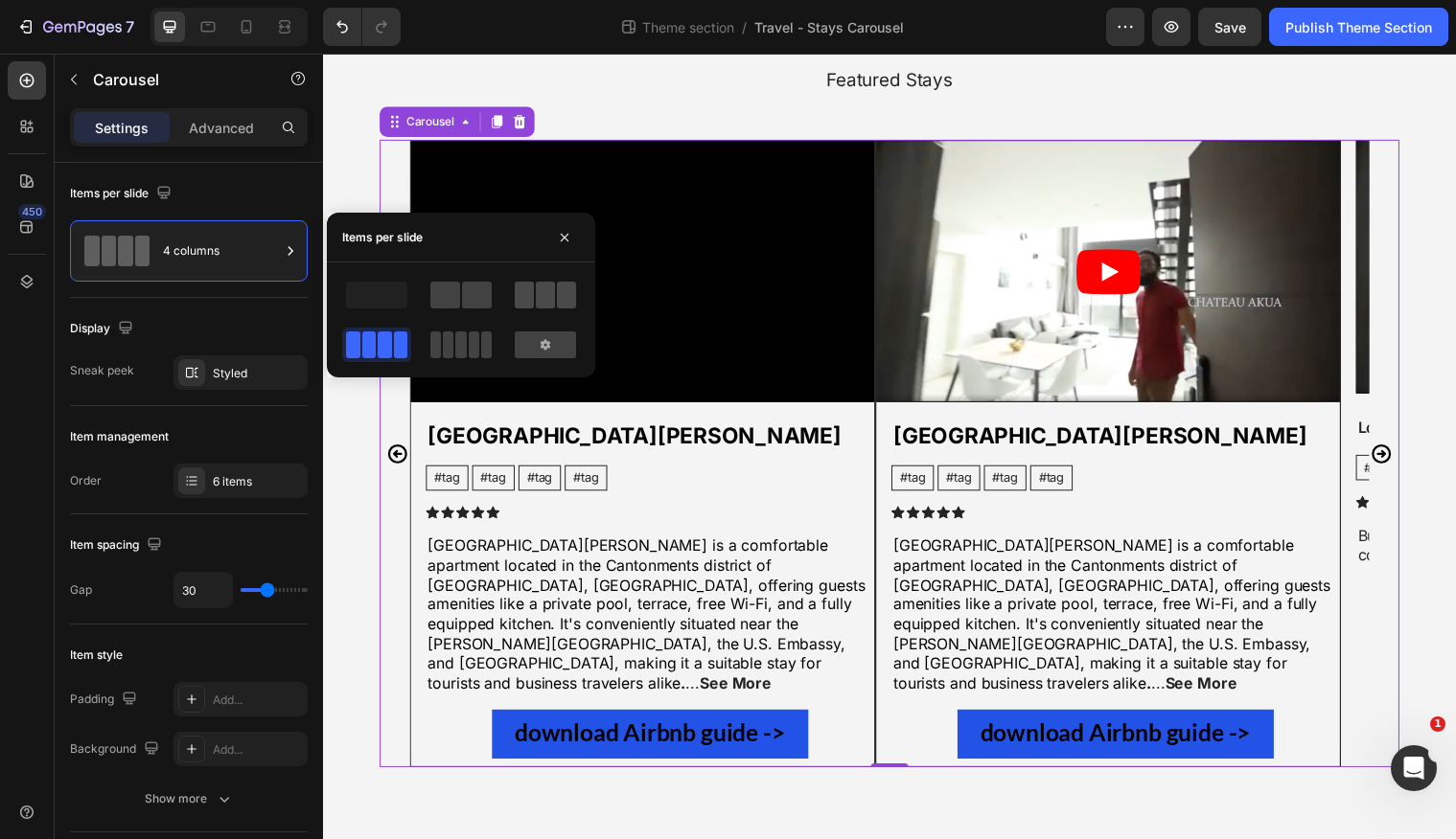
click at [529, 301] on span at bounding box center [525, 295] width 19 height 27
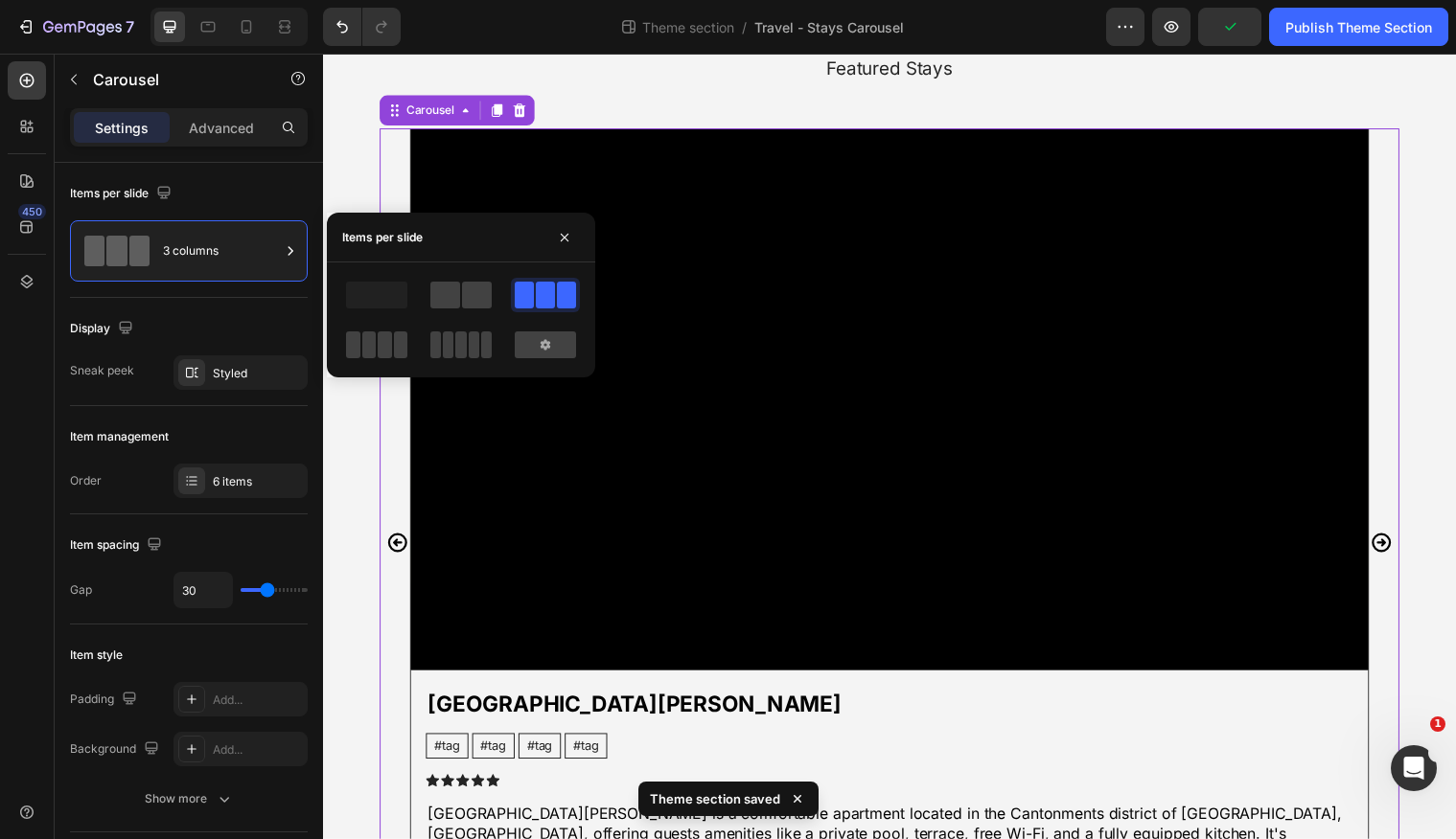
click at [1401, 539] on icon "Carousel Next Arrow" at bounding box center [1398, 551] width 23 height 23
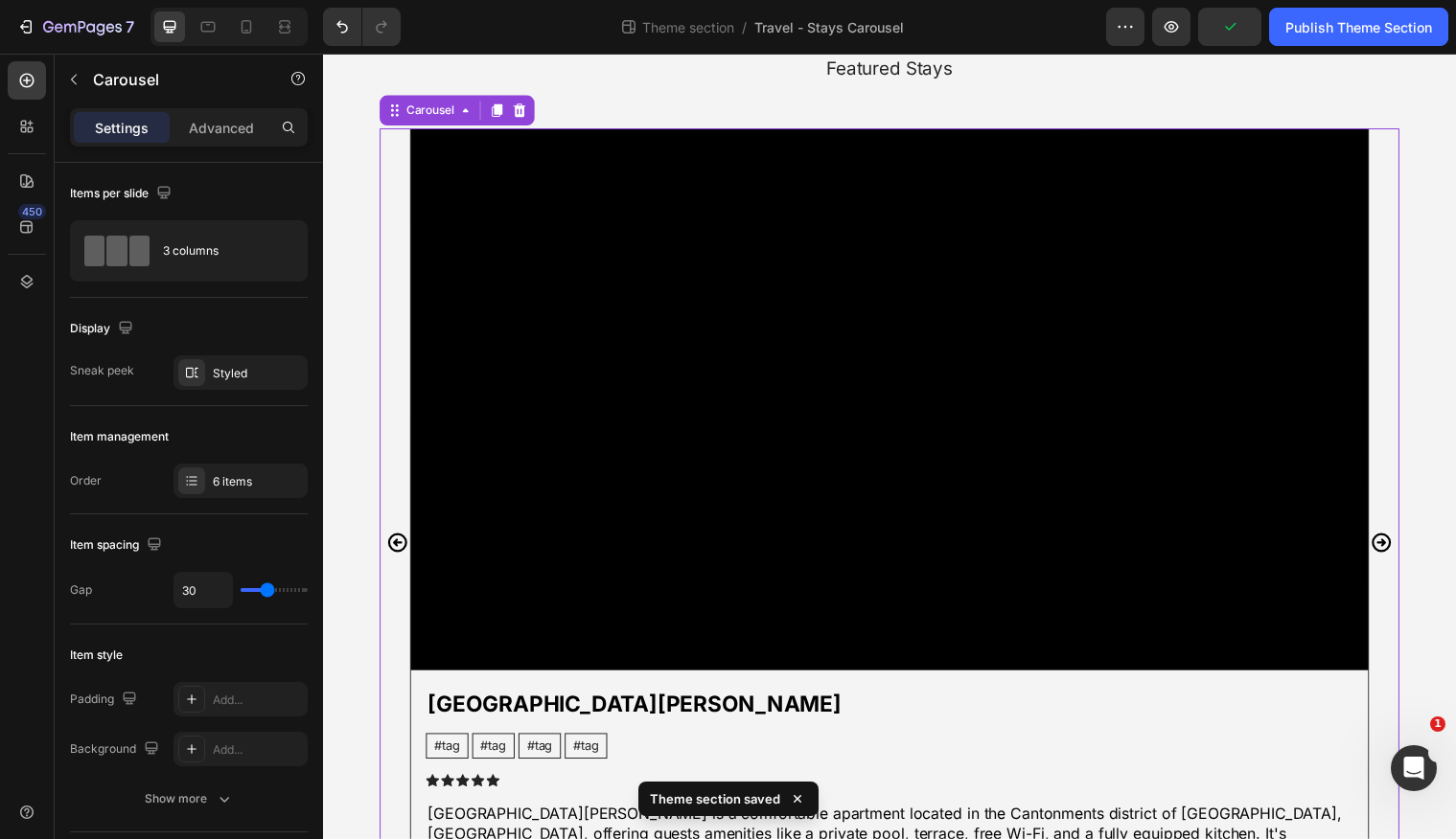
click at [1400, 539] on icon "Carousel Next Arrow" at bounding box center [1398, 551] width 23 height 23
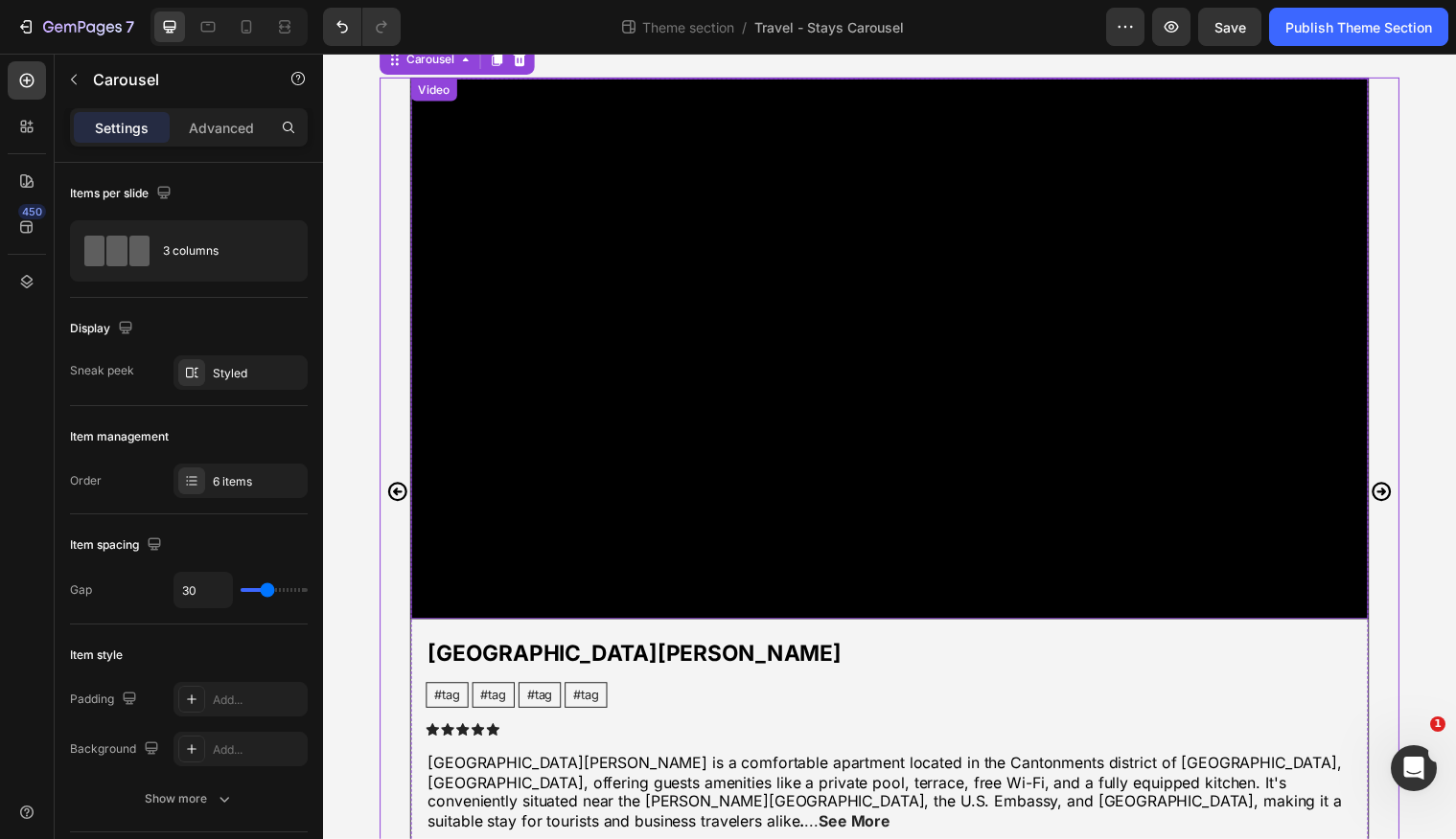
scroll to position [197, 0]
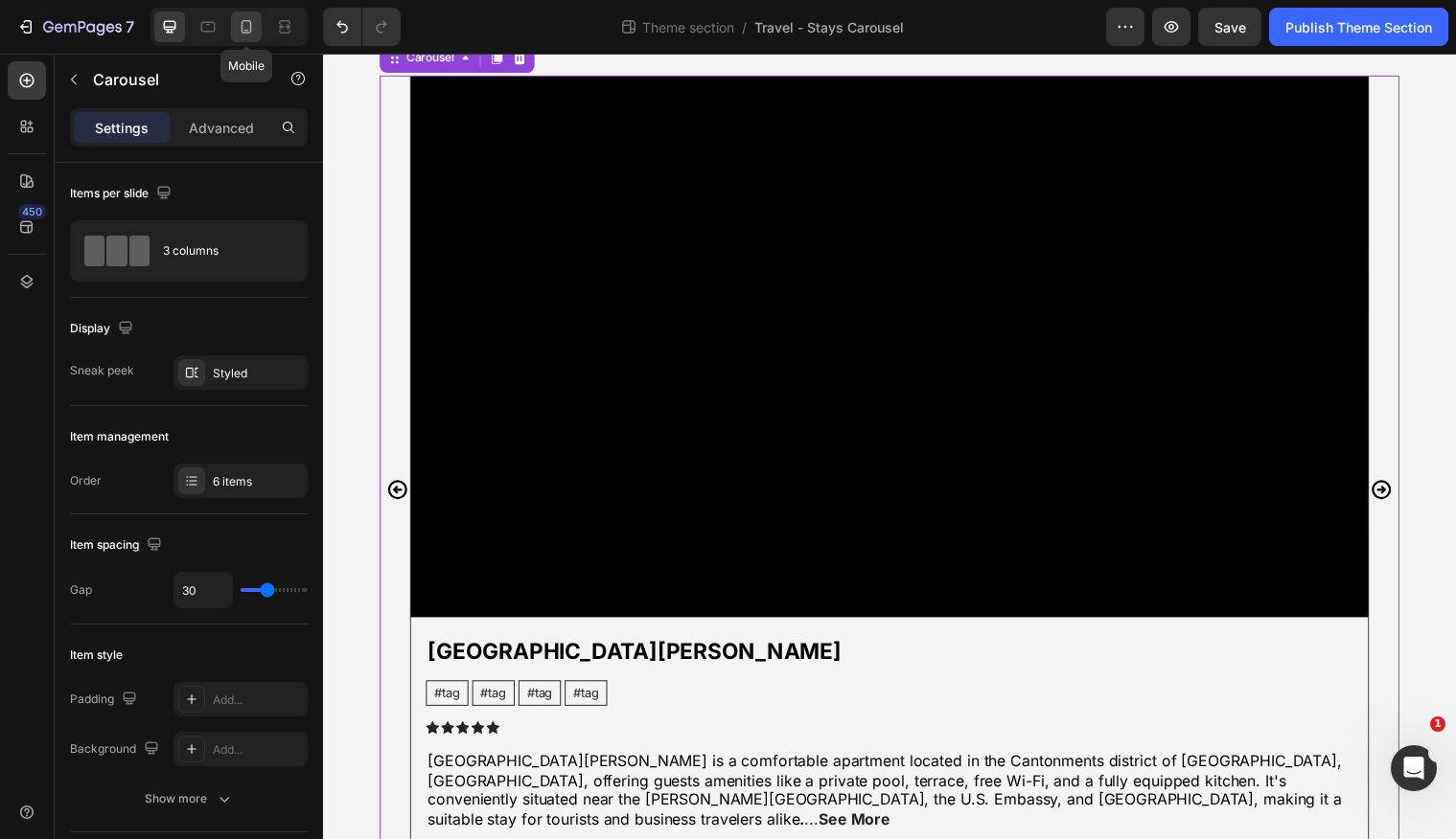
click at [241, 23] on icon at bounding box center [247, 27] width 19 height 19
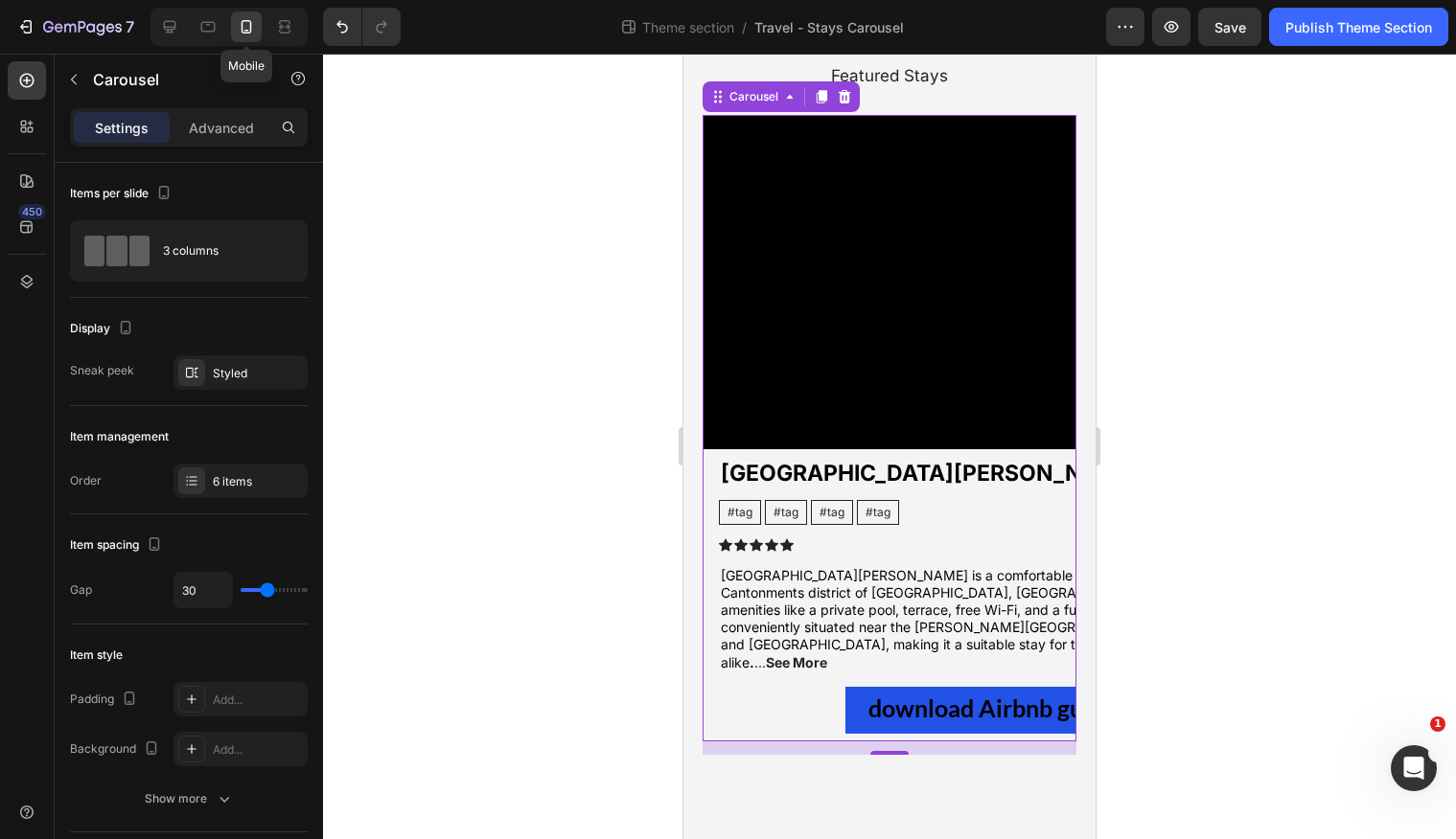
scroll to position [39, 0]
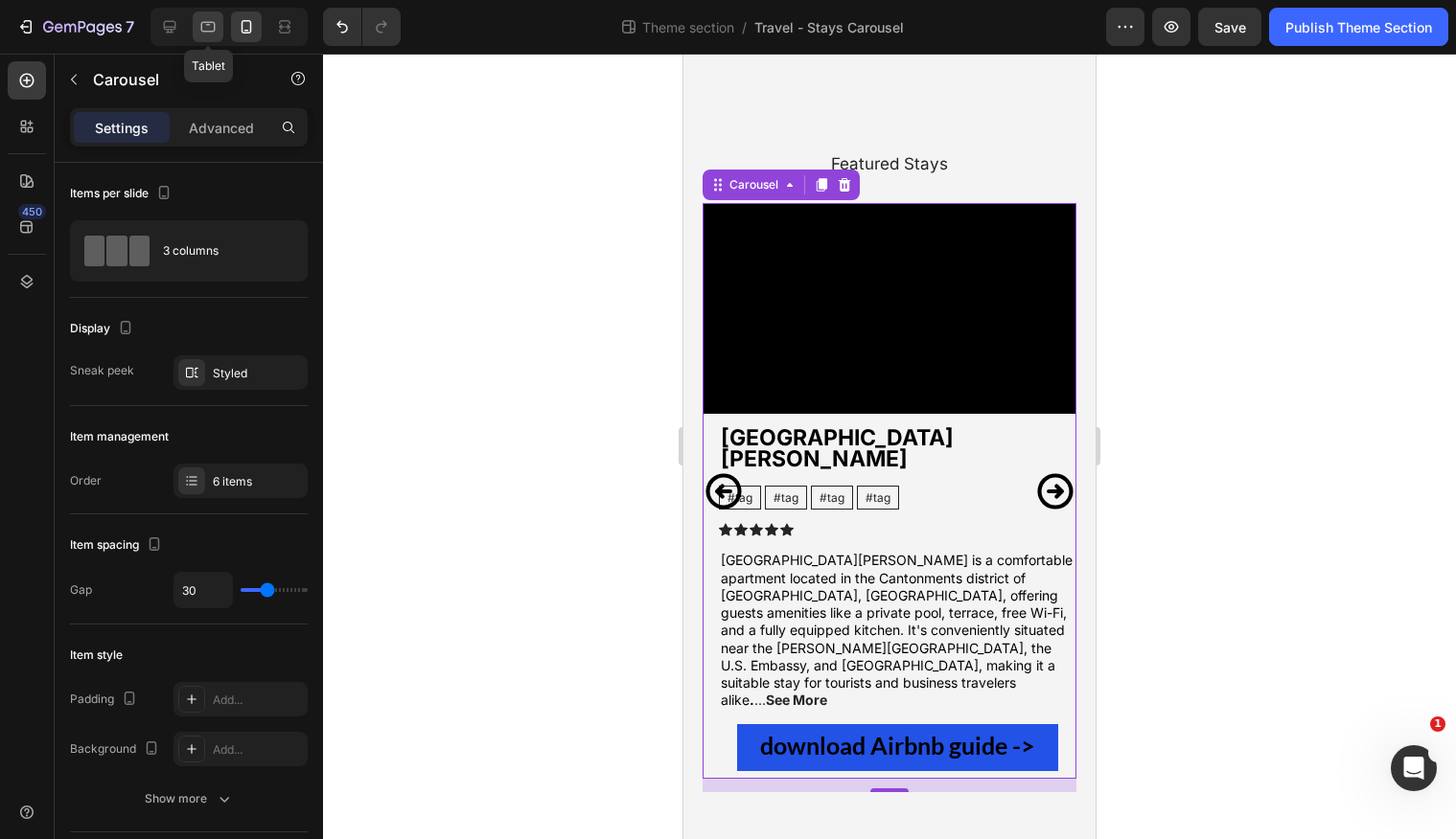
click at [208, 25] on icon at bounding box center [208, 25] width 5 height 2
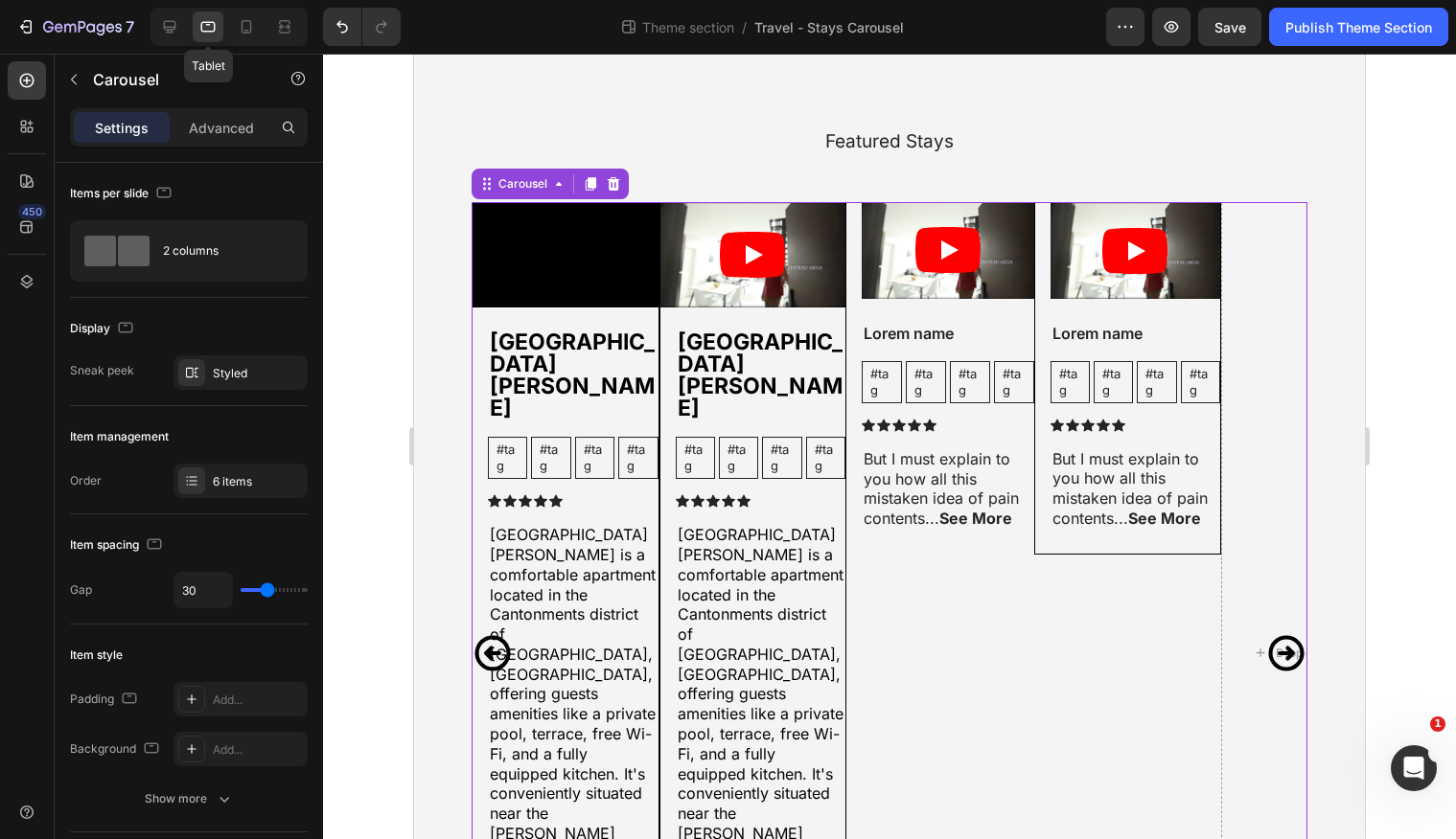
scroll to position [152, 0]
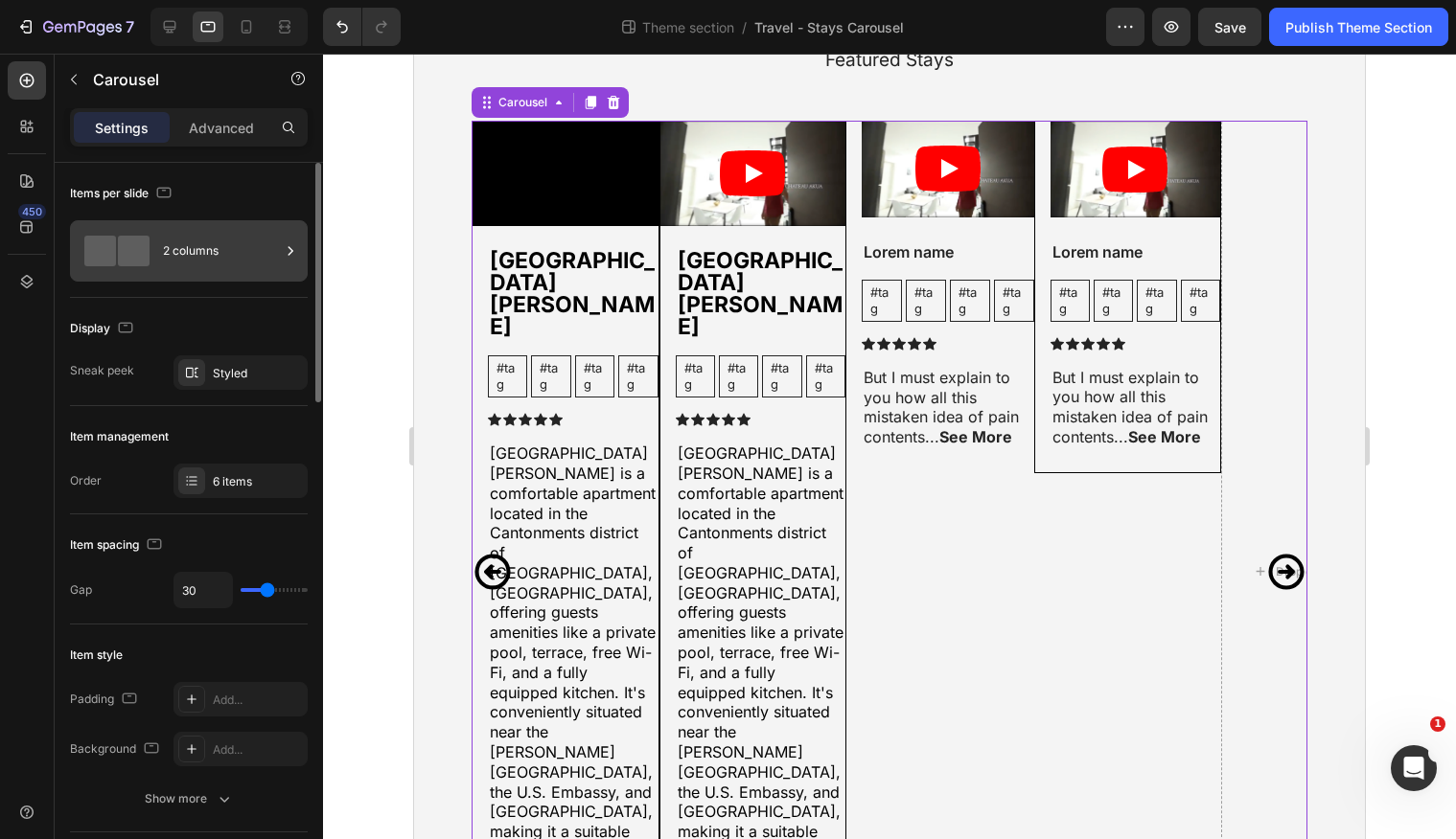
click at [238, 253] on div "2 columns" at bounding box center [221, 252] width 117 height 45
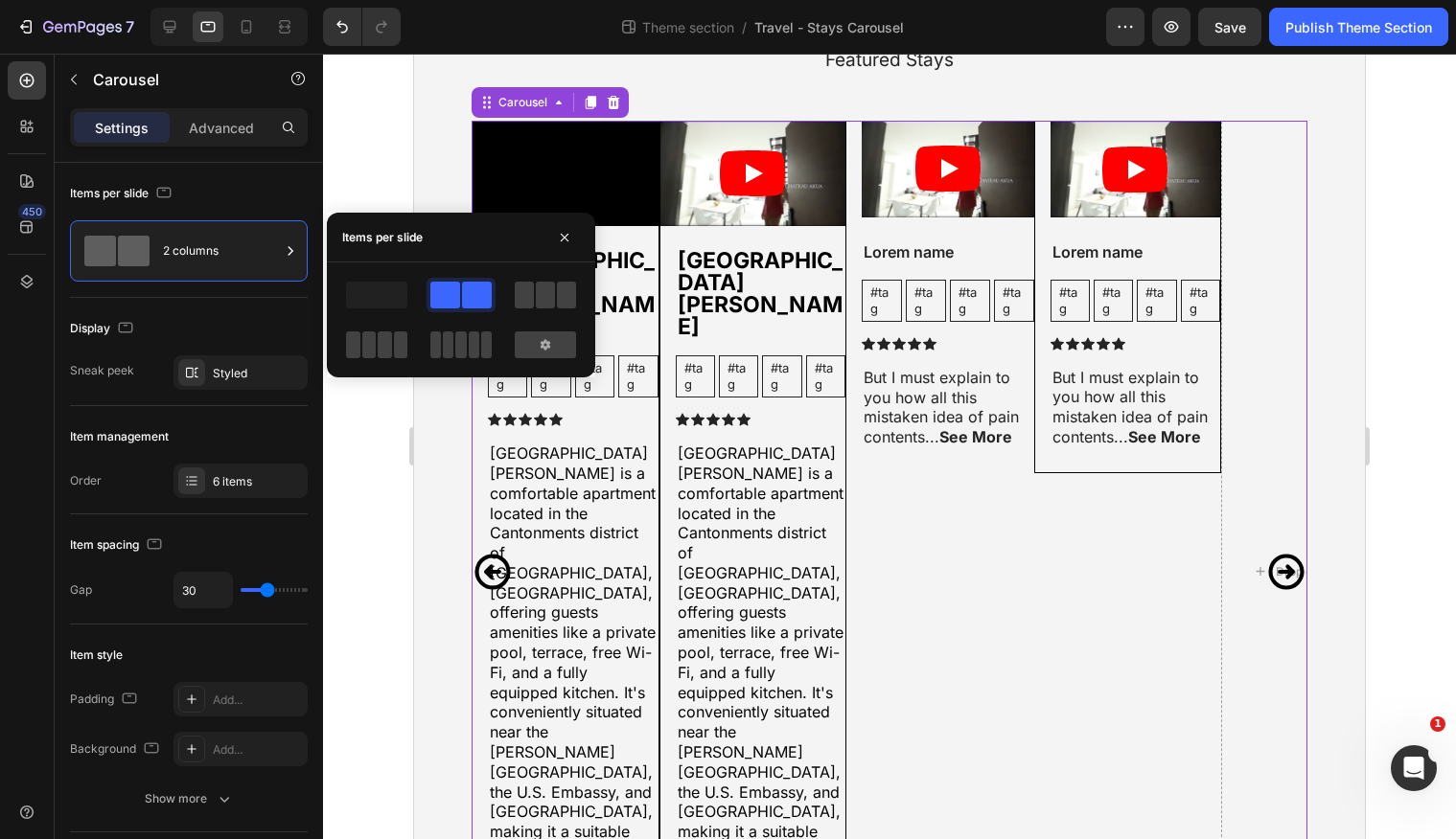
click at [513, 304] on div at bounding box center [545, 295] width 69 height 35
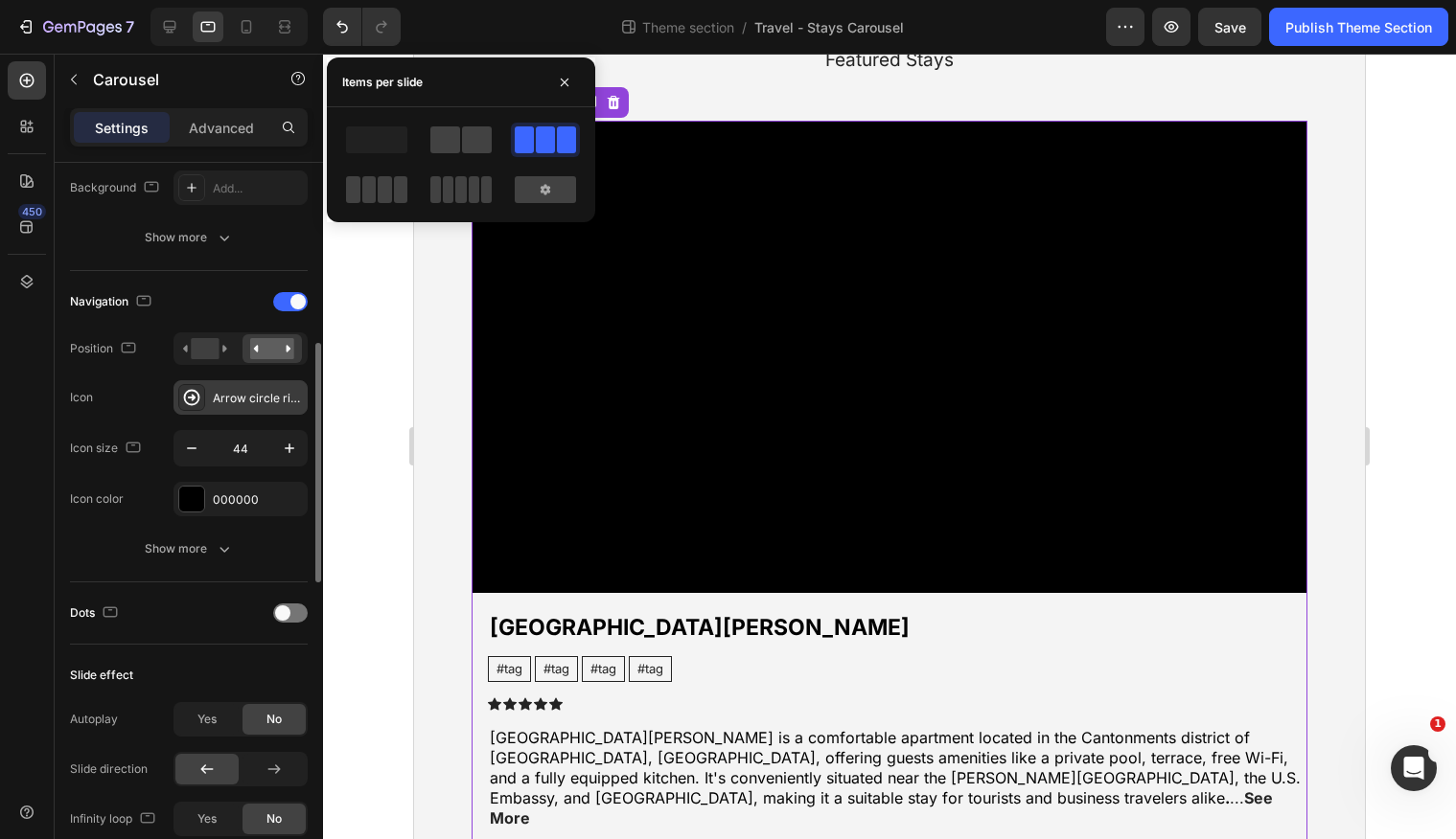
scroll to position [558, 0]
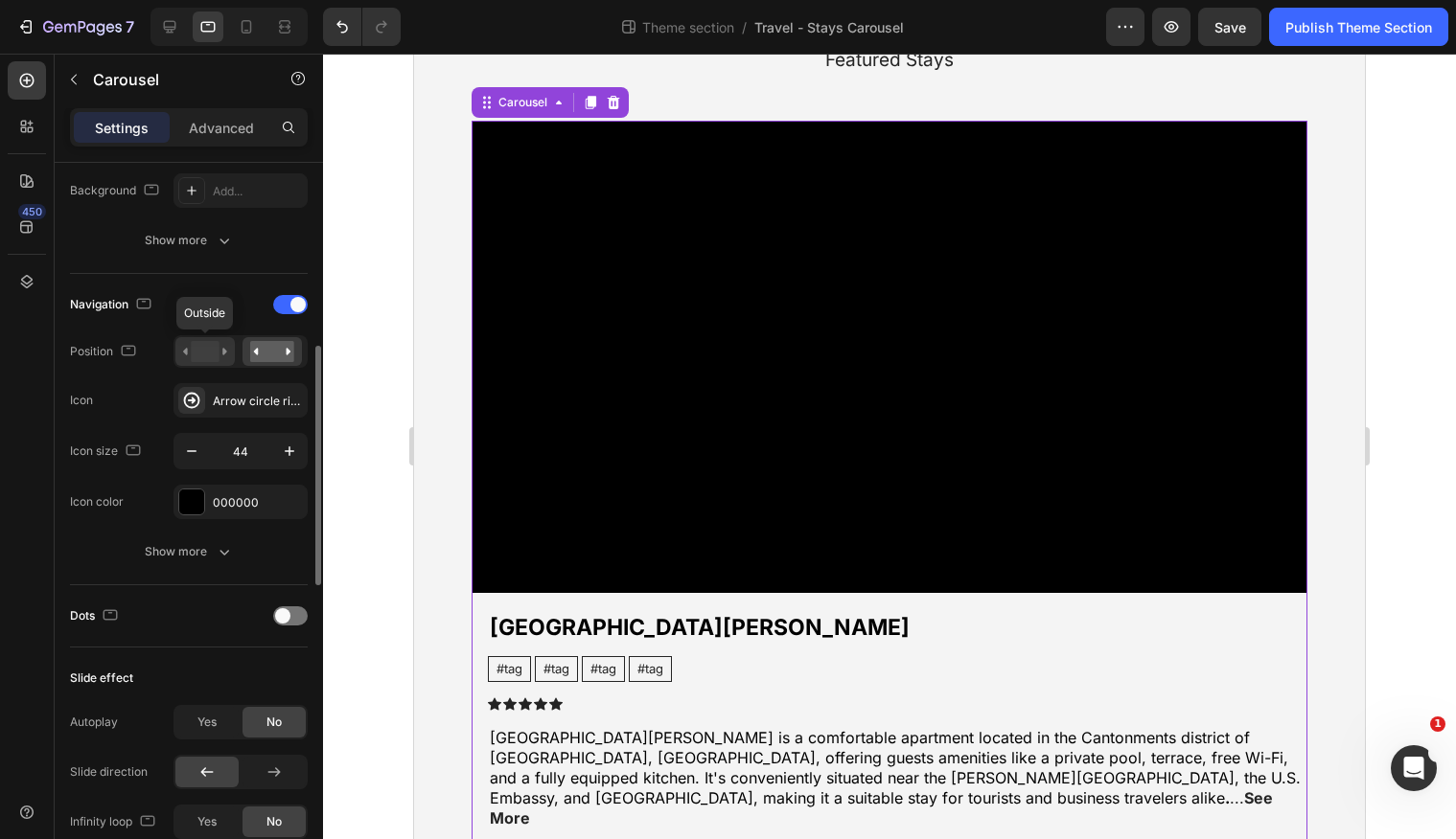
click at [211, 352] on rect at bounding box center [204, 352] width 28 height 21
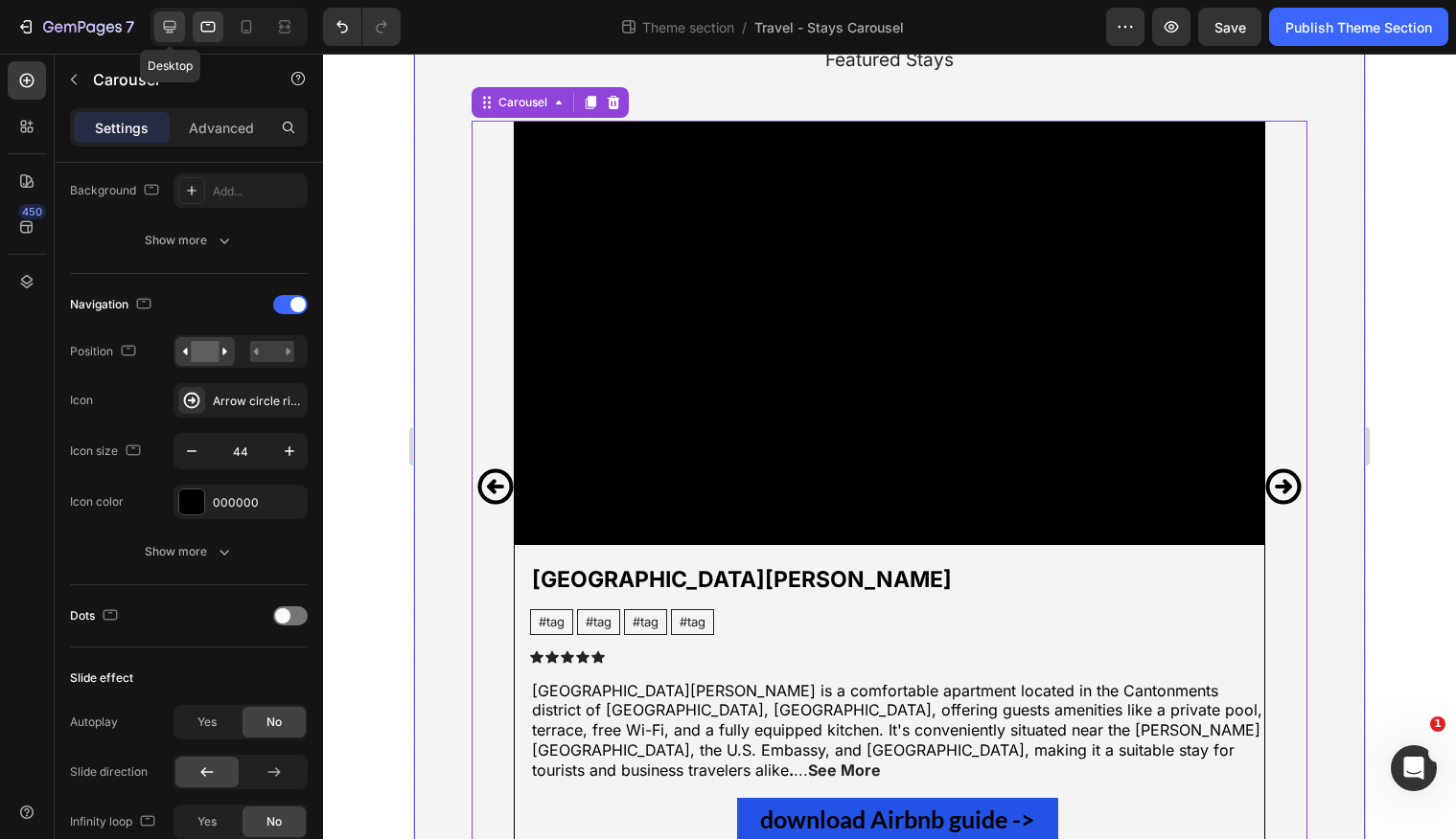
click at [167, 33] on icon at bounding box center [169, 27] width 13 height 13
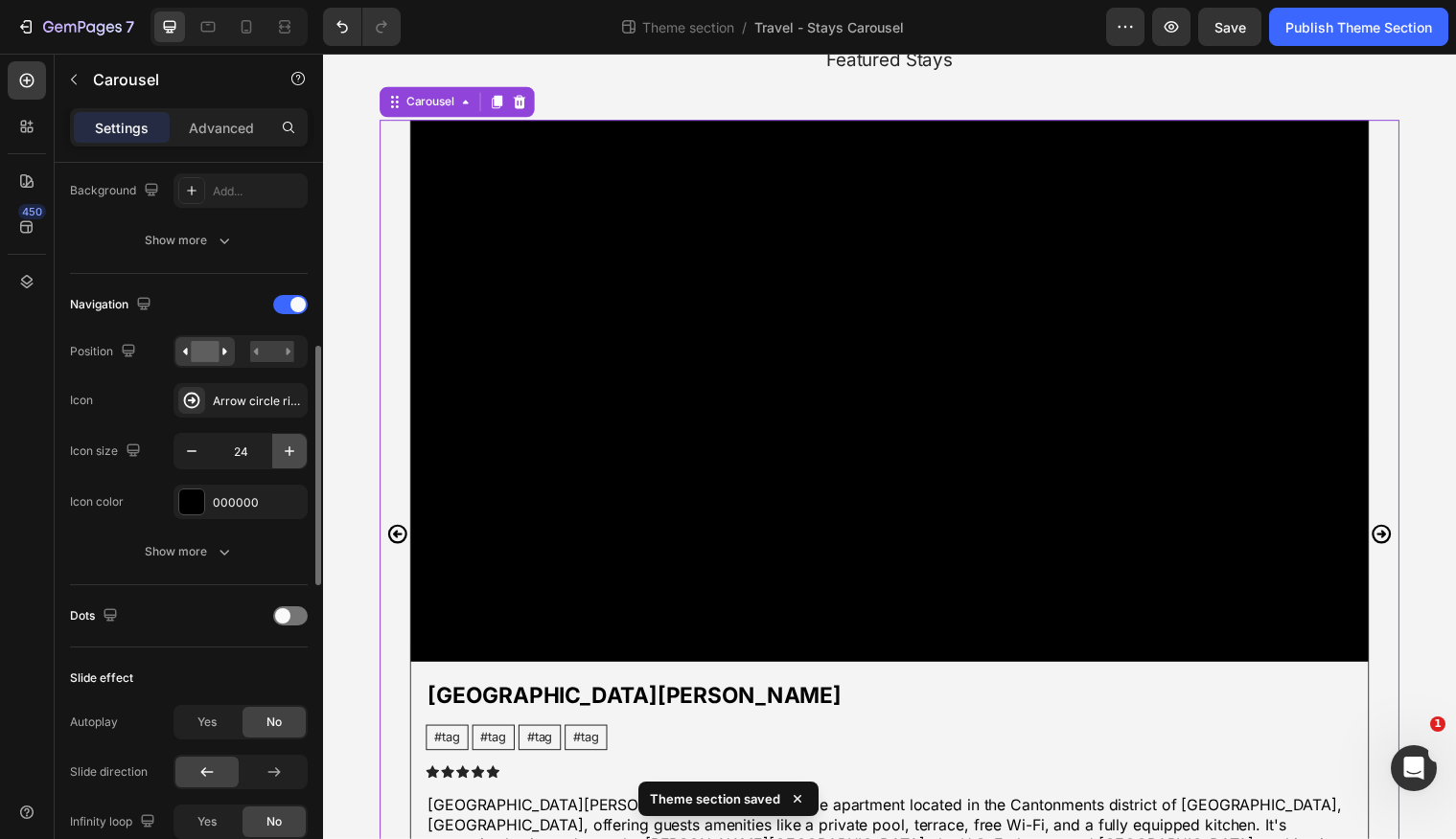
click at [293, 449] on icon "button" at bounding box center [289, 452] width 19 height 19
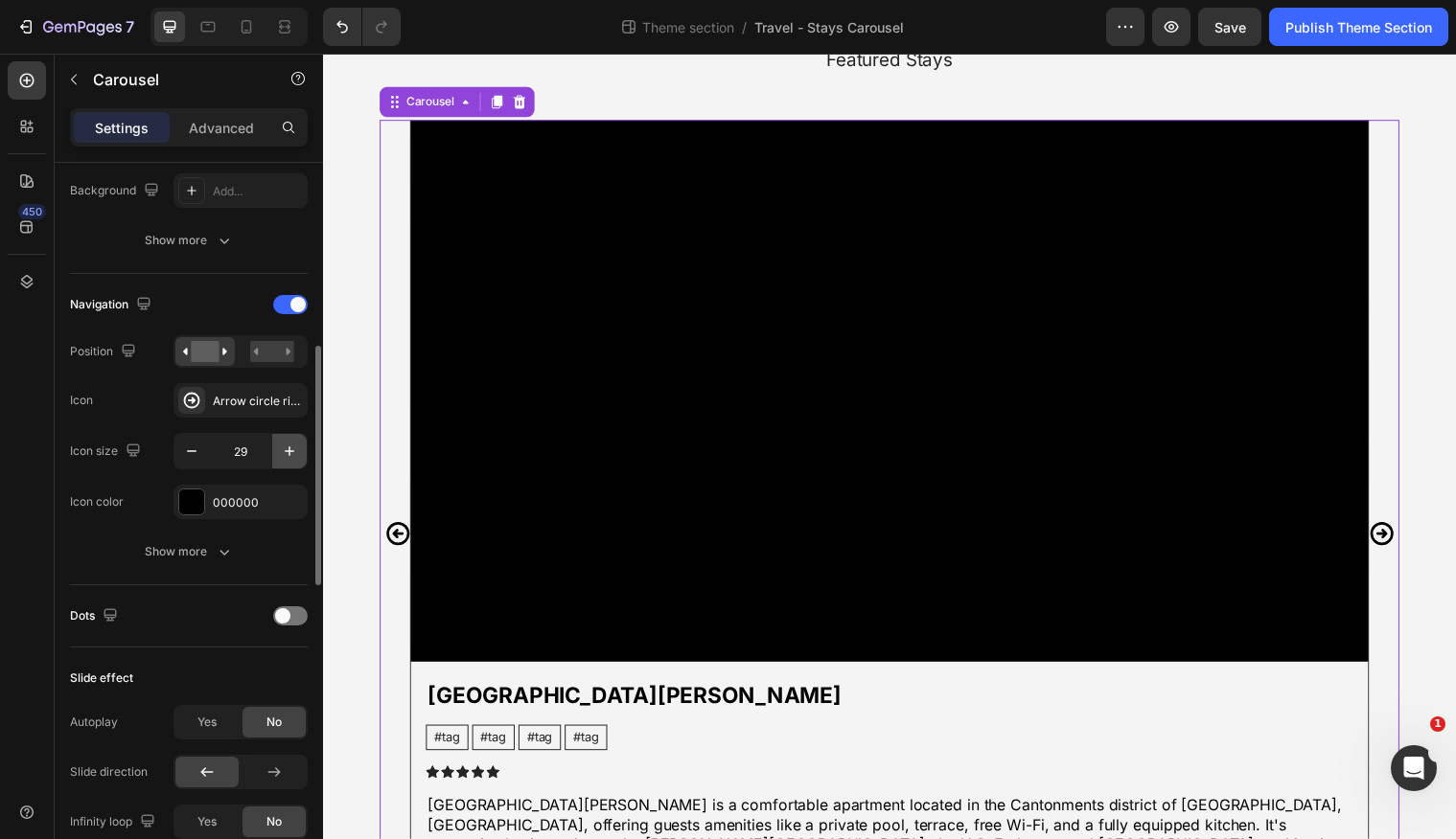
click at [293, 449] on icon "button" at bounding box center [289, 452] width 19 height 19
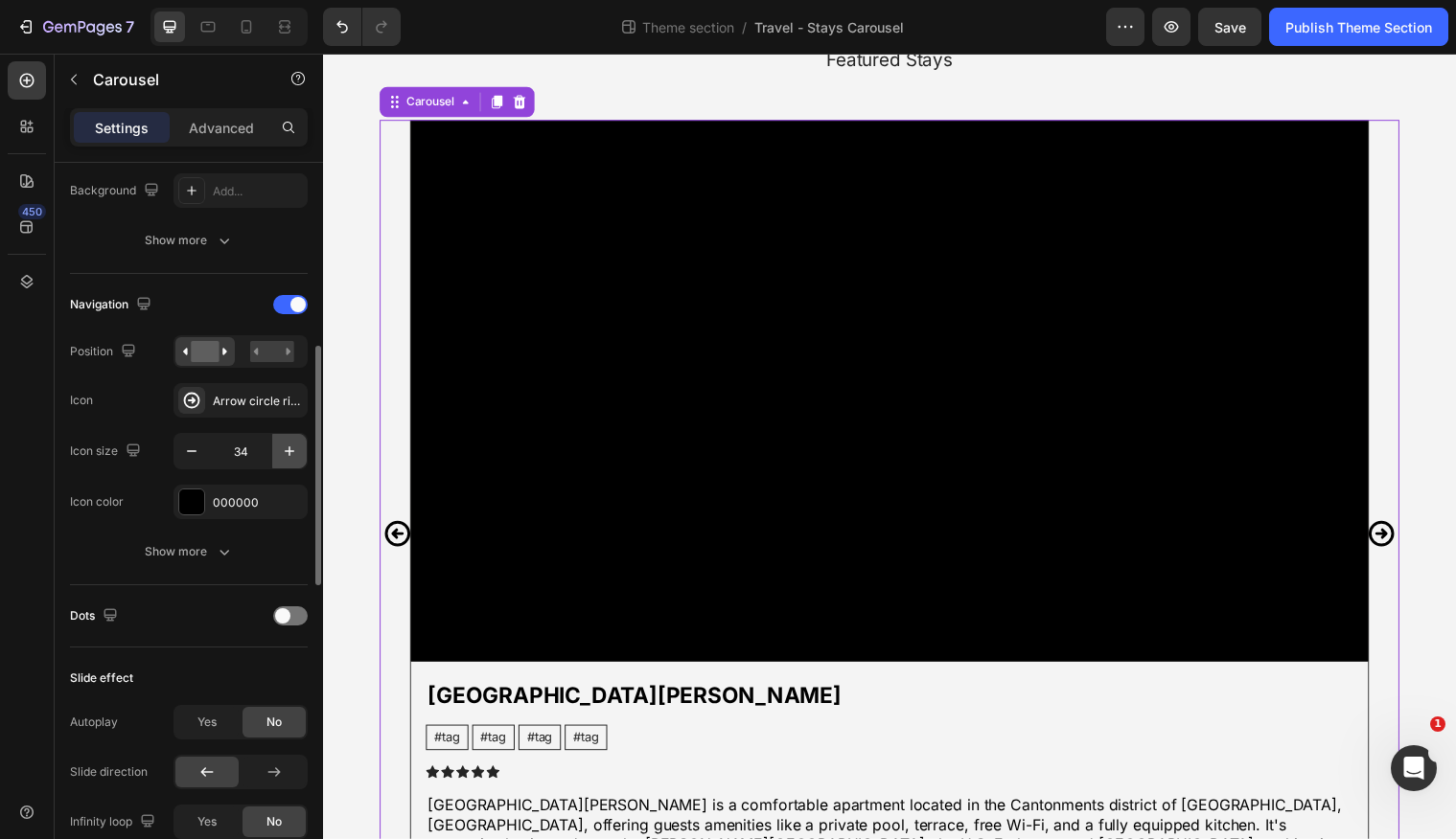
click at [293, 449] on icon "button" at bounding box center [289, 452] width 19 height 19
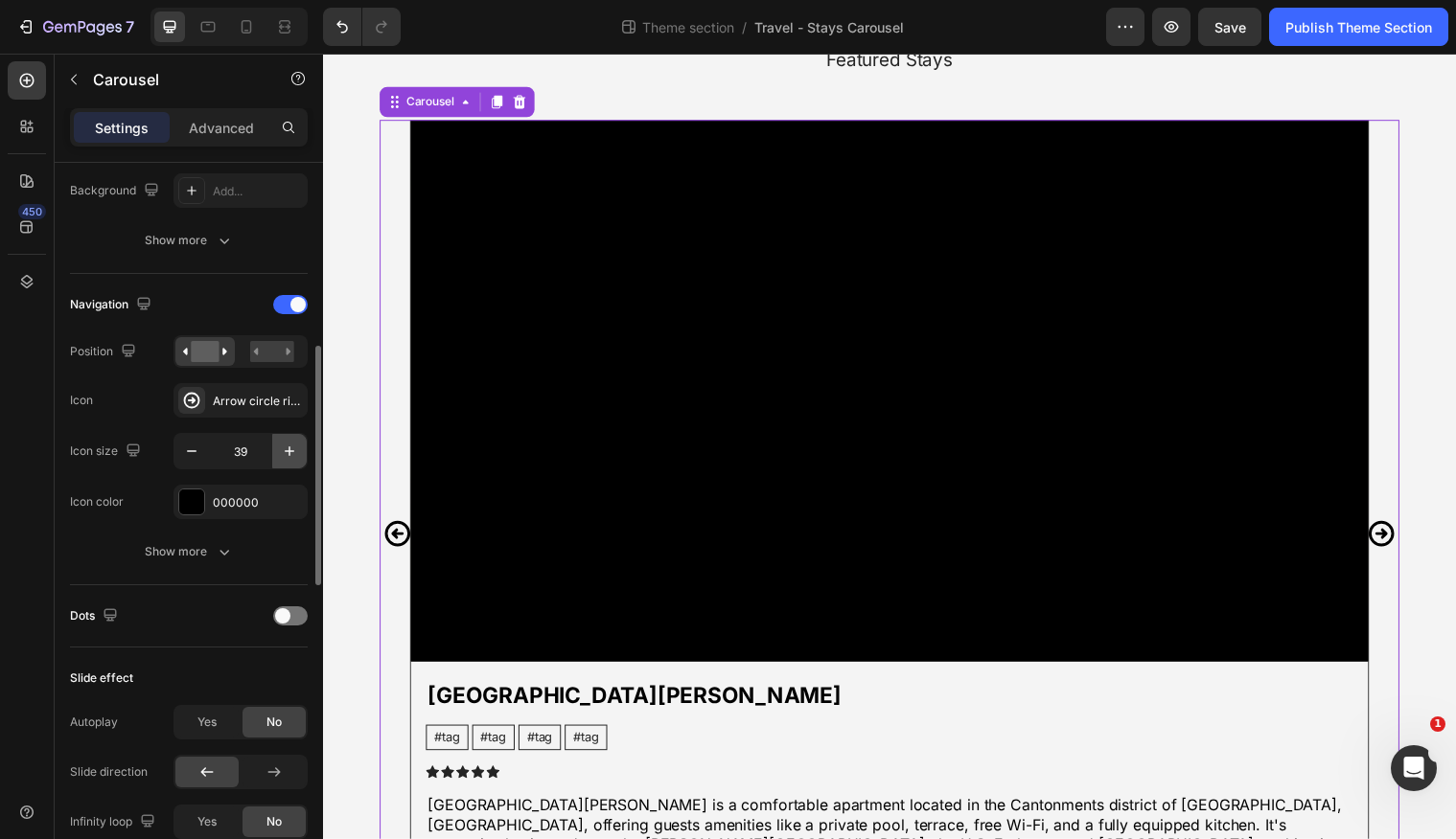
click at [293, 449] on icon "button" at bounding box center [289, 452] width 19 height 19
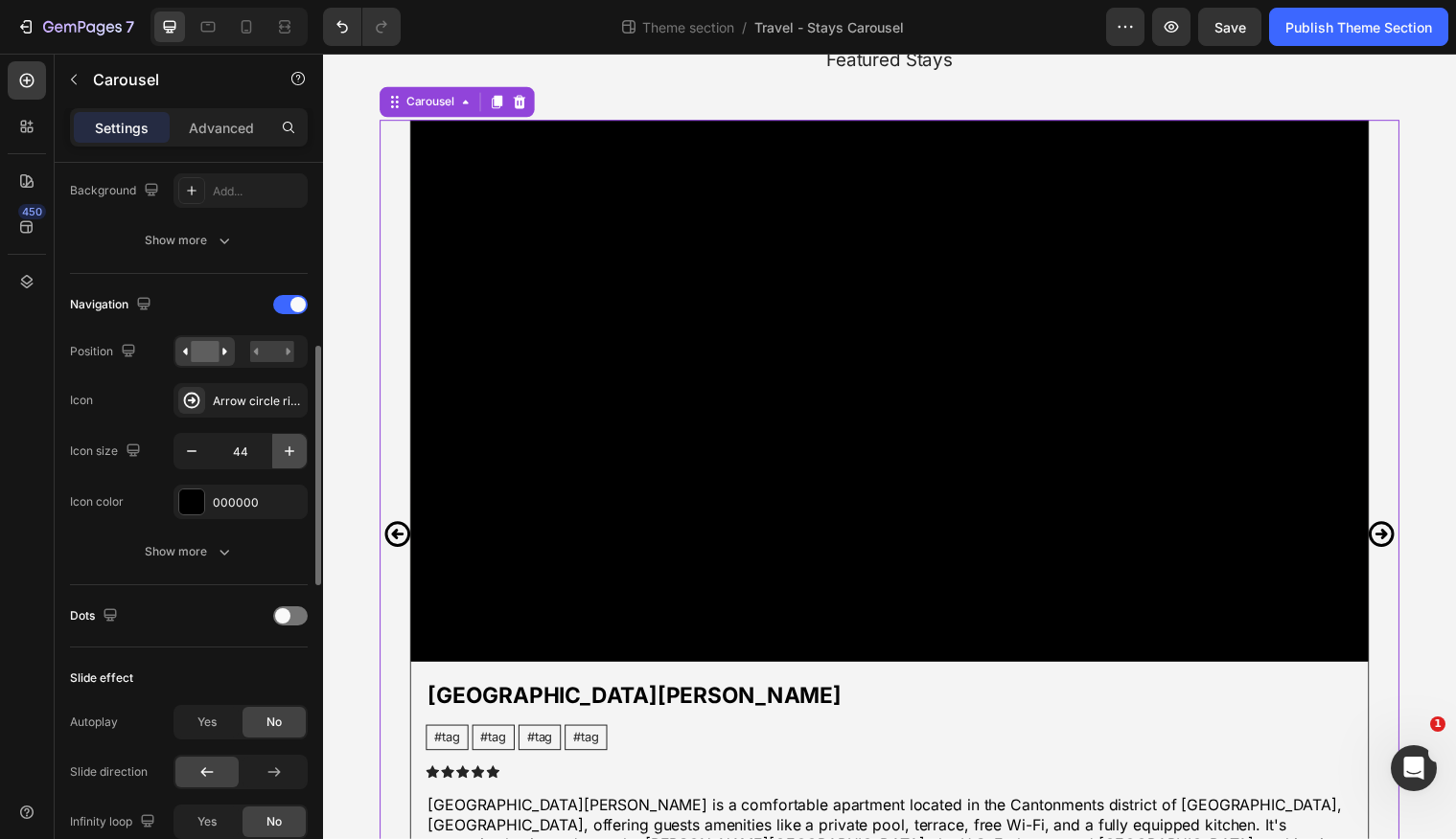
click at [293, 449] on icon "button" at bounding box center [289, 452] width 19 height 19
click at [202, 35] on icon at bounding box center [208, 27] width 19 height 19
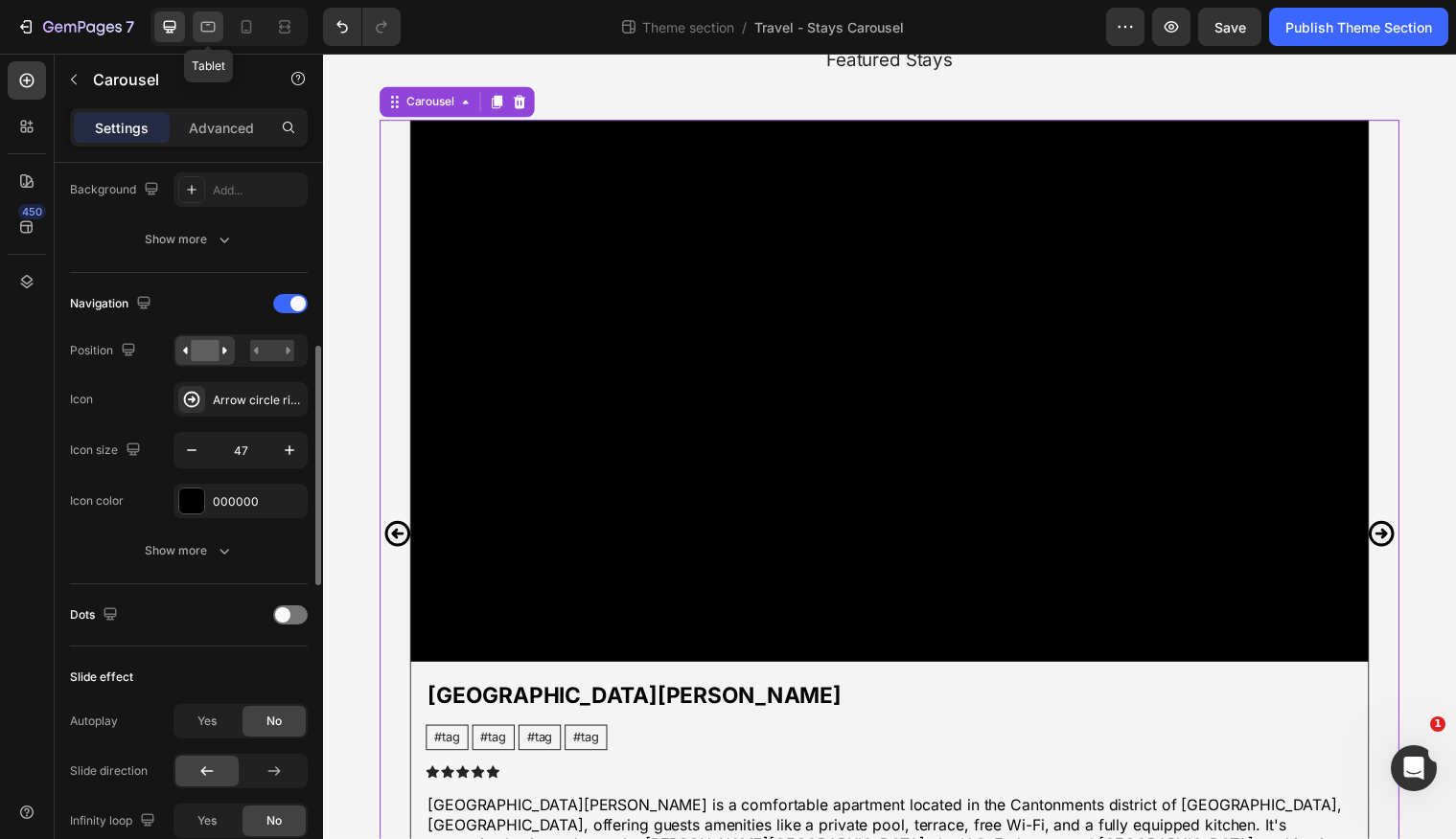
type input "44"
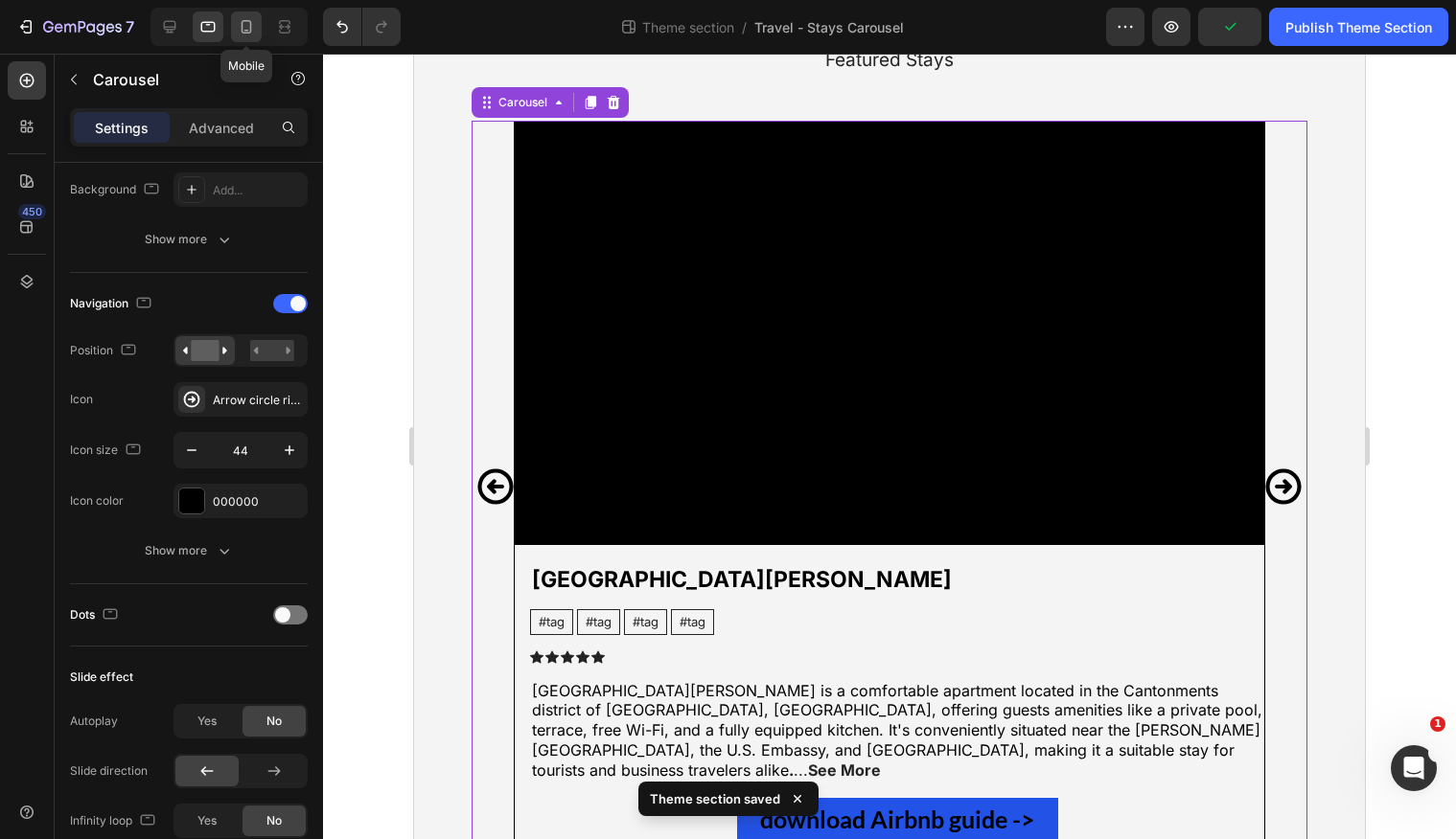
click at [240, 33] on icon at bounding box center [247, 27] width 19 height 19
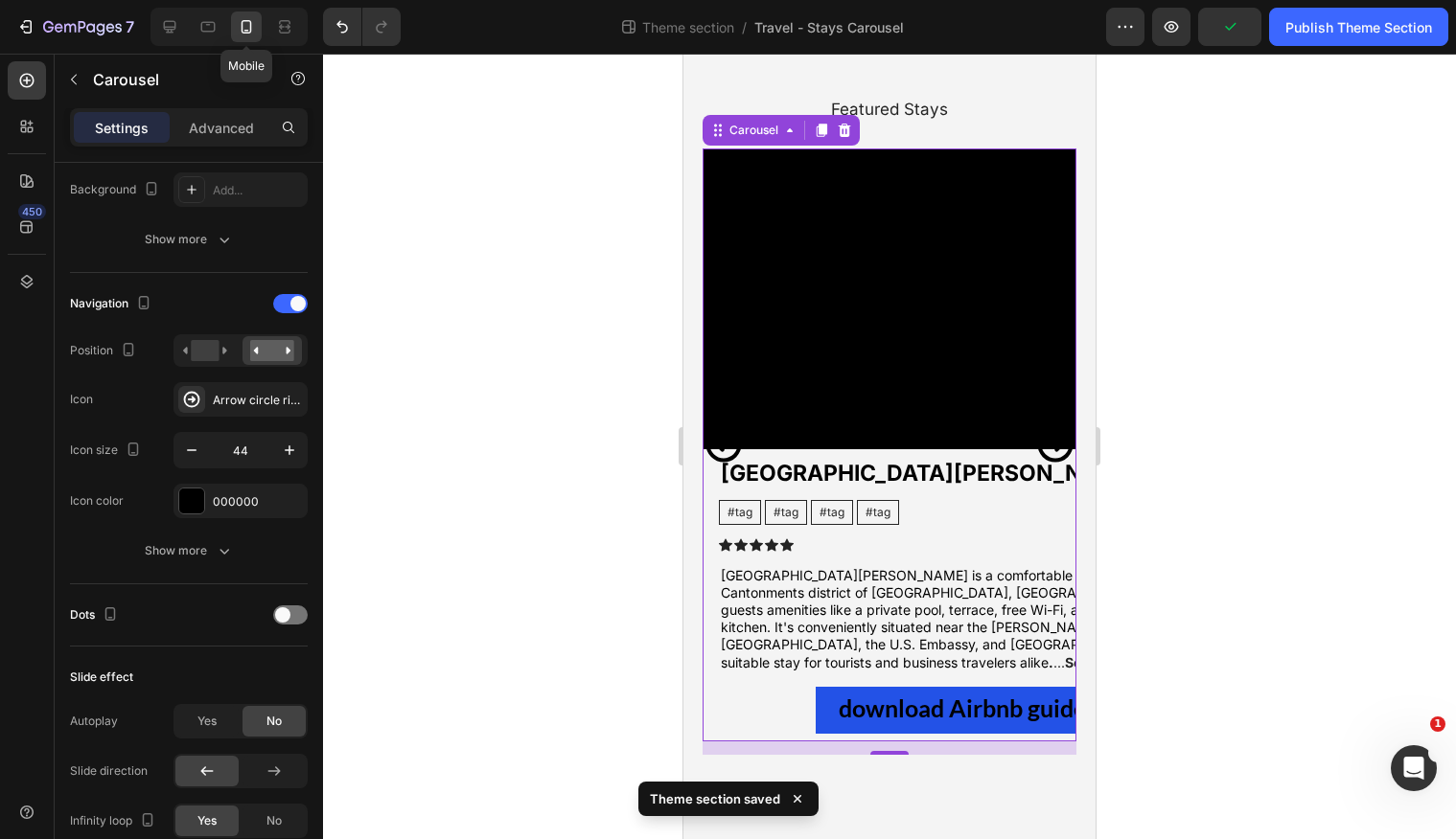
scroll to position [39, 0]
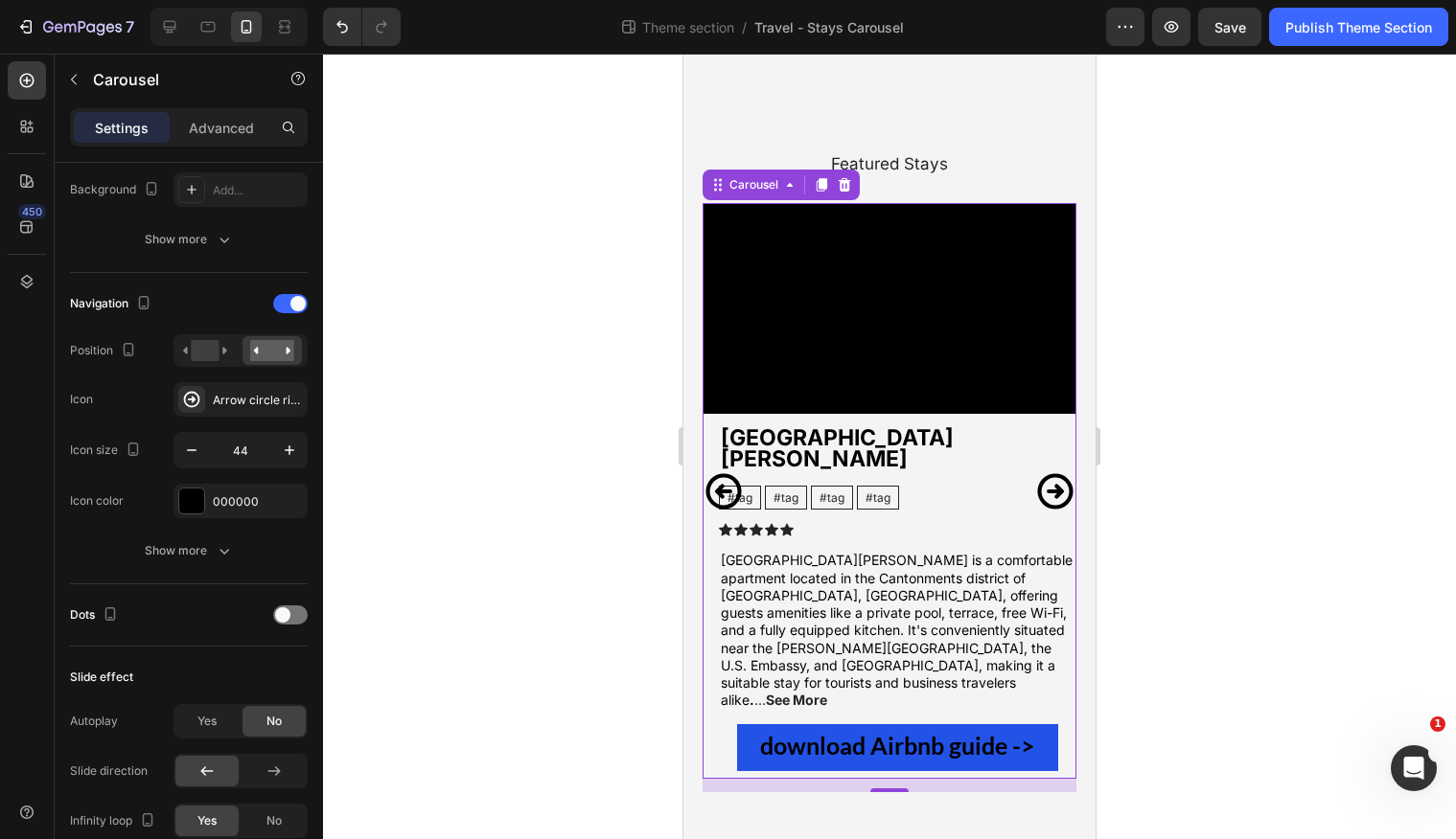
click at [1054, 473] on icon "Carousel Next Arrow" at bounding box center [1054, 491] width 36 height 36
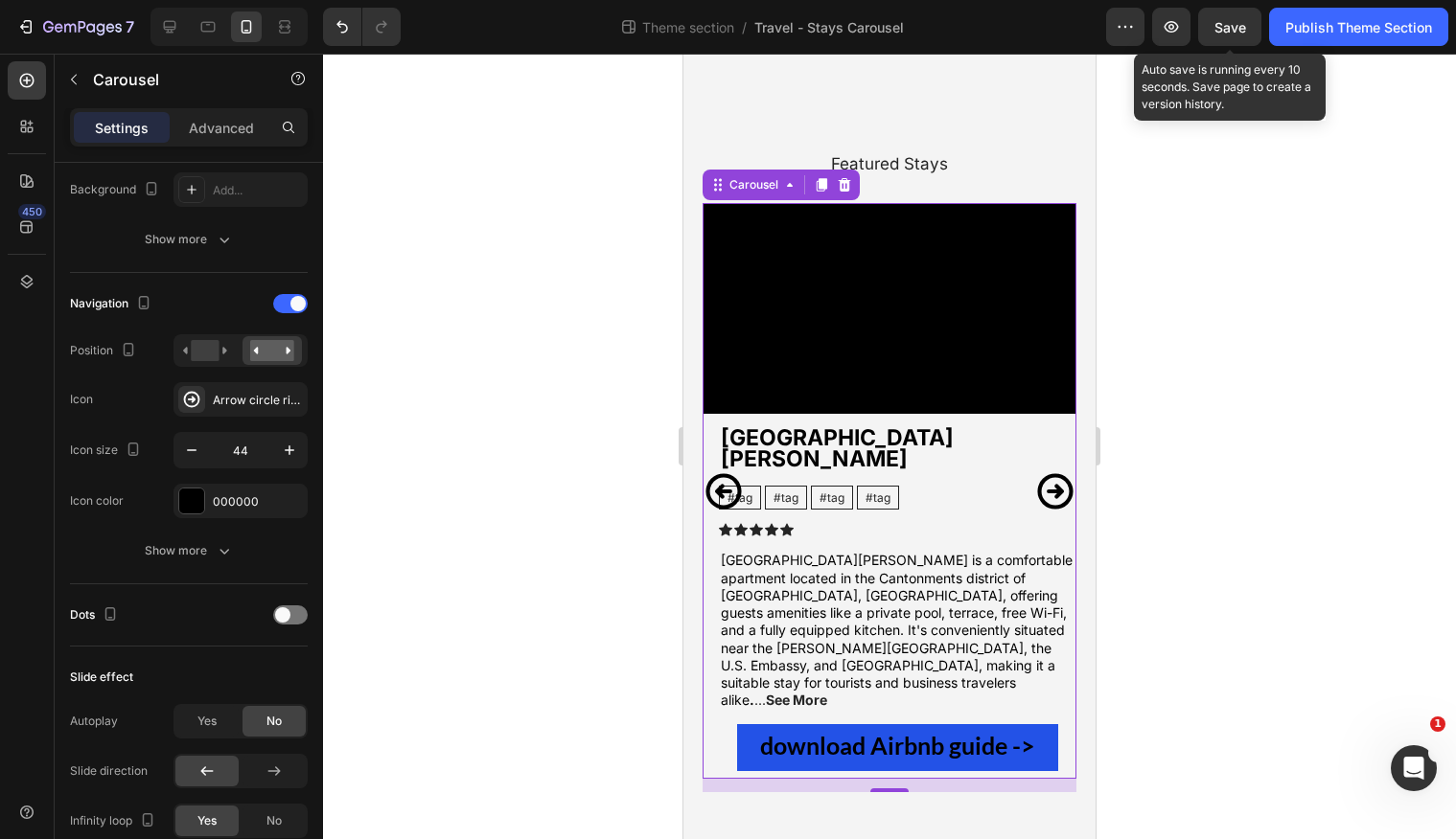
click at [1238, 28] on span "Save" at bounding box center [1230, 27] width 32 height 16
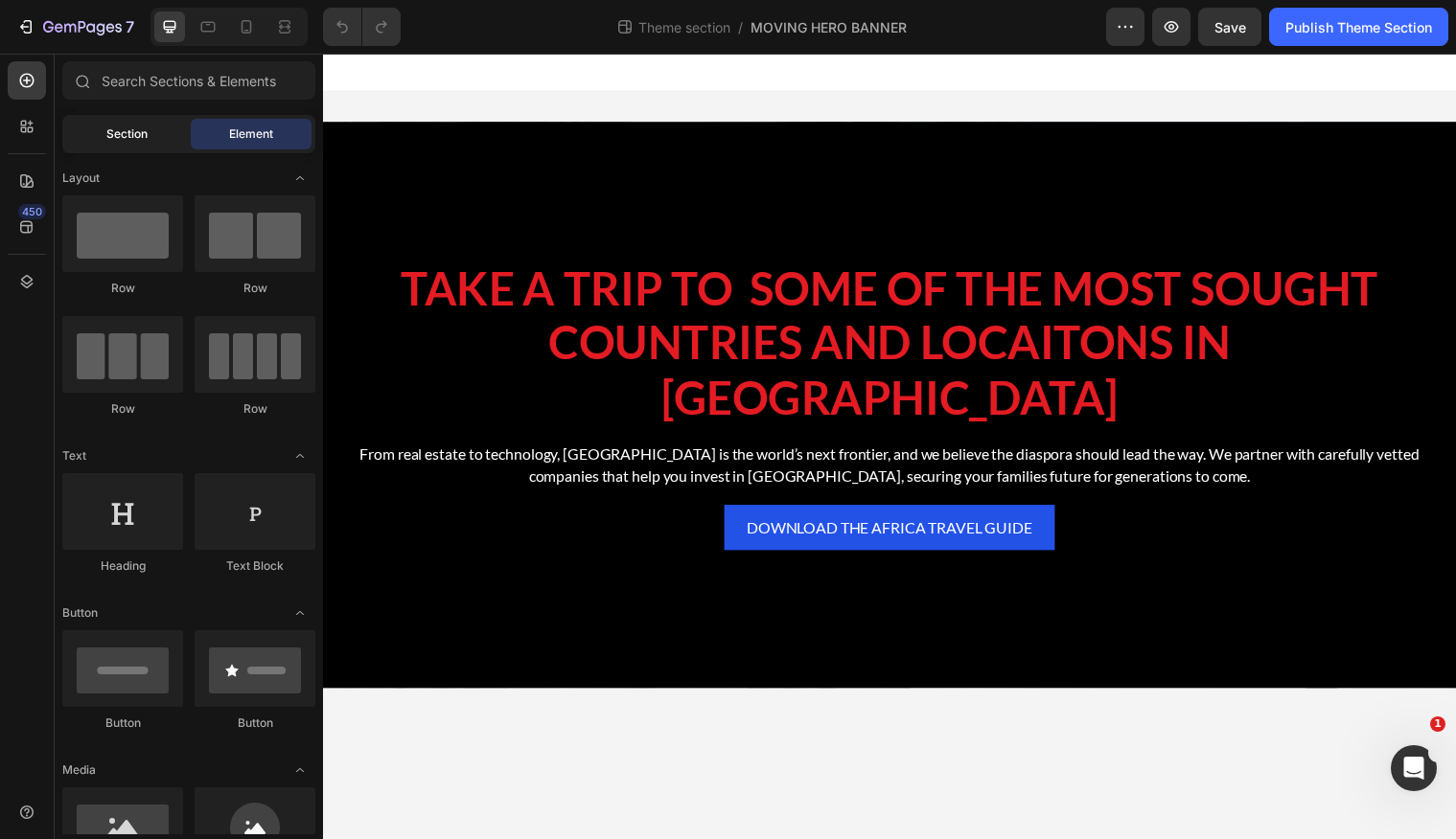
click at [148, 135] on div "Section" at bounding box center [126, 135] width 121 height 31
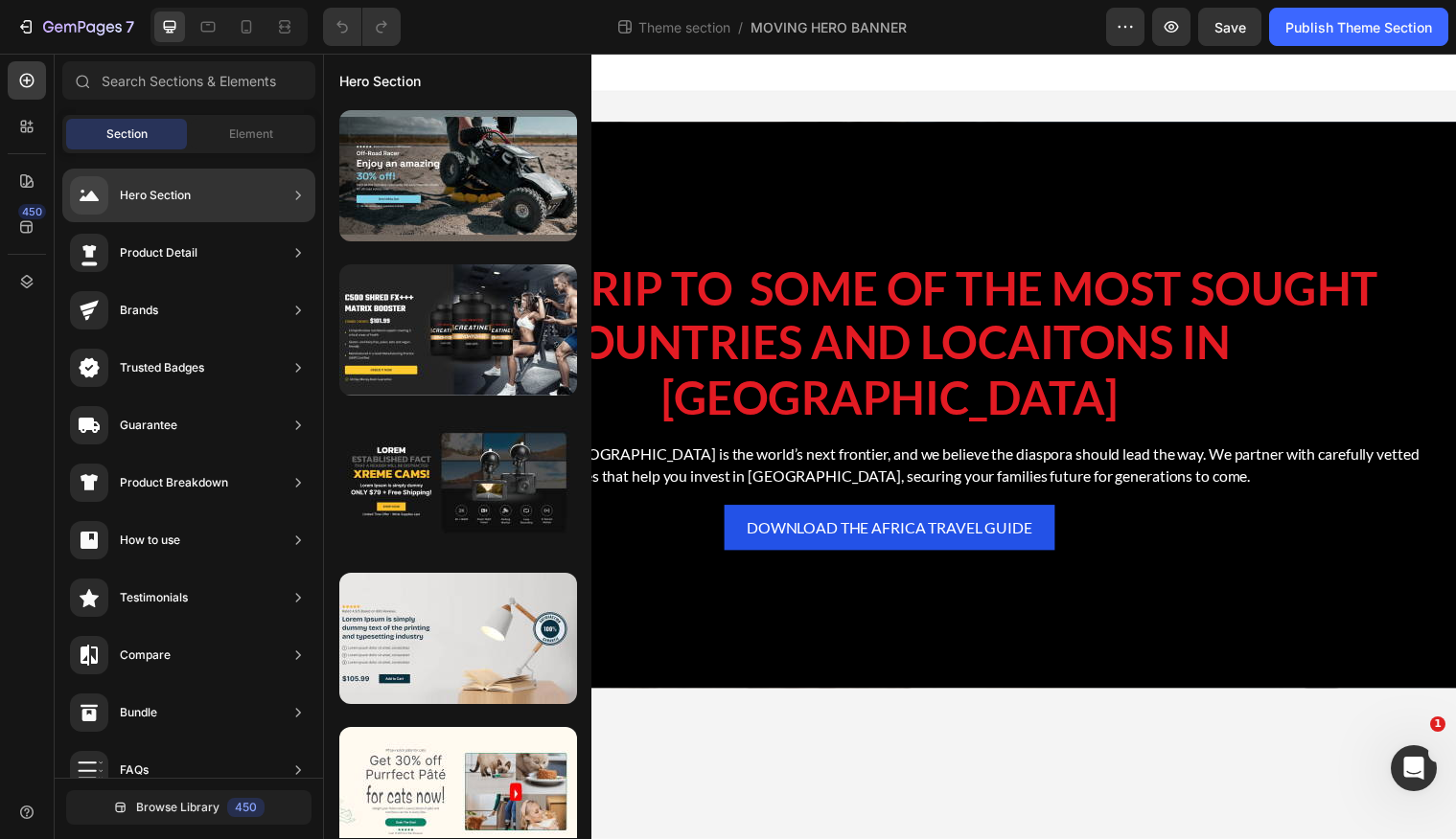
click at [182, 180] on div "Hero Section" at bounding box center [130, 195] width 121 height 39
click at [292, 189] on icon at bounding box center [298, 195] width 19 height 19
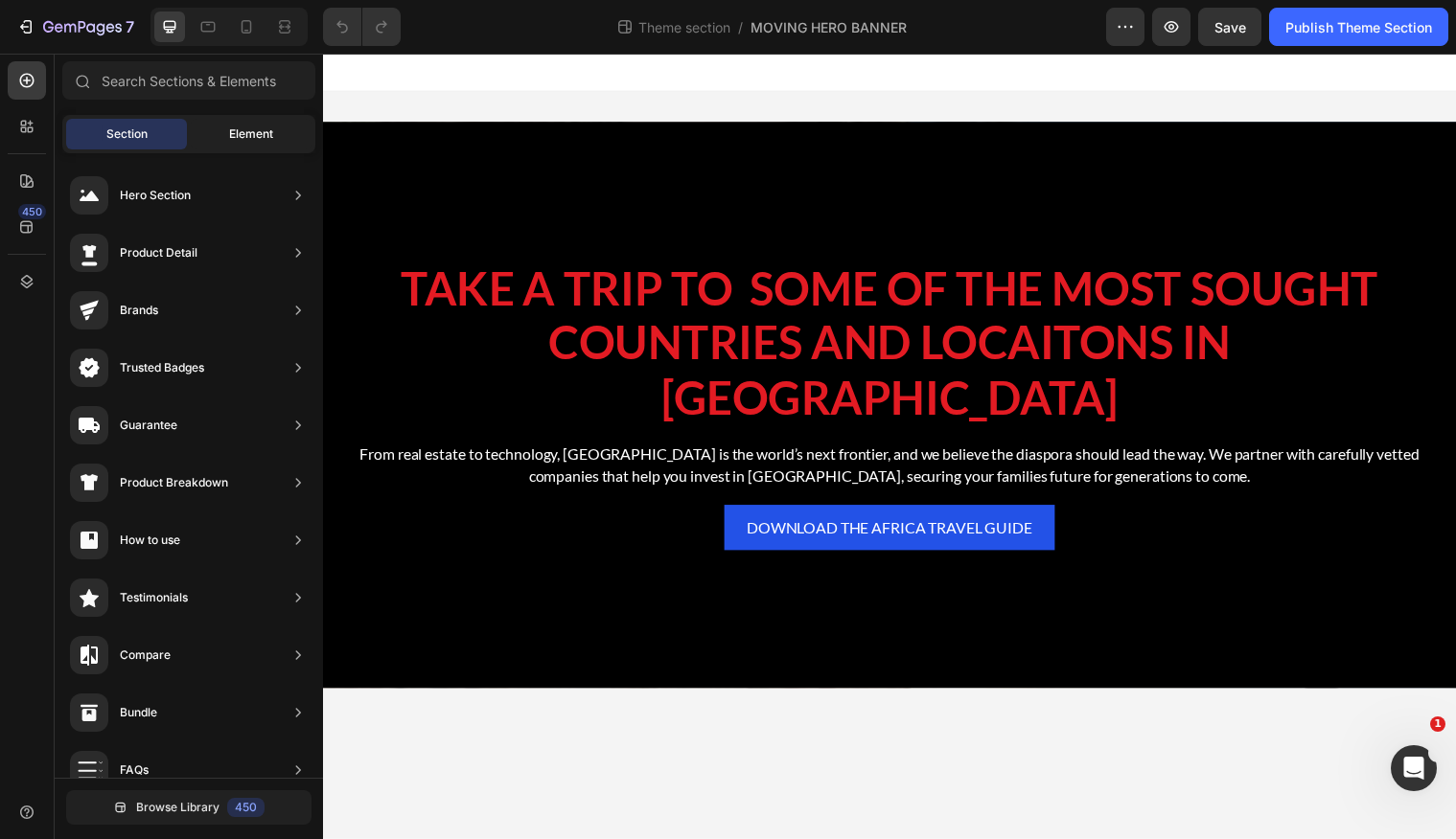
click at [268, 134] on span "Element" at bounding box center [252, 135] width 45 height 17
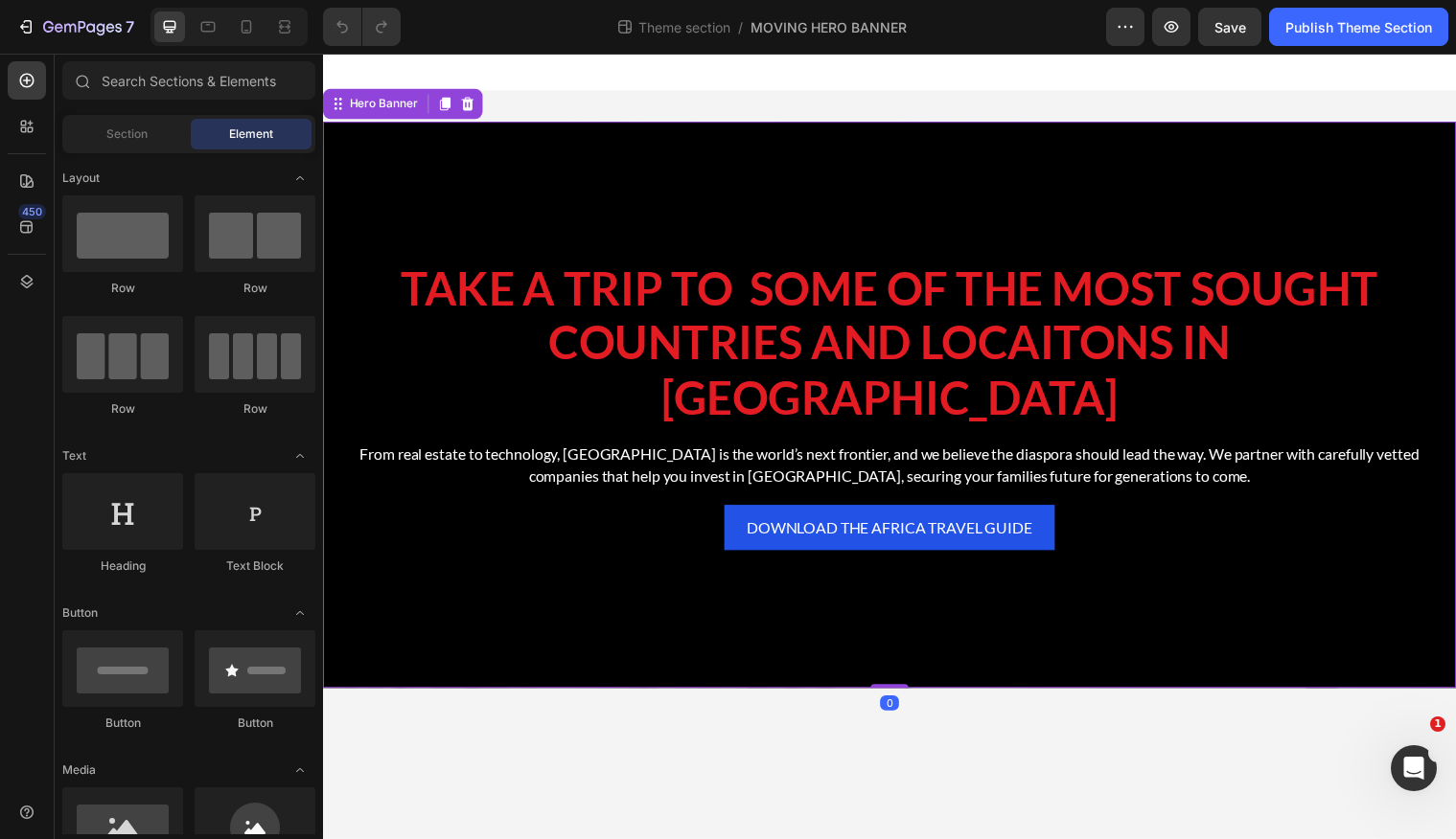
click at [1053, 184] on div "Background Image" at bounding box center [898, 410] width 1150 height 575
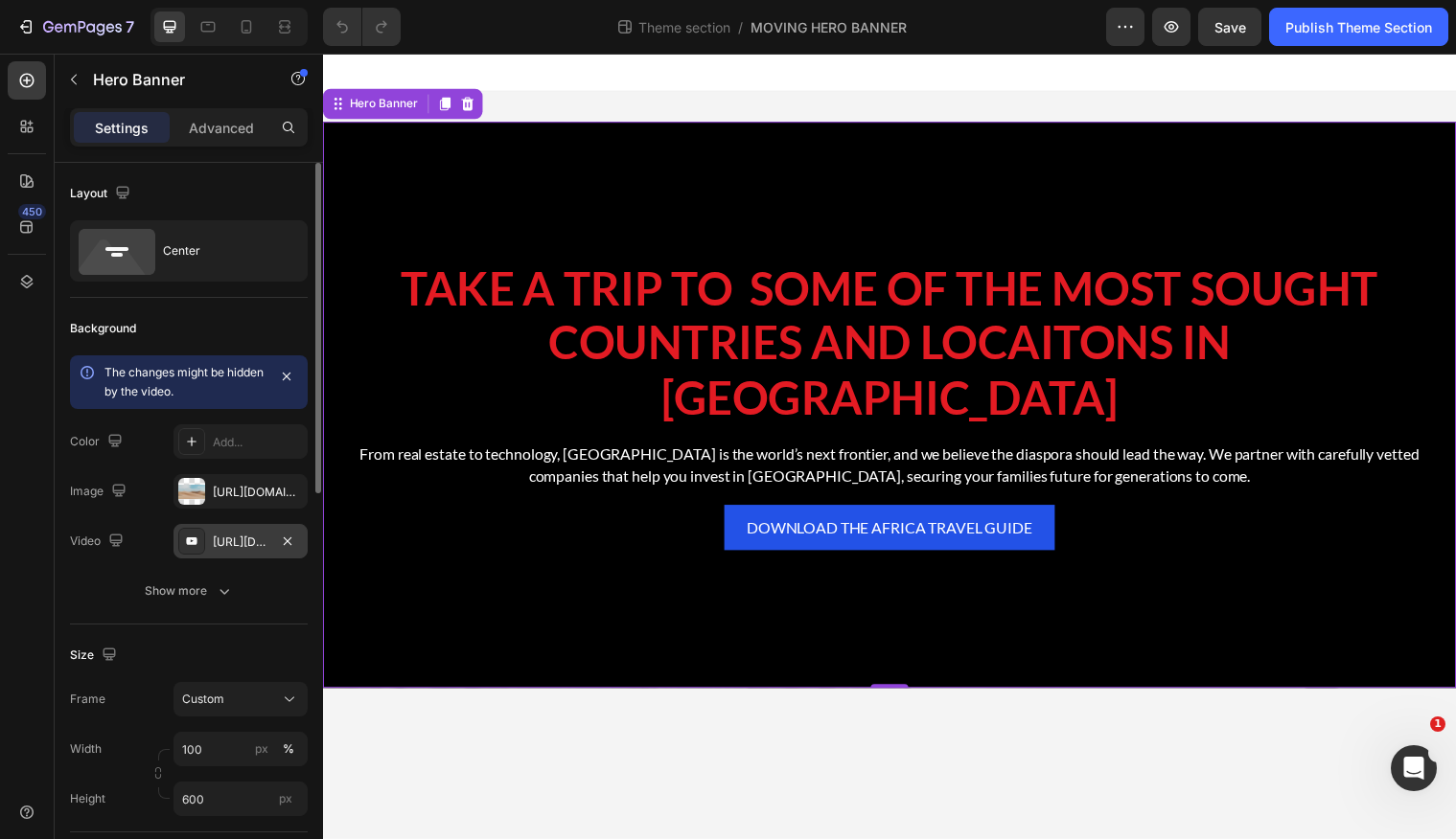
click at [241, 539] on div "https://www.youtube.com/watch?v=RXSwmrduSkM&list=PL65huzMNIRvaFTlR3JwdZ_xufscCa…" at bounding box center [240, 543] width 55 height 17
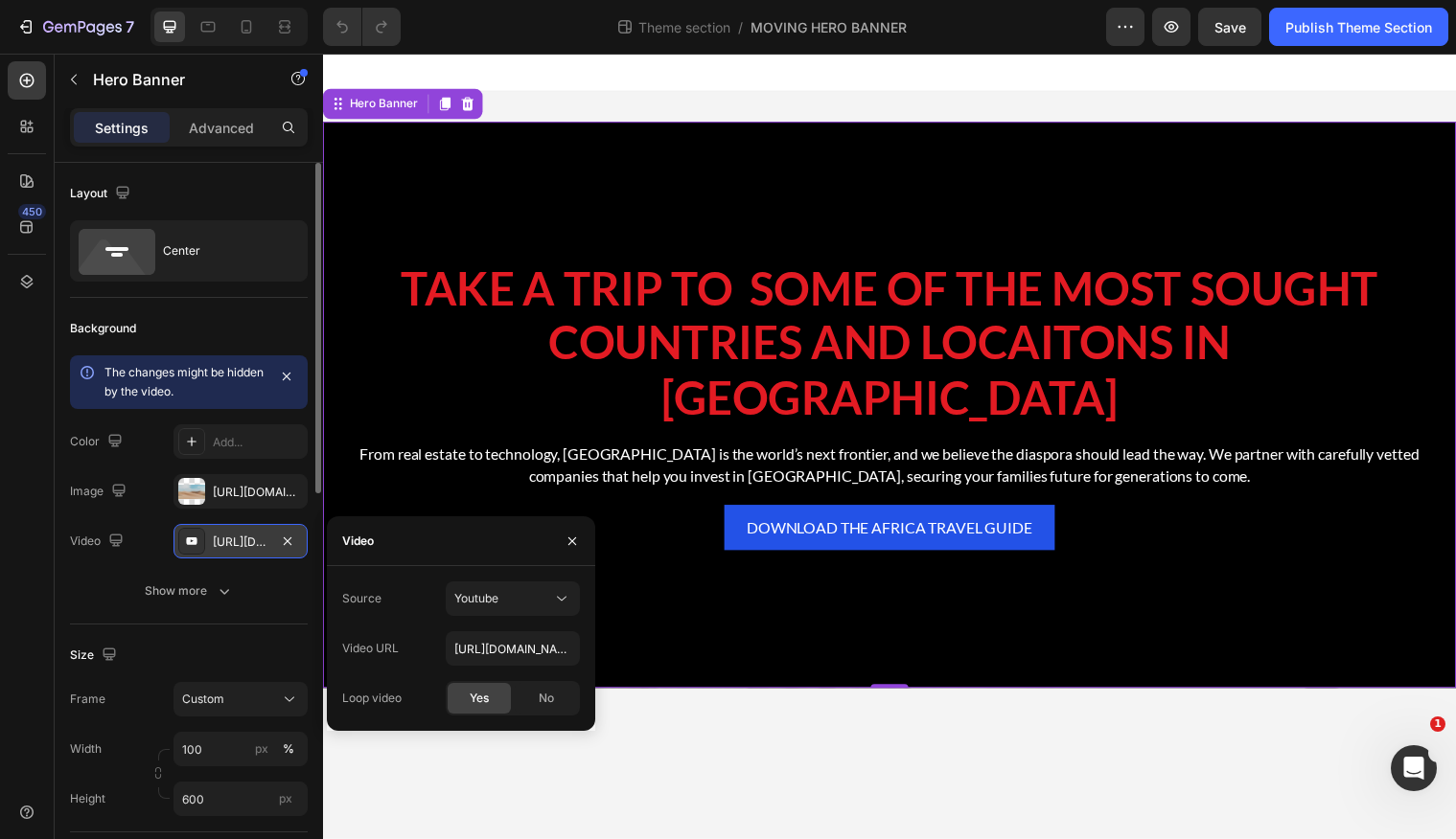
click at [229, 540] on div "https://www.youtube.com/watch?v=RXSwmrduSkM&list=PL65huzMNIRvaFTlR3JwdZ_xufscCa…" at bounding box center [240, 543] width 55 height 17
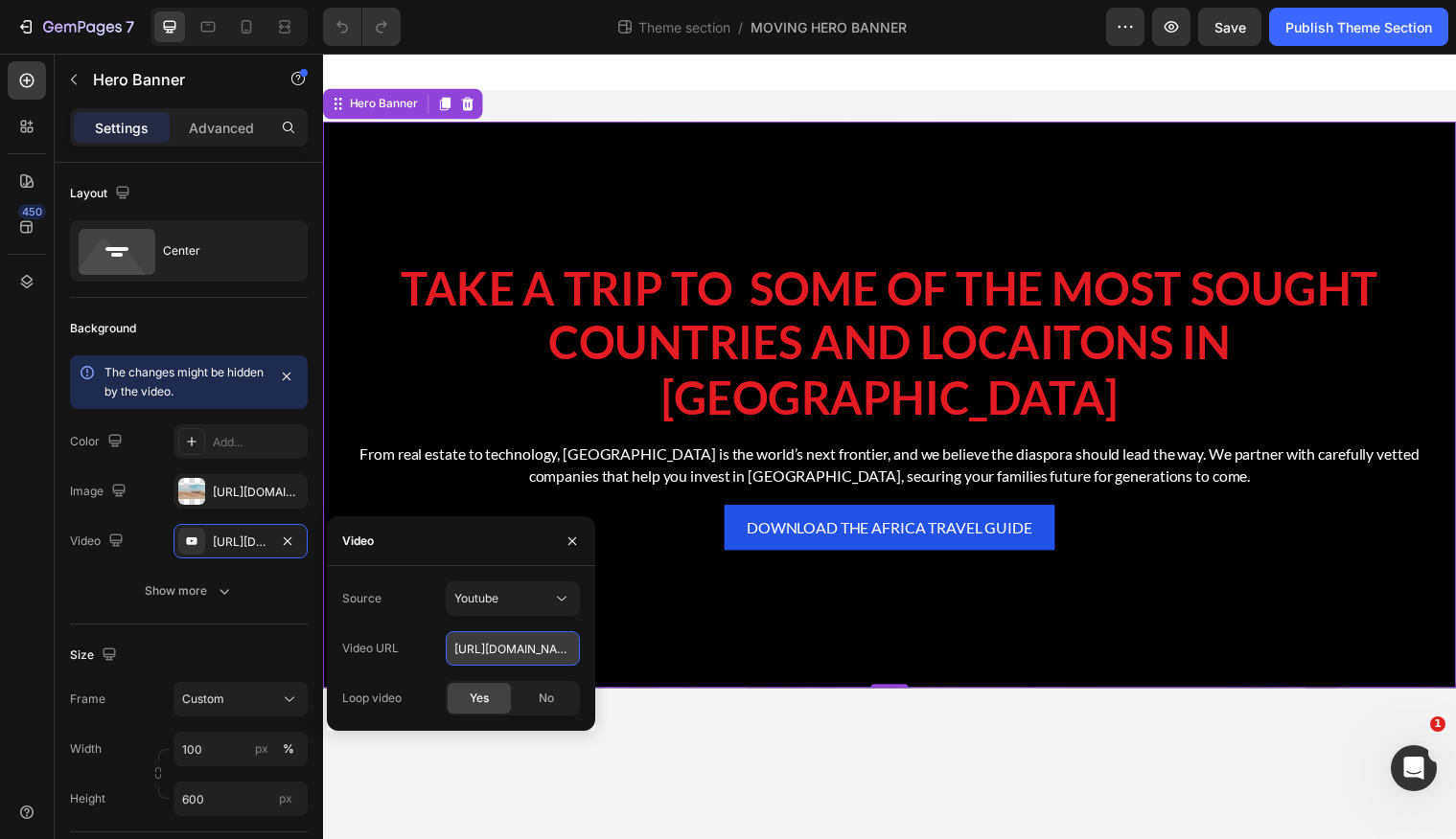
click at [474, 647] on input "https://www.youtube.com/watch?v=RXSwmrduSkM&list=PL65huzMNIRvaFTlR3JwdZ_xufscCa…" at bounding box center [512, 649] width 135 height 35
click at [475, 647] on input "https://www.youtube.com/watch?v=RXSwmrduSkM&list=PL65huzMNIRvaFTlR3JwdZ_xufscCa…" at bounding box center [512, 649] width 135 height 35
paste input "youtu.be/q9pCn7VXyzo"
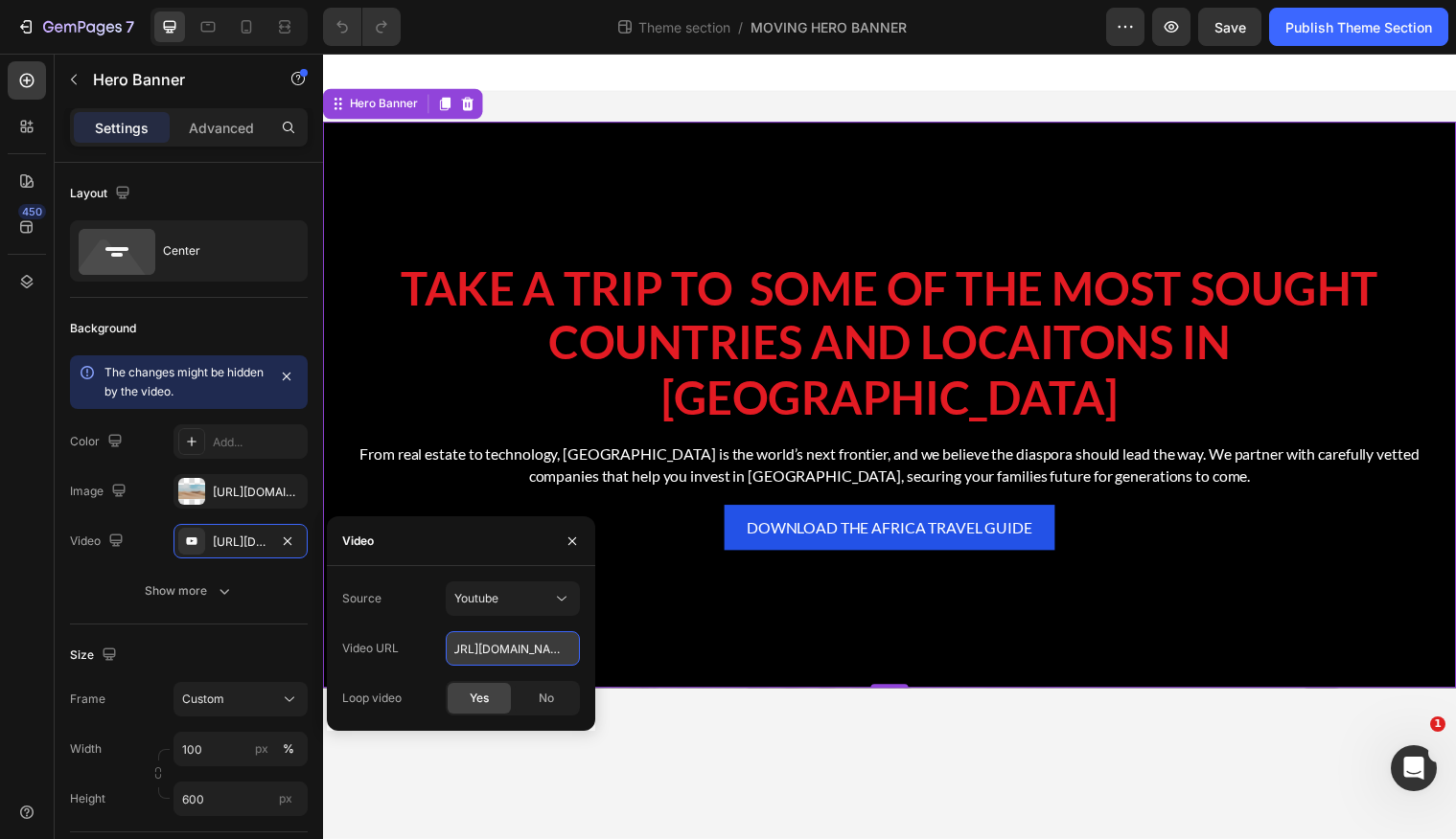
type input "https://youtu.be/q9pCn7VXyzo"
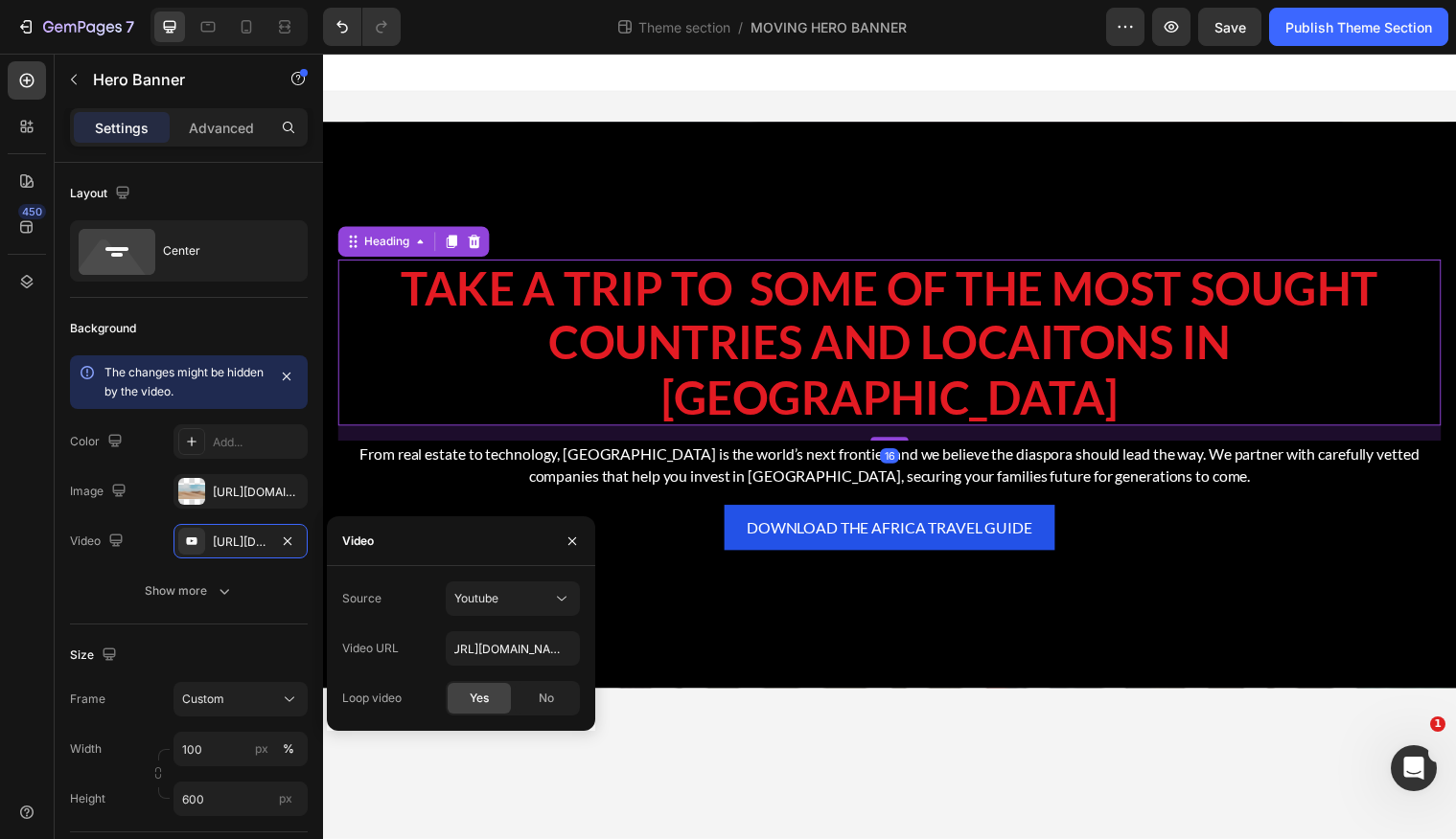
click at [590, 343] on h2 "TAKE A TRIP TO SOME OF THE MOST SOUGHT COUNTRIES AND LOCAITONS IN AFRICA" at bounding box center [898, 346] width 1120 height 169
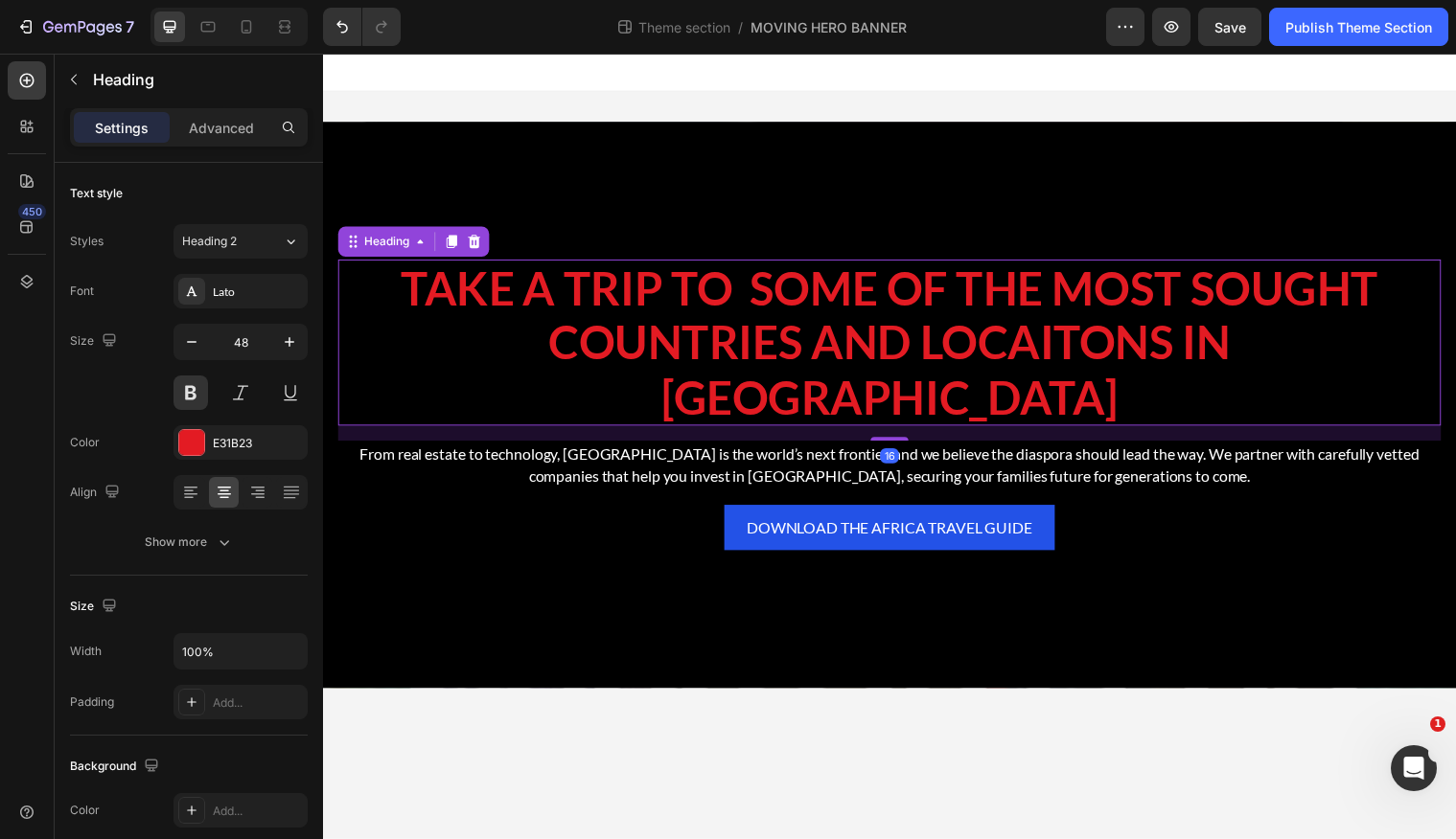
click at [590, 343] on h2 "TAKE A TRIP TO SOME OF THE MOST SOUGHT COUNTRIES AND LOCAITONS IN AFRICA" at bounding box center [898, 346] width 1120 height 169
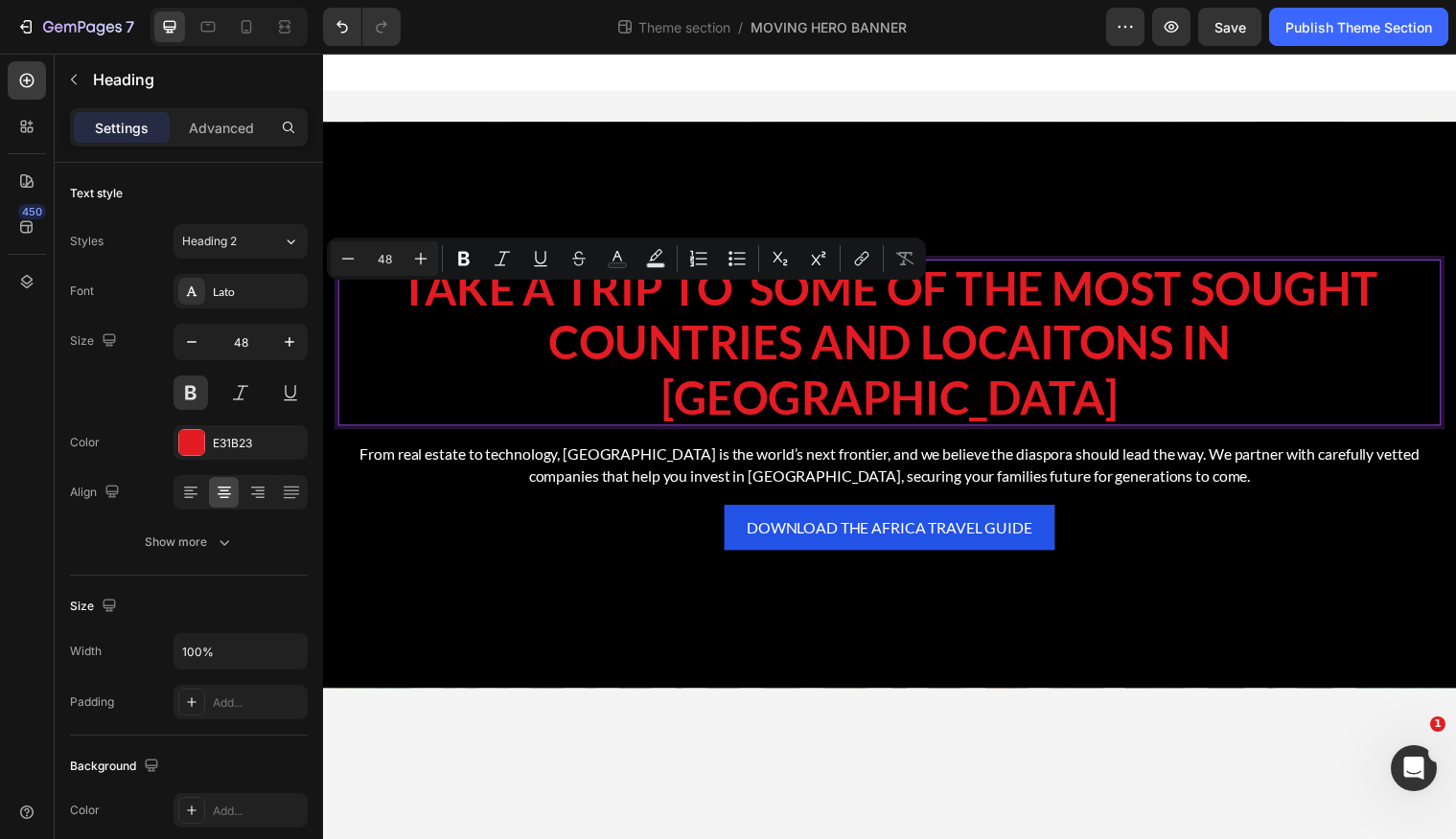
click at [612, 332] on p "TAKE A TRIP TO SOME OF THE MOST SOUGHT COUNTRIES AND LOCAITONS IN AFRICA" at bounding box center [898, 346] width 1116 height 165
drag, startPoint x: 656, startPoint y: 317, endPoint x: 398, endPoint y: 328, distance: 258.2
click at [398, 328] on p "TAKE A TRIP TO SOME OF THE MOST SOUGHT COUNTRIES AND LOCAITONS IN AFRICA" at bounding box center [898, 346] width 1116 height 165
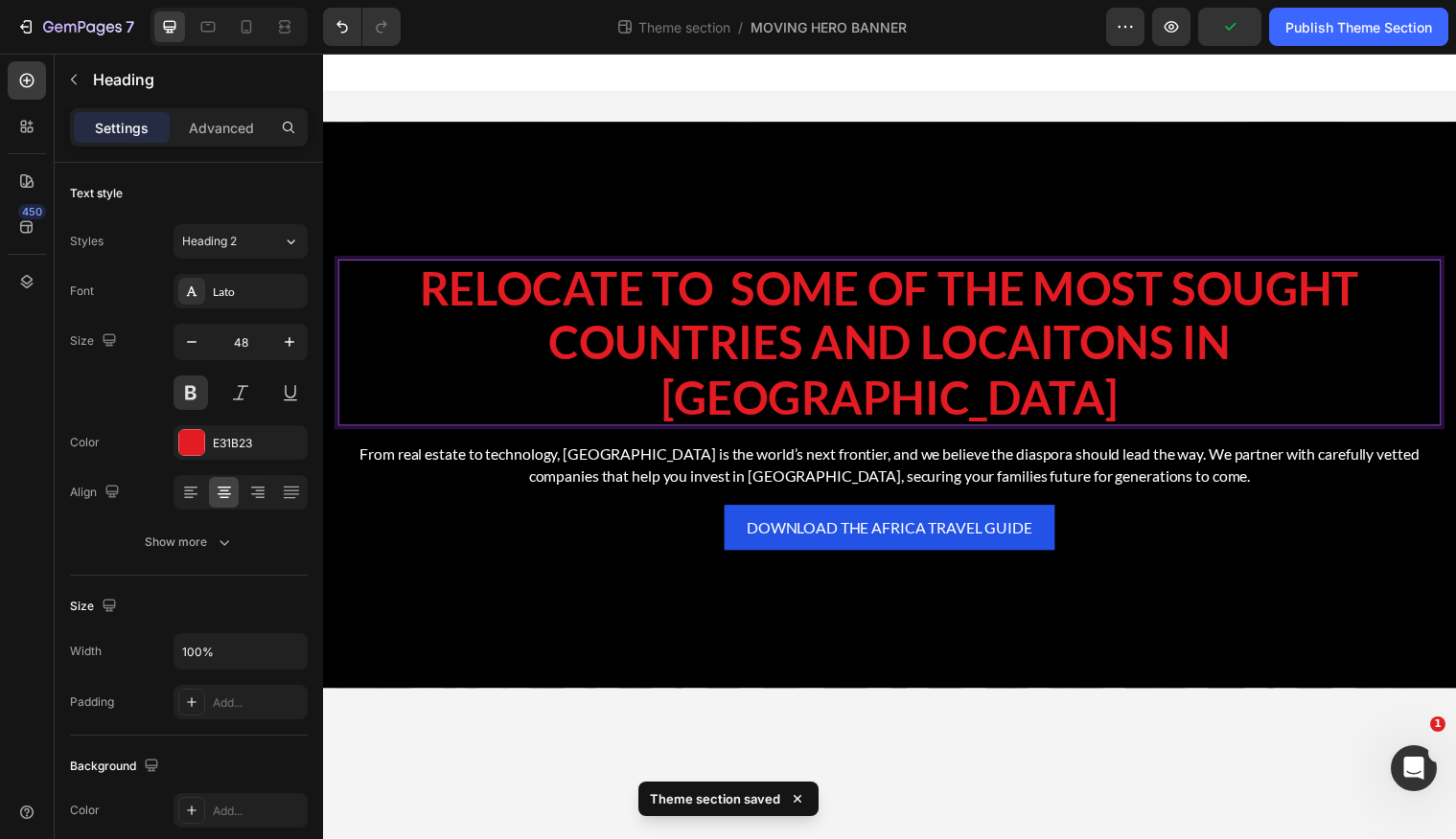
click at [542, 323] on p "RELOCATE TO SOME OF THE MOST SOUGHT COUNTRIES AND LOCAITONS IN AFRICA" at bounding box center [898, 346] width 1116 height 165
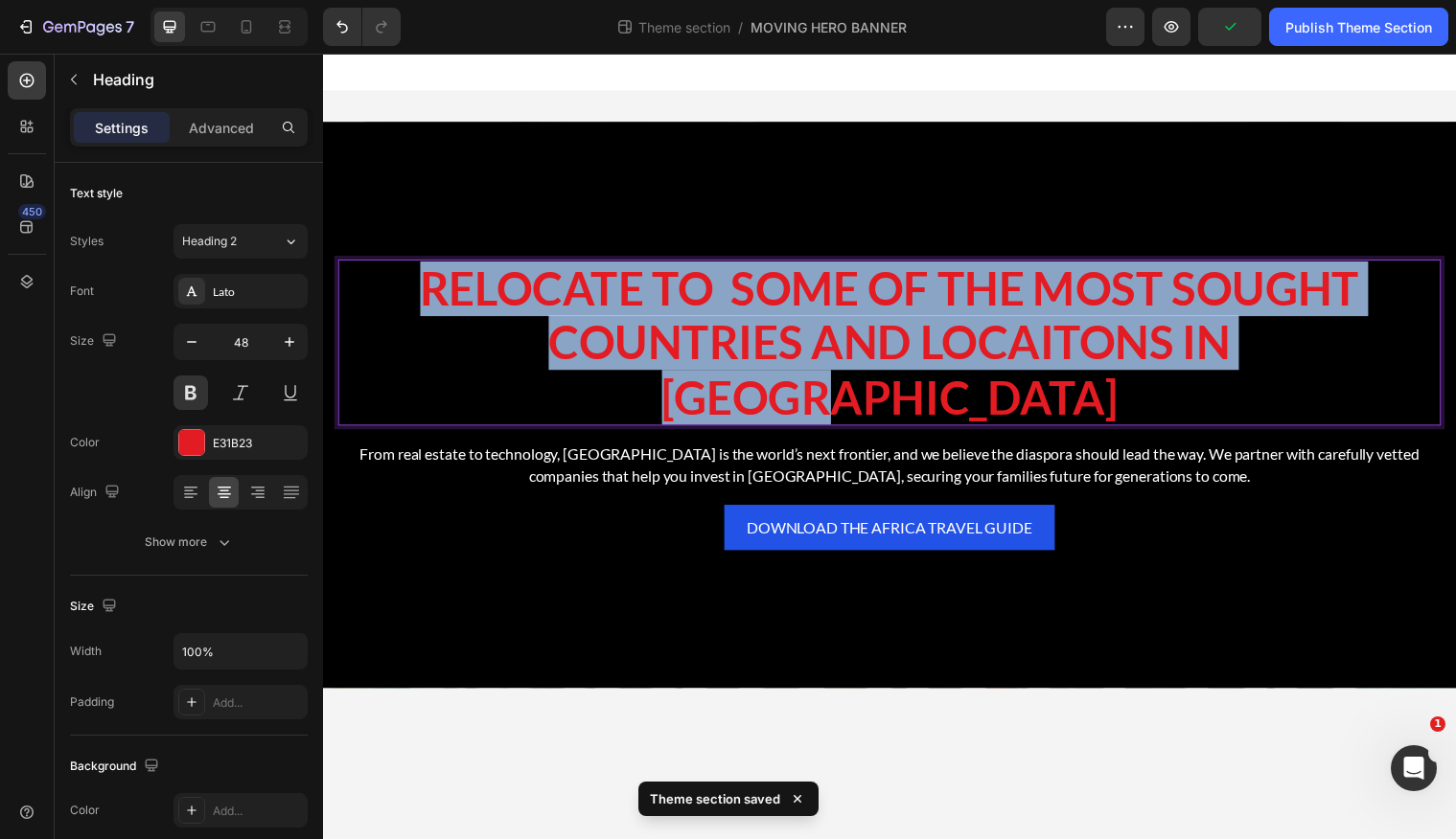
click at [542, 323] on p "RELOCATE TO SOME OF THE MOST SOUGHT COUNTRIES AND LOCAITONS IN AFRICA" at bounding box center [898, 346] width 1116 height 165
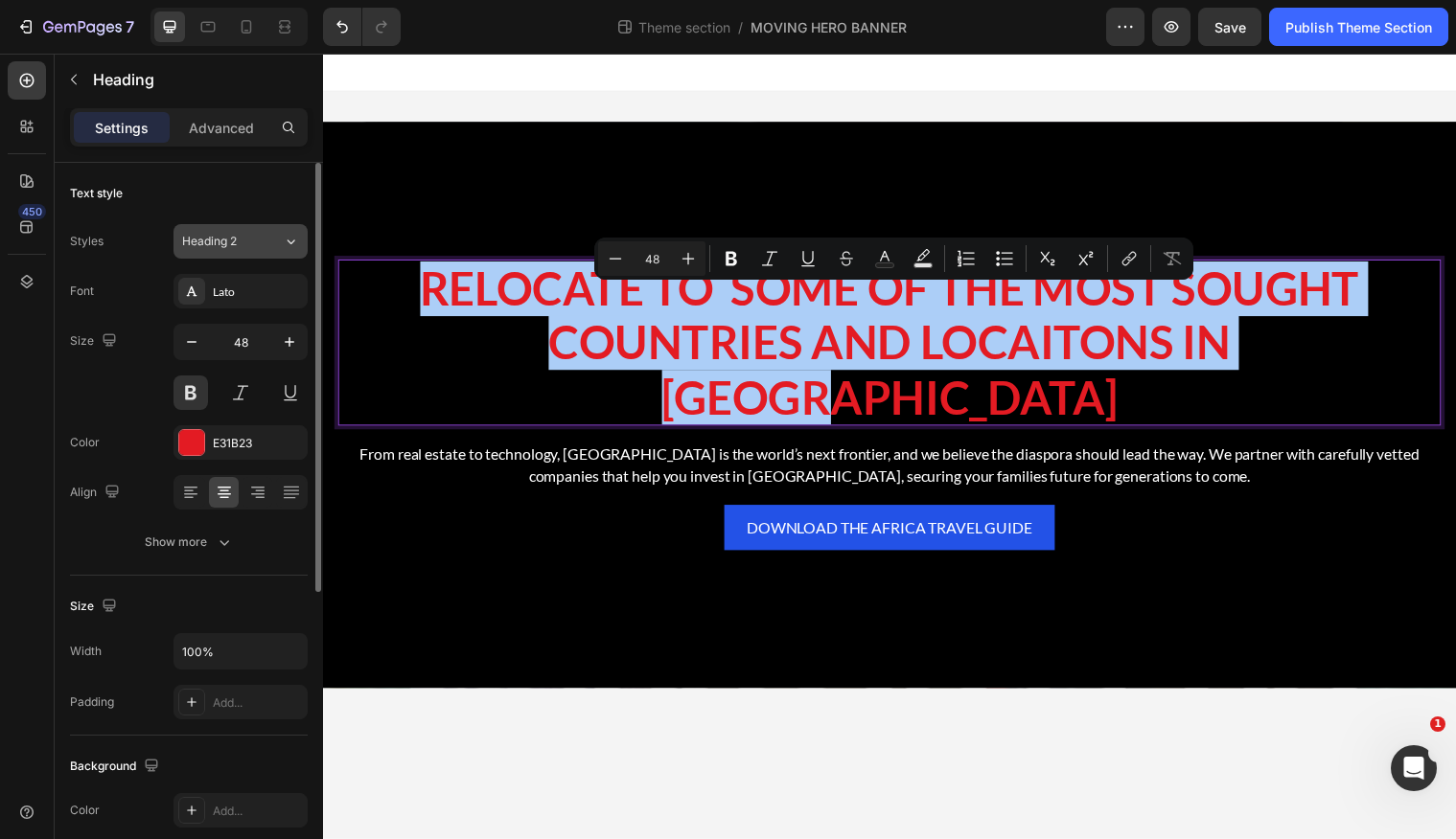
click at [285, 246] on icon at bounding box center [290, 242] width 16 height 19
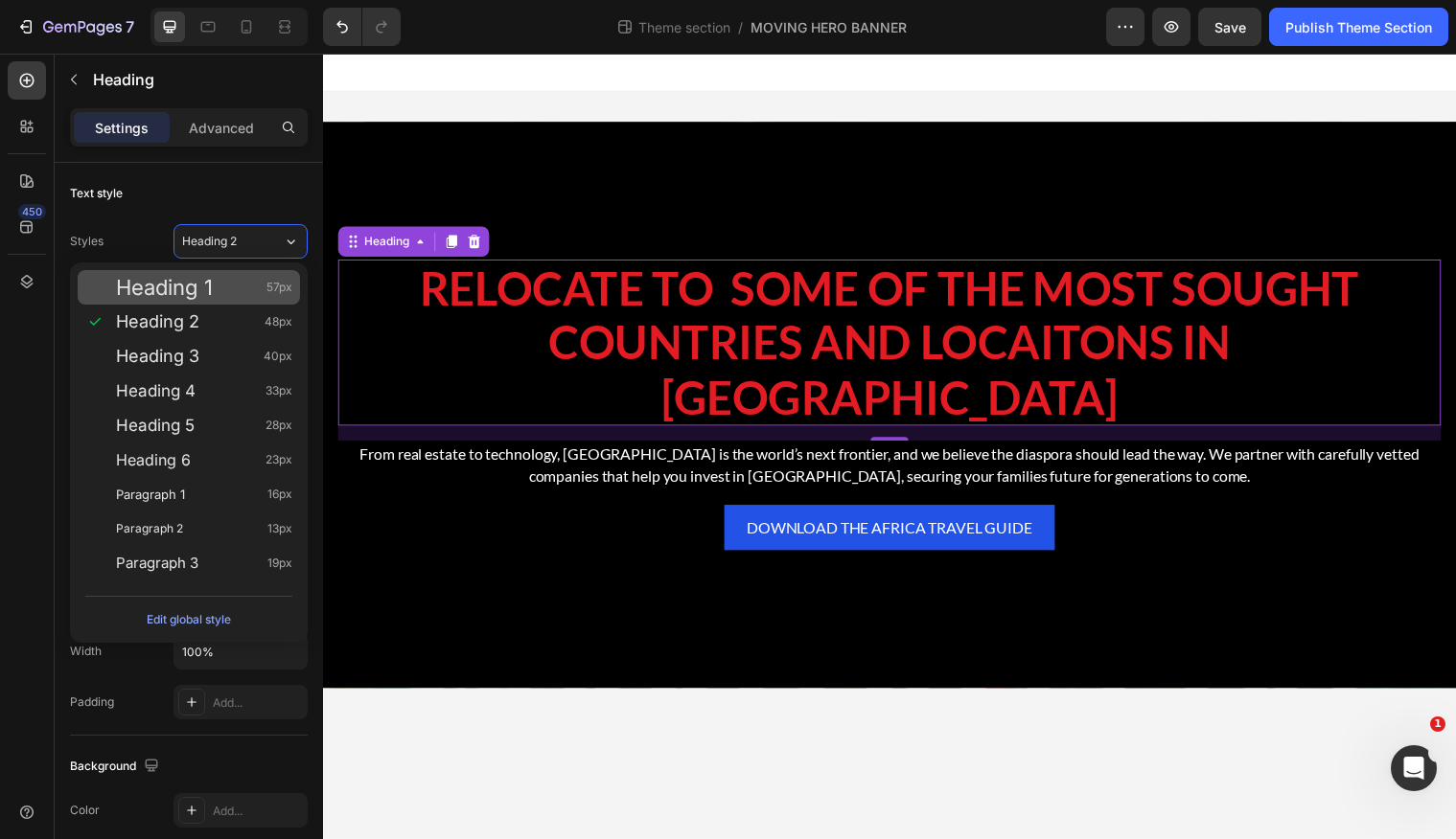
click at [174, 282] on span "Heading 1" at bounding box center [165, 287] width 97 height 19
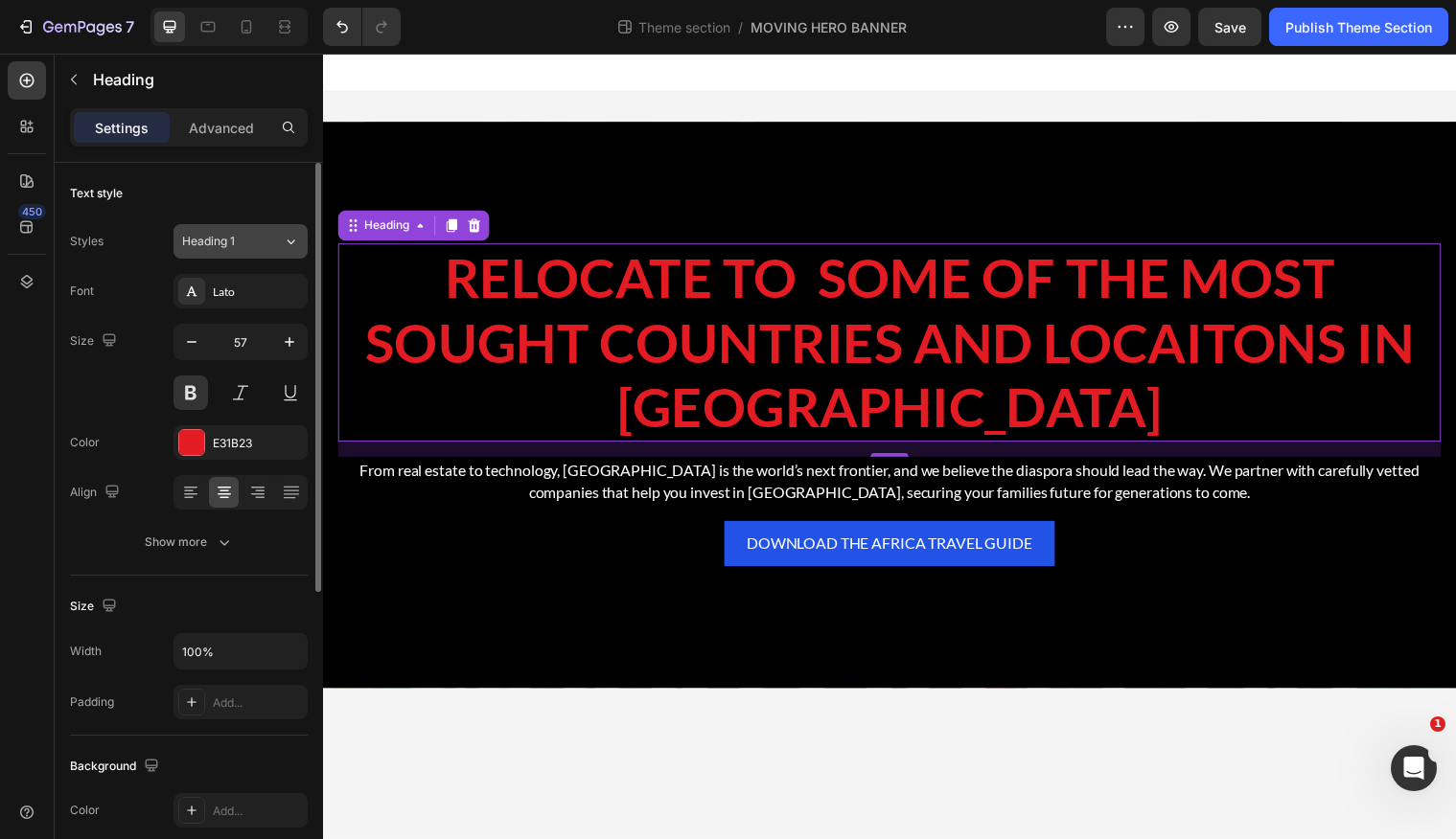
click at [287, 250] on icon at bounding box center [290, 242] width 16 height 19
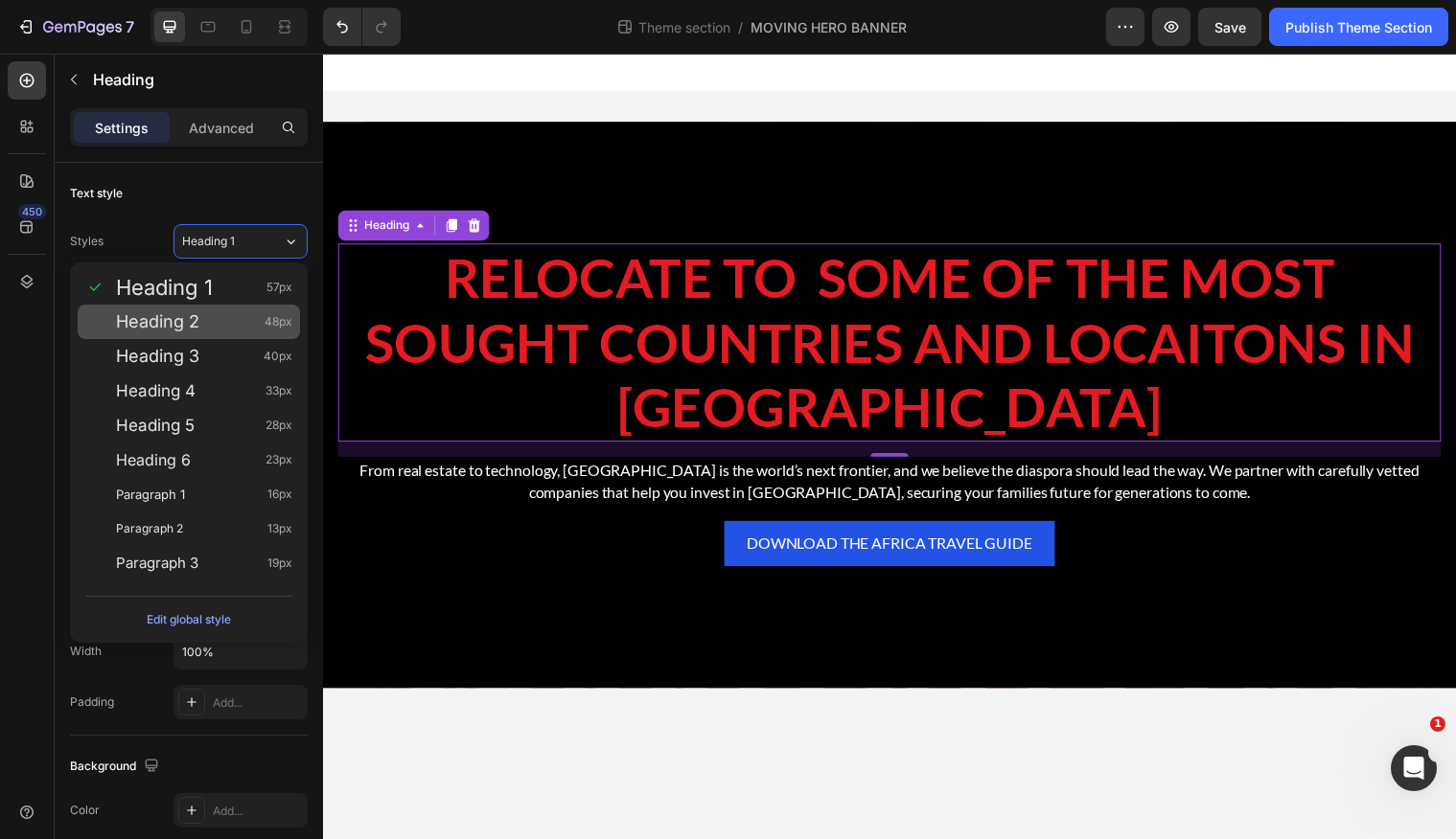
click at [165, 315] on span "Heading 2" at bounding box center [158, 322] width 83 height 19
type input "48"
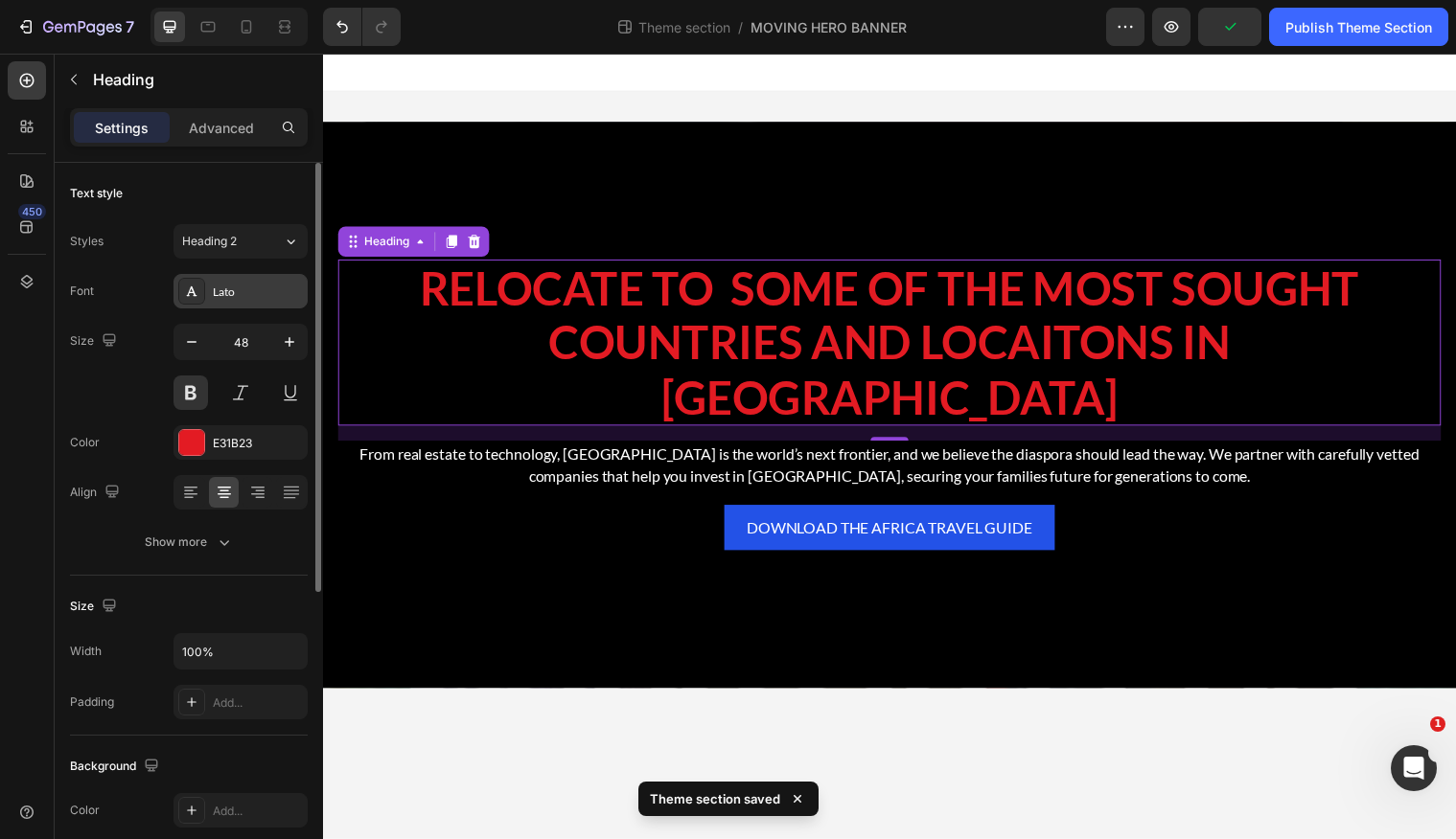
click at [231, 295] on div "Lato" at bounding box center [258, 292] width 90 height 17
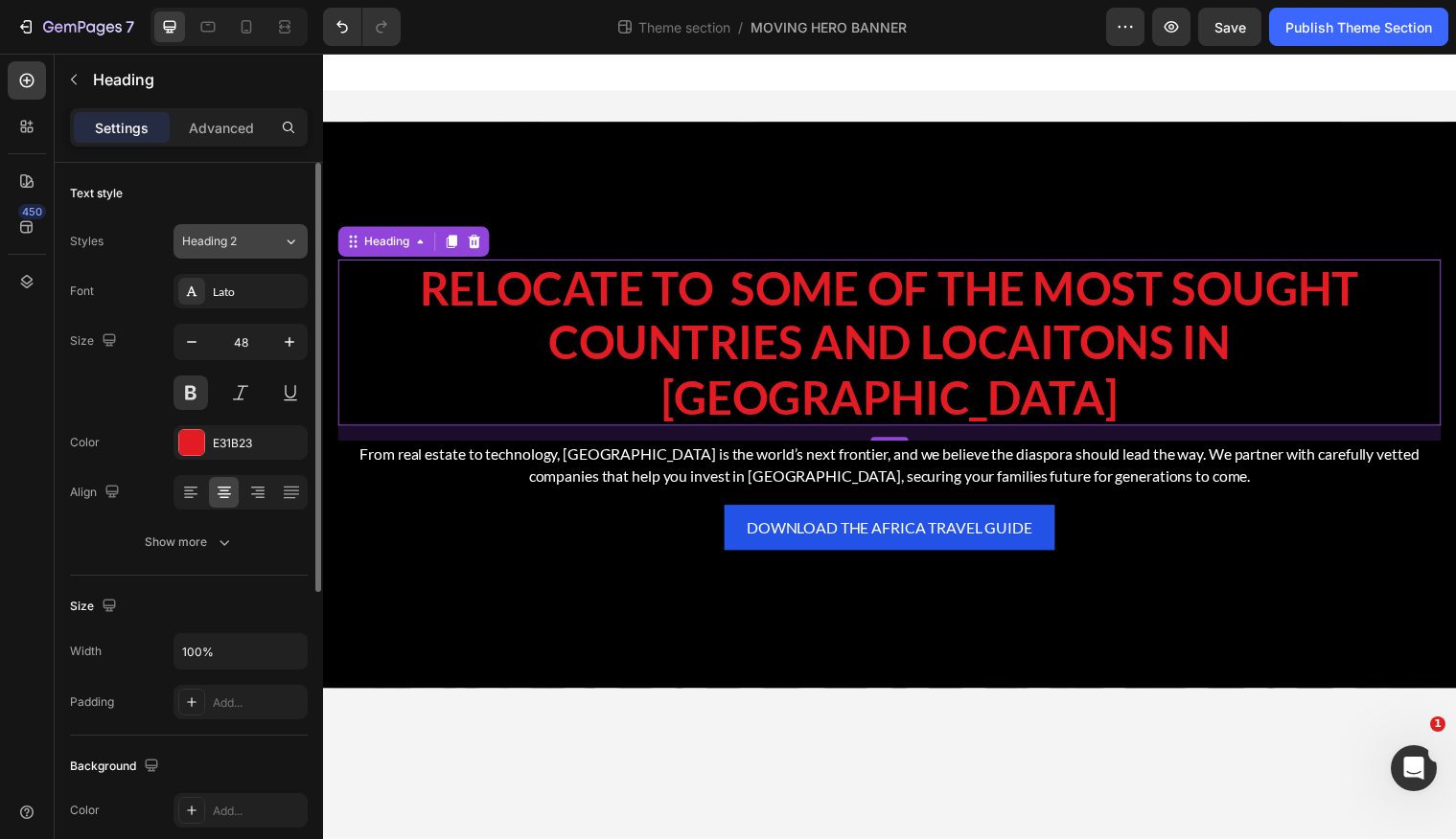
click at [235, 254] on button "Heading 2" at bounding box center [240, 242] width 135 height 35
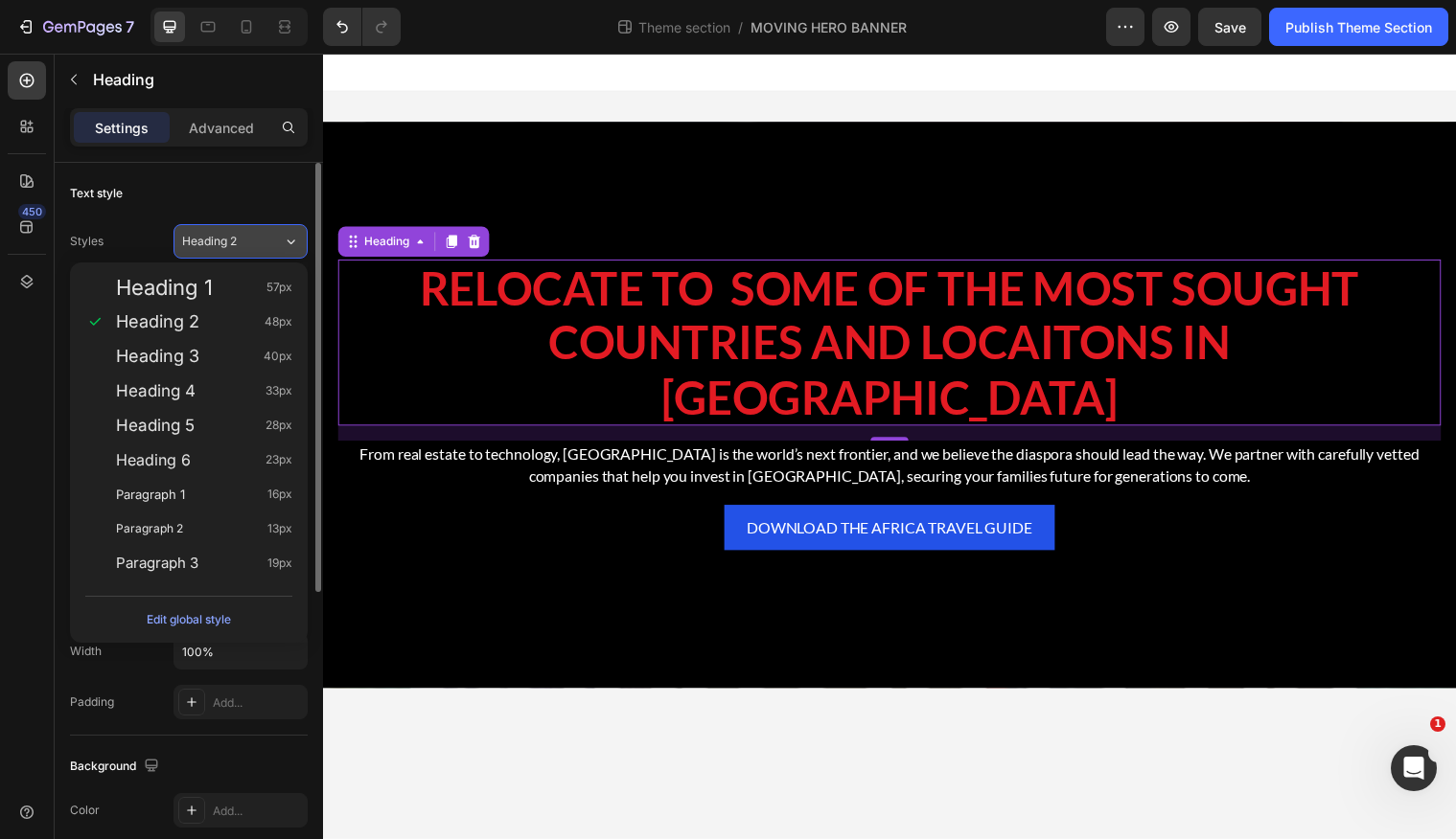
click at [235, 254] on button "Heading 2" at bounding box center [240, 242] width 135 height 35
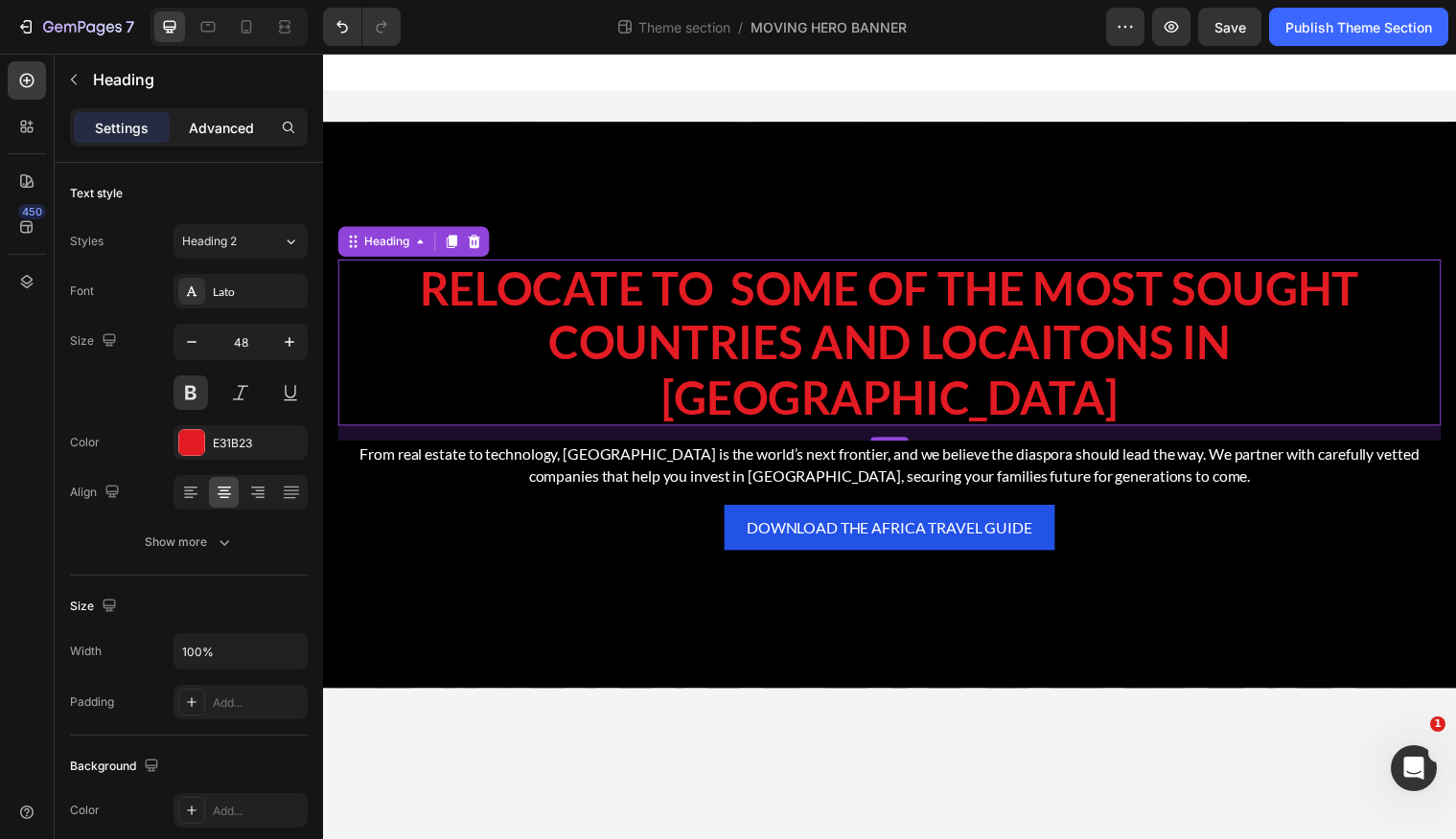
click at [201, 118] on p "Advanced" at bounding box center [221, 128] width 65 height 20
